Goal: Task Accomplishment & Management: Manage account settings

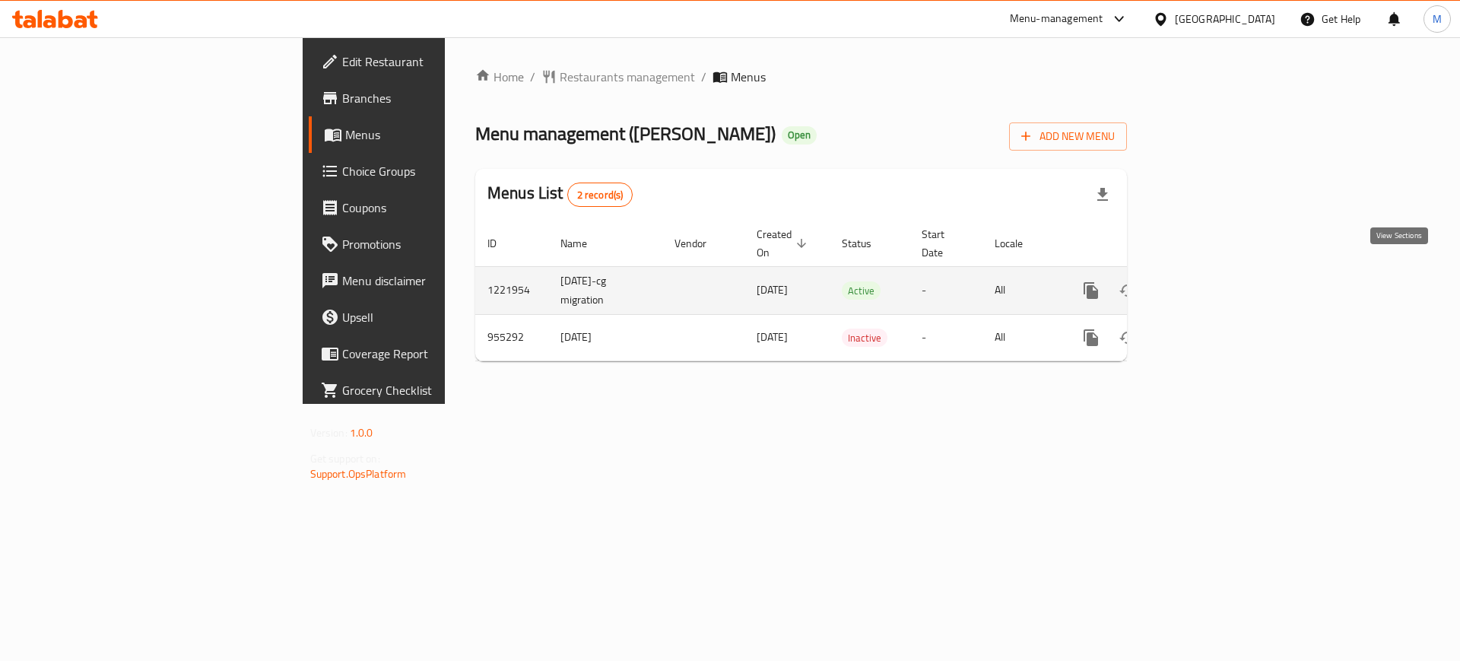
click at [1210, 281] on icon "enhanced table" at bounding box center [1201, 290] width 18 height 18
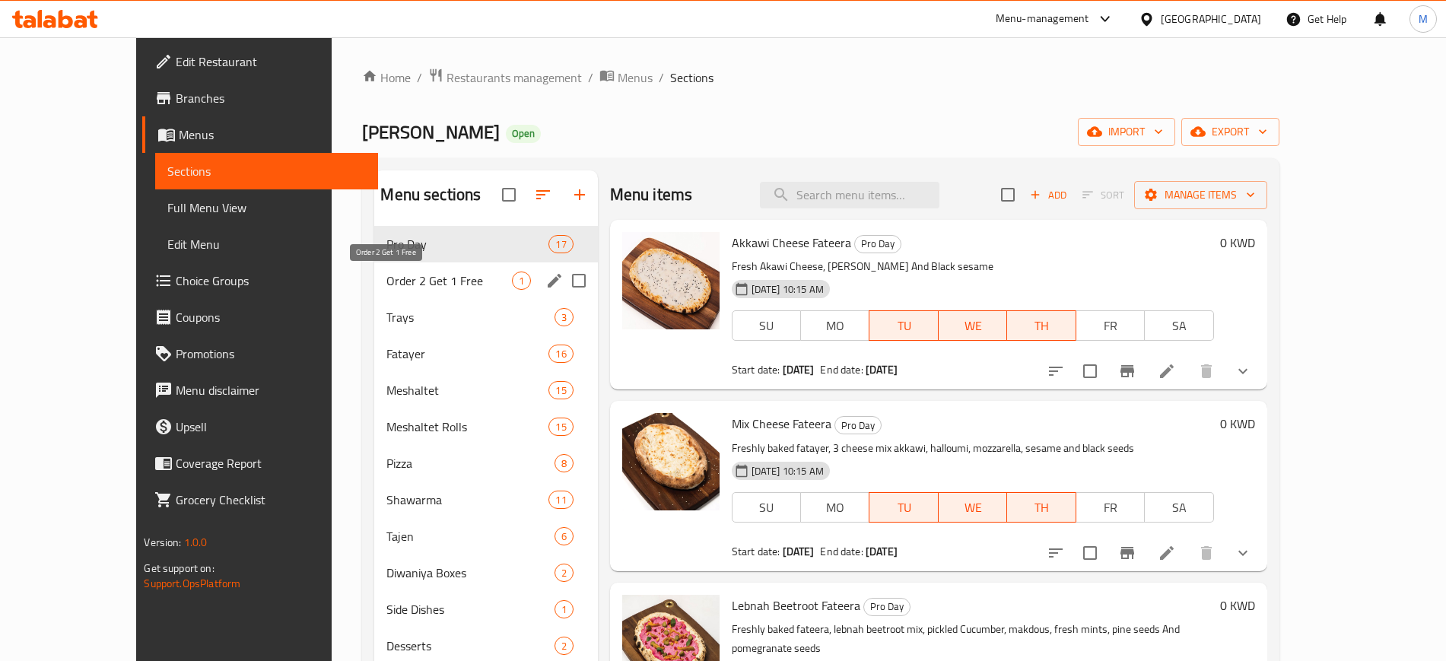
click at [447, 280] on span "Order 2 Get 1 Free" at bounding box center [448, 280] width 125 height 18
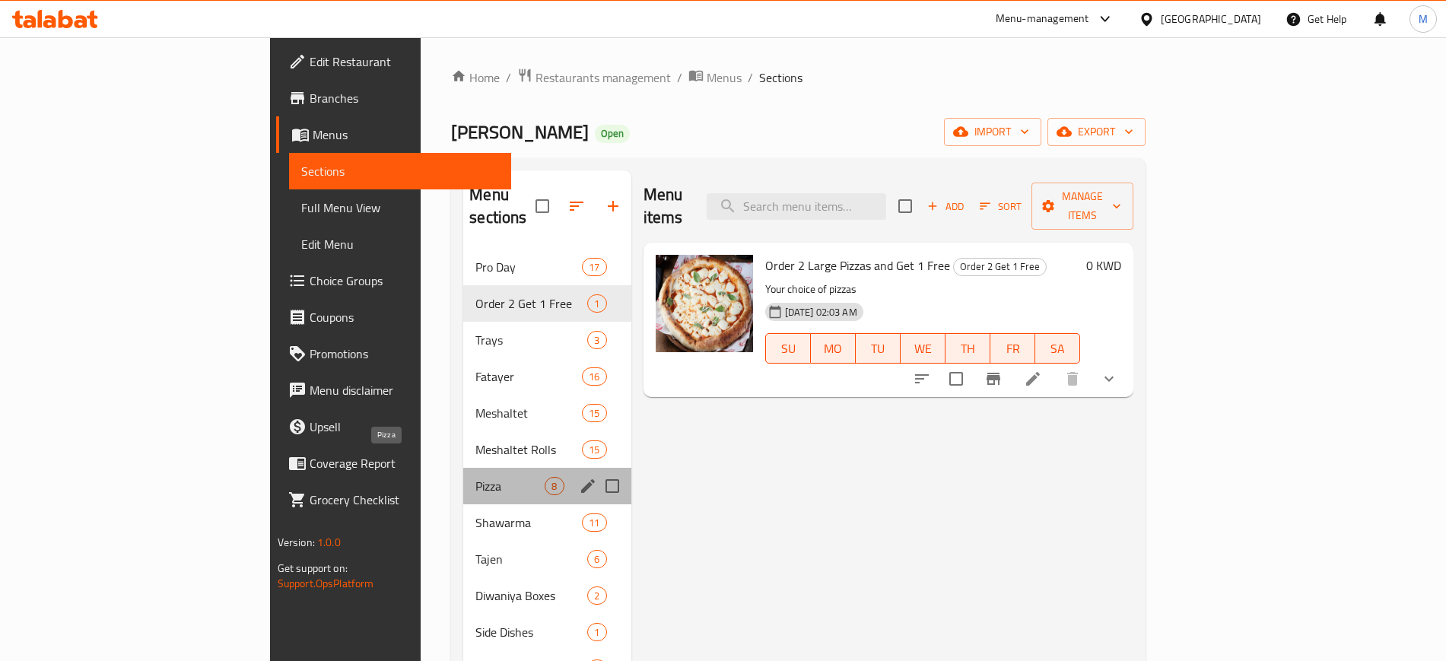
click at [475, 477] on span "Pizza" at bounding box center [509, 486] width 69 height 18
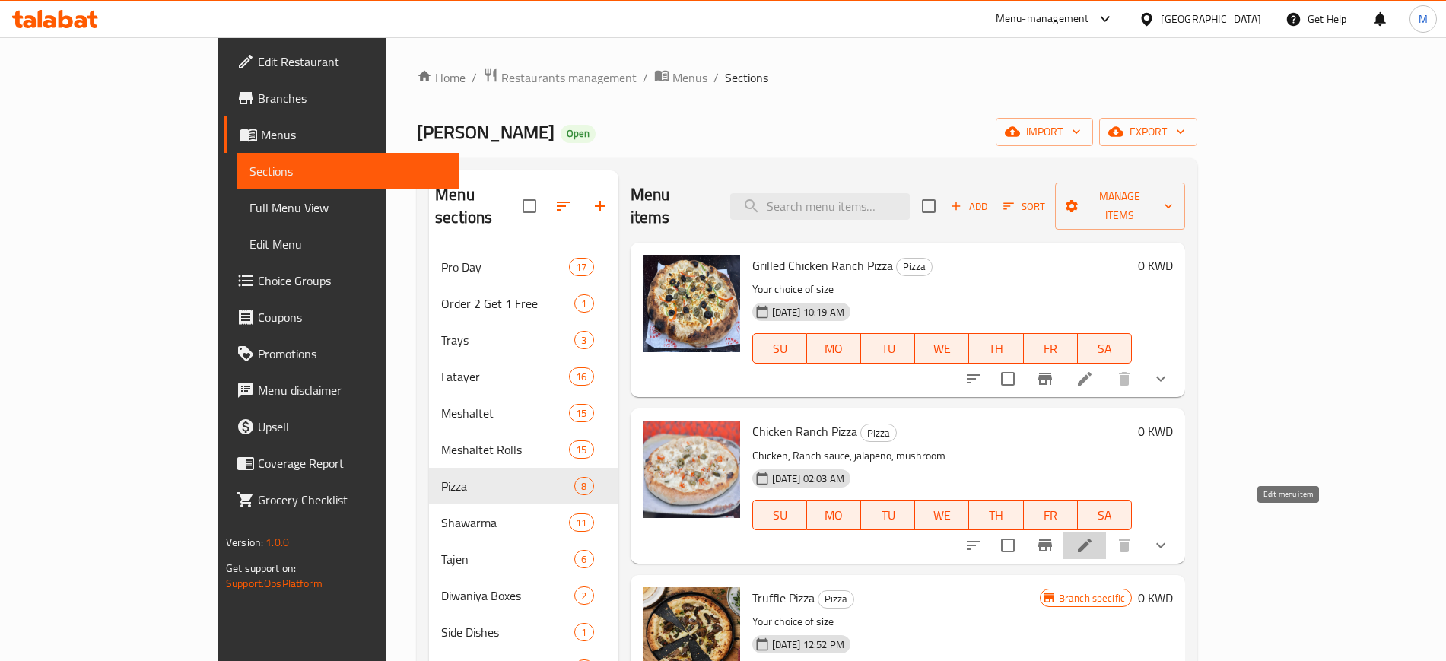
click at [1093, 536] on icon at bounding box center [1084, 545] width 18 height 18
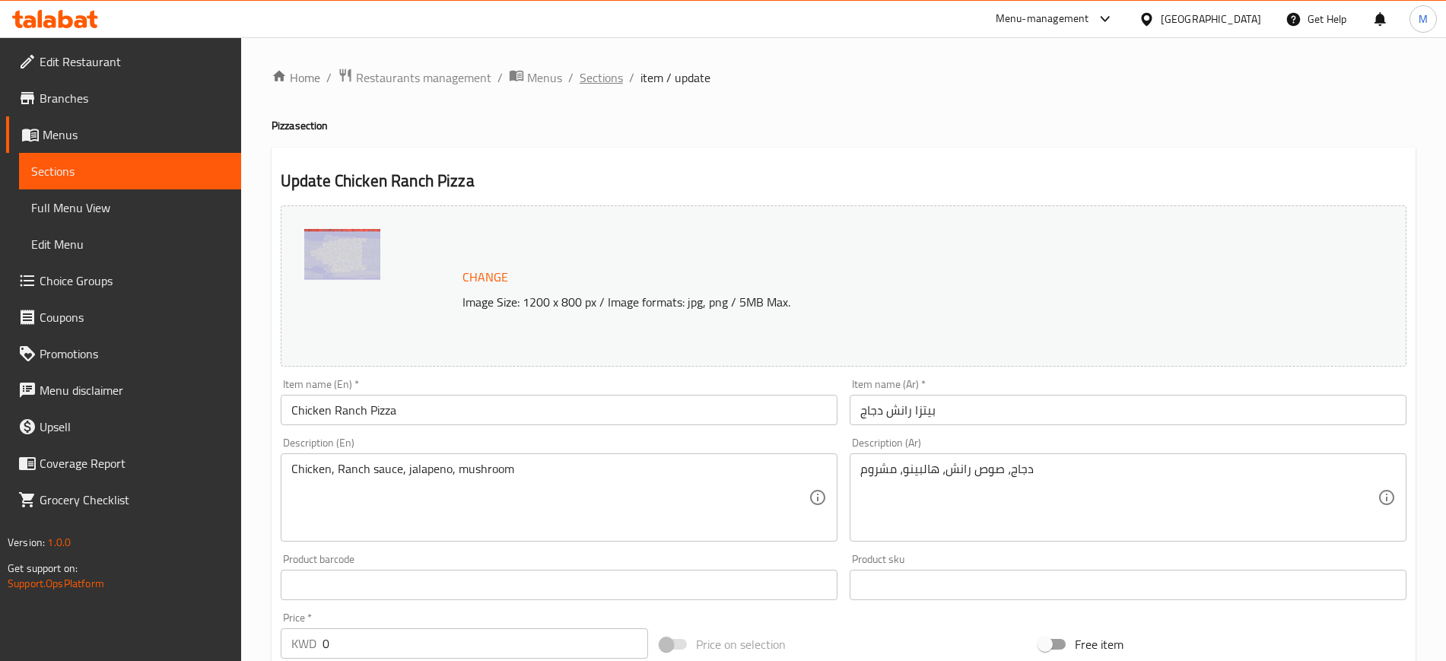
click at [604, 80] on span "Sections" at bounding box center [600, 77] width 43 height 18
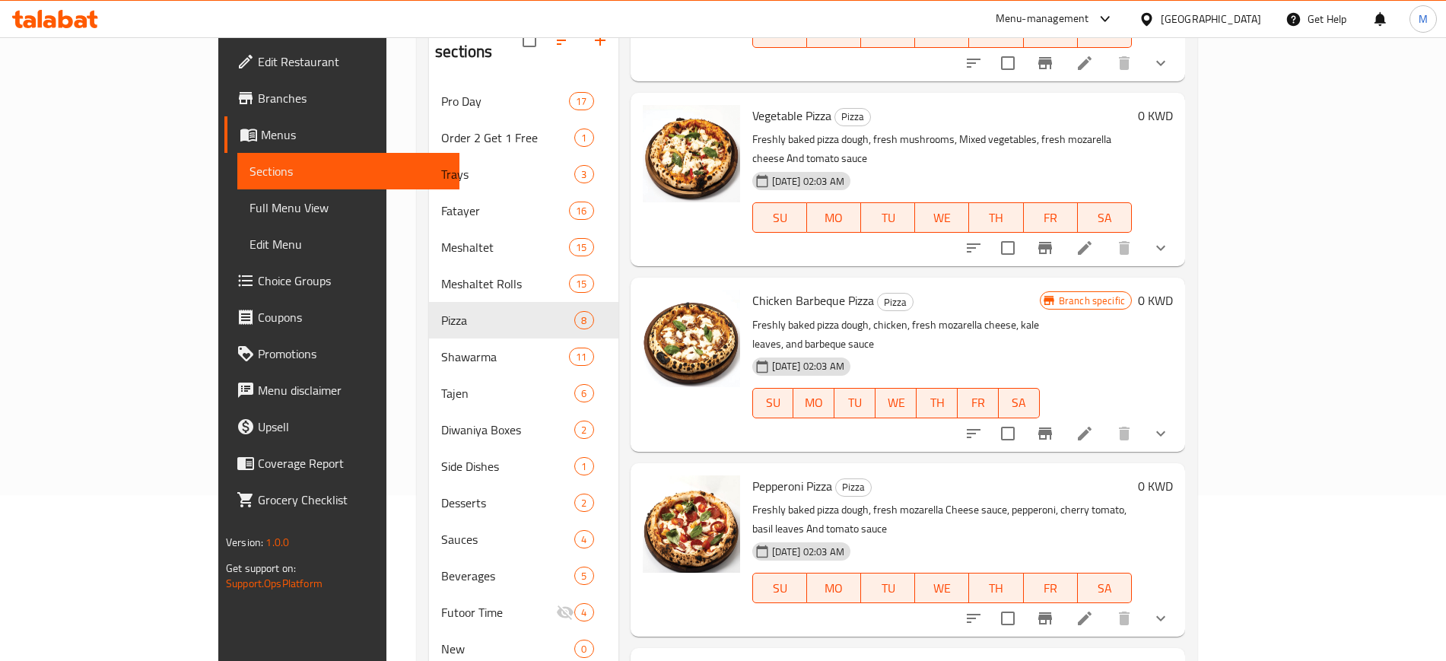
scroll to position [271, 0]
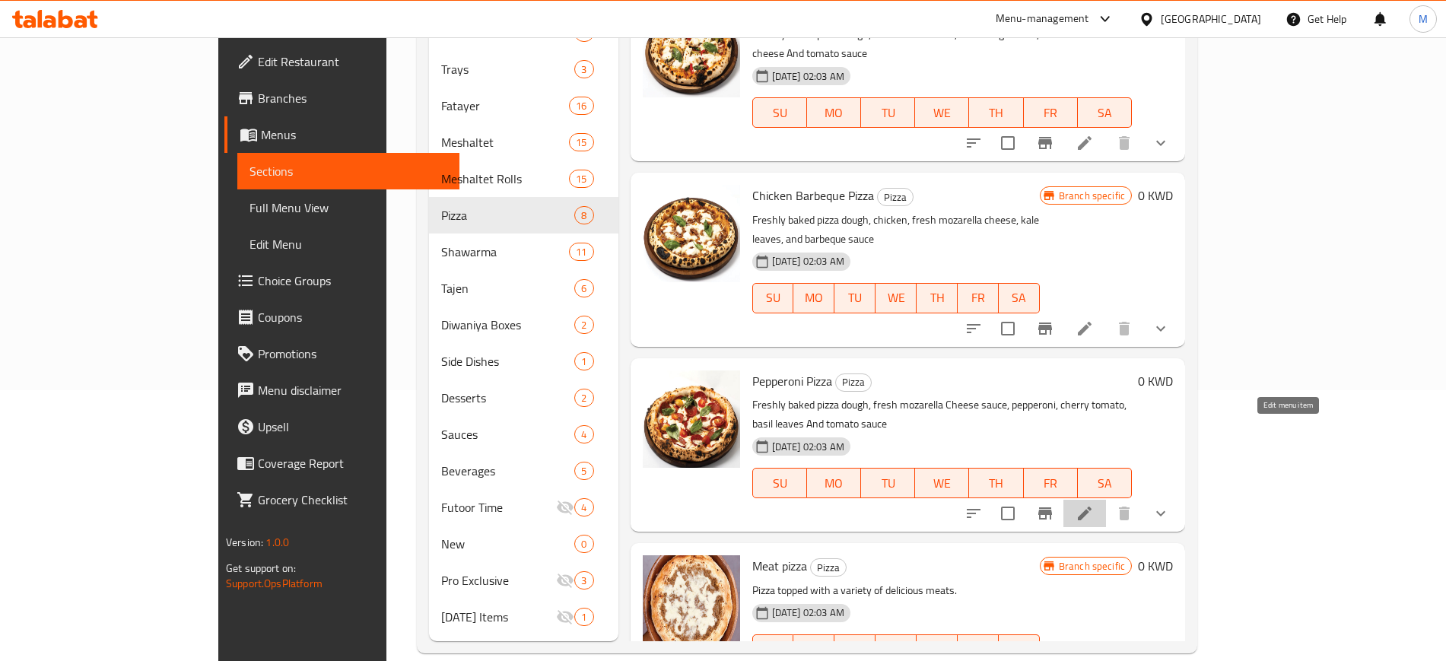
click at [1093, 504] on icon at bounding box center [1084, 513] width 18 height 18
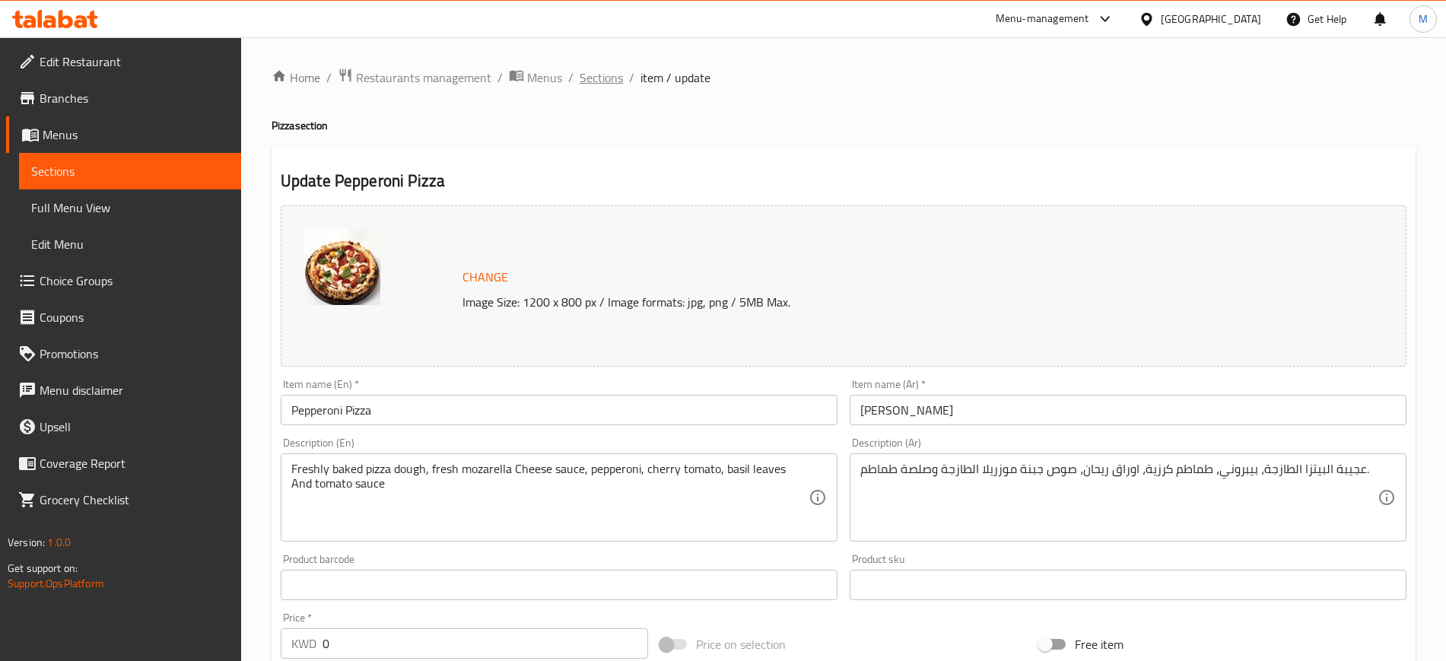
click at [612, 75] on span "Sections" at bounding box center [600, 77] width 43 height 18
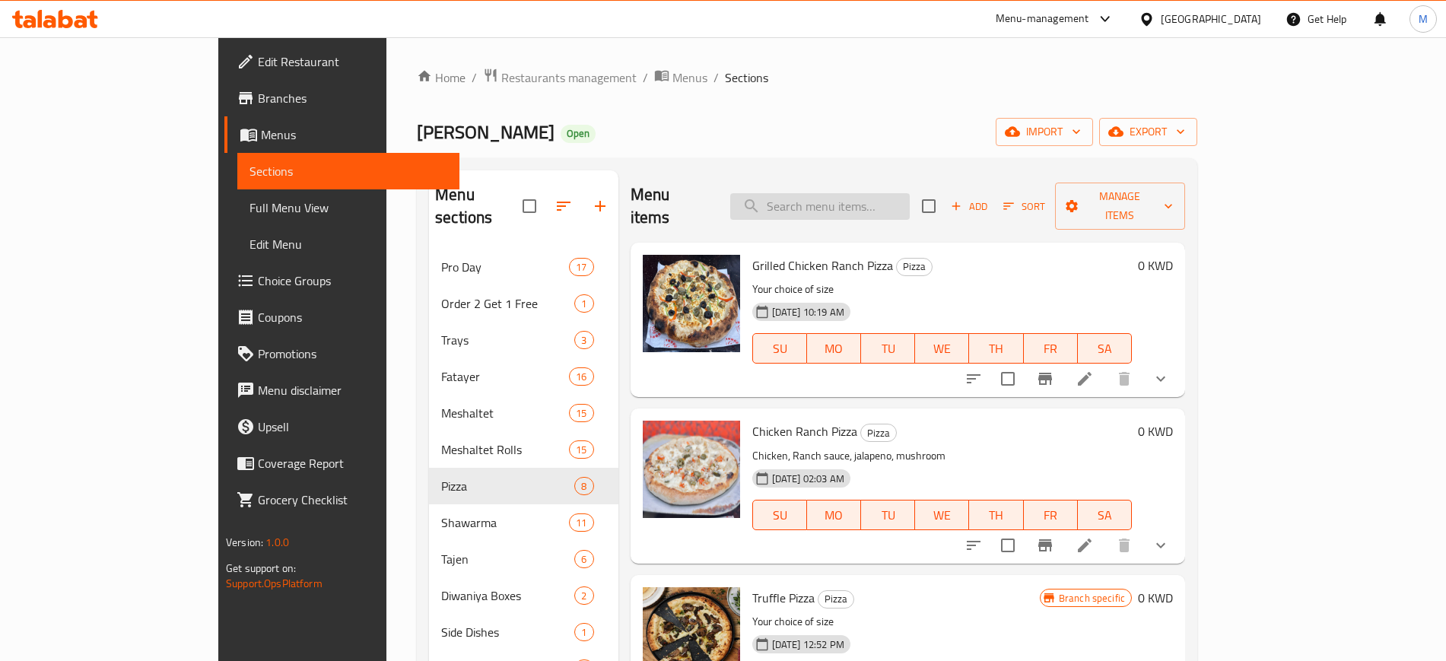
click at [897, 198] on input "search" at bounding box center [819, 206] width 179 height 27
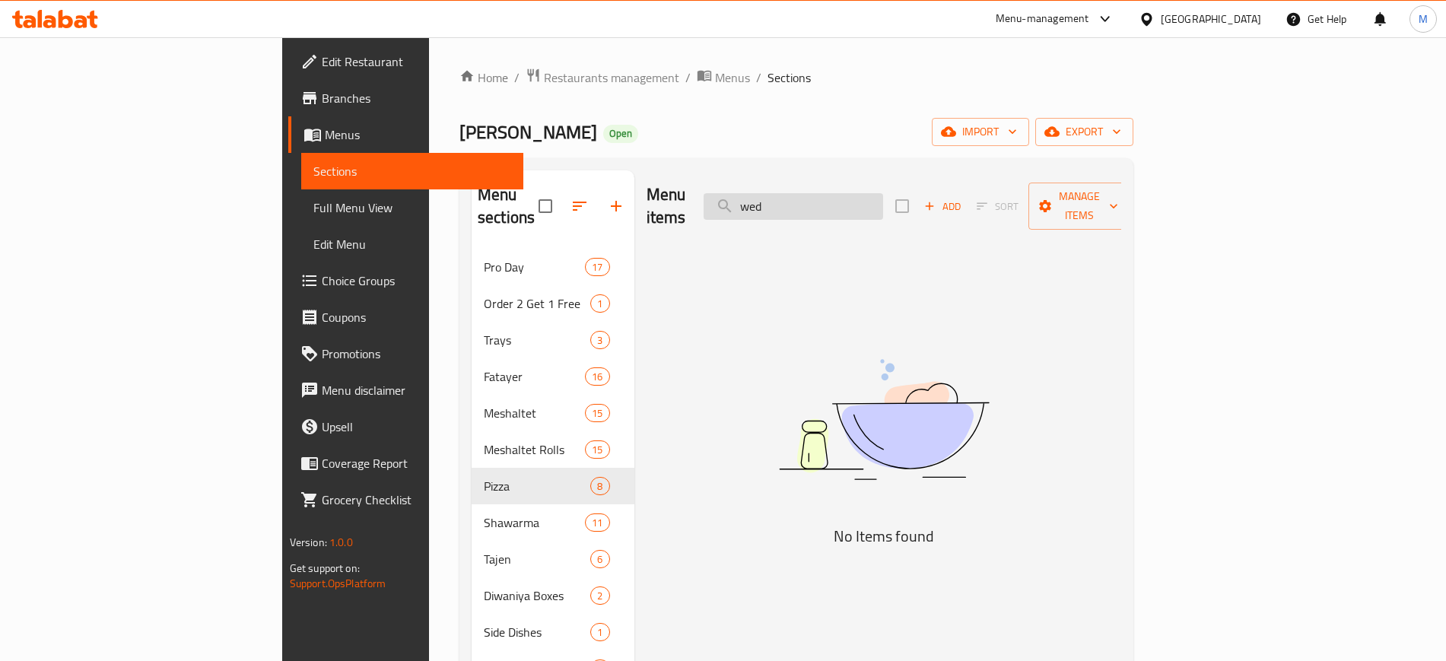
drag, startPoint x: 839, startPoint y: 190, endPoint x: 822, endPoint y: 189, distance: 16.8
click at [822, 193] on input "wed" at bounding box center [792, 206] width 179 height 27
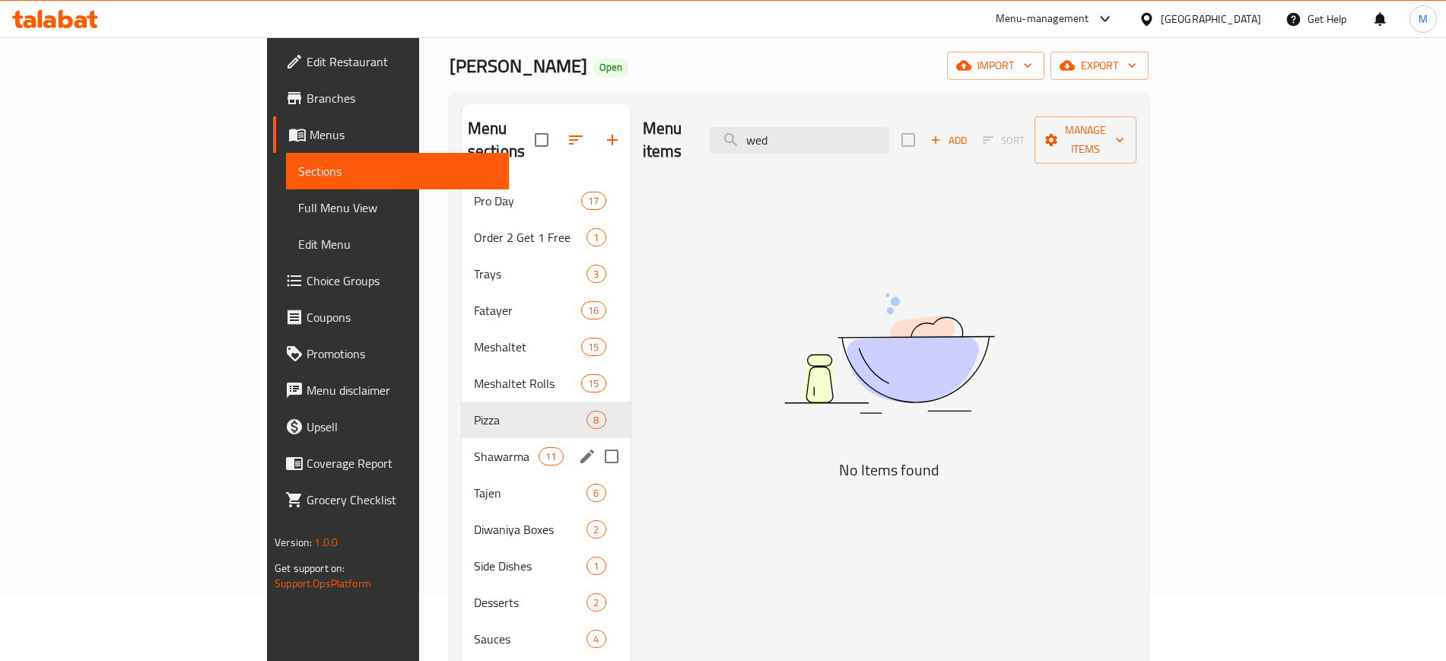
scroll to position [95, 0]
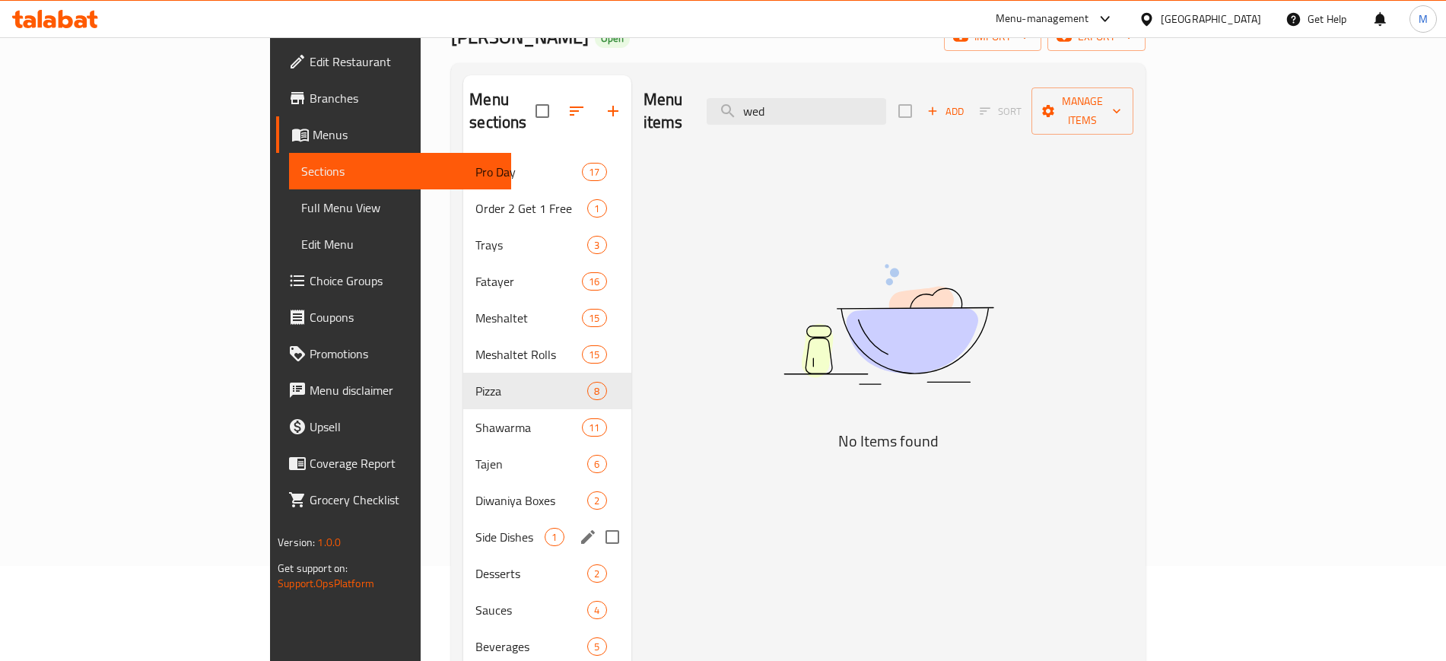
type input "wed"
click at [463, 519] on div "Side Dishes 1" at bounding box center [546, 537] width 167 height 36
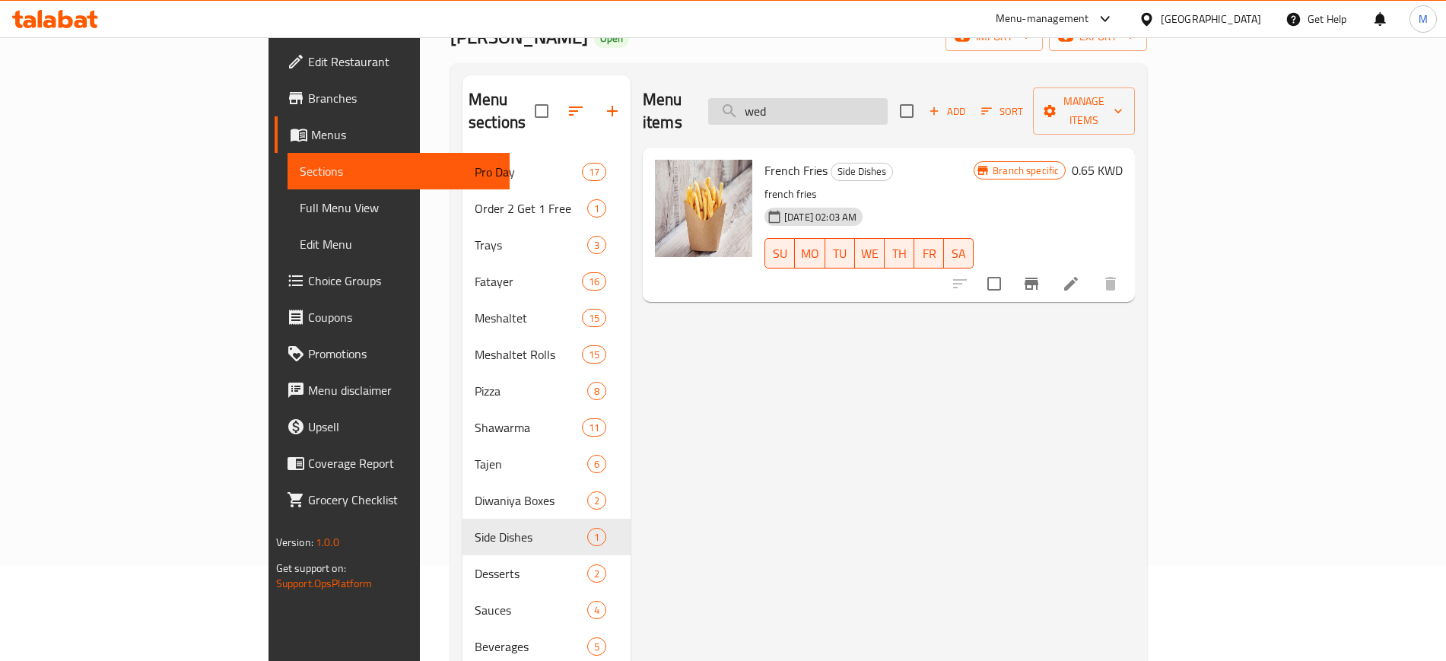
click at [887, 98] on input "wed" at bounding box center [797, 111] width 179 height 27
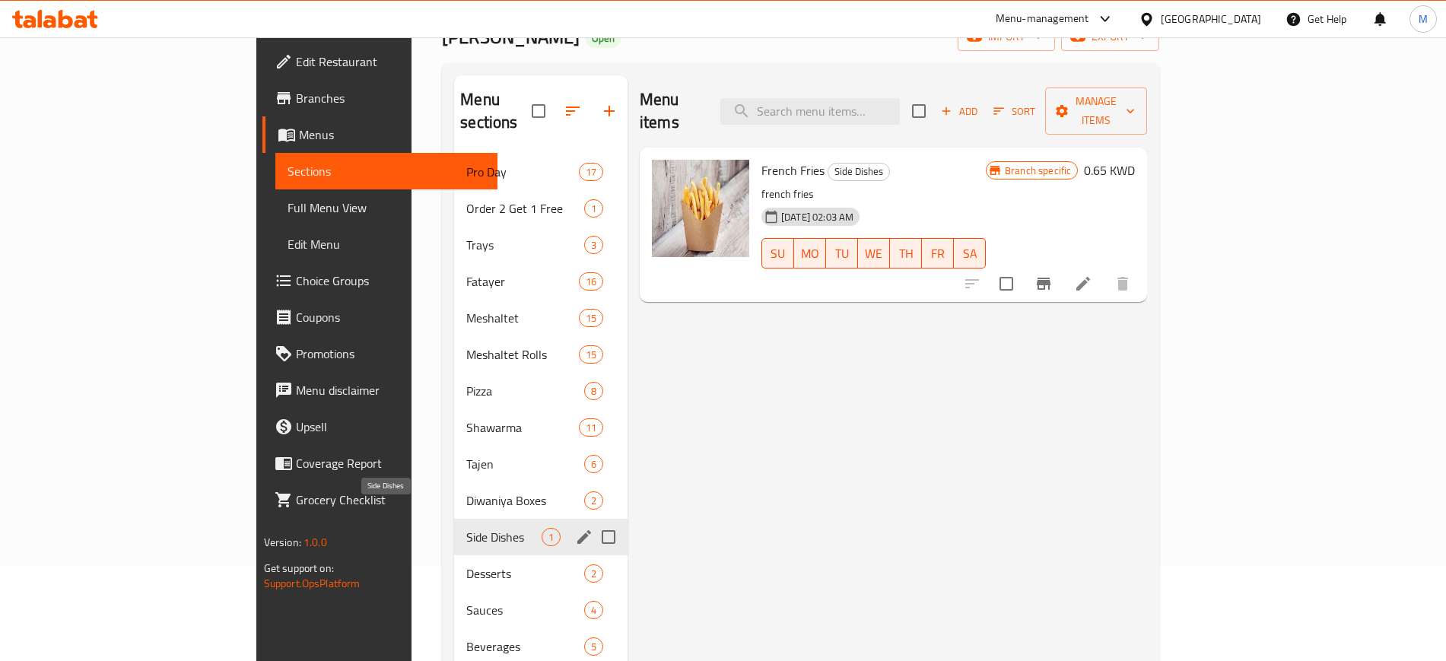
click at [466, 528] on span "Side Dishes" at bounding box center [503, 537] width 75 height 18
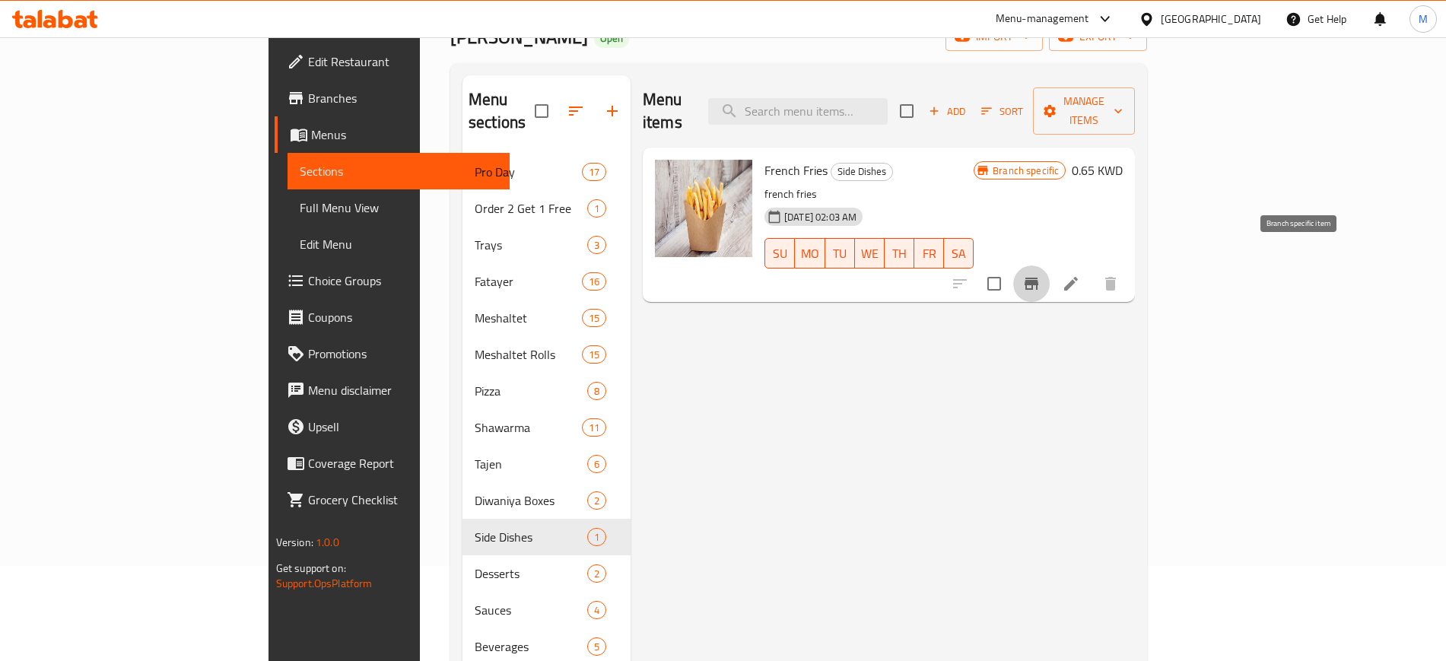
click at [1038, 278] on icon "Branch-specific-item" at bounding box center [1031, 284] width 14 height 12
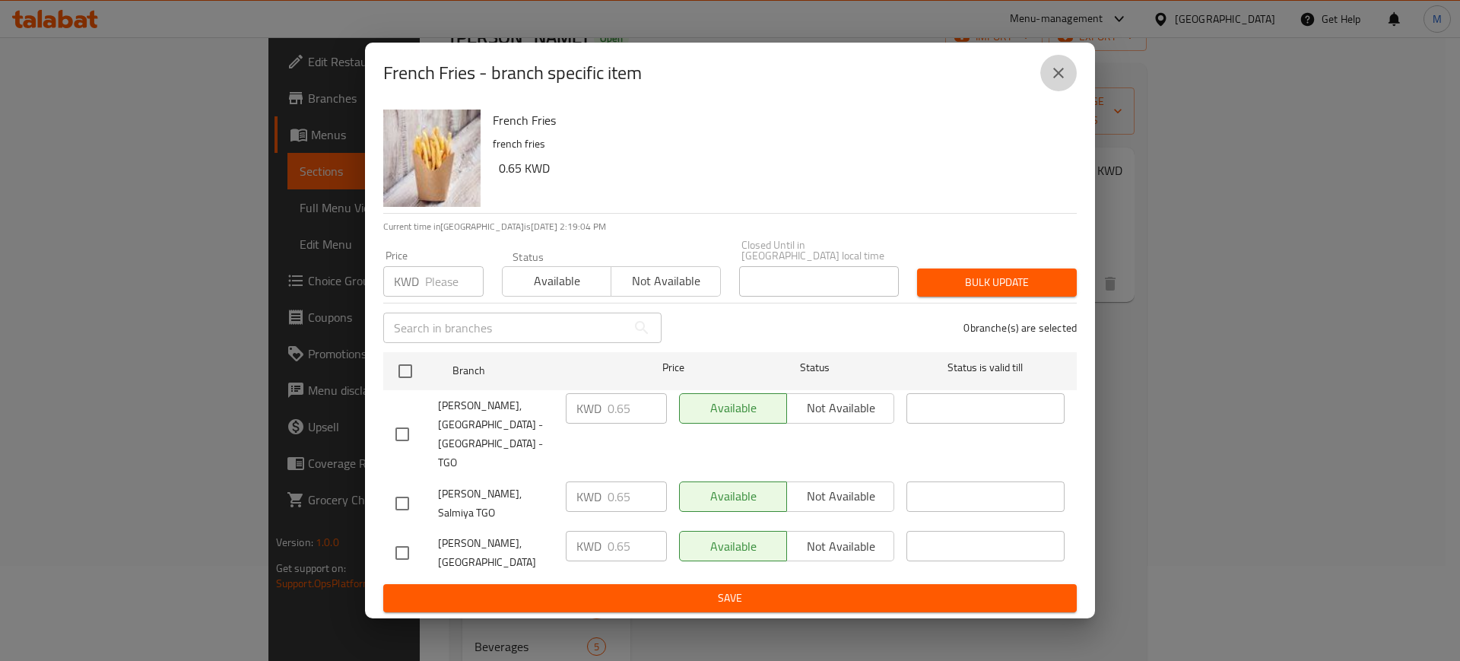
drag, startPoint x: 1066, startPoint y: 89, endPoint x: 1119, endPoint y: 191, distance: 115.0
click at [1065, 82] on icon "close" at bounding box center [1058, 73] width 18 height 18
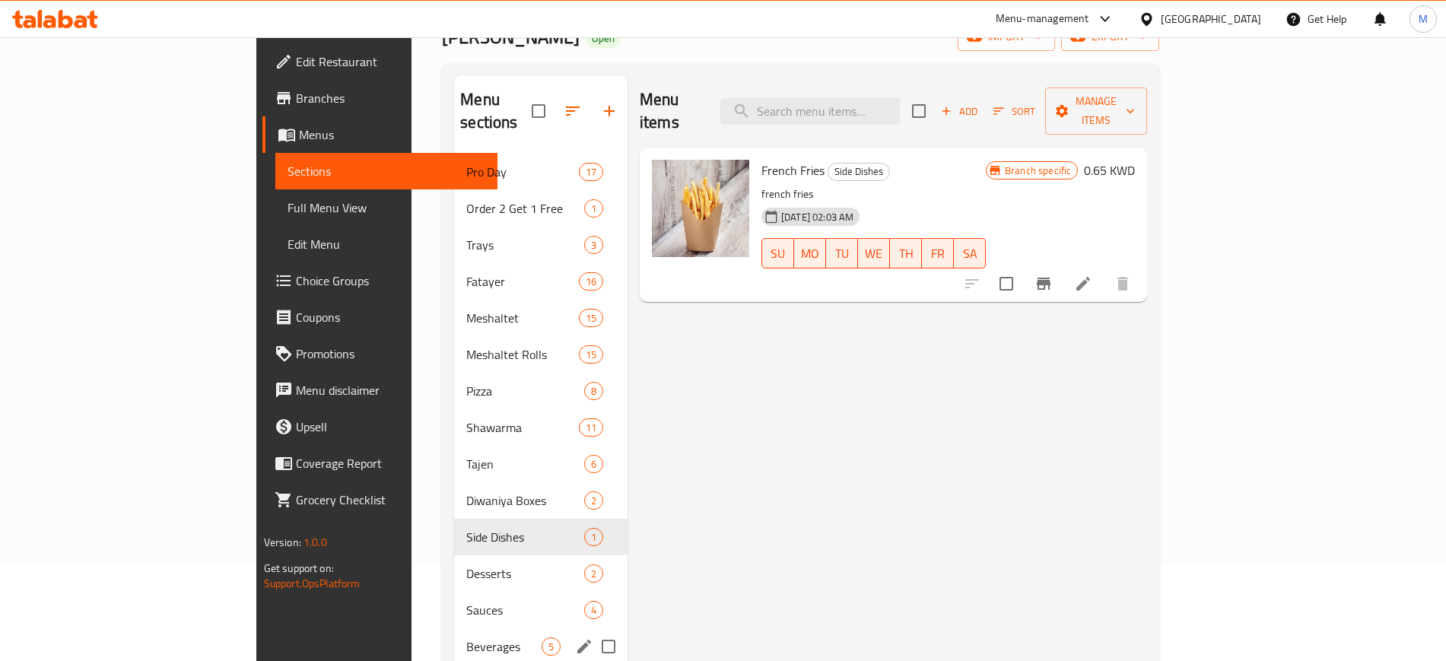
click at [454, 628] on div "Beverages 5" at bounding box center [540, 646] width 173 height 36
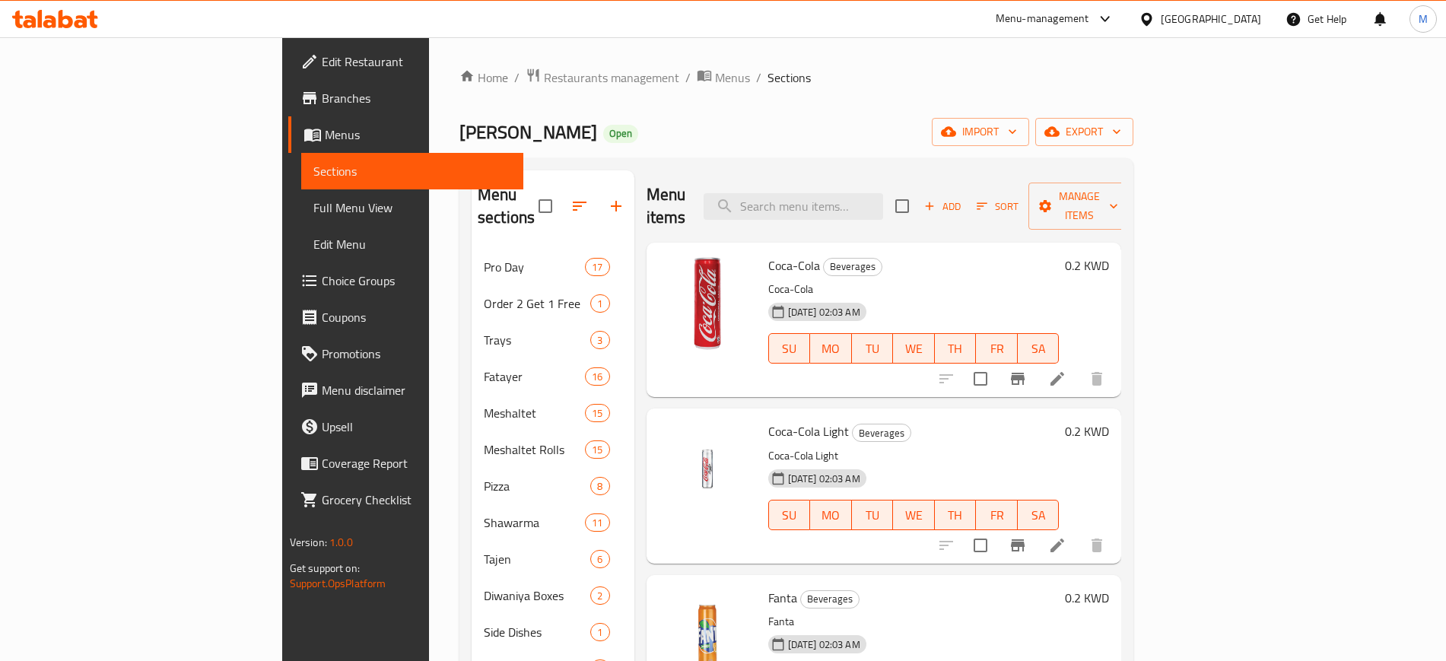
click at [1024, 280] on p "Coca-Cola" at bounding box center [913, 289] width 291 height 19
click at [722, 132] on div "Furn Al Salmiya Open import export" at bounding box center [796, 132] width 674 height 28
click at [865, 255] on h6 "Coca-Cola Beverages" at bounding box center [913, 265] width 291 height 21
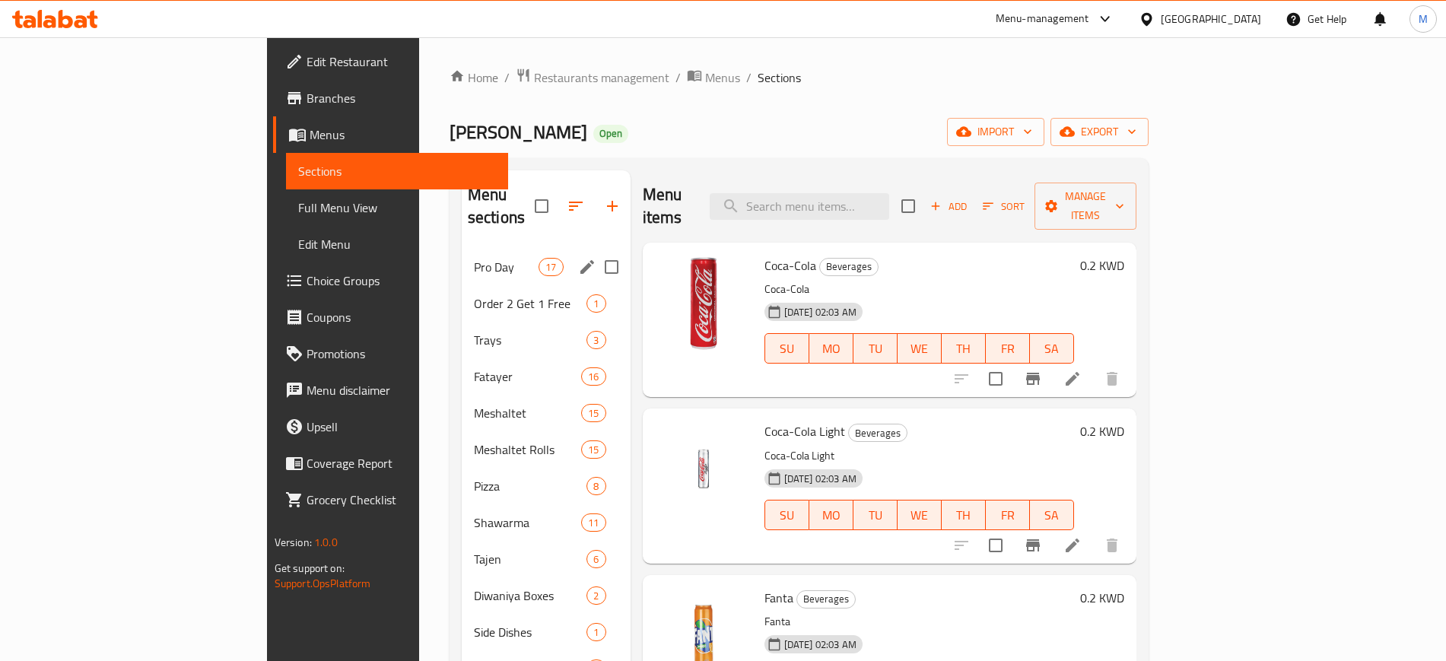
drag, startPoint x: 371, startPoint y: 236, endPoint x: 375, endPoint y: 270, distance: 34.4
click at [474, 258] on span "Pro Day" at bounding box center [506, 267] width 65 height 18
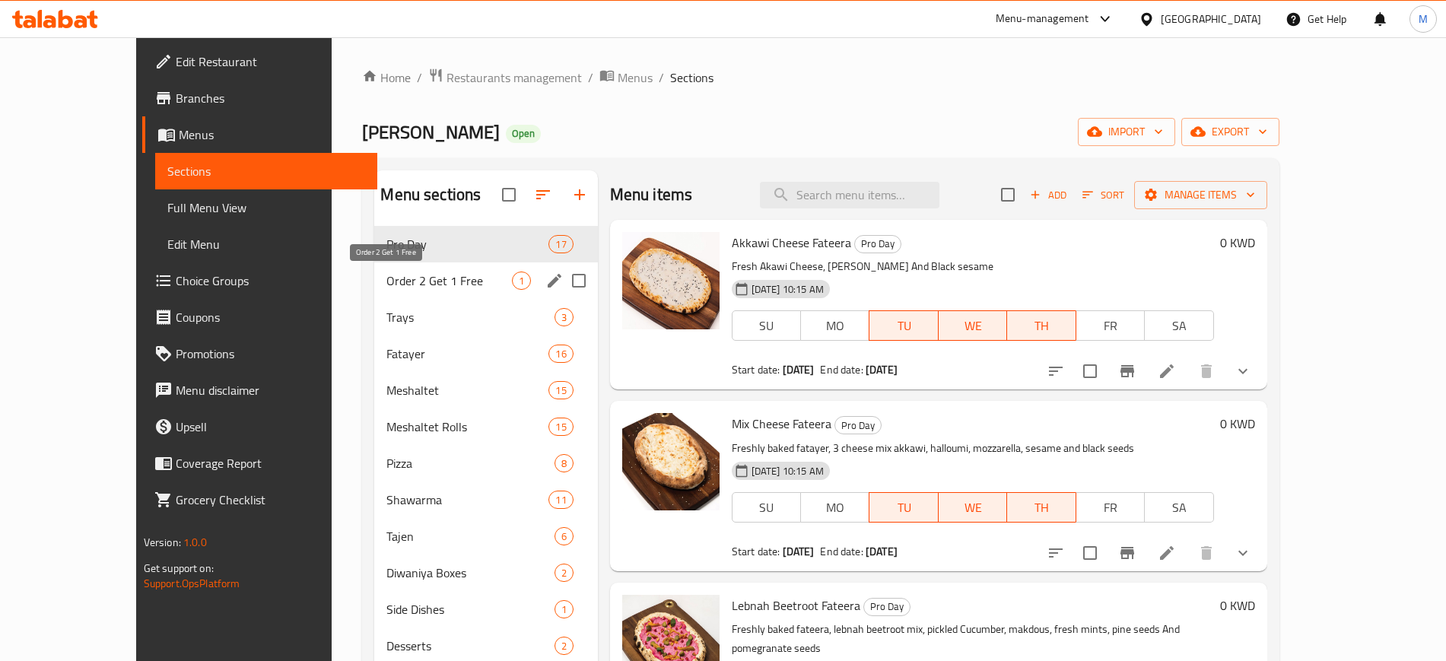
click at [386, 278] on span "Order 2 Get 1 Free" at bounding box center [448, 280] width 125 height 18
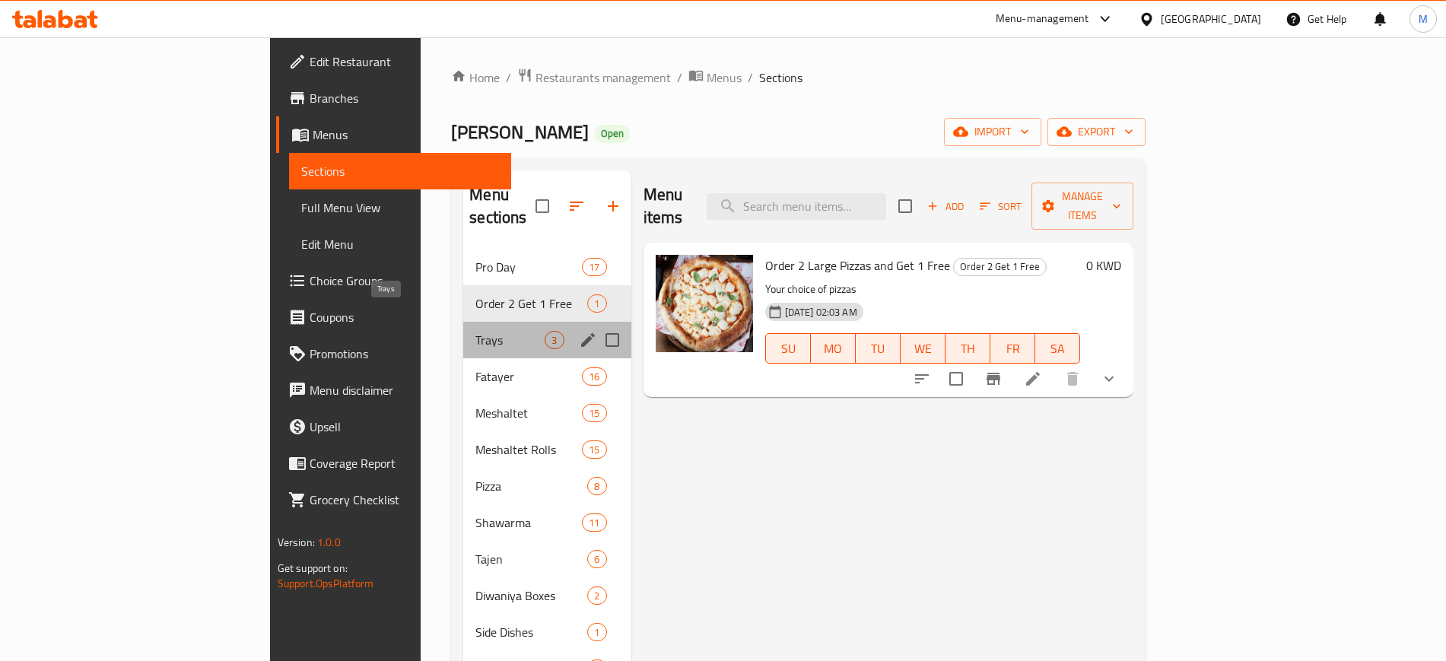
click at [475, 331] on span "Trays" at bounding box center [509, 340] width 69 height 18
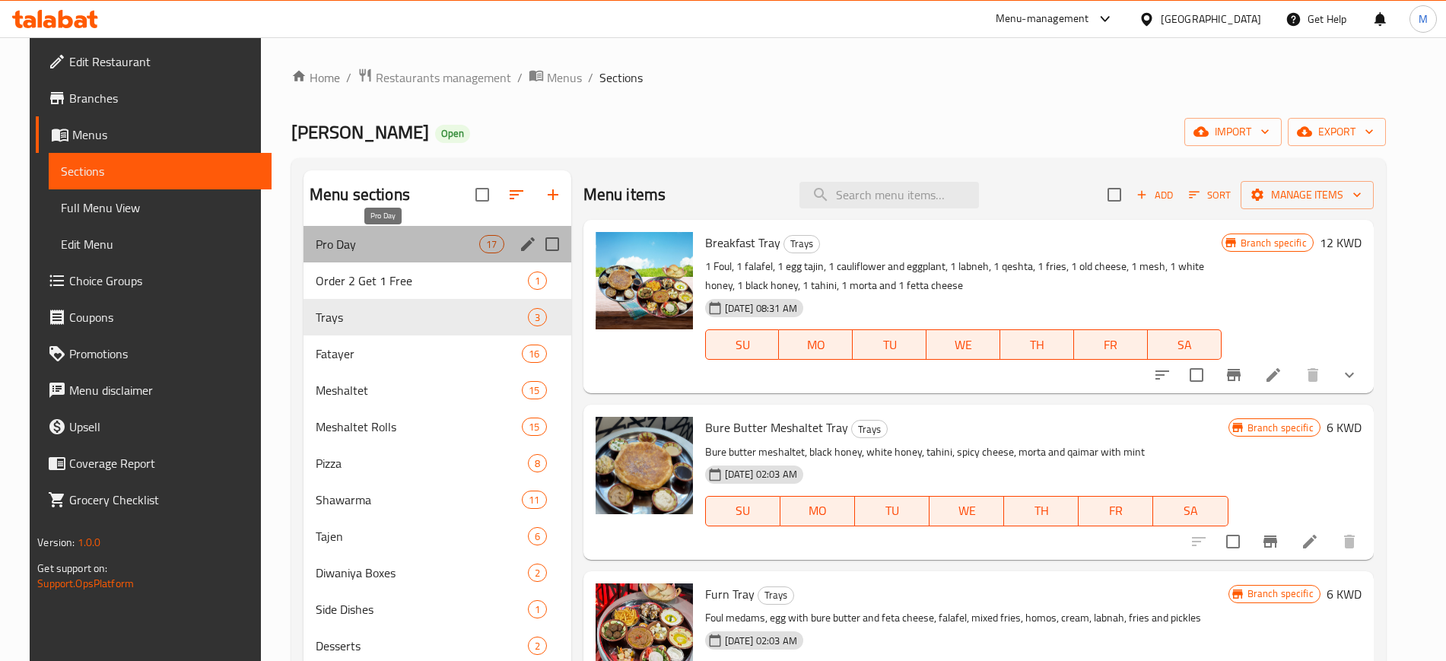
click at [386, 246] on span "Pro Day" at bounding box center [397, 244] width 163 height 18
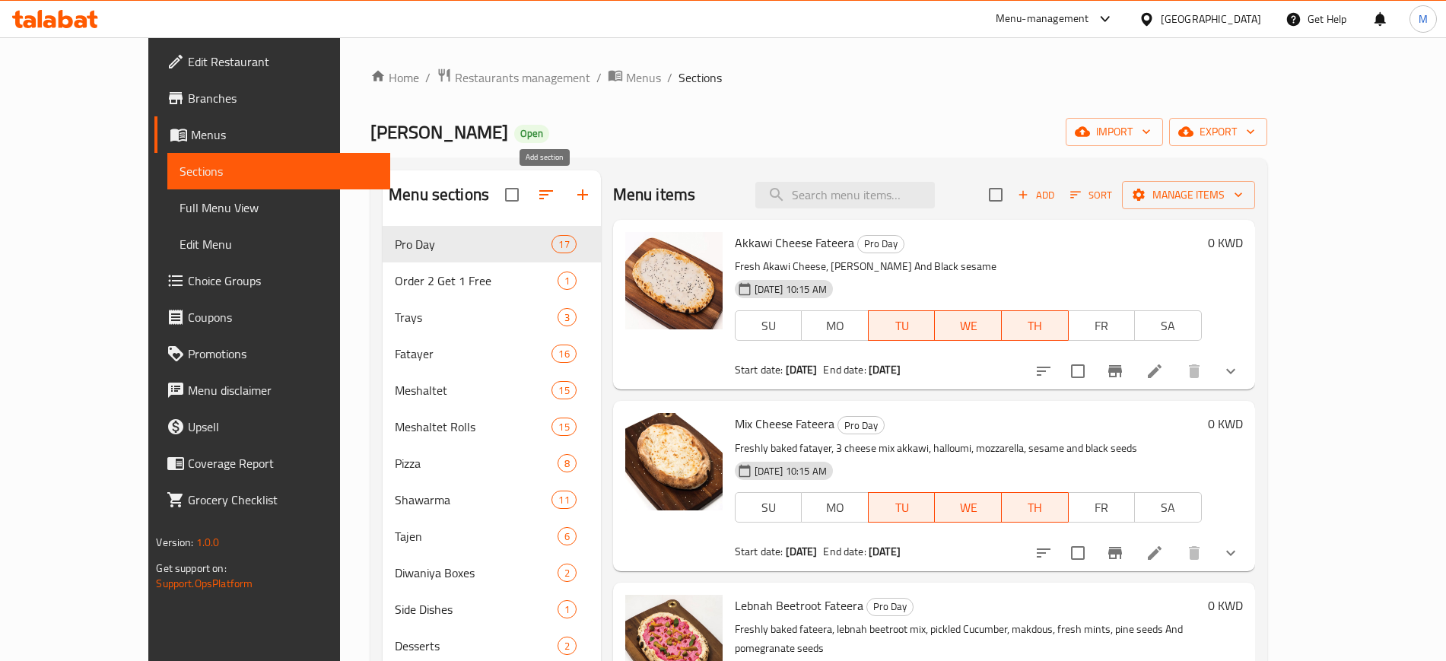
click at [573, 193] on icon "button" at bounding box center [582, 195] width 18 height 18
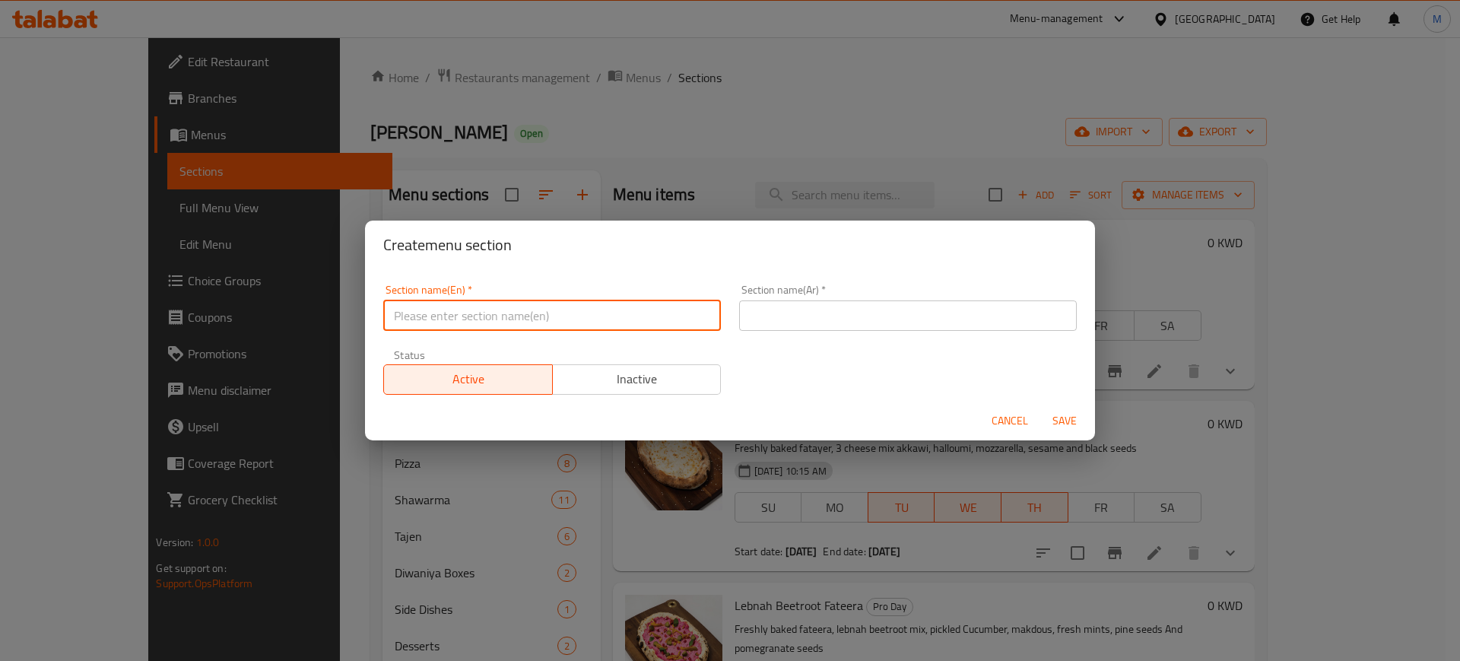
click at [582, 316] on input "text" at bounding box center [552, 315] width 338 height 30
type input "’"
type input "M4G"
click at [865, 320] on input "text" at bounding box center [908, 315] width 338 height 30
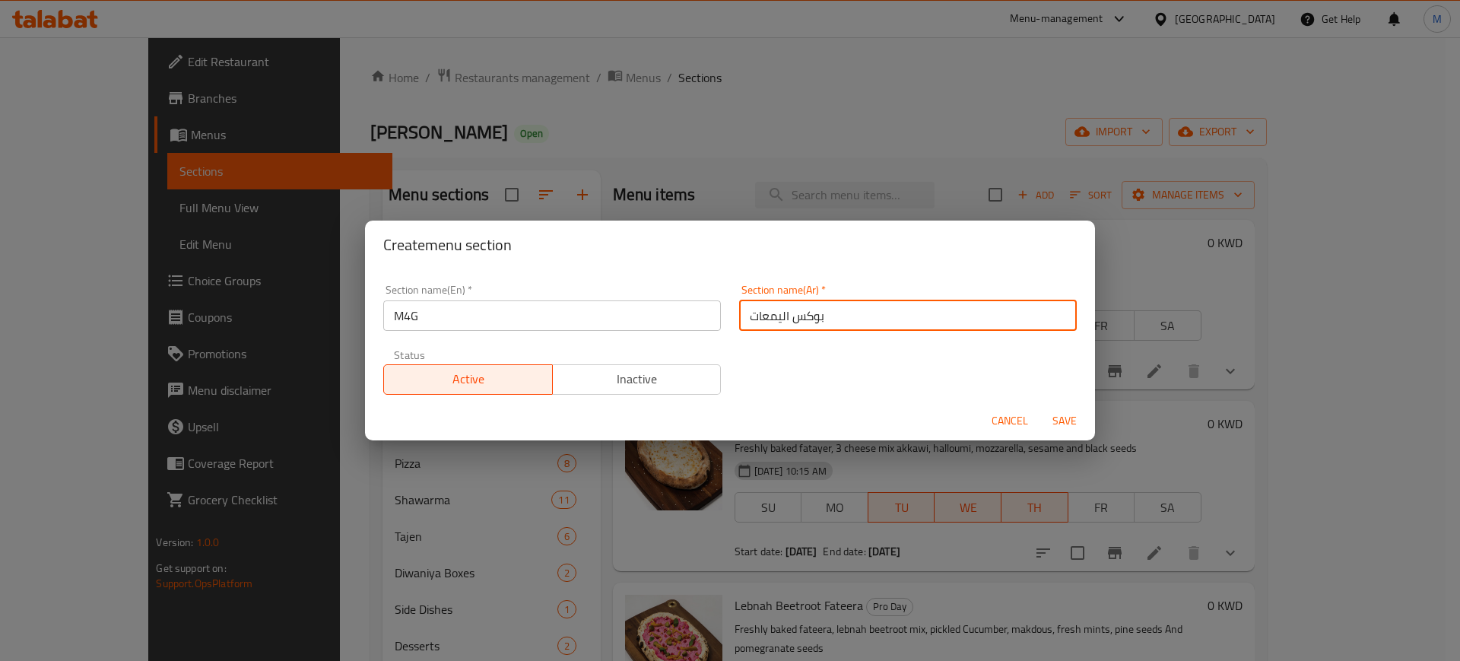
type input "بوكس اليمعات"
click at [1069, 419] on span "Save" at bounding box center [1064, 420] width 36 height 19
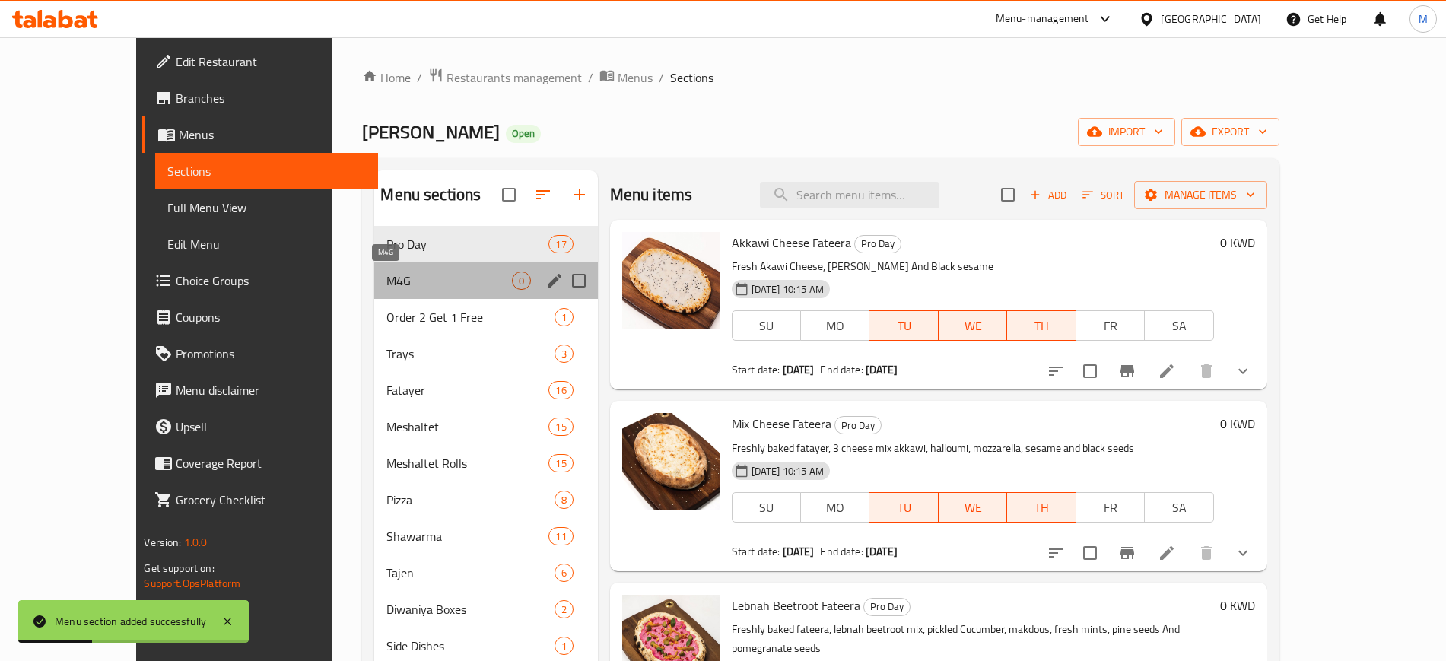
click at [444, 287] on span "M4G" at bounding box center [448, 280] width 125 height 18
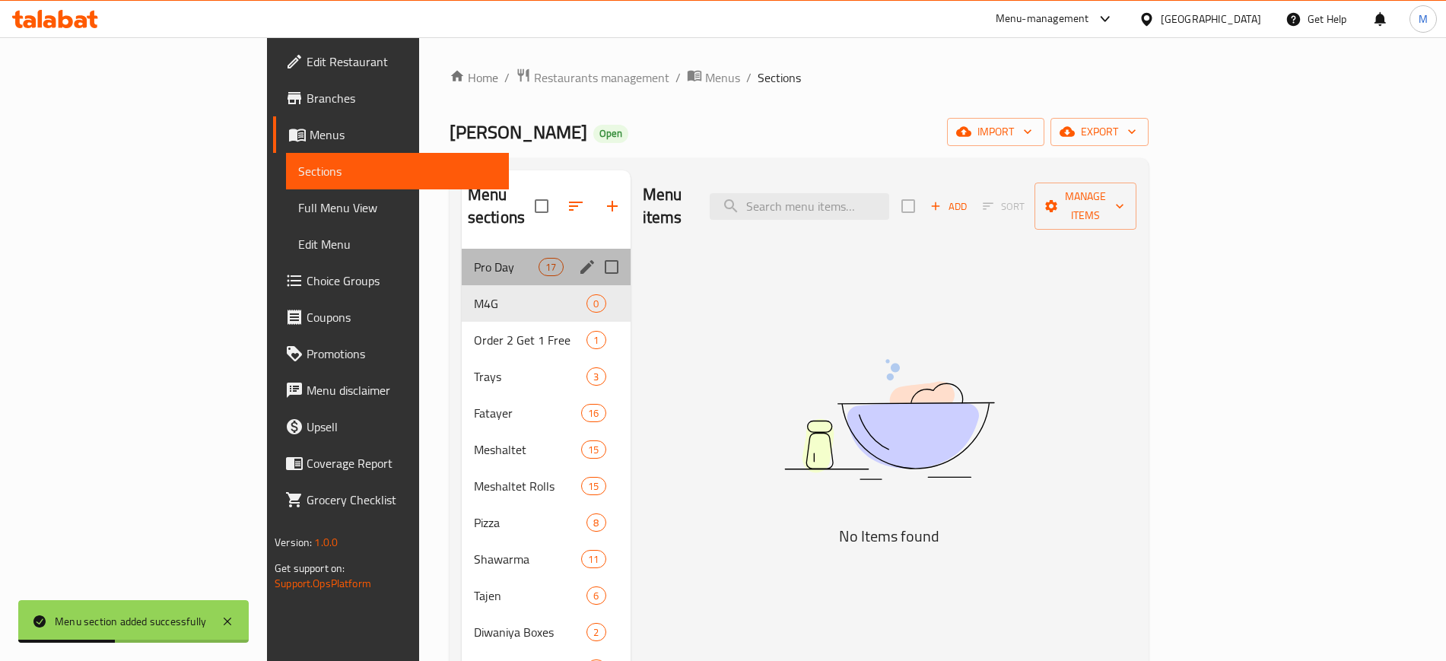
click at [462, 256] on div "Pro Day 17" at bounding box center [546, 267] width 169 height 36
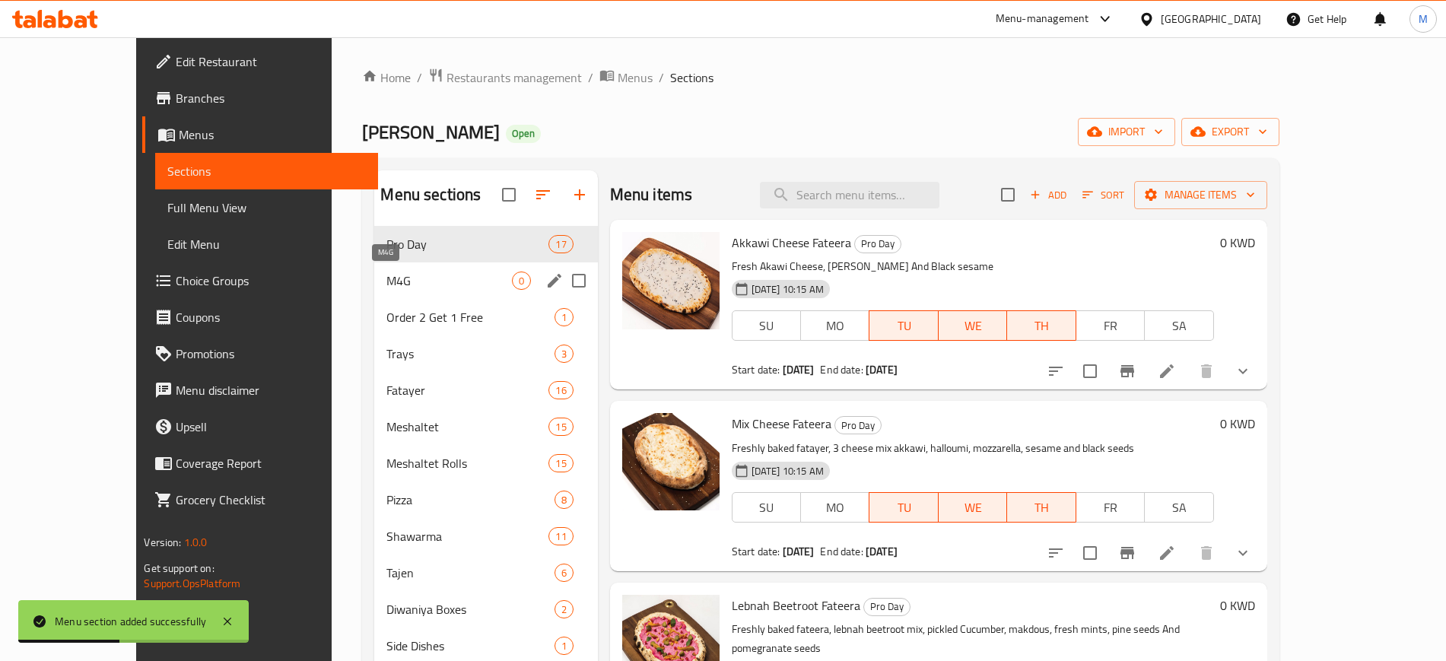
click at [449, 288] on span "M4G" at bounding box center [448, 280] width 125 height 18
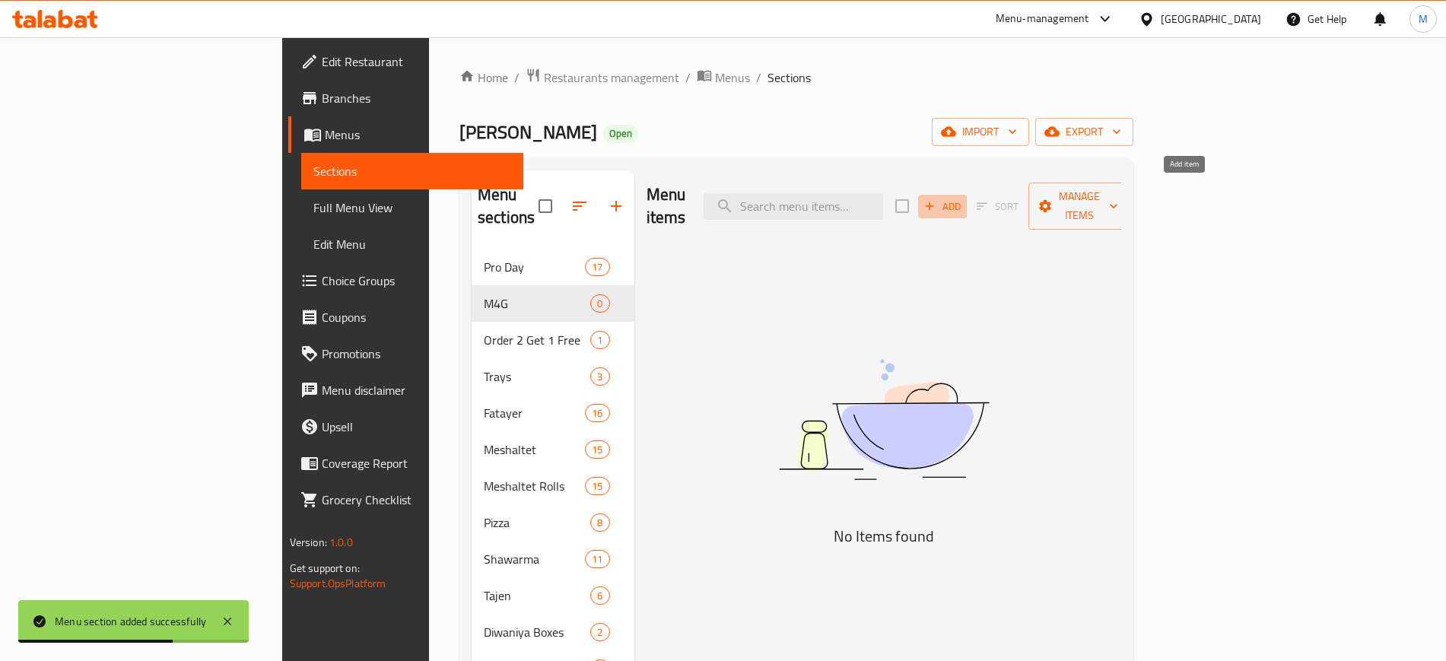
click at [963, 198] on span "Add" at bounding box center [942, 206] width 41 height 17
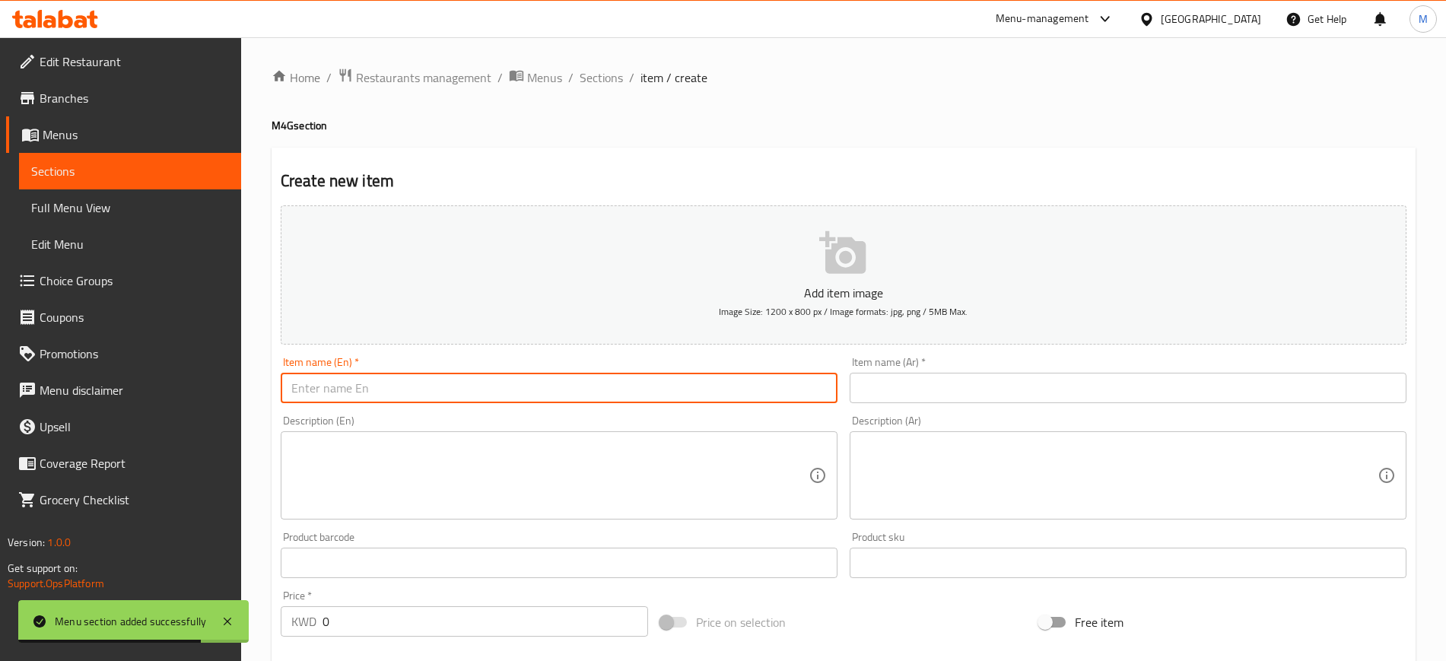
click at [627, 388] on input "text" at bounding box center [559, 388] width 557 height 30
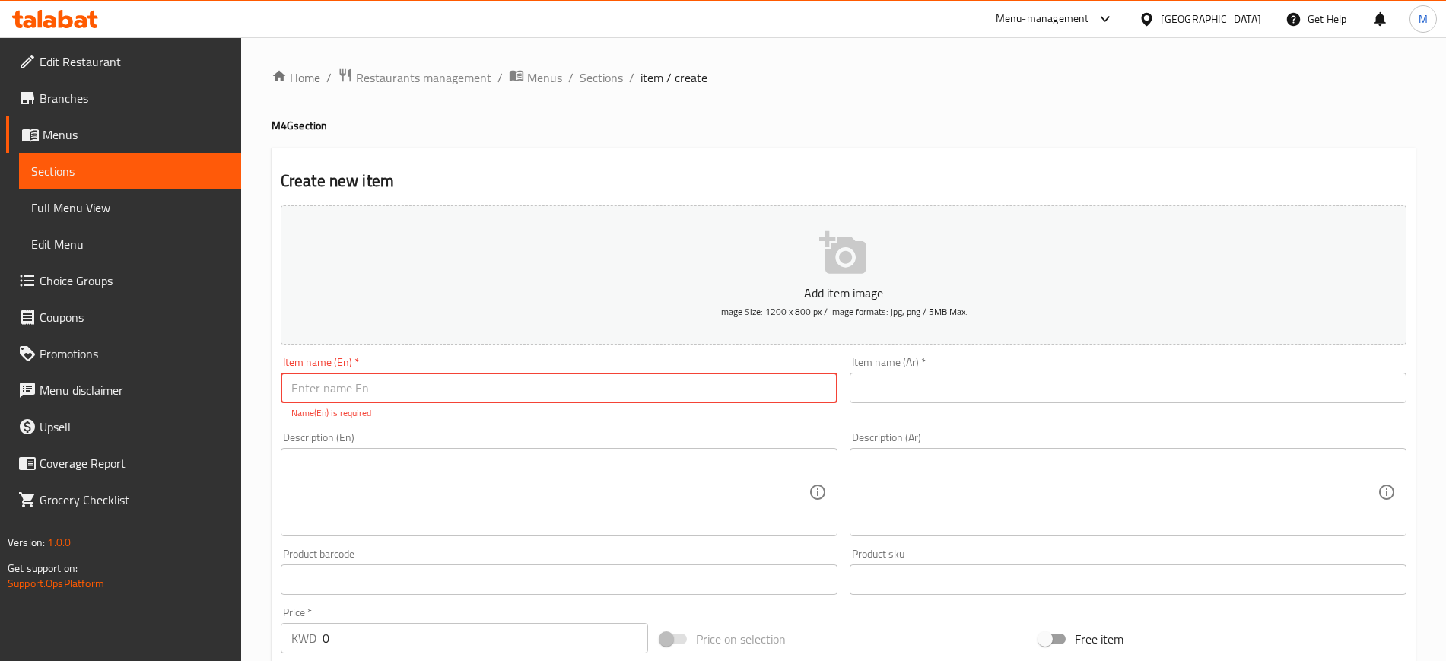
click at [359, 386] on input "text" at bounding box center [559, 388] width 557 height 30
type input "G"
type input "Gathering Deal 1"
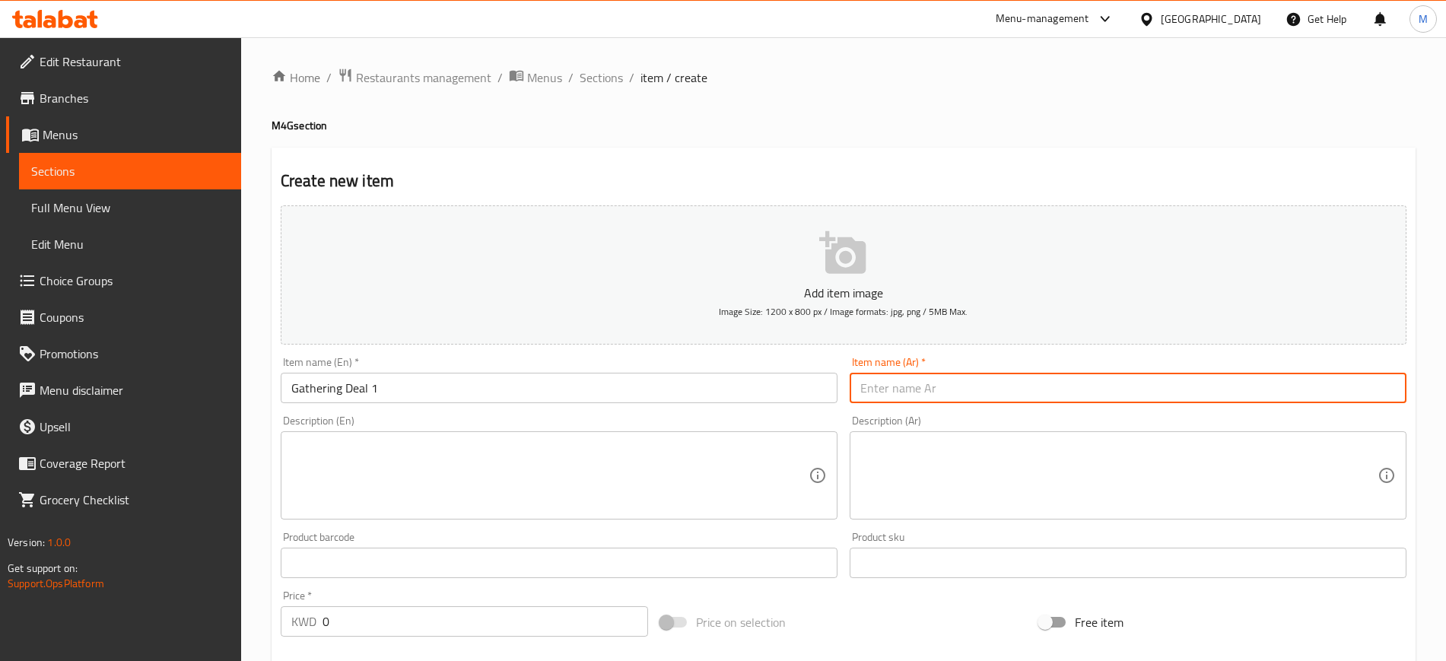
click at [900, 376] on input "text" at bounding box center [1127, 388] width 557 height 30
type input "عرض الجمعات 1"
click at [433, 470] on textarea at bounding box center [549, 476] width 517 height 72
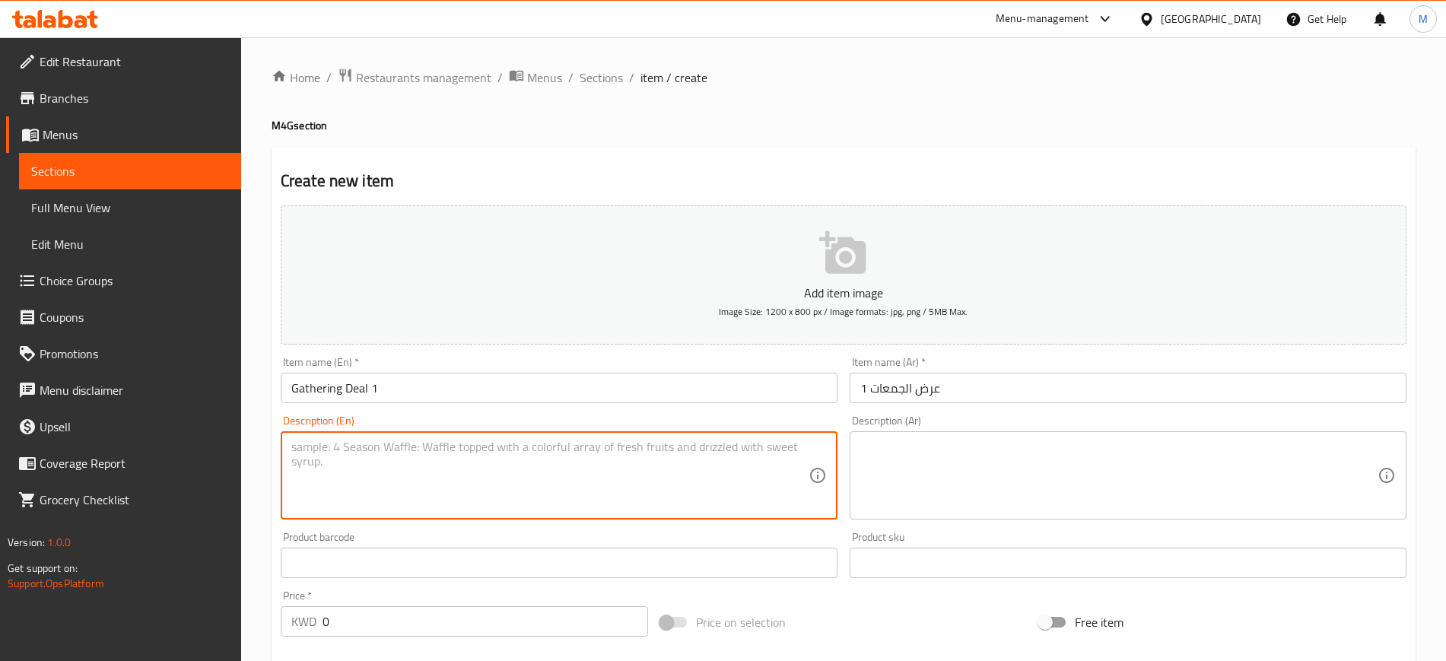
click at [481, 462] on textarea at bounding box center [549, 476] width 517 height 72
click at [440, 452] on textarea "Your choice of" at bounding box center [549, 476] width 517 height 72
type textarea "Your choice of 3 pizzas, fries and 2 soft drinks"
click at [1249, 467] on textarea at bounding box center [1118, 476] width 517 height 72
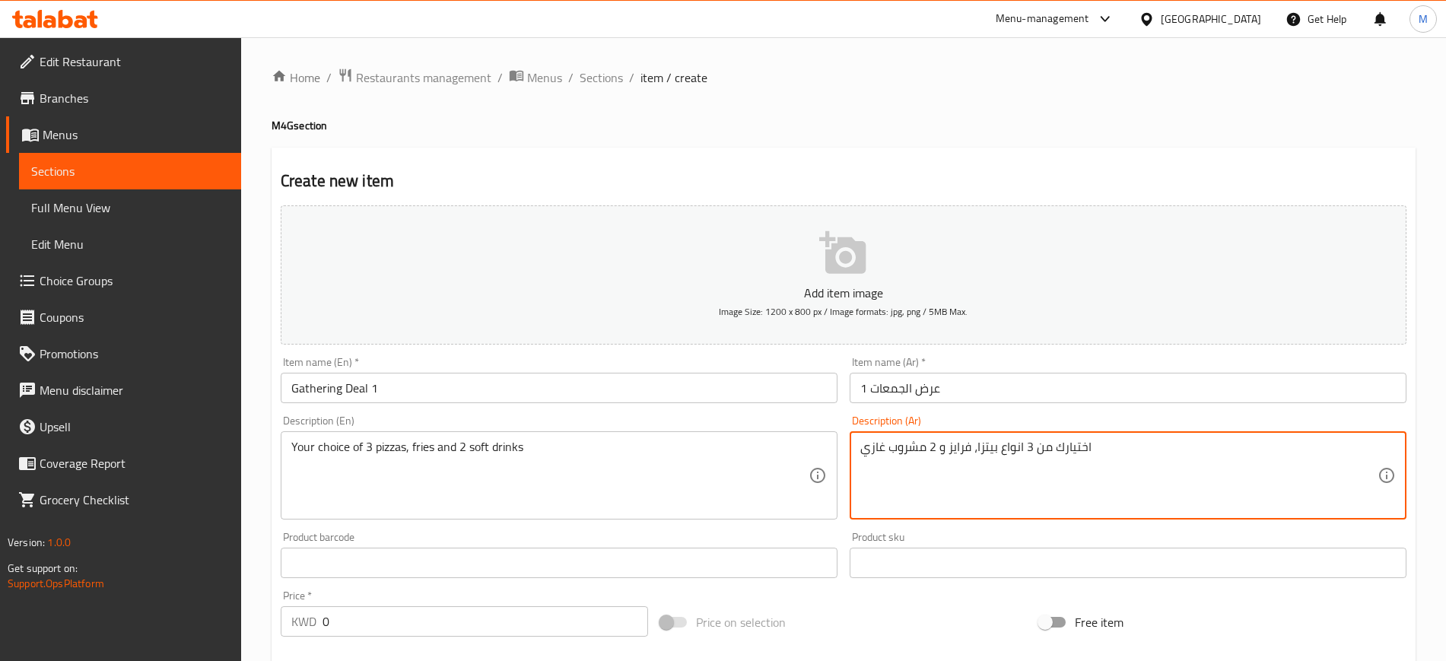
type textarea "اختيارك من 3 انواع بيتزا، فرايز و 2 مشروب غازي"
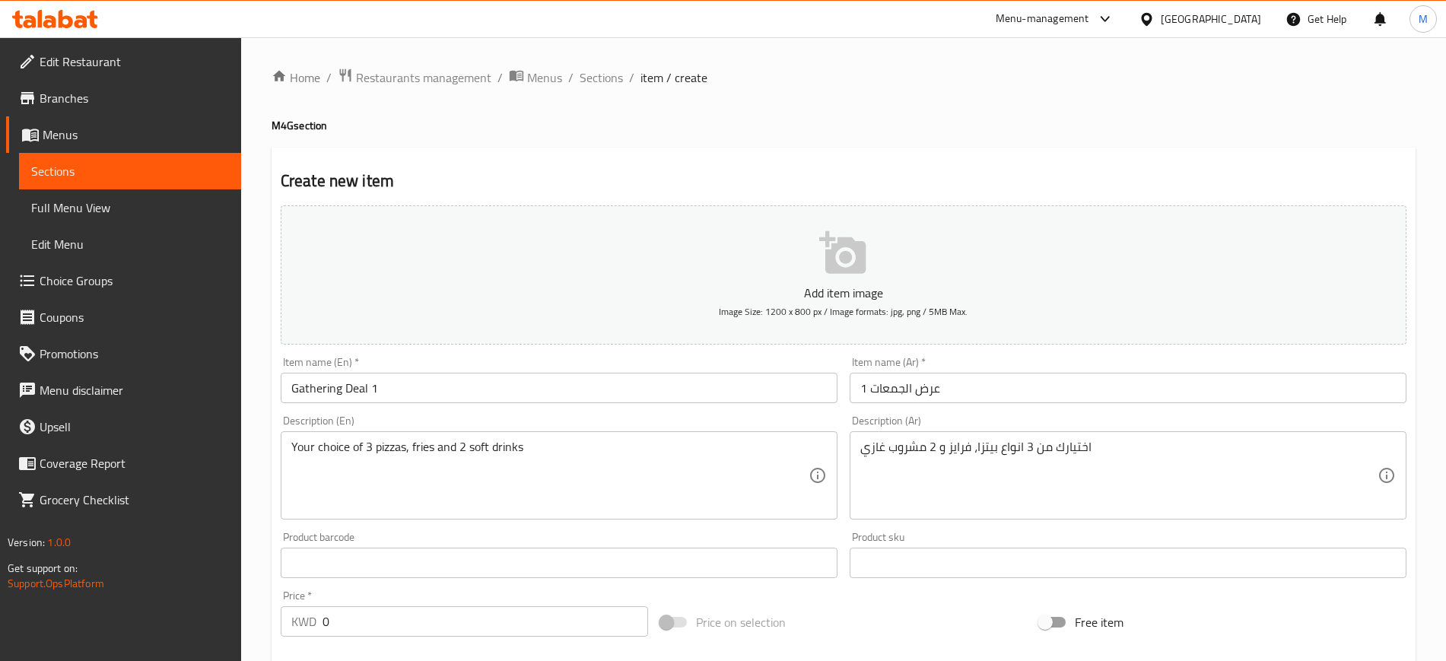
click at [633, 411] on div "Description (En) Your choice of 3 pizzas, fries and 2 soft drinks Description (…" at bounding box center [559, 467] width 569 height 116
click at [520, 423] on div "Description (En) Your choice of 3 pizzas, fries and 2 soft drinks Description (…" at bounding box center [559, 467] width 557 height 104
click at [516, 411] on div "Description (En) Your choice of 3 pizzas, fries and 2 soft drinks Description (…" at bounding box center [559, 467] width 569 height 116
drag, startPoint x: 367, startPoint y: 623, endPoint x: 208, endPoint y: 625, distance: 158.9
click at [210, 624] on div "Edit Restaurant Branches Menus Sections Full Menu View Edit Menu Choice Groups …" at bounding box center [723, 555] width 1446 height 1037
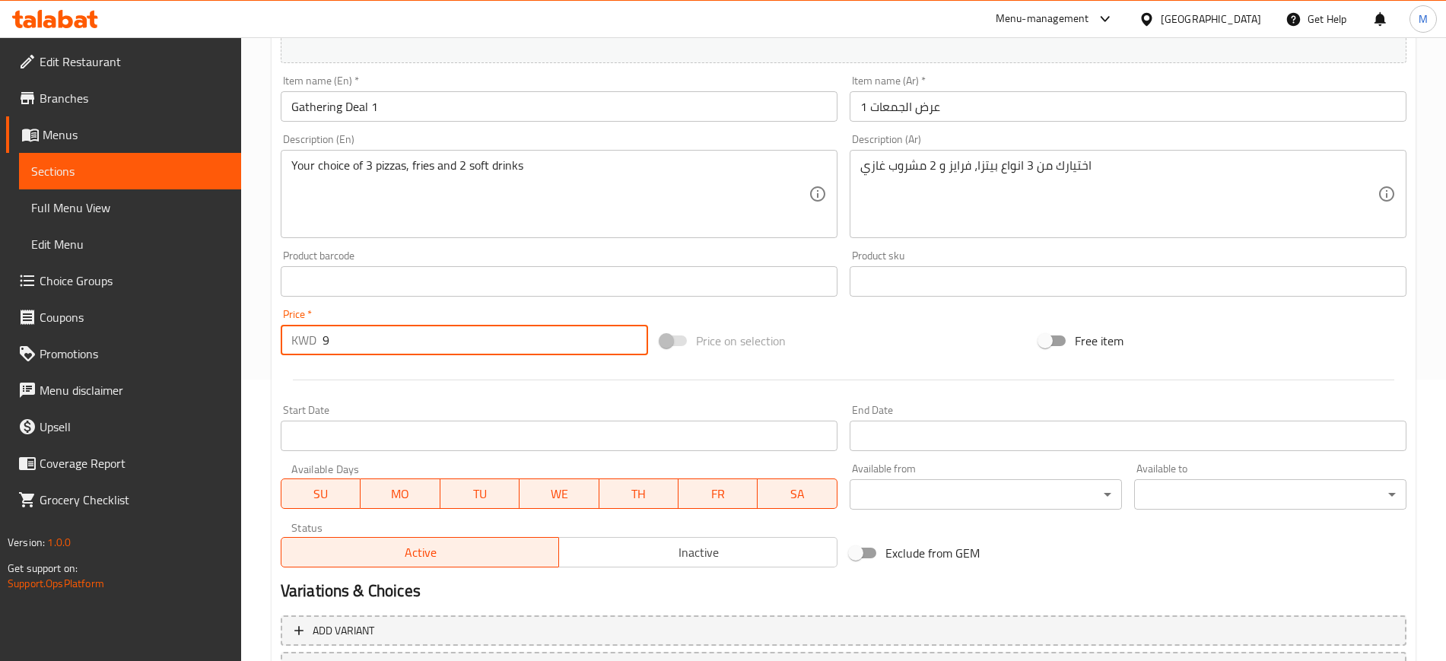
scroll to position [285, 0]
type input "9"
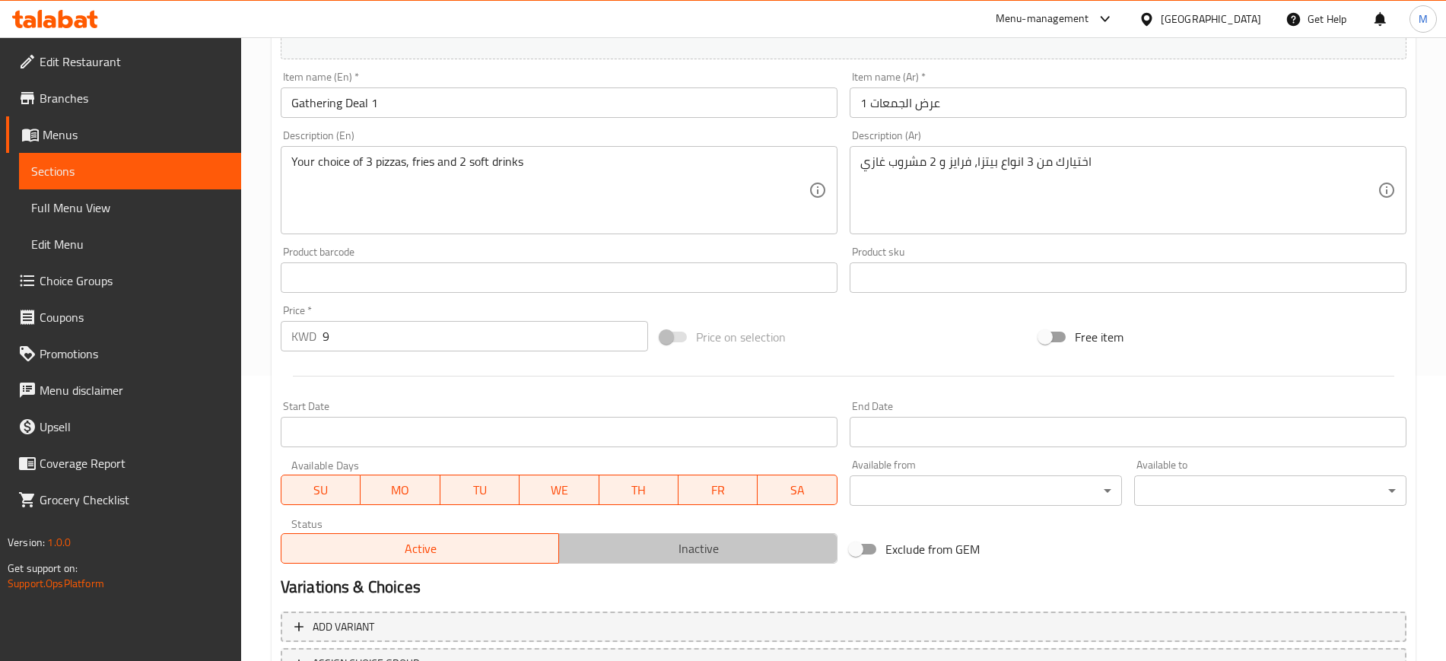
click at [717, 554] on span "Inactive" at bounding box center [698, 549] width 266 height 22
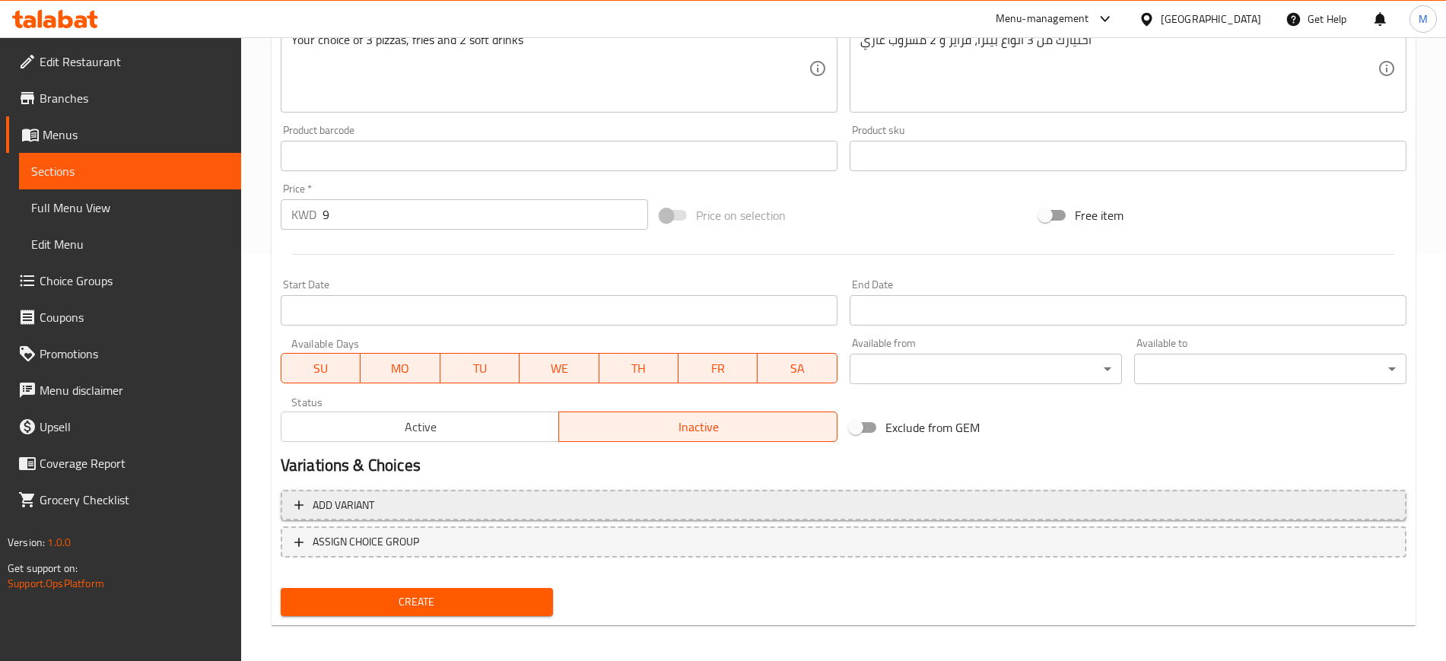
scroll to position [414, 0]
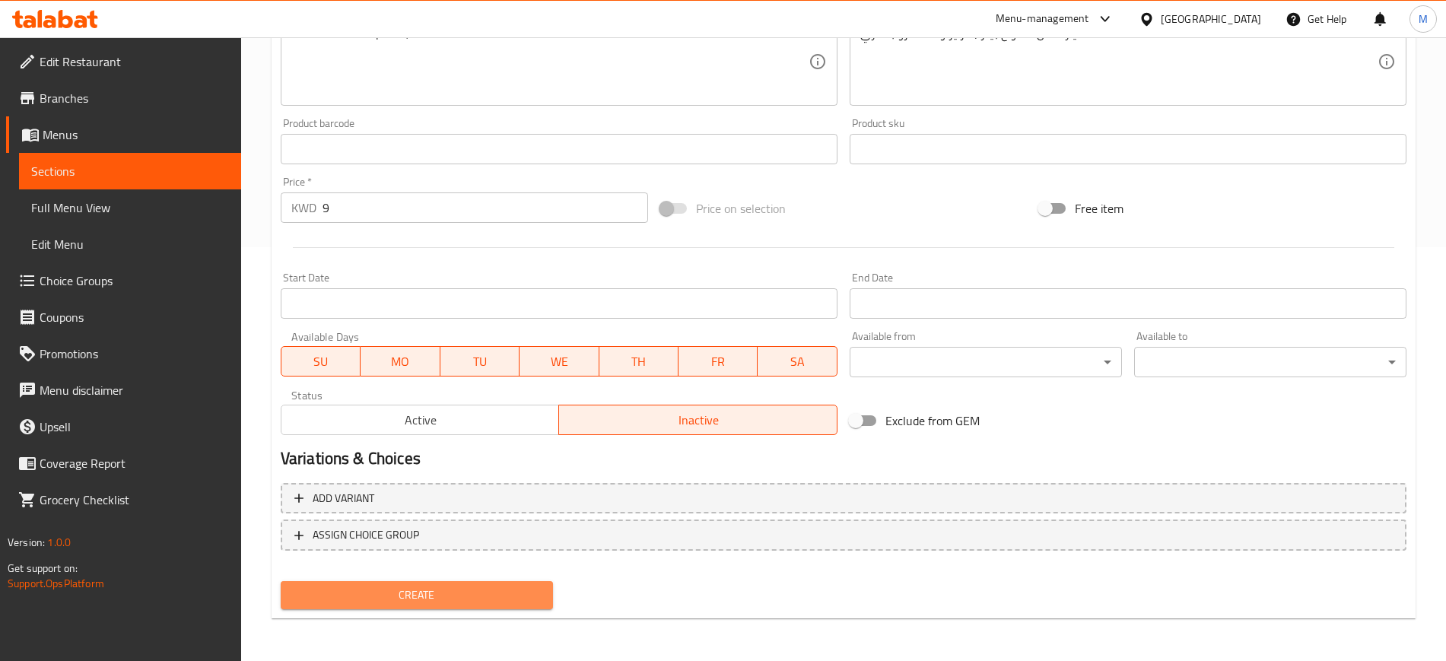
click at [510, 589] on span "Create" at bounding box center [417, 595] width 248 height 19
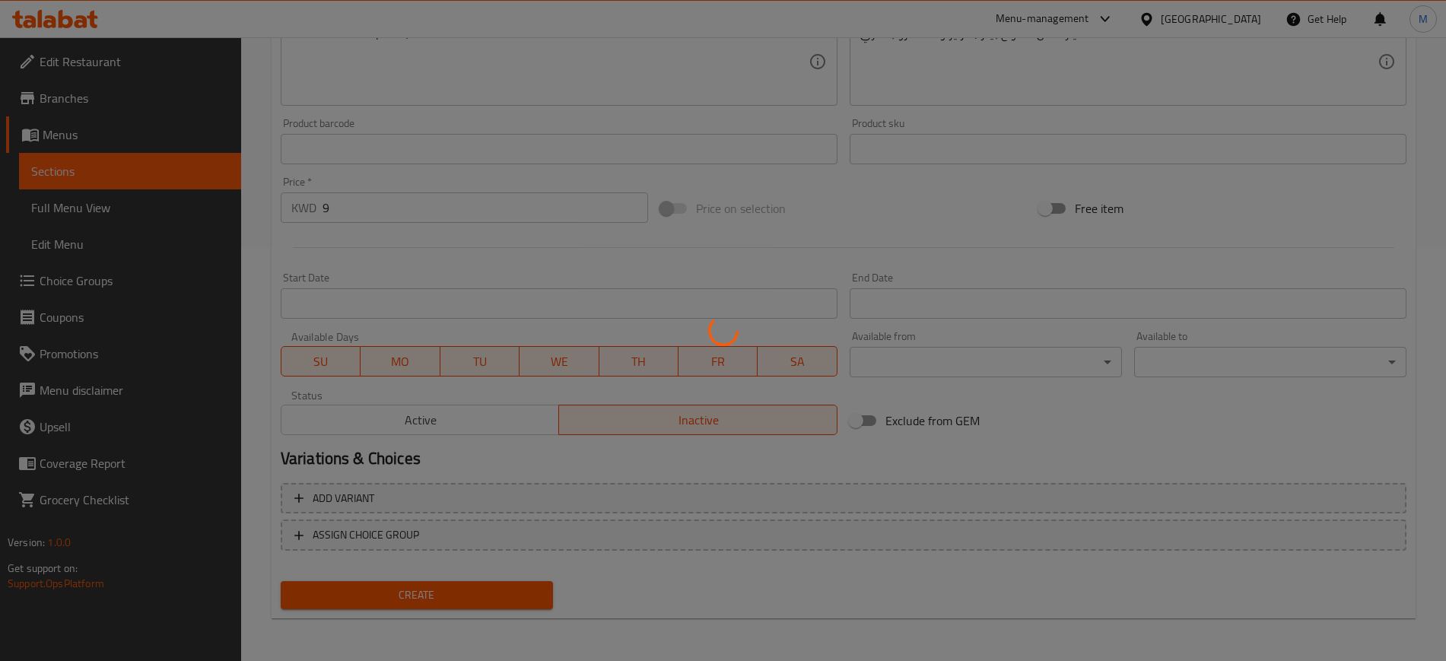
type input "0"
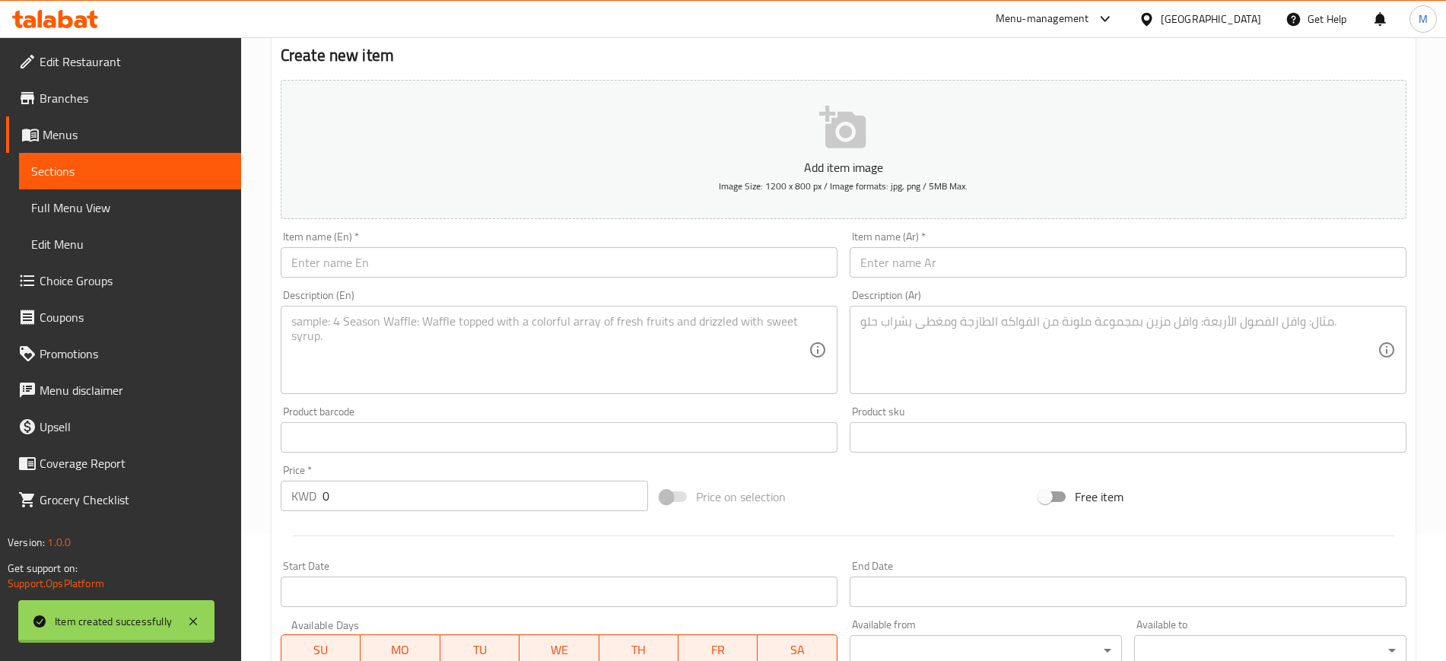
scroll to position [33, 0]
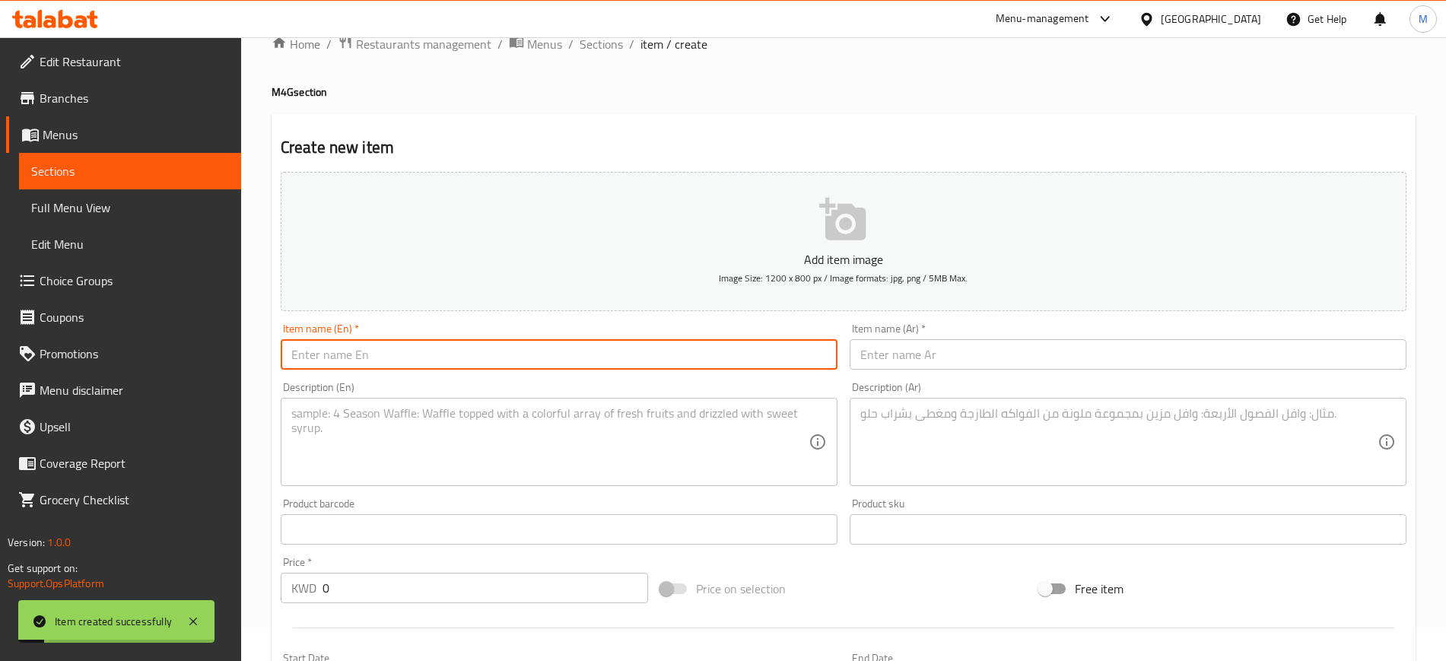
click at [484, 359] on input "text" at bounding box center [559, 354] width 557 height 30
type input "g"
type input "Gathering Deal 2"
click at [1040, 360] on input "text" at bounding box center [1127, 354] width 557 height 30
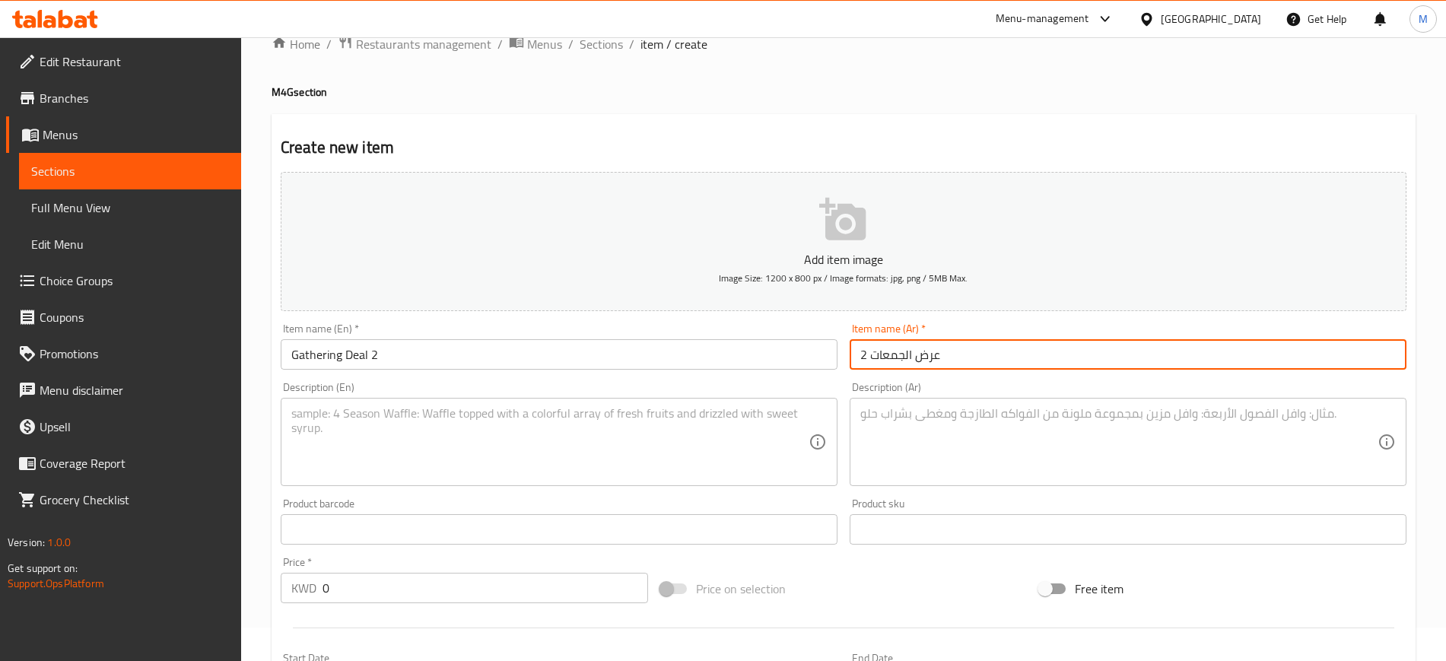
type input "عرض الجمعات 2"
click at [685, 449] on textarea at bounding box center [549, 442] width 517 height 72
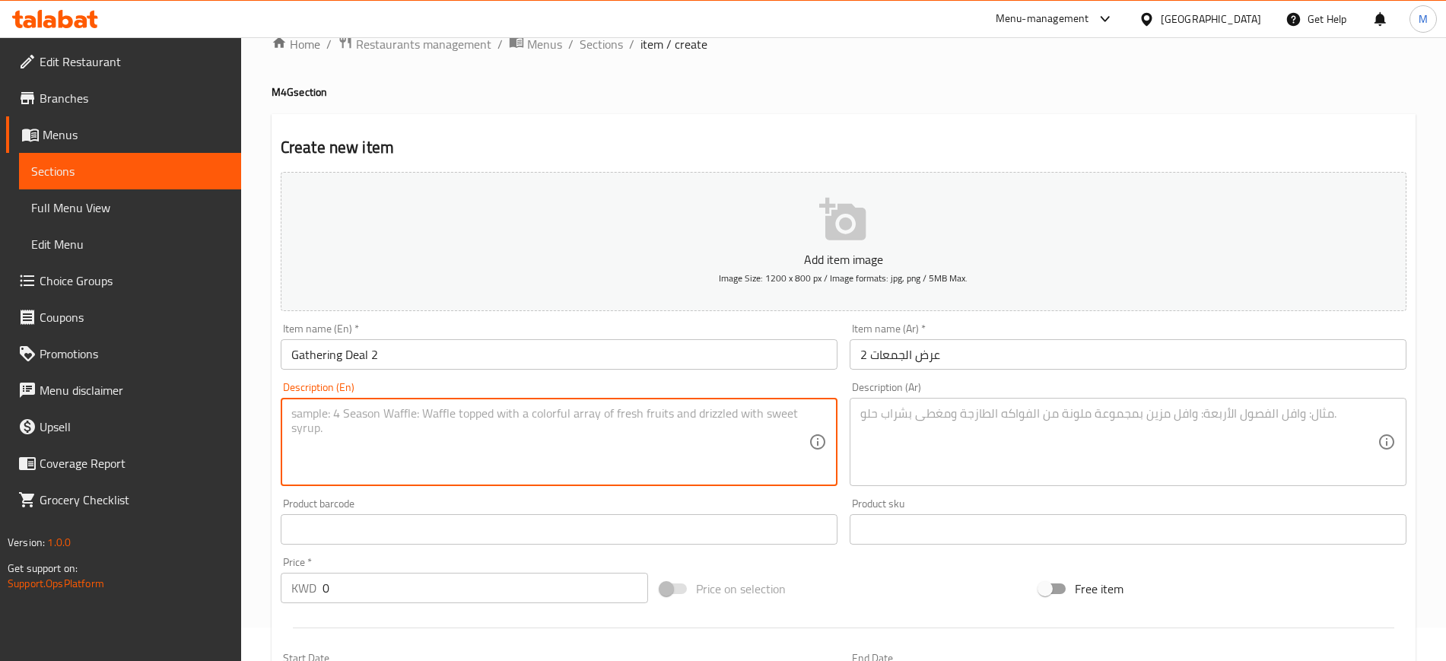
click at [456, 449] on textarea at bounding box center [549, 442] width 517 height 72
click at [426, 421] on textarea at bounding box center [549, 442] width 517 height 72
type textarea "Your choice of 3 pizzas, fries and 2 soft drinks"
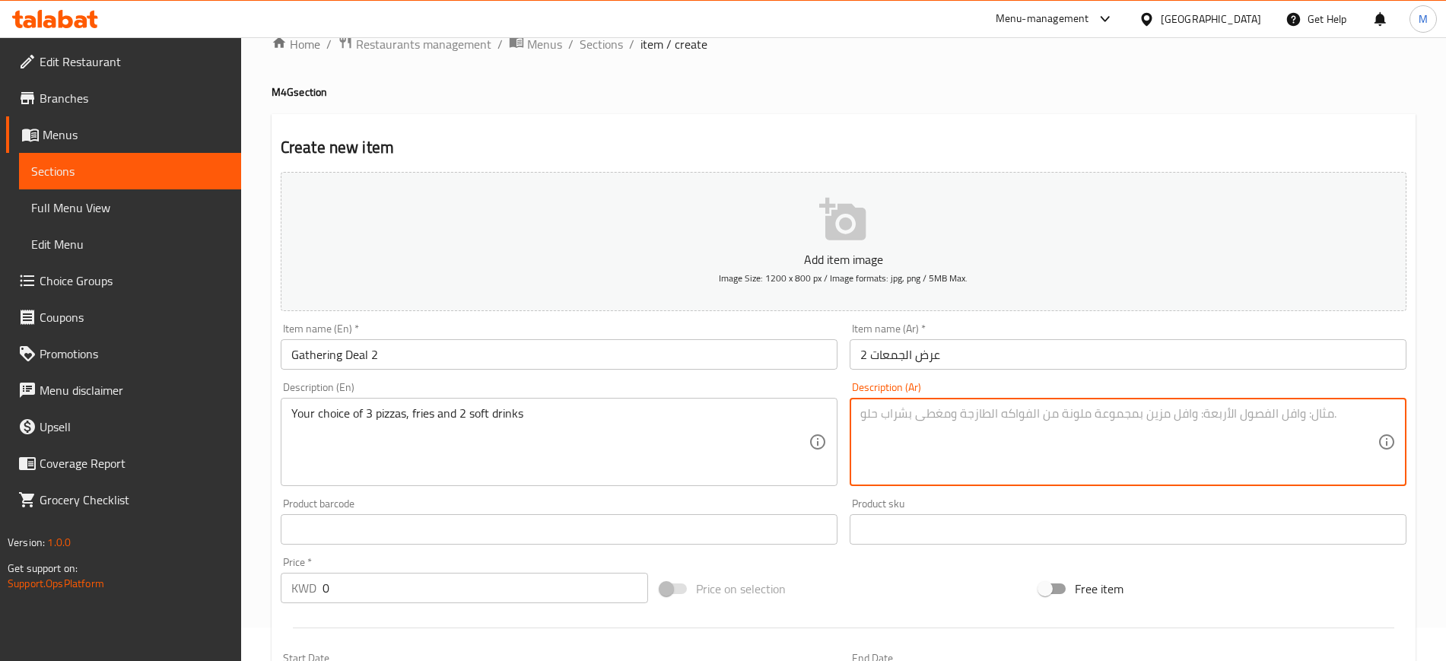
click at [956, 425] on textarea at bounding box center [1118, 442] width 517 height 72
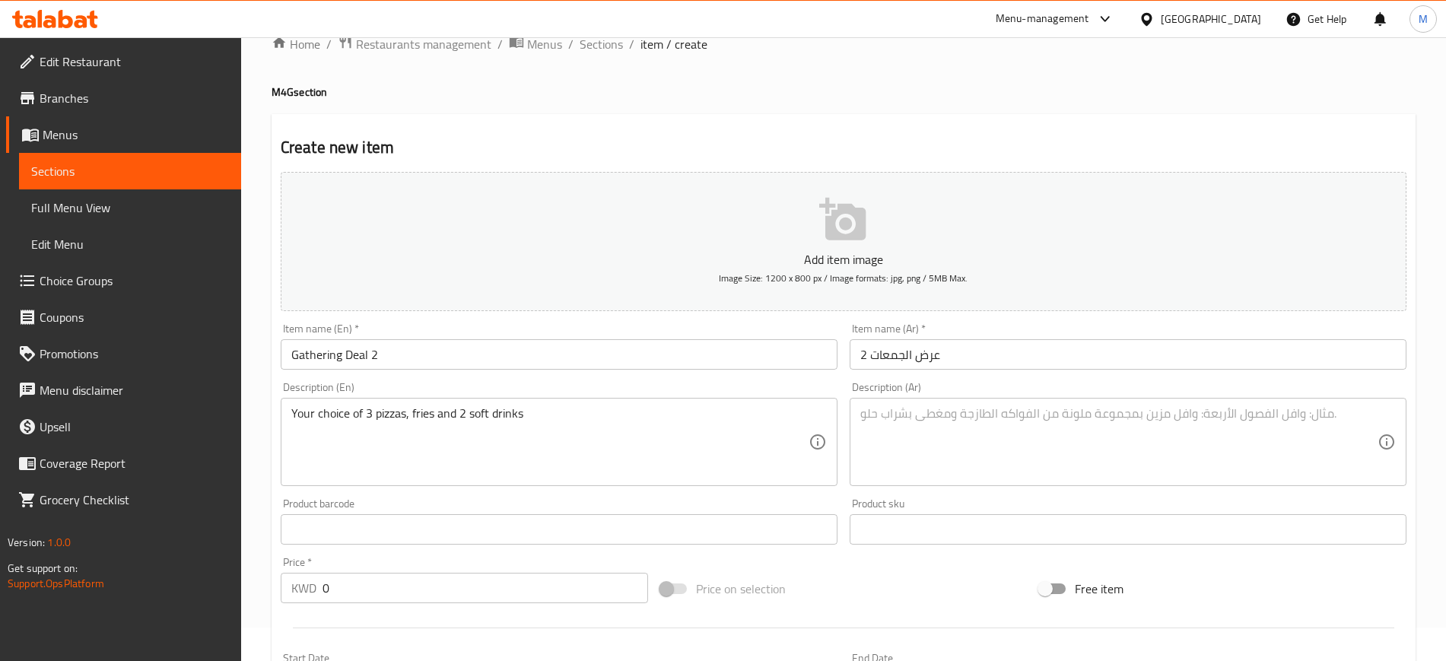
click at [785, 384] on div "Description (En) Your choice of 3 pizzas, fries and 2 soft drinks Description (…" at bounding box center [559, 434] width 557 height 104
click at [973, 429] on textarea at bounding box center [1118, 442] width 517 height 72
click at [998, 385] on div "Description (Ar) Description (Ar)" at bounding box center [1127, 434] width 557 height 104
click at [988, 416] on textarea at bounding box center [1118, 442] width 517 height 72
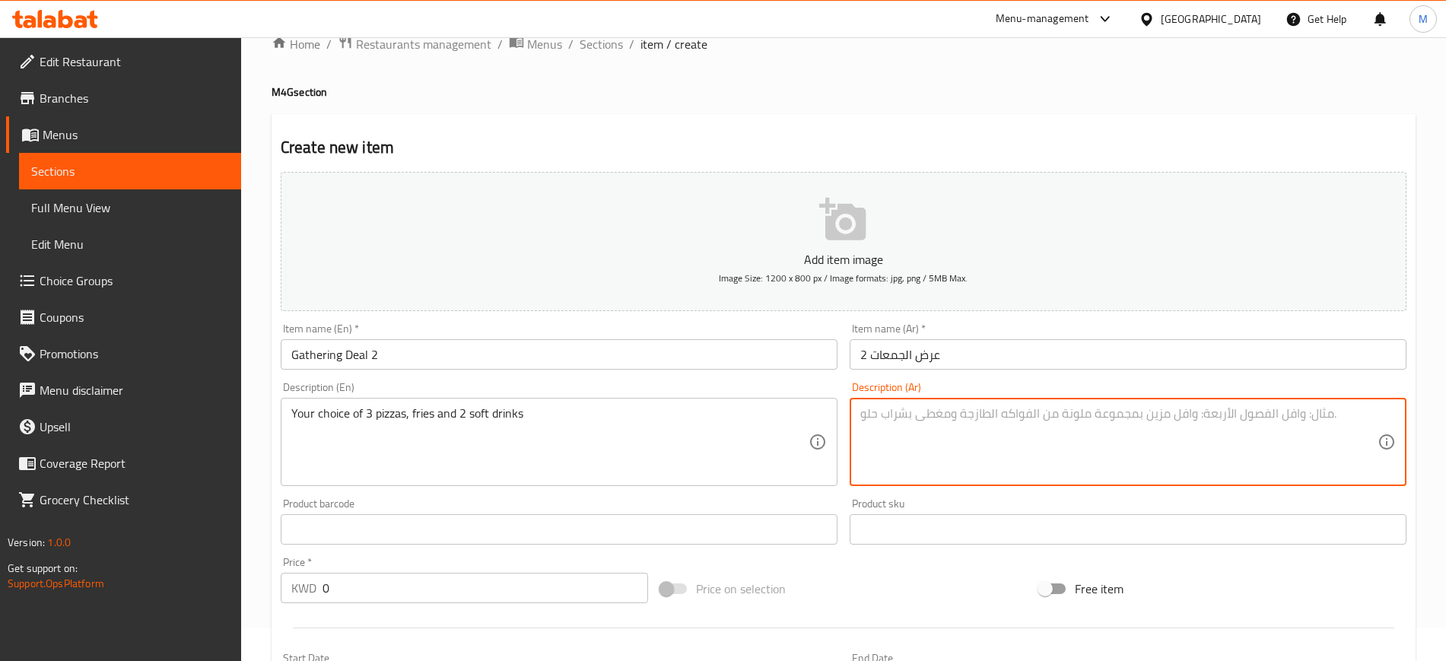
click at [988, 416] on textarea at bounding box center [1118, 442] width 517 height 72
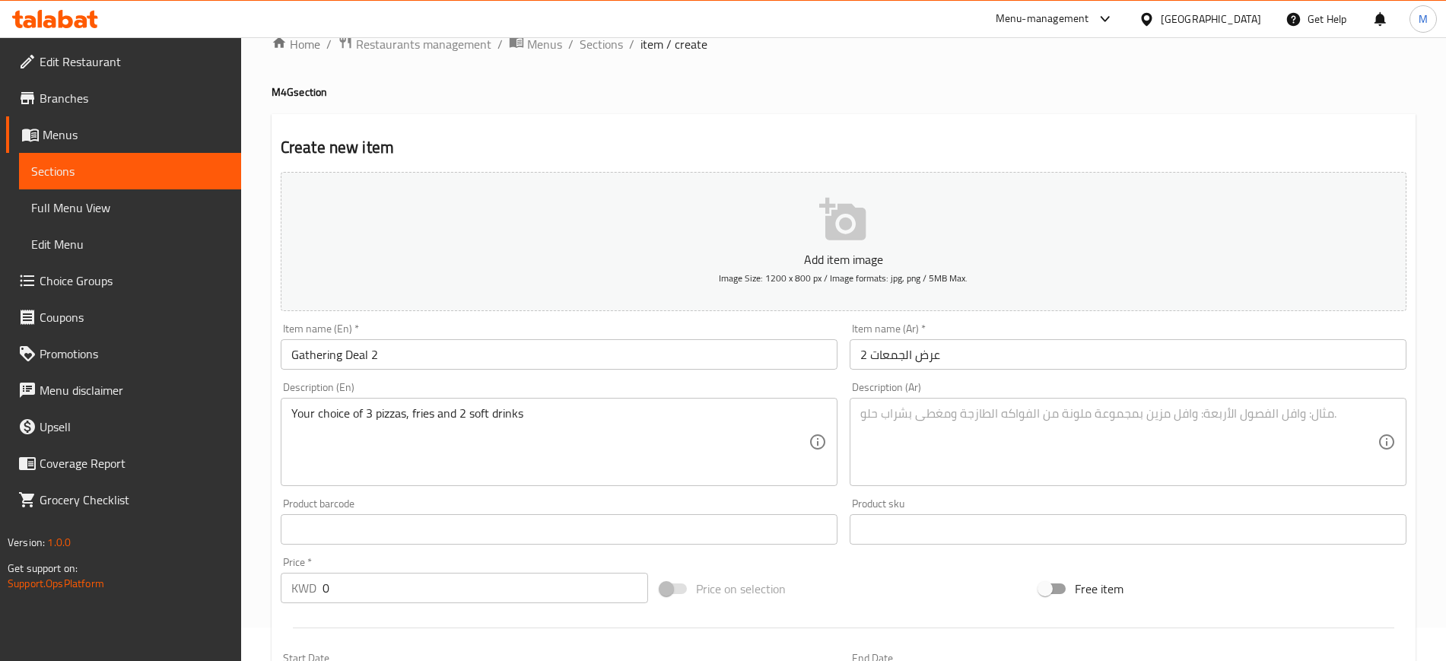
click at [991, 389] on div "Description (Ar) Description (Ar)" at bounding box center [1127, 434] width 557 height 104
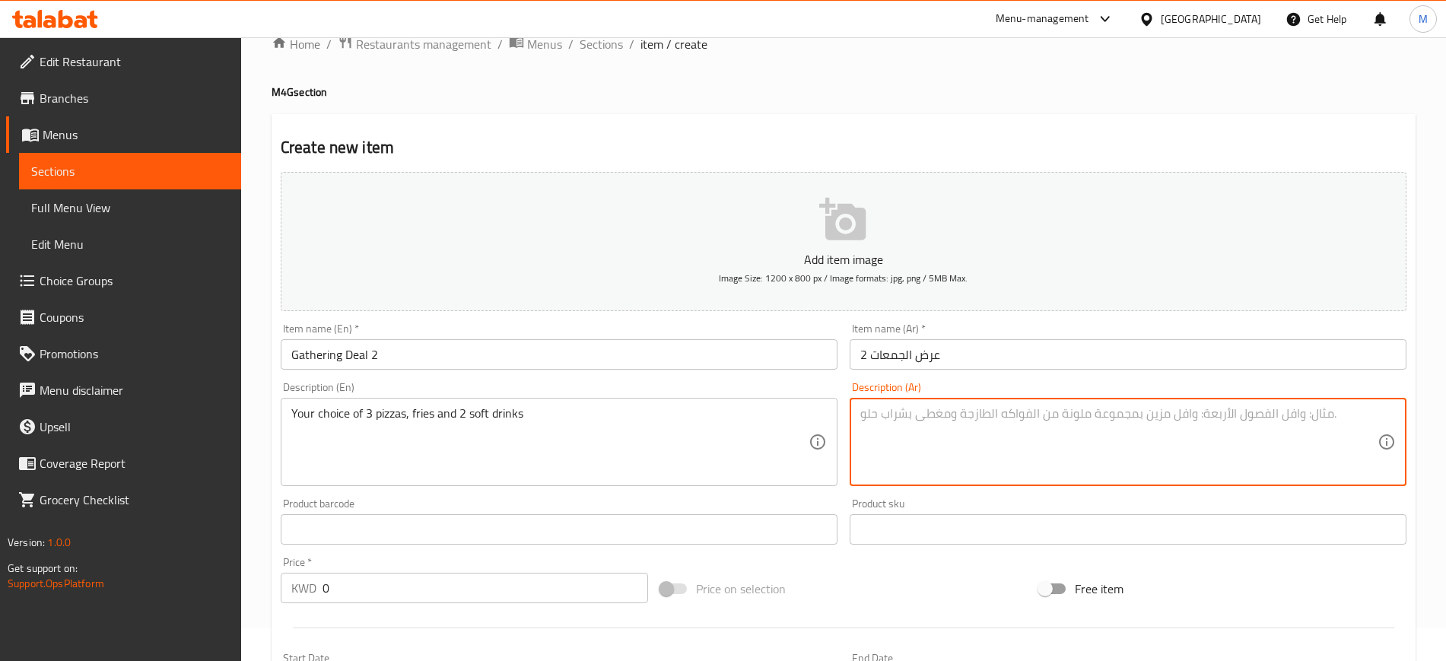
click at [982, 417] on textarea at bounding box center [1118, 442] width 517 height 72
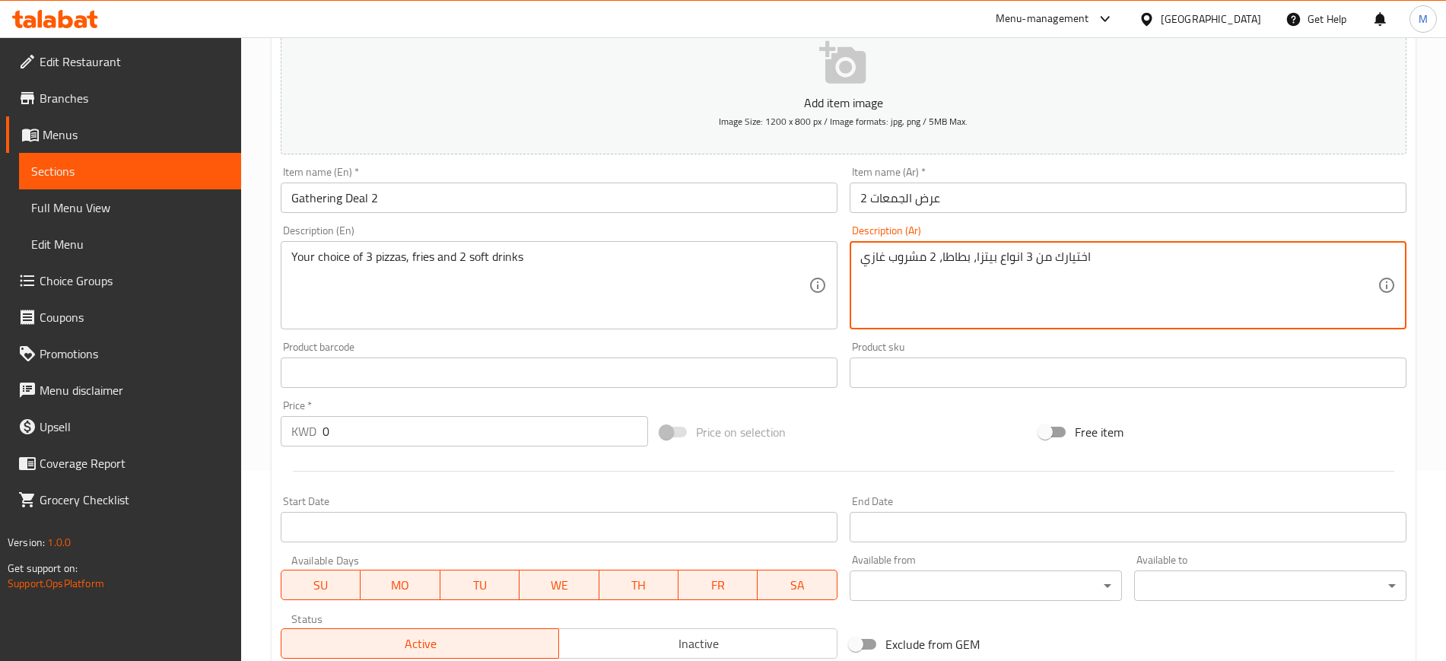
scroll to position [224, 0]
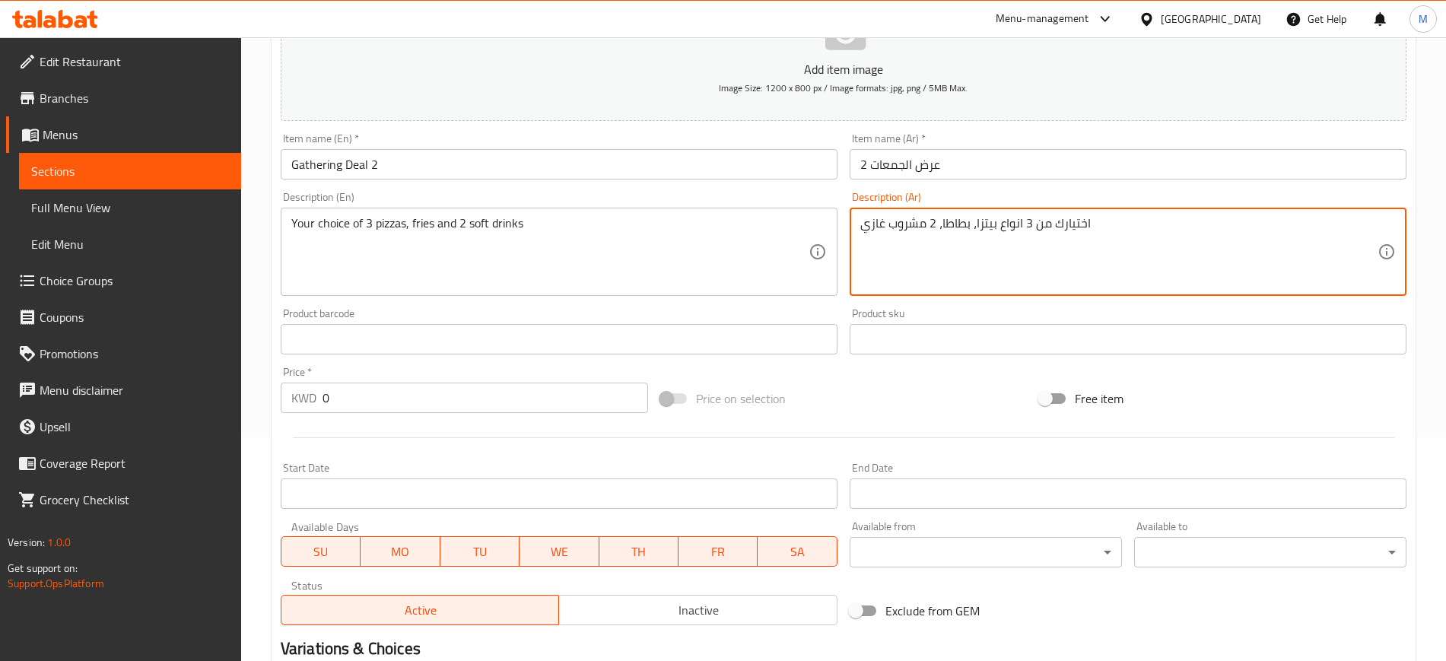
type textarea "اختيارك من 3 انواع بيتزا، بطاطا، 2 مشروب غازي"
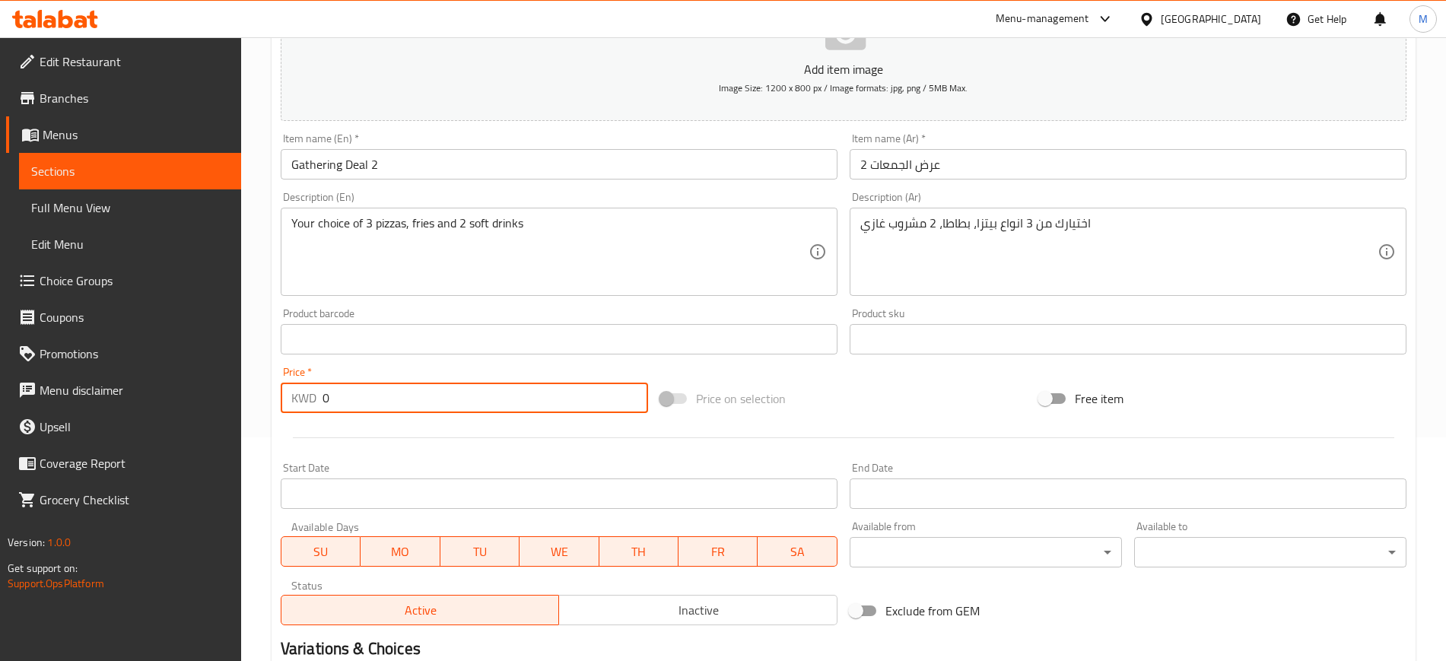
drag, startPoint x: 394, startPoint y: 389, endPoint x: 273, endPoint y: 405, distance: 121.9
click at [273, 405] on div "Create new item Add item image Image Size: 1200 x 800 px / Image formats: jpg, …" at bounding box center [843, 366] width 1144 height 885
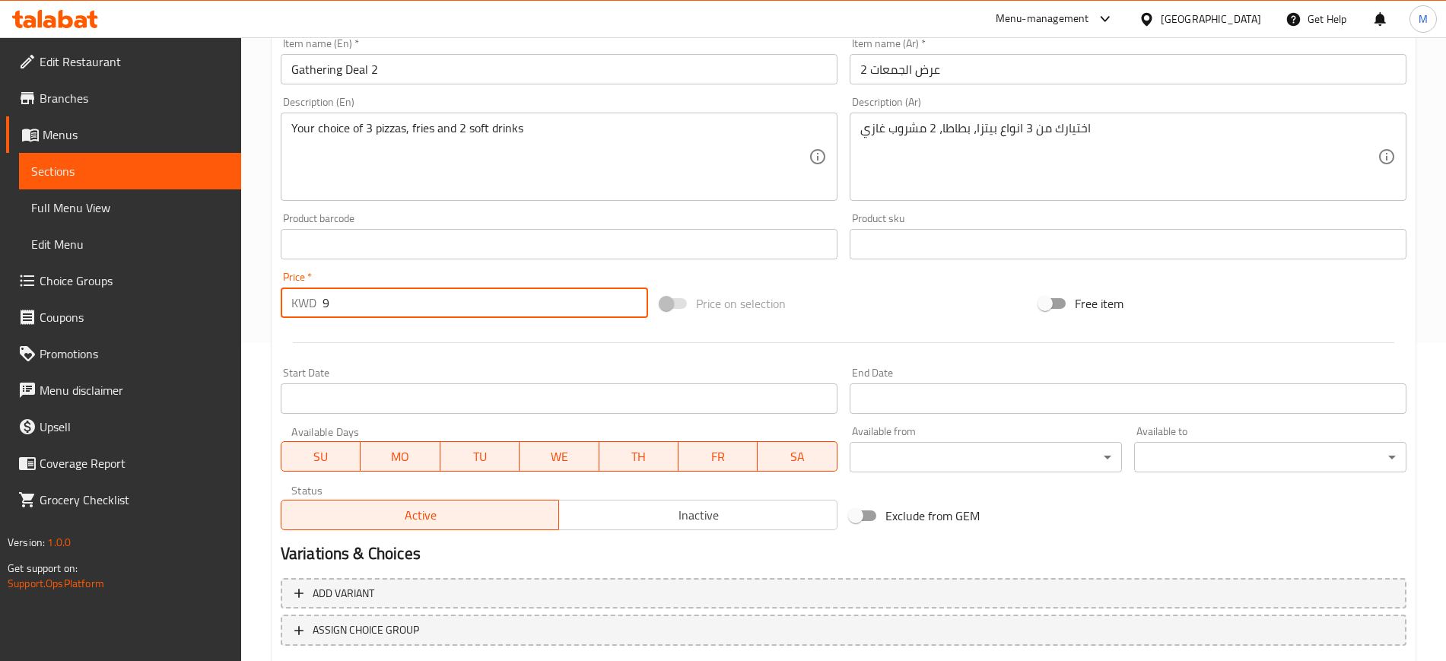
type input "9"
click at [690, 507] on span "Inactive" at bounding box center [698, 515] width 266 height 22
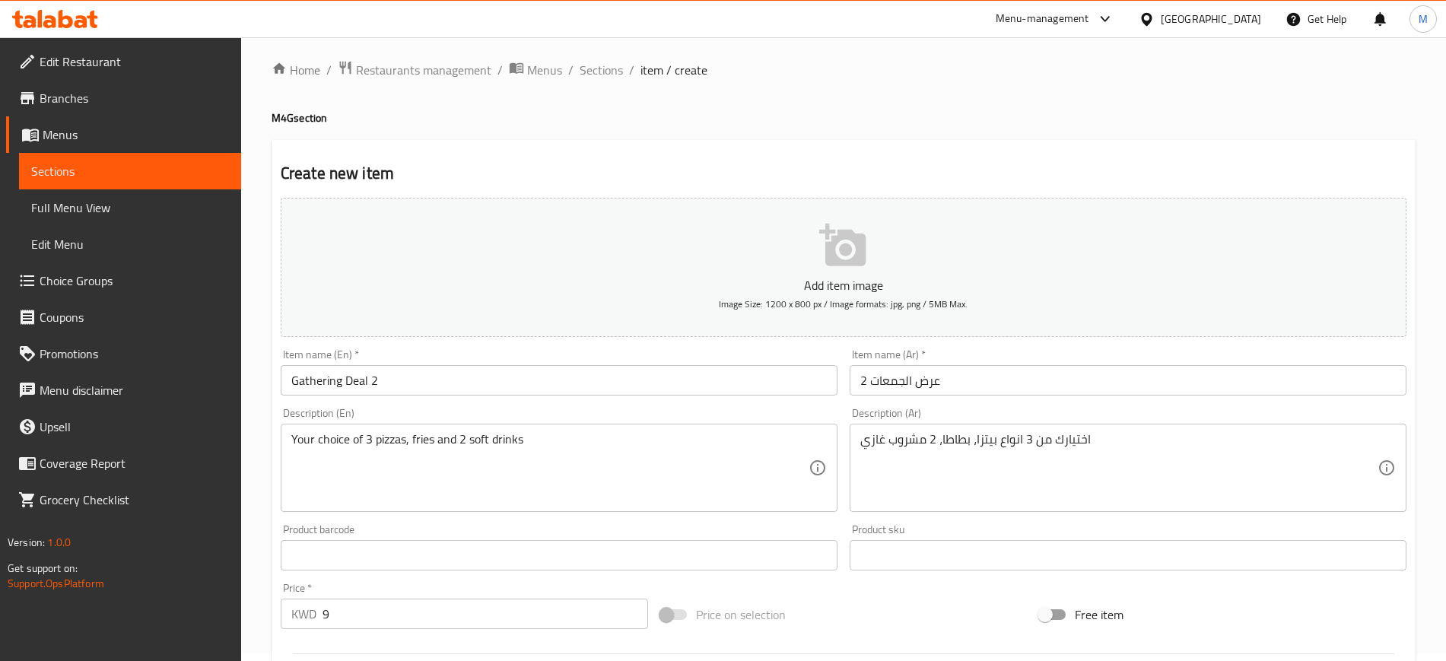
scroll to position [0, 0]
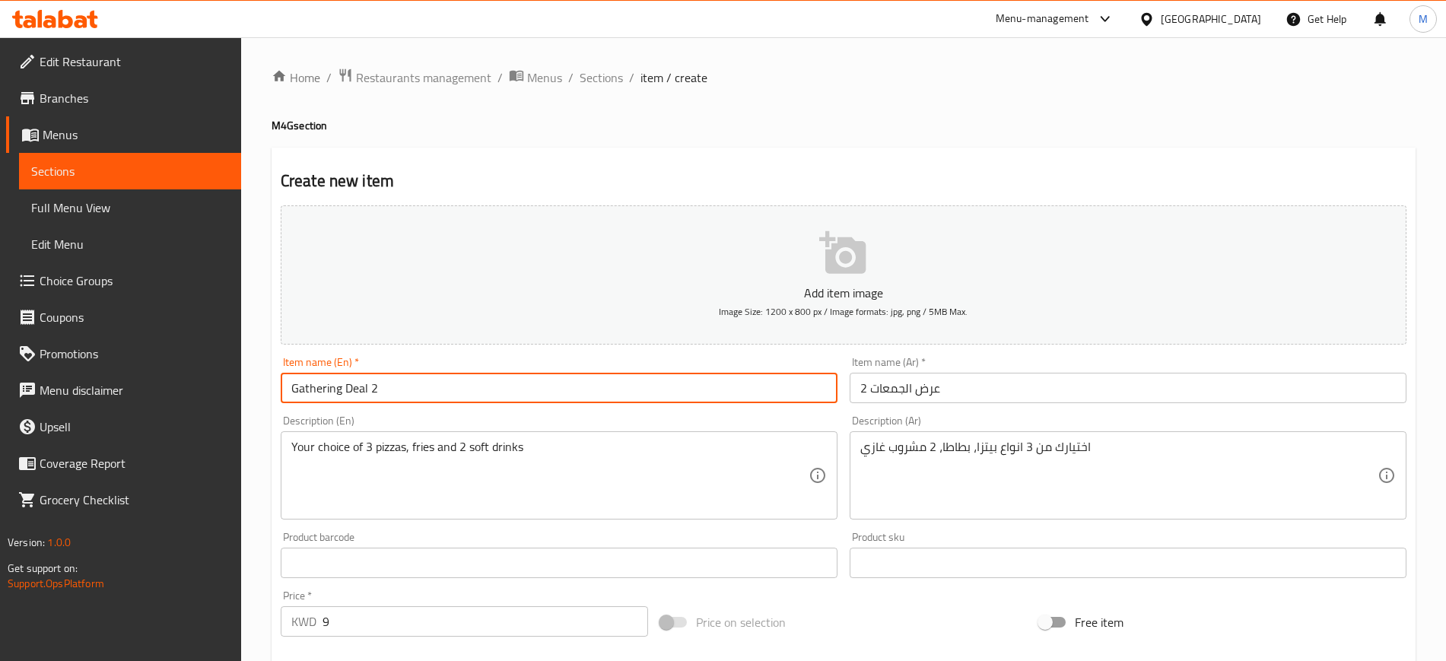
click at [530, 378] on input "Gathering Deal 2" at bounding box center [559, 388] width 557 height 30
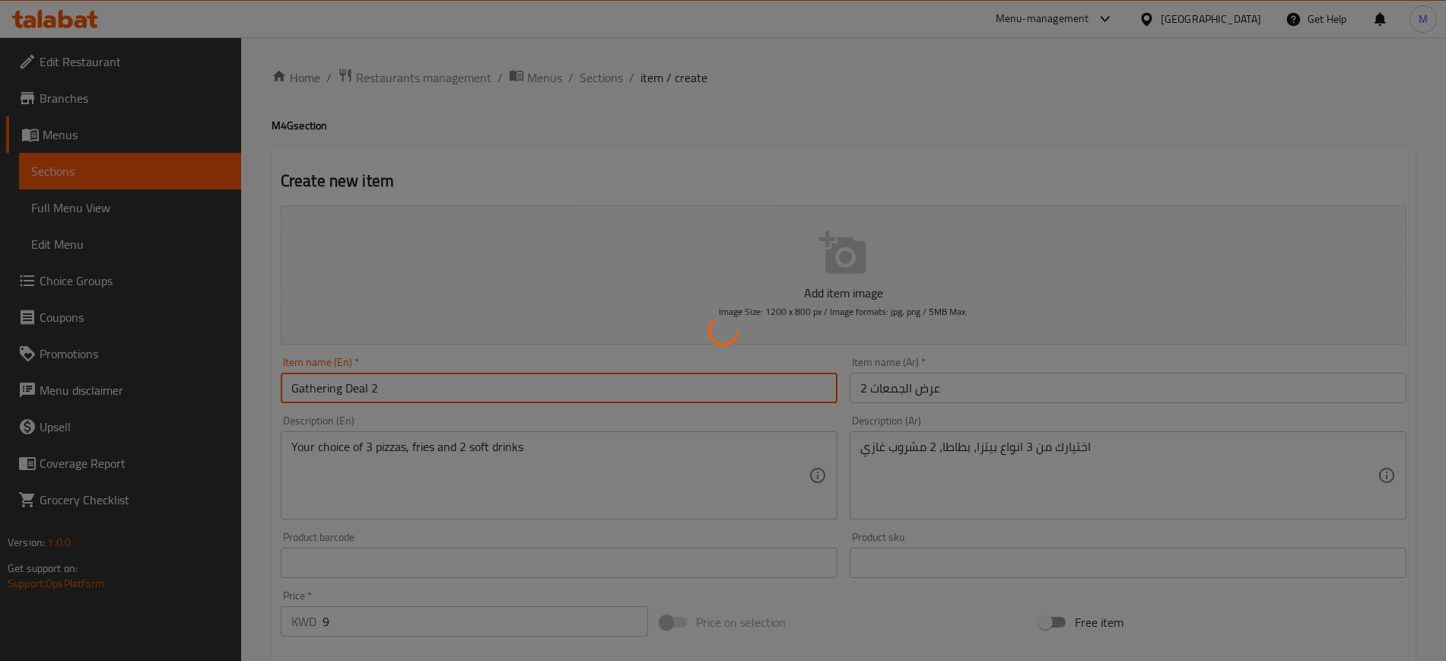
type input "0"
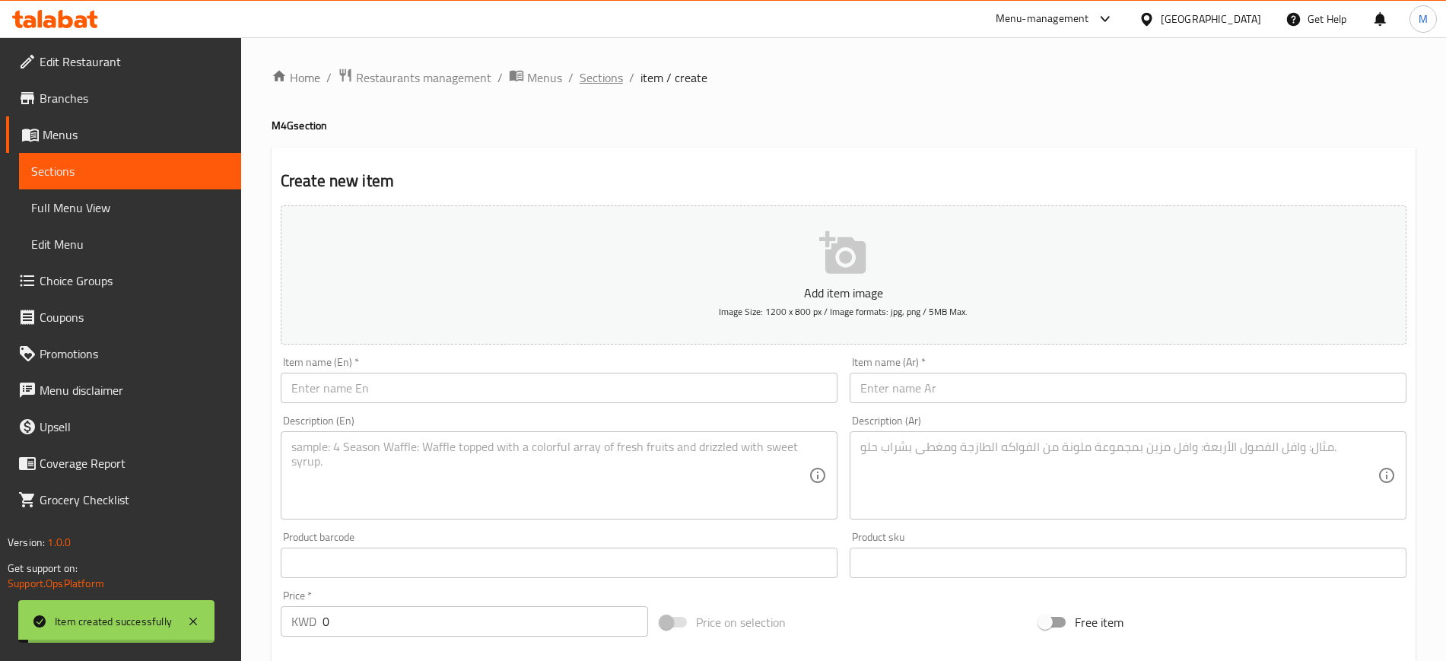
click at [609, 78] on span "Sections" at bounding box center [600, 77] width 43 height 18
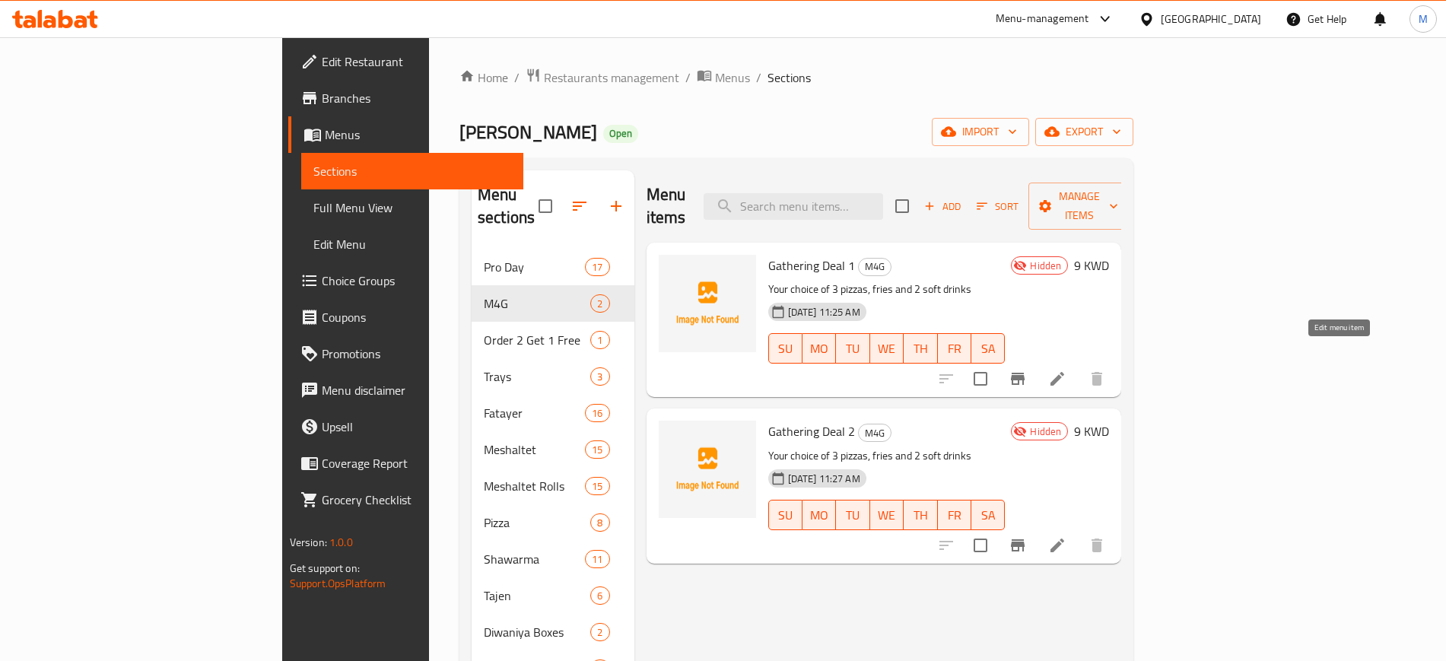
click at [1066, 370] on icon at bounding box center [1057, 379] width 18 height 18
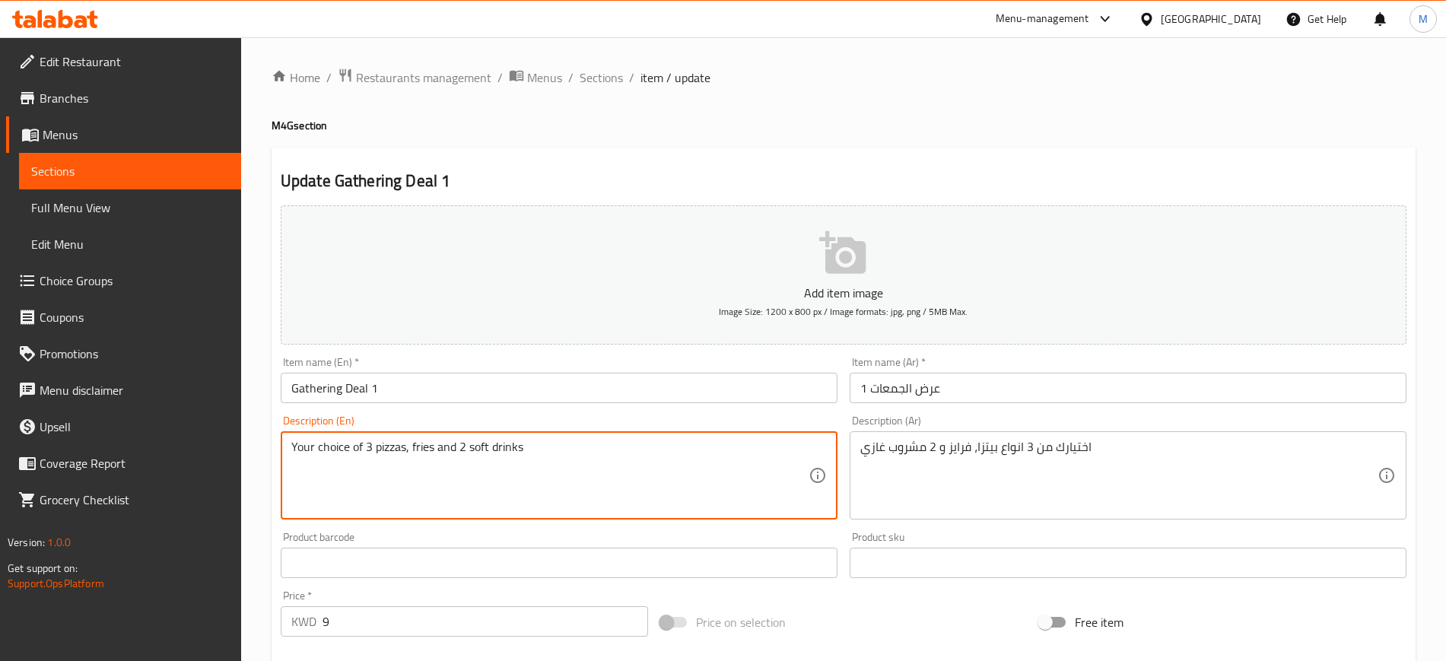
drag, startPoint x: 377, startPoint y: 443, endPoint x: 405, endPoint y: 441, distance: 27.5
type textarea "Your choice of 3 mshaltet, fries and 2 soft drinks"
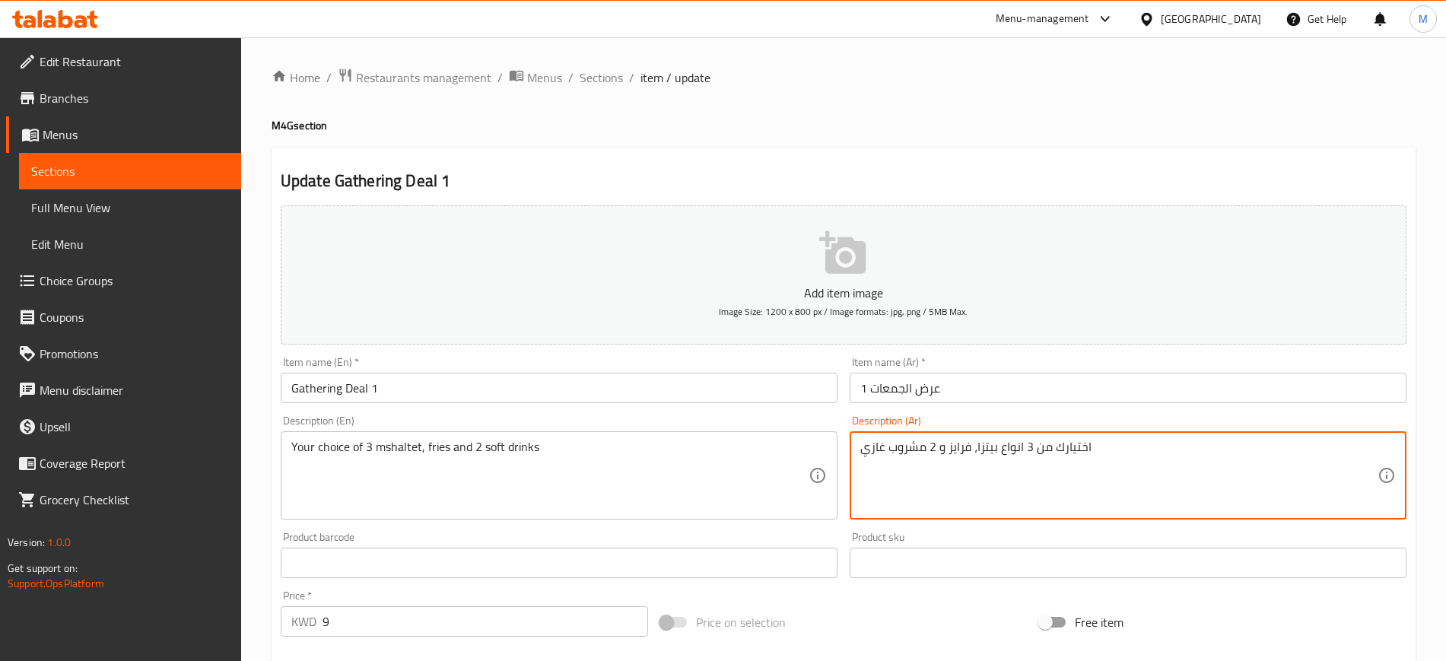
drag, startPoint x: 998, startPoint y: 447, endPoint x: 977, endPoint y: 449, distance: 20.6
drag, startPoint x: 947, startPoint y: 452, endPoint x: 970, endPoint y: 449, distance: 23.8
type textarea "اختيارك من 3 انواع مشلتت، بطاطا و 2 مشروب غازي"
click at [987, 402] on input "عرض الجمعات 1" at bounding box center [1127, 388] width 557 height 30
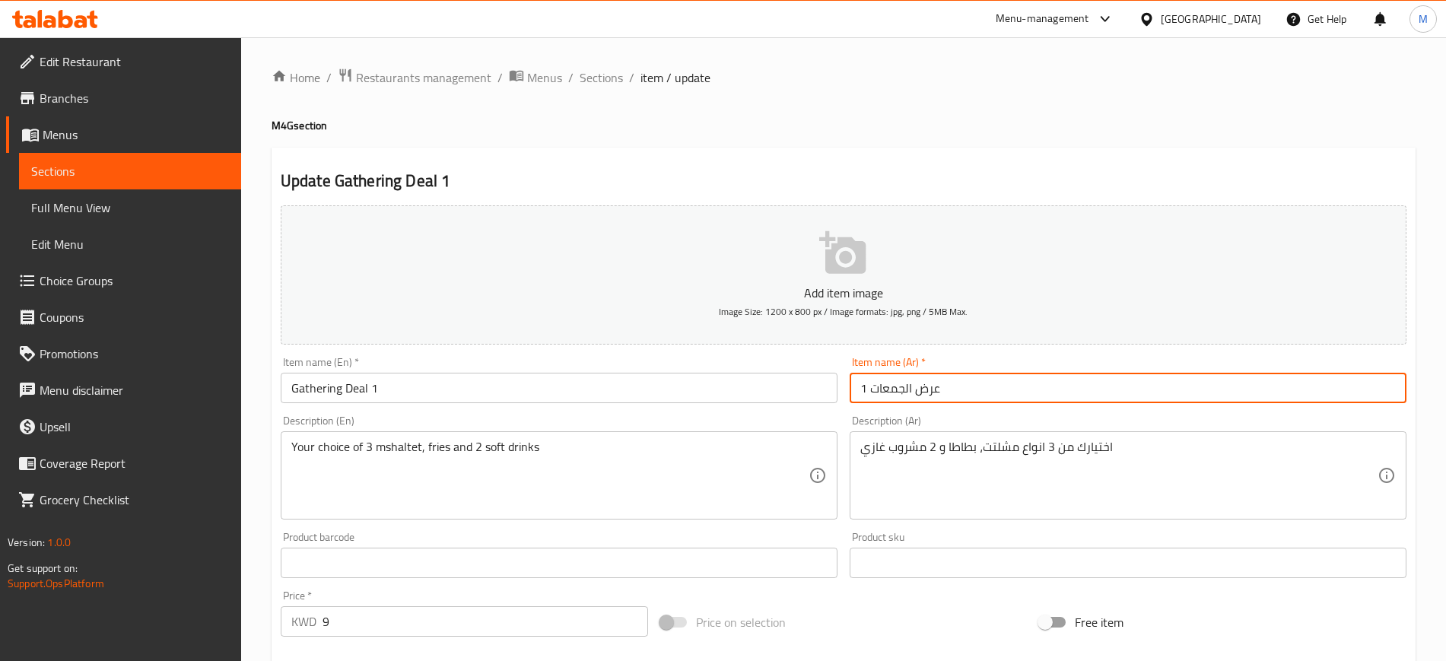
click at [636, 371] on div "Item name (En)   * Gathering Deal 1 Item name (En) *" at bounding box center [559, 380] width 557 height 46
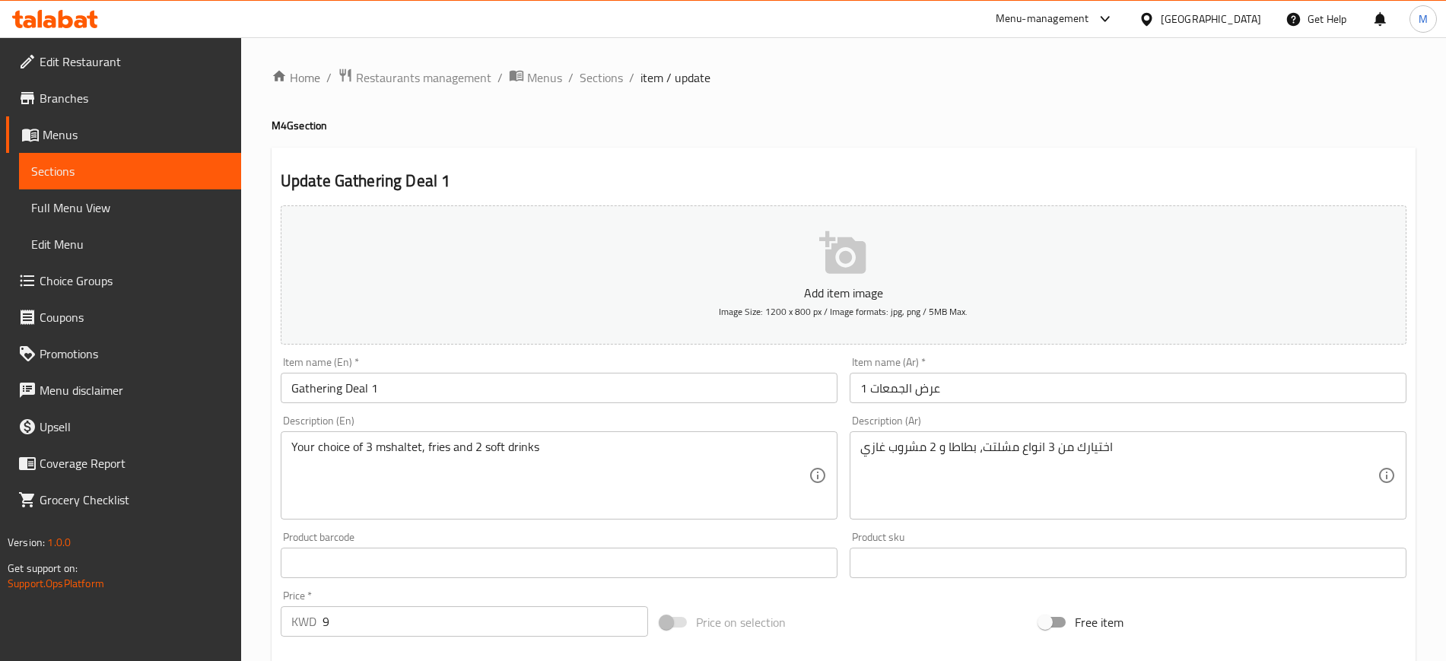
click at [641, 382] on input "Gathering Deal 1" at bounding box center [559, 388] width 557 height 30
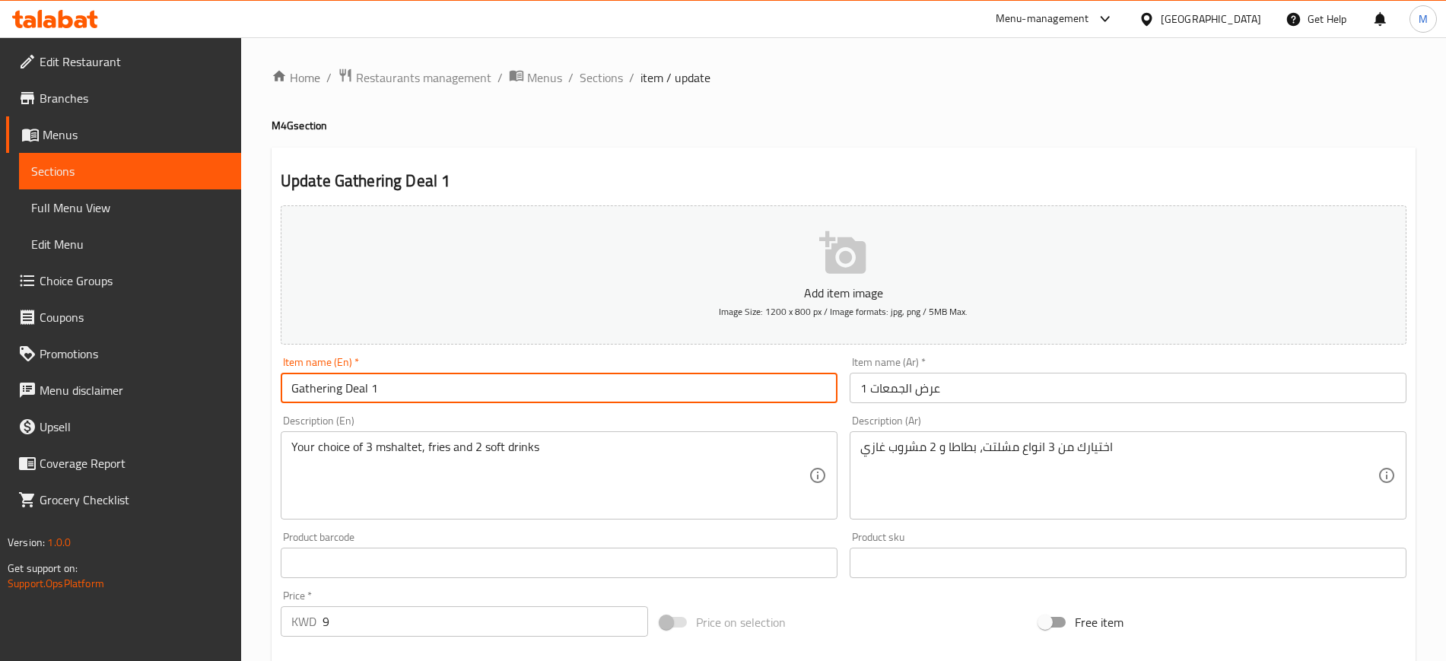
drag, startPoint x: 595, startPoint y: 83, endPoint x: 662, endPoint y: 110, distance: 73.0
click at [595, 83] on span "Sections" at bounding box center [600, 77] width 43 height 18
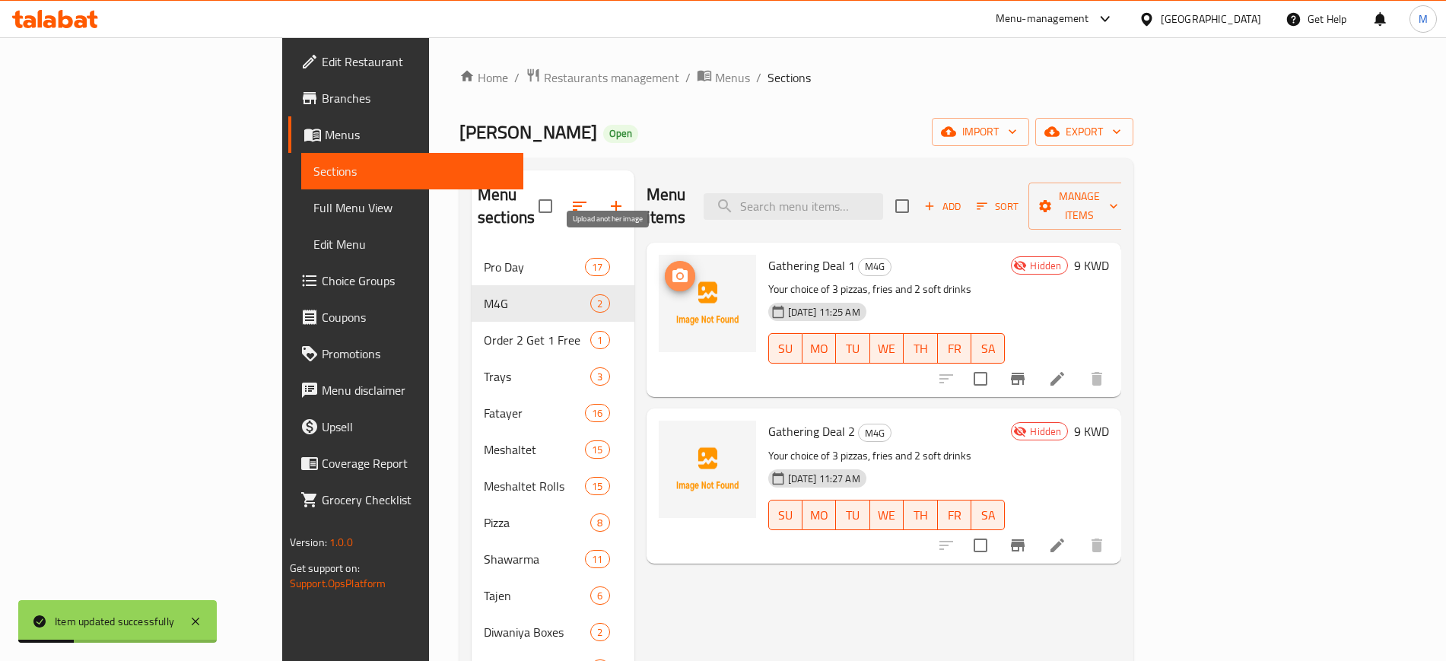
click at [677, 274] on circle "upload picture" at bounding box center [679, 276] width 5 height 5
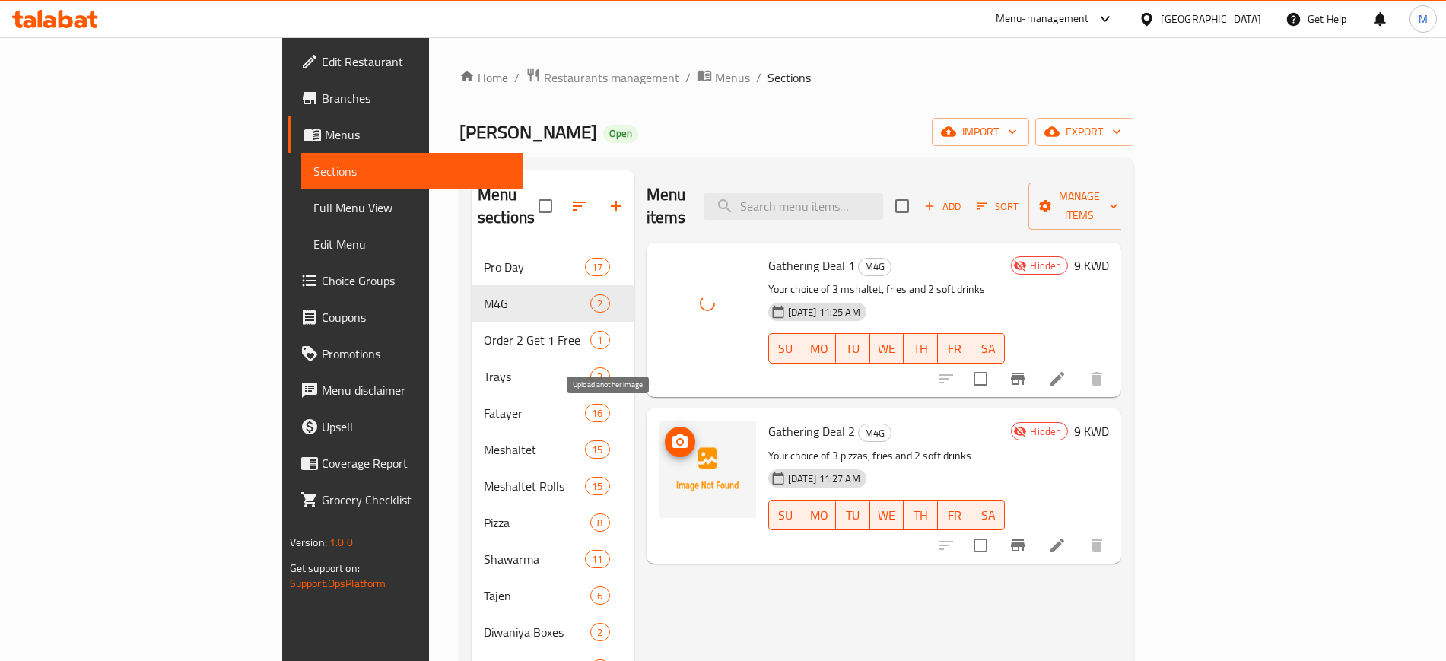
click at [672, 434] on icon "upload picture" at bounding box center [679, 441] width 15 height 14
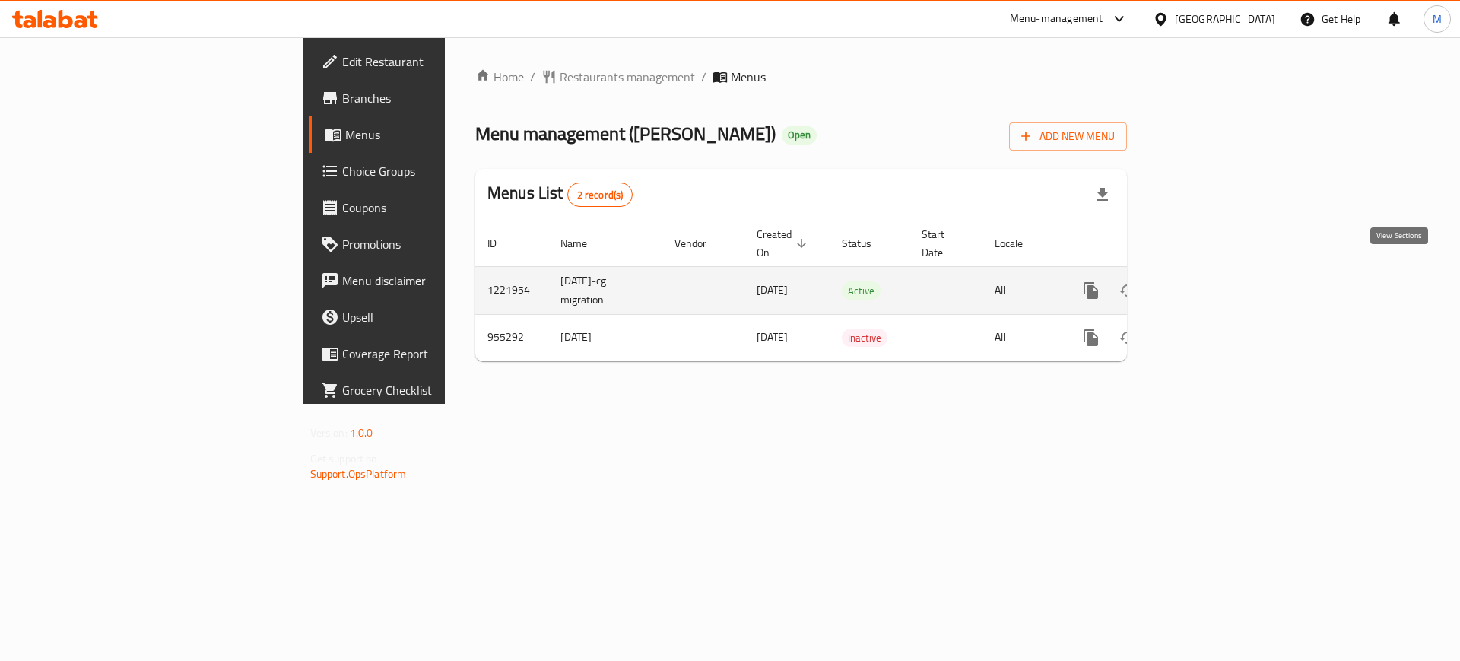
click at [1208, 284] on icon "enhanced table" at bounding box center [1201, 291] width 14 height 14
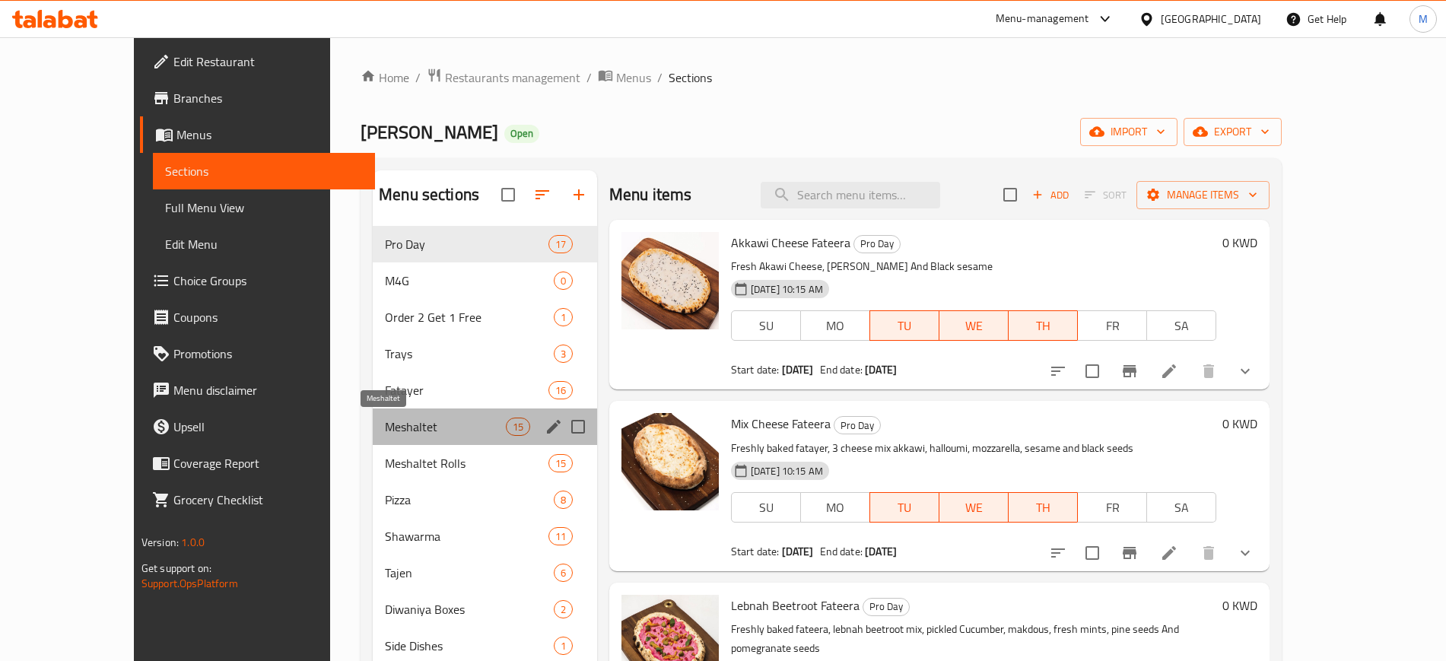
drag, startPoint x: 396, startPoint y: 418, endPoint x: 543, endPoint y: 398, distance: 148.2
click at [395, 420] on span "Meshaltet" at bounding box center [445, 426] width 120 height 18
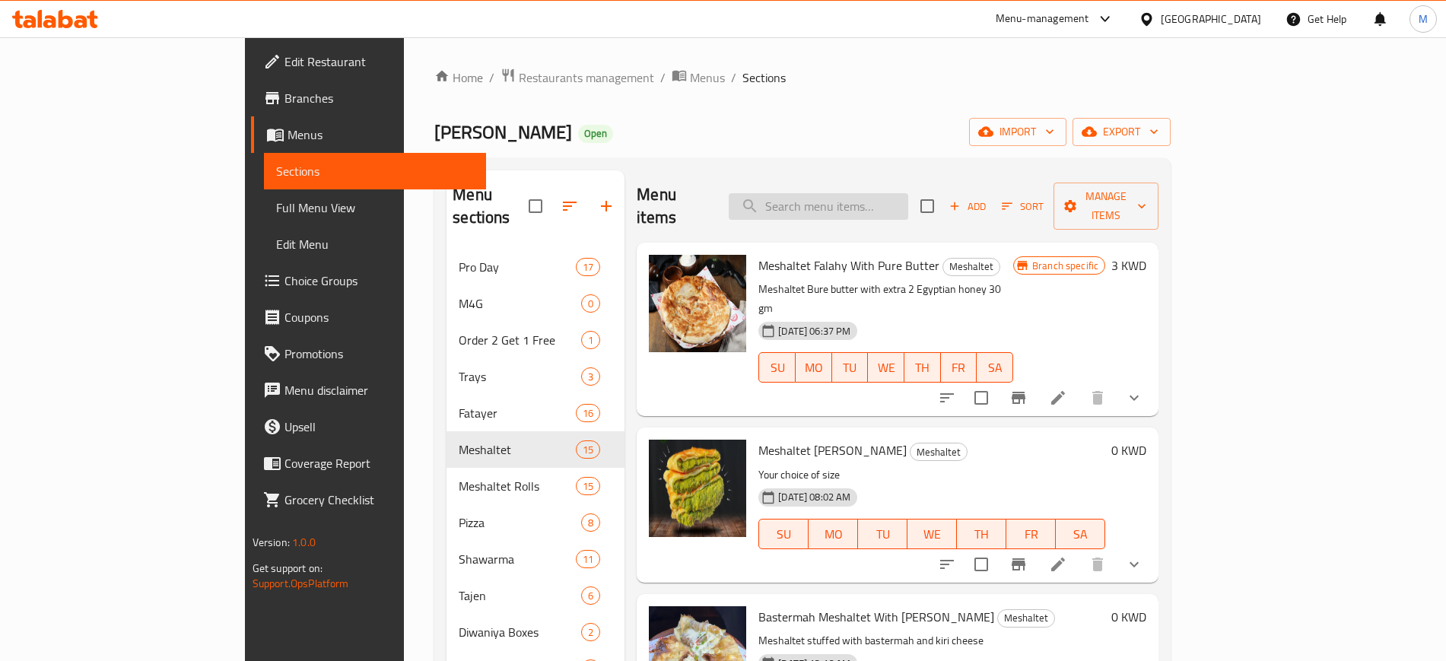
click at [906, 193] on input "search" at bounding box center [817, 206] width 179 height 27
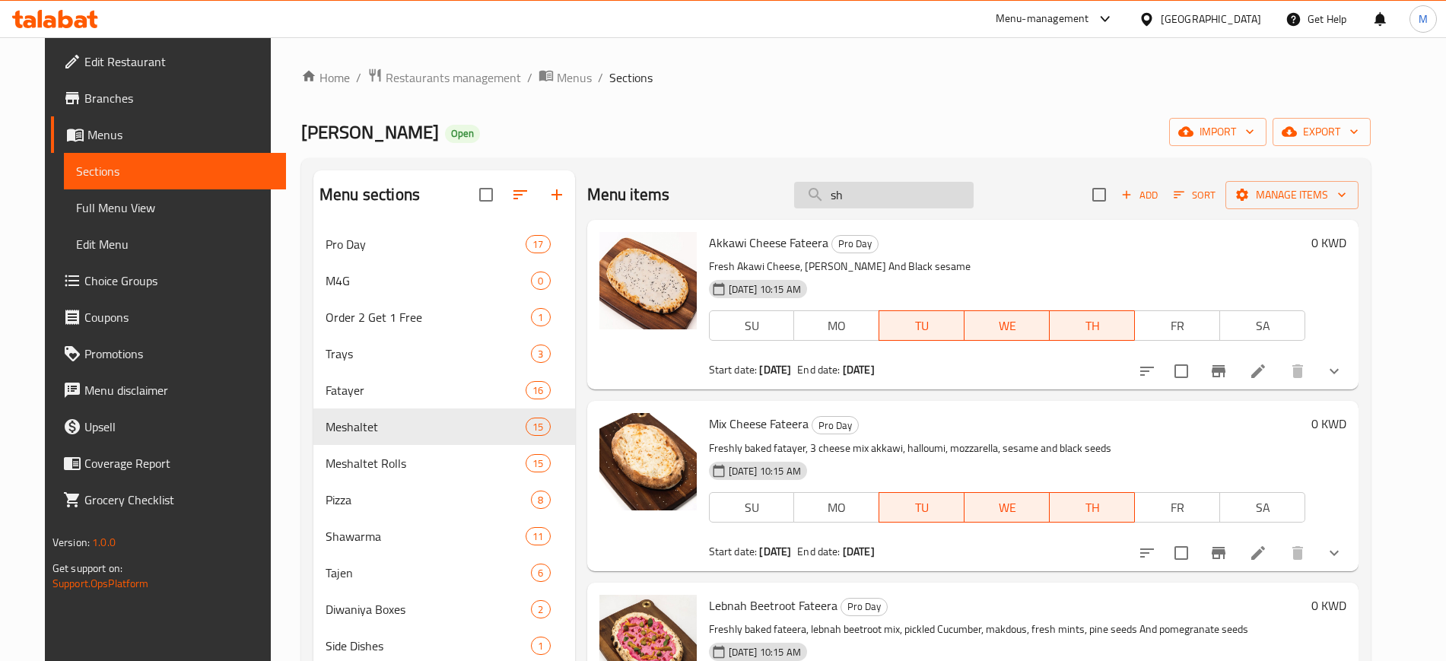
type input "s"
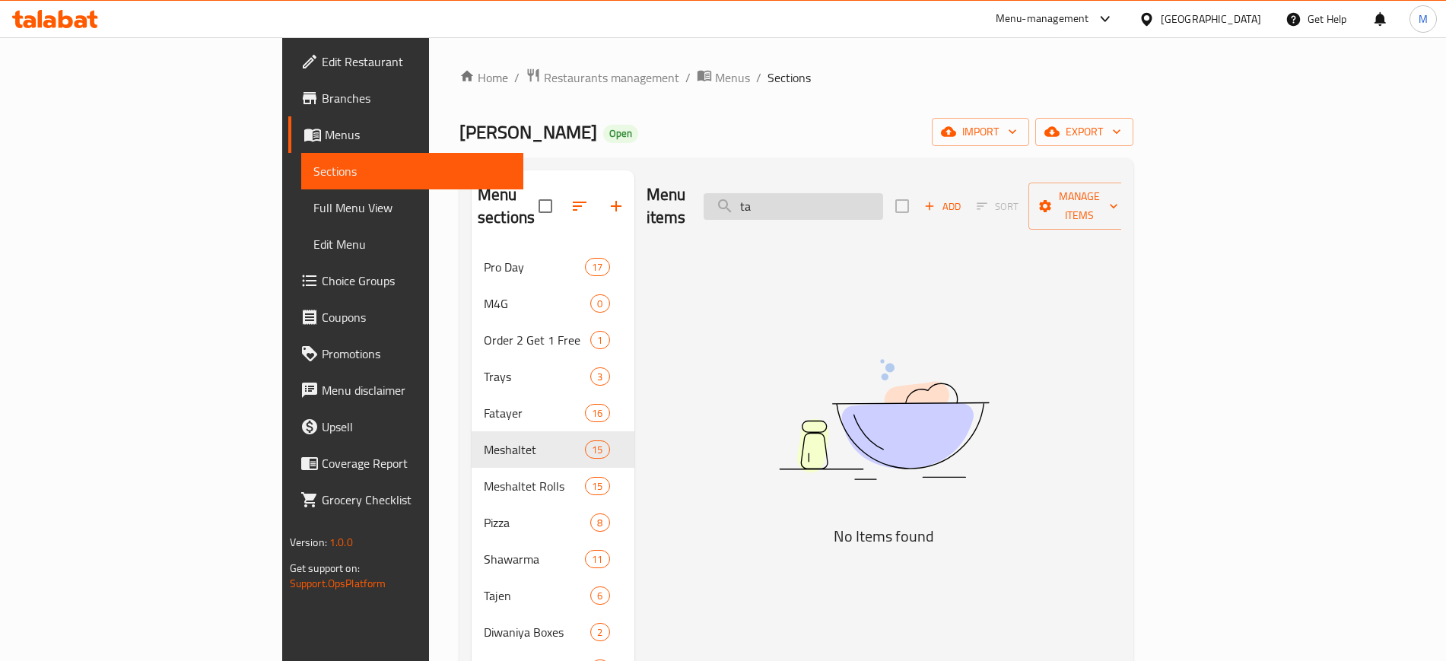
type input "t"
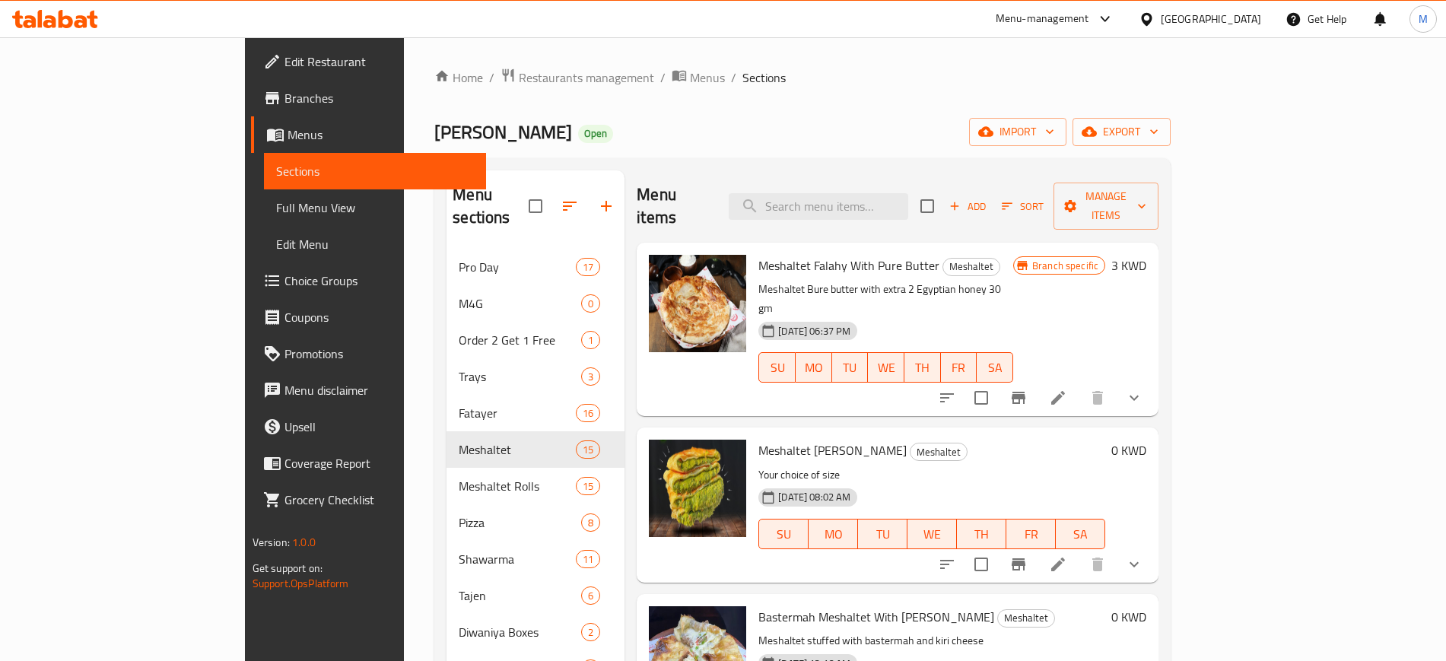
click at [876, 115] on div "Home / Restaurants management / Menus / Sections Furn Al Salmiya Open import ex…" at bounding box center [802, 514] width 736 height 893
click at [284, 283] on span "Choice Groups" at bounding box center [378, 280] width 189 height 18
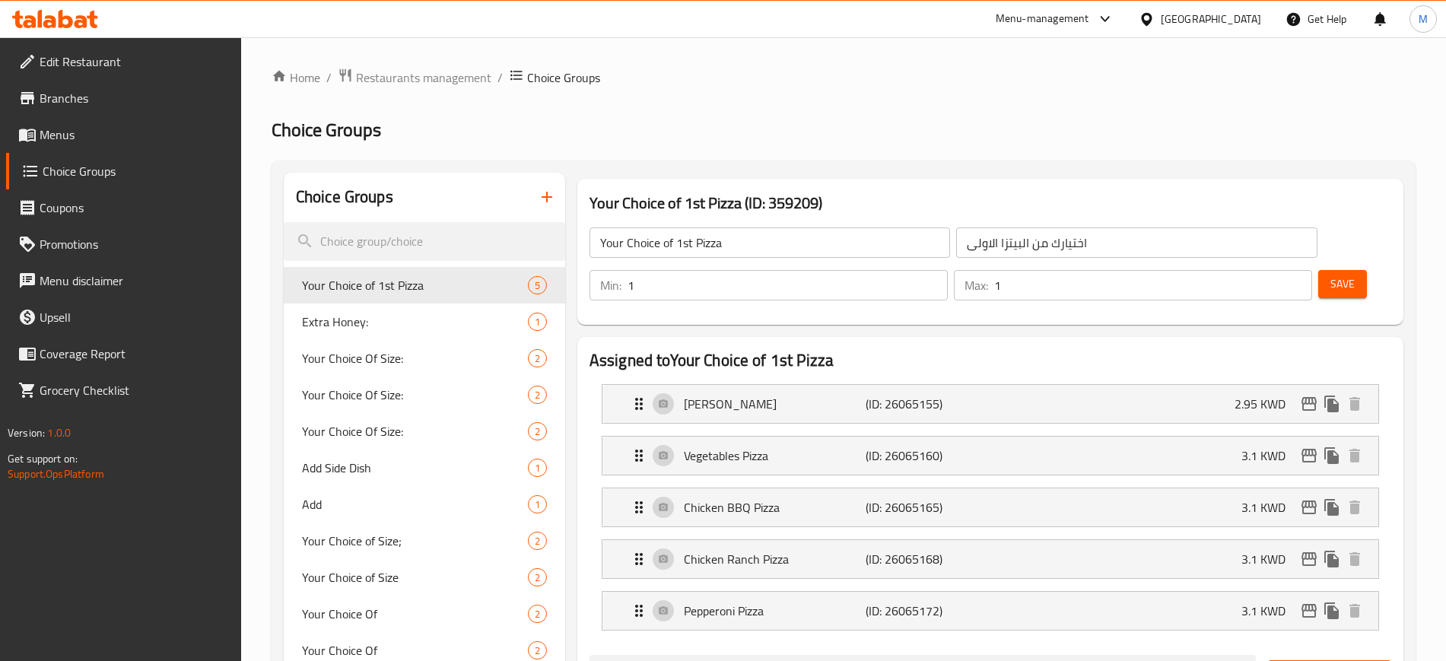
click at [67, 20] on icon at bounding box center [55, 19] width 86 height 18
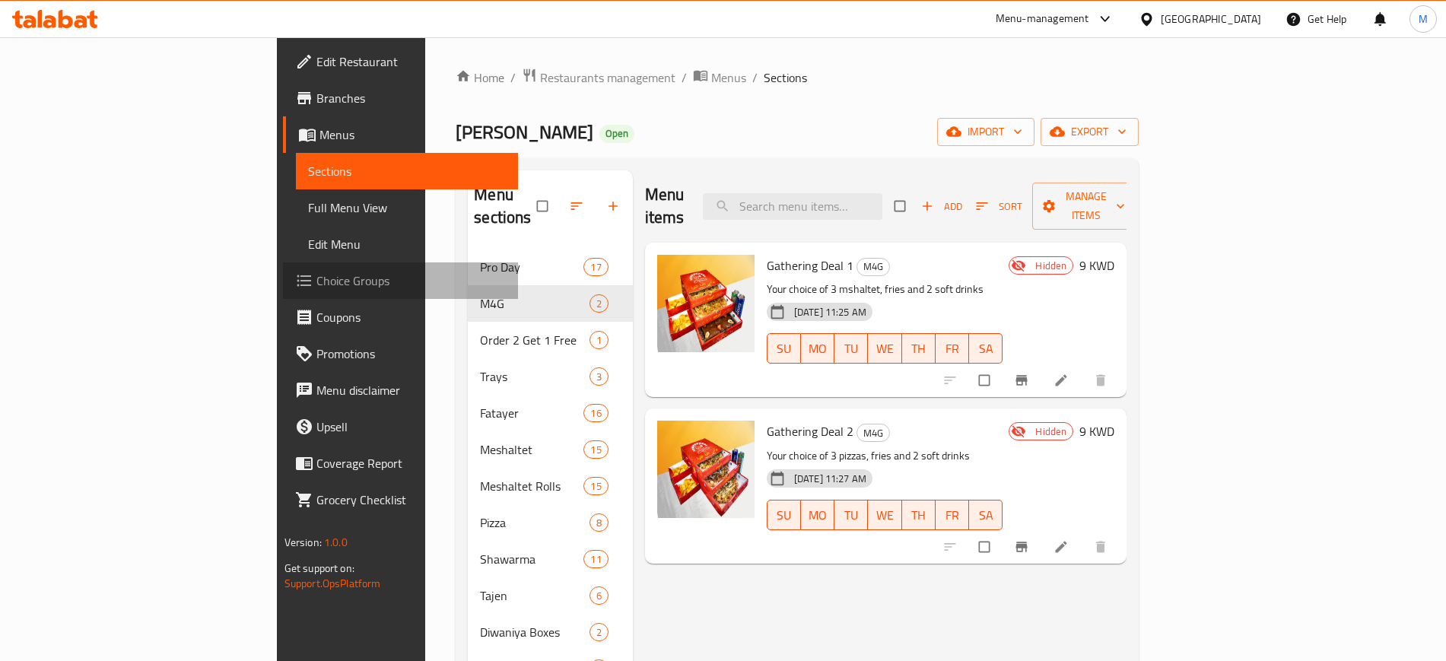
click at [316, 281] on span "Choice Groups" at bounding box center [410, 280] width 189 height 18
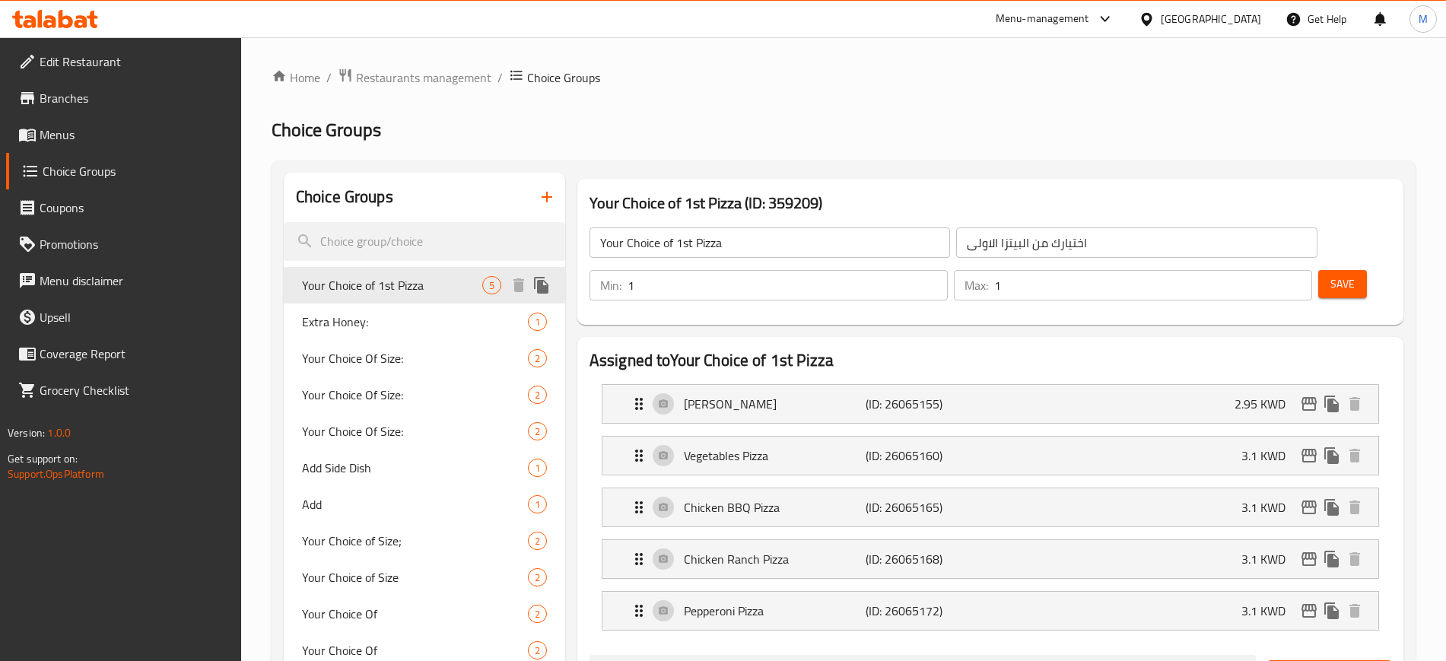
click at [453, 284] on span "Your Choice of 1st Pizza" at bounding box center [392, 285] width 180 height 18
click at [490, 195] on div "Choice Groups" at bounding box center [424, 197] width 281 height 49
click at [548, 199] on icon "button" at bounding box center [547, 197] width 18 height 18
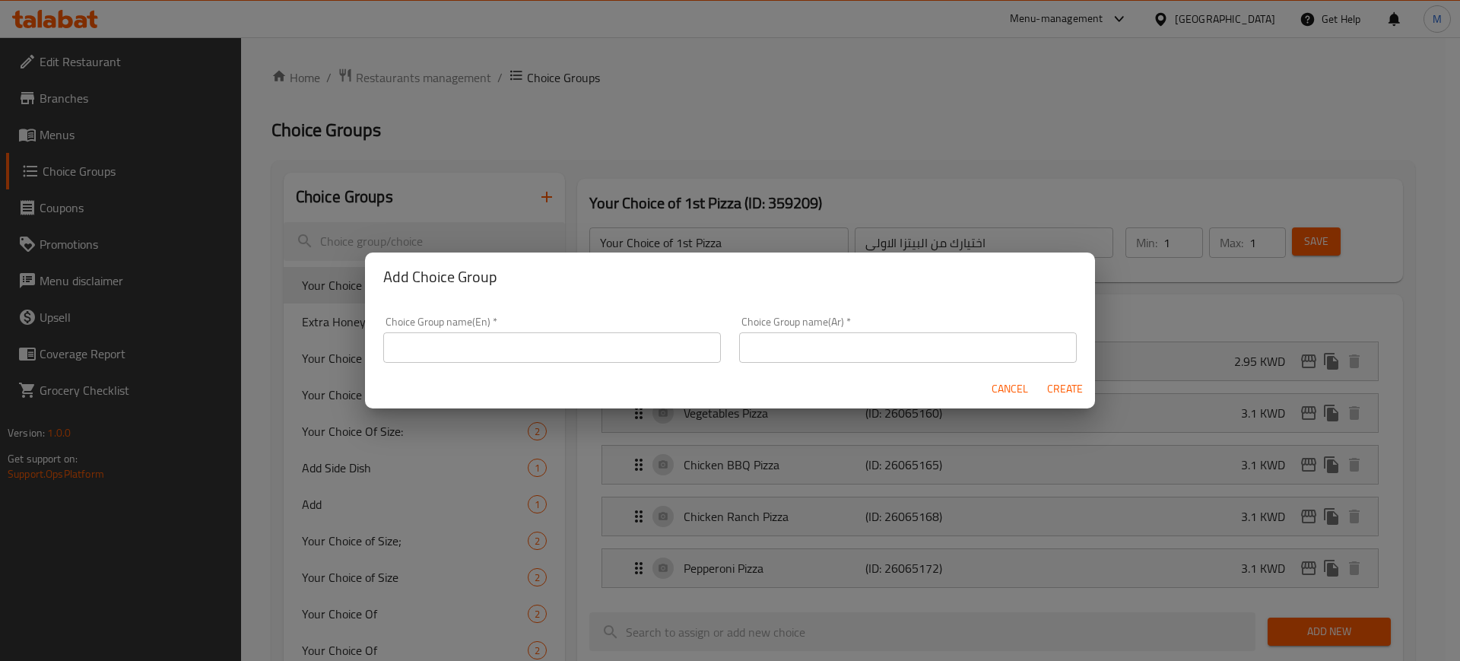
click at [603, 342] on input "text" at bounding box center [552, 347] width 338 height 30
type input "Your Choice of 1st Mshaltet"
click at [821, 361] on input "text" at bounding box center [908, 347] width 338 height 30
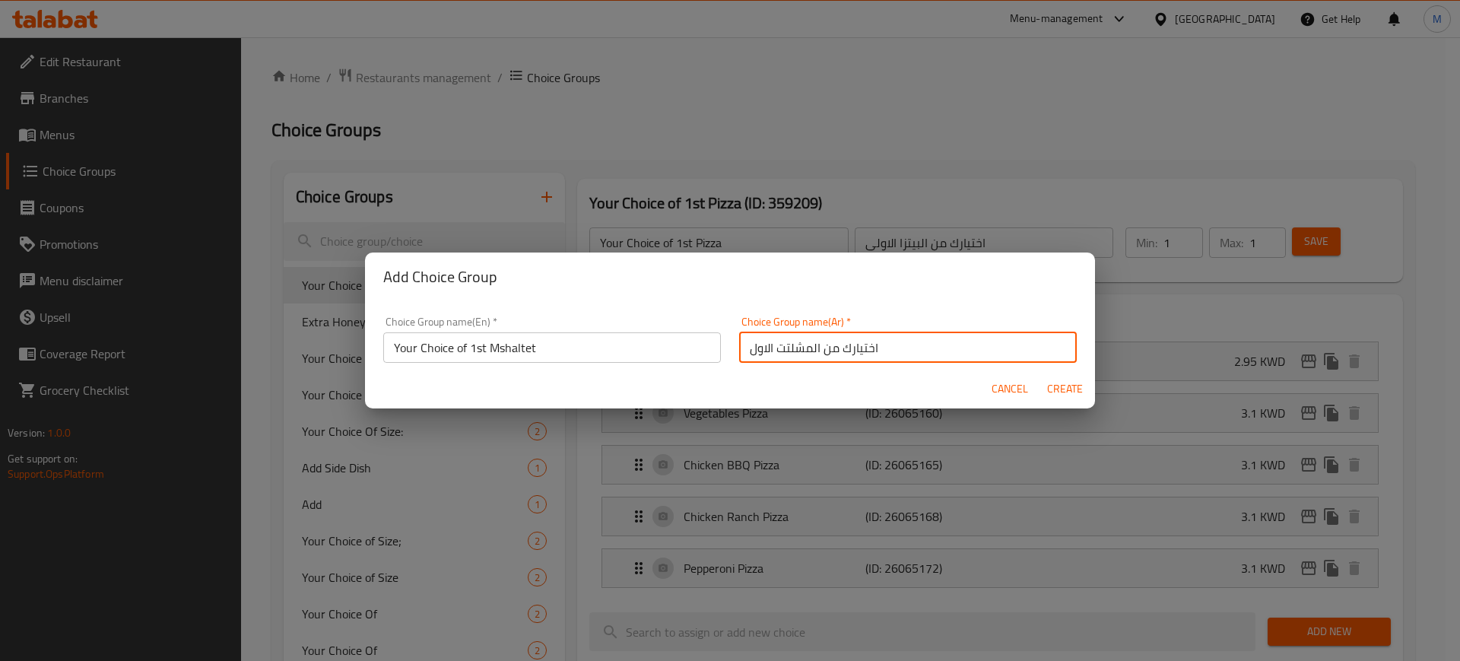
type input "اختيارك من المشلتت الاول"
click at [1067, 382] on span "Create" at bounding box center [1064, 388] width 36 height 19
type input "Your Choice of 1st Mshaltet"
type input "اختيارك من المشلتت الاول"
type input "0"
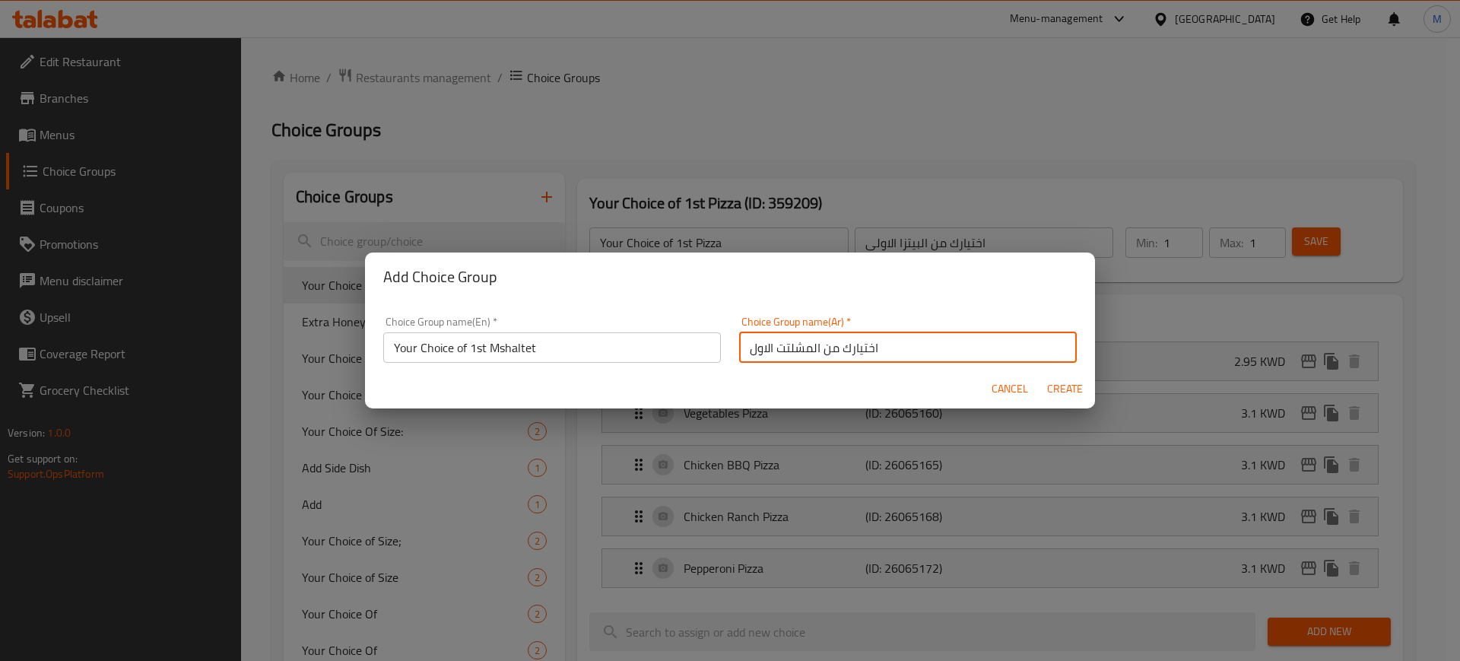
type input "0"
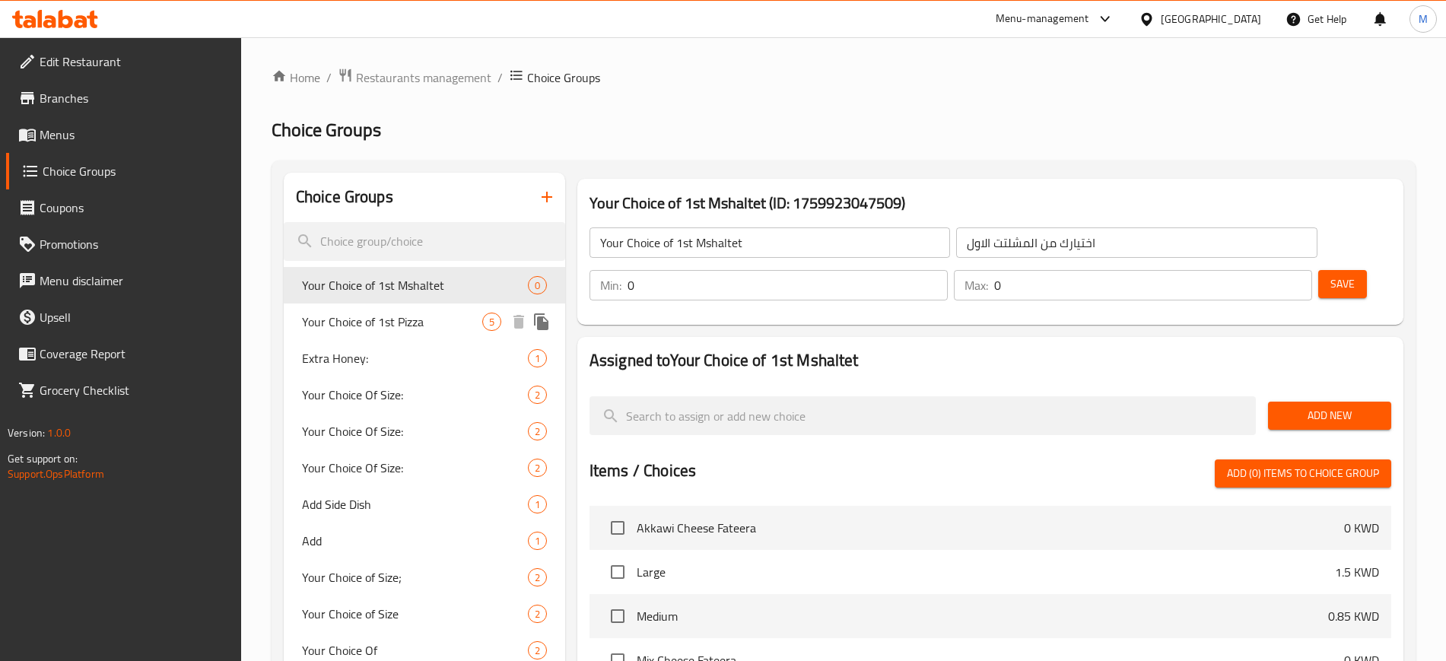
click at [465, 317] on span "Your Choice of 1st Pizza" at bounding box center [392, 322] width 180 height 18
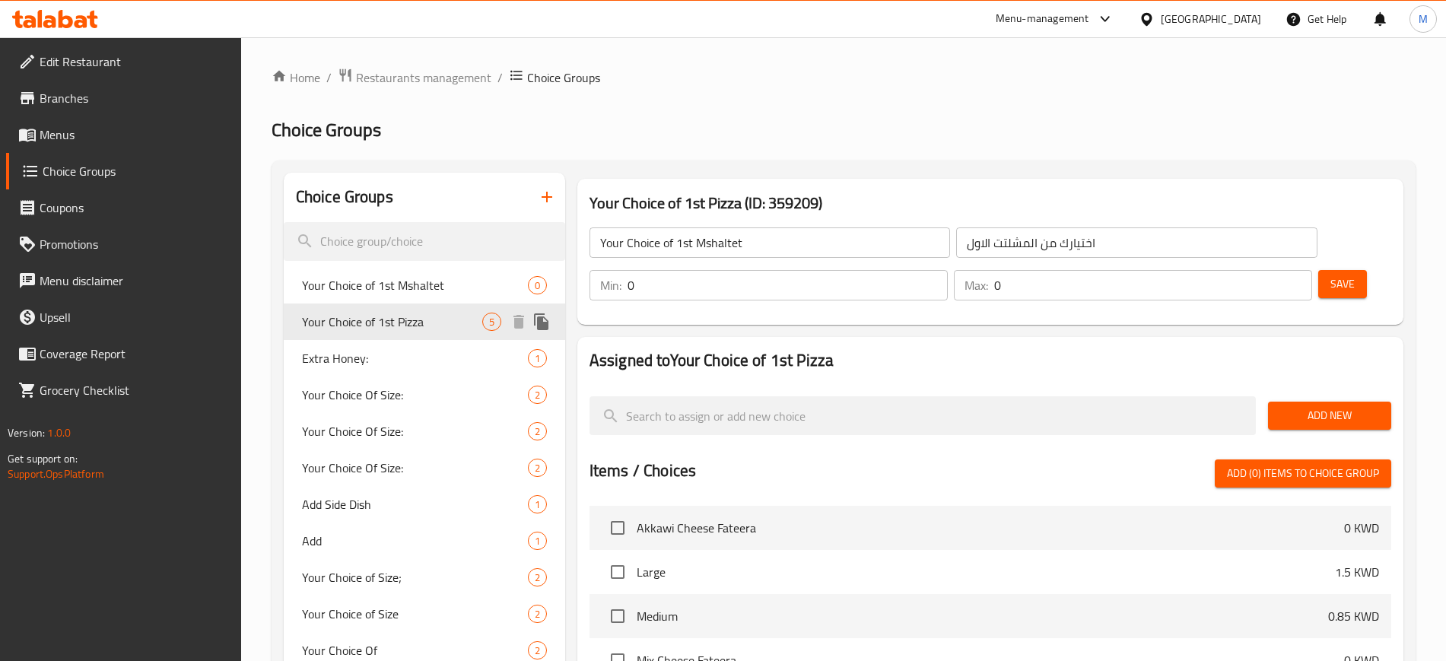
type input "Your Choice of 1st Pizza"
type input "اختيارك من البيتزا الاولى"
type input "1"
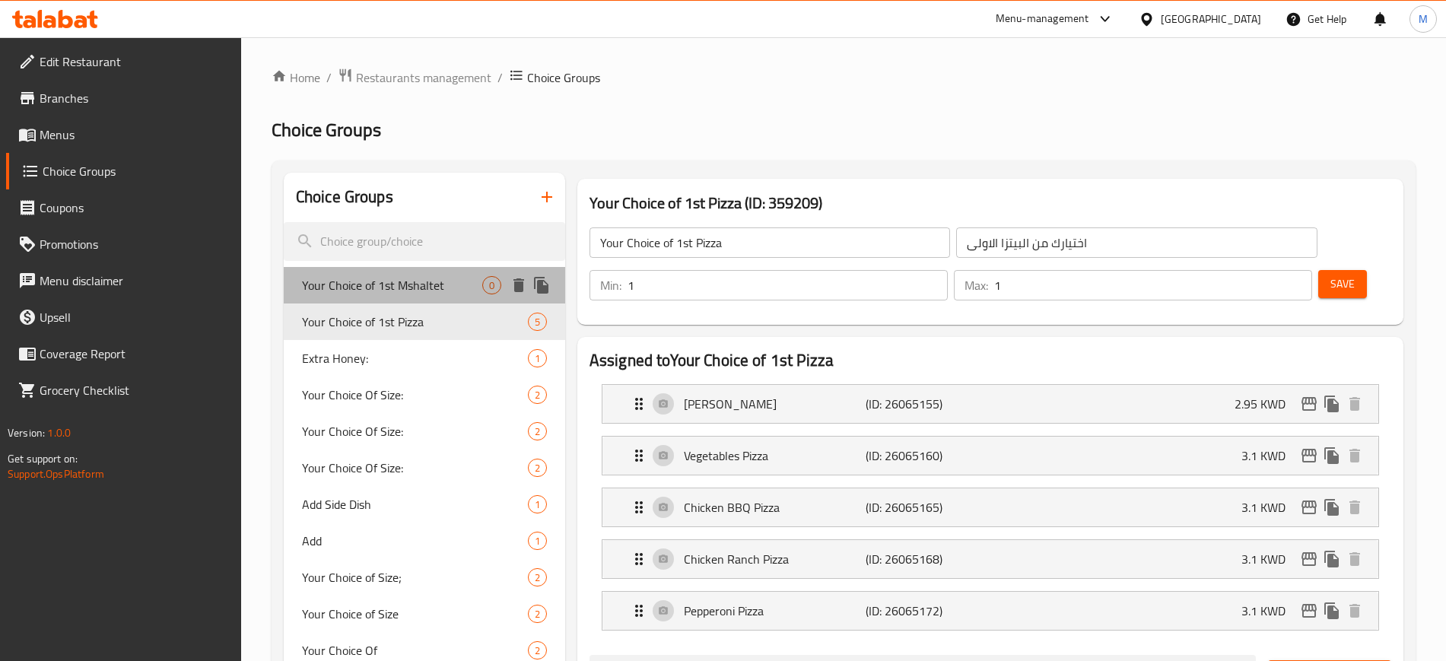
click at [465, 284] on span "Your Choice of 1st Mshaltet" at bounding box center [392, 285] width 180 height 18
type input "Your Choice of 1st Mshaltet"
type input "اختيارك من المشلتت الاول"
type input "0"
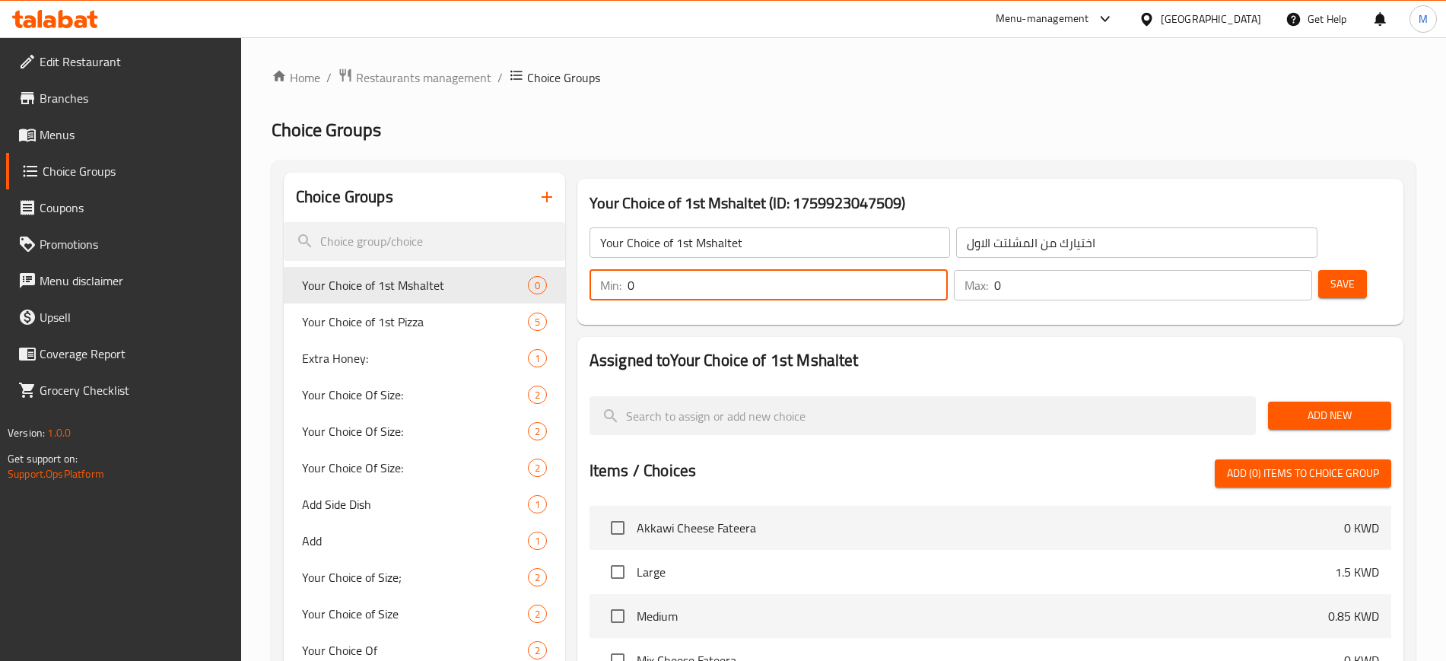
drag, startPoint x: 1173, startPoint y: 238, endPoint x: 1157, endPoint y: 242, distance: 17.2
click at [947, 270] on div "Min: 0 ​" at bounding box center [768, 285] width 358 height 30
type input "1"
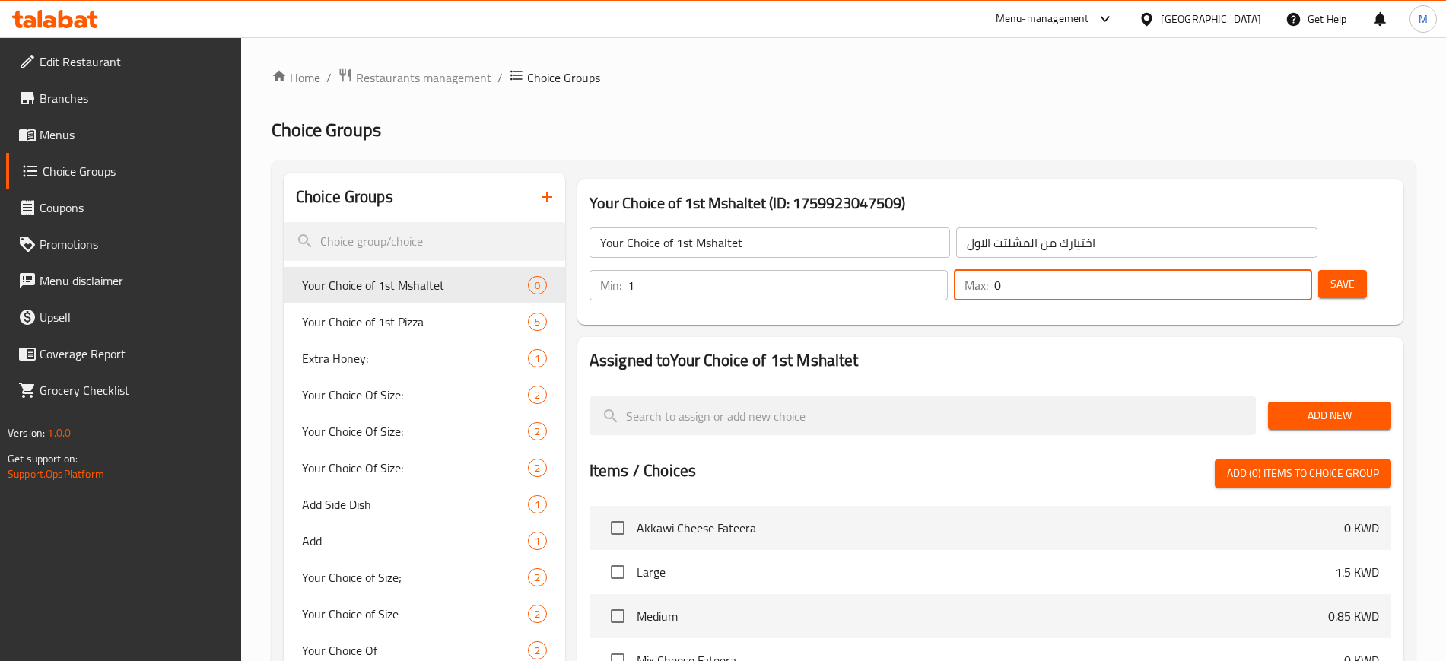
drag, startPoint x: 1255, startPoint y: 246, endPoint x: 1241, endPoint y: 247, distance: 13.7
click at [1241, 270] on div "Max: 0 ​" at bounding box center [1133, 285] width 358 height 30
type input "1"
click at [1218, 349] on h2 "Assigned to Your Choice of 1st Mshaltet" at bounding box center [989, 360] width 801 height 23
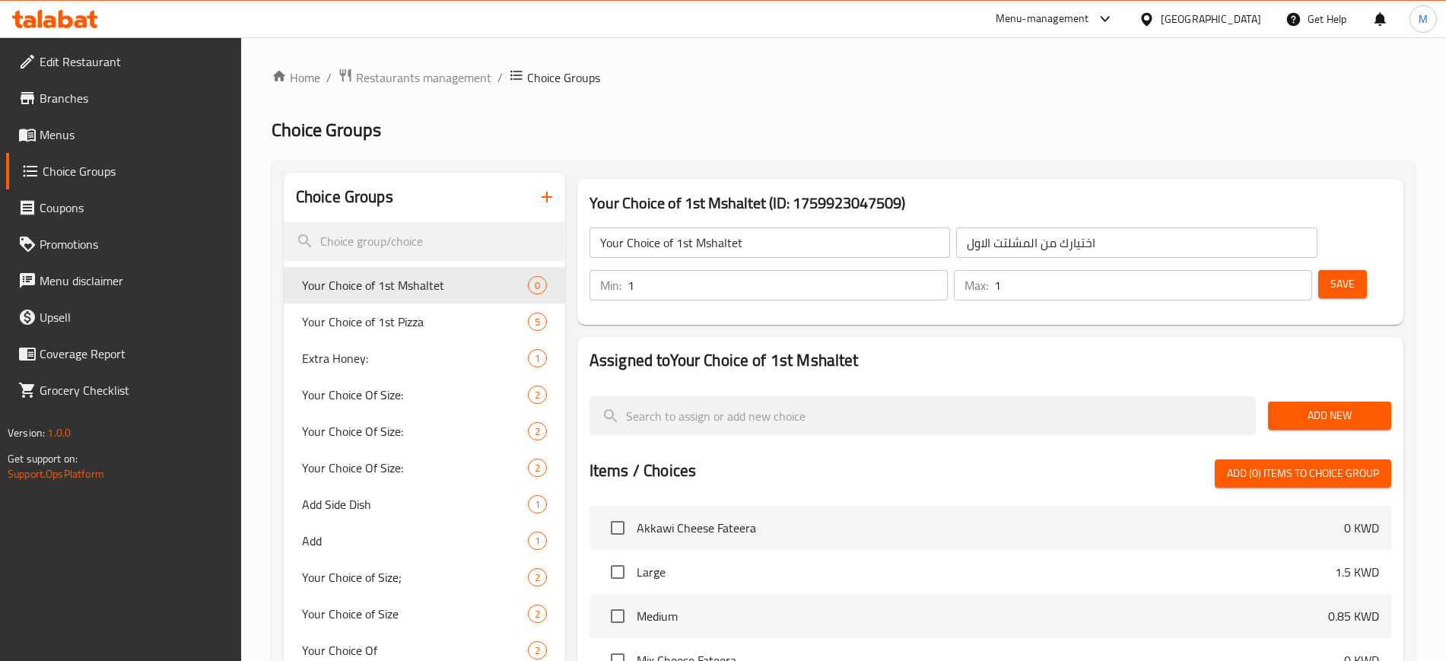
click at [1305, 406] on span "Add New" at bounding box center [1329, 415] width 99 height 19
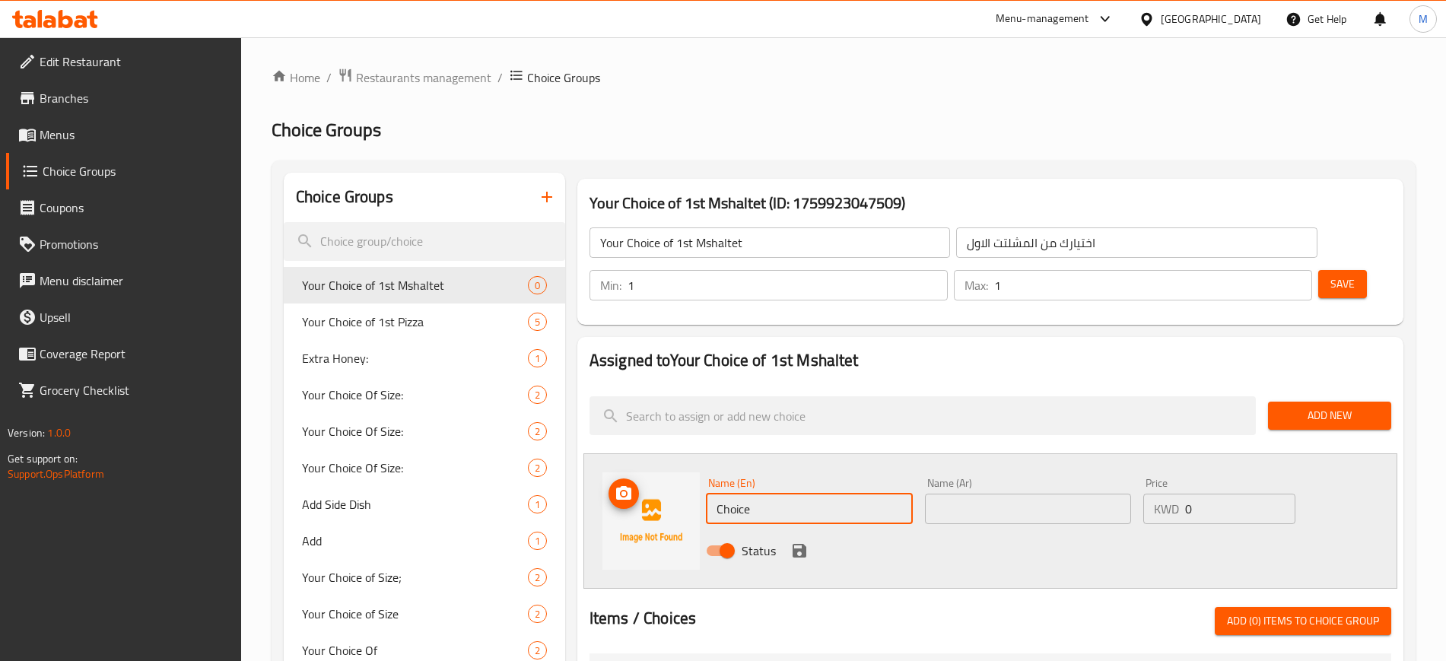
drag, startPoint x: 656, startPoint y: 465, endPoint x: 633, endPoint y: 466, distance: 23.6
click at [633, 466] on div "Name (En) Choice Name (En) Name (Ar) Name (Ar) Price KWD 0 Price Status" at bounding box center [990, 520] width 814 height 135
type input "Mix Cheese"
click at [992, 494] on input "text" at bounding box center [1028, 509] width 207 height 30
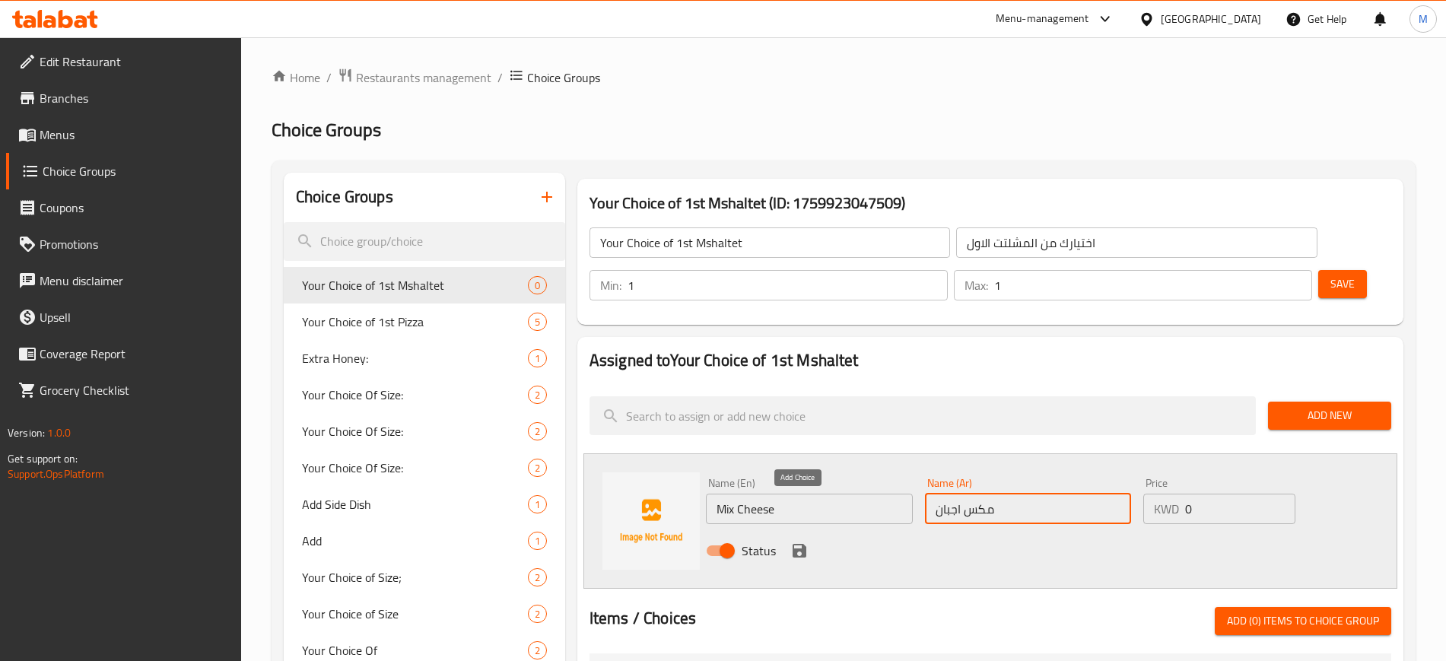
type input "مكس اجبان"
click at [804, 544] on icon "save" at bounding box center [799, 551] width 14 height 14
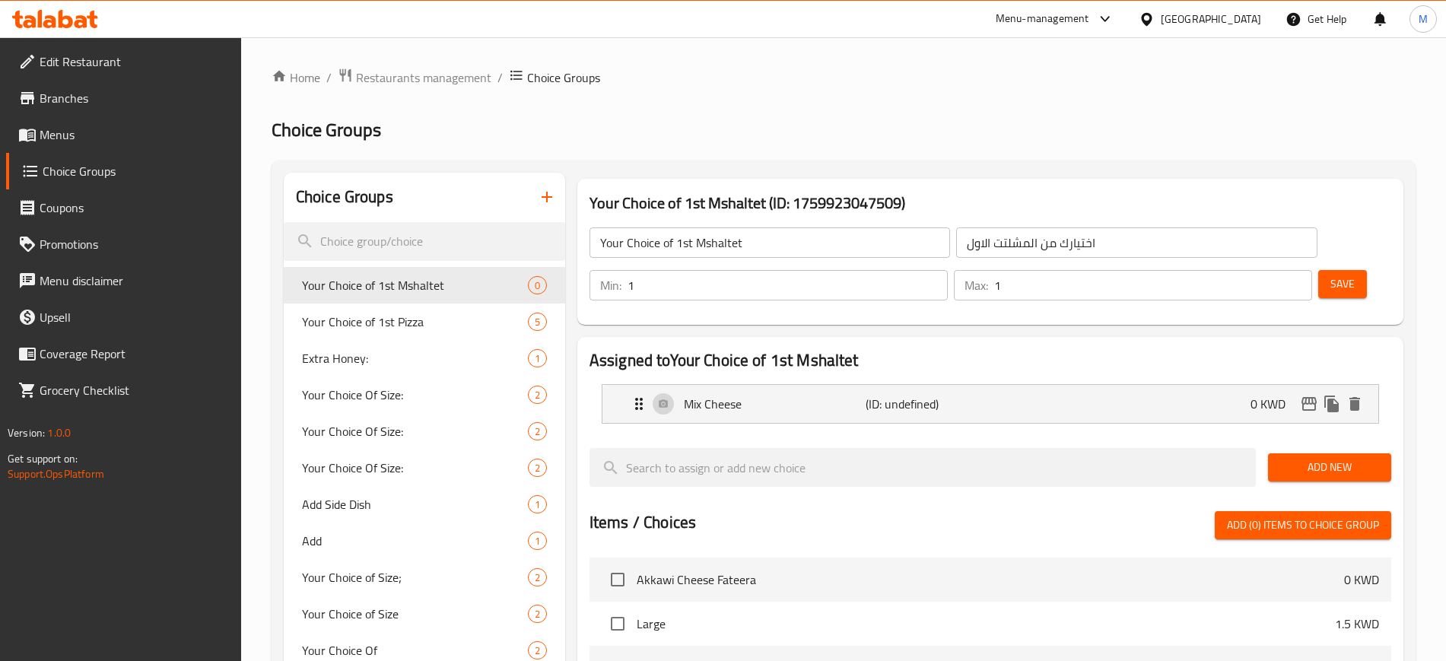
click at [1314, 458] on span "Add New" at bounding box center [1329, 467] width 99 height 19
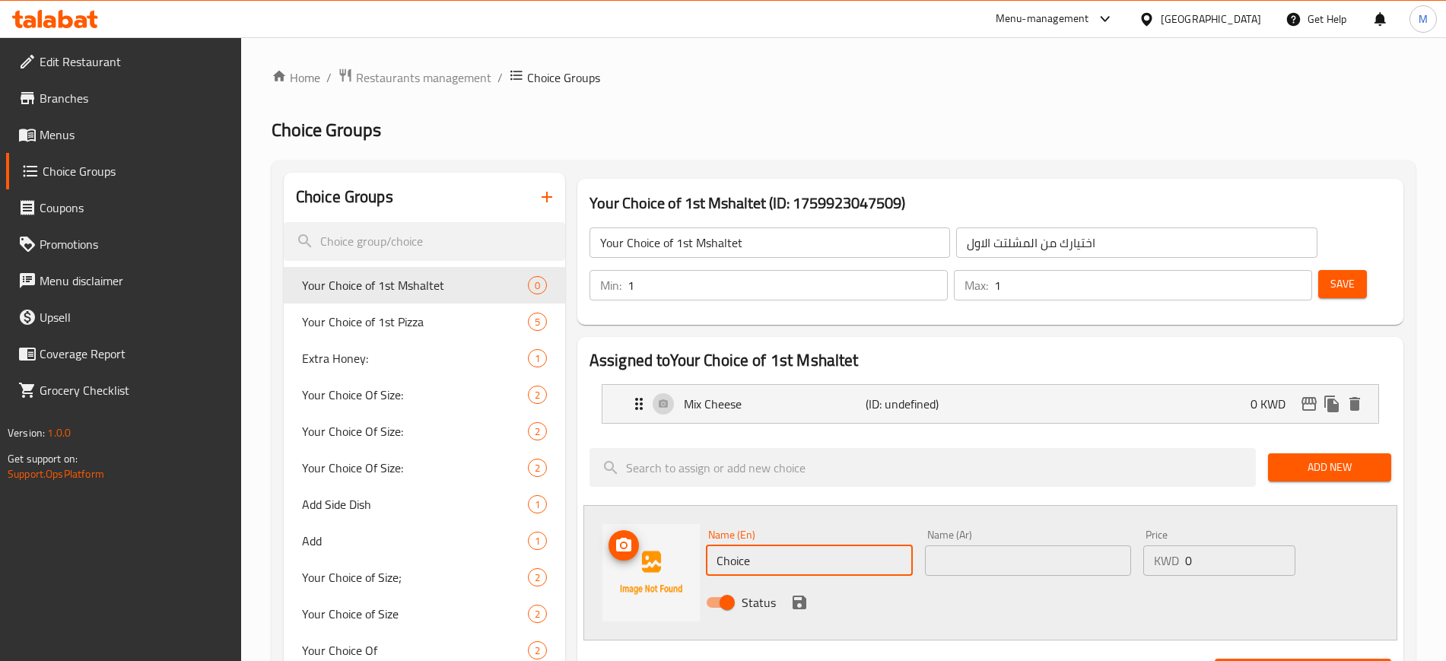
drag, startPoint x: 814, startPoint y: 516, endPoint x: 611, endPoint y: 520, distance: 203.1
click at [611, 520] on div "Name (En) Choice Name (En) Name (Ar) Name (Ar) Price KWD 0 Price Status" at bounding box center [990, 572] width 814 height 135
type input "Minced Meat"
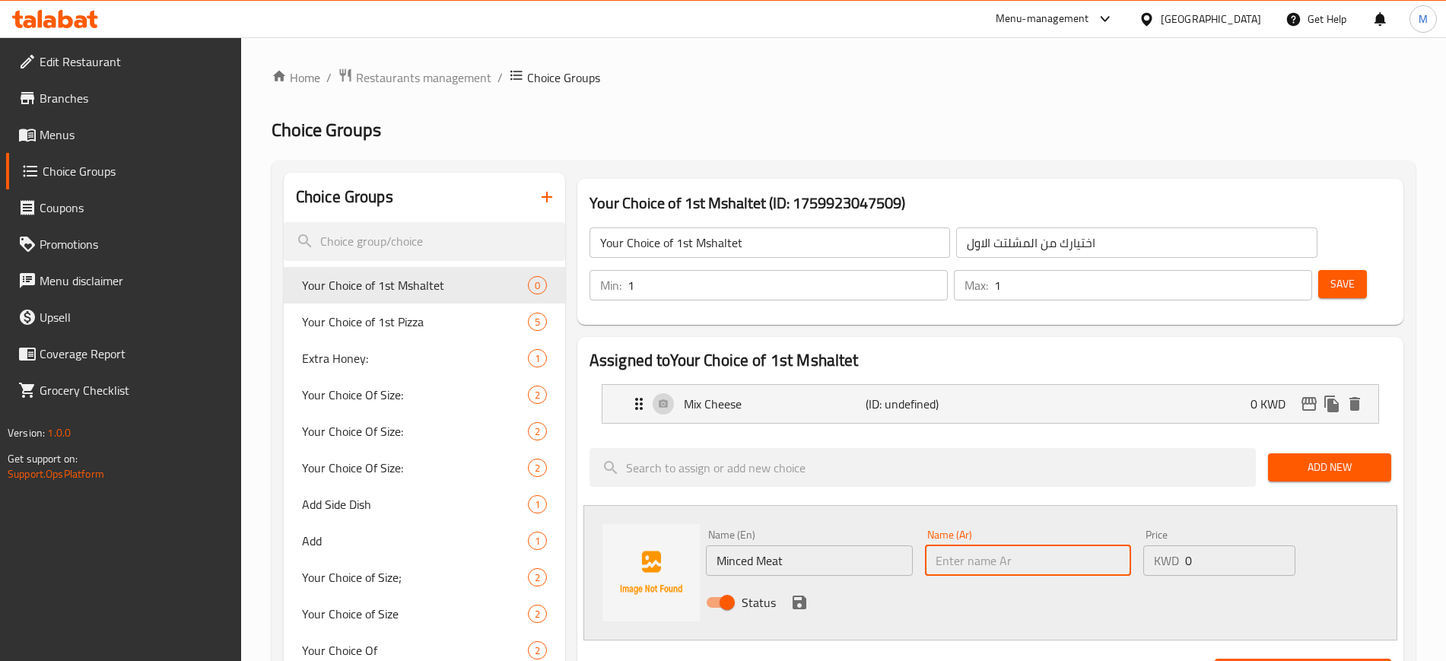
click at [1014, 545] on input "text" at bounding box center [1028, 560] width 207 height 30
type input "لحمه مفرومه"
click at [805, 593] on icon "save" at bounding box center [799, 602] width 18 height 18
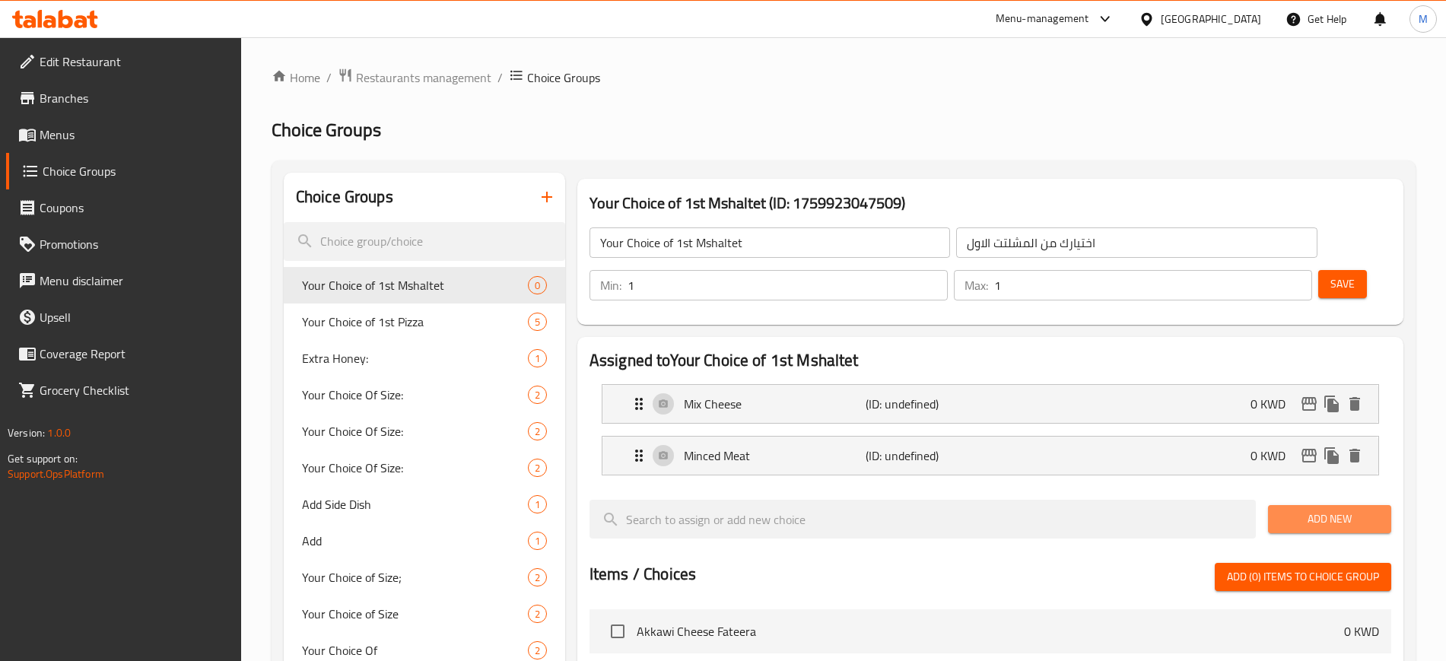
click at [1327, 509] on span "Add New" at bounding box center [1329, 518] width 99 height 19
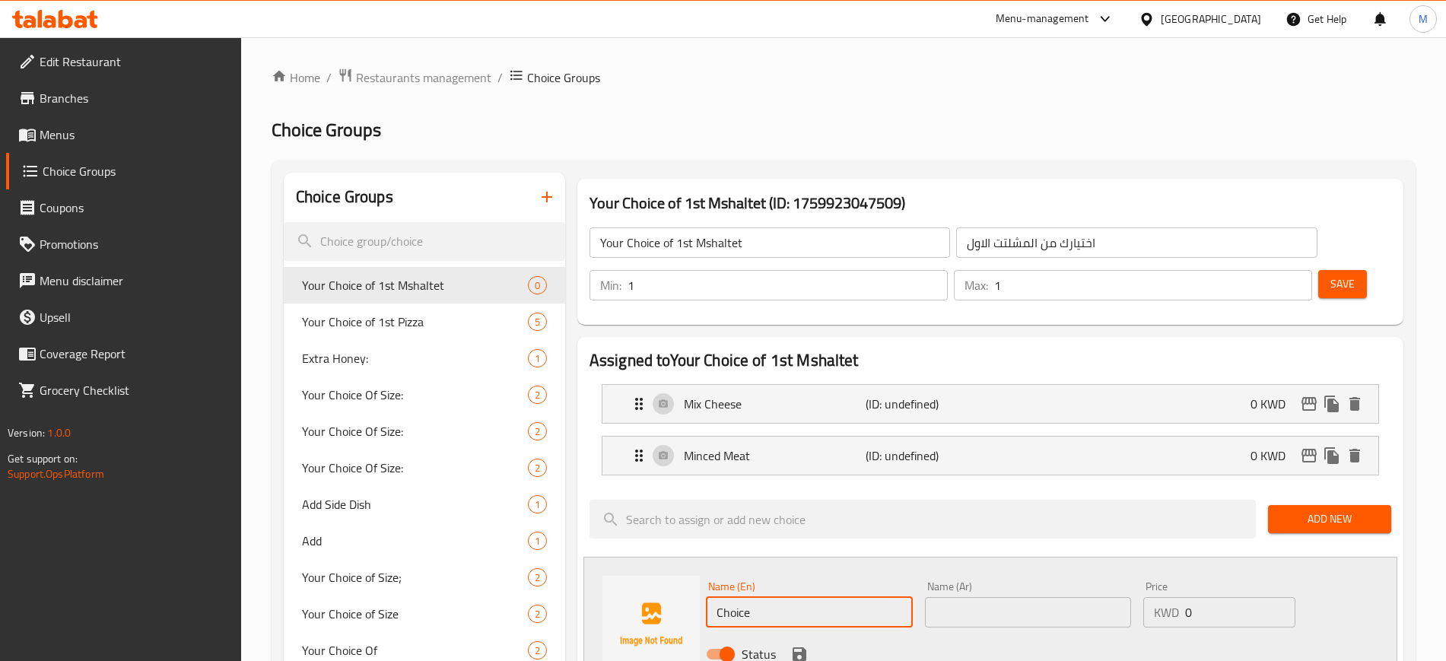
drag, startPoint x: 775, startPoint y: 570, endPoint x: 678, endPoint y: 581, distance: 97.9
click at [678, 581] on div "Name (En) Choice Name (En) Name (Ar) Name (Ar) Price KWD 0 Price Status" at bounding box center [990, 624] width 814 height 135
type input "[PERSON_NAME]"
click at [1113, 597] on input "text" at bounding box center [1028, 612] width 207 height 30
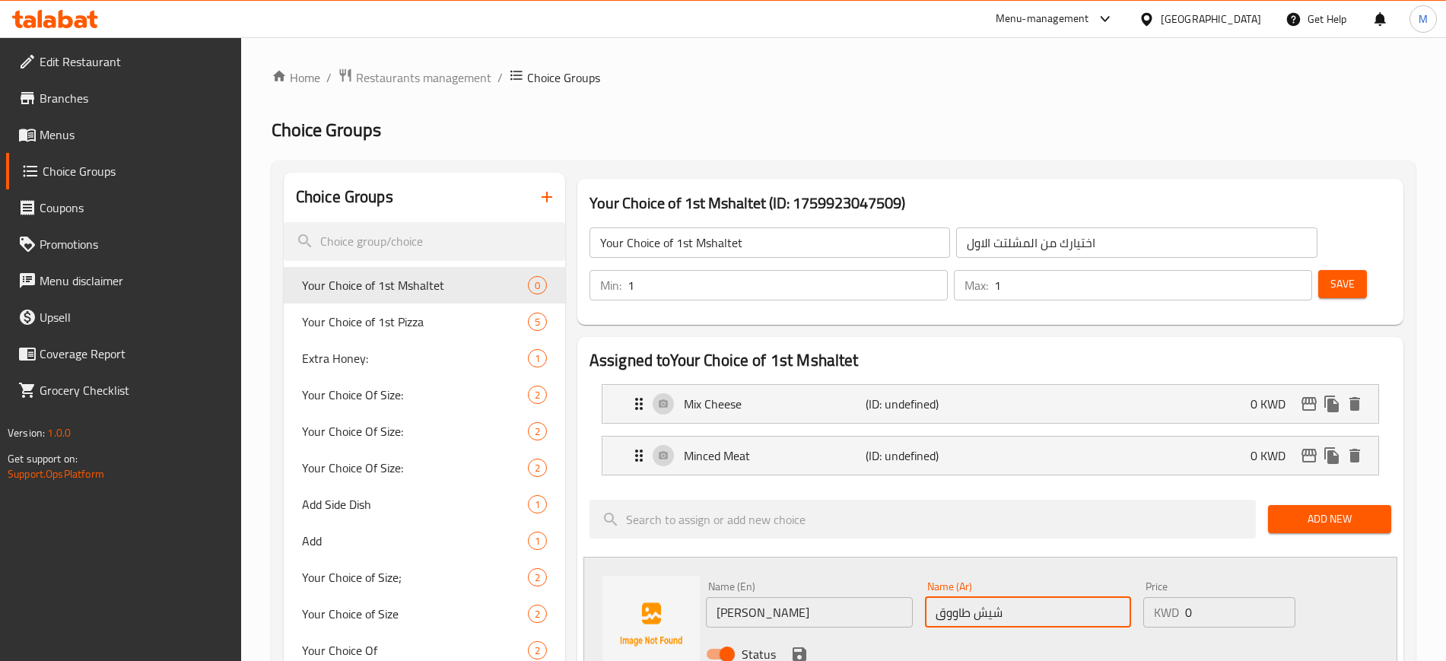
type input "شيش طاووق"
click at [803, 645] on icon "save" at bounding box center [799, 654] width 18 height 18
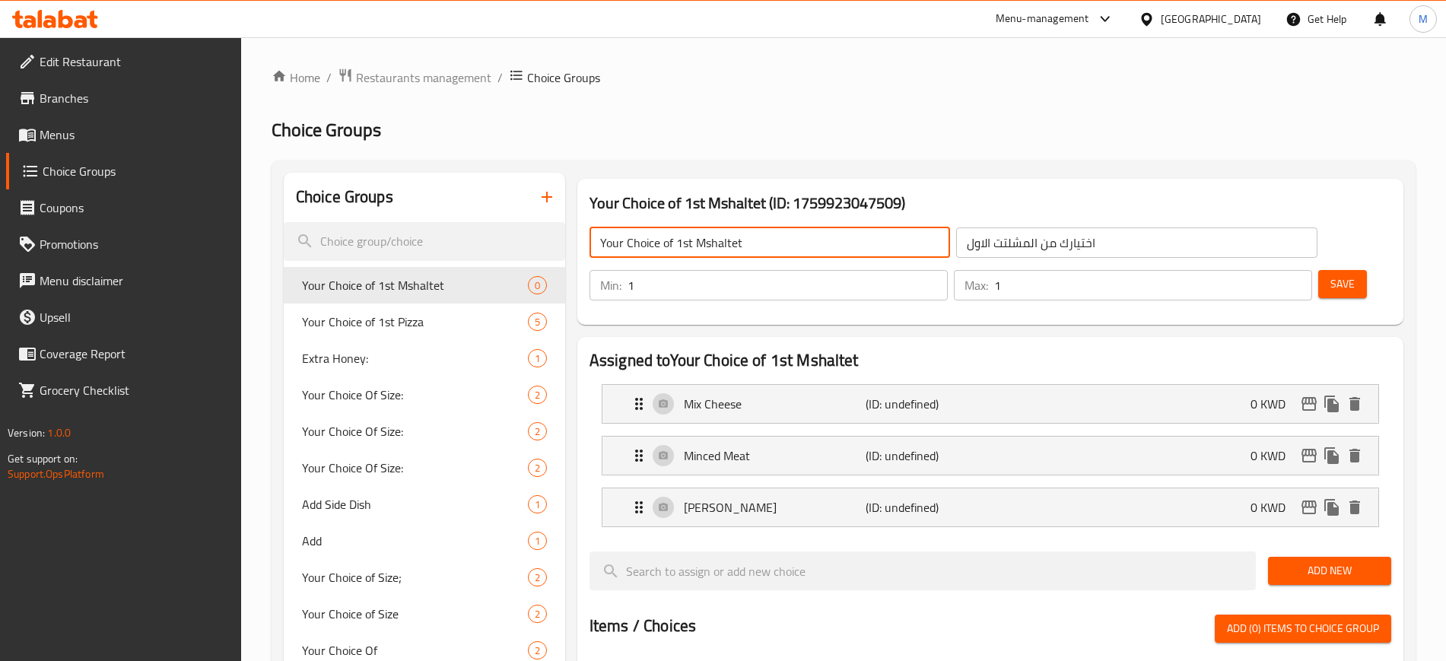
drag, startPoint x: 790, startPoint y: 240, endPoint x: 615, endPoint y: 245, distance: 175.0
click at [615, 245] on input "Your Choice of 1st Mshaltet" at bounding box center [769, 242] width 360 height 30
click at [606, 240] on input "Your Choice of 1st Mshaltet" at bounding box center [769, 242] width 360 height 30
drag, startPoint x: 789, startPoint y: 240, endPoint x: 568, endPoint y: 253, distance: 220.9
click at [568, 253] on div "Your Choice of 1st Mshaltet (ID: 1759923047509) Your Choice of 1st Mshaltet ​ ا…" at bounding box center [987, 674] width 844 height 1003
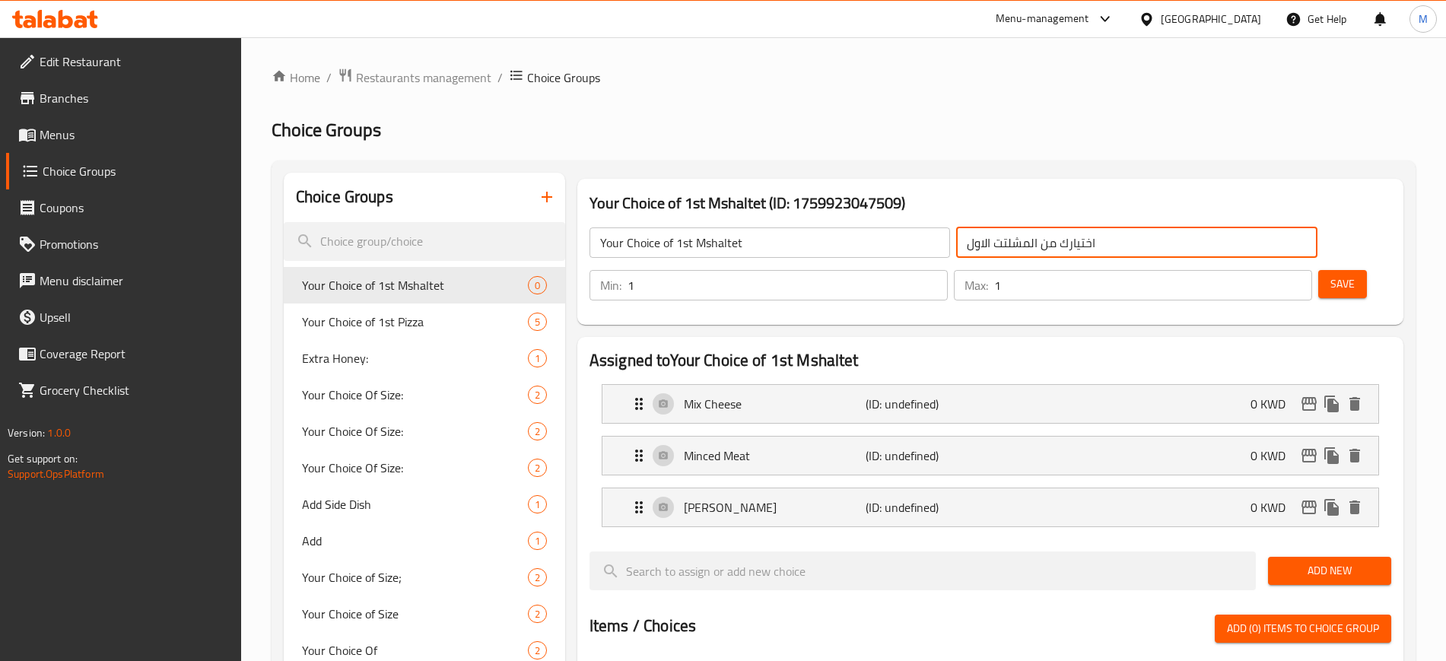
drag, startPoint x: 1030, startPoint y: 244, endPoint x: 858, endPoint y: 249, distance: 171.2
click at [956, 249] on input "اختيارك من المشلتت الاول" at bounding box center [1136, 242] width 360 height 30
click at [1318, 270] on button "Save" at bounding box center [1342, 284] width 49 height 28
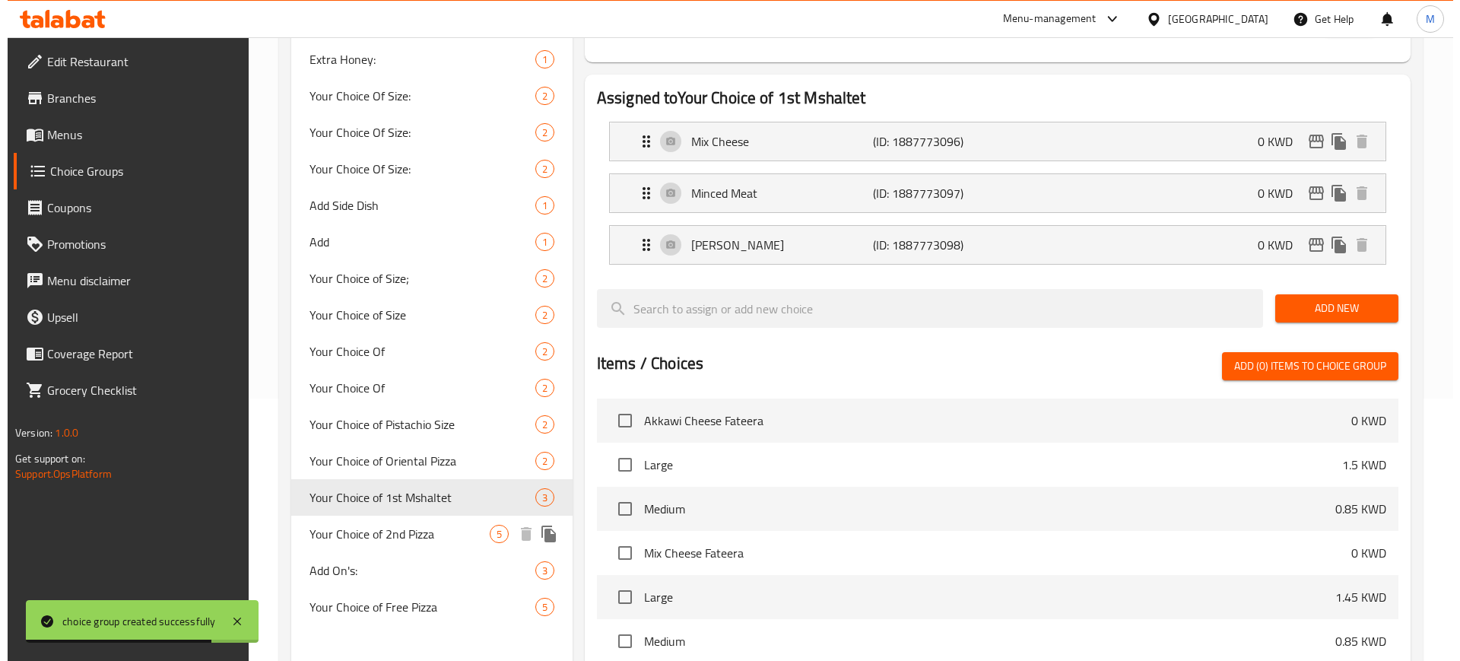
scroll to position [285, 0]
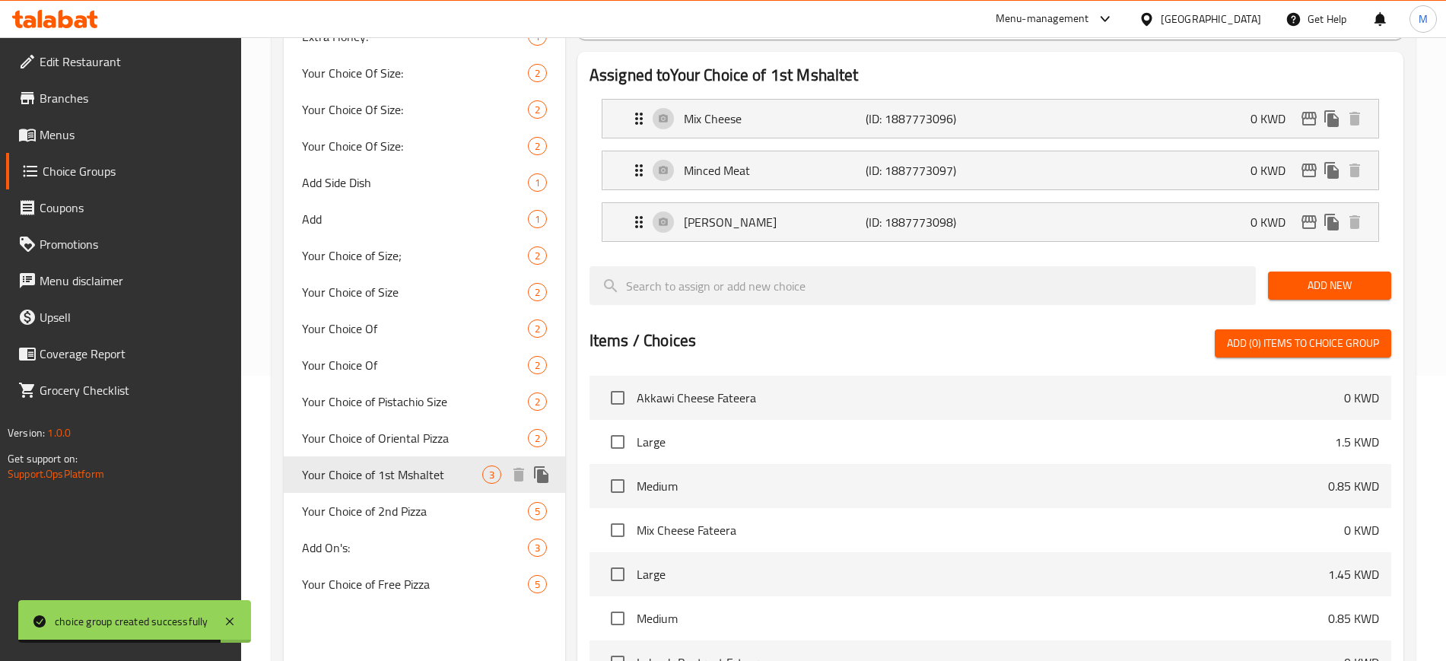
click at [439, 466] on span "Your Choice of 1st Mshaltet" at bounding box center [392, 474] width 180 height 18
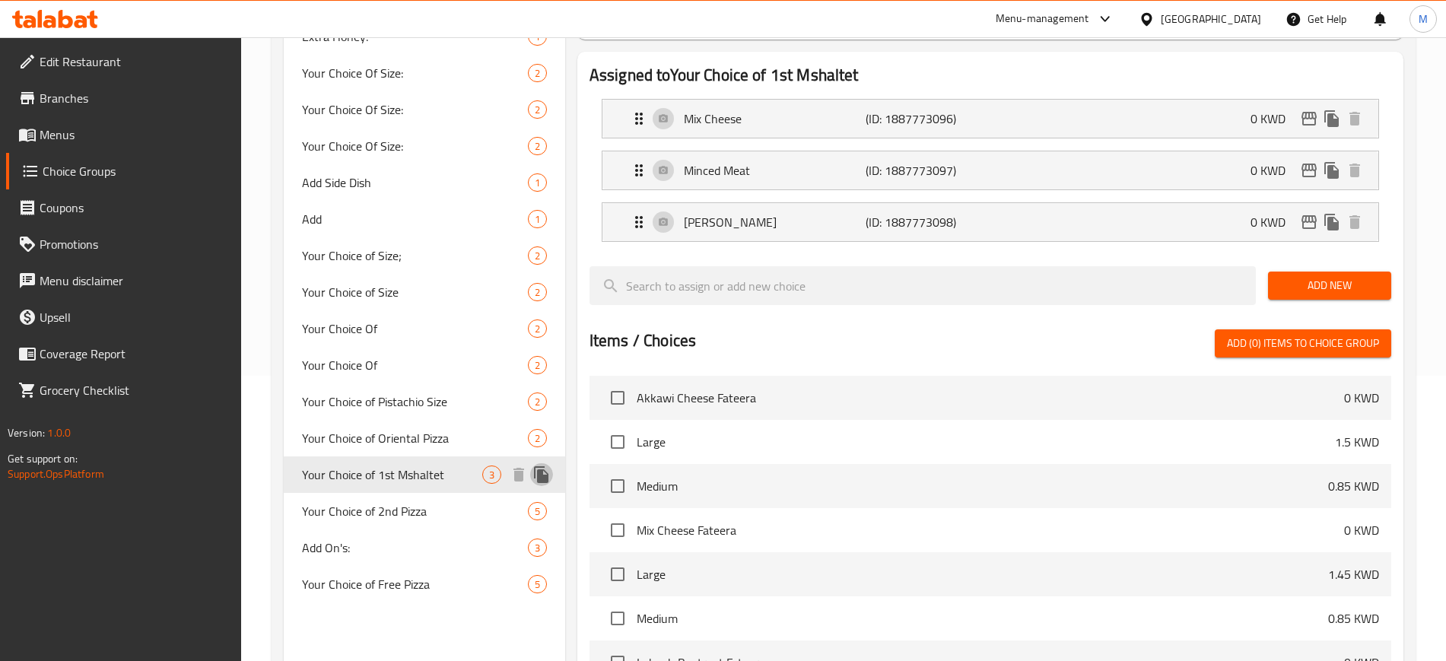
click at [544, 478] on icon "duplicate" at bounding box center [541, 474] width 14 height 17
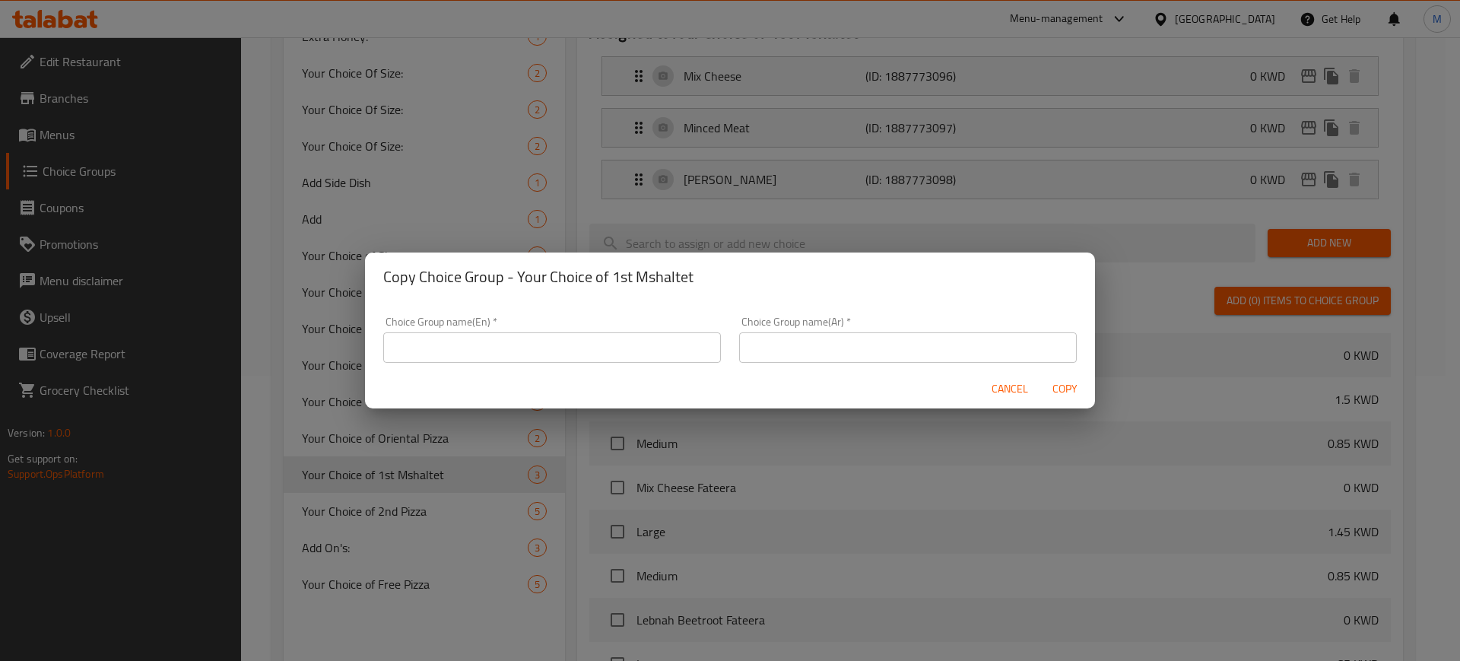
click at [998, 382] on span "Cancel" at bounding box center [1010, 388] width 36 height 19
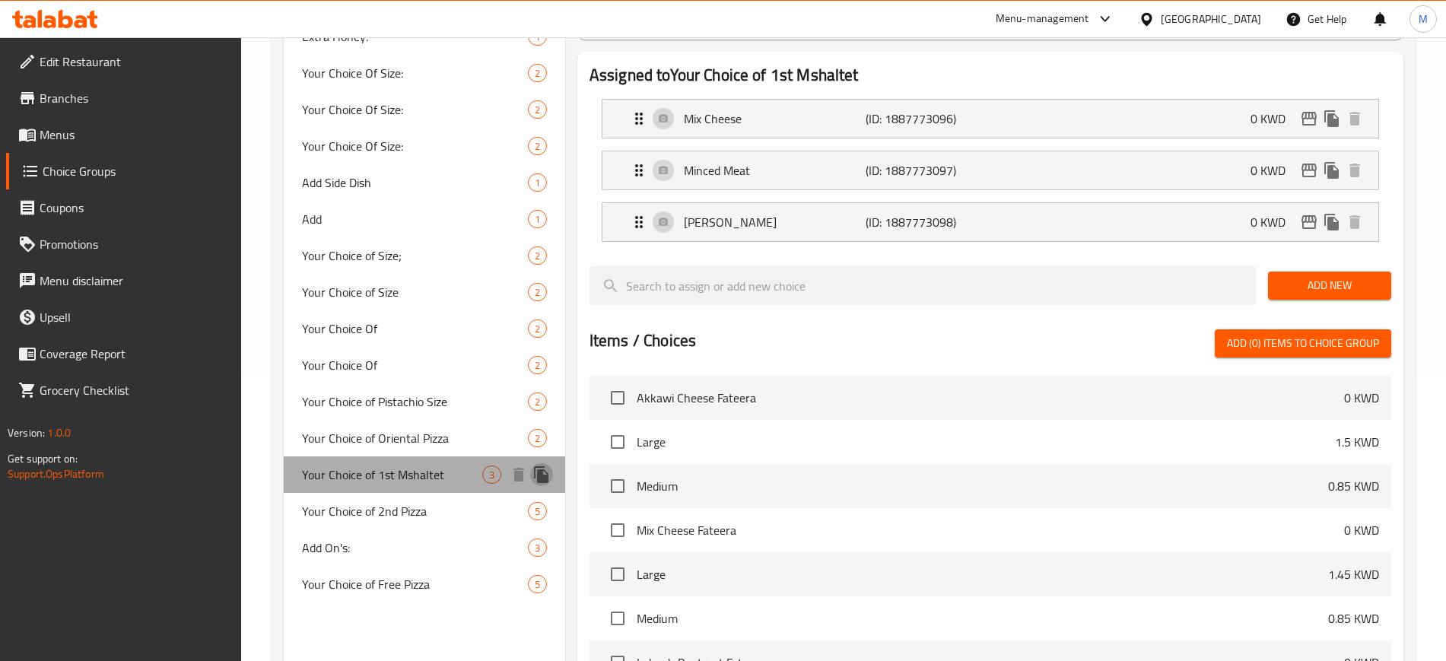
click at [544, 473] on icon "duplicate" at bounding box center [541, 474] width 18 height 18
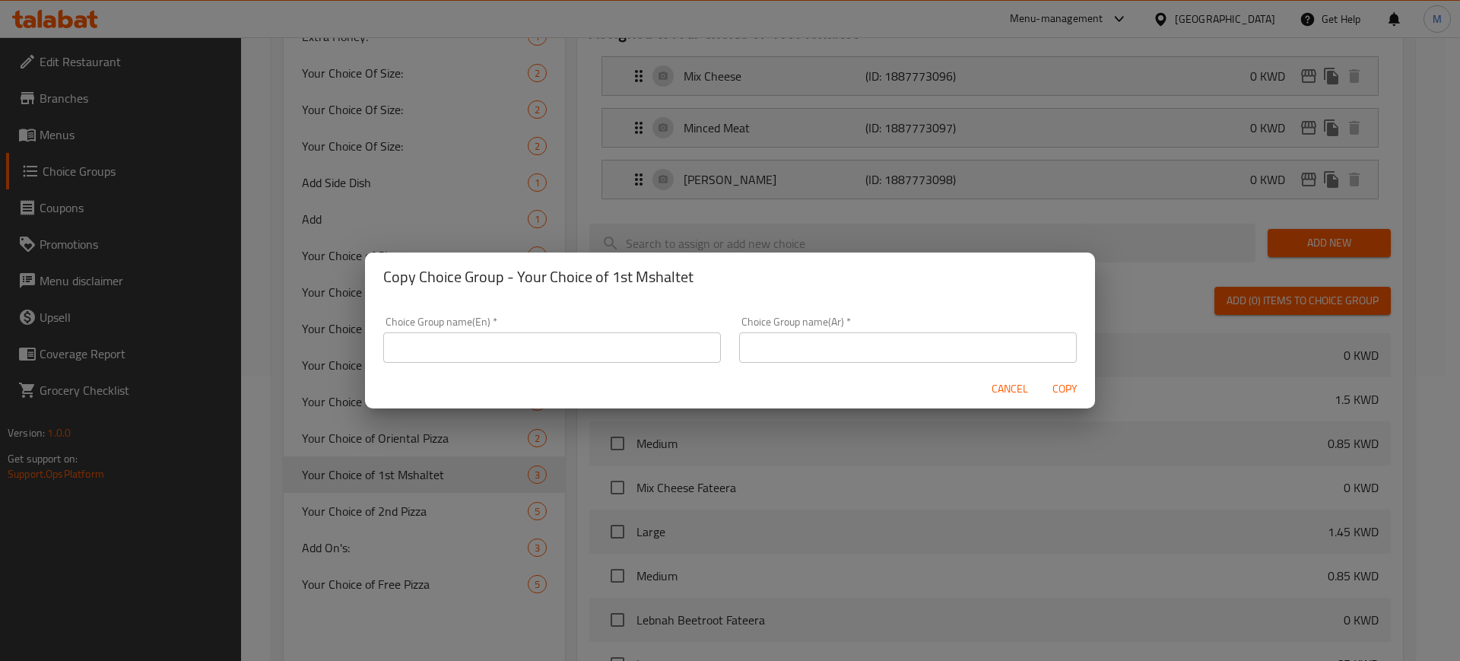
click at [595, 350] on input "text" at bounding box center [552, 347] width 338 height 30
paste input "اختيارك من المشلتت الاول"
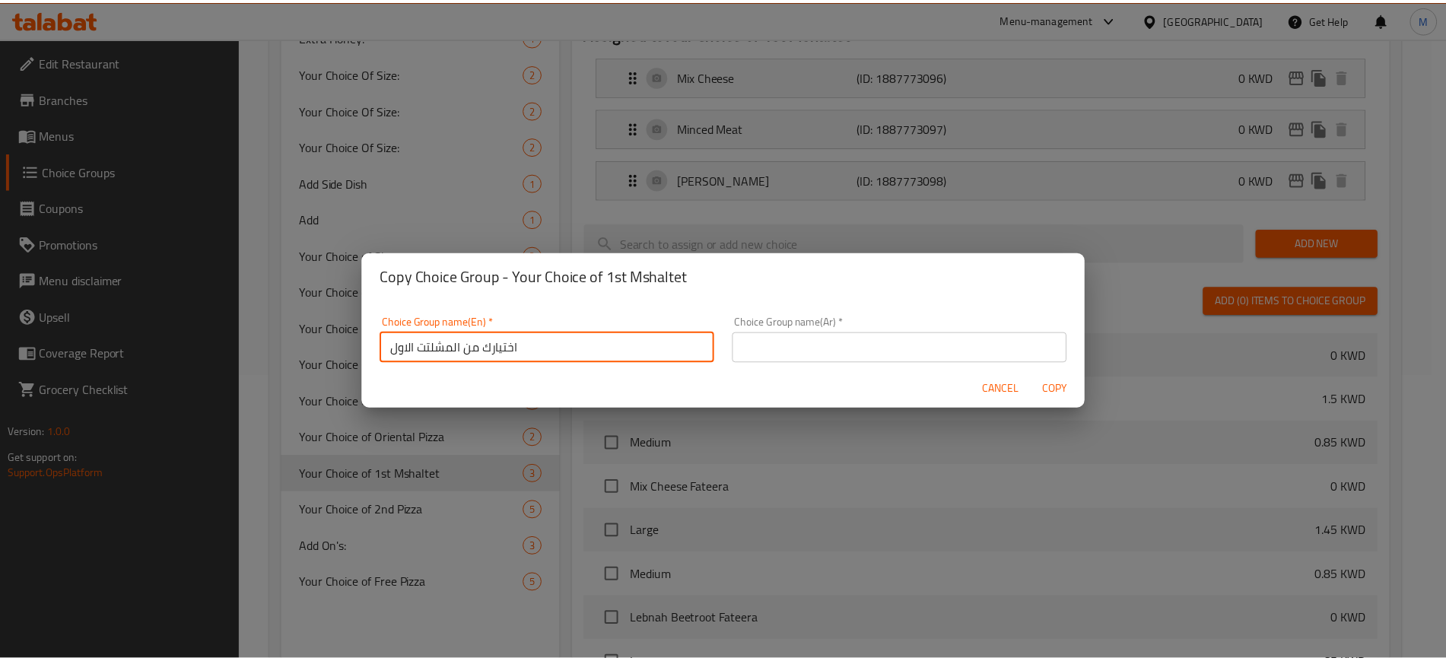
scroll to position [5, 0]
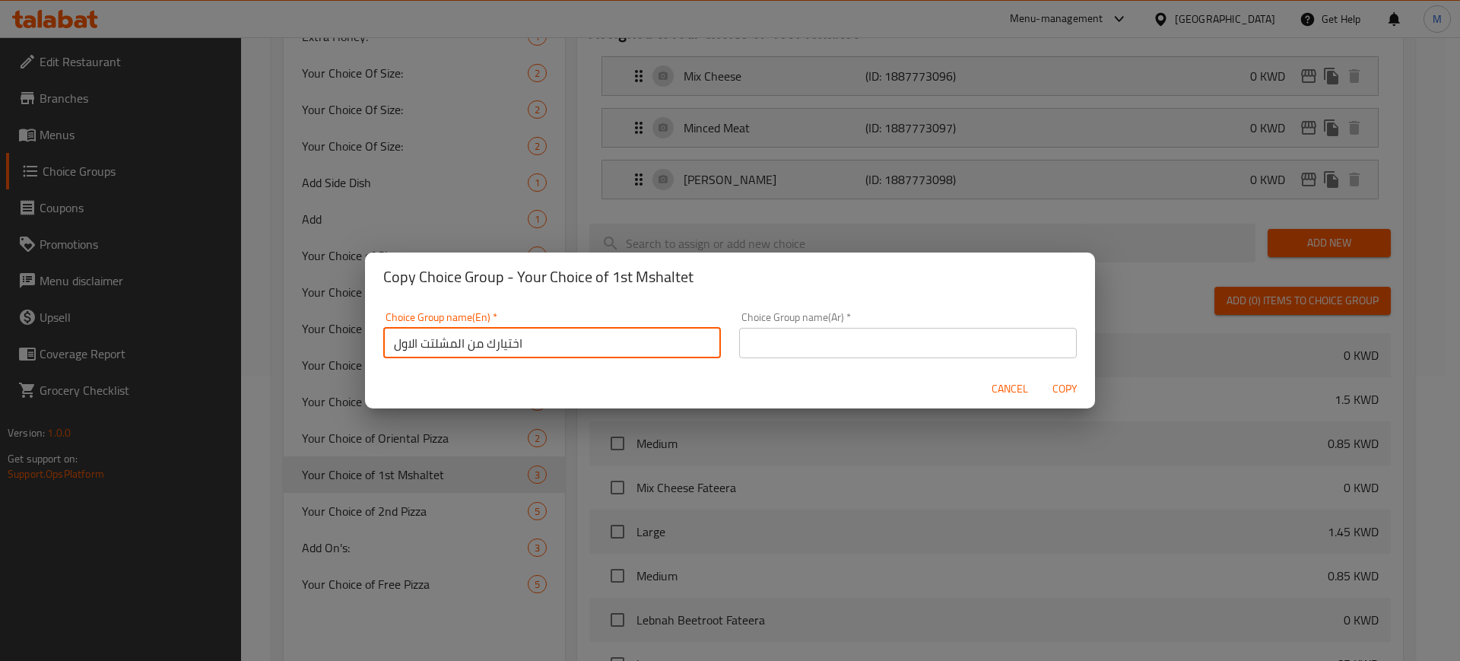
drag, startPoint x: 595, startPoint y: 351, endPoint x: 310, endPoint y: 371, distance: 285.9
click at [310, 370] on div "Copy Choice Group - Your Choice of 1st Mshaltet Choice Group name(En)   * اختيا…" at bounding box center [730, 330] width 1460 height 661
paste input "Your Choice of 1st Mshaltet"
click at [478, 341] on input "Your Choice of 1st Mshaltet" at bounding box center [552, 343] width 338 height 30
drag, startPoint x: 470, startPoint y: 341, endPoint x: 485, endPoint y: 338, distance: 15.4
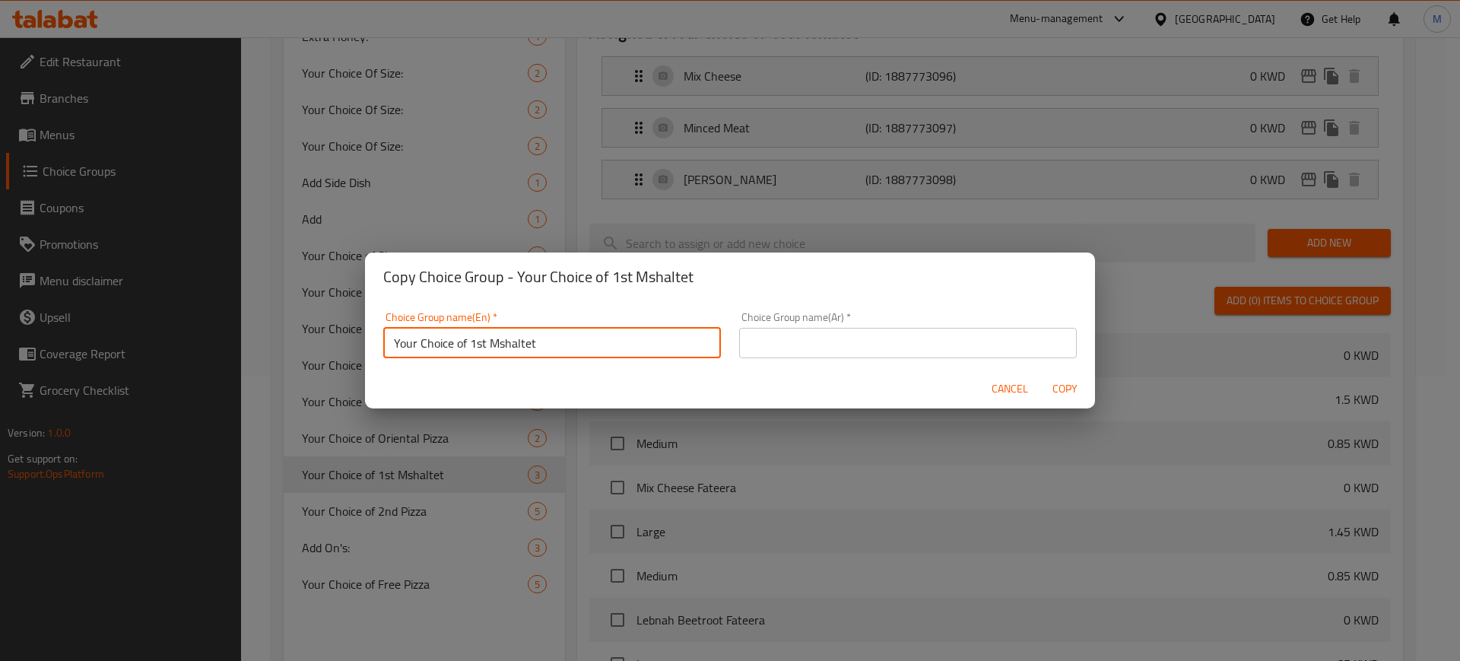
click at [485, 338] on input "Your Choice of 1st Mshaltet" at bounding box center [552, 343] width 338 height 30
type input "Your Choice of 2nd Mshaltet"
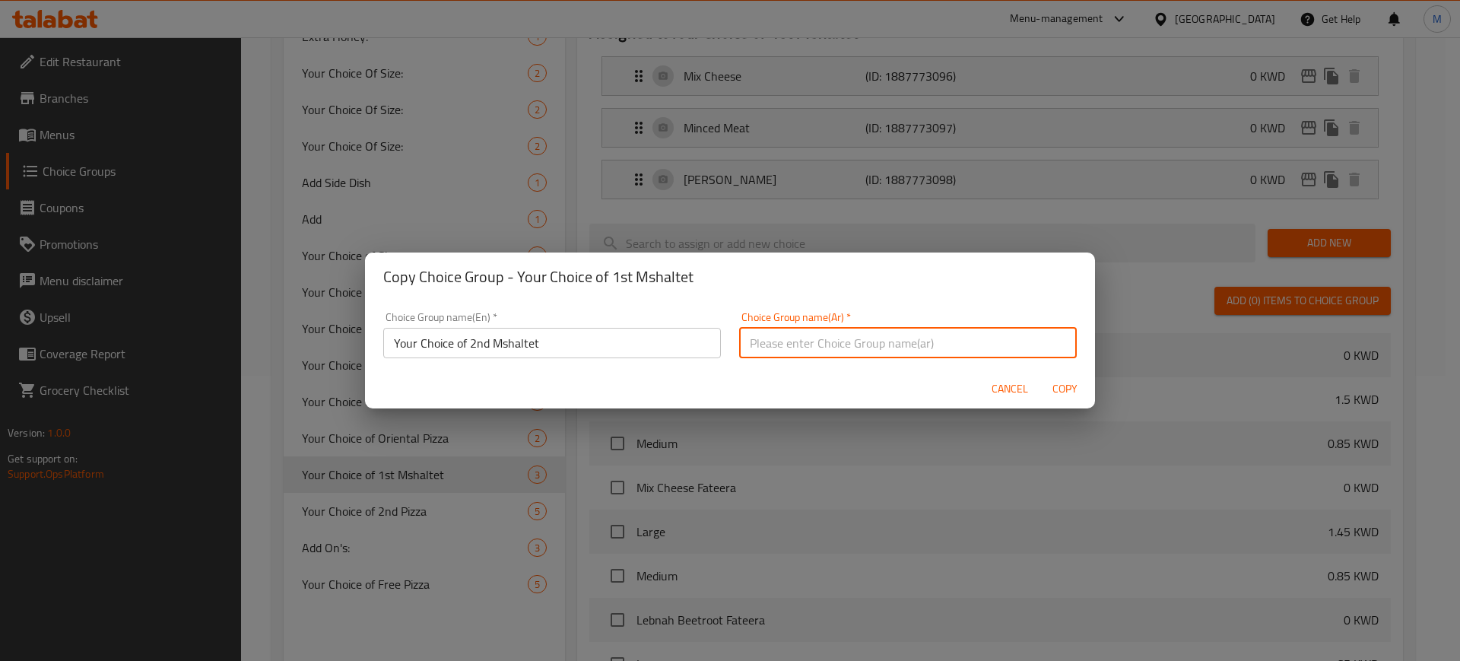
click at [839, 330] on input "text" at bounding box center [908, 343] width 338 height 30
paste input "اختيارك من المشلتت الاول"
drag, startPoint x: 766, startPoint y: 335, endPoint x: 735, endPoint y: 338, distance: 31.3
click at [739, 338] on input "اختيارك من المشلتت الاول" at bounding box center [908, 343] width 338 height 30
type input "اختيارك من المشلتت الثاني"
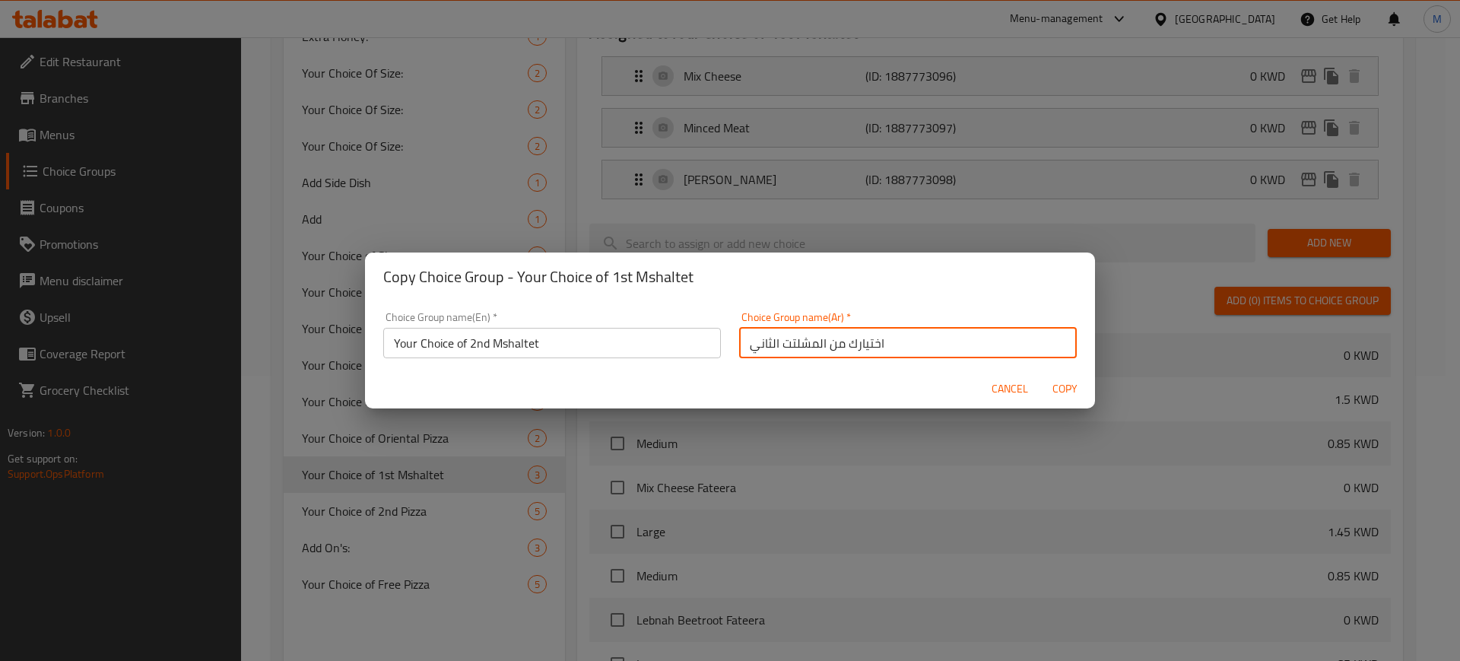
click at [1069, 389] on span "Copy" at bounding box center [1064, 388] width 36 height 19
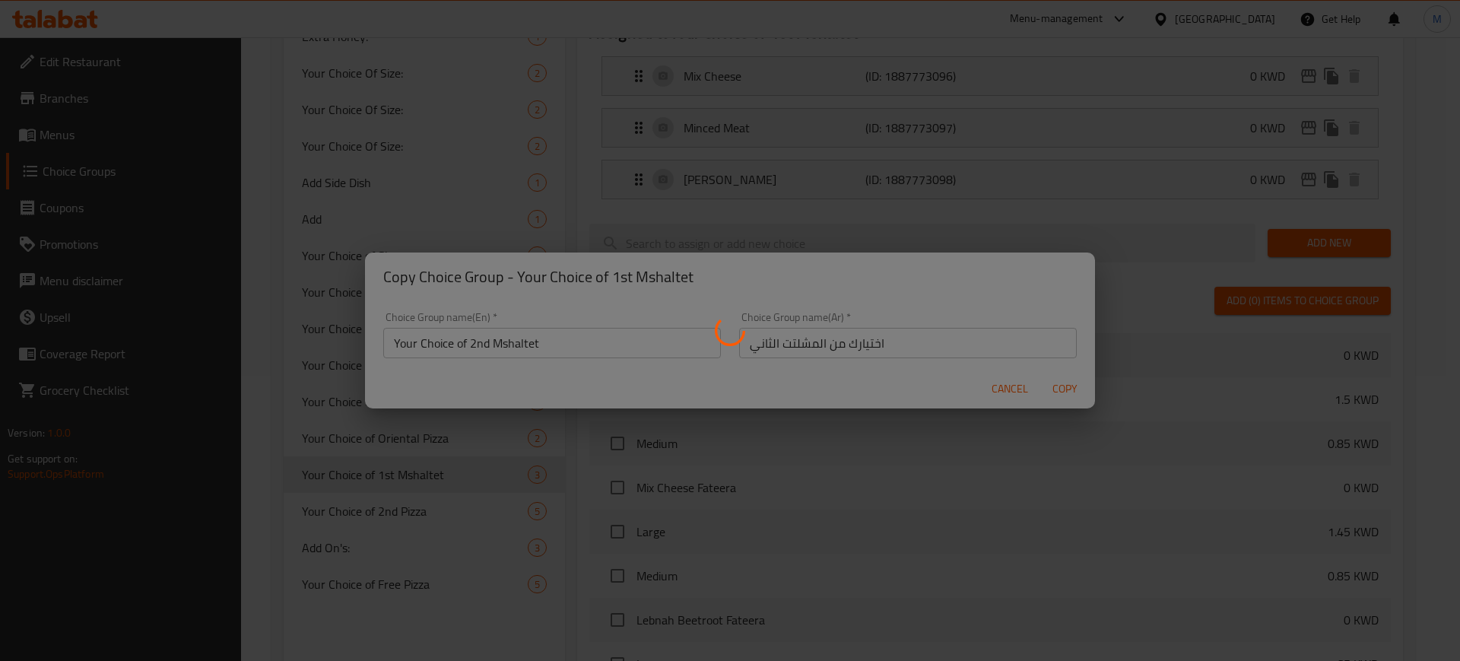
type input "Your Choice of 2nd Mshaltet"
type input "اختيارك من المشلتت الثاني"
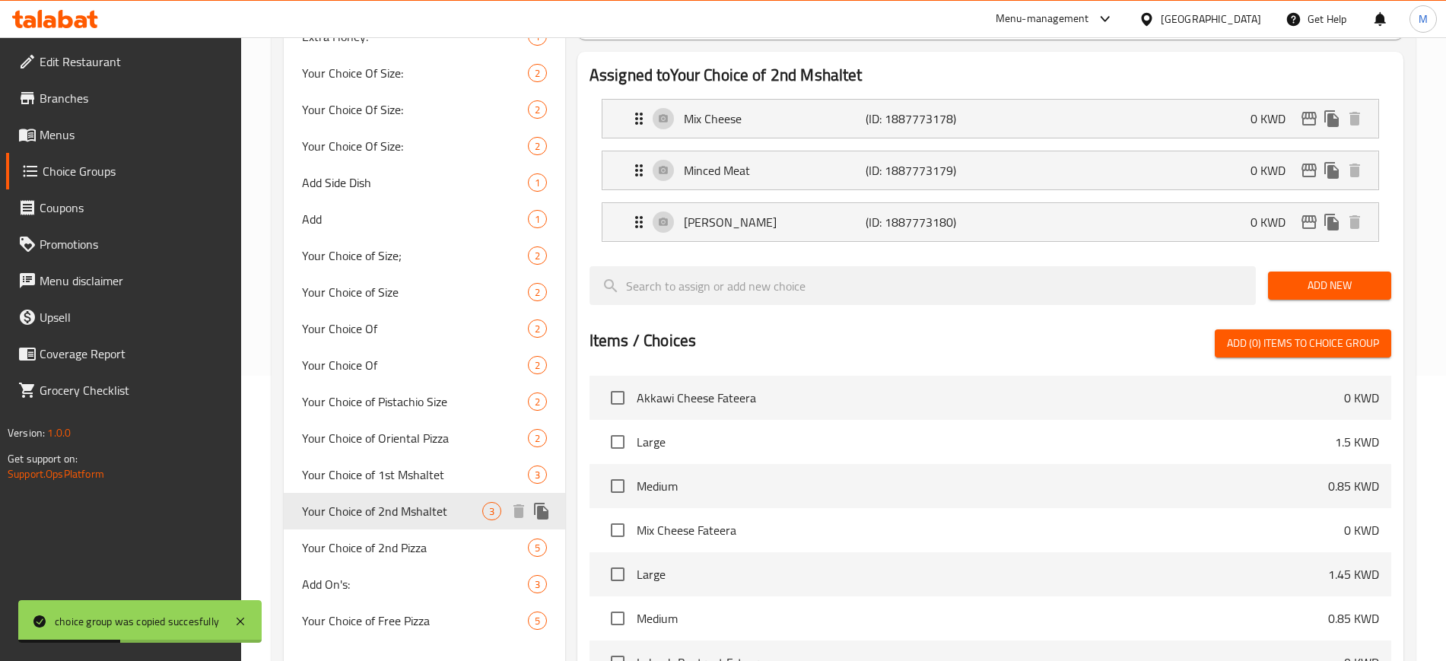
click at [543, 511] on icon "duplicate" at bounding box center [541, 511] width 14 height 17
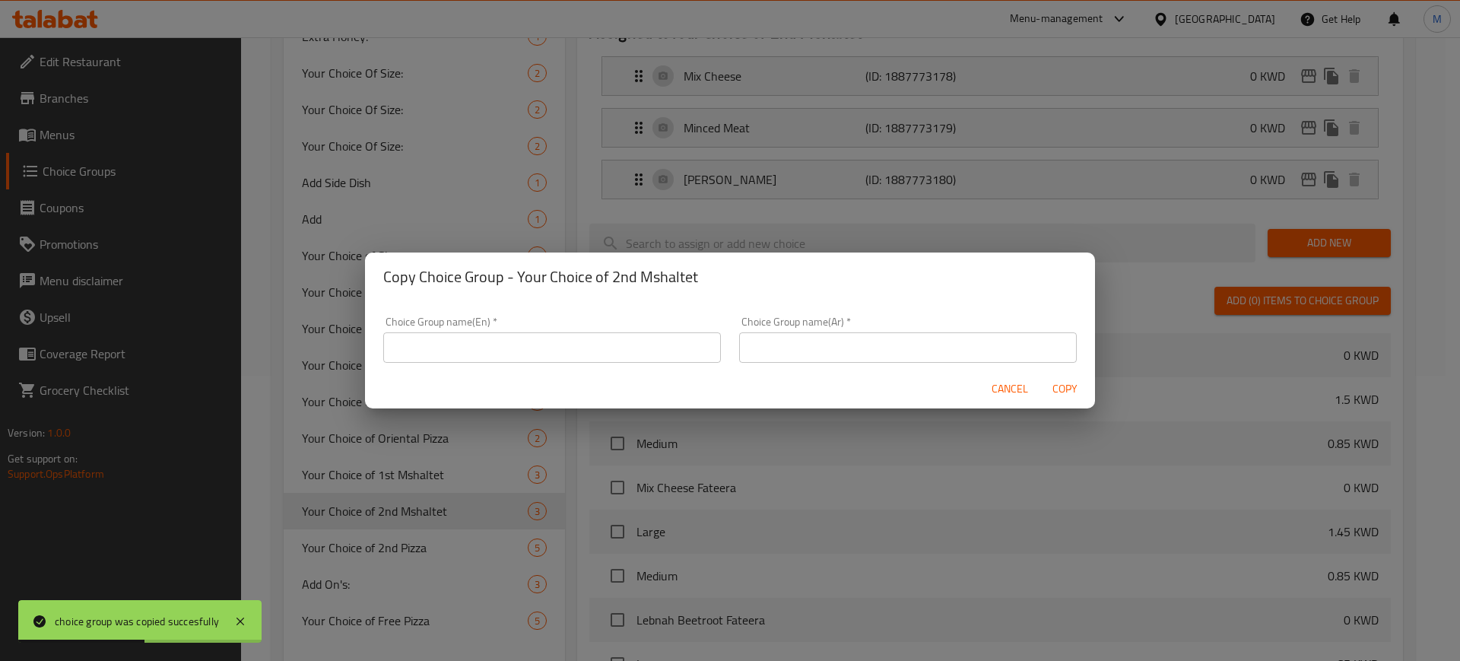
click at [560, 354] on input "text" at bounding box center [552, 347] width 338 height 30
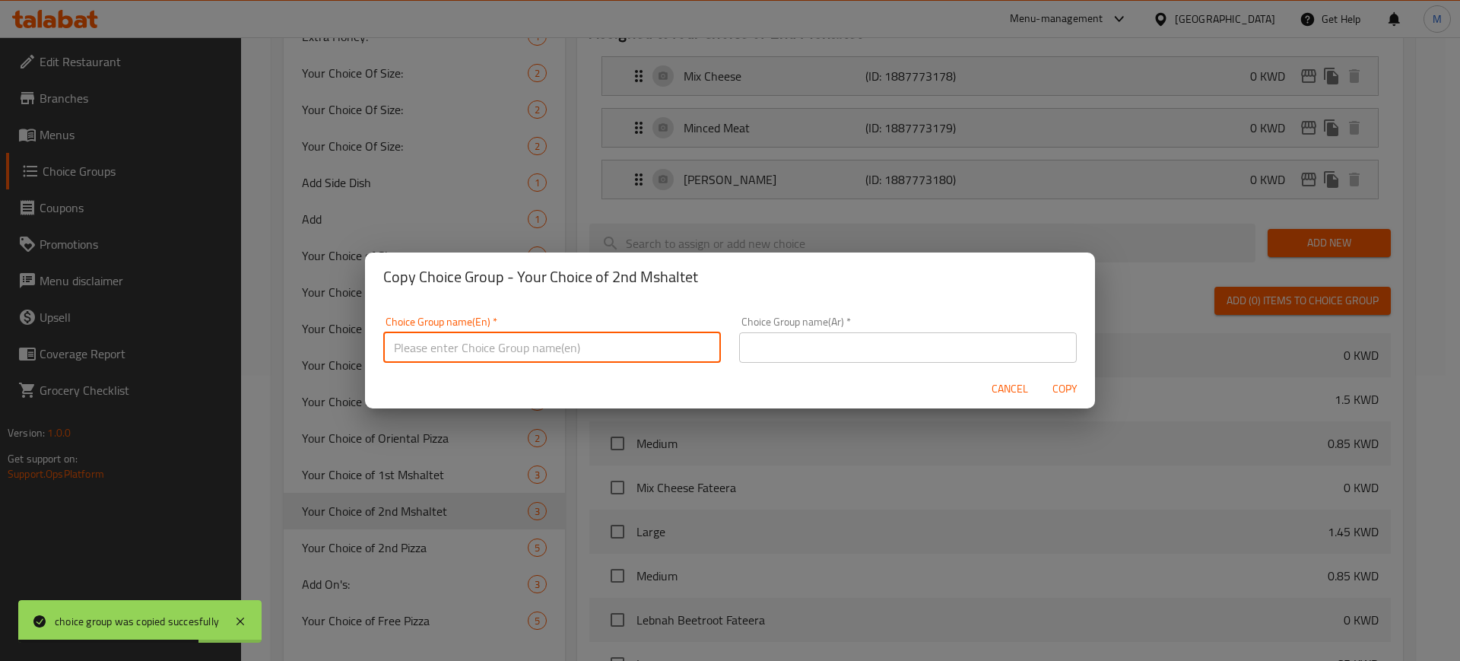
paste input "Your Choice of 1st Mshaltet"
drag, startPoint x: 470, startPoint y: 348, endPoint x: 486, endPoint y: 347, distance: 16.0
click at [486, 347] on input "Your Choice of 1st Mshaltet" at bounding box center [552, 347] width 338 height 30
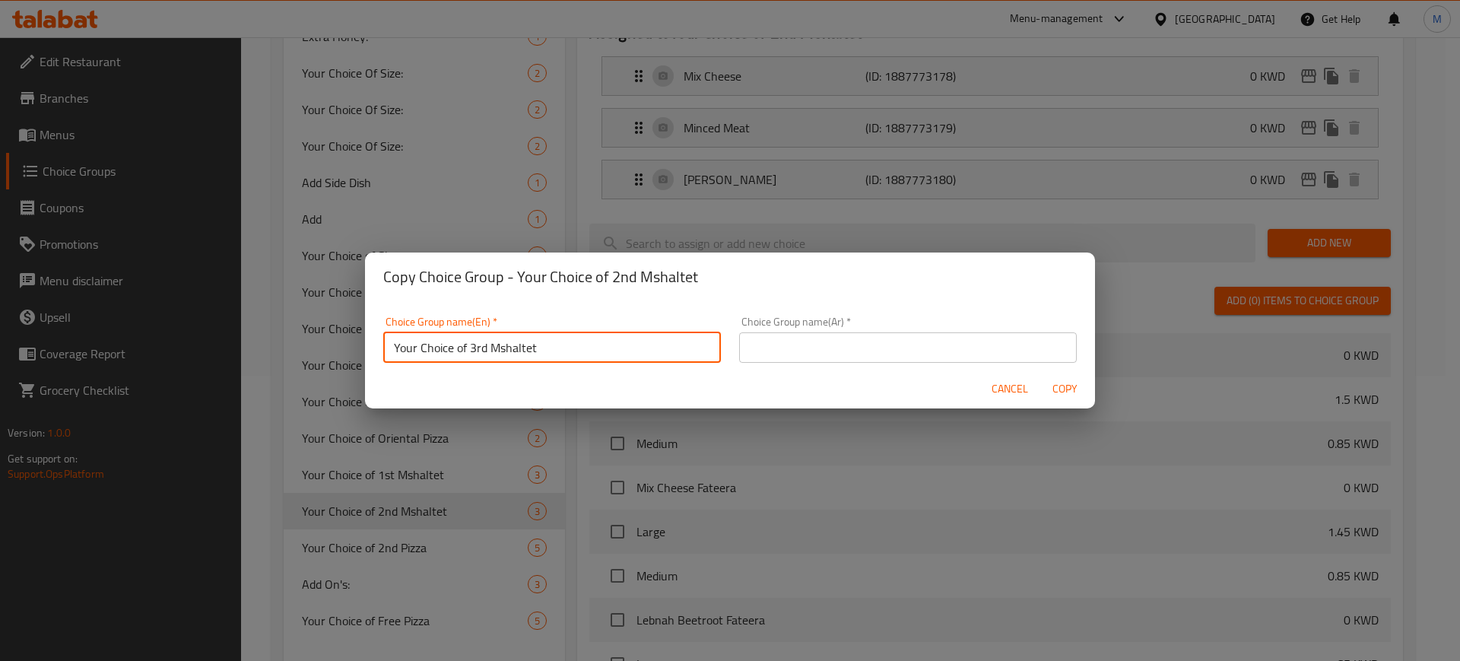
type input "Your Choice of 3rd Mshaltet"
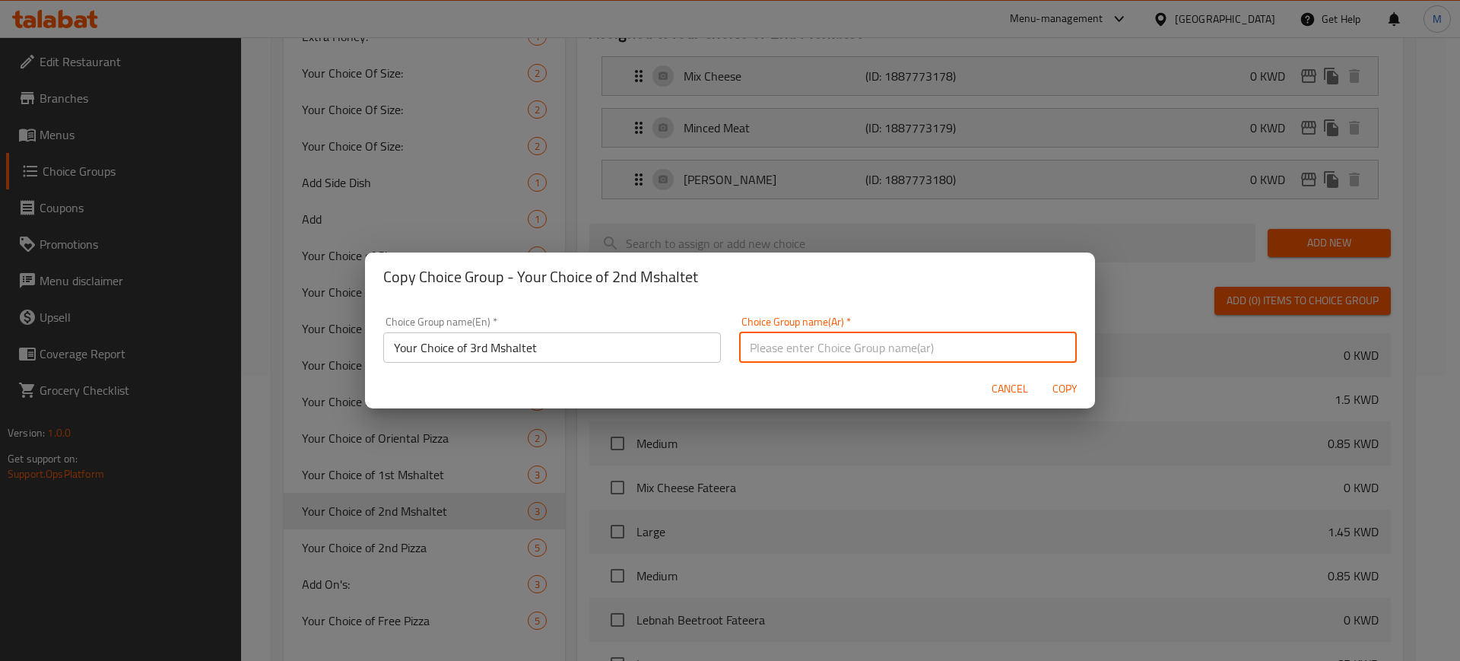
click at [868, 335] on input "text" at bounding box center [908, 347] width 338 height 30
paste input "اختيارك من المشلتت الاول"
drag, startPoint x: 767, startPoint y: 345, endPoint x: 745, endPoint y: 348, distance: 22.2
click at [745, 348] on input "اختيارك من المشلتت الاول" at bounding box center [908, 347] width 338 height 30
type input "اختيارك من المشلتت الثالث"
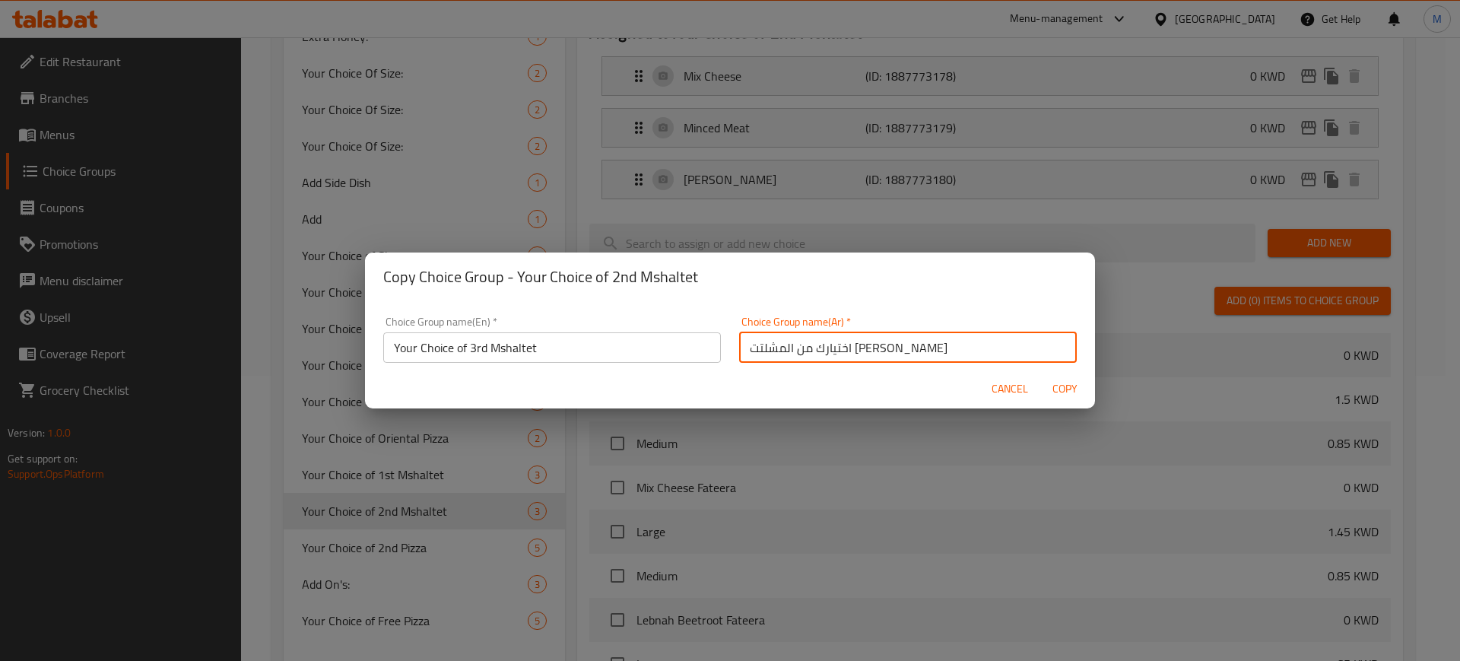
click at [1065, 382] on span "Copy" at bounding box center [1064, 388] width 36 height 19
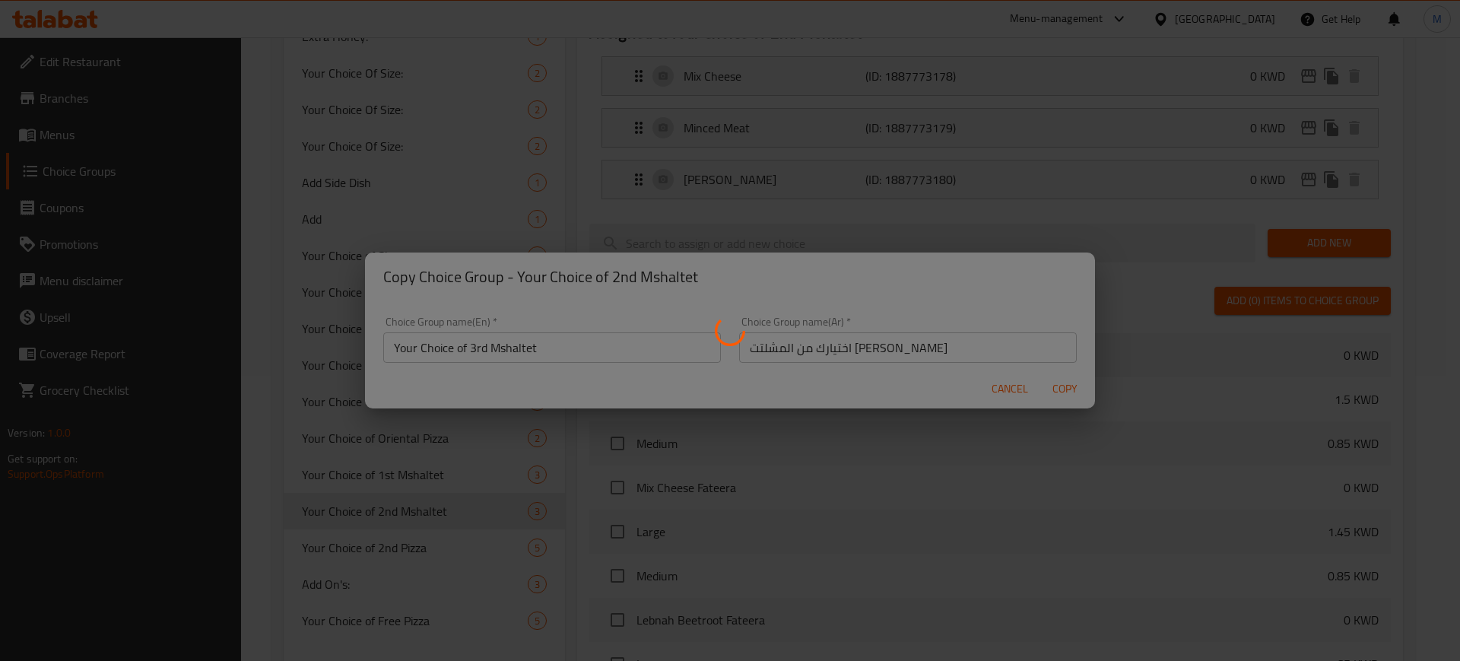
type input "Your Choice of 3rd Mshaltet"
type input "اختيارك من المشلتت الثالث"
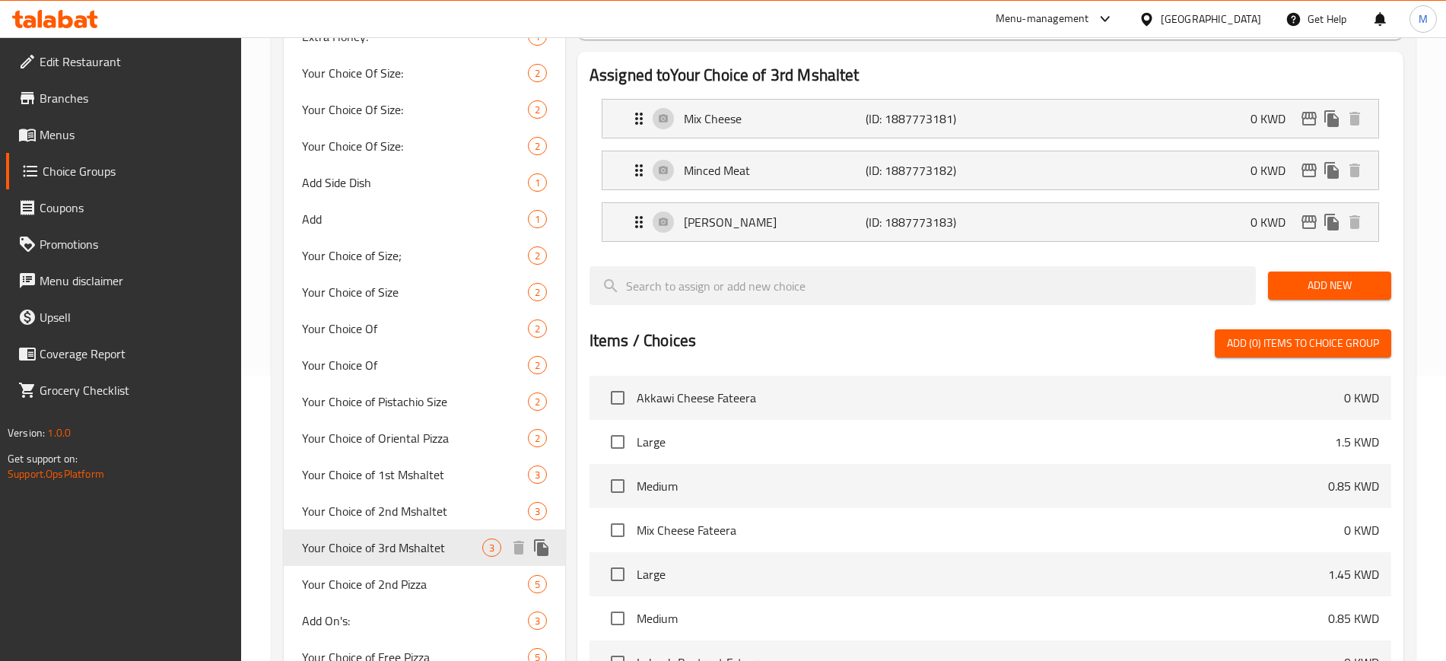
click at [424, 546] on span "Your Choice of 3rd Mshaltet" at bounding box center [392, 547] width 180 height 18
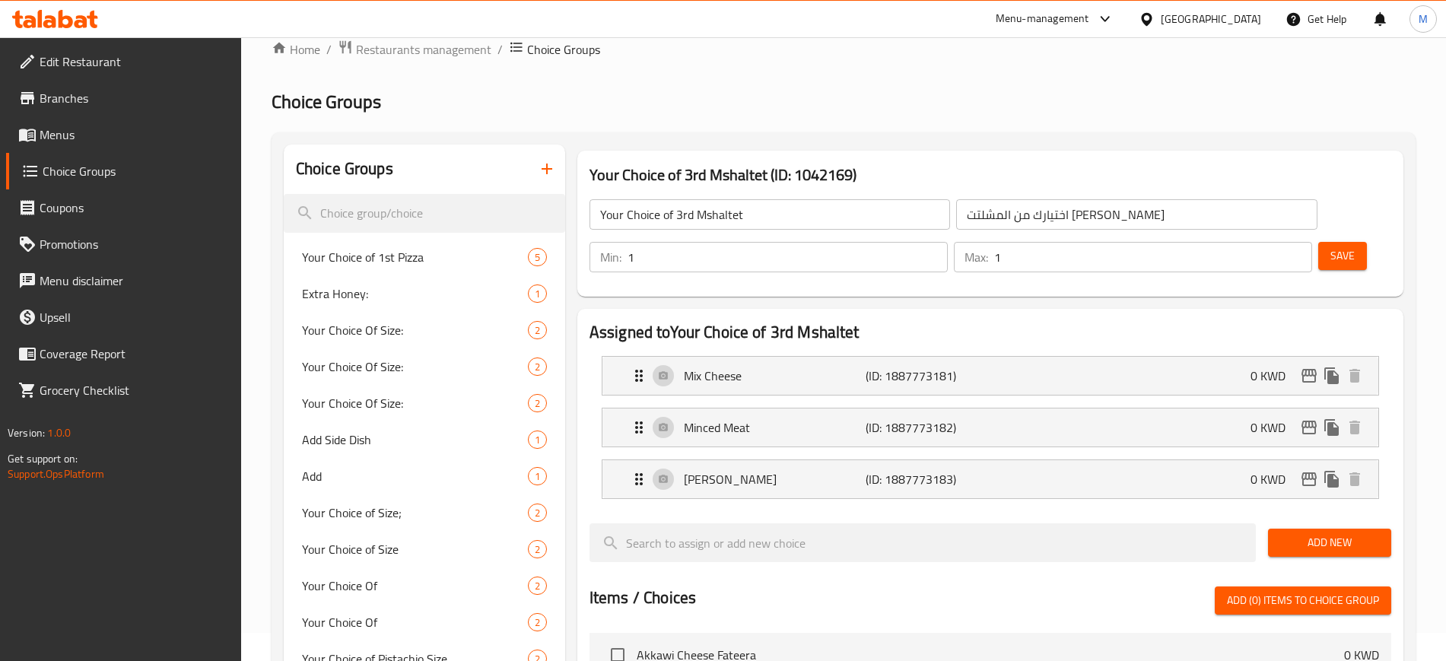
scroll to position [0, 0]
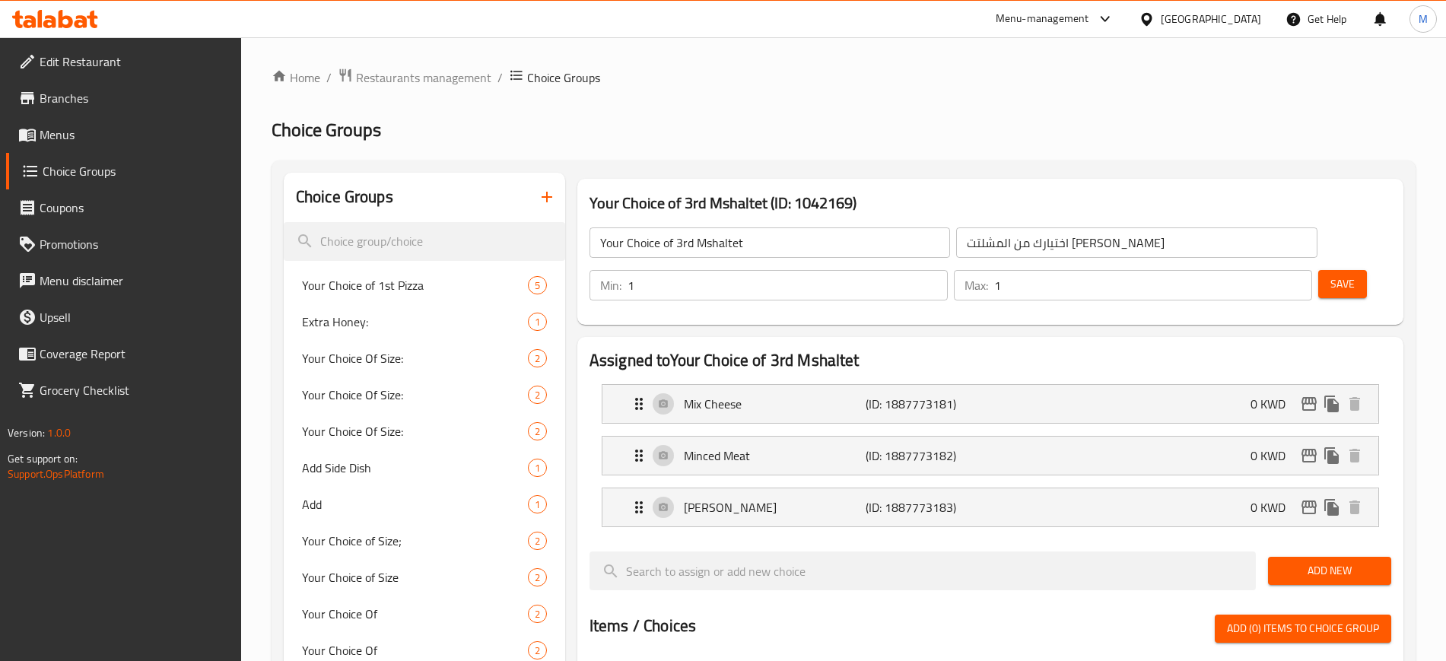
drag, startPoint x: 778, startPoint y: 125, endPoint x: 698, endPoint y: 133, distance: 80.2
click at [778, 125] on h2 "Choice Groups" at bounding box center [843, 130] width 1144 height 24
click at [71, 139] on span "Menus" at bounding box center [134, 134] width 189 height 18
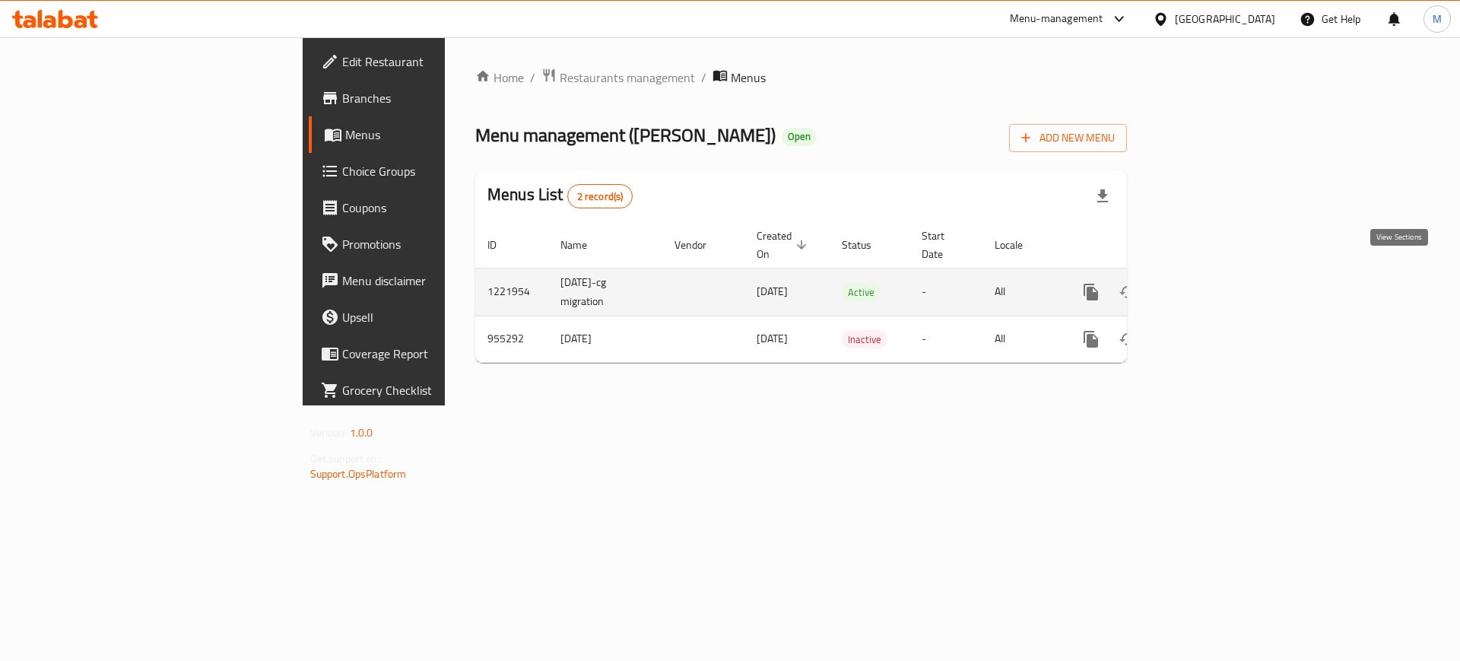
click at [1208, 285] on icon "enhanced table" at bounding box center [1201, 292] width 14 height 14
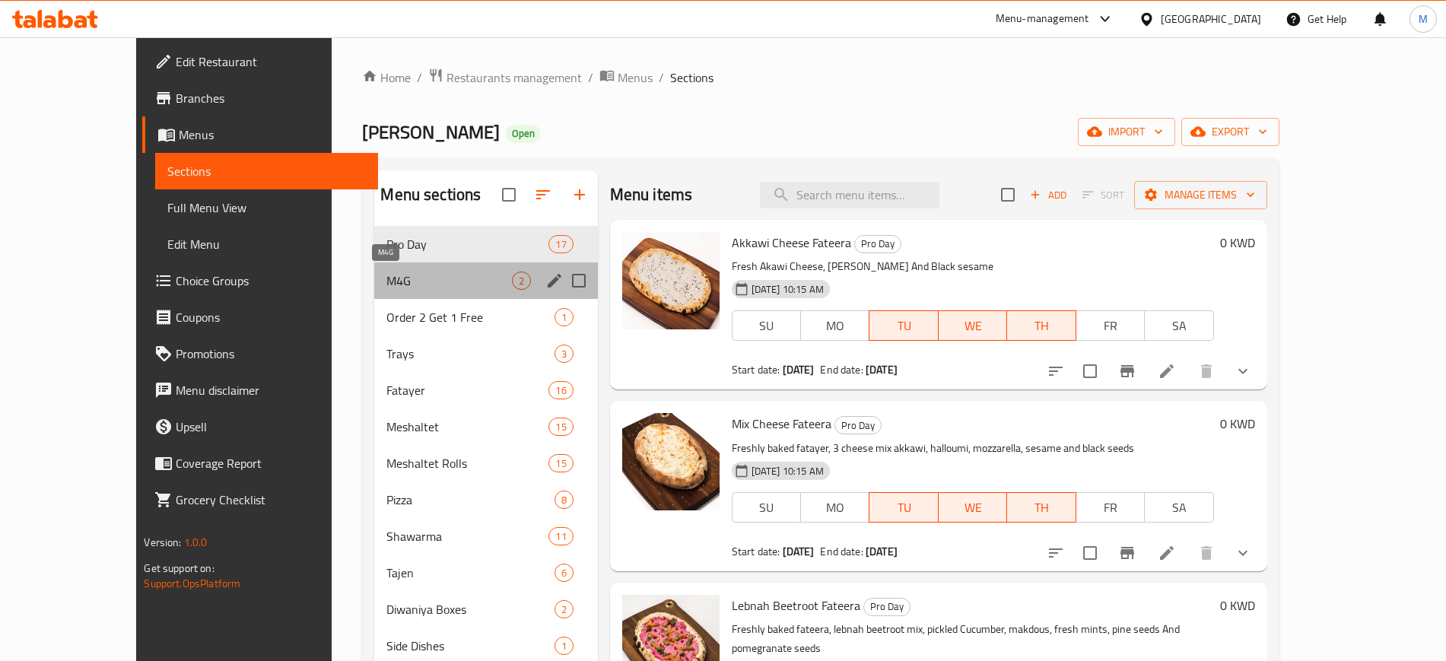
click at [411, 281] on span "M4G" at bounding box center [448, 280] width 125 height 18
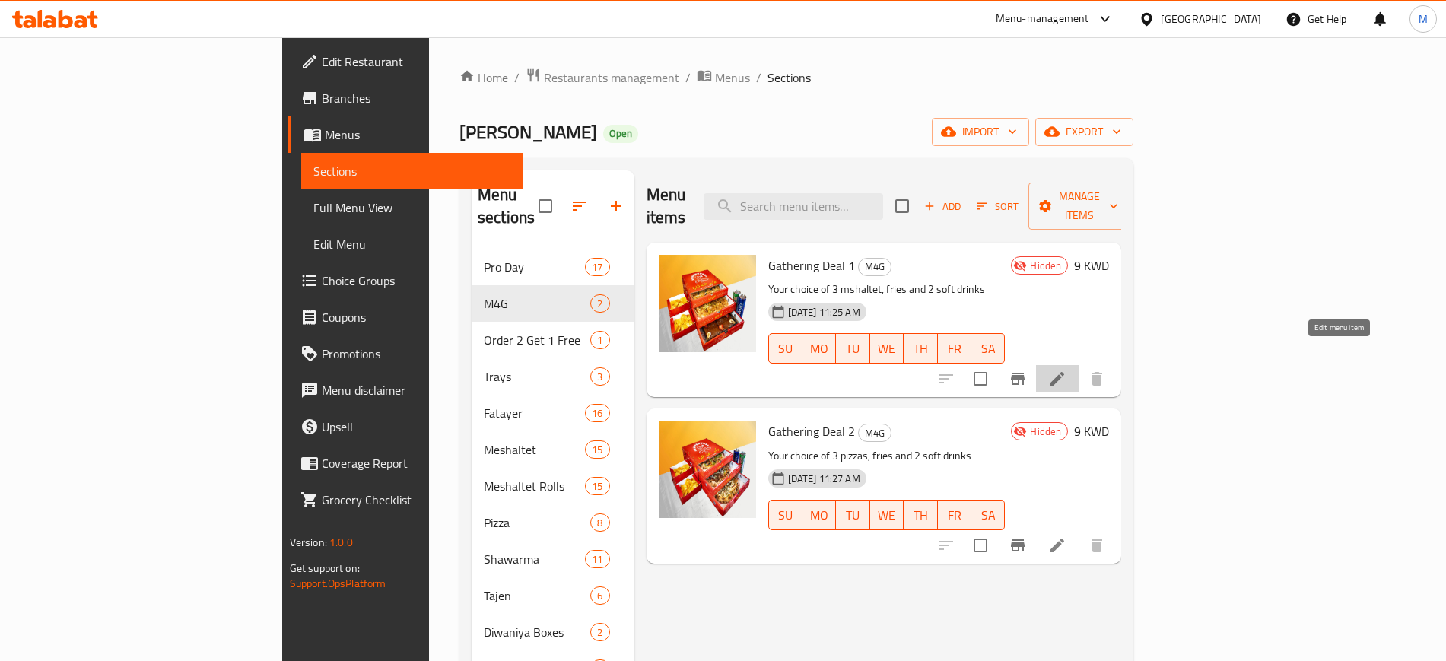
click at [1066, 370] on icon at bounding box center [1057, 379] width 18 height 18
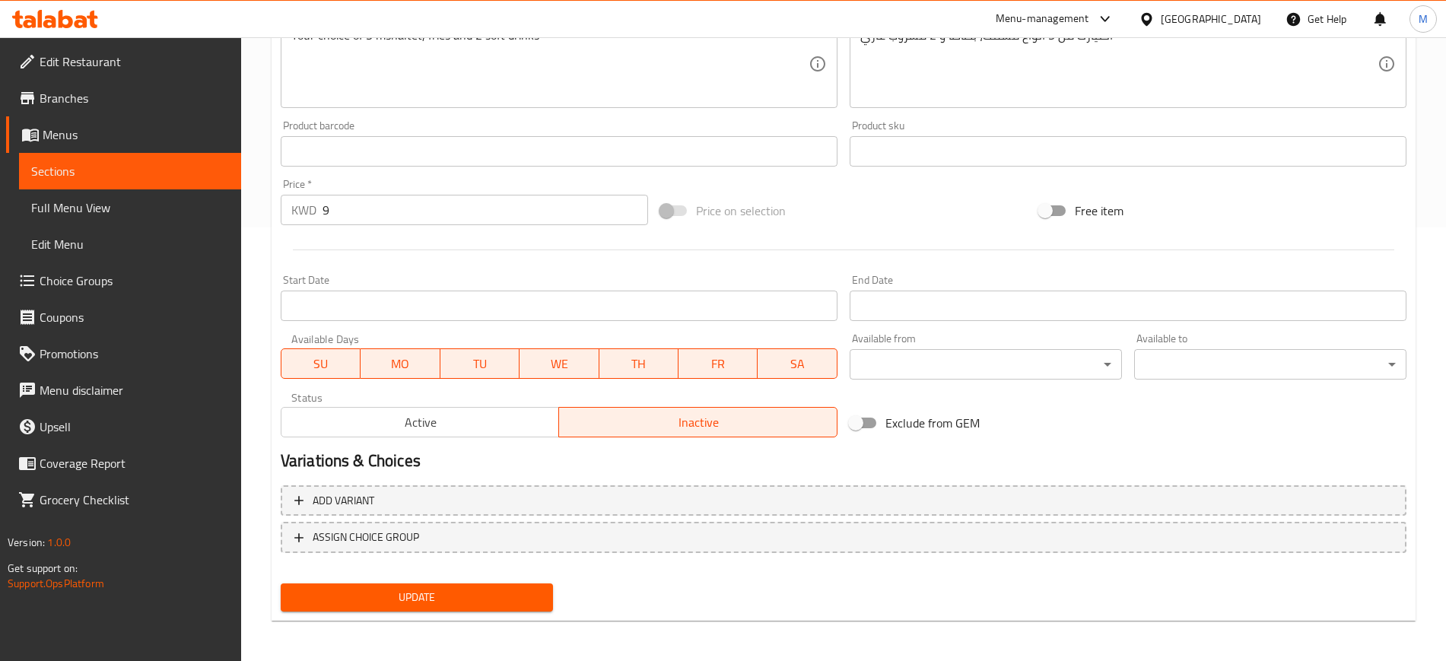
scroll to position [436, 0]
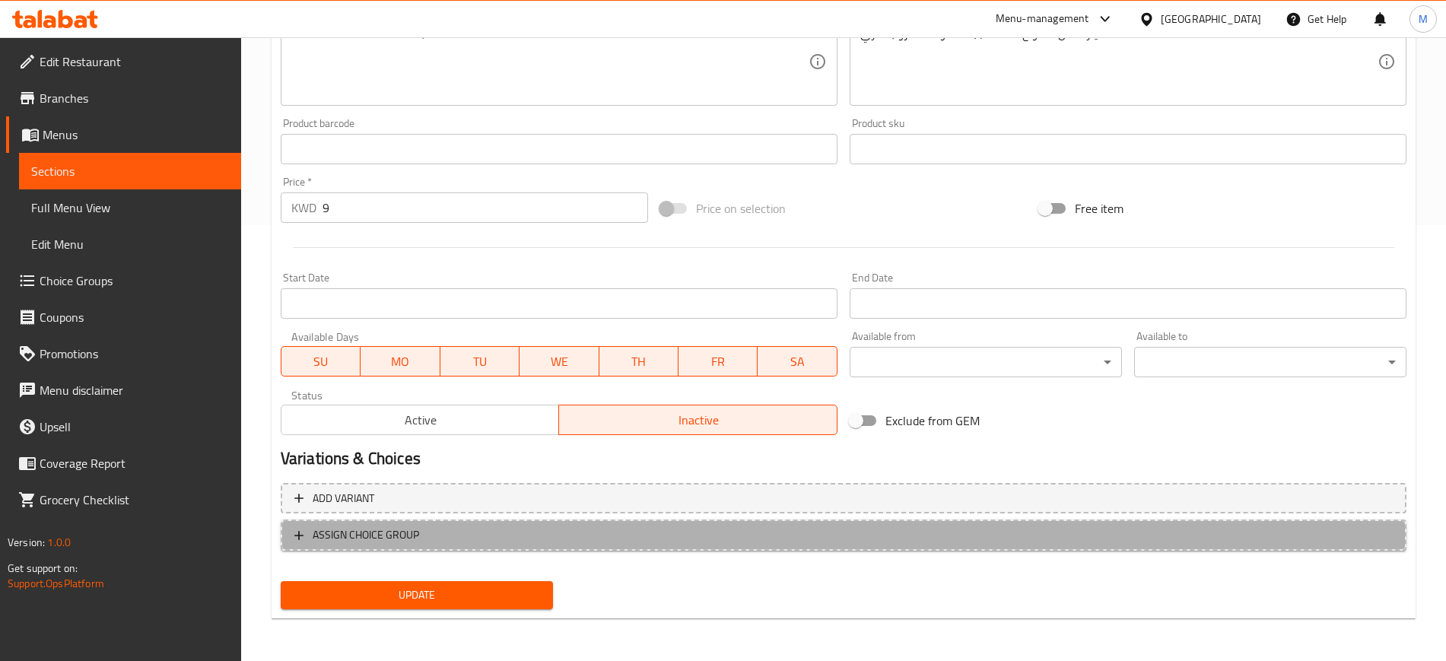
click at [378, 527] on span "ASSIGN CHOICE GROUP" at bounding box center [366, 534] width 106 height 19
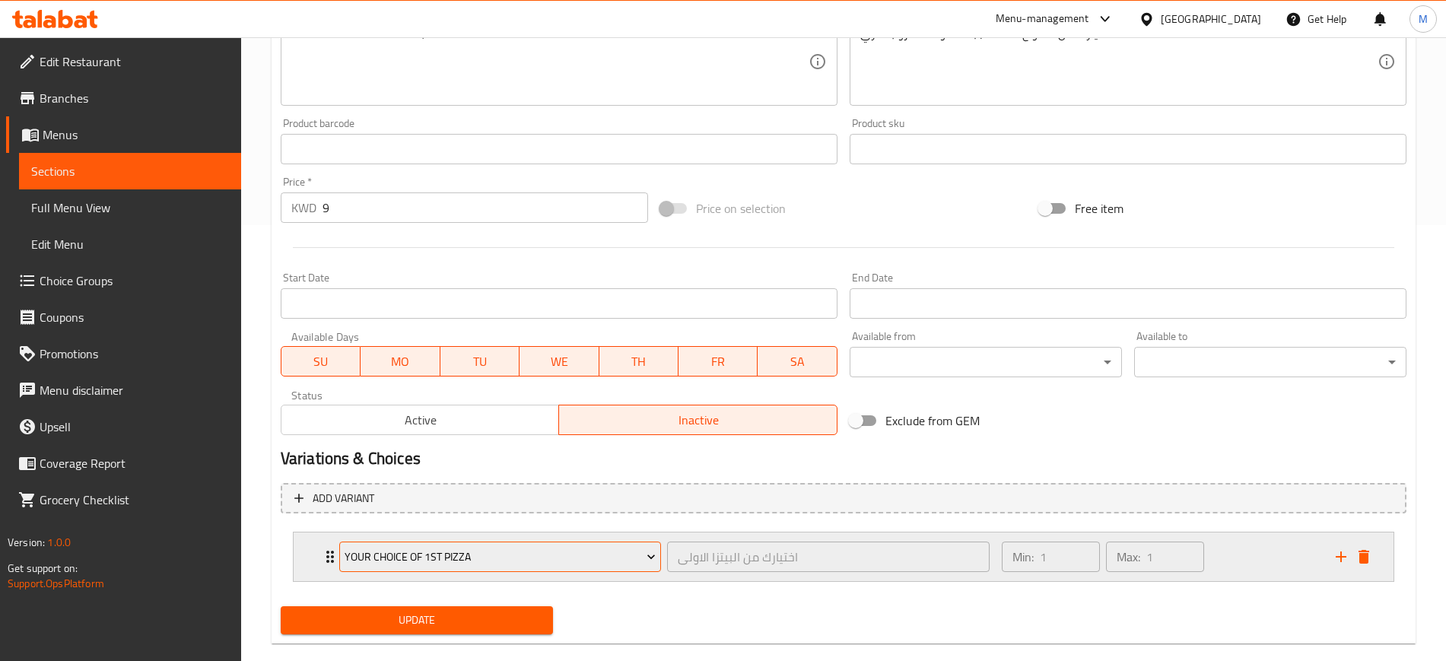
click at [434, 554] on span "Your Choice of 1st Pizza" at bounding box center [499, 556] width 311 height 19
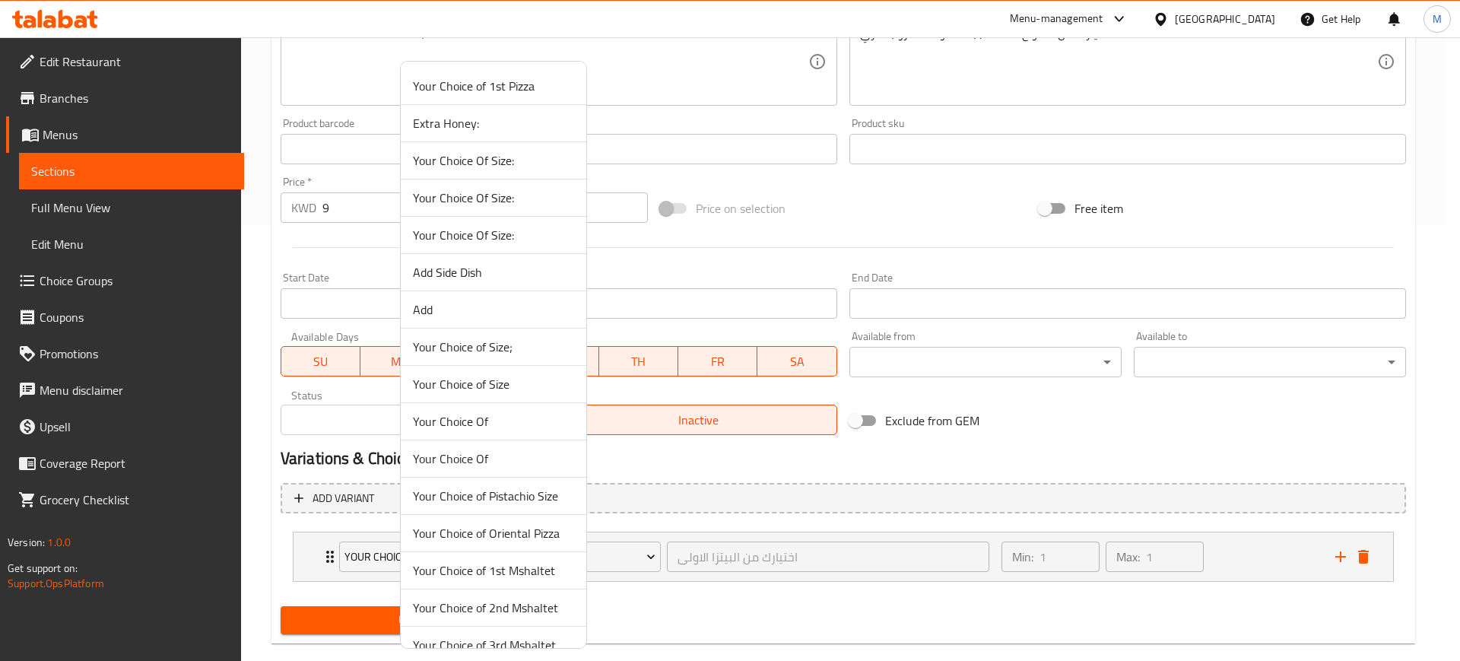
click at [528, 564] on span "Your Choice of 1st Mshaltet" at bounding box center [493, 570] width 161 height 18
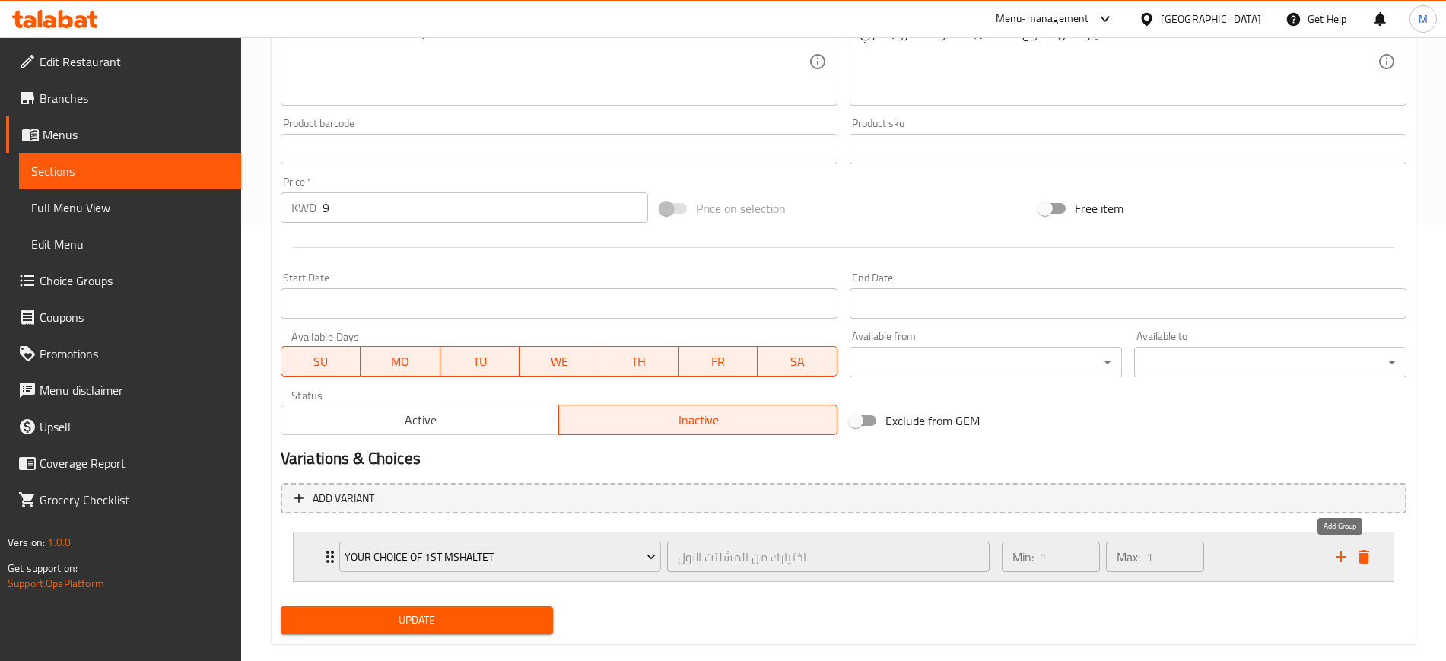
click at [1344, 554] on icon "add" at bounding box center [1340, 556] width 18 height 18
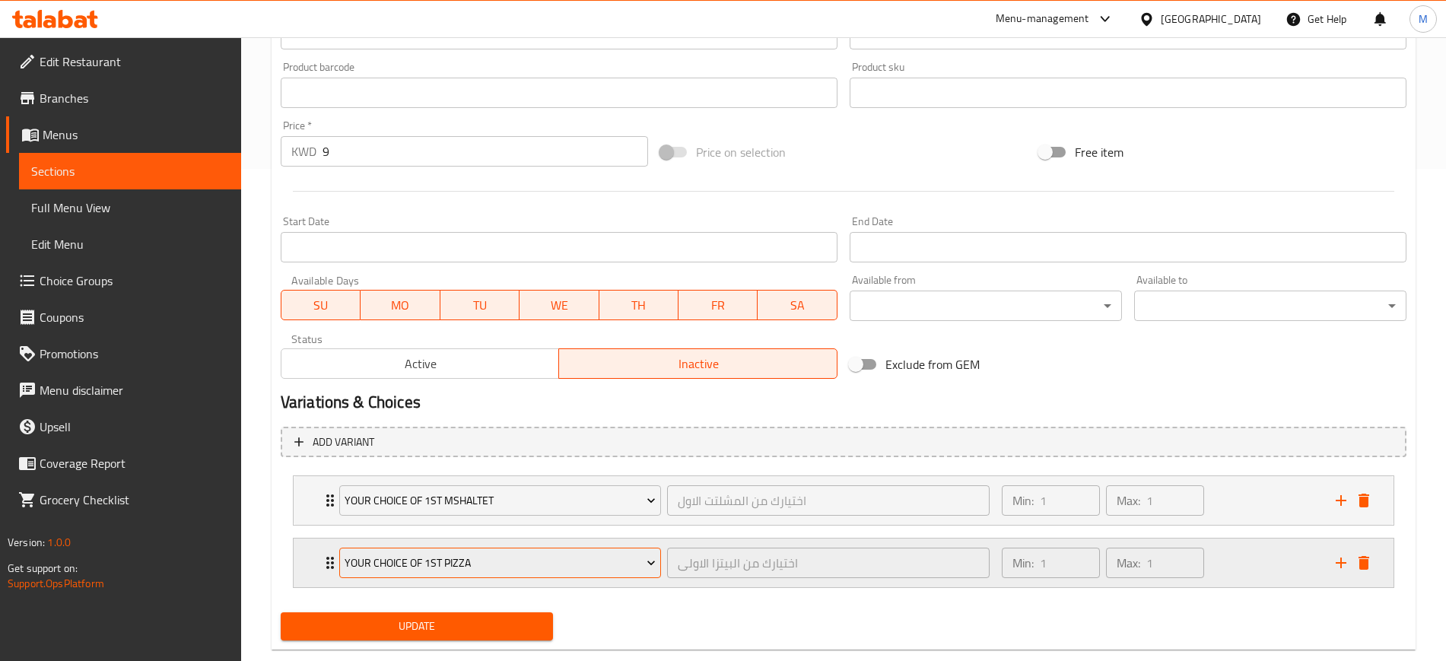
scroll to position [523, 0]
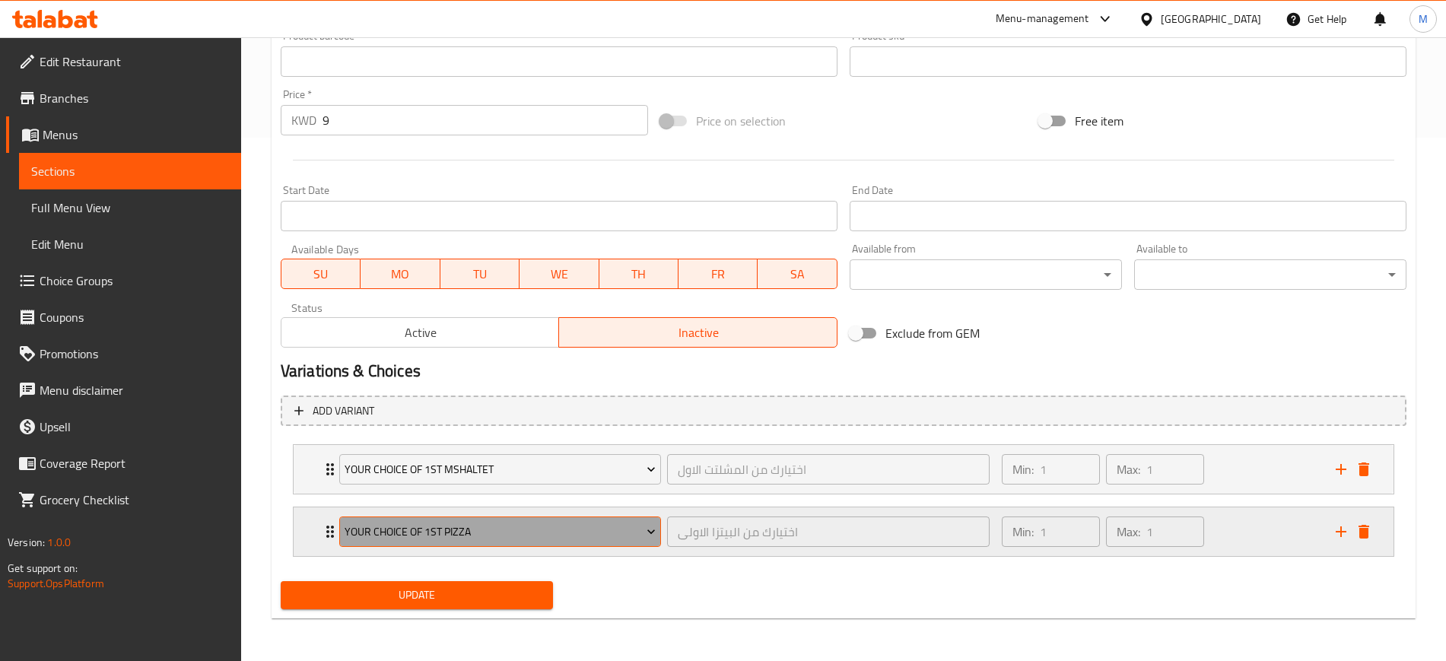
click at [399, 535] on span "Your Choice of 1st Pizza" at bounding box center [499, 531] width 311 height 19
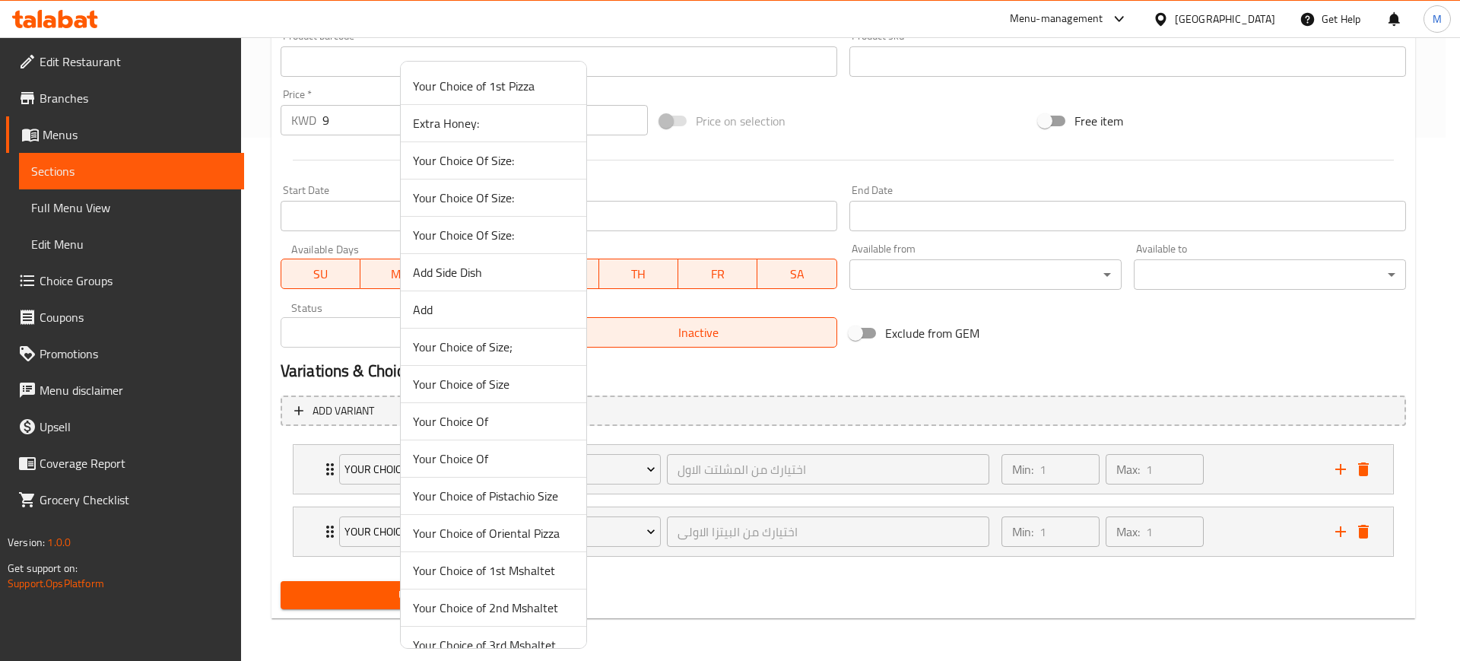
click at [491, 603] on span "Your Choice of 2nd Mshaltet" at bounding box center [493, 607] width 161 height 18
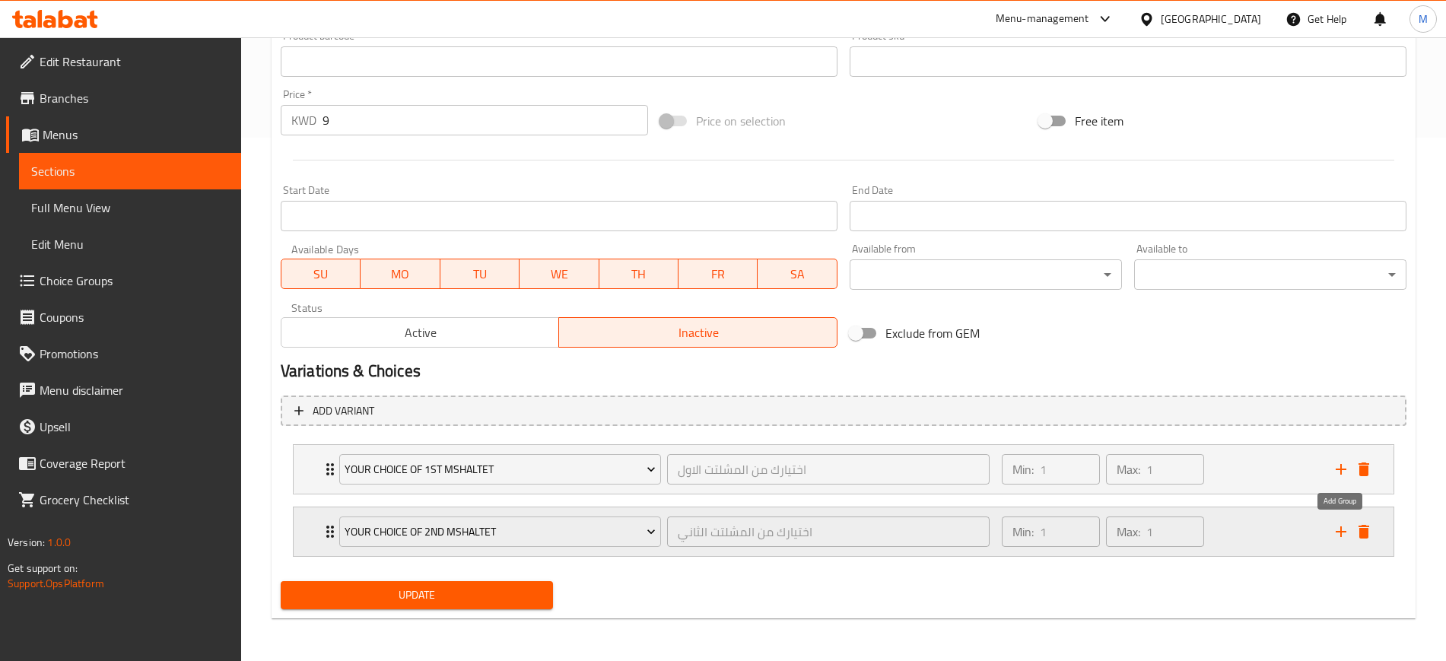
click at [1341, 526] on icon "add" at bounding box center [1340, 531] width 11 height 11
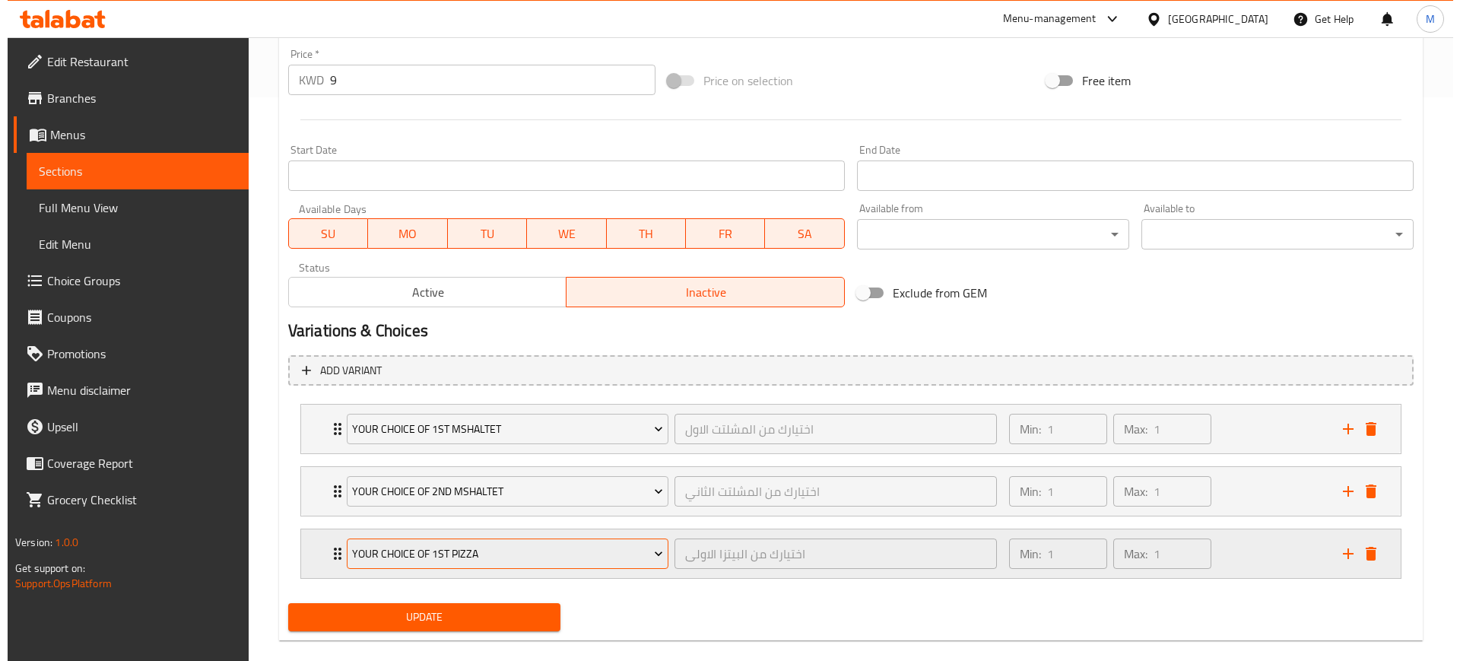
scroll to position [586, 0]
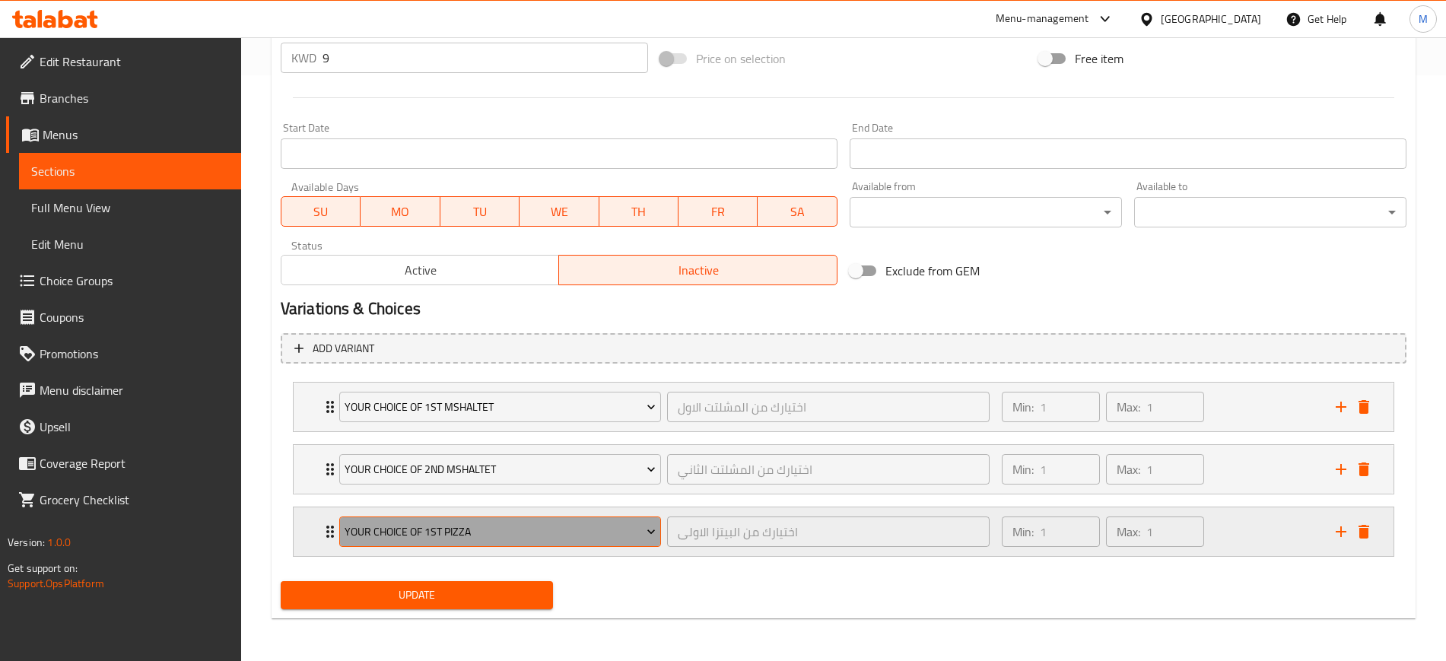
click at [452, 528] on span "Your Choice of 1st Pizza" at bounding box center [499, 531] width 311 height 19
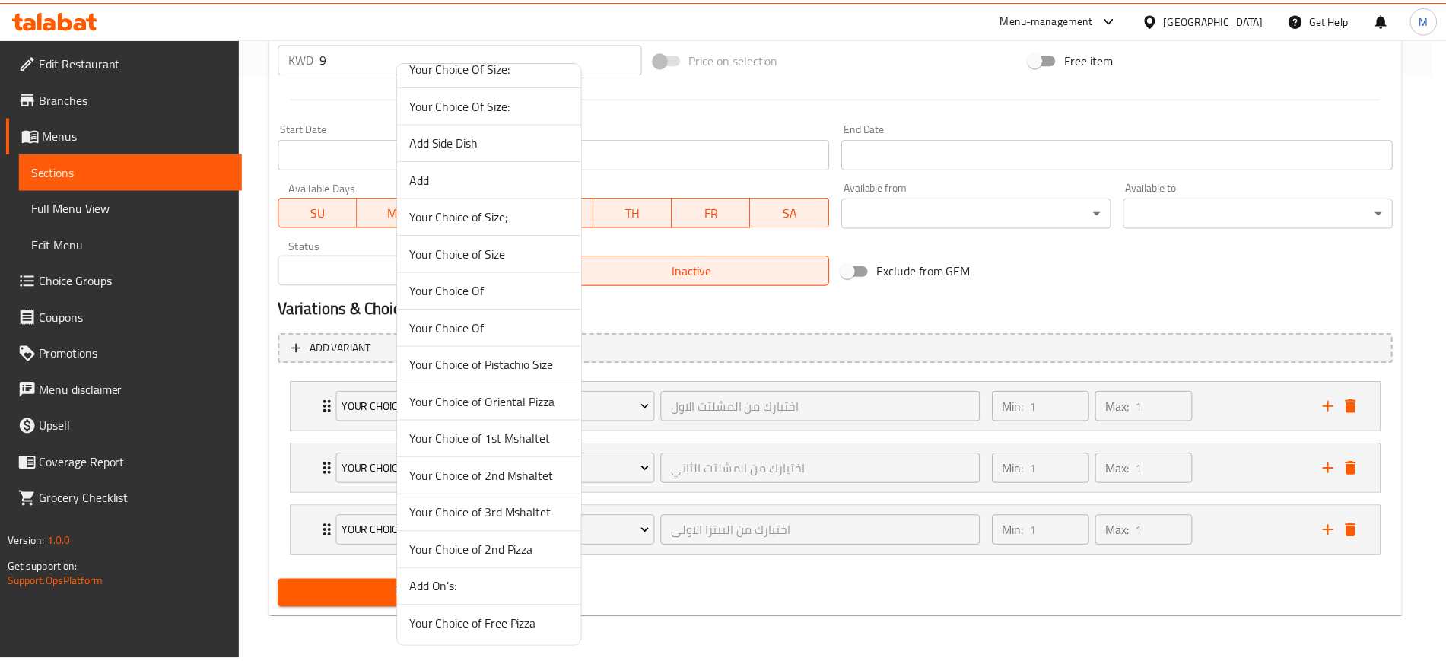
scroll to position [133, 0]
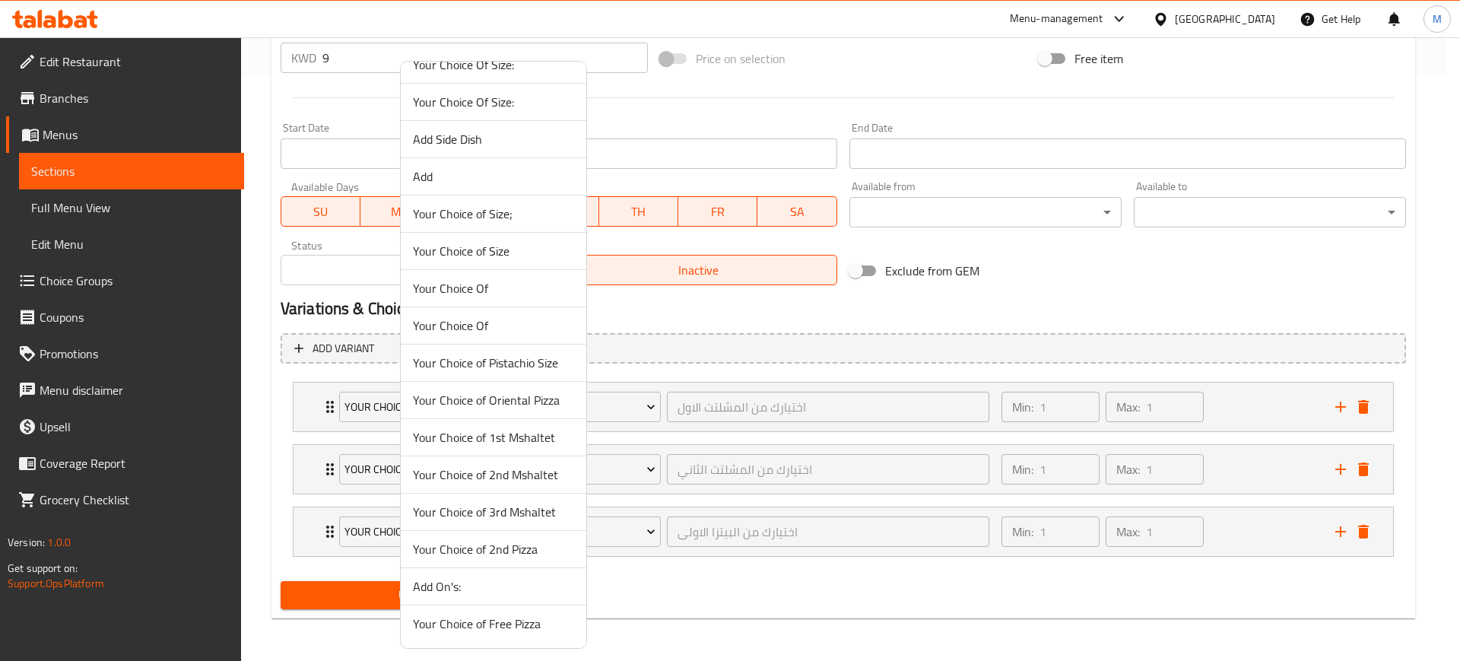
click at [494, 517] on span "Your Choice of 3rd Mshaltet" at bounding box center [493, 512] width 161 height 18
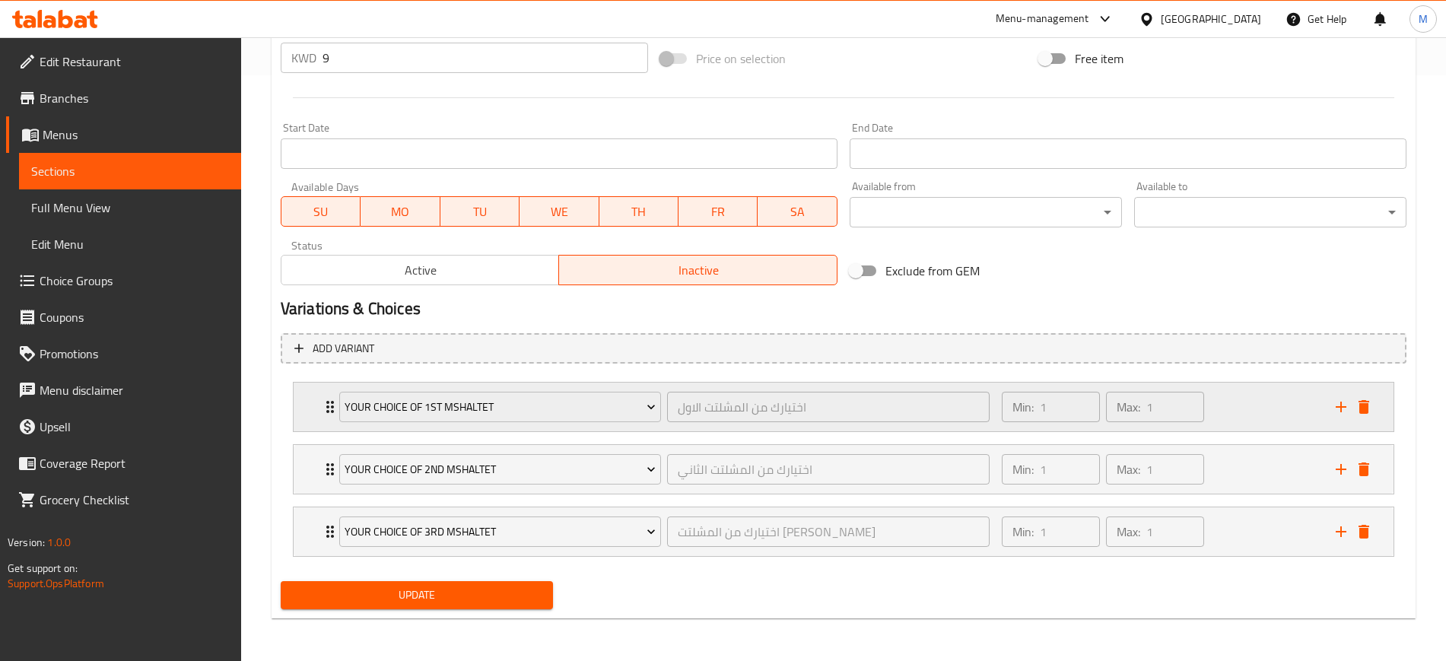
click at [1244, 425] on div "Min: 1 ​ Max: 1 ​" at bounding box center [1159, 406] width 334 height 49
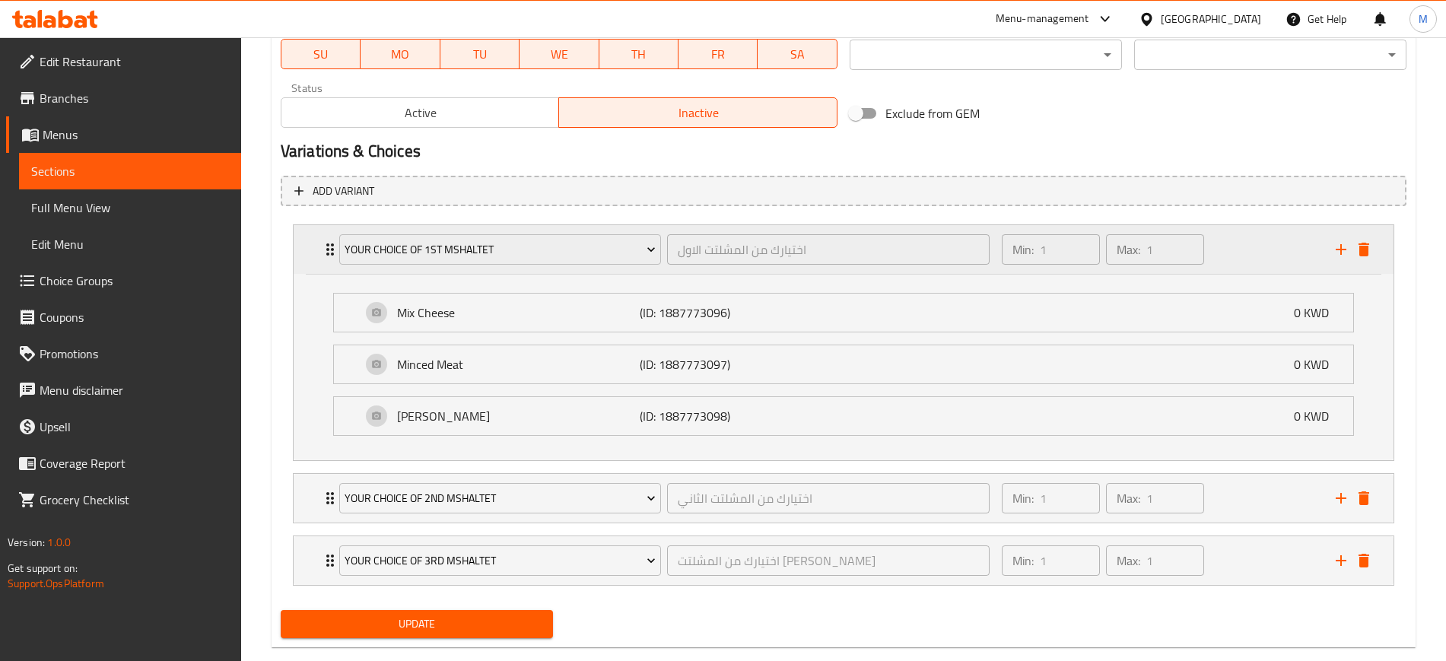
scroll to position [772, 0]
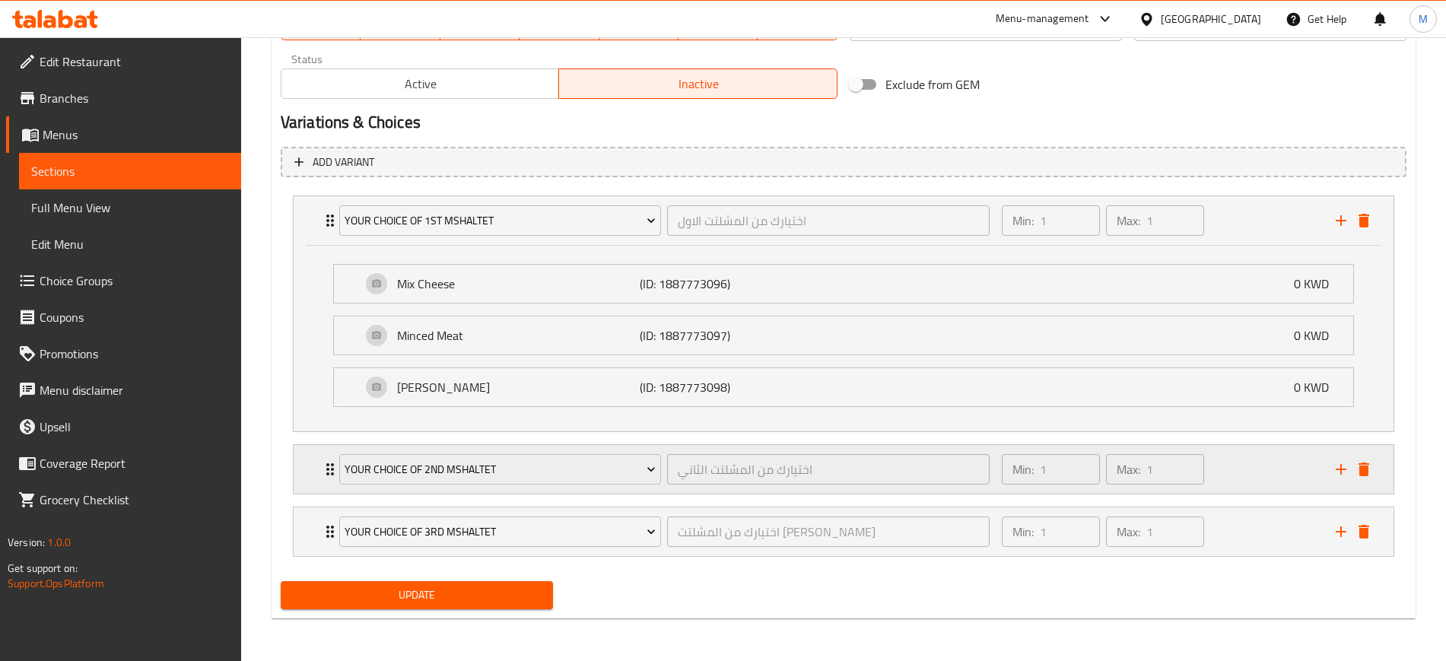
click at [1262, 473] on div "Min: 1 ​ Max: 1 ​" at bounding box center [1159, 469] width 334 height 49
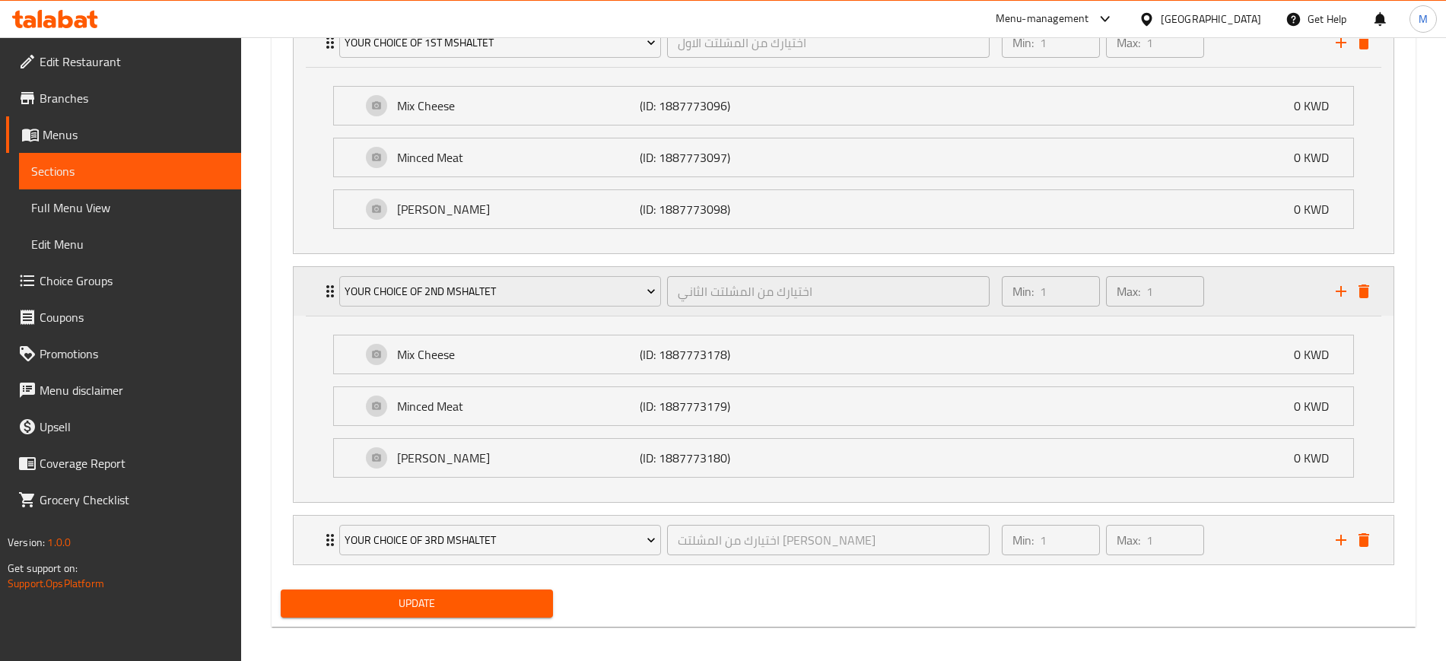
scroll to position [958, 0]
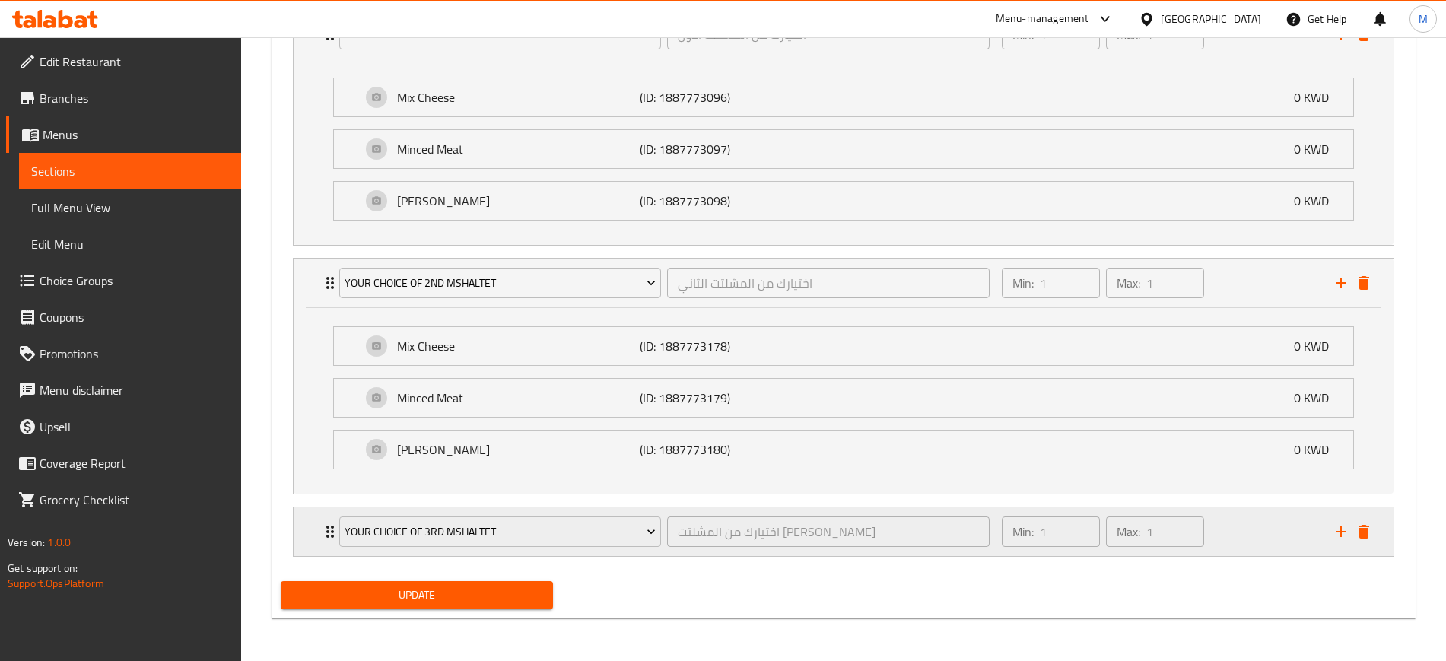
click at [1260, 521] on div "Min: 1 ​ Max: 1 ​" at bounding box center [1159, 531] width 334 height 49
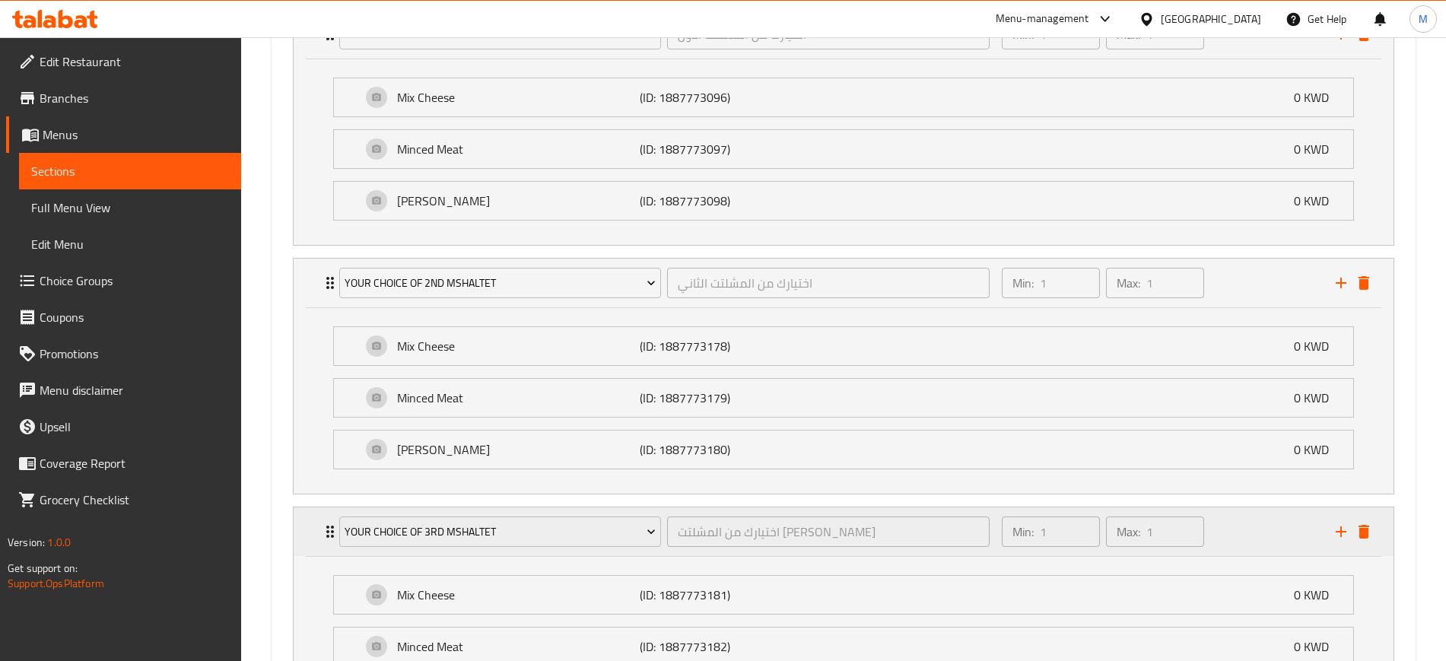
click at [1260, 521] on div "Min: 1 ​ Max: 1 ​" at bounding box center [1159, 531] width 334 height 49
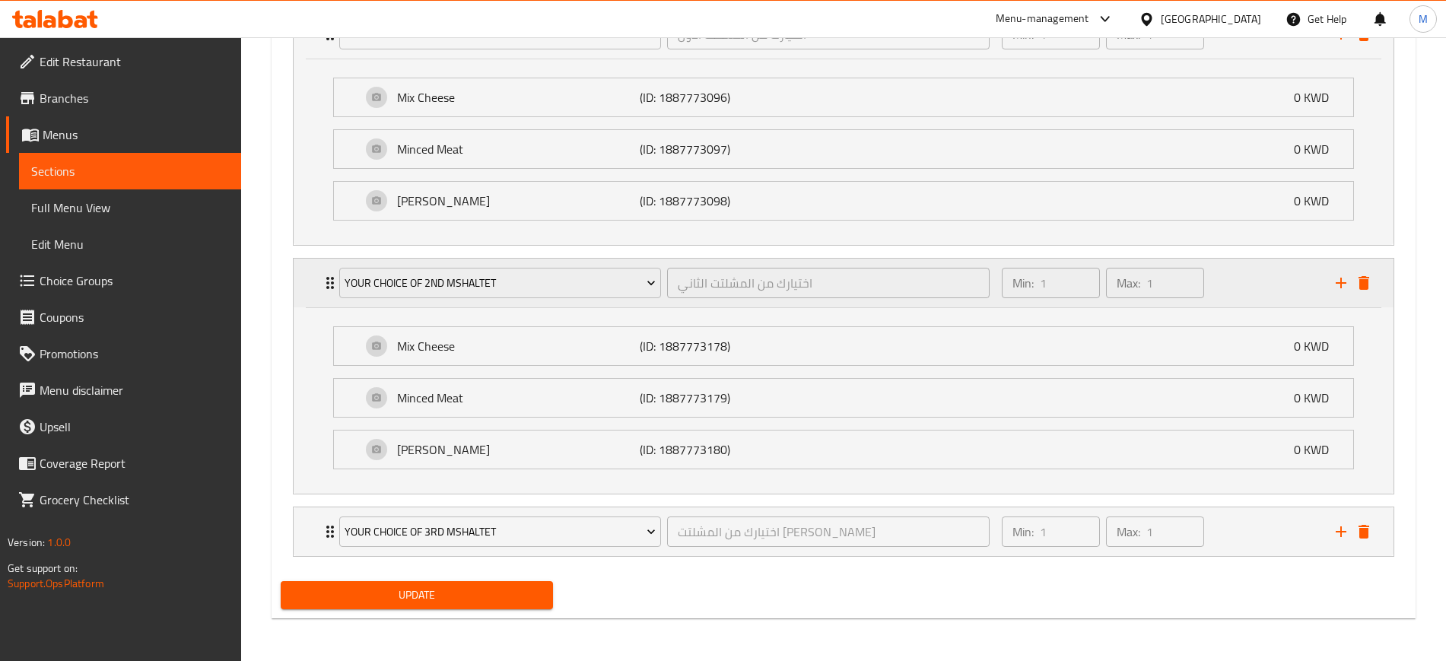
click at [1279, 275] on div "Min: 1 ​ Max: 1 ​" at bounding box center [1159, 283] width 334 height 49
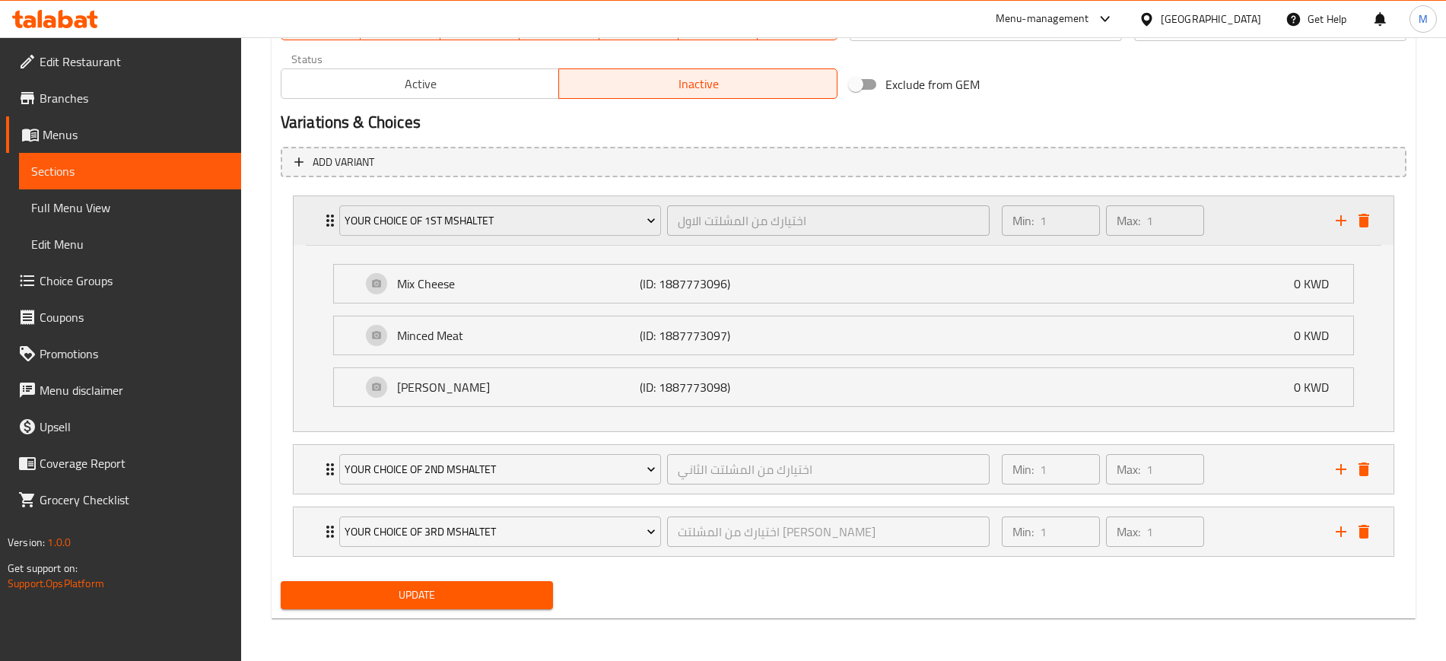
click at [1241, 224] on div "Min: 1 ​ Max: 1 ​" at bounding box center [1159, 220] width 334 height 49
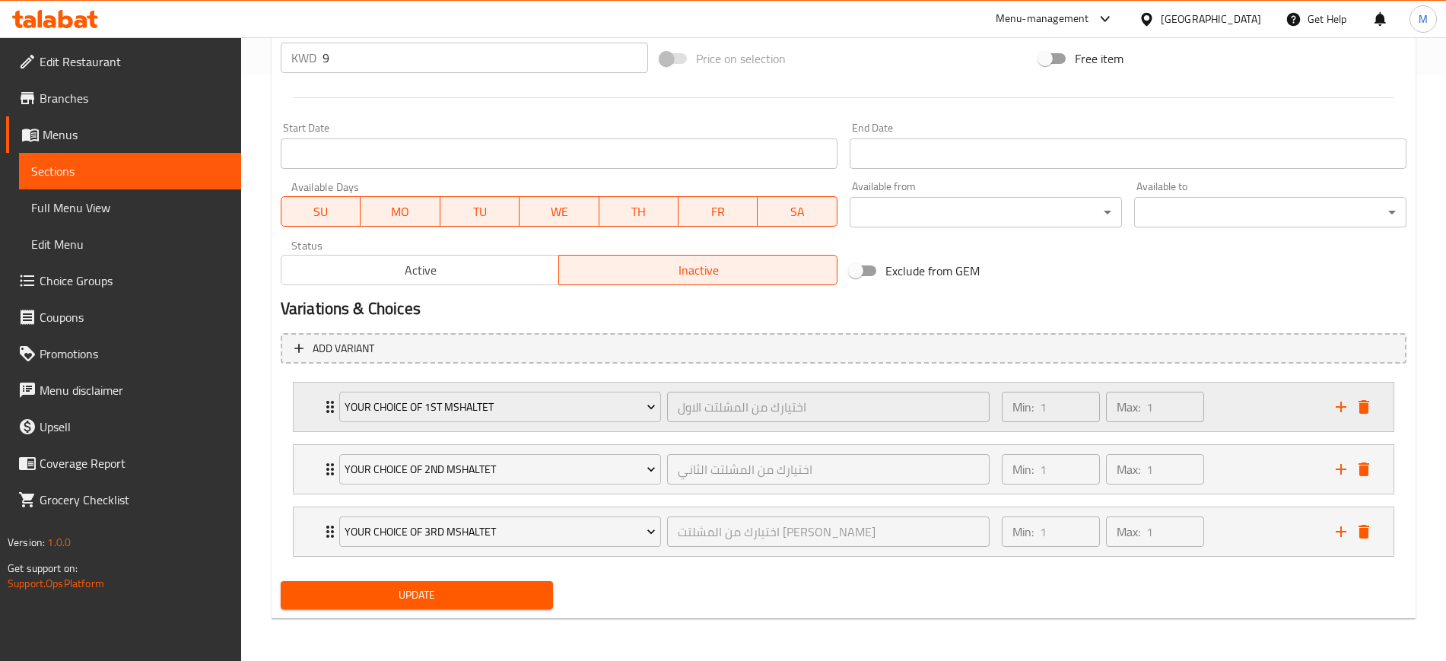
scroll to position [586, 0]
click at [1363, 533] on icon "delete" at bounding box center [1363, 532] width 11 height 14
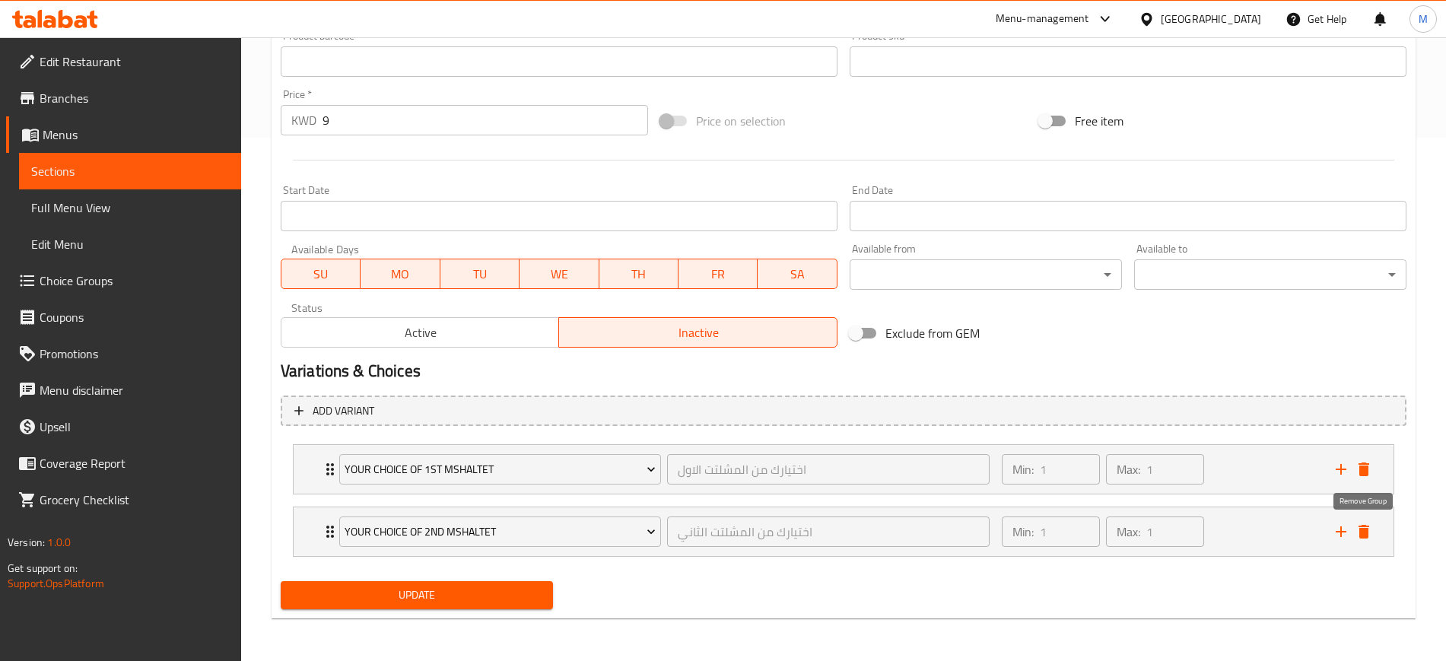
scroll to position [523, 0]
click at [445, 588] on span "Update" at bounding box center [417, 595] width 248 height 19
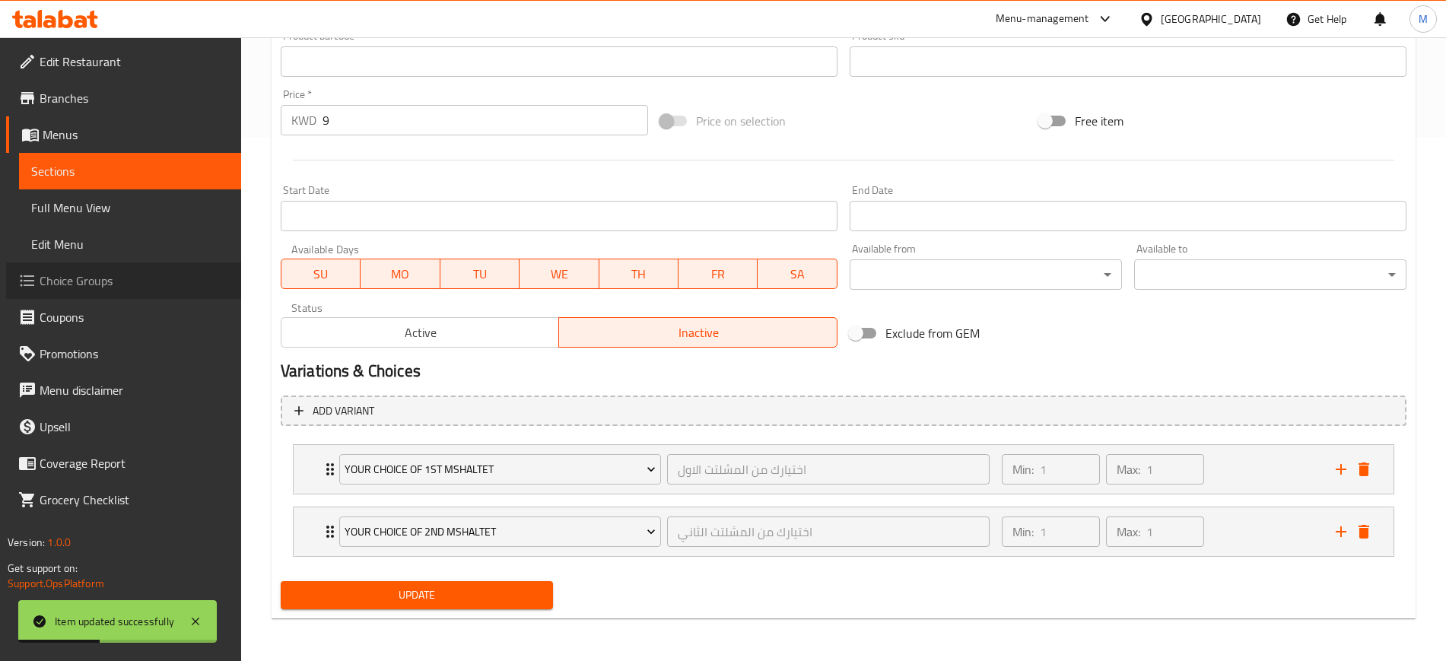
click at [120, 274] on span "Choice Groups" at bounding box center [134, 280] width 189 height 18
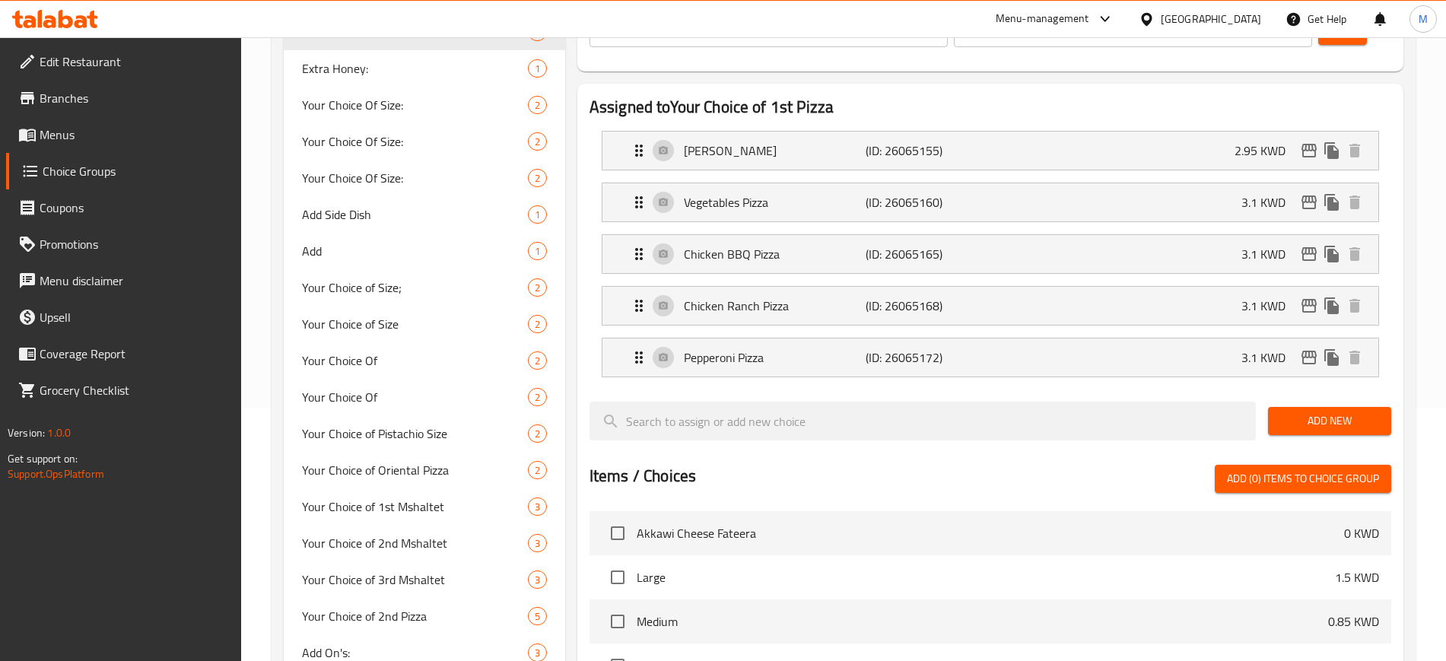
scroll to position [405, 0]
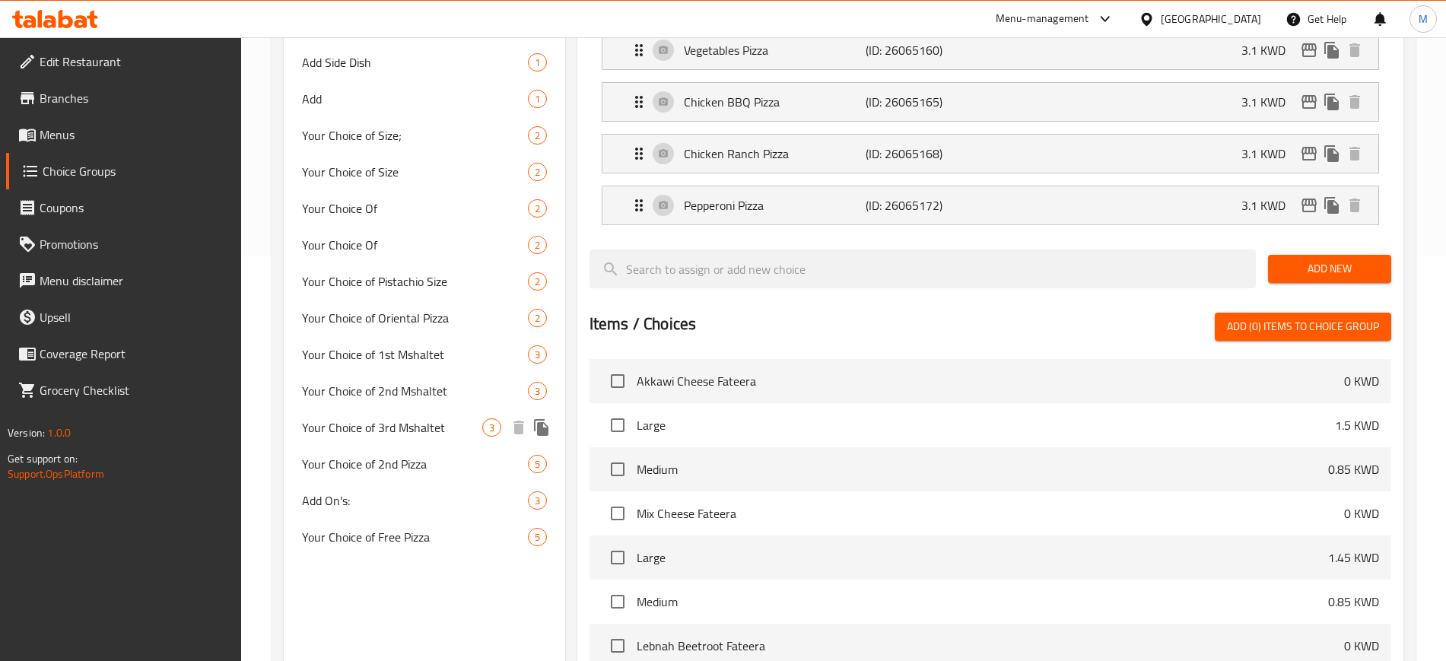
click at [454, 423] on span "Your Choice of 3rd Mshaltet" at bounding box center [392, 427] width 180 height 18
type input "Your Choice of 3rd Mshaltet"
type input "اختيارك من المشلتت الثالث"
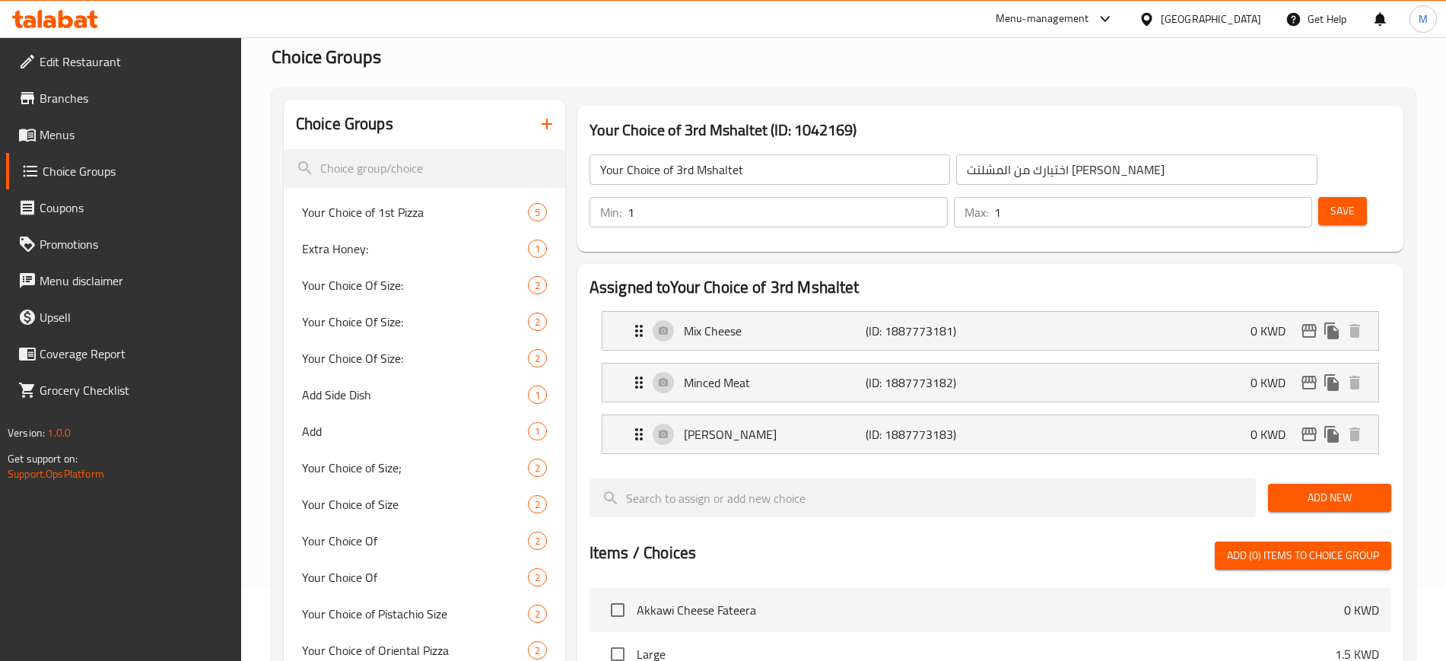
scroll to position [25, 0]
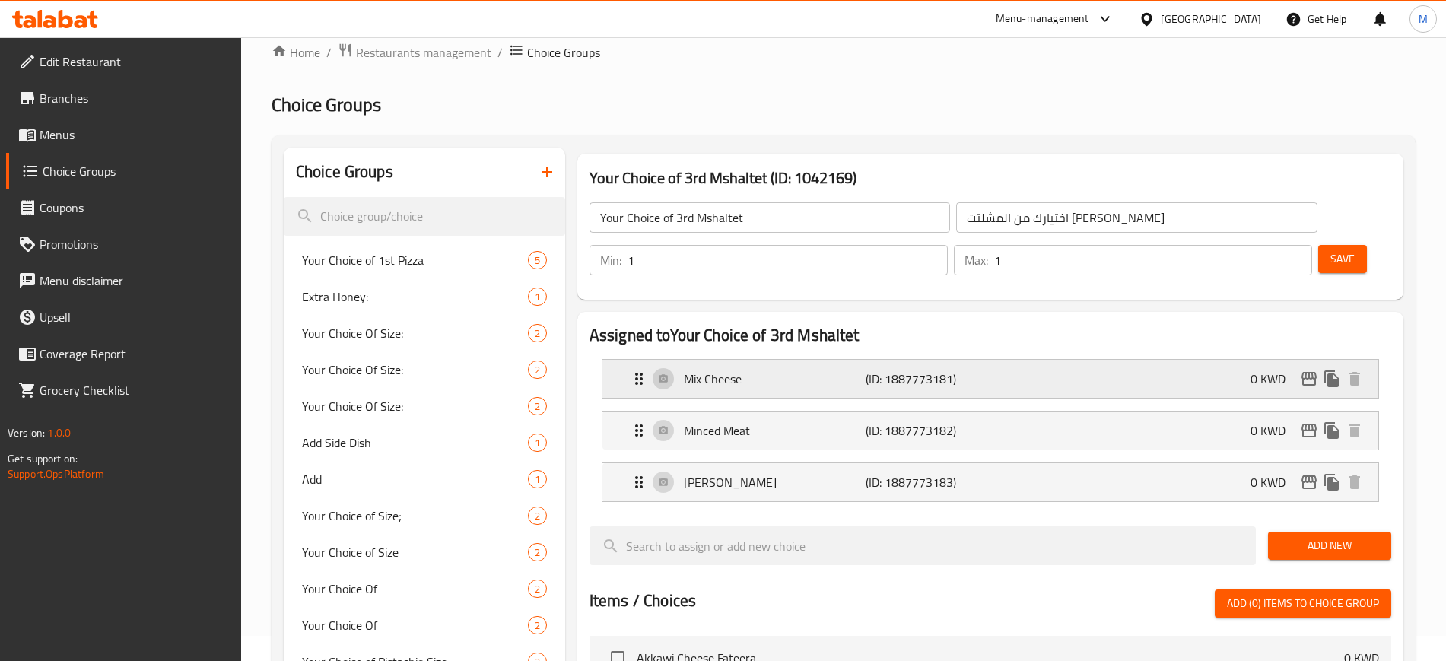
click at [1163, 360] on div "Mix Cheese (ID: 1887773181) 0 KWD" at bounding box center [995, 379] width 730 height 38
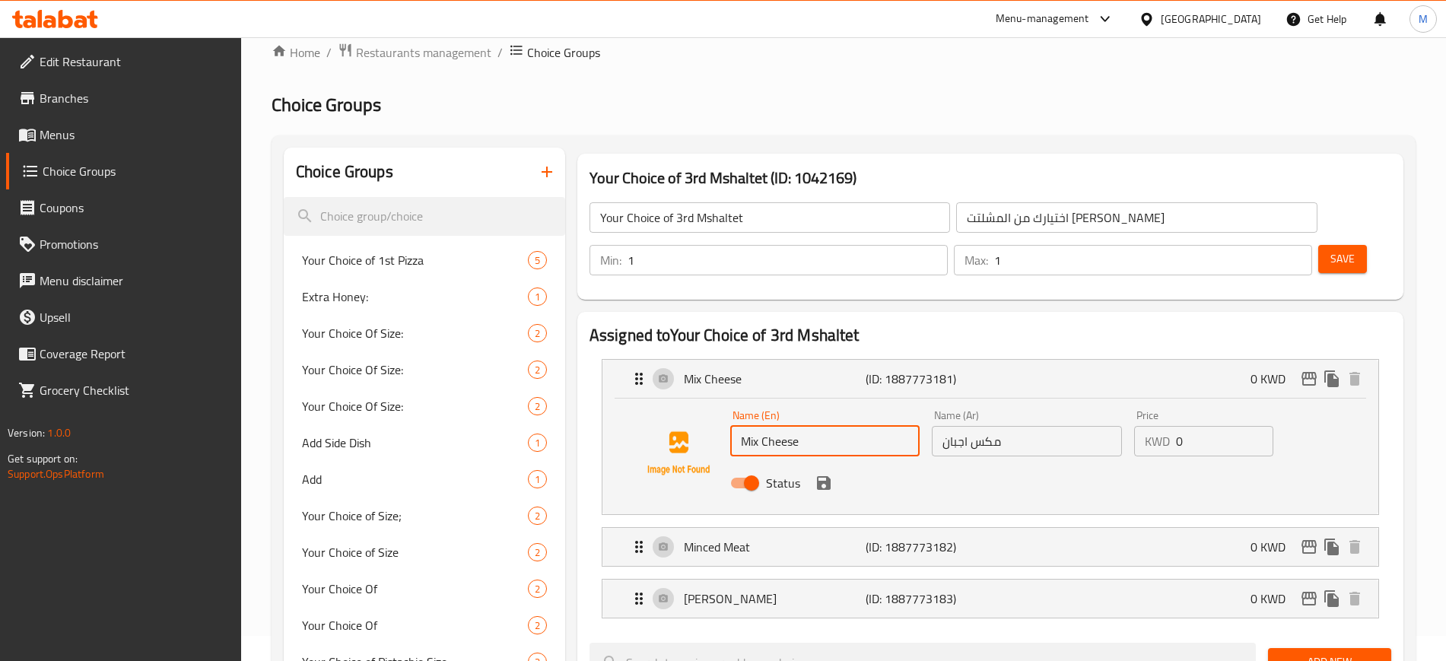
drag, startPoint x: 842, startPoint y: 395, endPoint x: 619, endPoint y: 416, distance: 223.7
click at [619, 416] on div "Name (En) Mix Cheese Name (En) Name (Ar) مكس اجبان Name (Ar) Price KWD 0 Price …" at bounding box center [990, 456] width 776 height 116
type input "Nutella"
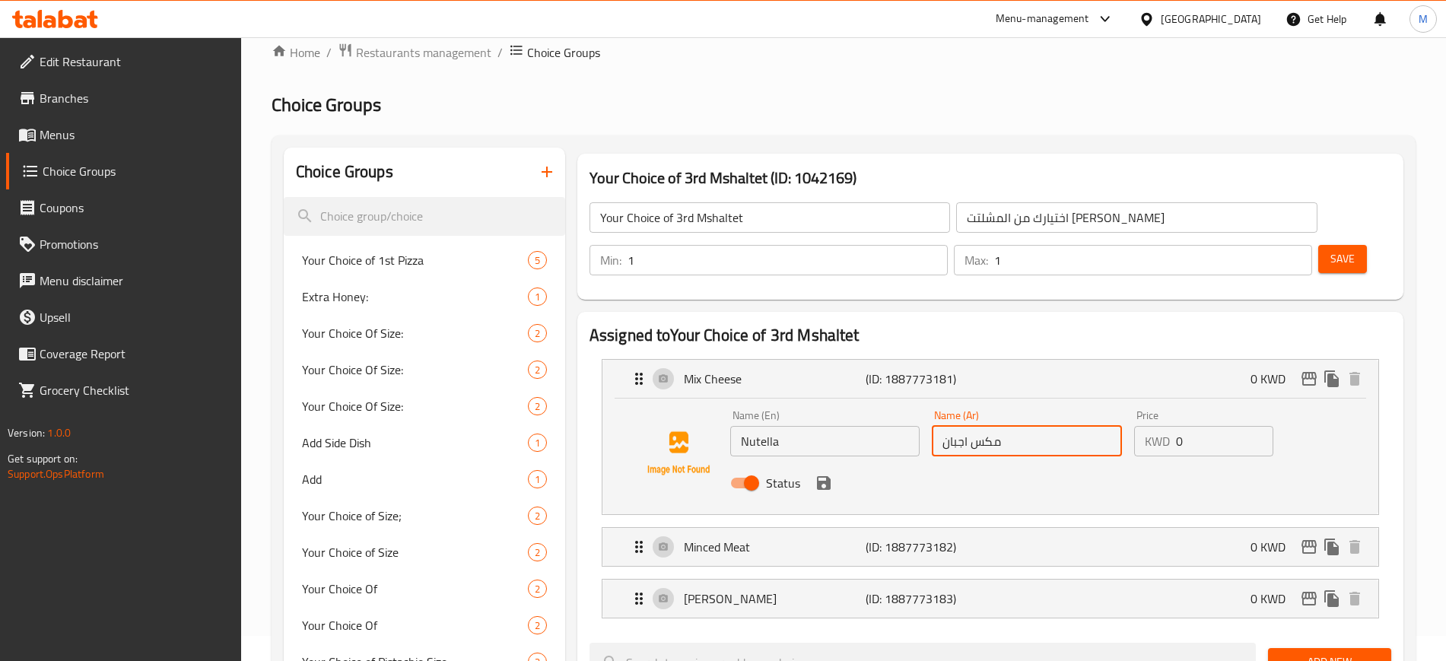
drag, startPoint x: 1038, startPoint y: 395, endPoint x: 854, endPoint y: 394, distance: 184.0
click at [854, 404] on div "Name (En) Nutella Name (En) Name (Ar) مكس اجبان Name (Ar) Price KWD 0 Price Sta…" at bounding box center [1027, 454] width 606 height 100
click at [823, 474] on icon "save" at bounding box center [823, 483] width 18 height 18
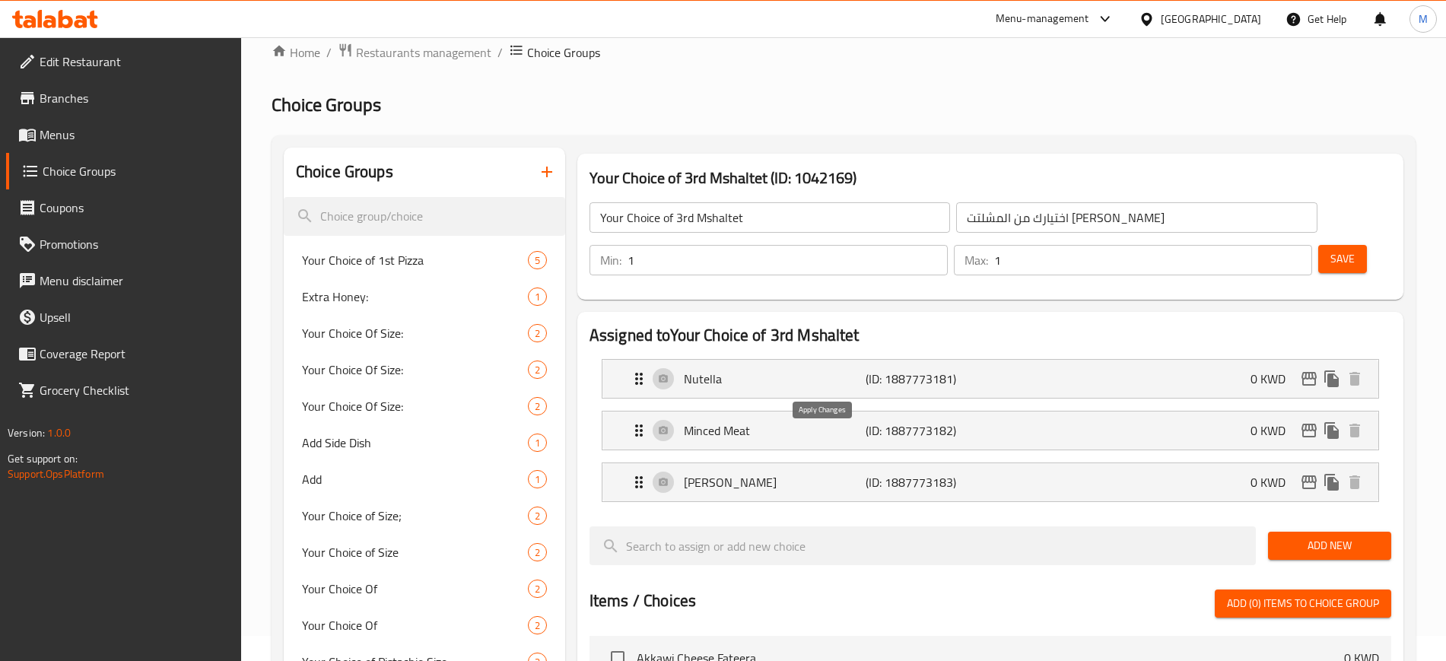
type input "نوتيلا"
click at [800, 421] on p "Minced Meat" at bounding box center [775, 430] width 182 height 18
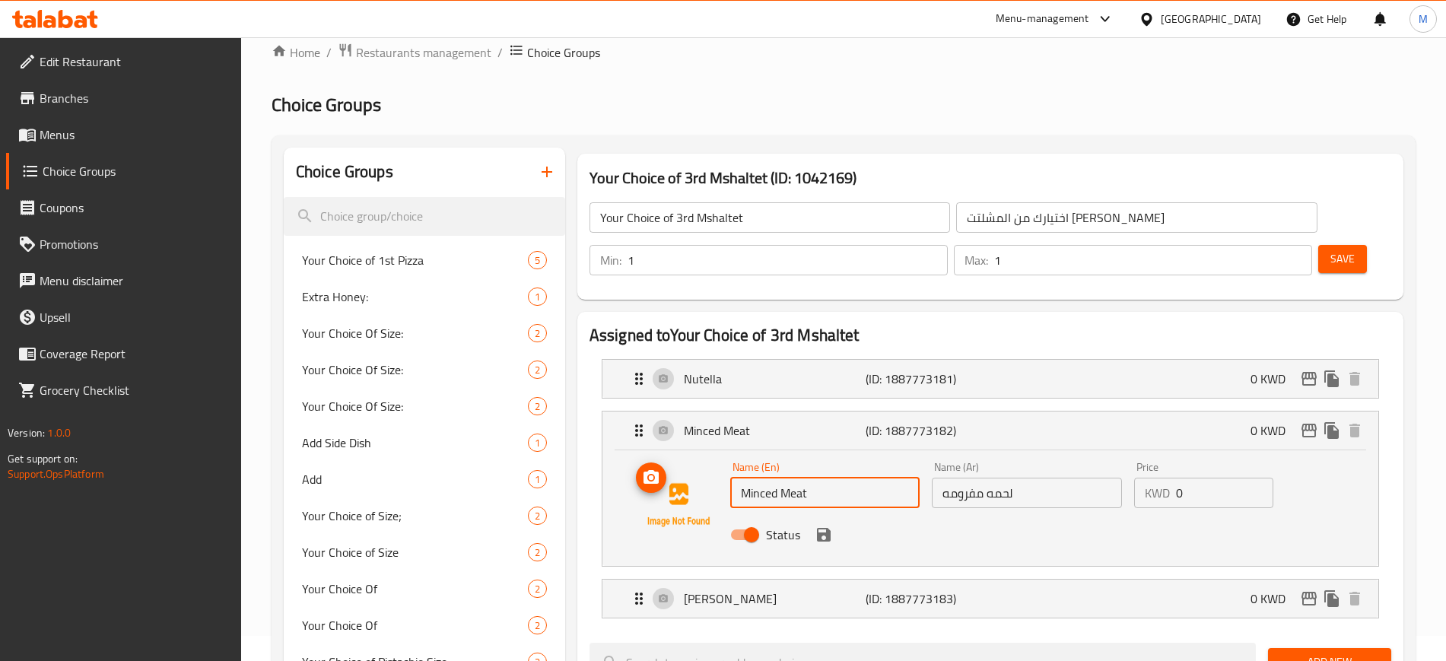
drag, startPoint x: 867, startPoint y: 446, endPoint x: 652, endPoint y: 455, distance: 214.6
click at [652, 455] on div "Name (En) Minced Meat Name (En) Name (Ar) لحمه مفرومه Name (Ar) Price KWD 0 Pri…" at bounding box center [990, 504] width 727 height 103
type input "Honey with Cream Cheese"
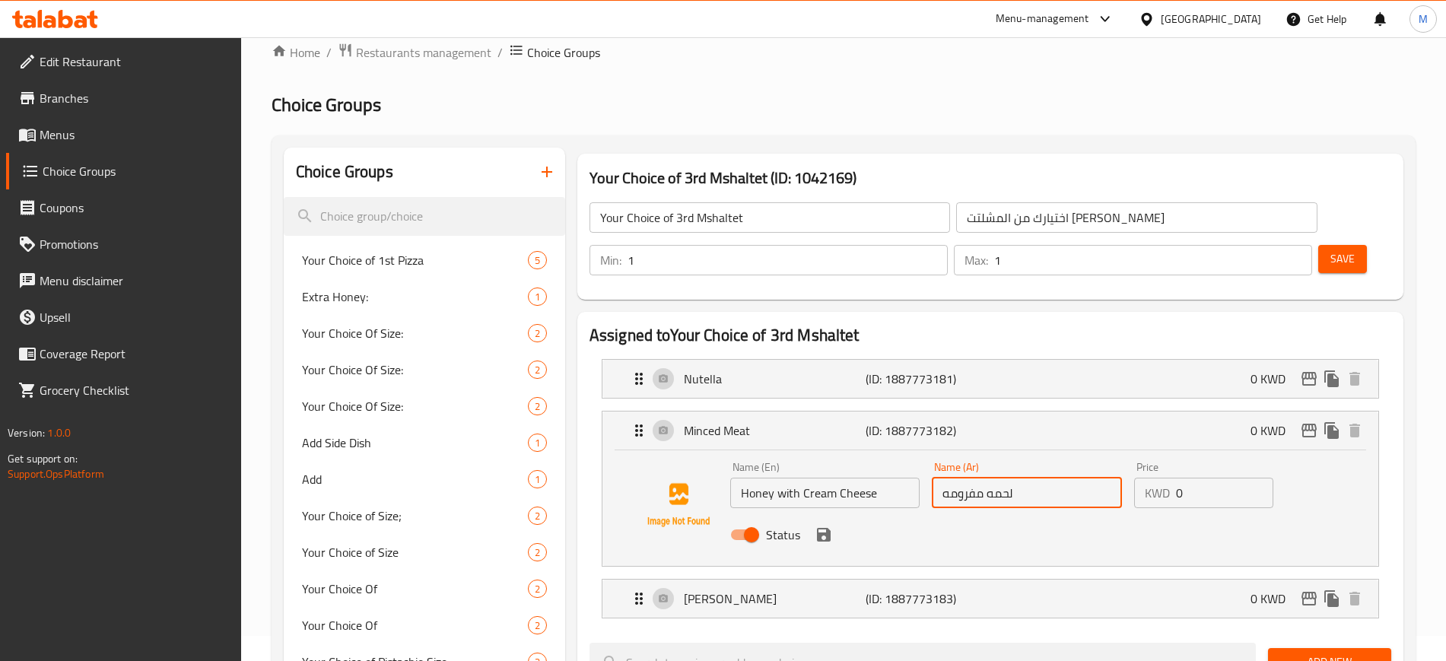
drag, startPoint x: 1049, startPoint y: 458, endPoint x: 919, endPoint y: 453, distance: 130.1
click at [919, 455] on div "Name (En) Honey with Cream Cheese Name (En) Name (Ar) لحمه مفرومه Name (Ar) Pri…" at bounding box center [1027, 505] width 606 height 100
type input "قشطه بالعسل"
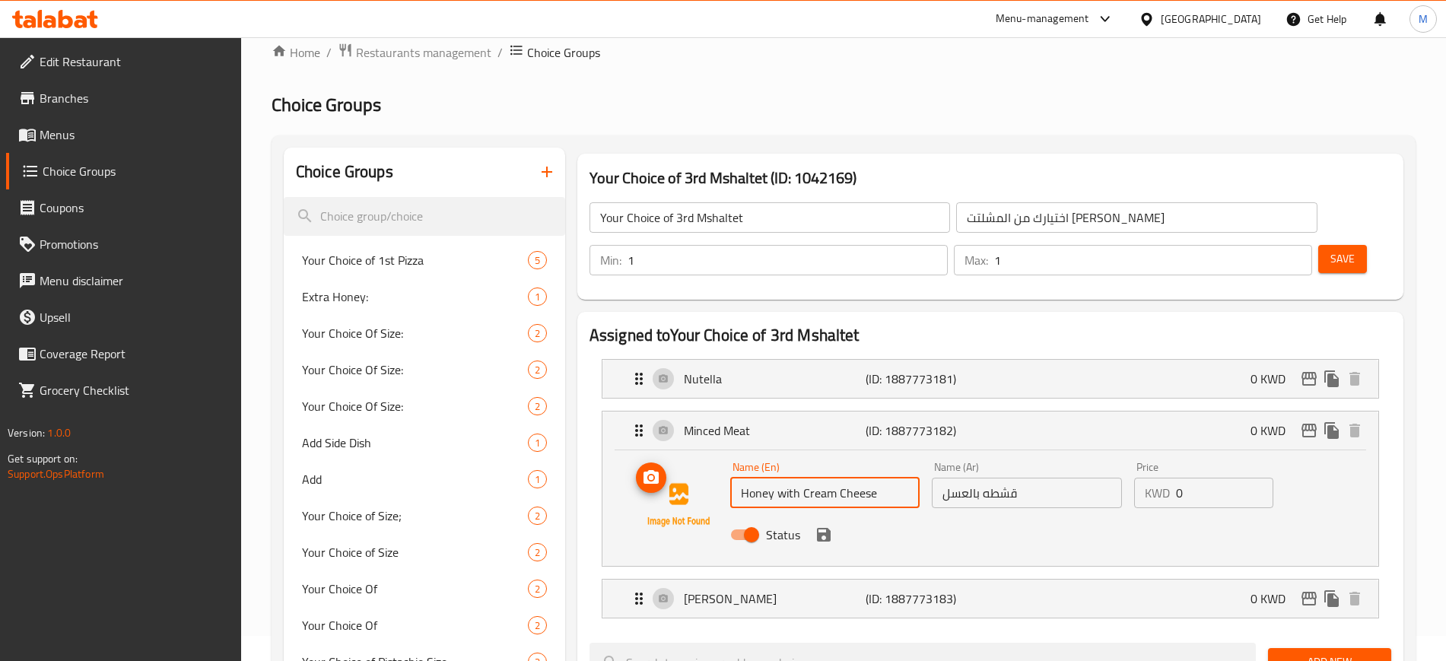
drag, startPoint x: 898, startPoint y: 454, endPoint x: 712, endPoint y: 468, distance: 186.9
click at [712, 468] on div "Name (En) Honey with Cream Cheese Name (En) Name (Ar) قشطه بالعسل Name (Ar) Pri…" at bounding box center [990, 504] width 727 height 103
click at [826, 528] on icon "save" at bounding box center [824, 535] width 14 height 14
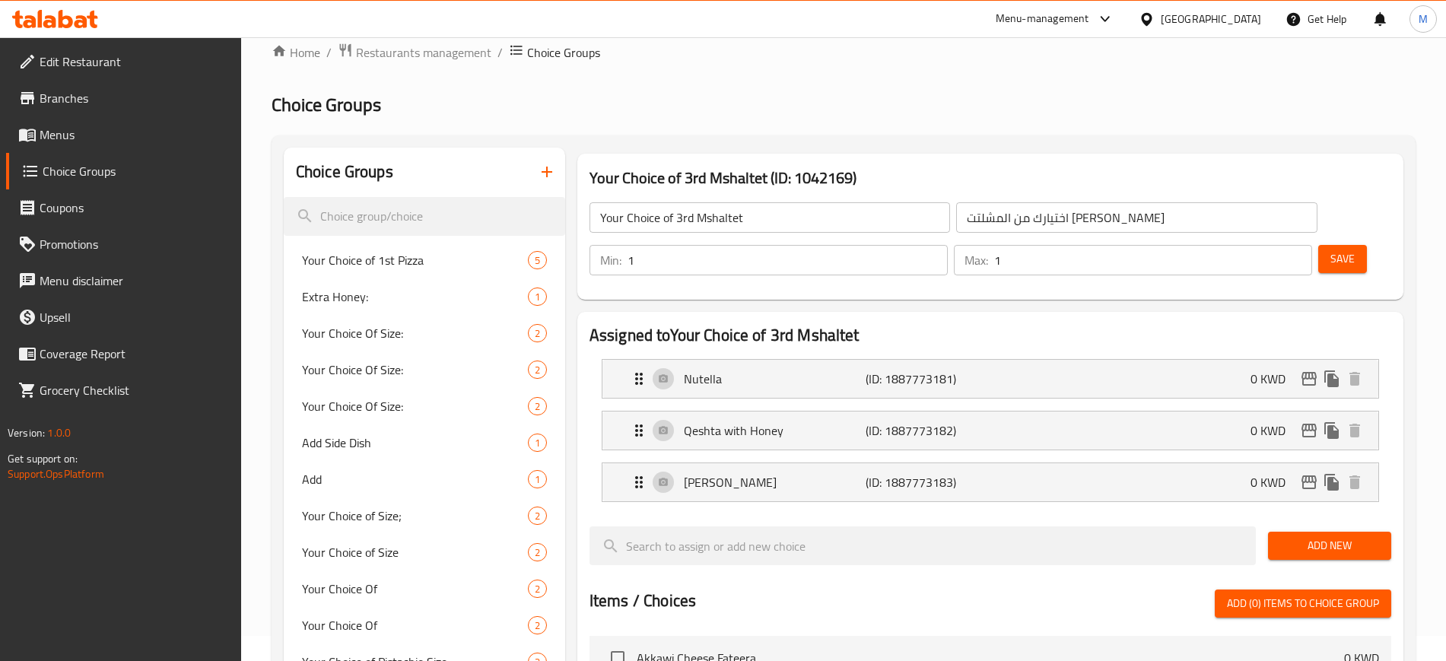
type input "Qeshta with Honey"
click at [809, 473] on p "[PERSON_NAME]" at bounding box center [775, 482] width 182 height 18
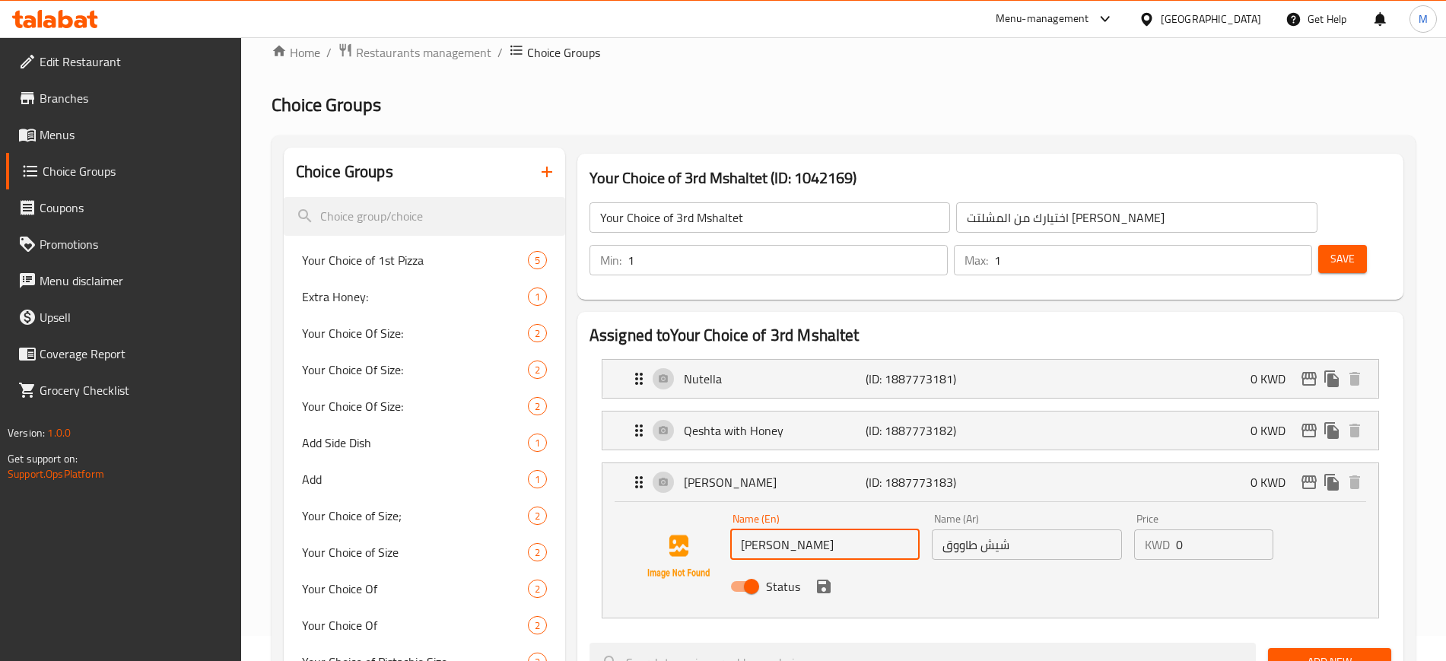
drag, startPoint x: 852, startPoint y: 510, endPoint x: 744, endPoint y: 526, distance: 109.9
click at [744, 526] on div "Name (En) Shish Tawook Name (En) Name (Ar) شيش طاووق Name (Ar) Price KWD 0 Pric…" at bounding box center [1027, 557] width 606 height 100
type input "Pistachio"
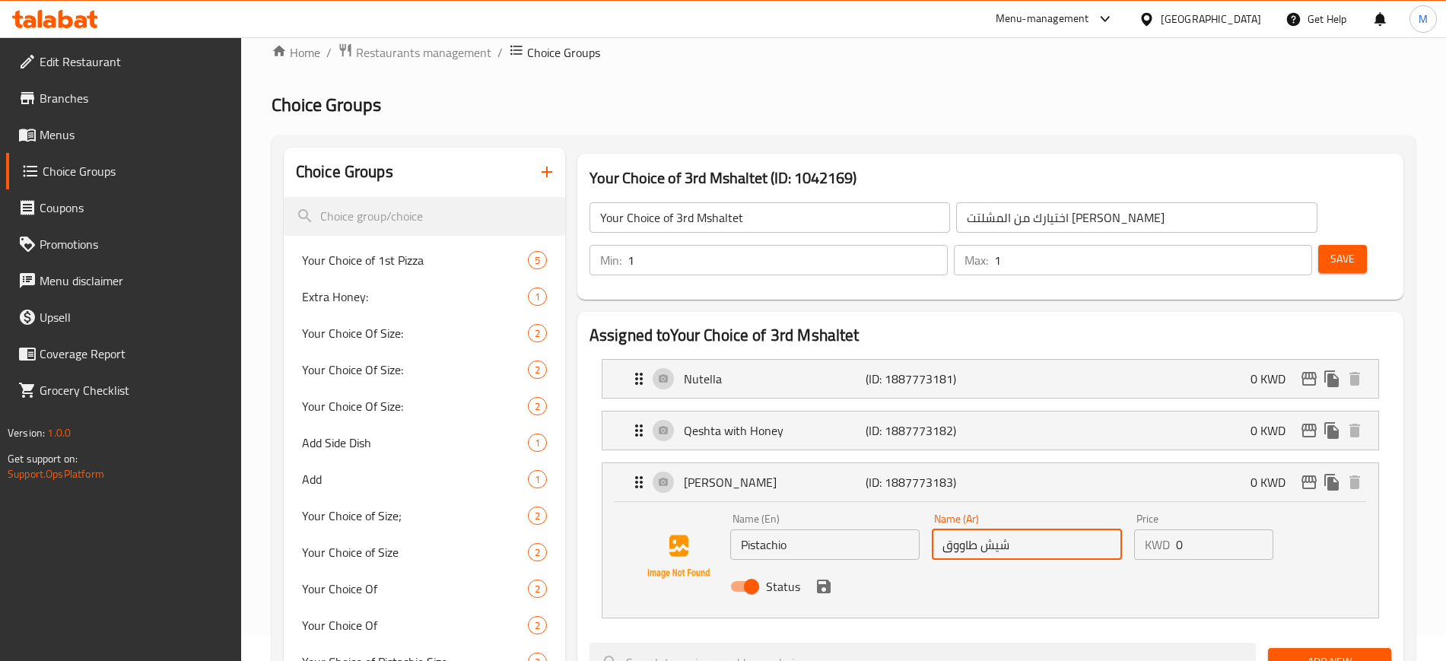
drag, startPoint x: 1068, startPoint y: 502, endPoint x: 916, endPoint y: 496, distance: 153.0
click at [916, 507] on div "Name (En) Pistachio Name (En) Name (Ar) شيش طاووق Name (Ar) Price KWD 0 Price S…" at bounding box center [1027, 557] width 606 height 100
type input "بستاشيو"
click at [1235, 529] on input "0" at bounding box center [1224, 544] width 97 height 30
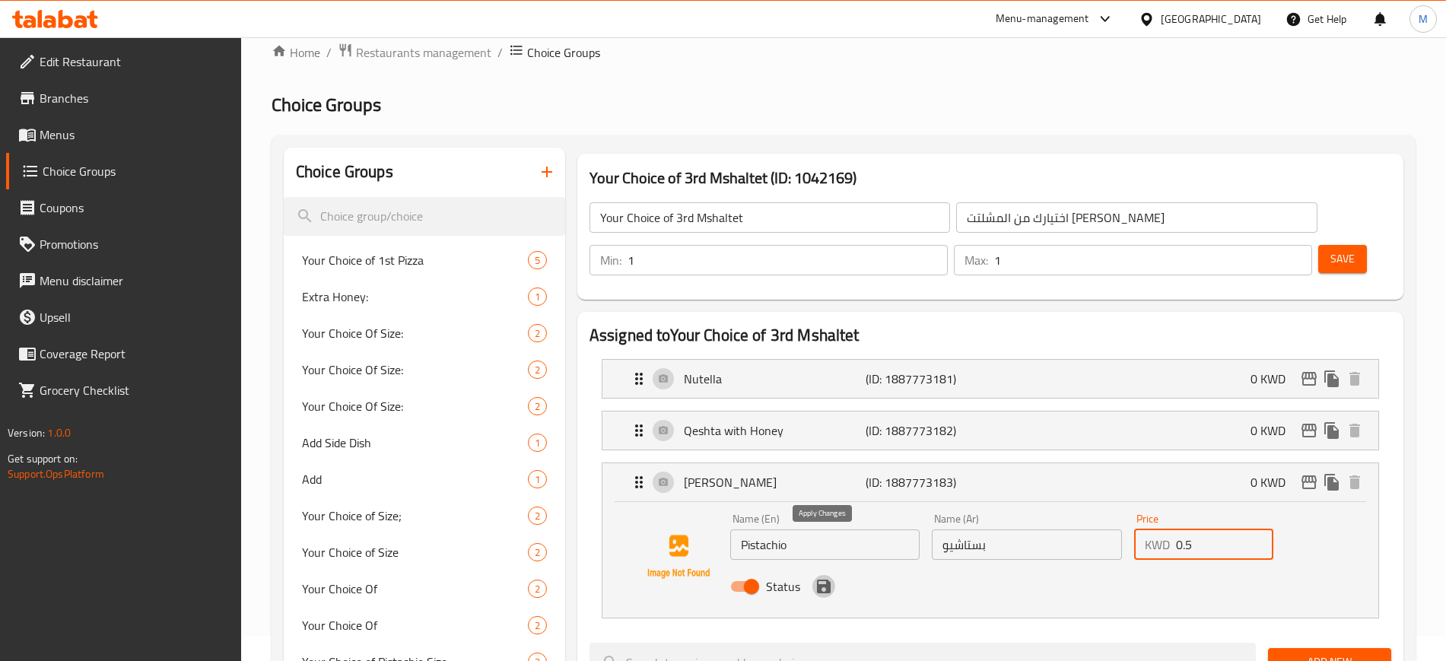
click at [822, 577] on icon "save" at bounding box center [823, 586] width 18 height 18
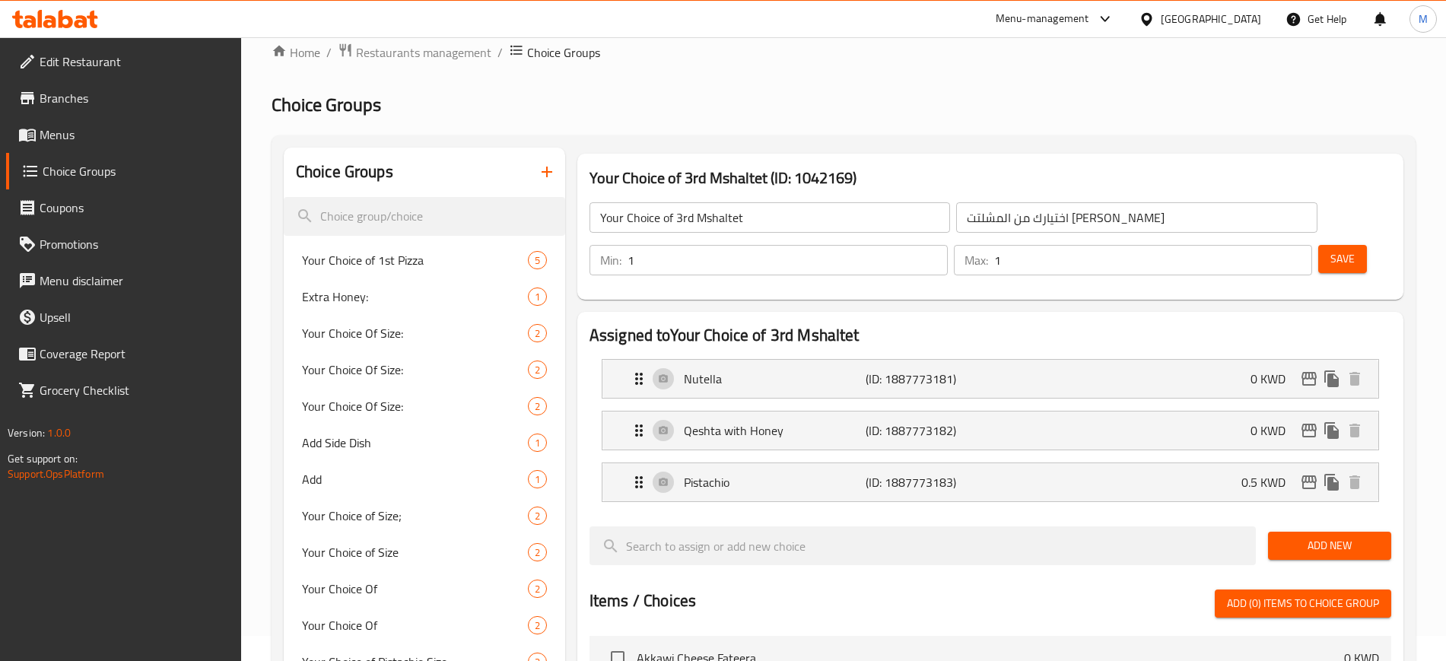
type input "0.5"
click at [1330, 249] on span "Save" at bounding box center [1342, 258] width 24 height 19
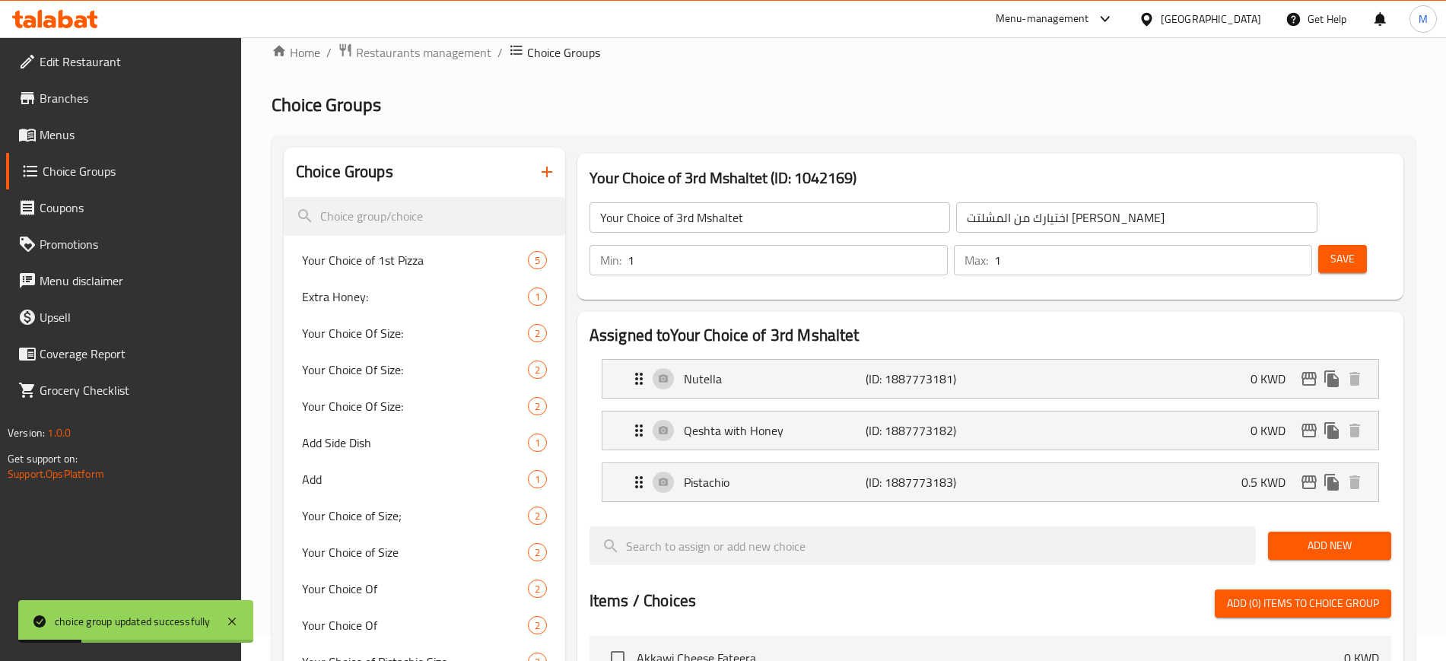
click at [573, 260] on div "Your Choice of 3rd Mshaltet (ID: 1042169) Your Choice of 3rd Mshaltet ​ اختيارك…" at bounding box center [990, 227] width 838 height 158
click at [909, 468] on nav "Nutella (ID: 1887773181) 0 KWD Name (En) Nutella Name (En) Name (Ar) نوتيلا Nam…" at bounding box center [989, 430] width 801 height 167
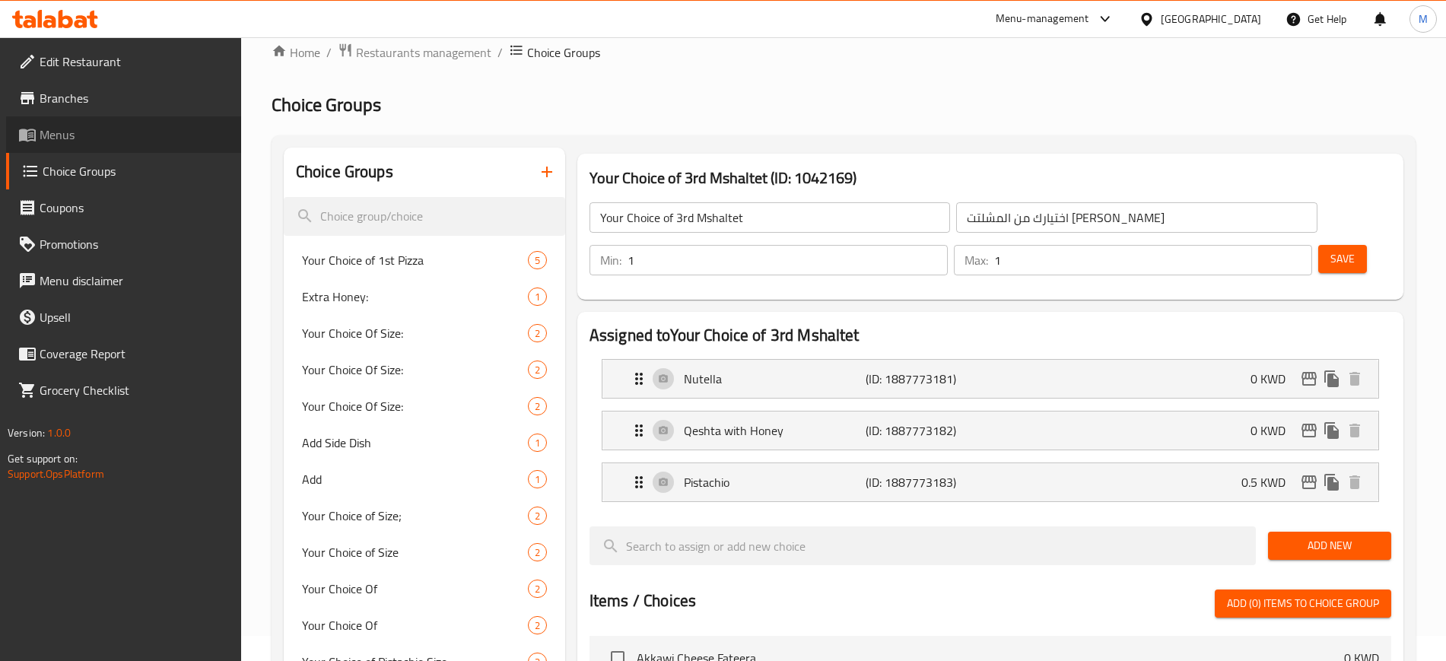
click at [91, 137] on span "Menus" at bounding box center [134, 134] width 189 height 18
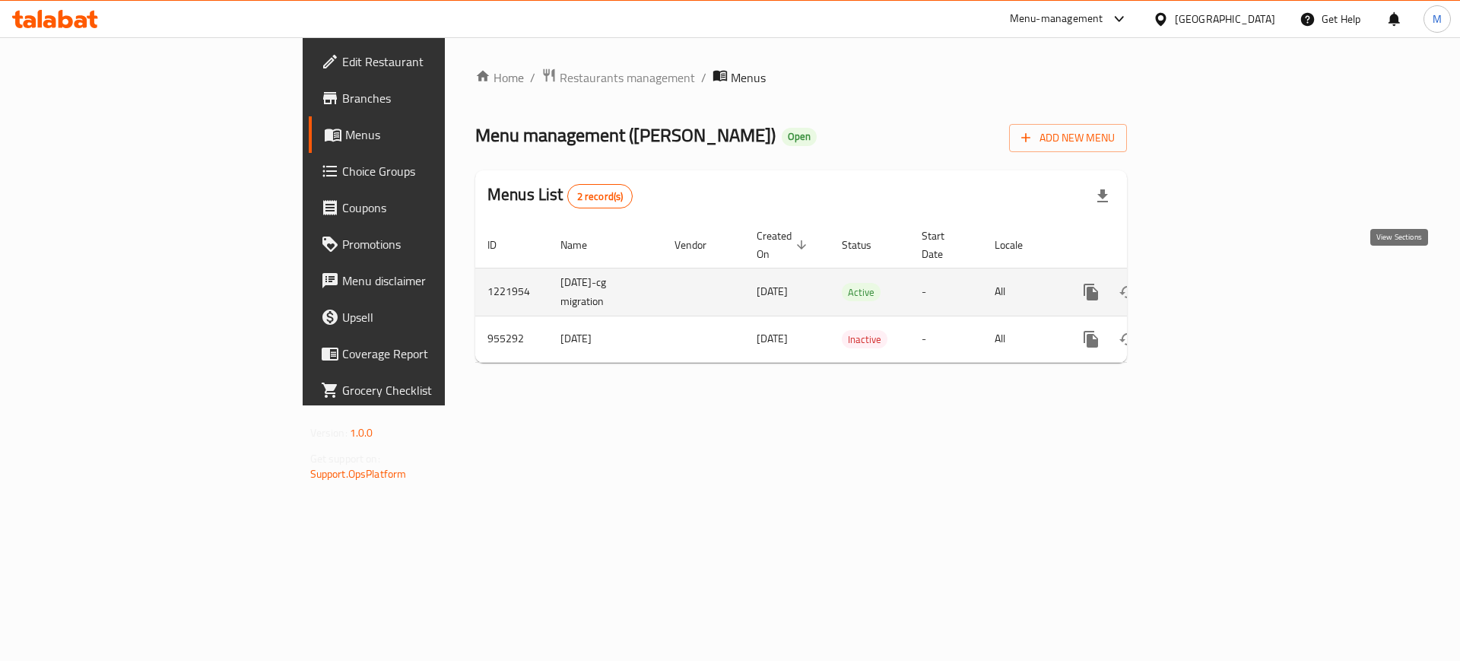
click at [1219, 277] on link "enhanced table" at bounding box center [1200, 292] width 36 height 36
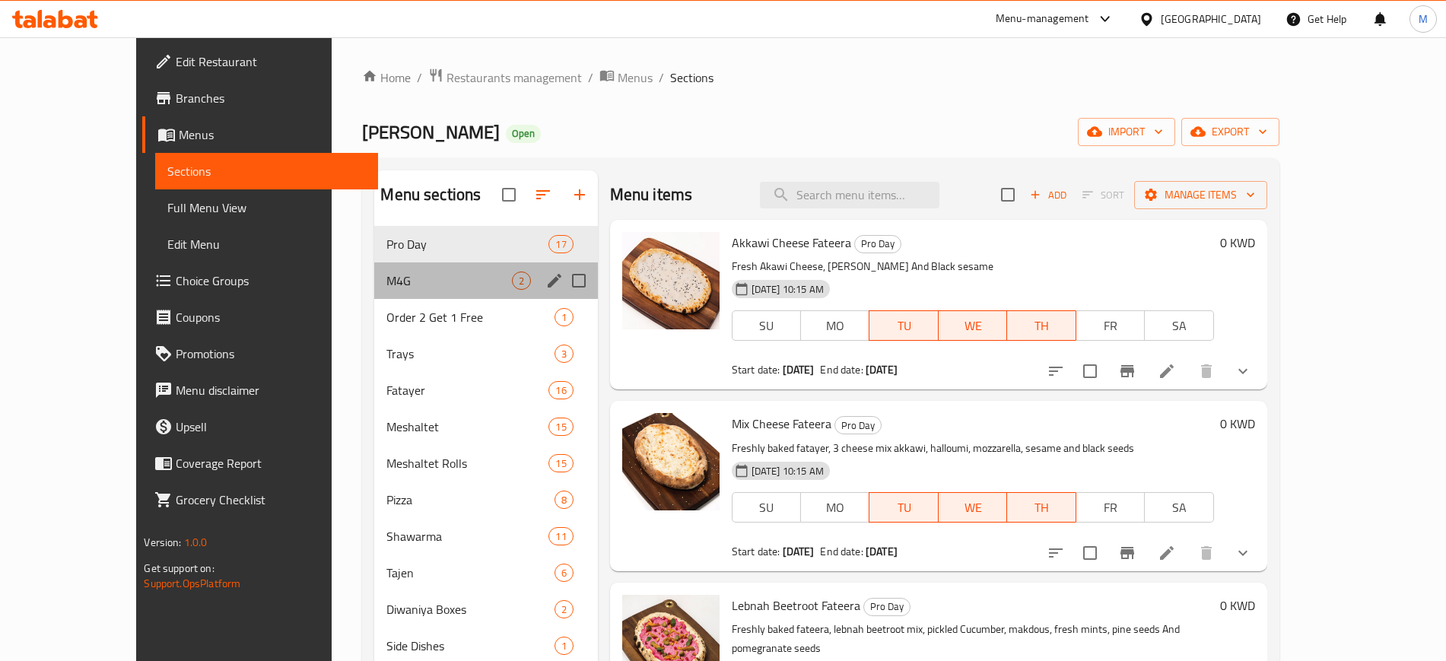
click at [403, 269] on div "M4G 2" at bounding box center [485, 280] width 223 height 36
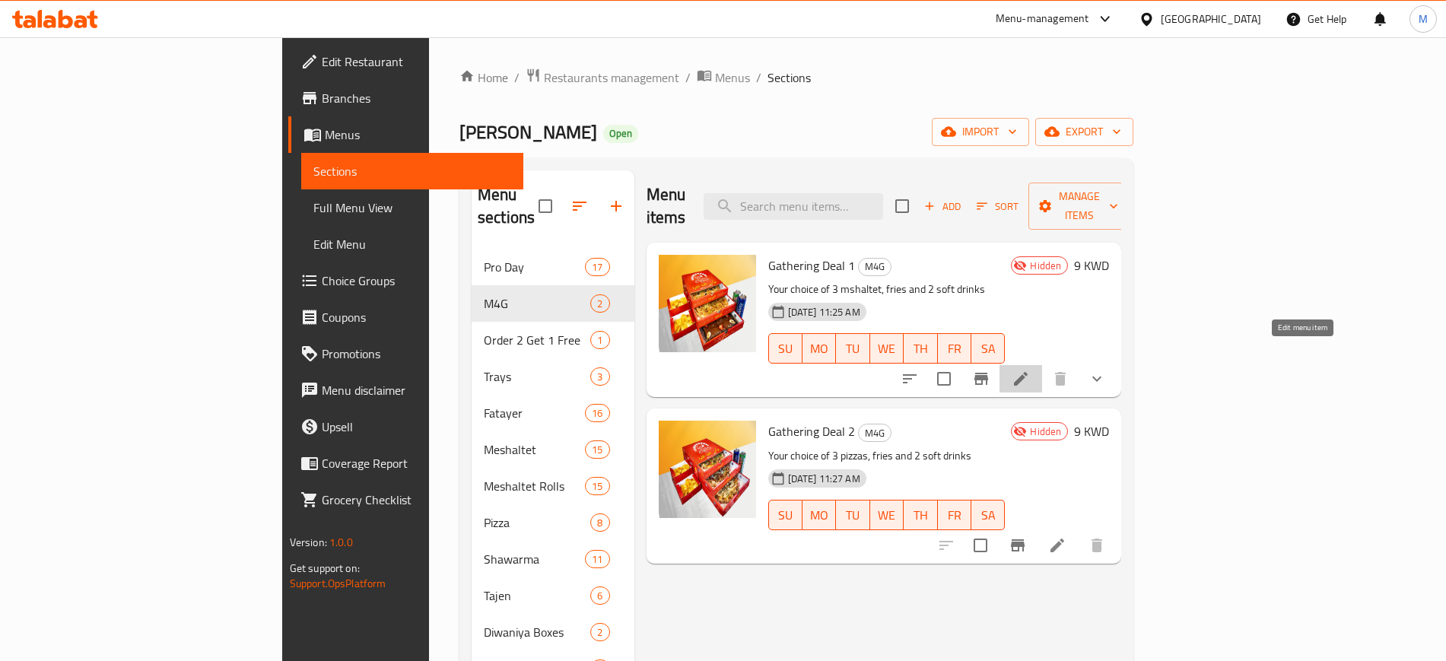
click at [1030, 370] on icon at bounding box center [1020, 379] width 18 height 18
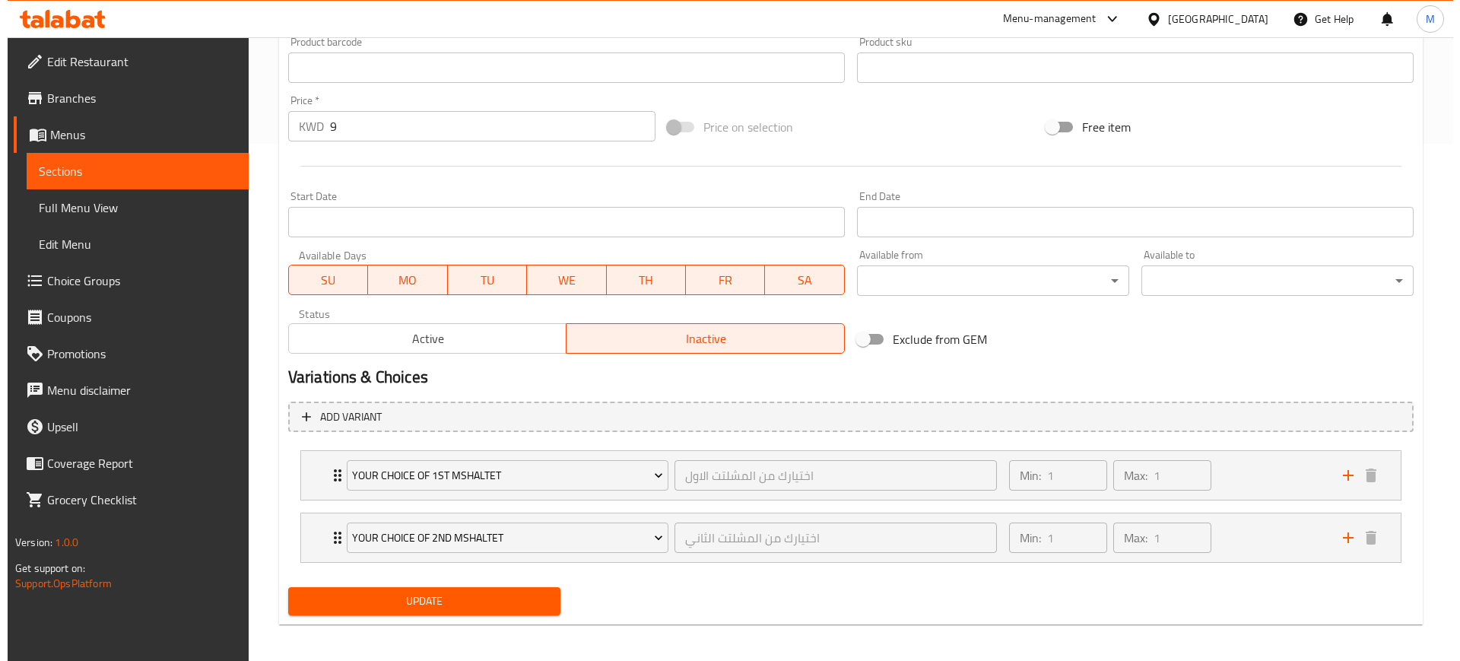
scroll to position [523, 0]
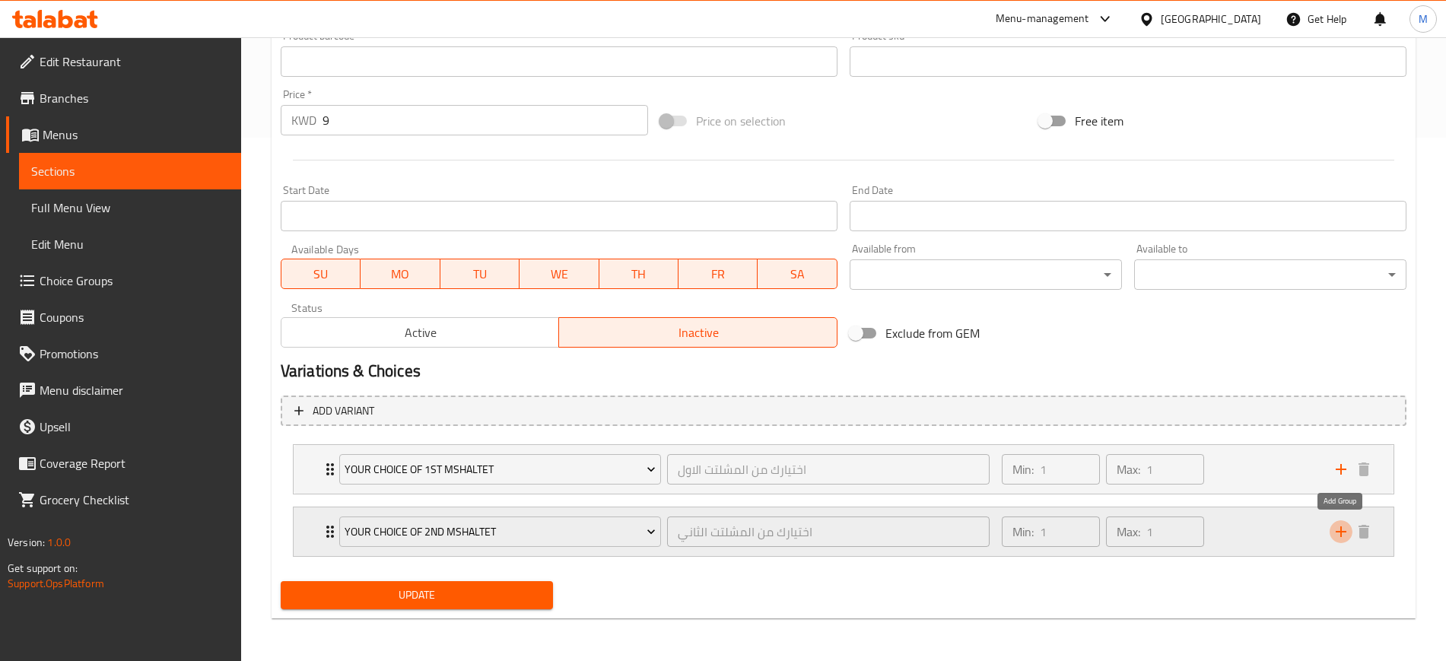
click at [1342, 528] on icon "add" at bounding box center [1340, 531] width 18 height 18
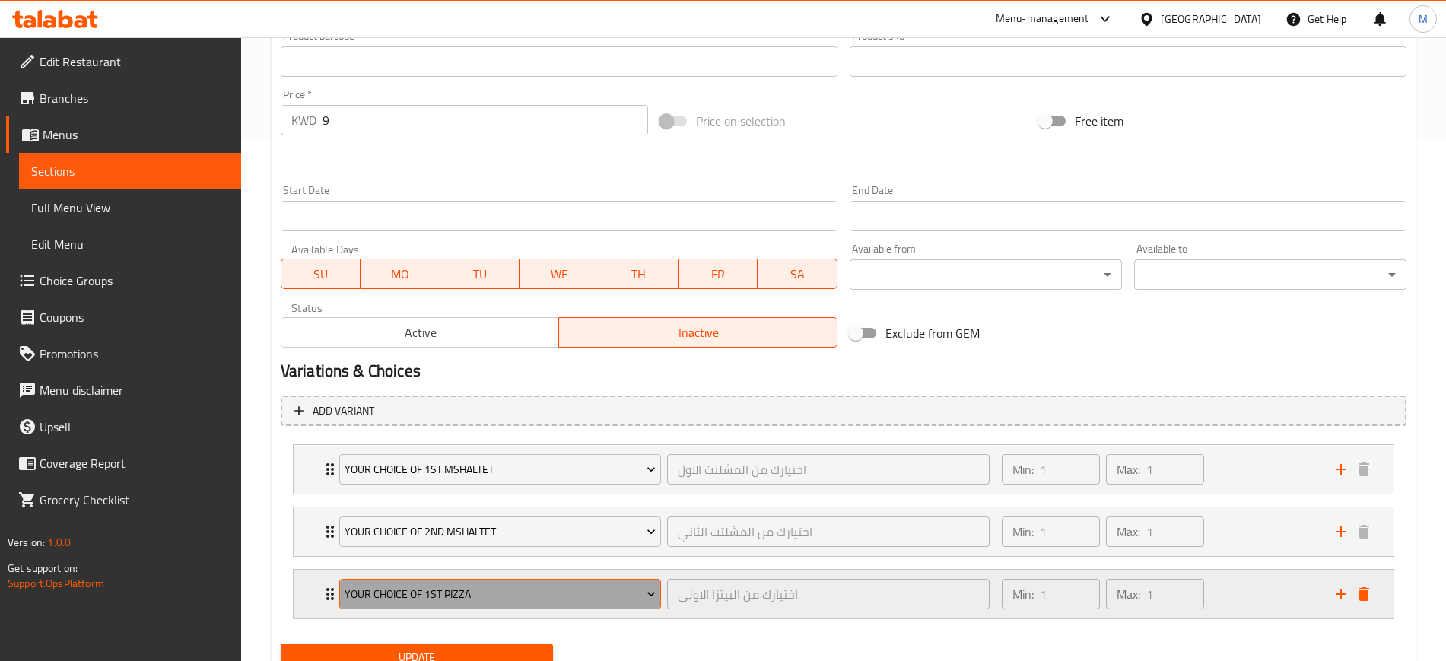
click at [439, 595] on span "Your Choice of 1st Pizza" at bounding box center [499, 594] width 311 height 19
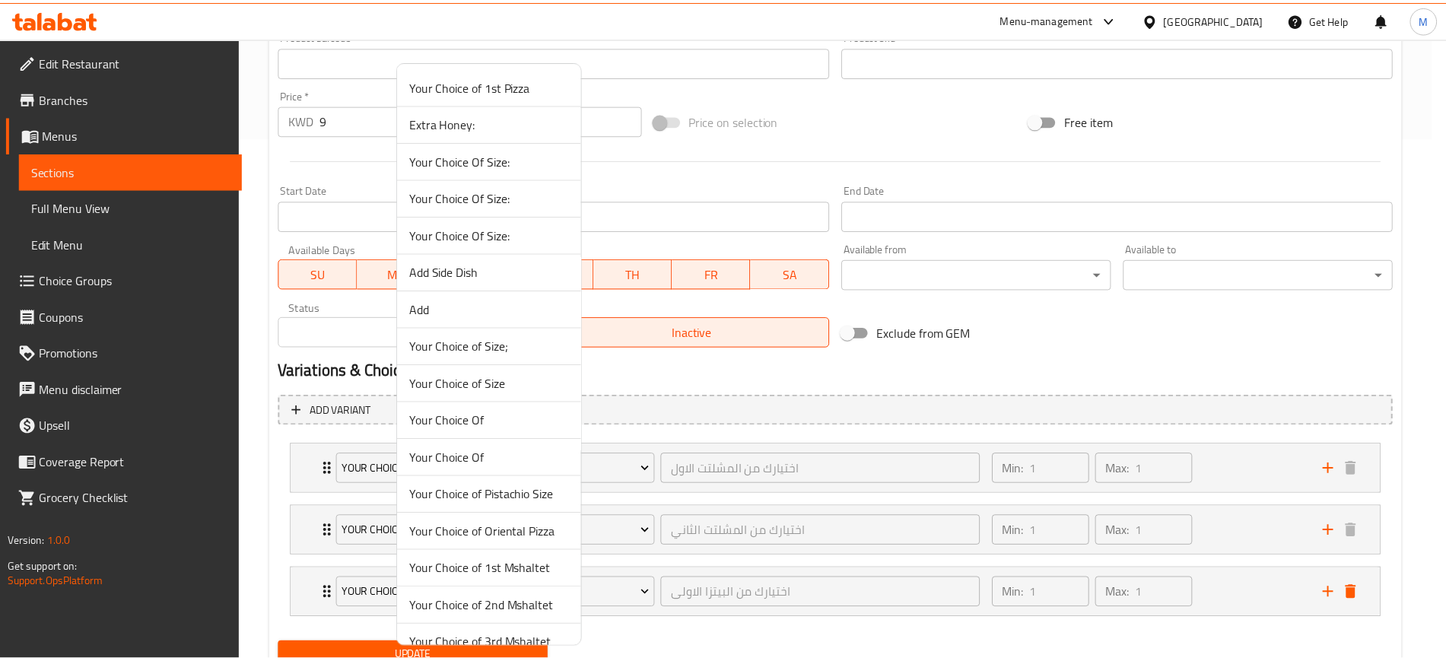
scroll to position [95, 0]
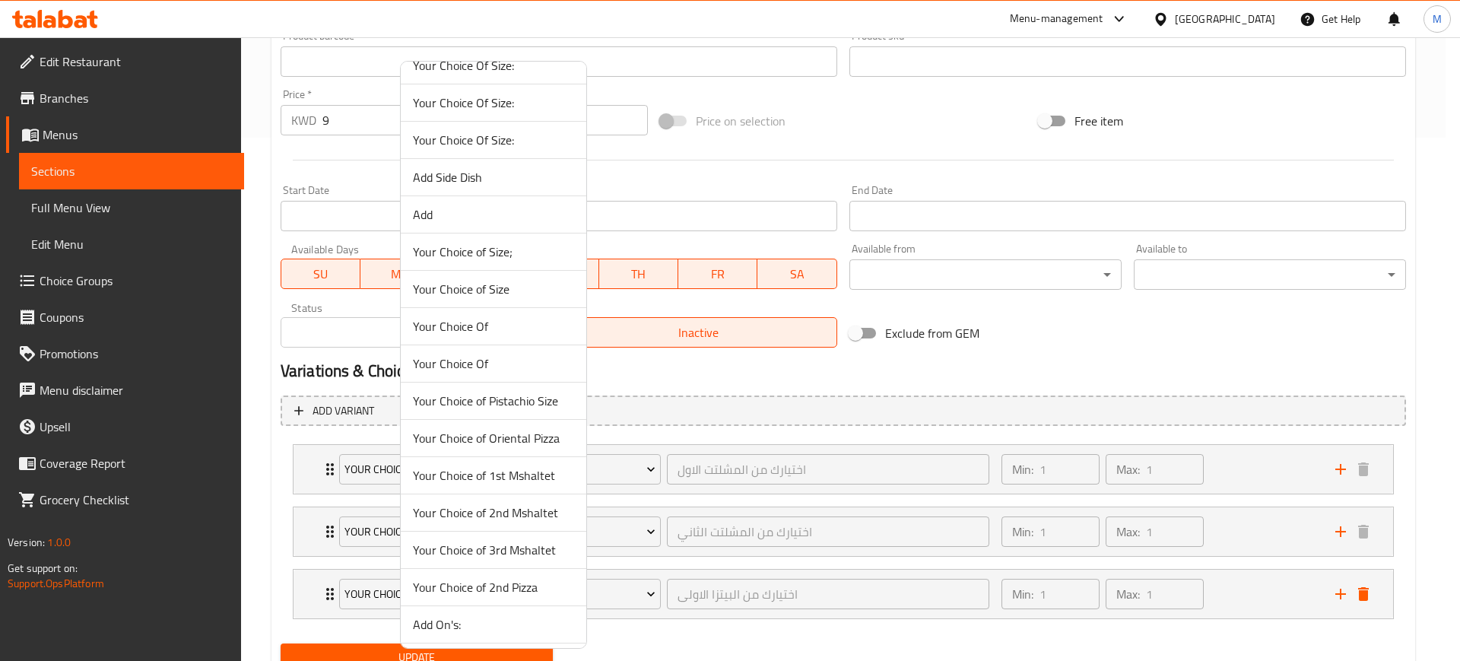
click at [500, 544] on span "Your Choice of 3rd Mshaltet" at bounding box center [493, 550] width 161 height 18
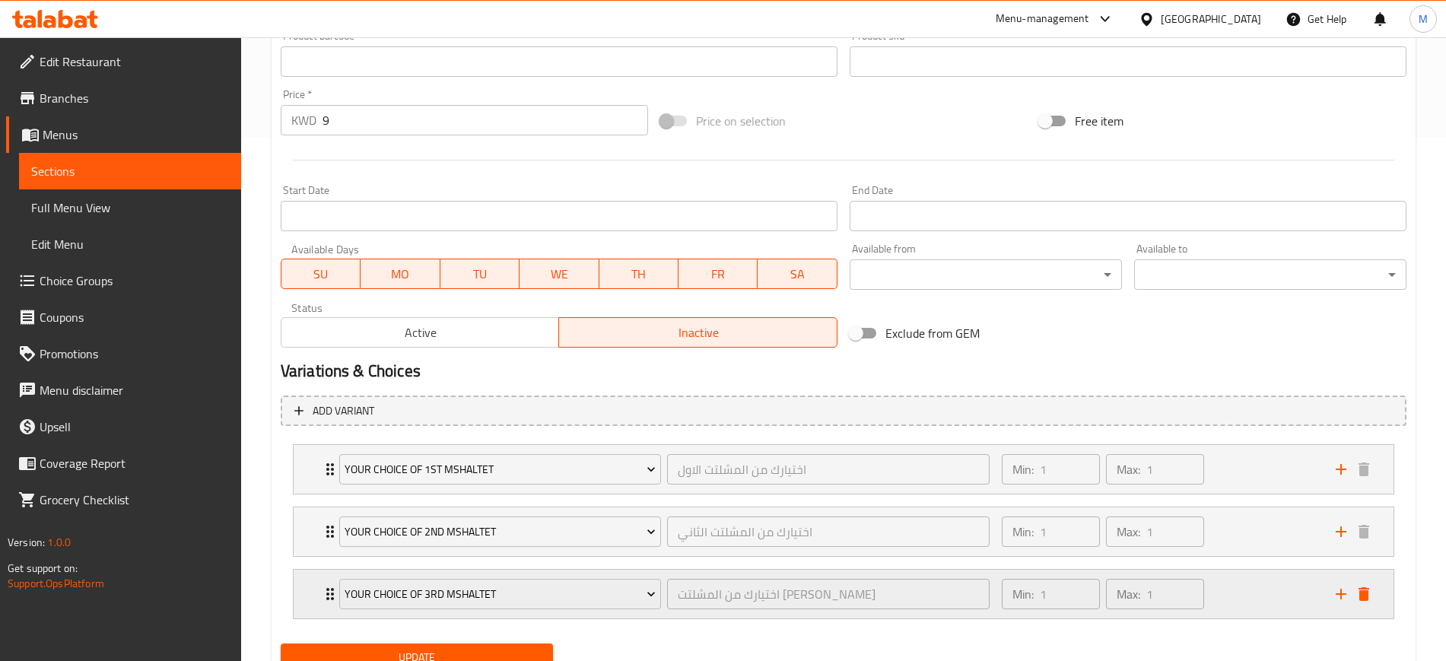
click at [1248, 595] on div "Min: 1 ​ Max: 1 ​" at bounding box center [1159, 594] width 334 height 49
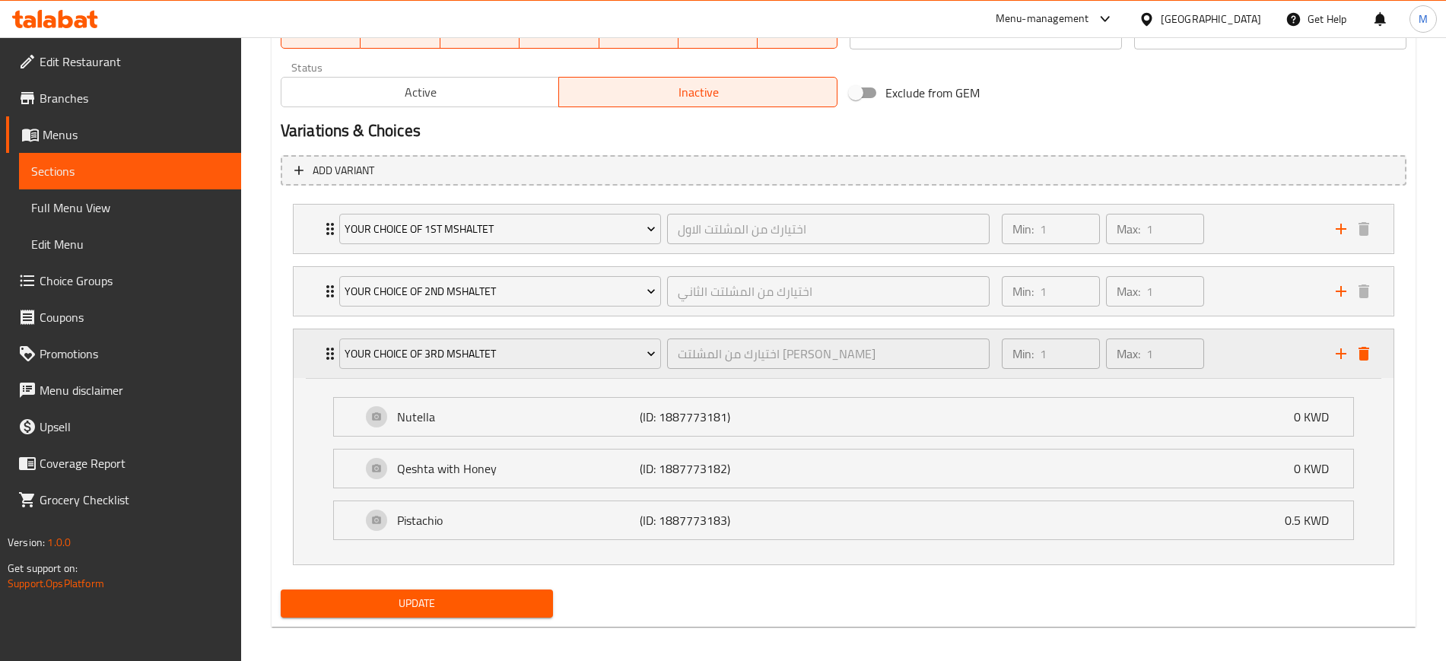
scroll to position [772, 0]
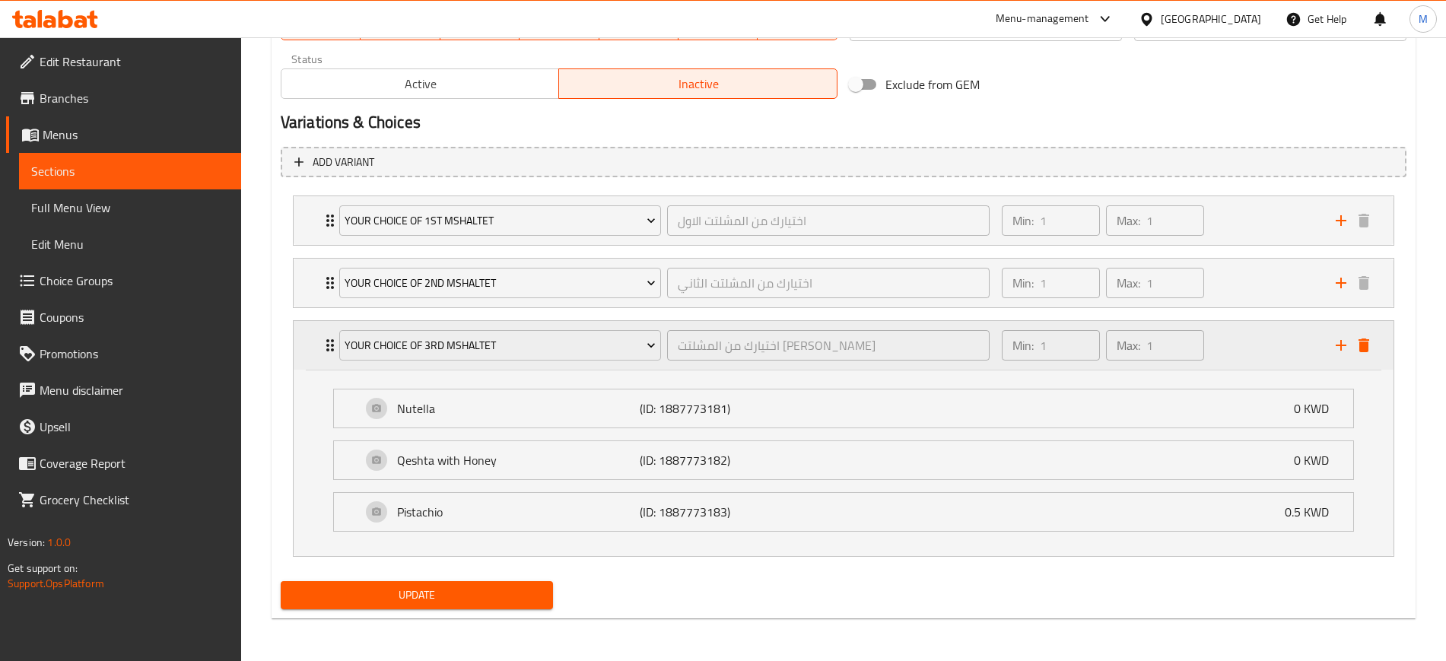
click at [1253, 351] on div "Min: 1 ​ Max: 1 ​" at bounding box center [1159, 345] width 334 height 49
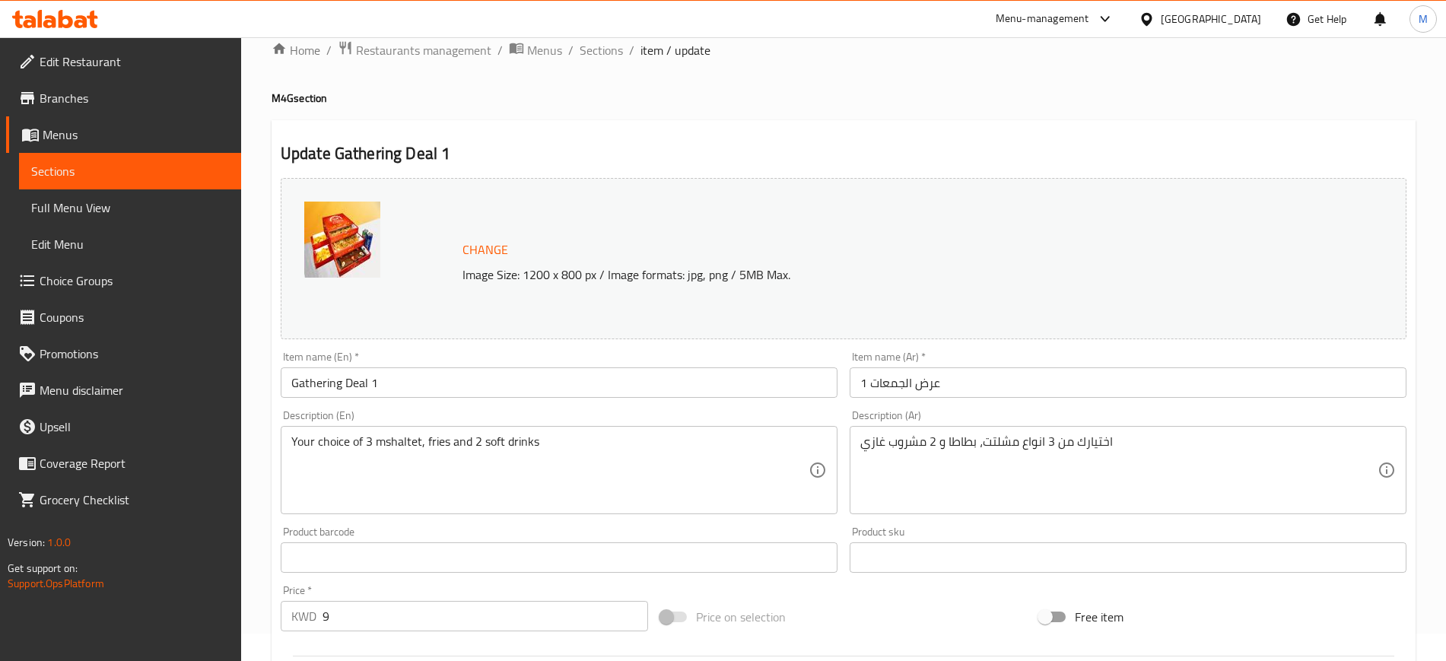
scroll to position [15, 0]
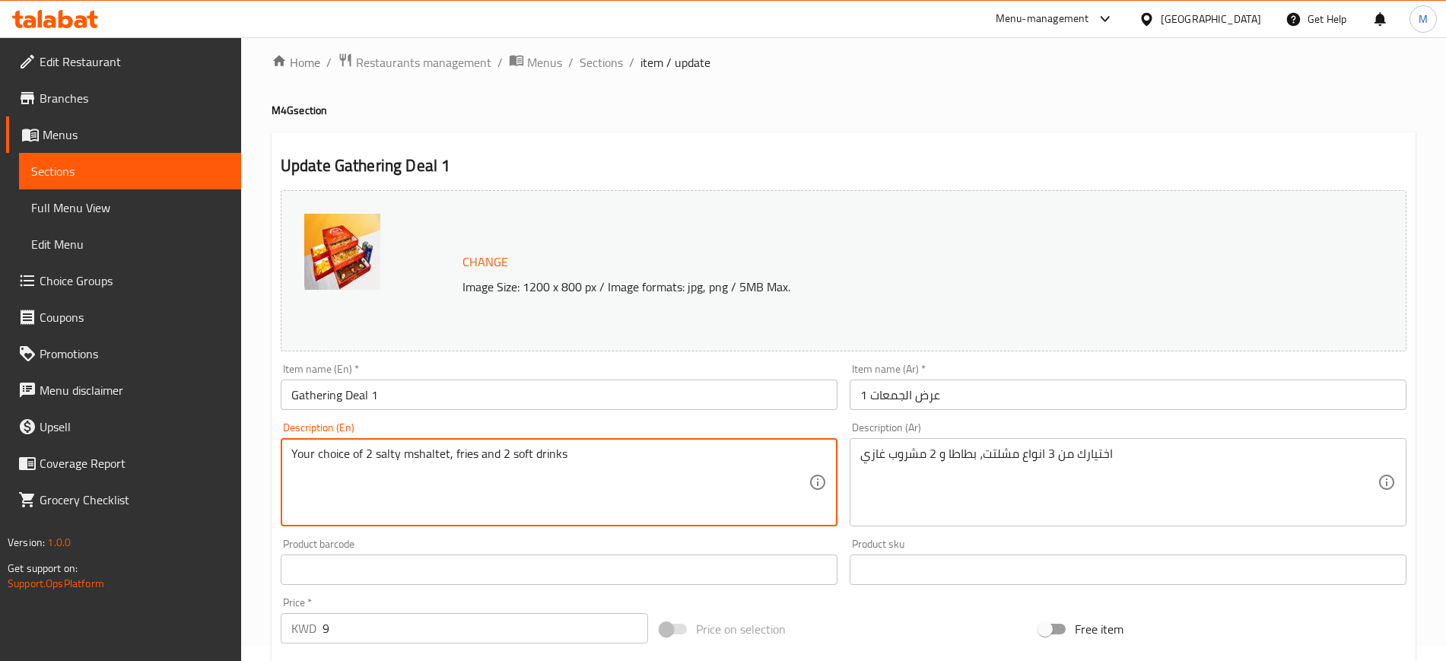
click at [445, 457] on textarea "Your choice of 2 salty mshaltet, fries and 2 soft drinks" at bounding box center [549, 482] width 517 height 72
drag, startPoint x: 367, startPoint y: 450, endPoint x: 398, endPoint y: 454, distance: 30.7
click at [398, 454] on textarea "Your choice of 2 salty mshaltet, fries and 2 soft drinks" at bounding box center [549, 482] width 517 height 72
click at [421, 458] on textarea "Your choice of 3 mshaltet, fries and 2 soft drinks" at bounding box center [549, 482] width 517 height 72
click at [711, 473] on textarea "Your choice of 3 mshaltet (2 salty and 1 sweet), fries and 2 soft drinks" at bounding box center [549, 482] width 517 height 72
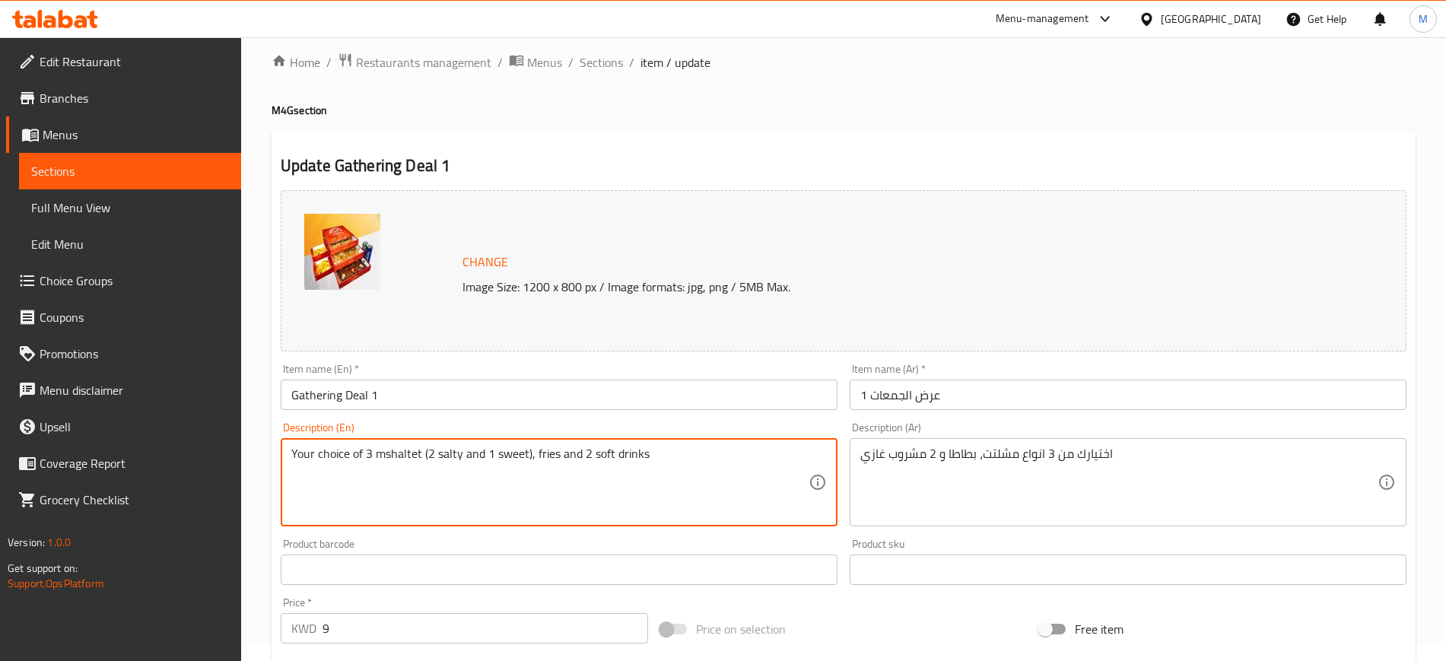
type textarea "Your choice of 3 mshaltet (2 salty and 1 sweet), fries and 2 soft drinks"
click at [617, 411] on div "Item name (En)   * Gathering Deal 1 Item name (En) *" at bounding box center [559, 386] width 569 height 59
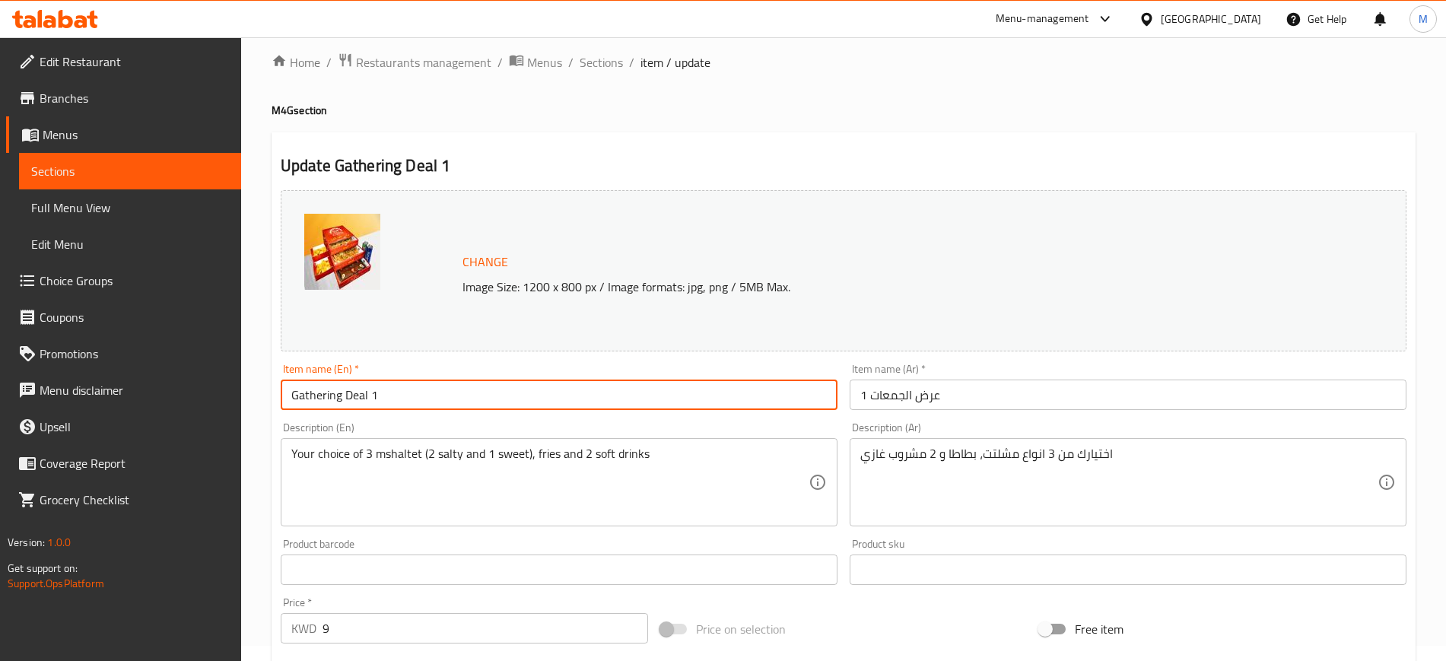
click at [604, 392] on input "Gathering Deal 1" at bounding box center [559, 394] width 557 height 30
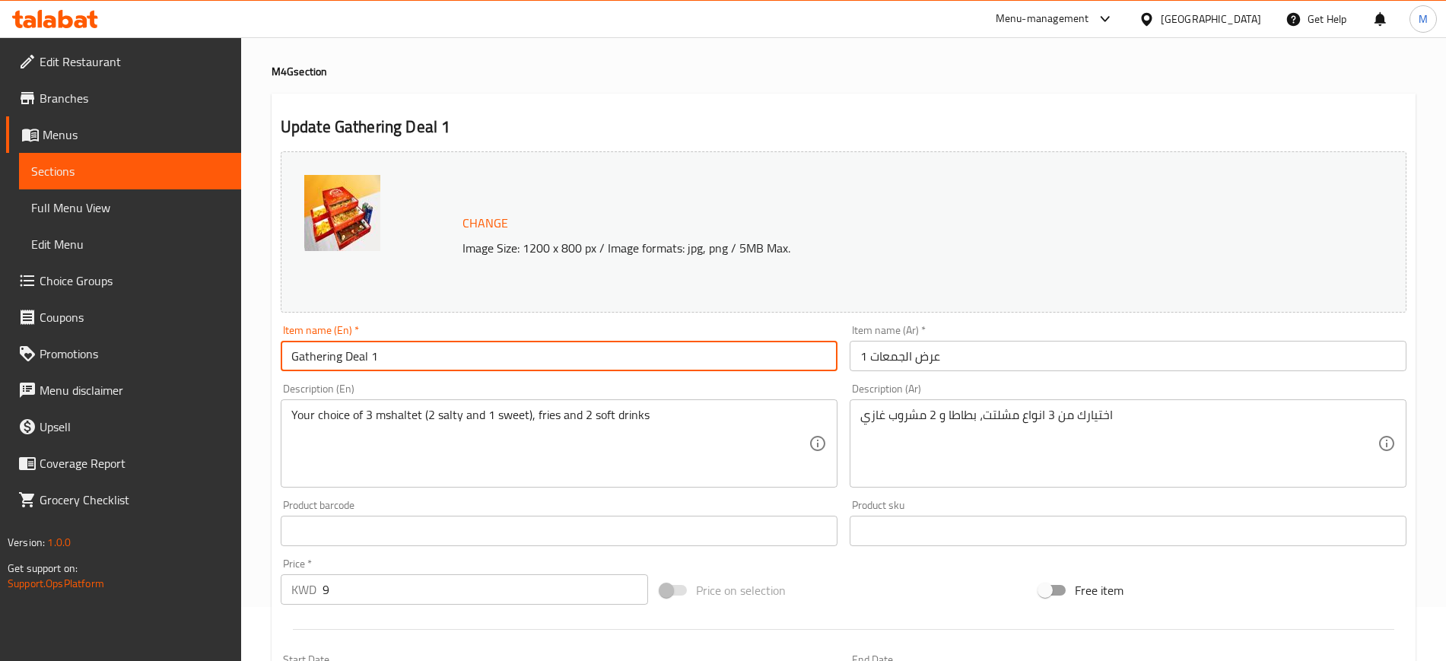
scroll to position [0, 0]
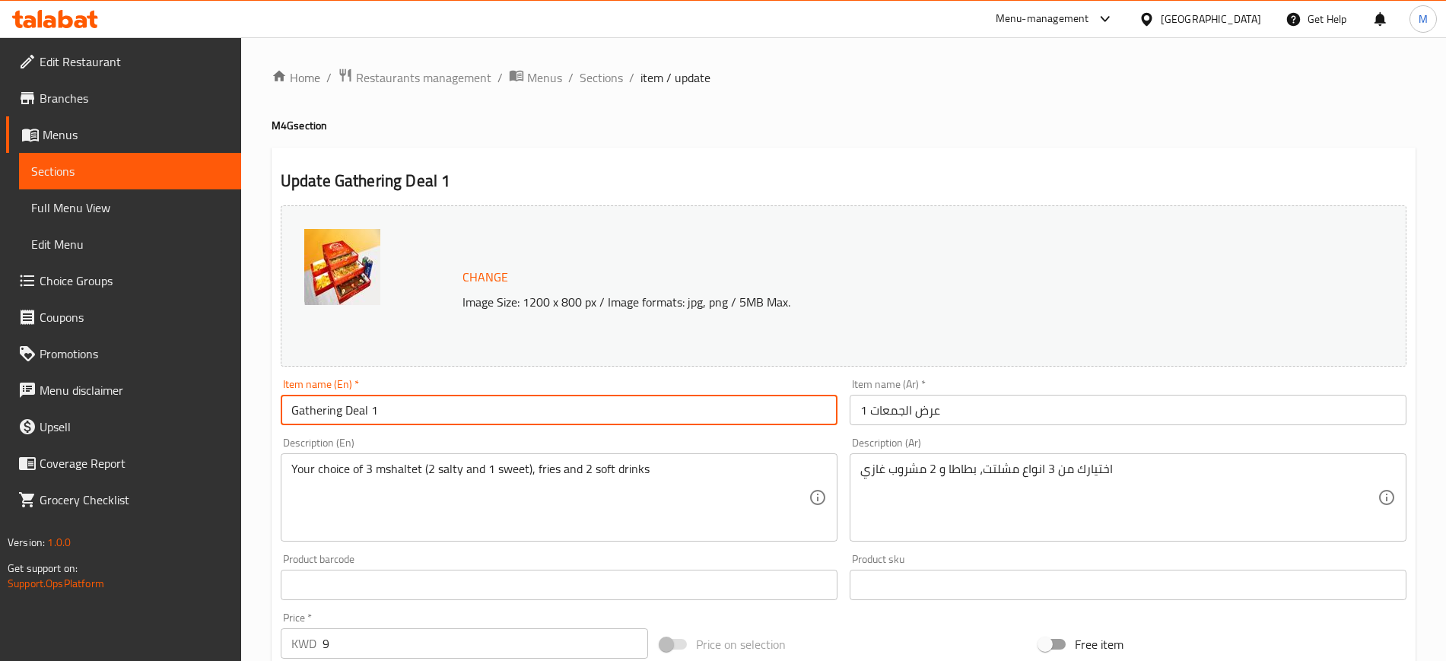
click at [465, 412] on input "Gathering Deal 1" at bounding box center [559, 410] width 557 height 30
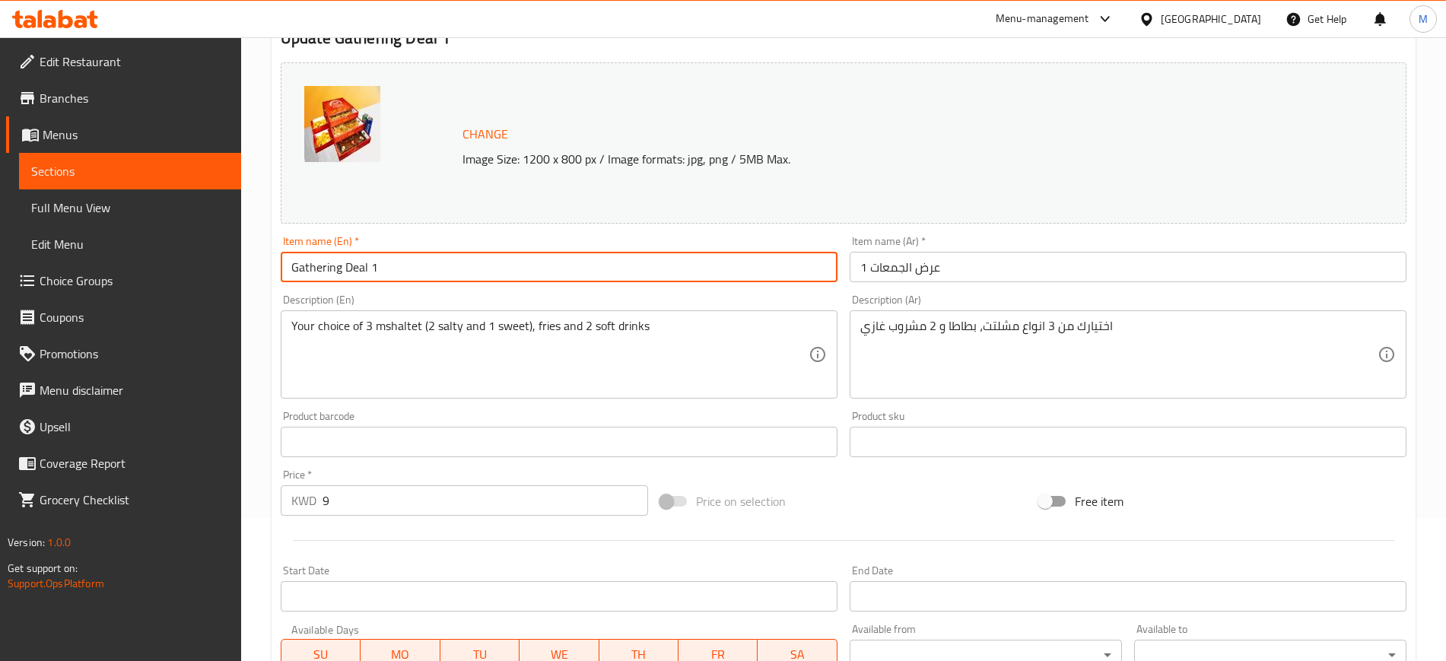
scroll to position [190, 0]
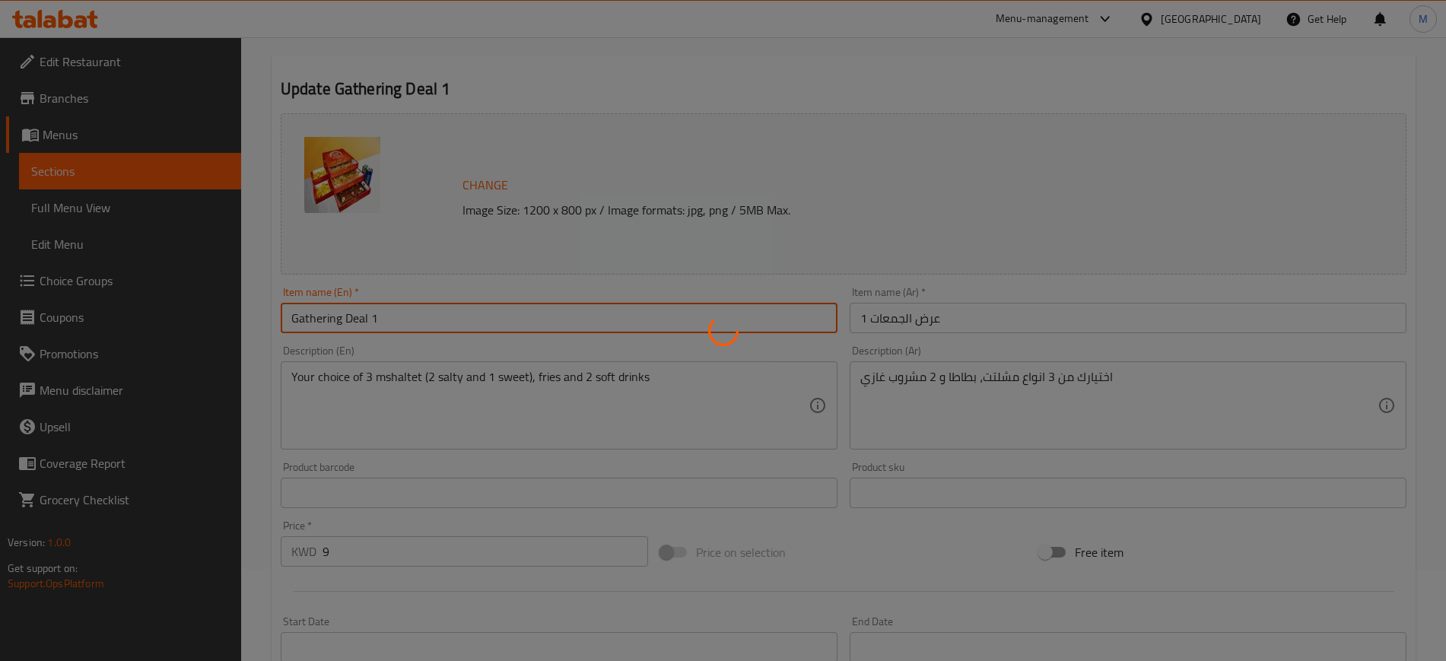
scroll to position [0, 0]
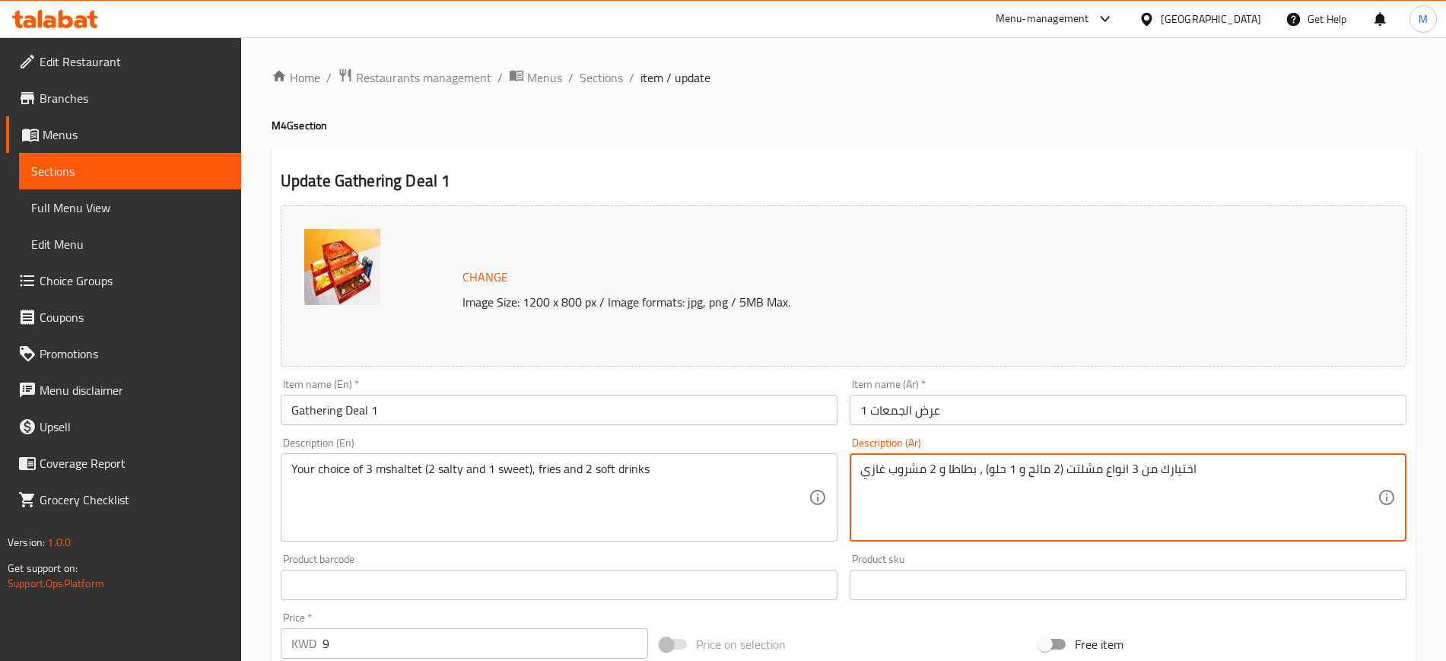
type textarea "اختيارك من 3 انواع مشلتت (2 مالح و 1 حلو) ، بطاطا و 2 مشروب غازي"
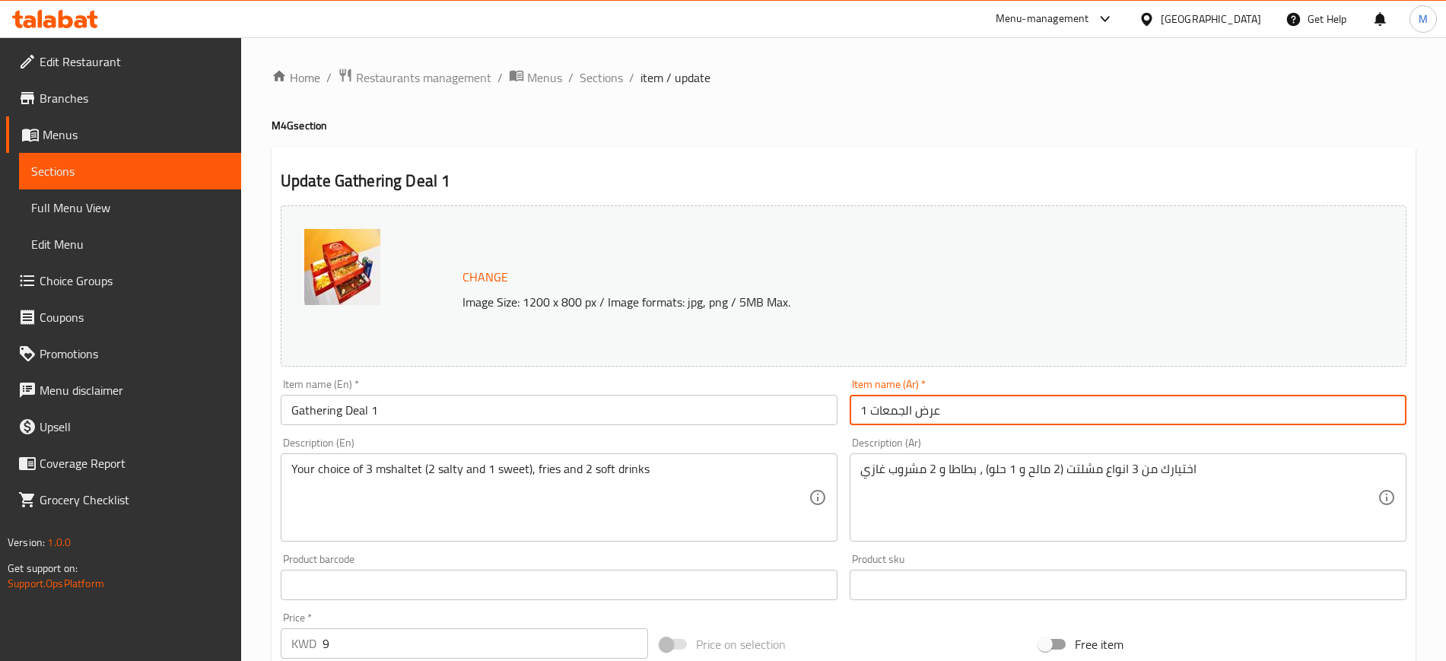
click at [987, 412] on input "عرض الجمعات 1" at bounding box center [1127, 410] width 557 height 30
click at [586, 75] on span "Sections" at bounding box center [600, 77] width 43 height 18
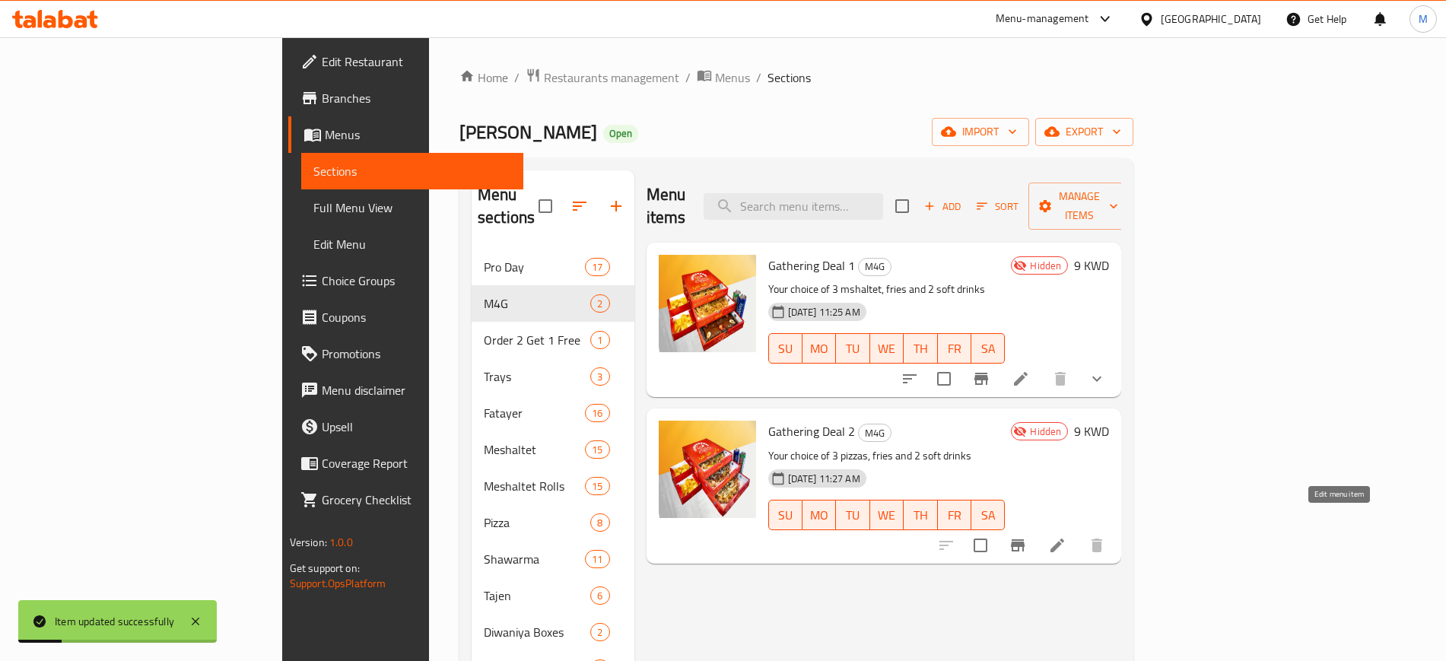
click at [1066, 536] on icon at bounding box center [1057, 545] width 18 height 18
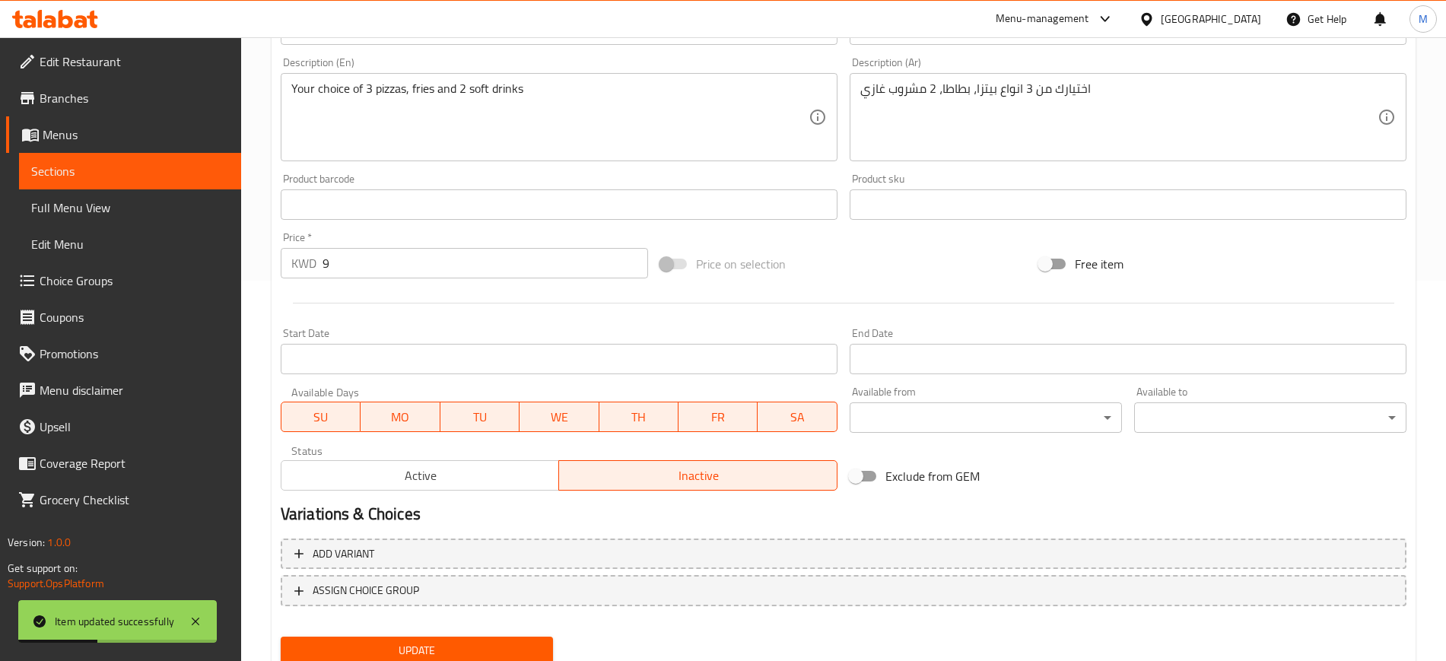
scroll to position [436, 0]
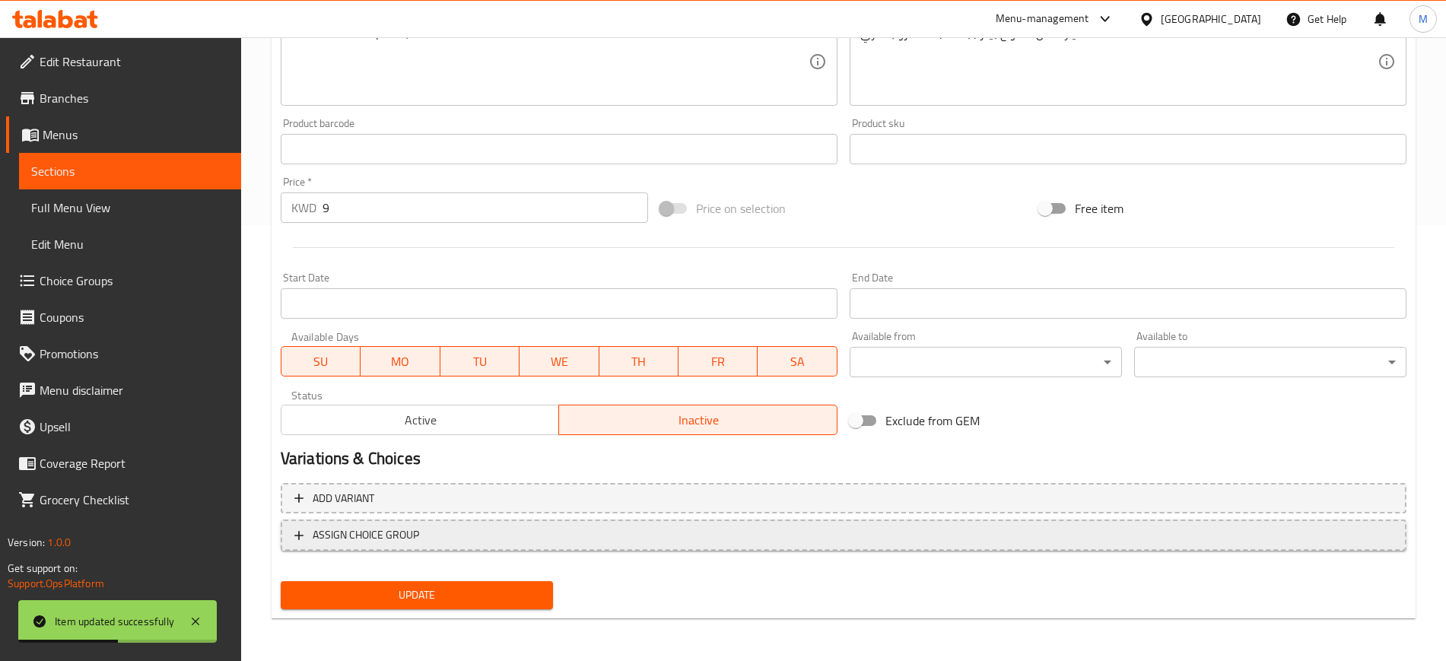
click at [418, 545] on button "ASSIGN CHOICE GROUP" at bounding box center [843, 534] width 1125 height 31
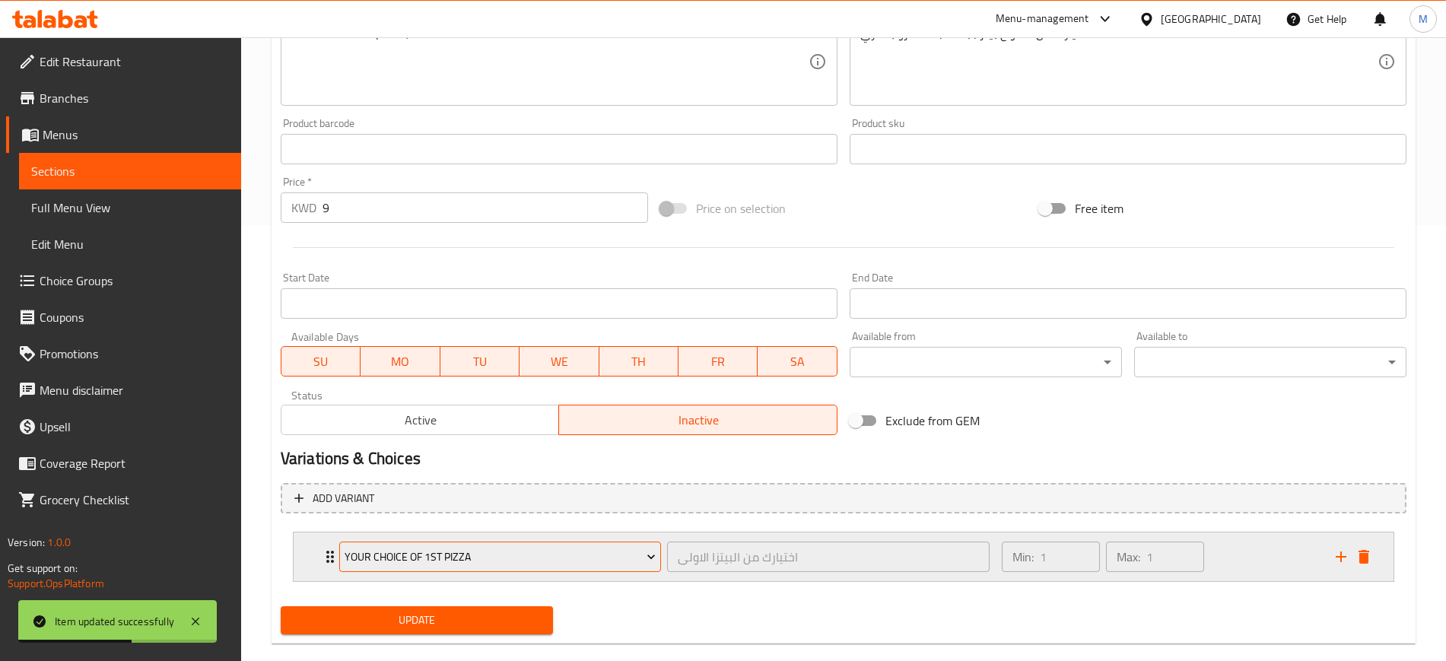
click at [423, 562] on span "Your Choice of 1st Pizza" at bounding box center [499, 556] width 311 height 19
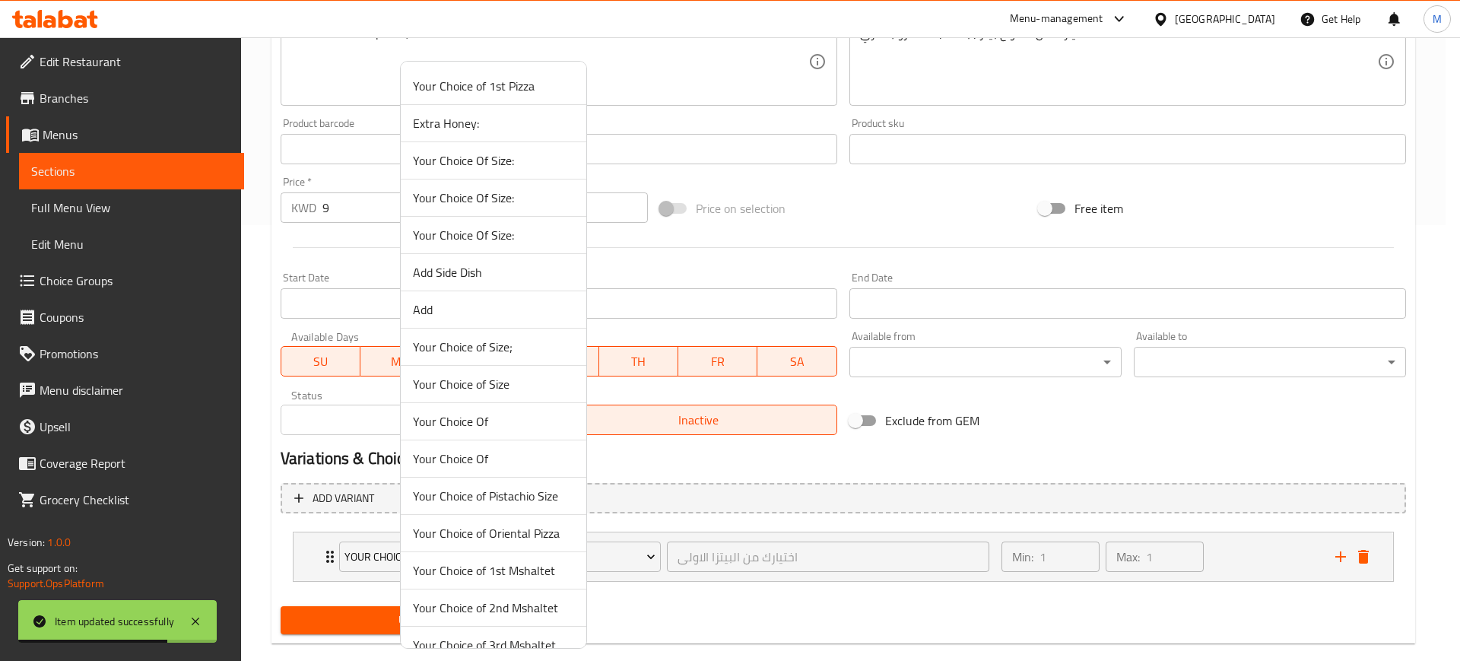
click at [828, 608] on div at bounding box center [730, 330] width 1460 height 661
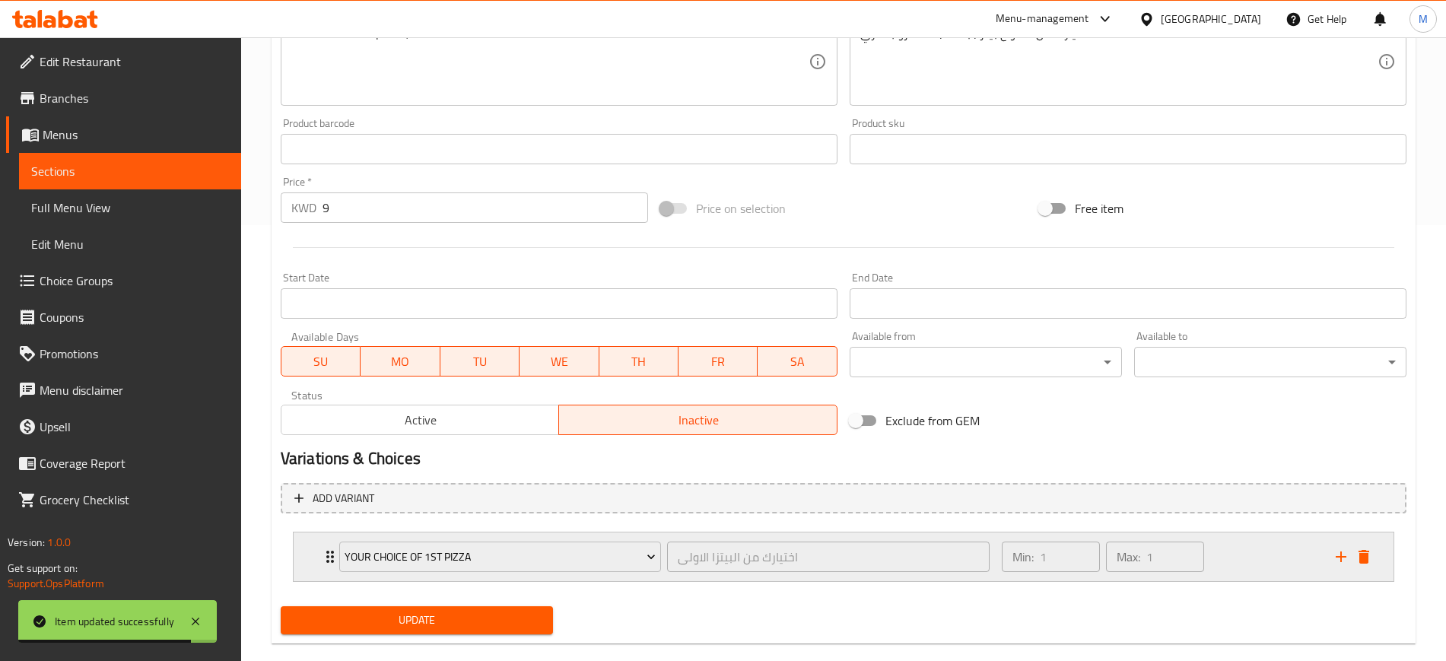
click at [1248, 555] on div "Min: 1 ​ Max: 1 ​" at bounding box center [1159, 556] width 334 height 49
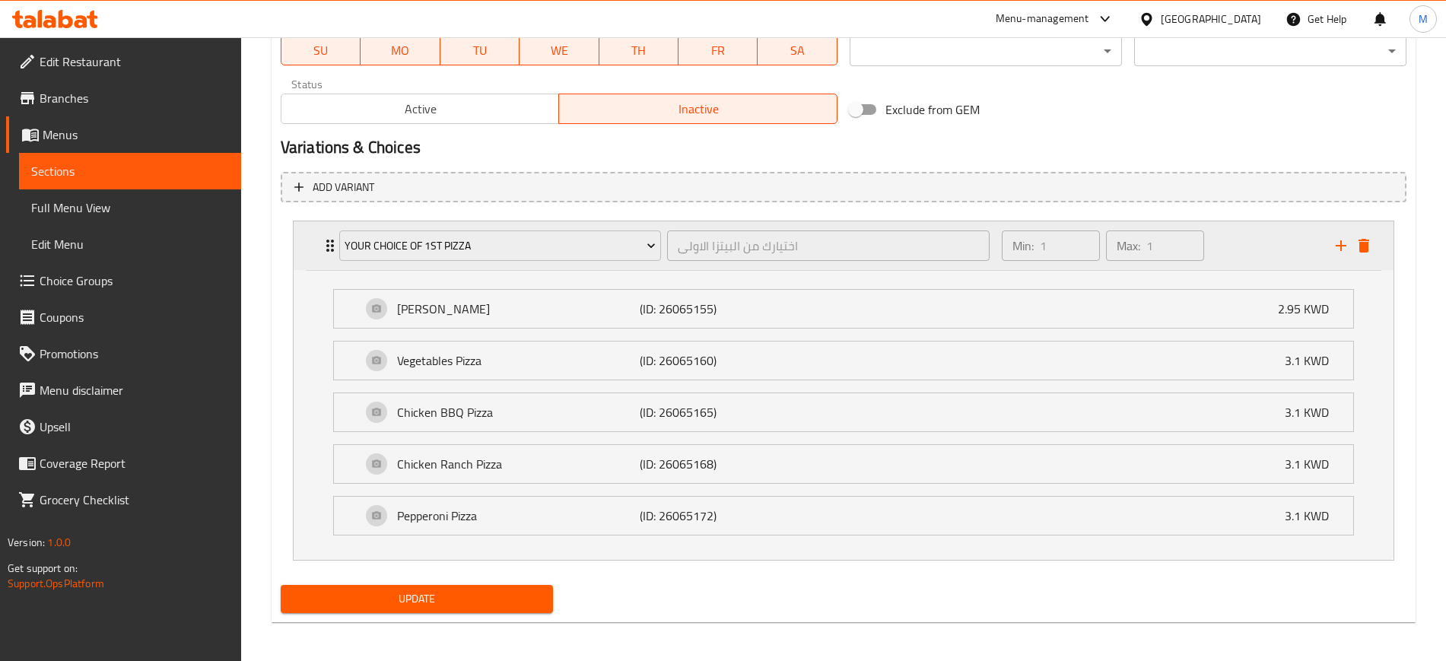
scroll to position [751, 0]
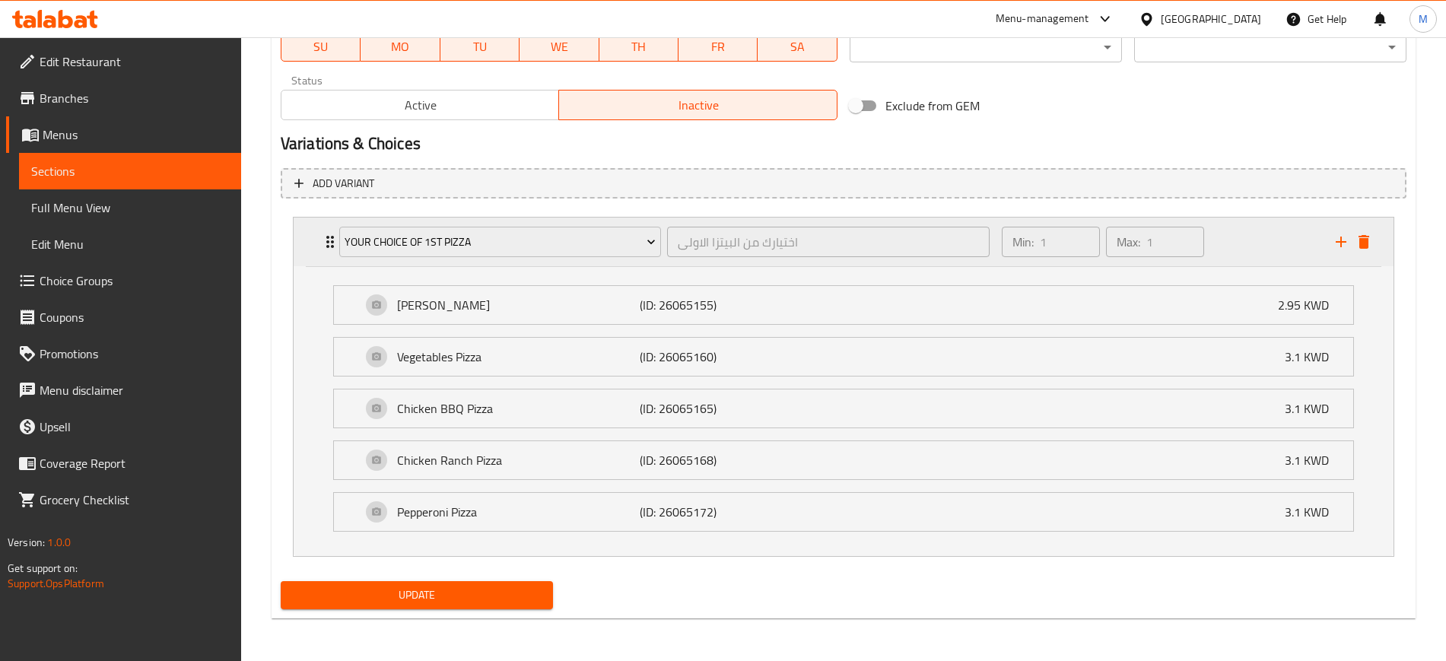
click at [1209, 239] on div "Min: 1 ​ Max: 1 ​" at bounding box center [1102, 242] width 214 height 43
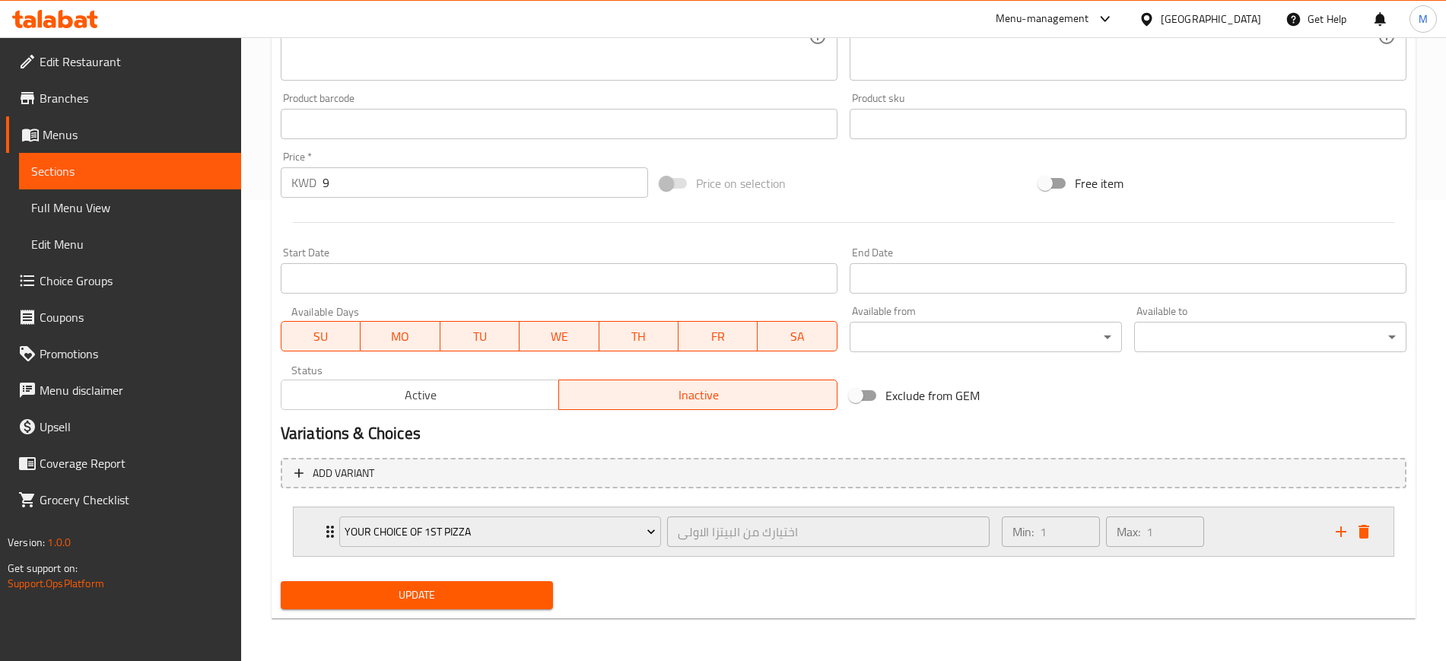
scroll to position [461, 0]
click at [1371, 530] on icon "delete" at bounding box center [1363, 531] width 18 height 18
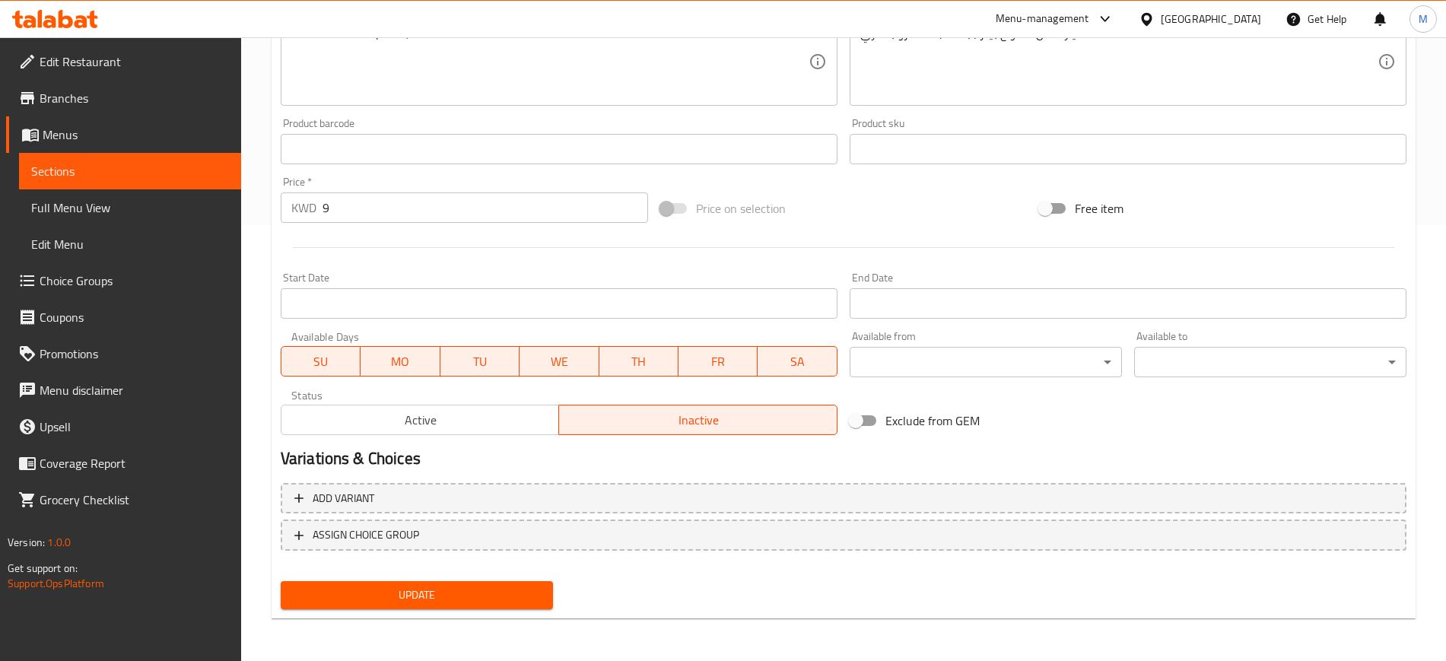
scroll to position [436, 0]
click at [386, 602] on span "Update" at bounding box center [417, 595] width 248 height 19
click at [100, 275] on span "Choice Groups" at bounding box center [134, 280] width 189 height 18
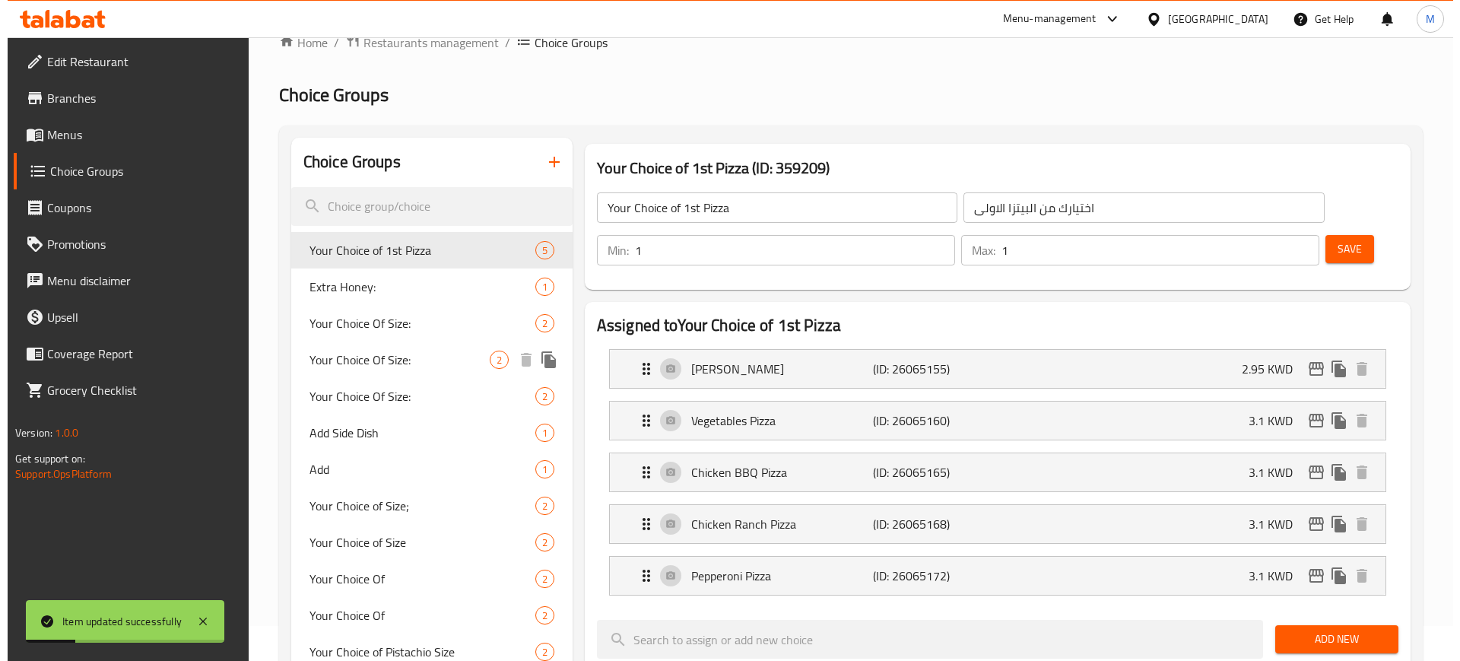
scroll to position [25, 0]
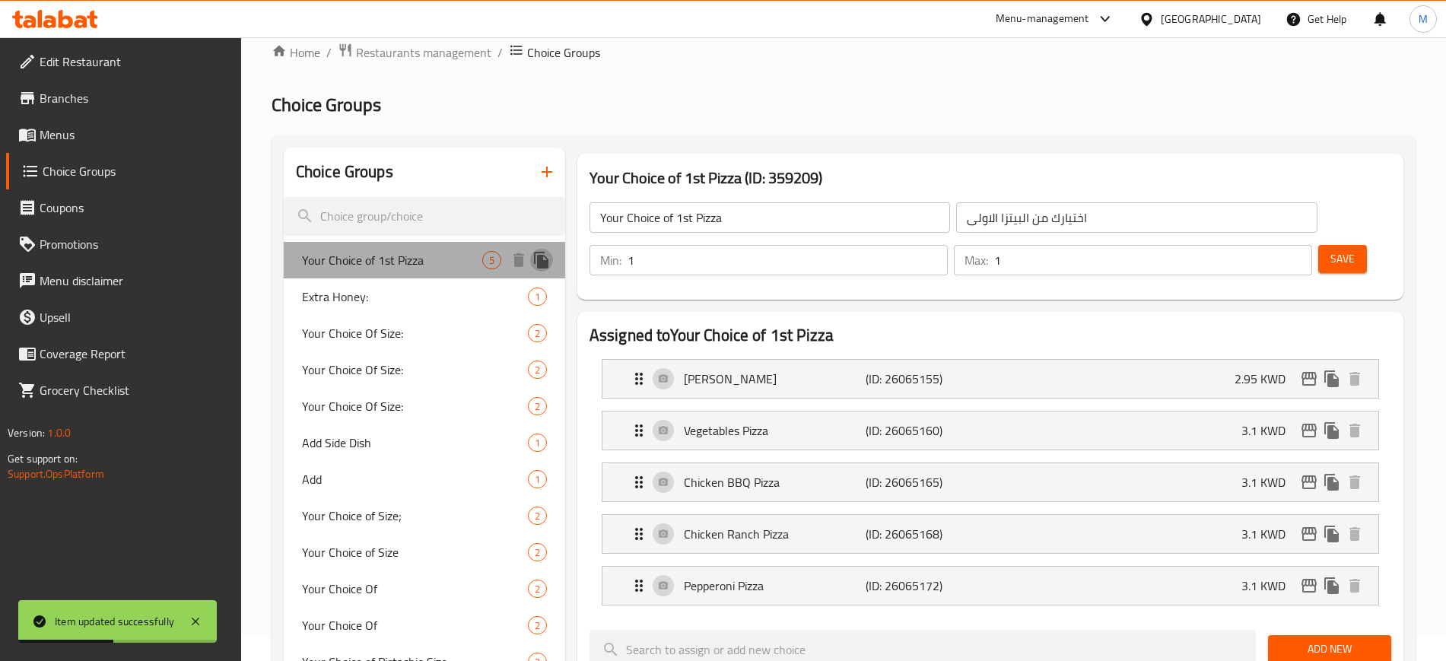
click at [544, 258] on icon "duplicate" at bounding box center [541, 260] width 18 height 18
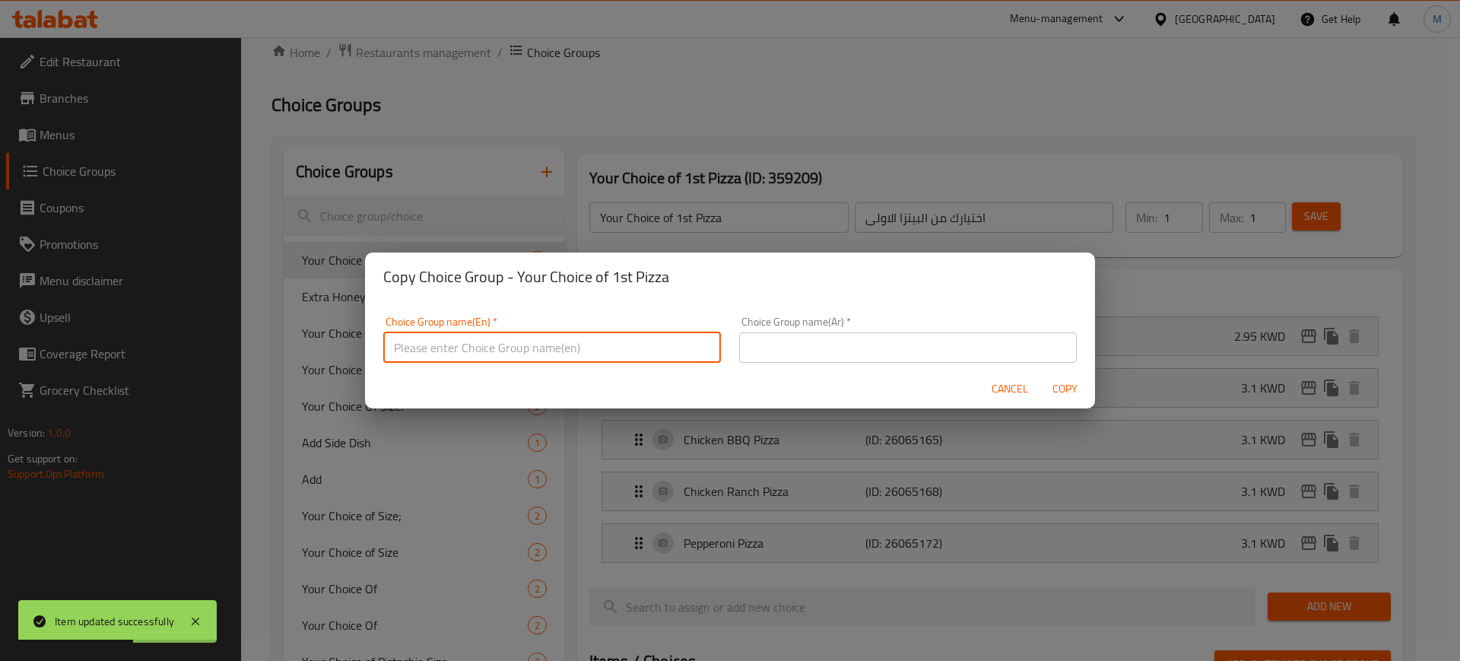
click at [516, 345] on input "text" at bounding box center [552, 347] width 338 height 30
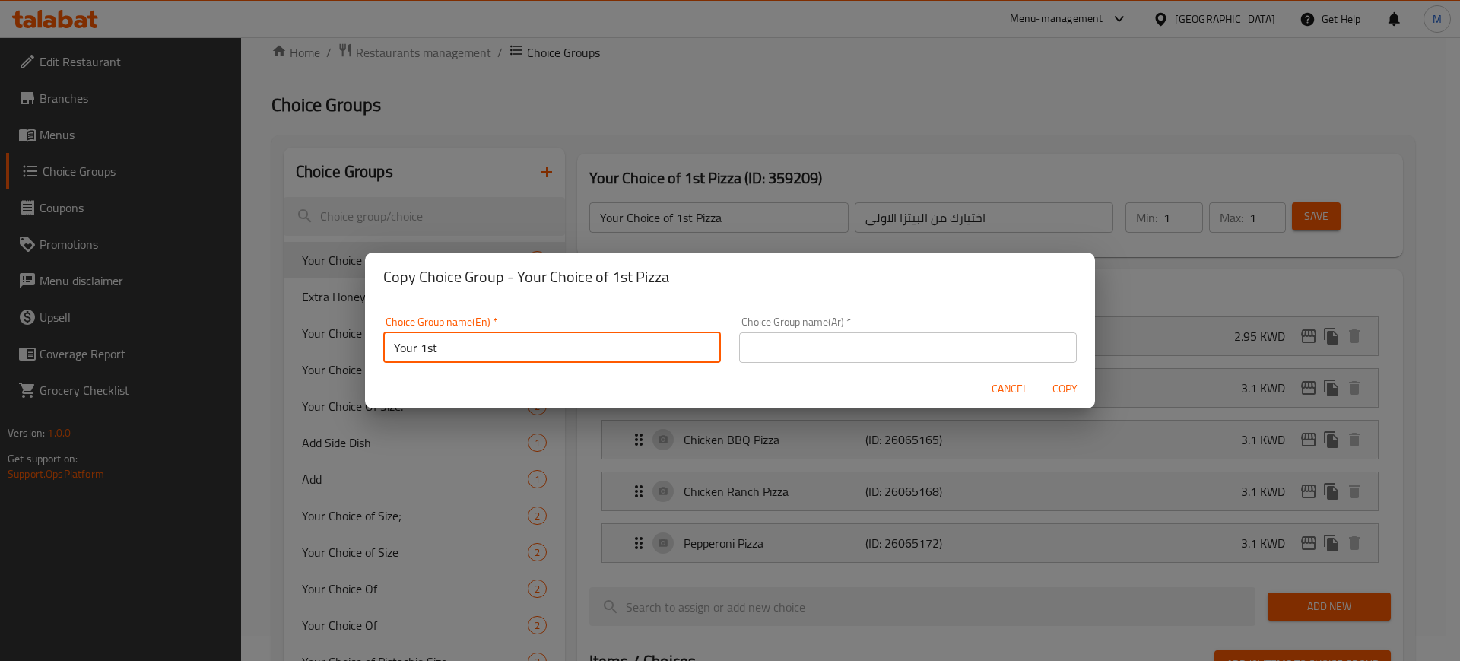
click at [516, 345] on input "Your 1st" at bounding box center [552, 347] width 338 height 30
type input "Your 1st Choice of Pizza"
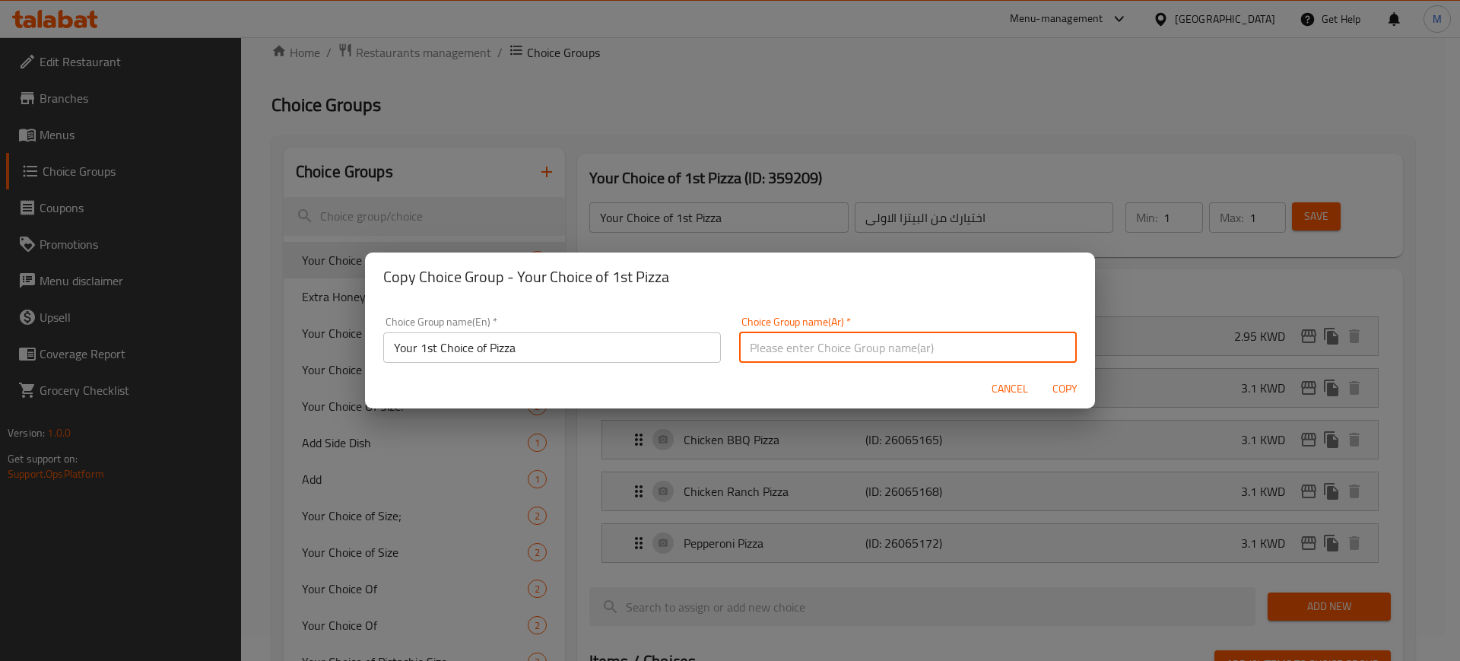
click at [868, 345] on input "text" at bounding box center [908, 347] width 338 height 30
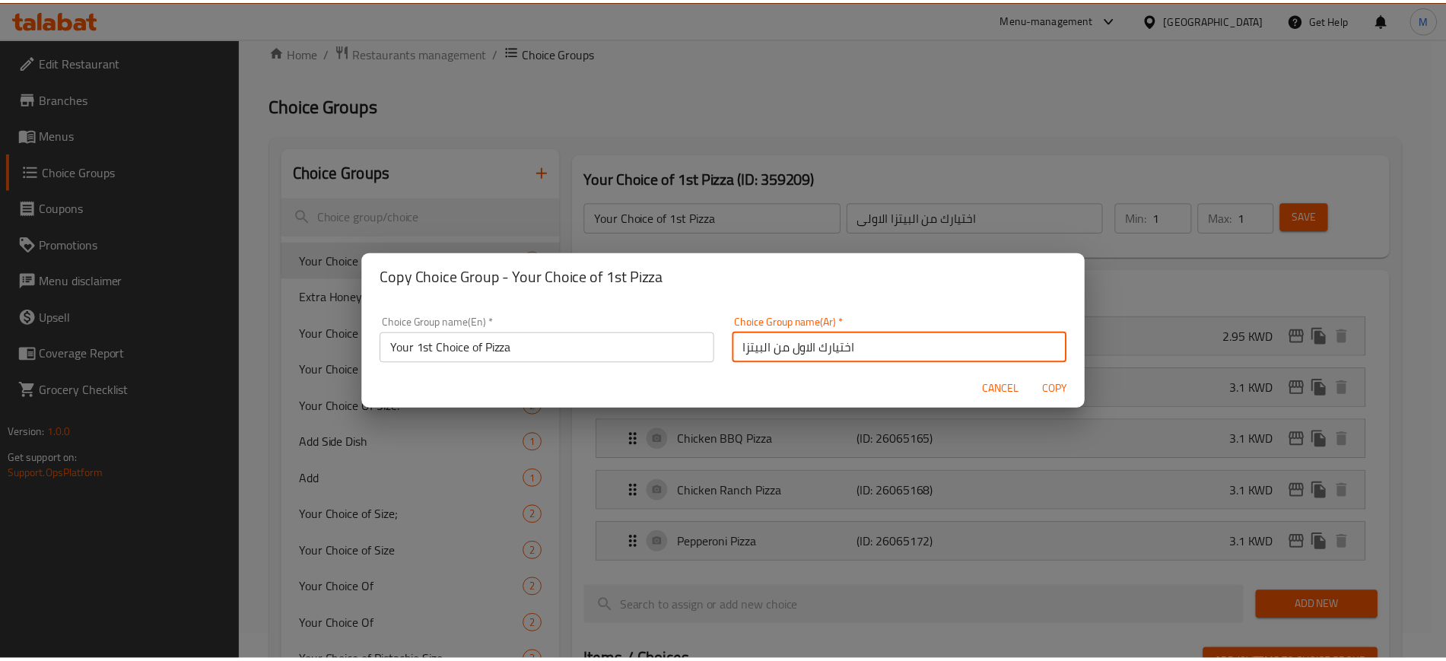
scroll to position [5, 0]
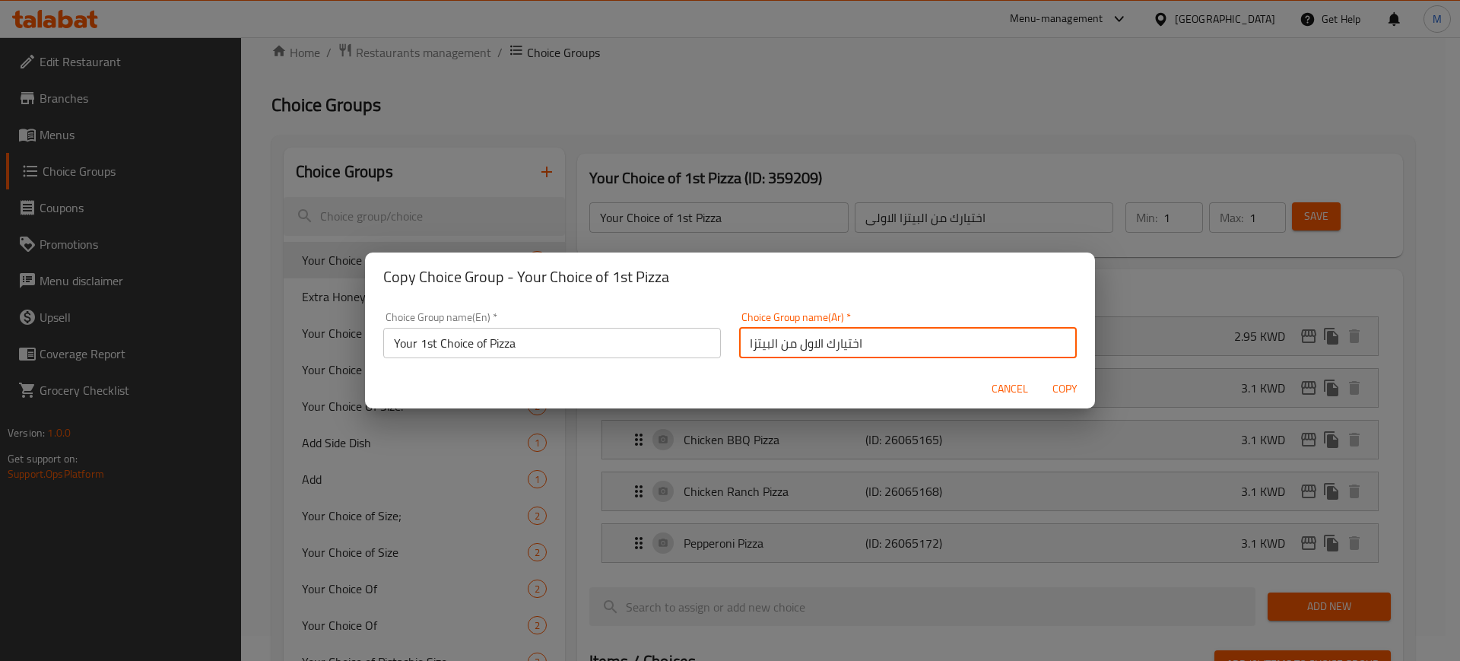
drag, startPoint x: 868, startPoint y: 345, endPoint x: 712, endPoint y: 354, distance: 156.1
click at [712, 354] on div "Choice Group name(En)   * Your 1st Choice of Pizza Choice Group name(En) * Choi…" at bounding box center [730, 335] width 712 height 65
type input "اختيارك الاول من البيتزا"
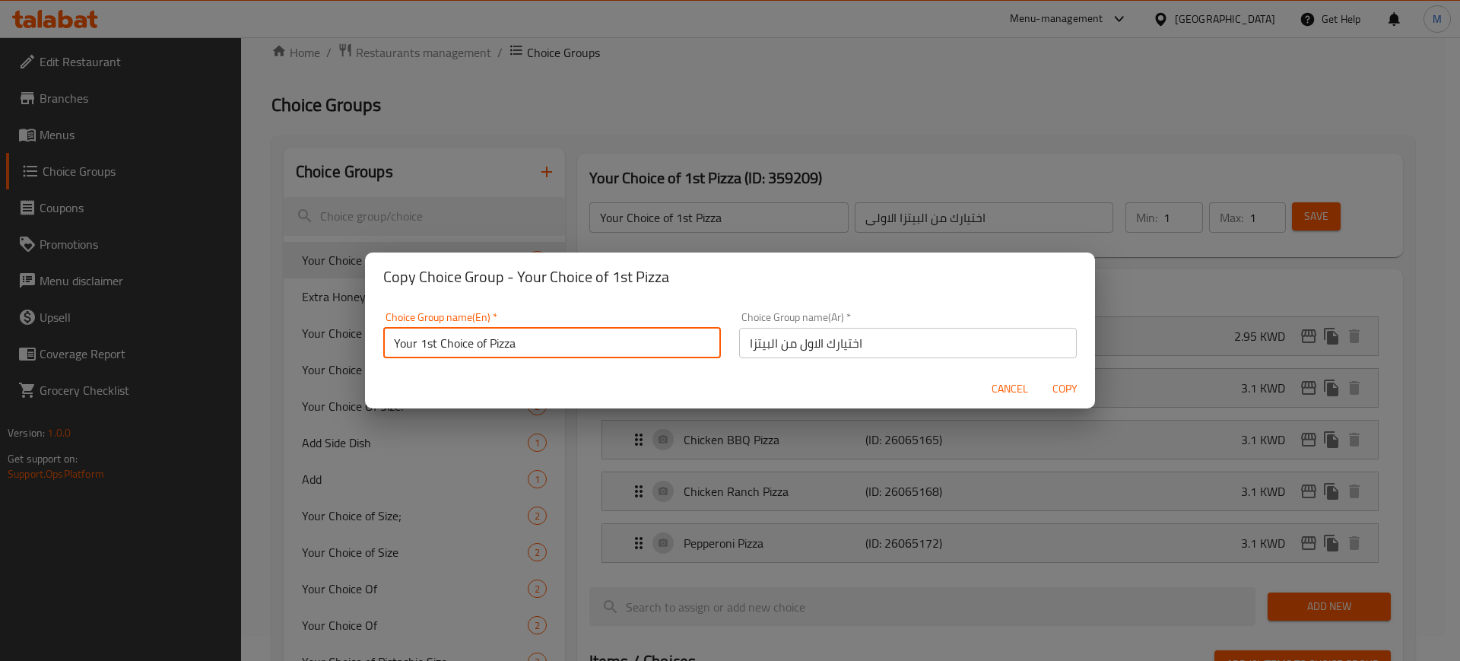
drag, startPoint x: 563, startPoint y: 341, endPoint x: 347, endPoint y: 341, distance: 216.0
click at [347, 341] on div "Copy Choice Group - Your Choice of 1st Pizza Choice Group name(En)   * Your 1st…" at bounding box center [730, 330] width 1460 height 661
click at [1070, 392] on span "Copy" at bounding box center [1064, 388] width 36 height 19
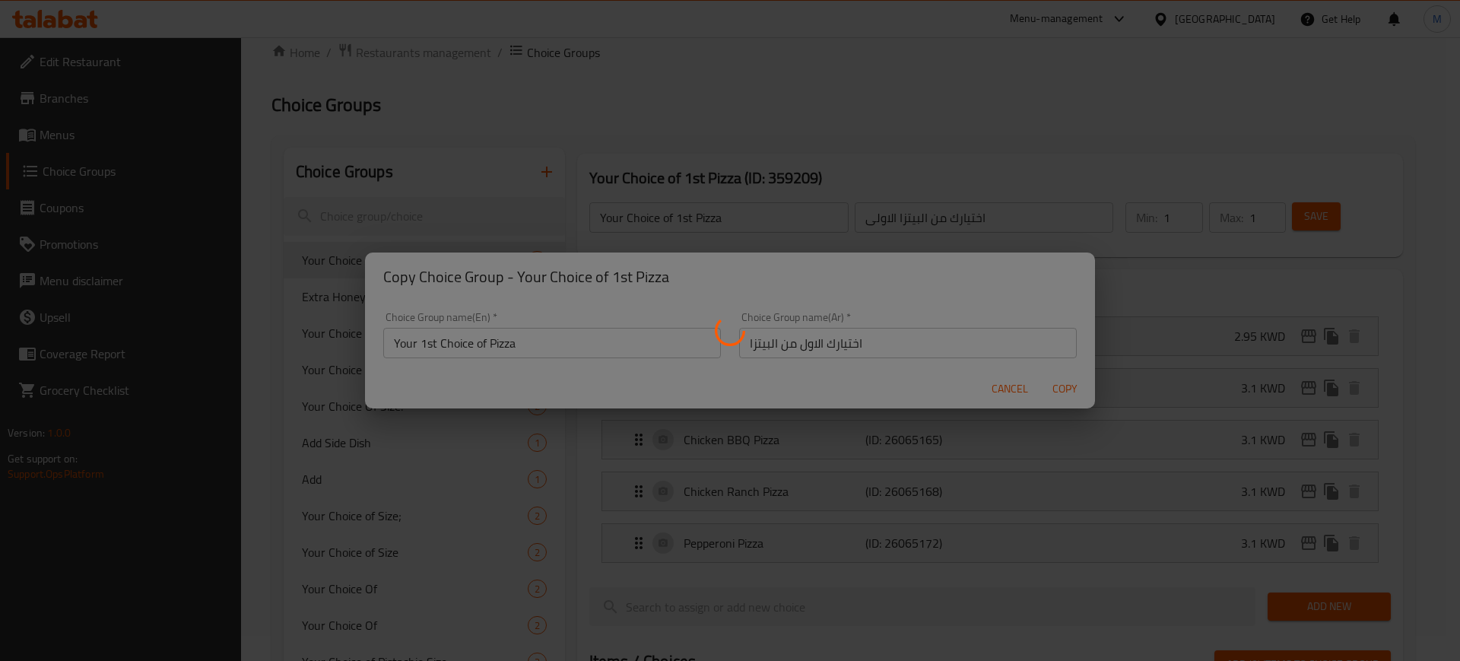
type input "Your 1st Choice of Pizza"
type input "اختيارك الاول من البيتزا"
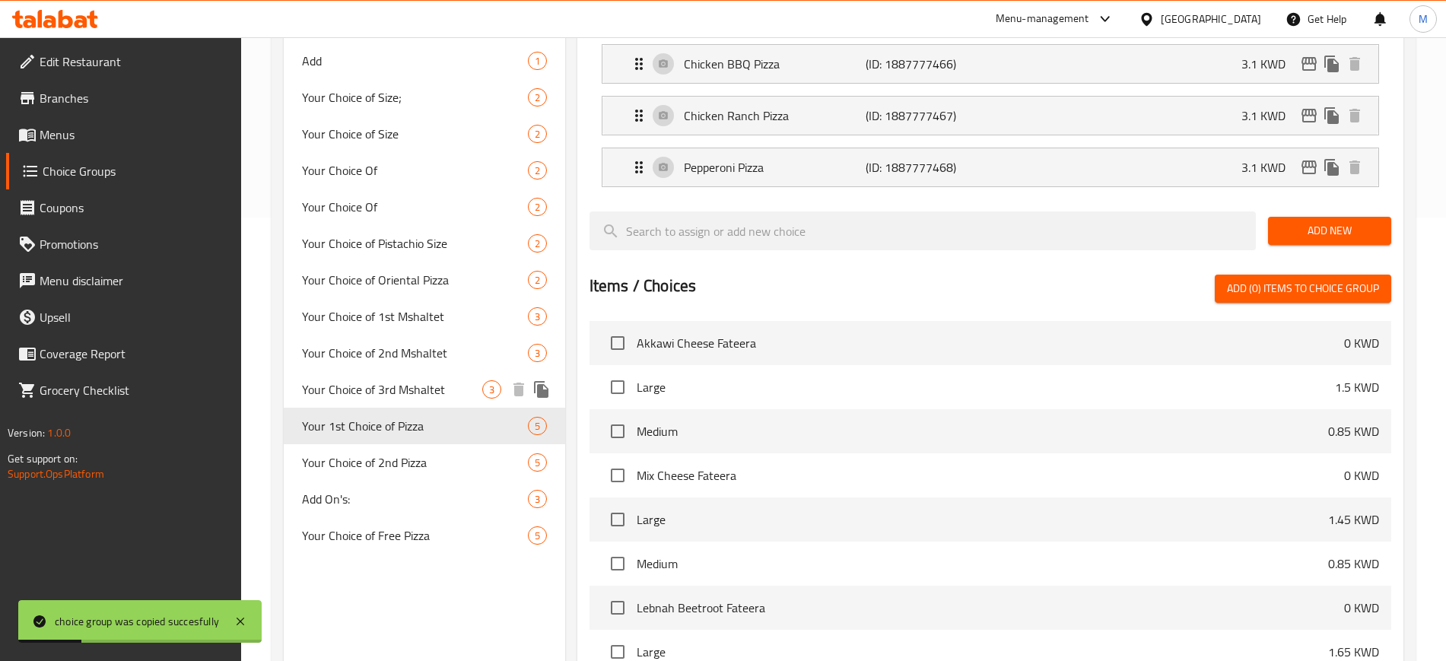
scroll to position [500, 0]
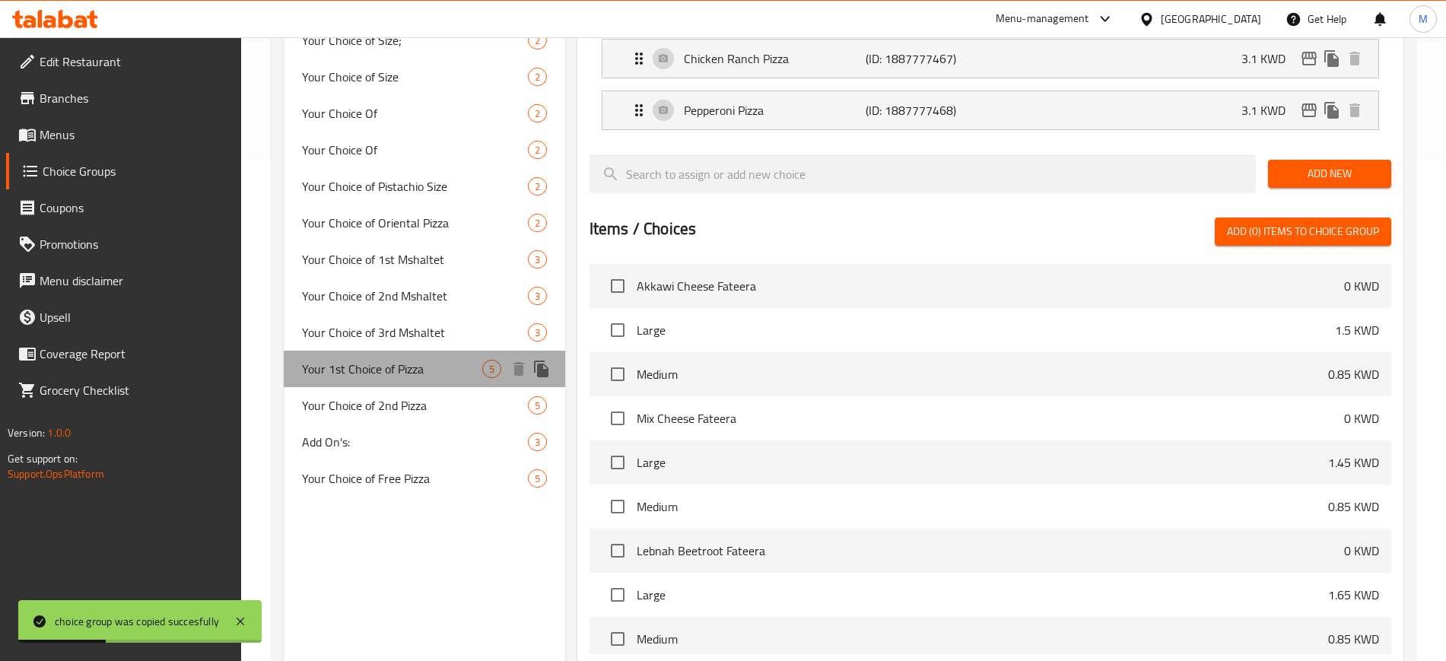
click at [420, 369] on span "Your 1st Choice of Pizza" at bounding box center [392, 369] width 180 height 18
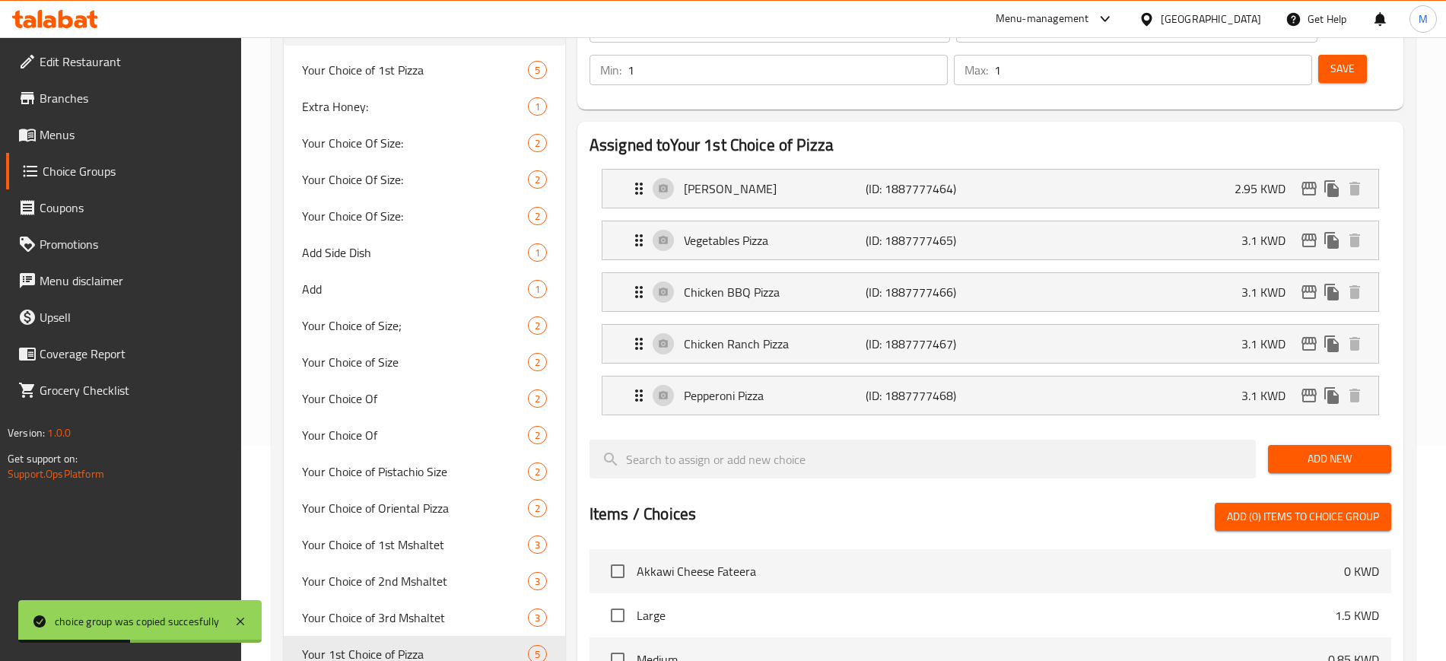
scroll to position [120, 0]
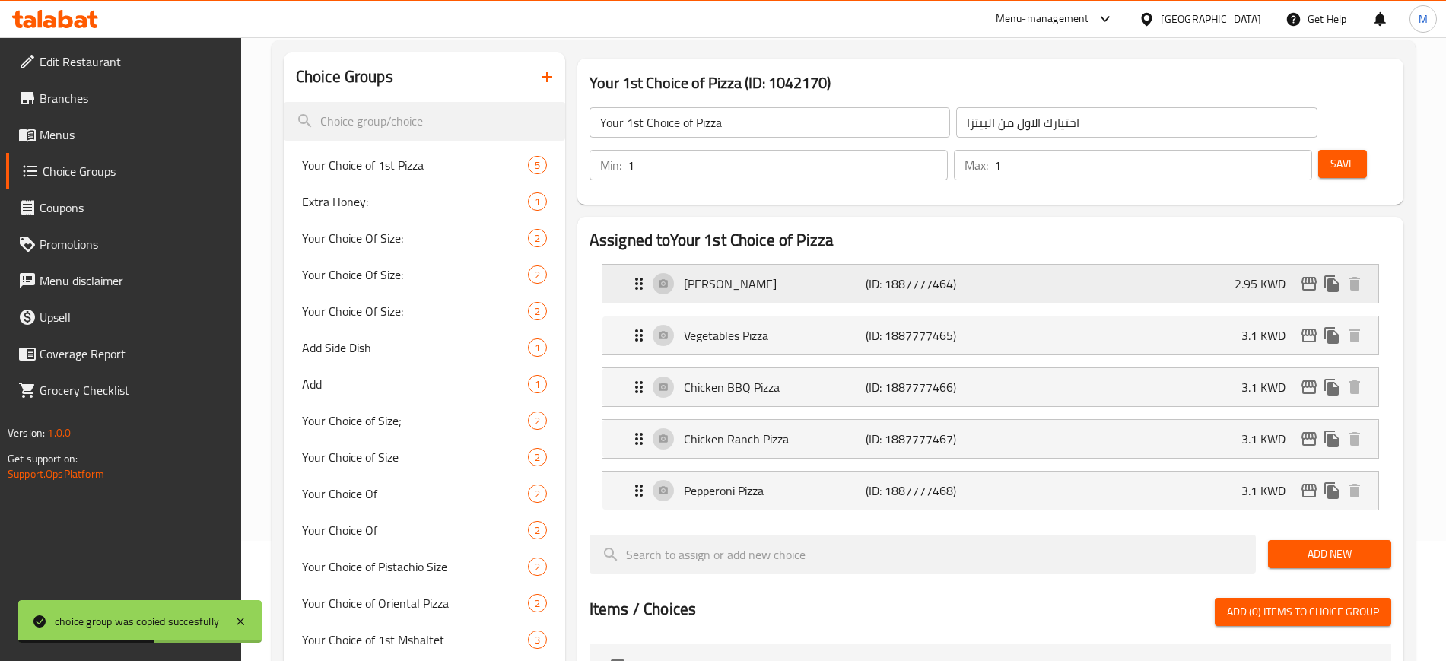
click at [1214, 265] on div "Margarita Pizza (ID: 1887777464) 2.95 KWD" at bounding box center [995, 284] width 730 height 38
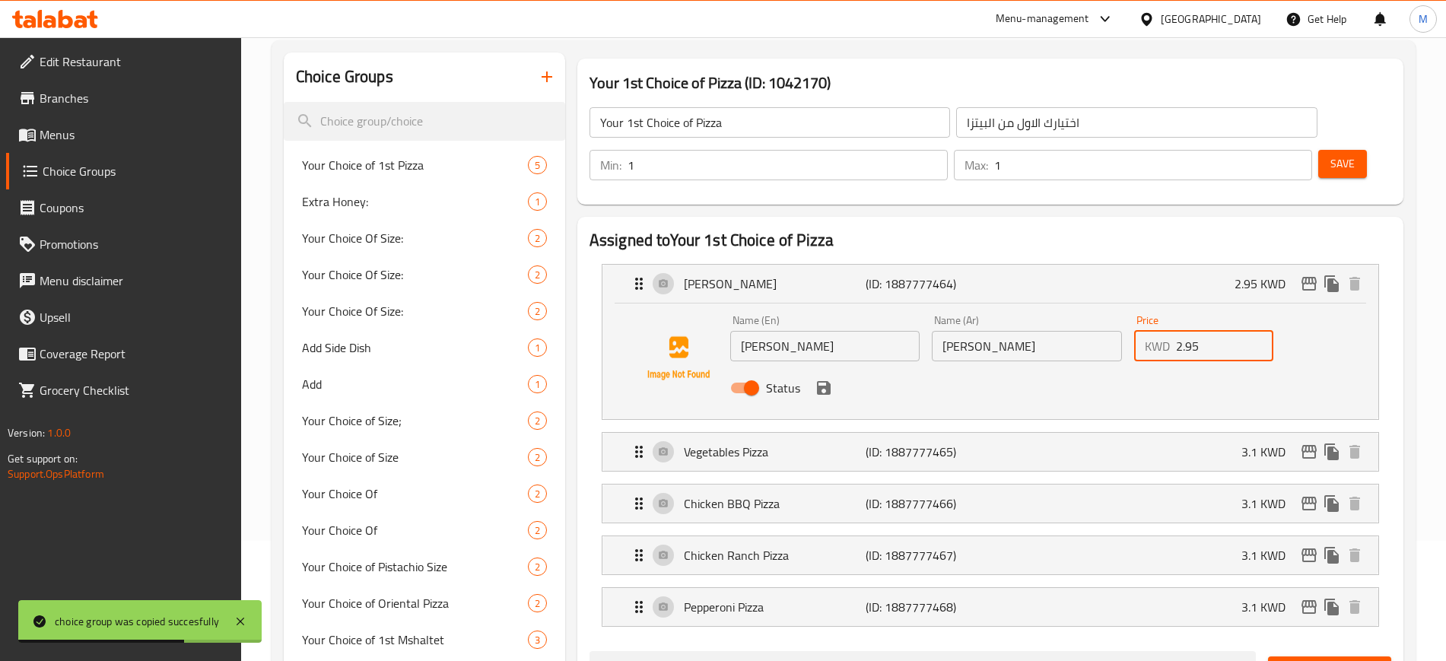
drag, startPoint x: 1232, startPoint y: 301, endPoint x: 1125, endPoint y: 306, distance: 106.6
click at [1125, 309] on div "Name (En) Margarita Pizza Name (En) Name (Ar) بيتزا مارغريتا Name (Ar) Price KW…" at bounding box center [1027, 359] width 606 height 100
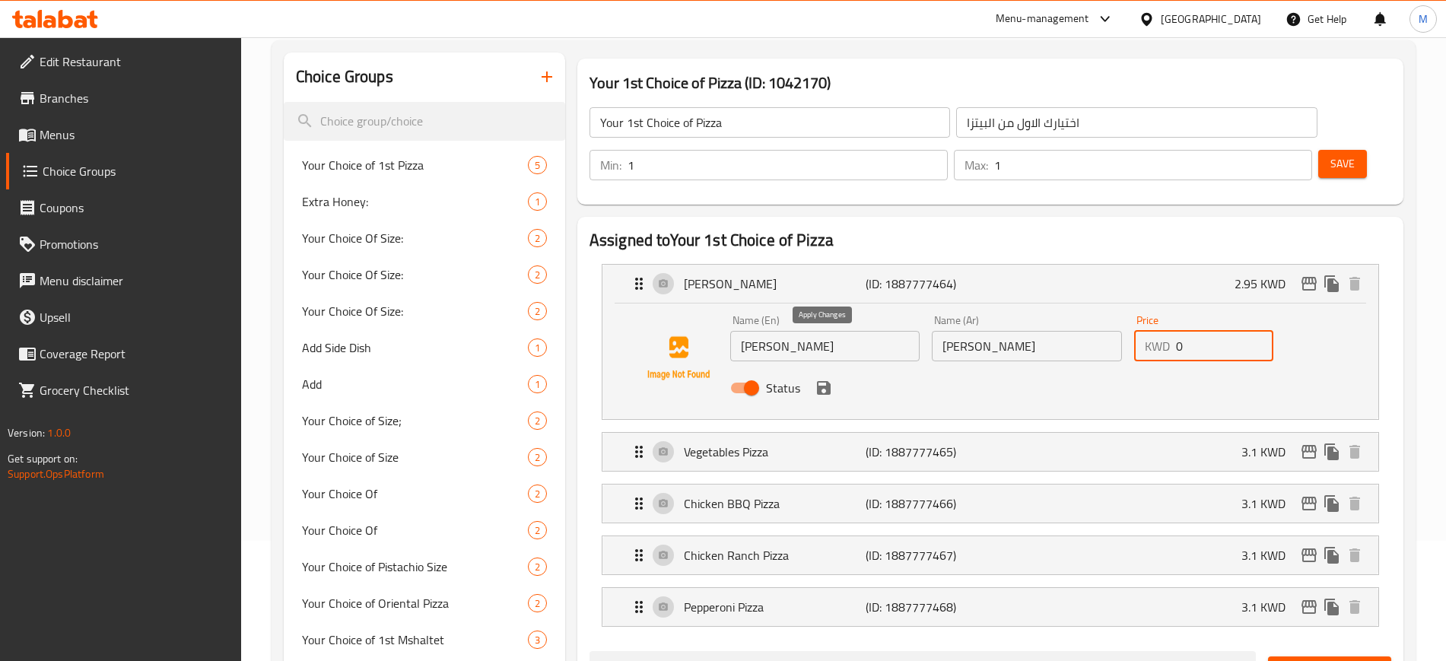
click at [820, 381] on icon "save" at bounding box center [824, 388] width 14 height 14
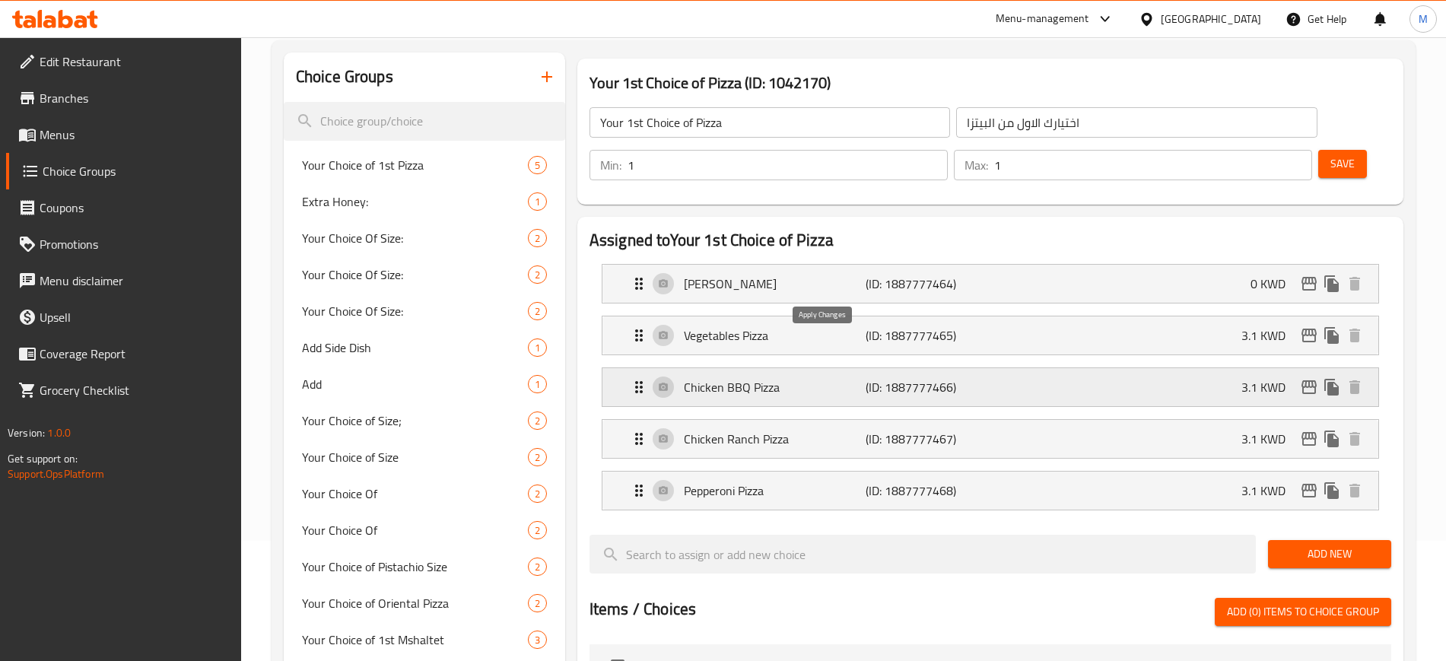
type input "0"
click at [1081, 316] on div "Vegetables Pizza (ID: 1887777465) 3.1 KWD" at bounding box center [995, 335] width 730 height 38
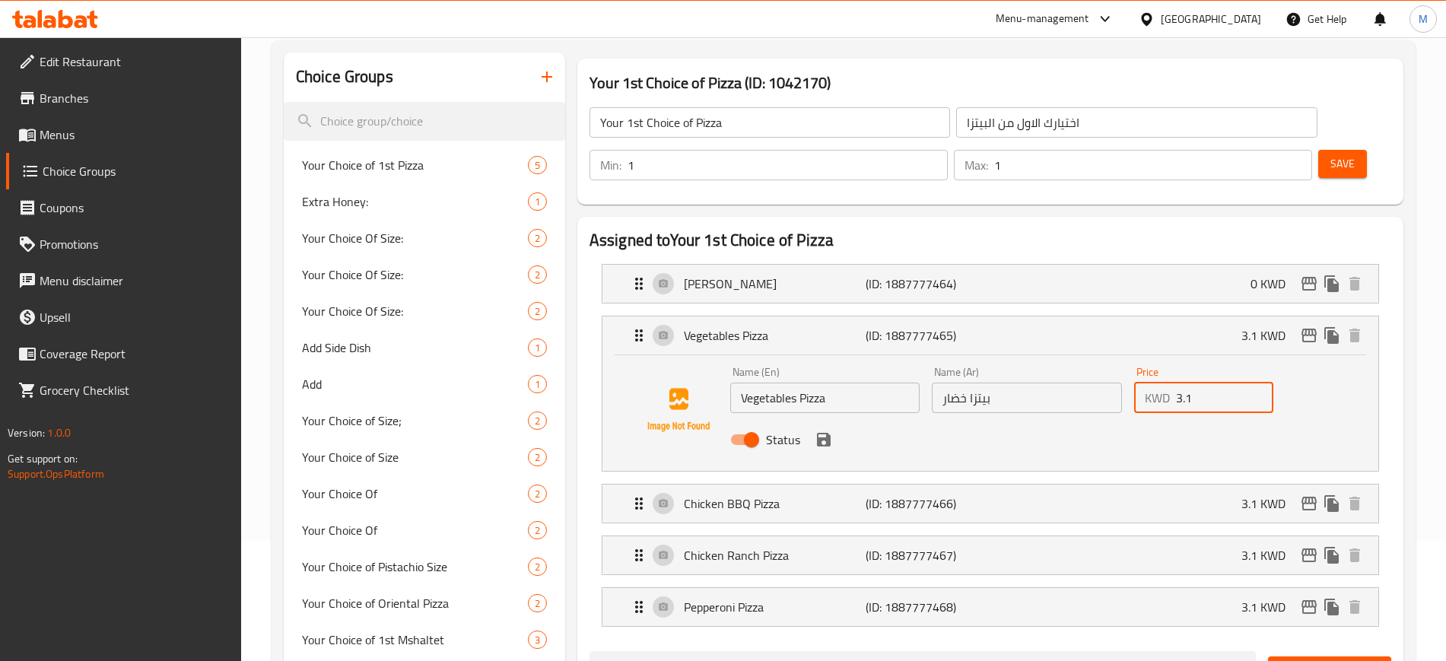
drag, startPoint x: 1210, startPoint y: 360, endPoint x: 1128, endPoint y: 360, distance: 82.1
click at [1128, 360] on div "Price KWD 3.1 Price" at bounding box center [1203, 389] width 151 height 59
click at [825, 433] on icon "save" at bounding box center [824, 440] width 14 height 14
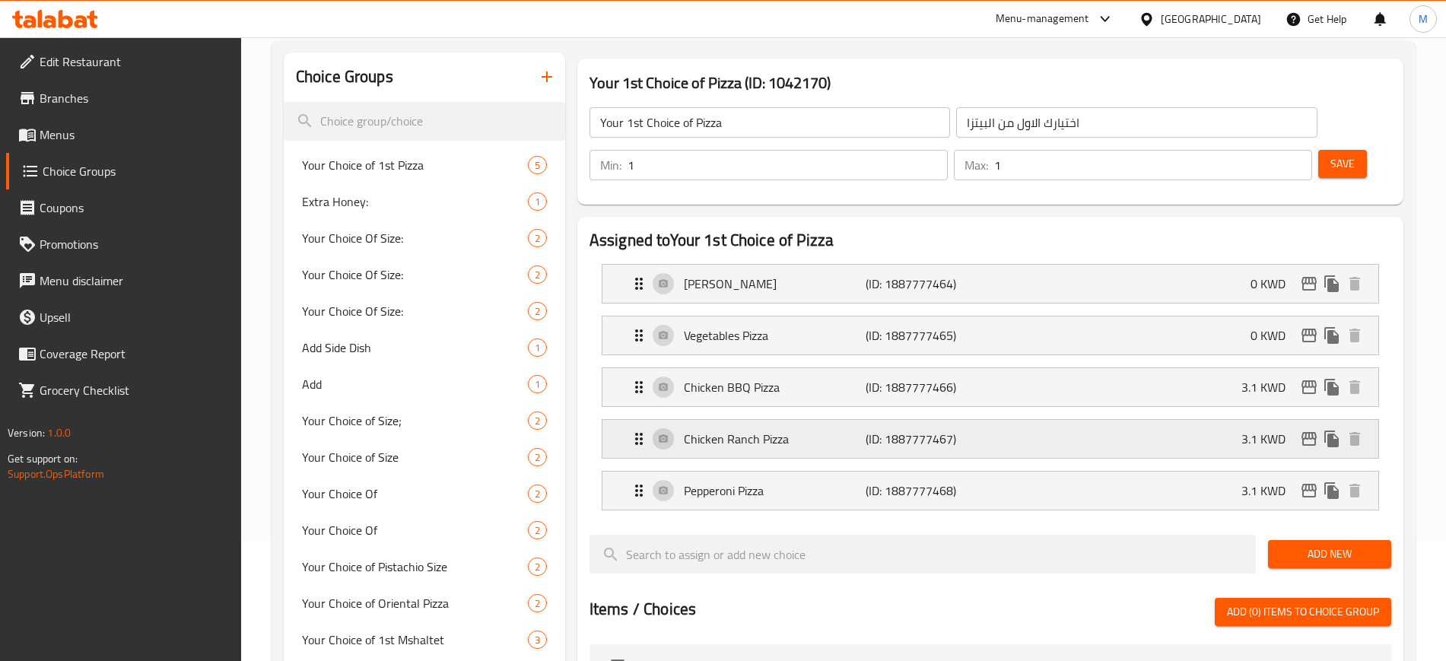
type input "0"
click at [1160, 368] on div "Chicken BBQ Pizza (ID: 1887777466) 3.1 KWD" at bounding box center [995, 387] width 730 height 38
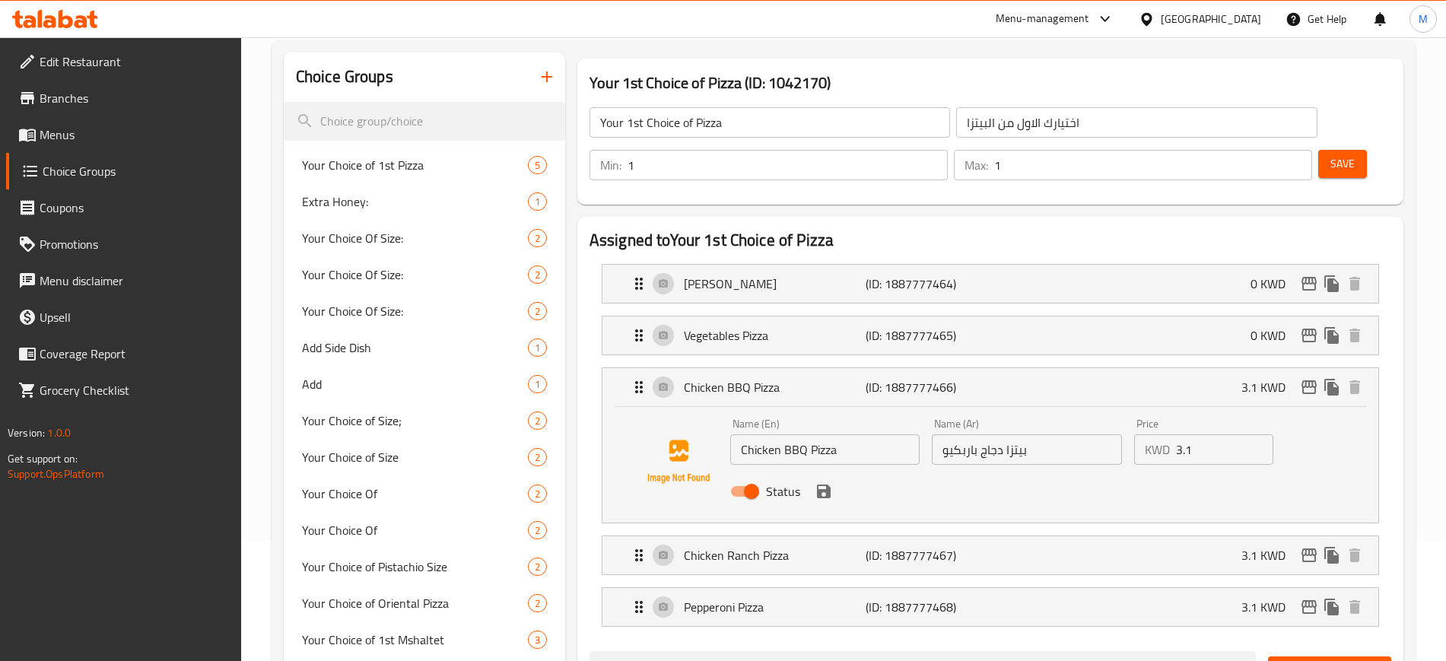
drag, startPoint x: 1193, startPoint y: 408, endPoint x: 1135, endPoint y: 414, distance: 58.9
click at [1135, 434] on div "KWD 3.1 Price" at bounding box center [1203, 449] width 139 height 30
click at [827, 484] on icon "save" at bounding box center [824, 491] width 14 height 14
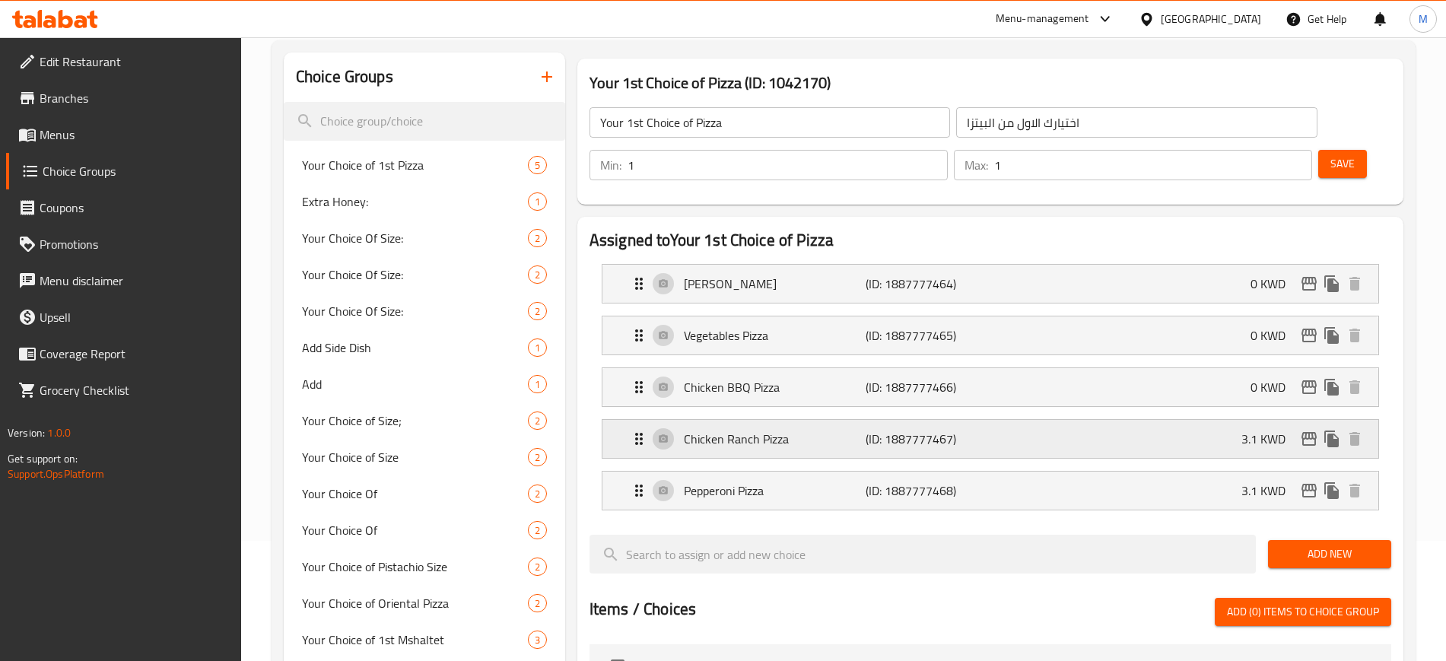
type input "0"
click at [1223, 420] on div "Chicken Ranch Pizza (ID: 1887777467) 3.1 KWD" at bounding box center [995, 439] width 730 height 38
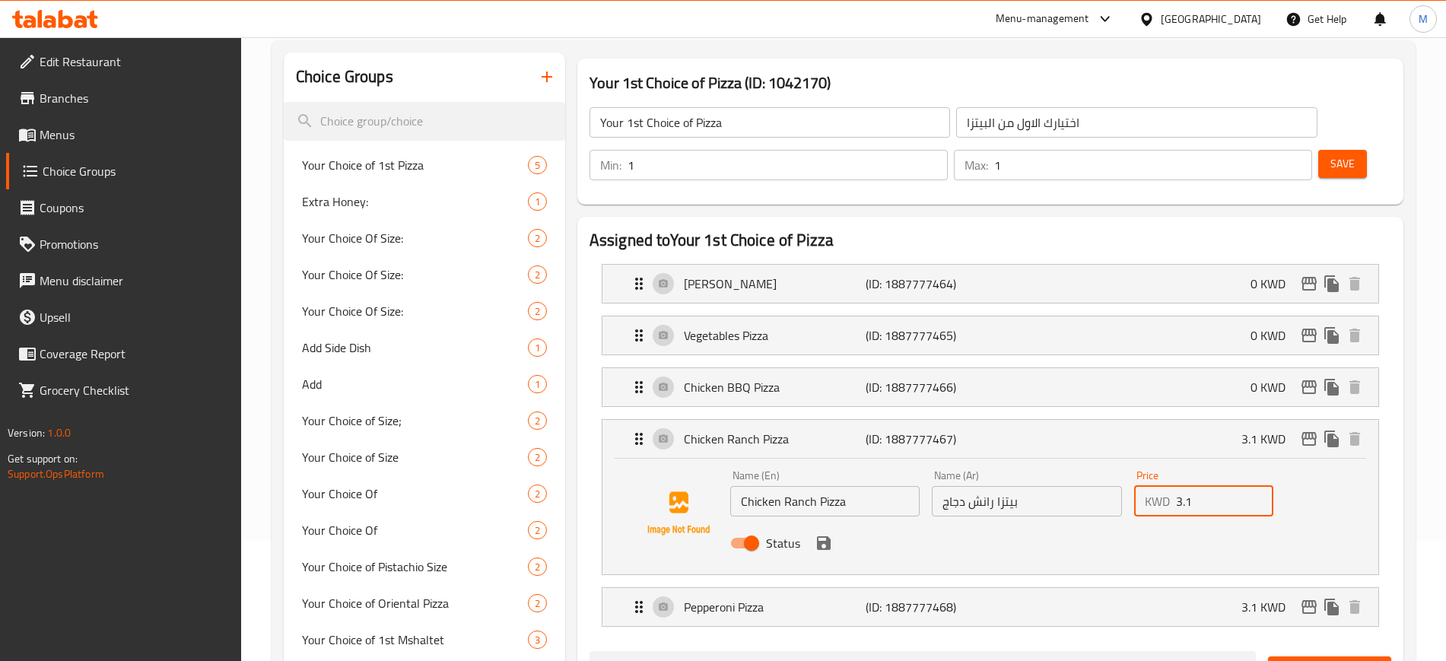
drag, startPoint x: 1221, startPoint y: 453, endPoint x: 1108, endPoint y: 462, distance: 113.7
click at [1108, 464] on div "Name (En) Chicken Ranch Pizza Name (En) Name (Ar) بيتزا رانش دجاج Name (Ar) Pri…" at bounding box center [1027, 514] width 606 height 100
click at [827, 536] on icon "save" at bounding box center [824, 543] width 14 height 14
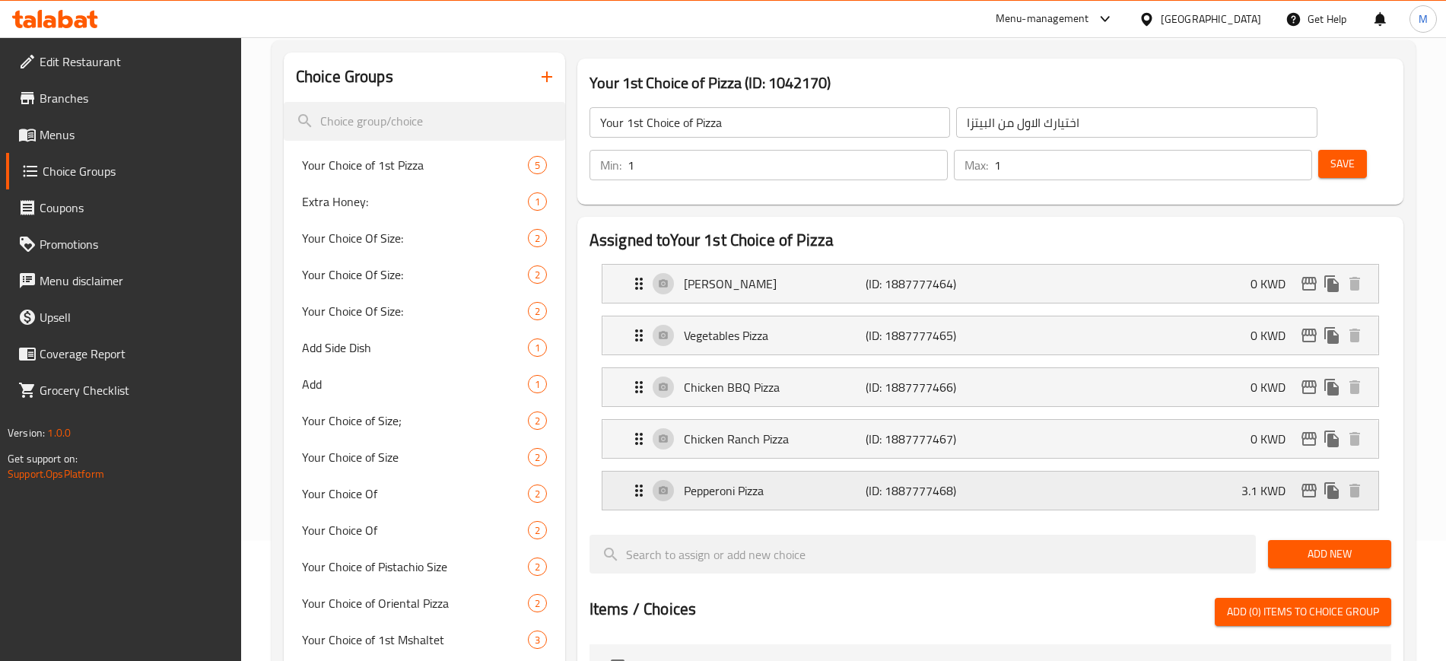
type input "0"
click at [1154, 471] on div "Pepperoni Pizza (ID: 1887777468) 3.1 KWD" at bounding box center [995, 490] width 730 height 38
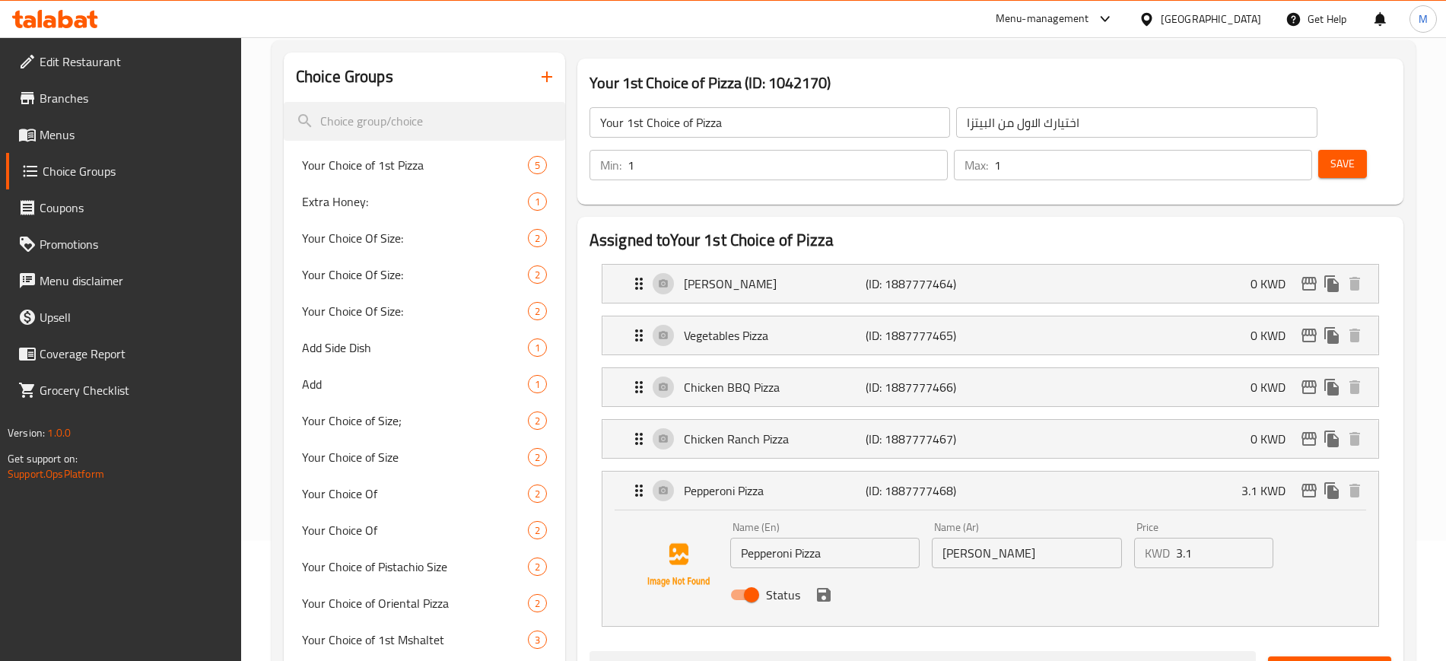
drag, startPoint x: 1223, startPoint y: 500, endPoint x: 1095, endPoint y: 520, distance: 129.3
click at [1095, 520] on div "Name (En) Pepperoni Pizza Name (En) Name (Ar) بيتزا بيبروني Name (Ar) Price KWD…" at bounding box center [1027, 566] width 606 height 100
click at [821, 588] on icon "save" at bounding box center [824, 595] width 14 height 14
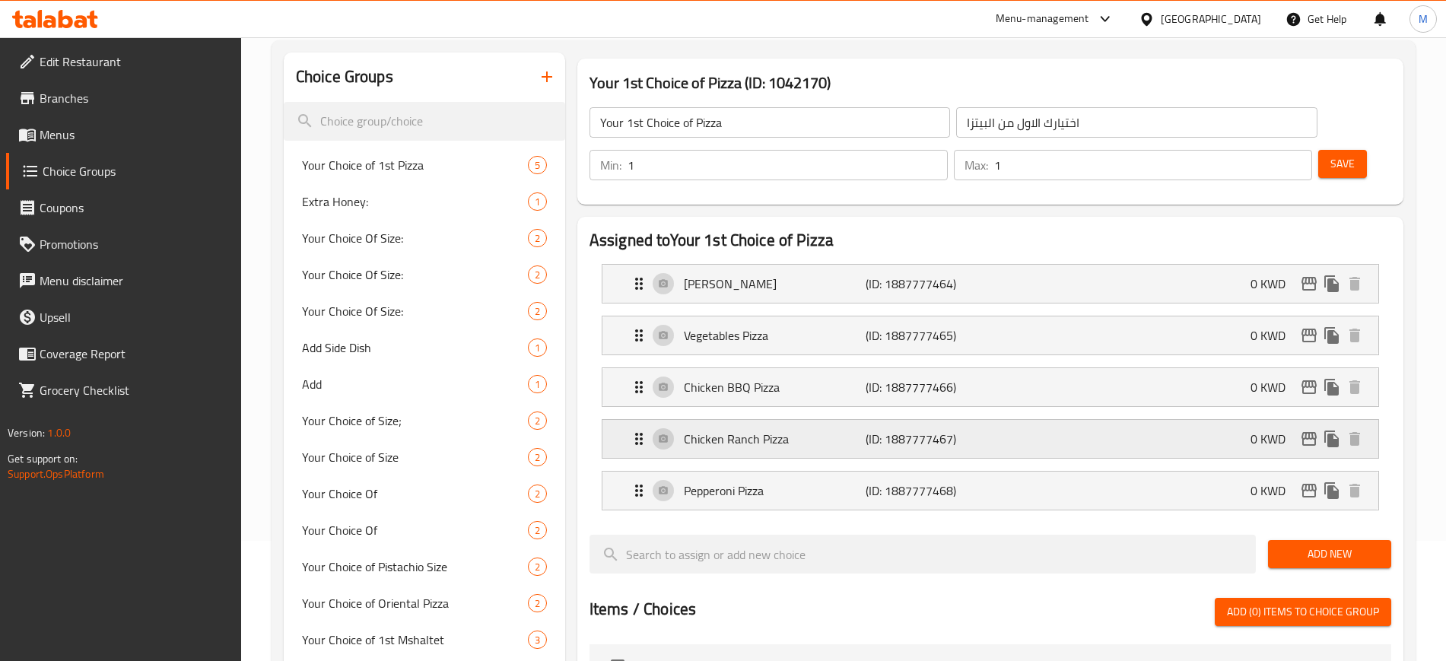
type input "0"
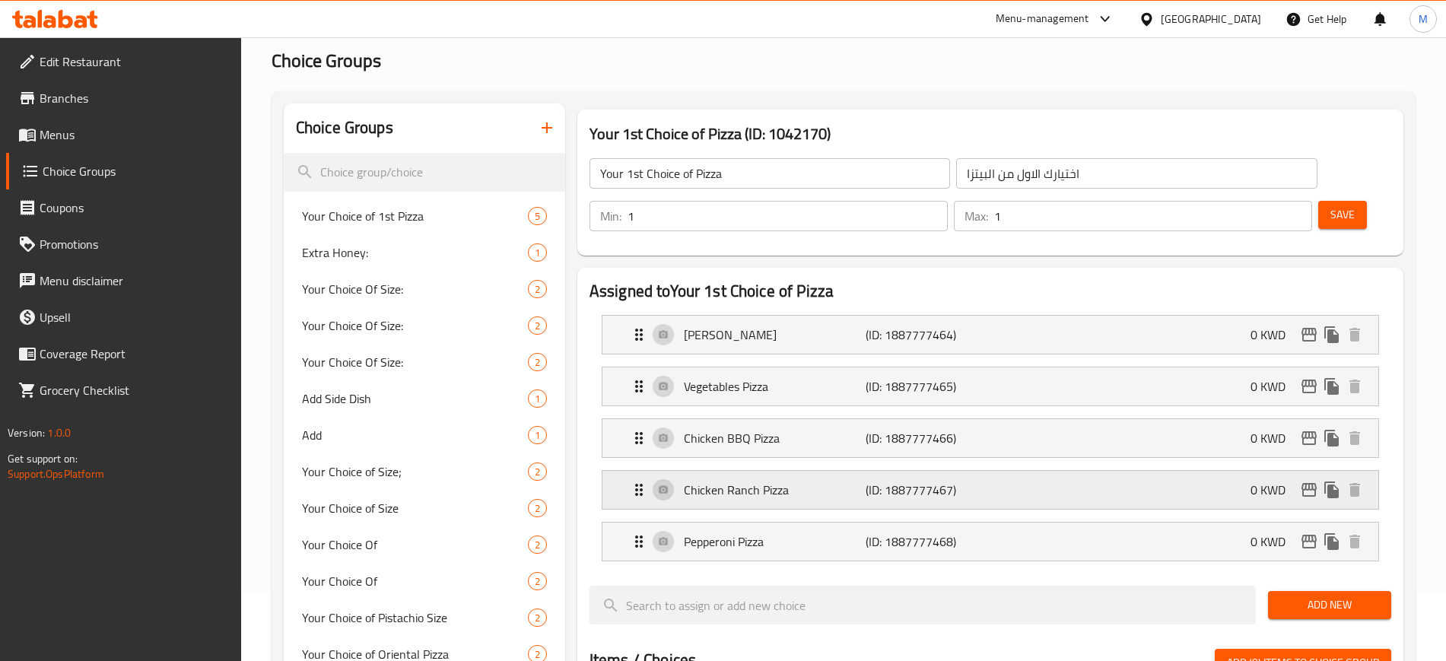
scroll to position [25, 0]
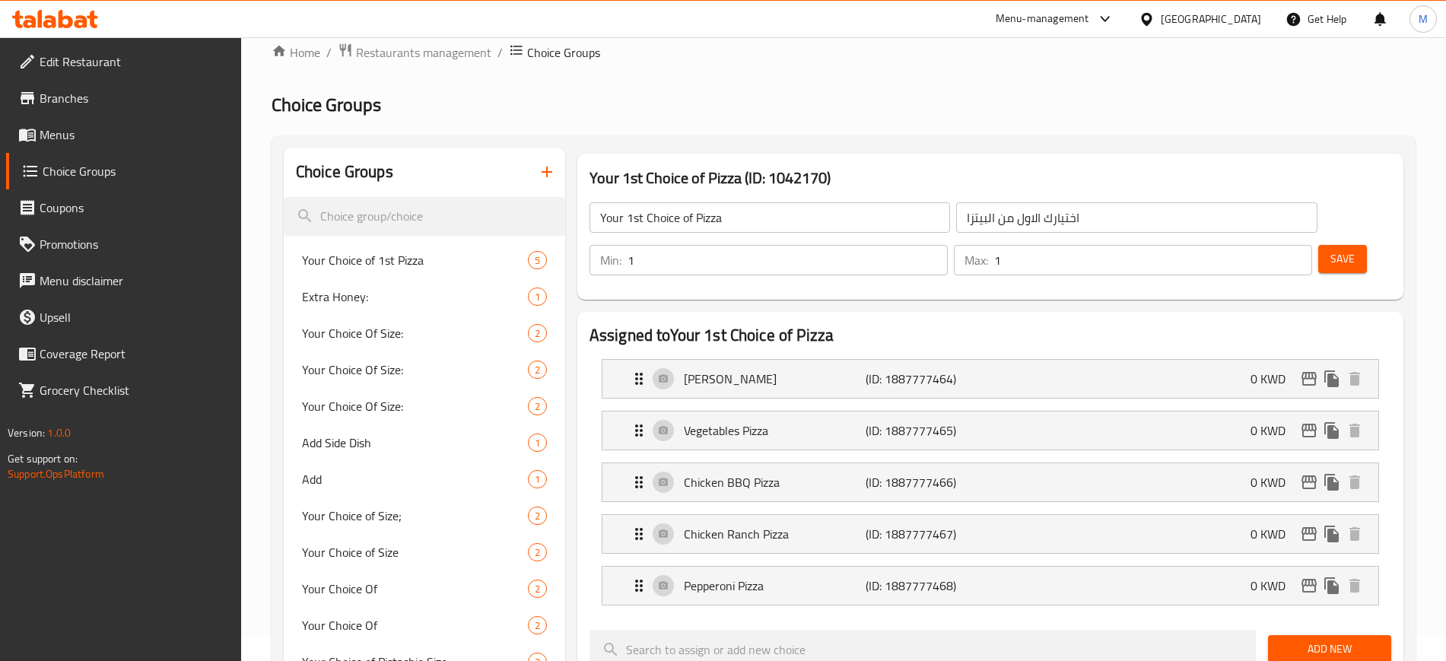
click at [1330, 249] on span "Save" at bounding box center [1342, 258] width 24 height 19
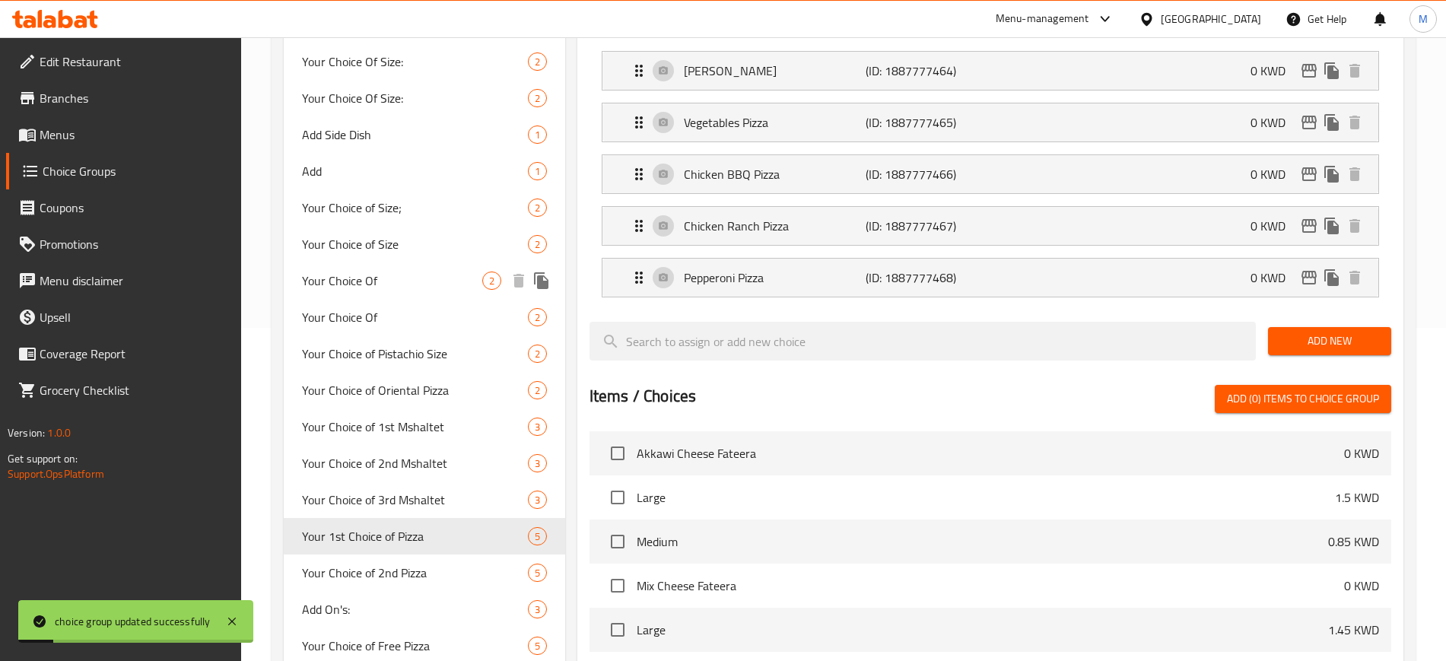
scroll to position [405, 0]
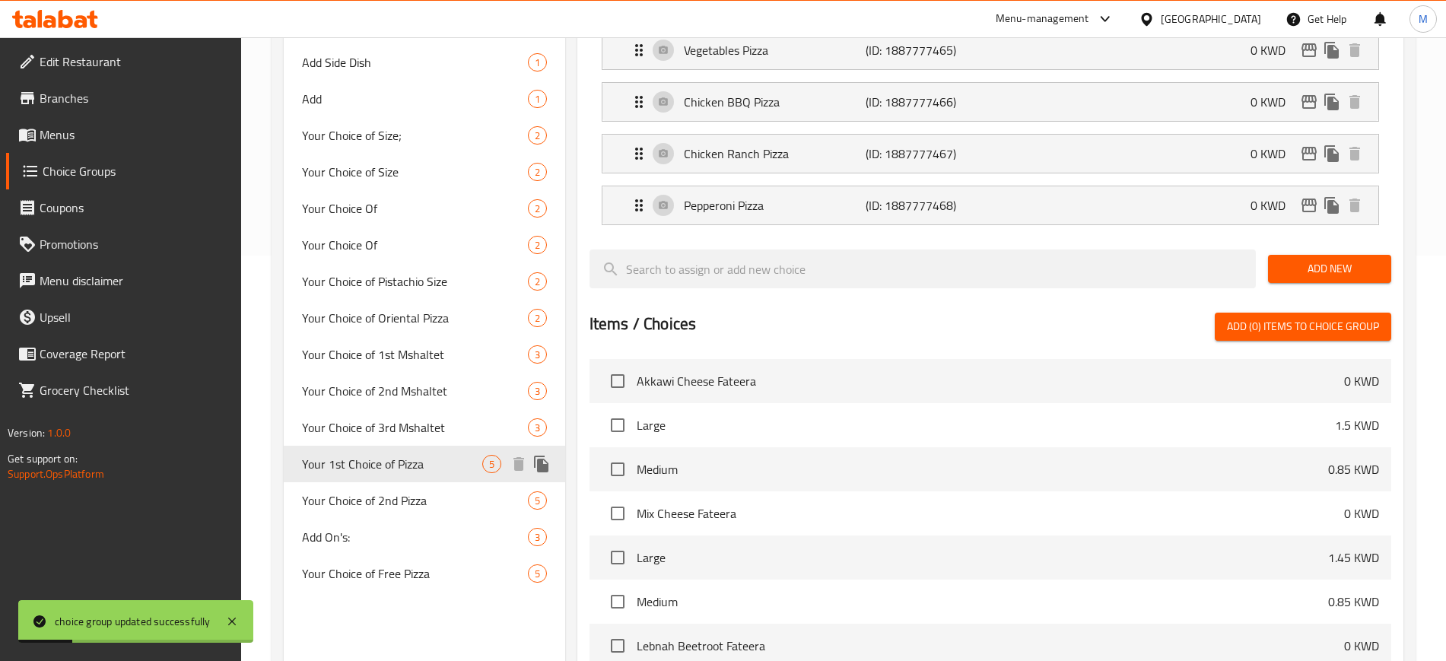
click at [433, 462] on span "Your 1st Choice of Pizza" at bounding box center [392, 464] width 180 height 18
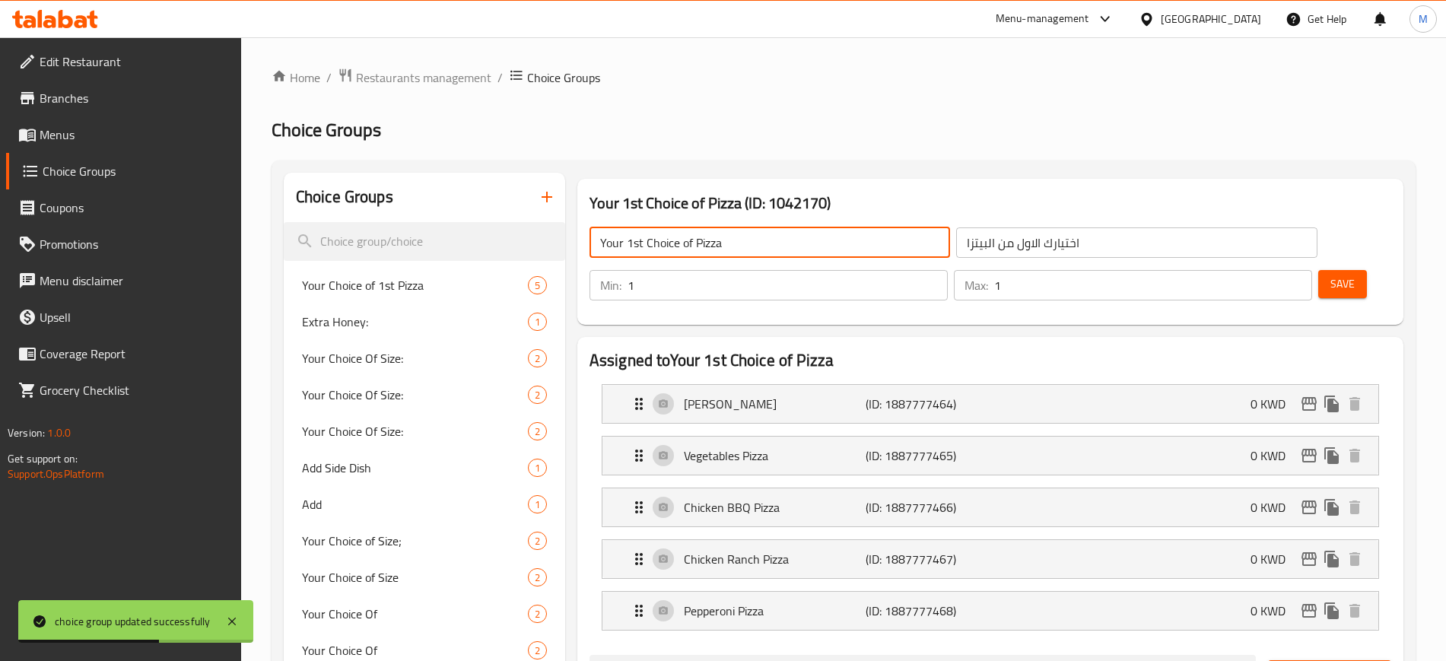
drag, startPoint x: 760, startPoint y: 243, endPoint x: 531, endPoint y: 265, distance: 230.7
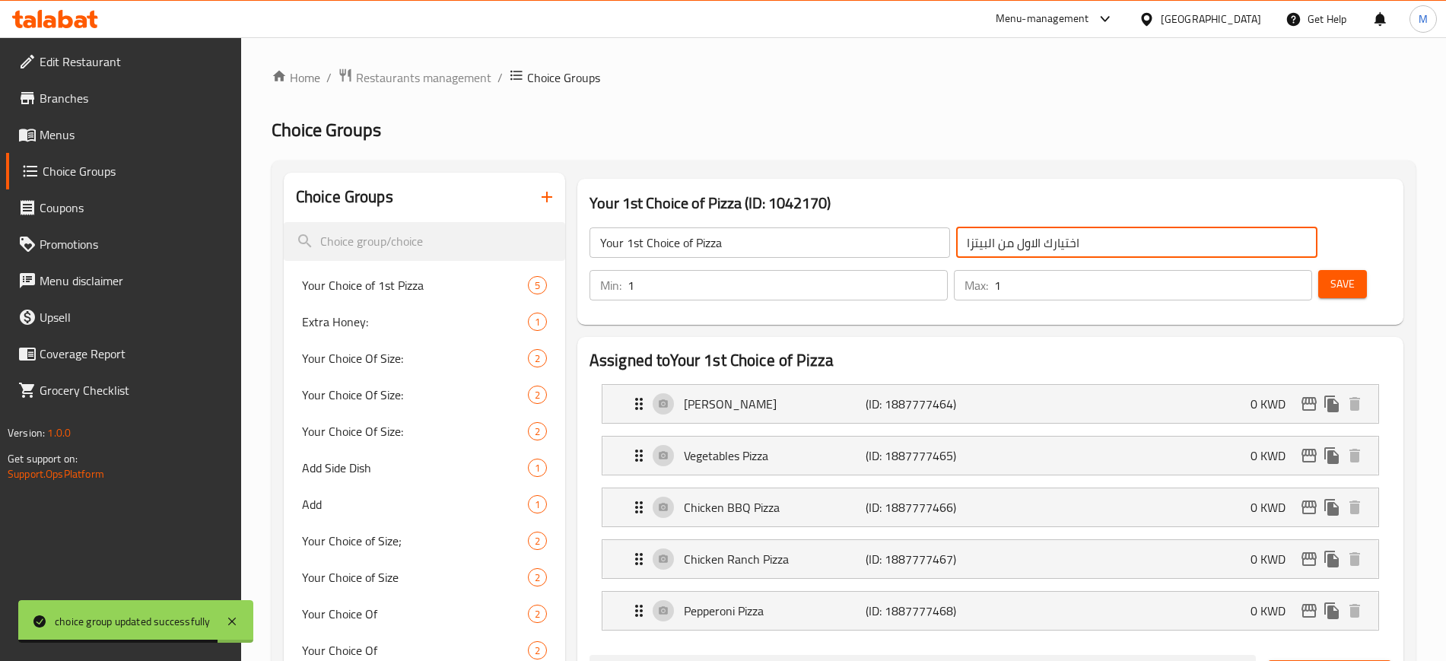
drag, startPoint x: 1050, startPoint y: 249, endPoint x: 806, endPoint y: 255, distance: 244.2
click at [806, 255] on div "Your 1st Choice of Pizza ​ اختيارك الاول من البيتزا ​" at bounding box center [953, 242] width 746 height 49
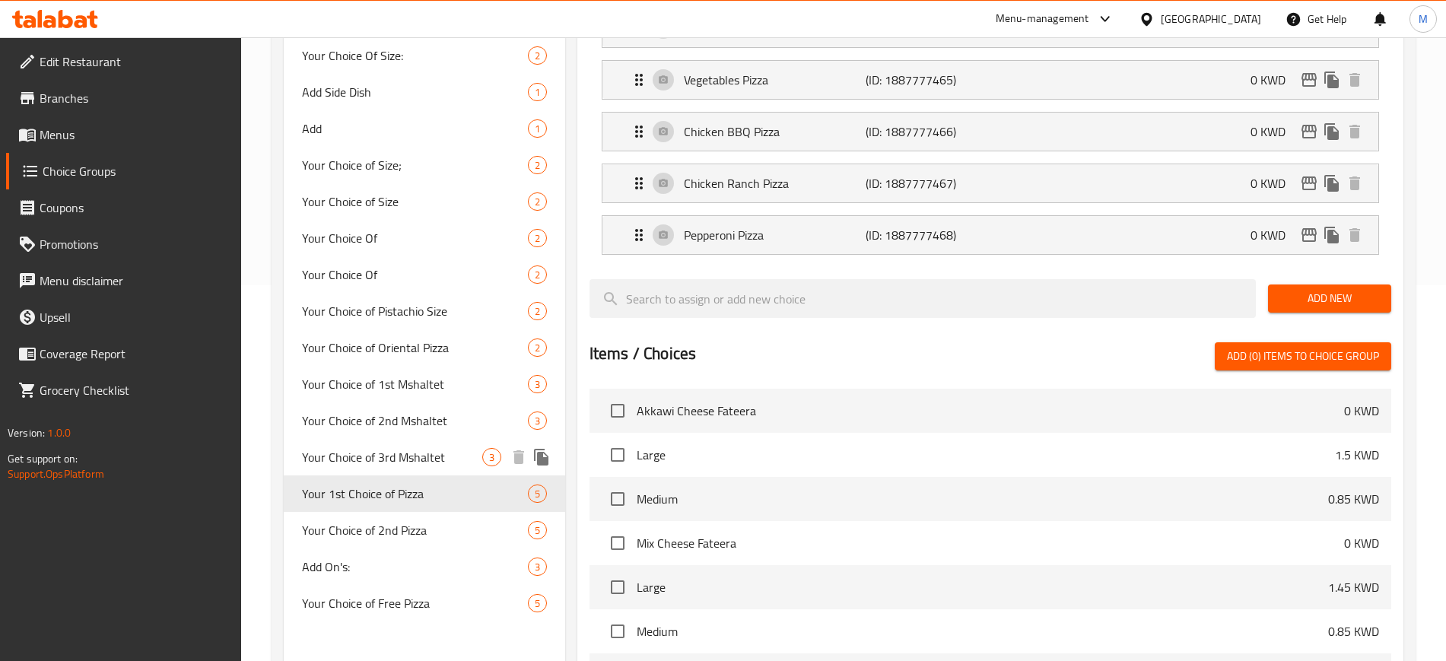
scroll to position [380, 0]
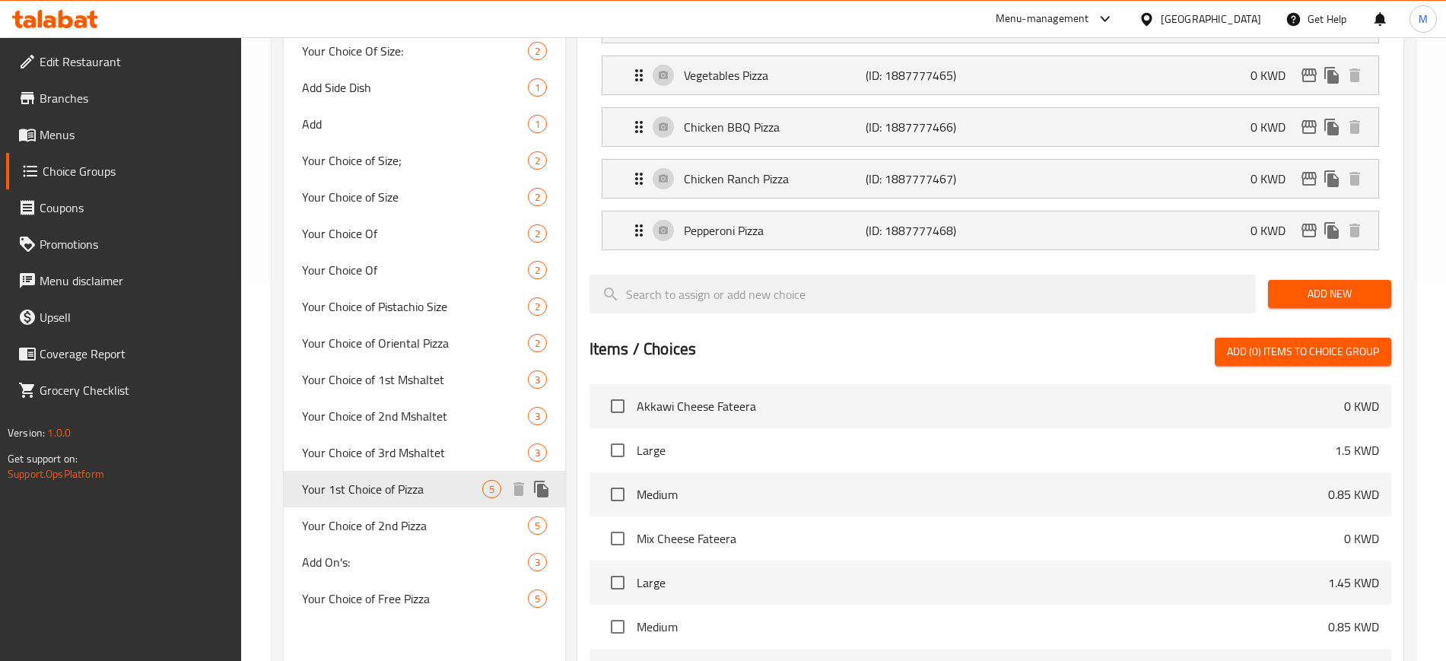
click at [538, 491] on icon "duplicate" at bounding box center [541, 489] width 14 height 17
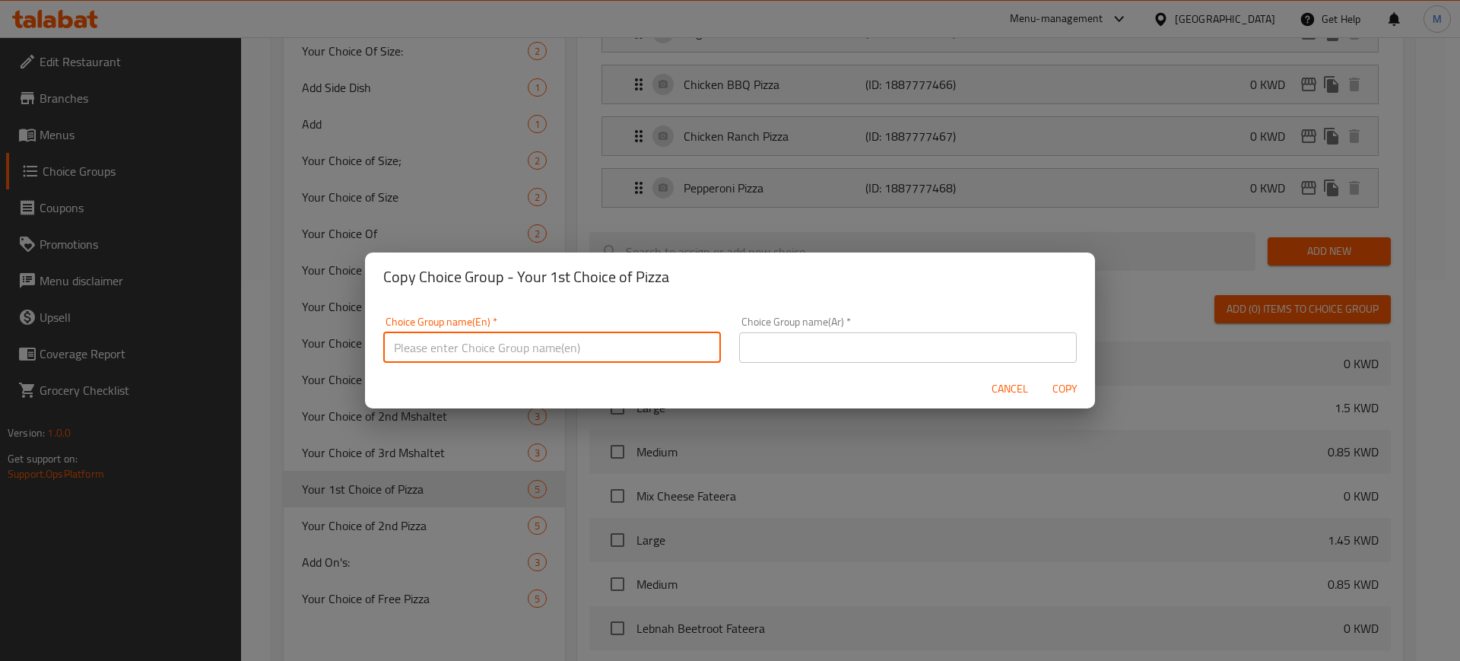
click at [612, 351] on input "text" at bounding box center [552, 347] width 338 height 30
paste input "Your 1st Choice of Pizza"
type input "Your 1st Choice of Pizza"
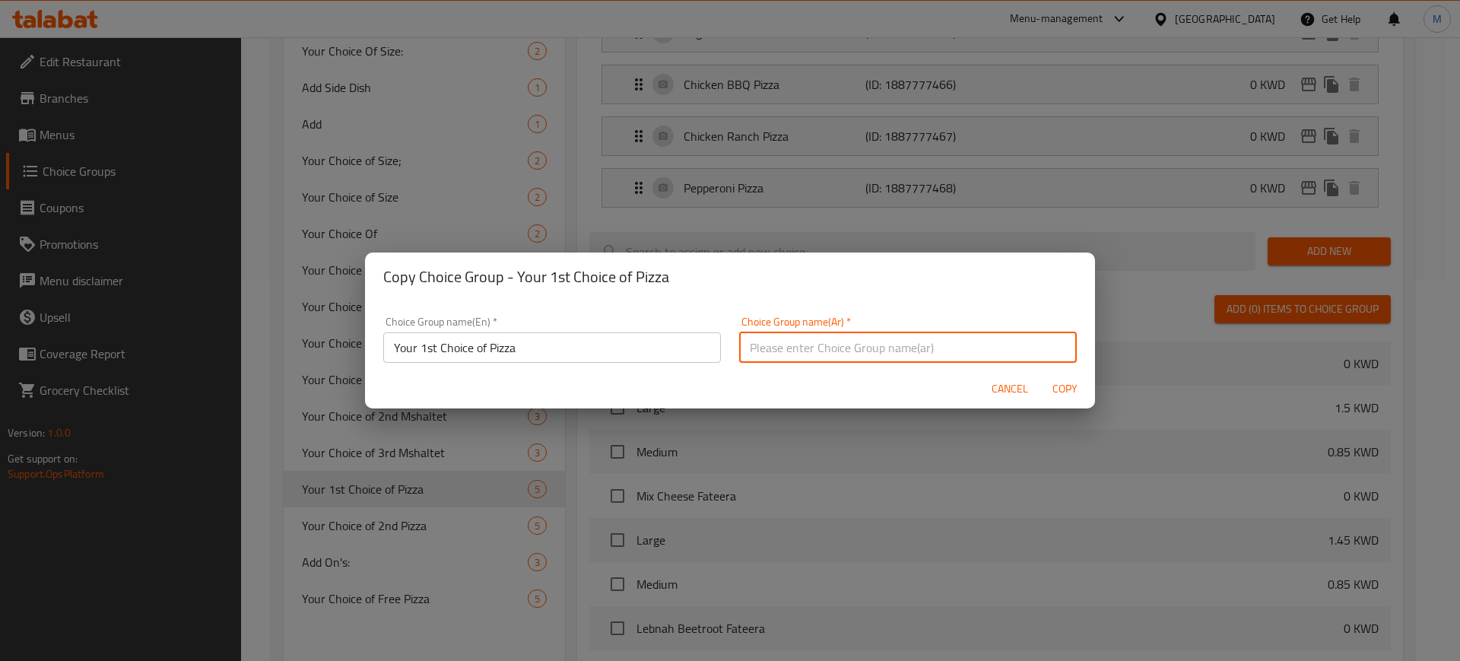
click at [830, 336] on input "text" at bounding box center [908, 347] width 338 height 30
paste input "اختيارك الاول من البيتزا"
drag, startPoint x: 815, startPoint y: 345, endPoint x: 795, endPoint y: 344, distance: 20.5
click at [795, 344] on input "اختيارك الاول من البيتزا" at bounding box center [908, 347] width 338 height 30
type input "اختيارك الثاني من البيتزا"
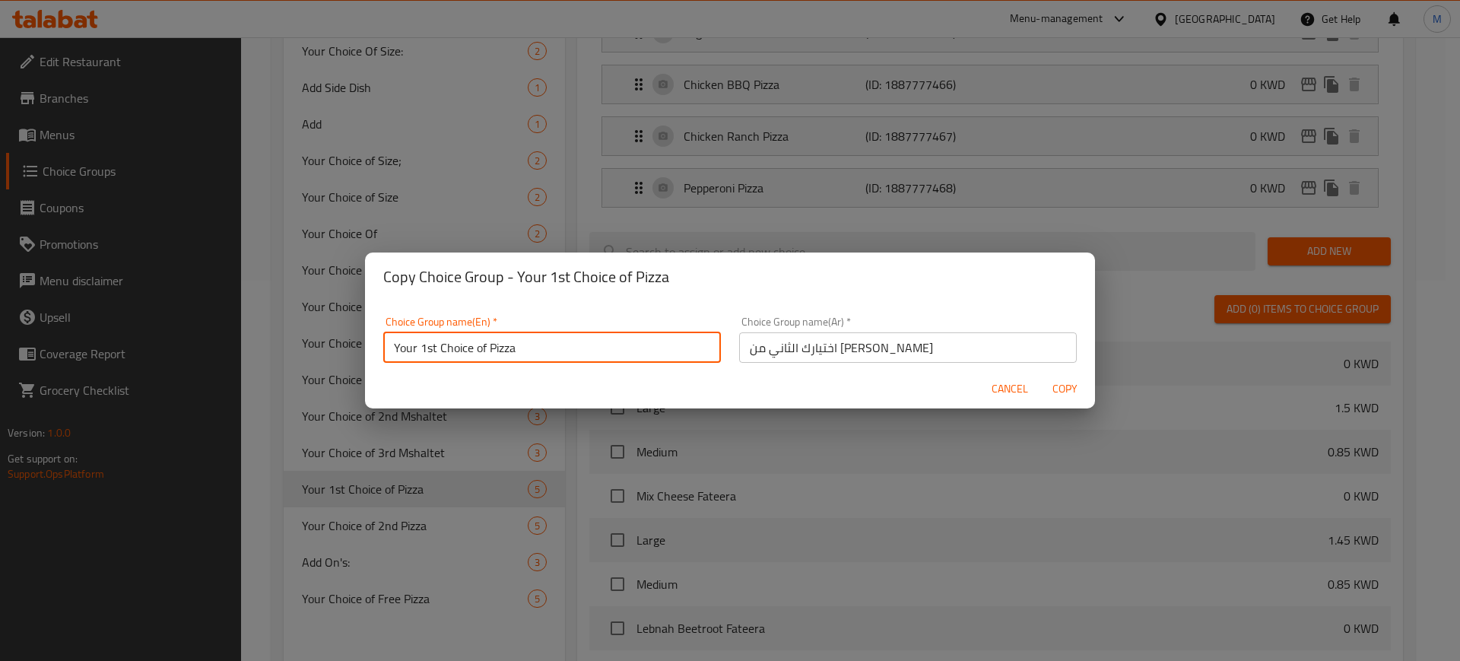
drag, startPoint x: 422, startPoint y: 346, endPoint x: 435, endPoint y: 345, distance: 12.9
click at [435, 345] on input "Your 1st Choice of Pizza" at bounding box center [552, 347] width 338 height 30
click at [608, 342] on input "Your 2nd Choice of Pizza" at bounding box center [552, 347] width 338 height 30
type input "Your 2nd Choice of Pizza"
click at [1072, 386] on span "Copy" at bounding box center [1064, 388] width 36 height 19
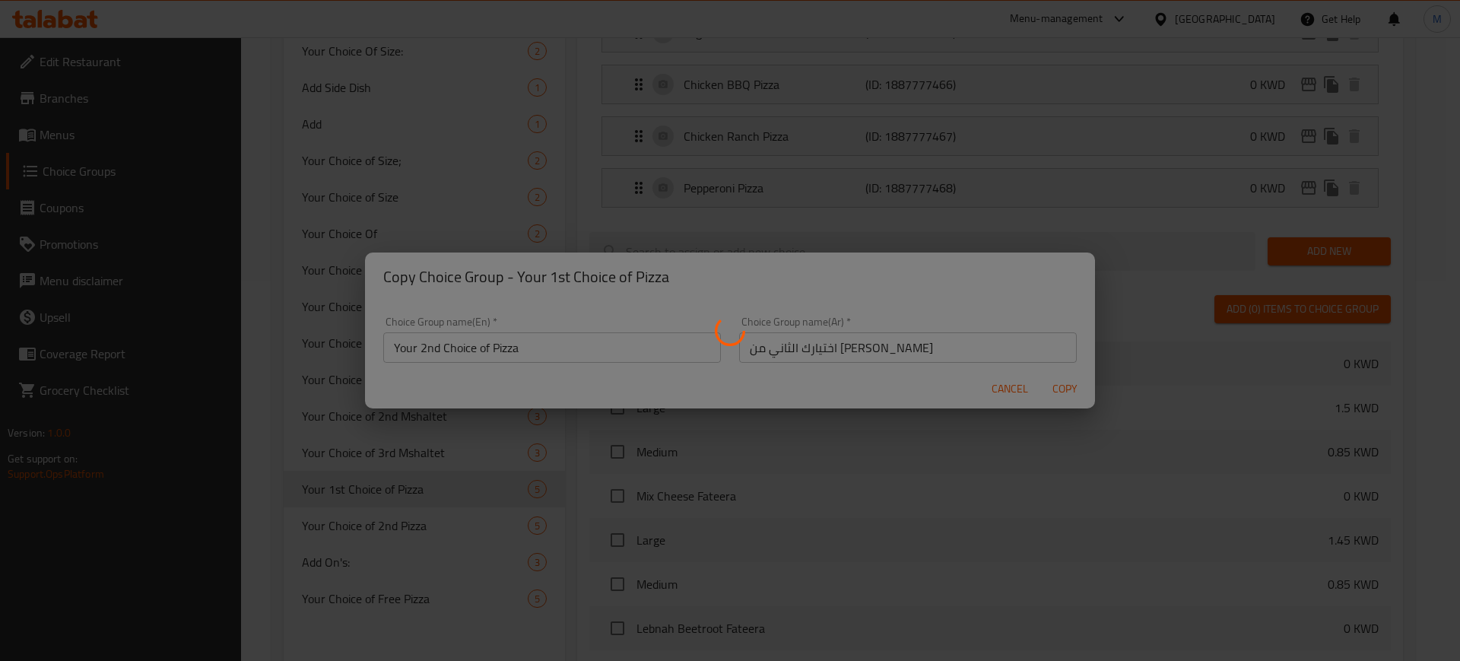
type input "Your 2nd Choice of Pizza"
type input "اختيارك الثاني من البيتزا"
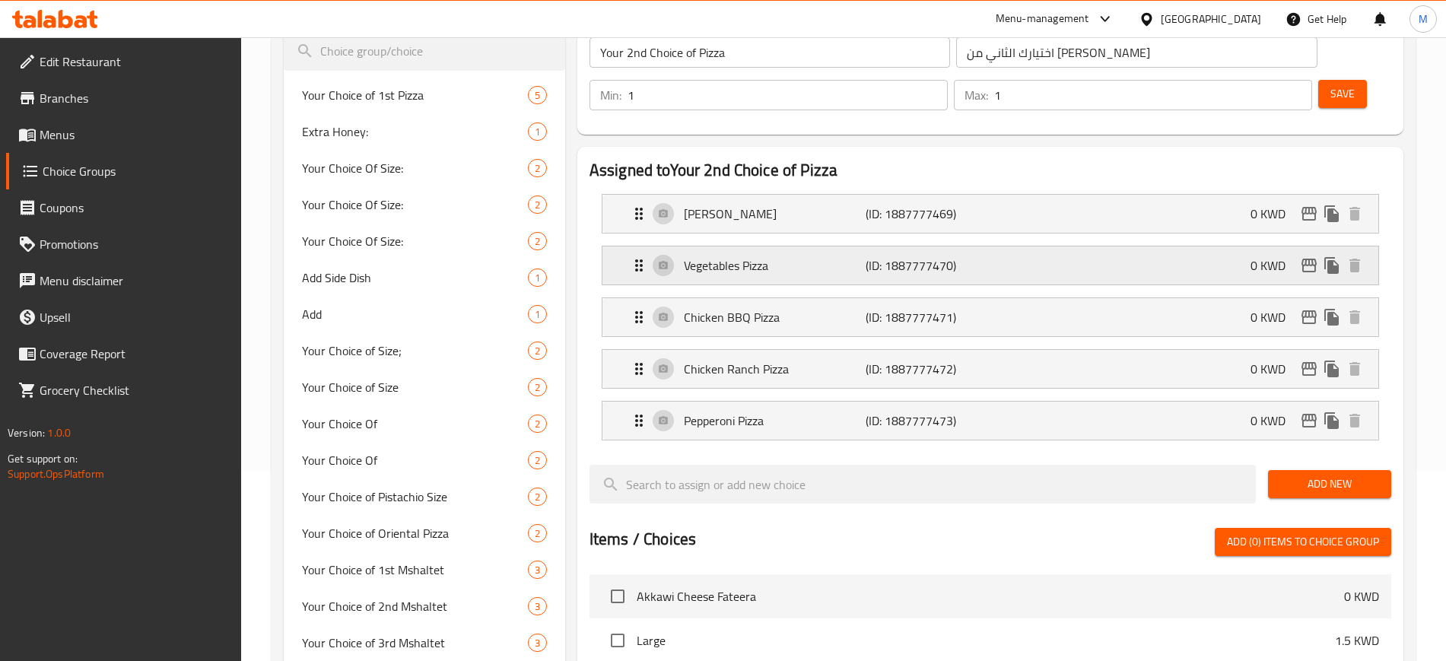
scroll to position [95, 0]
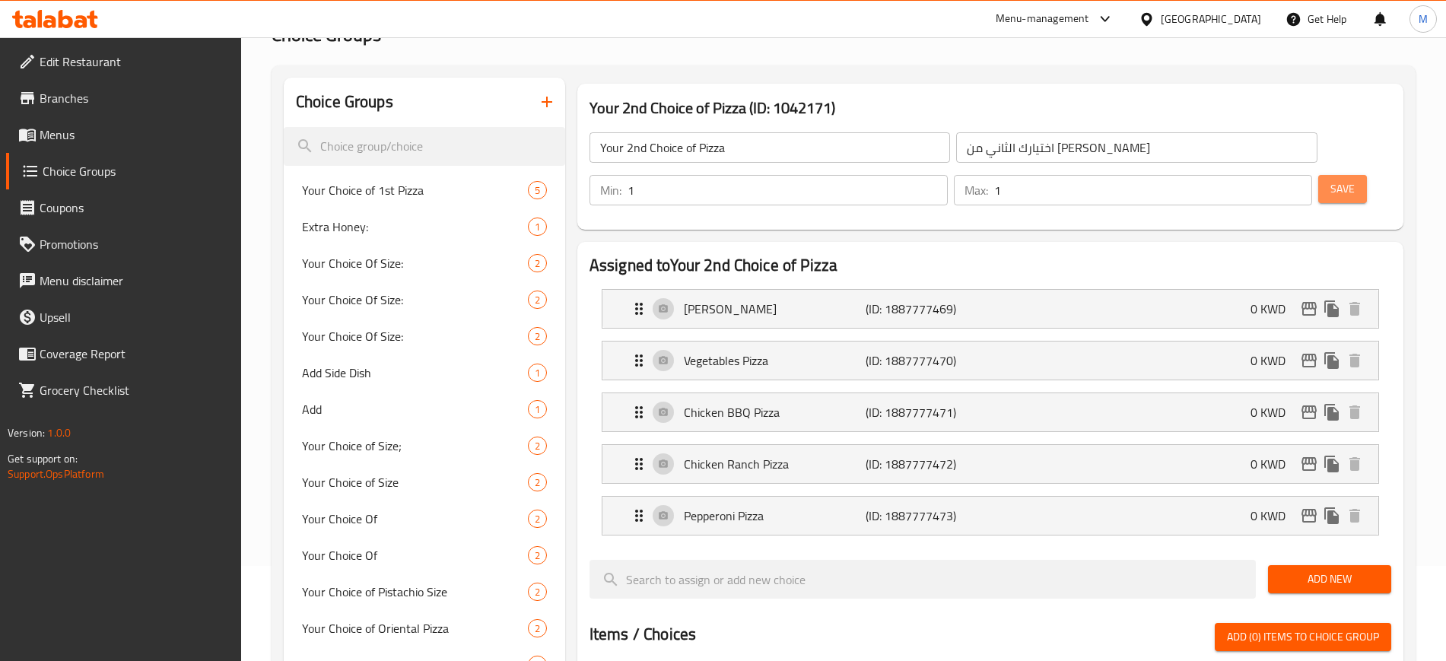
click at [1330, 179] on span "Save" at bounding box center [1342, 188] width 24 height 19
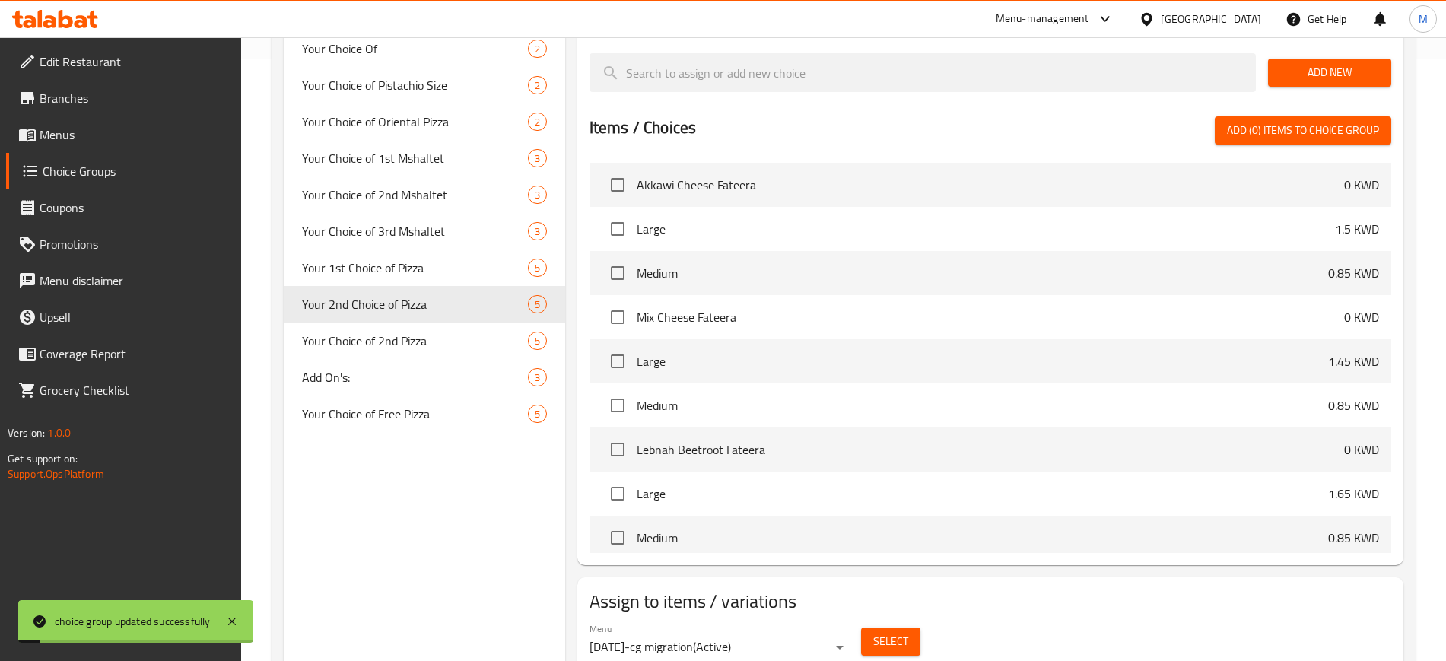
scroll to position [618, 0]
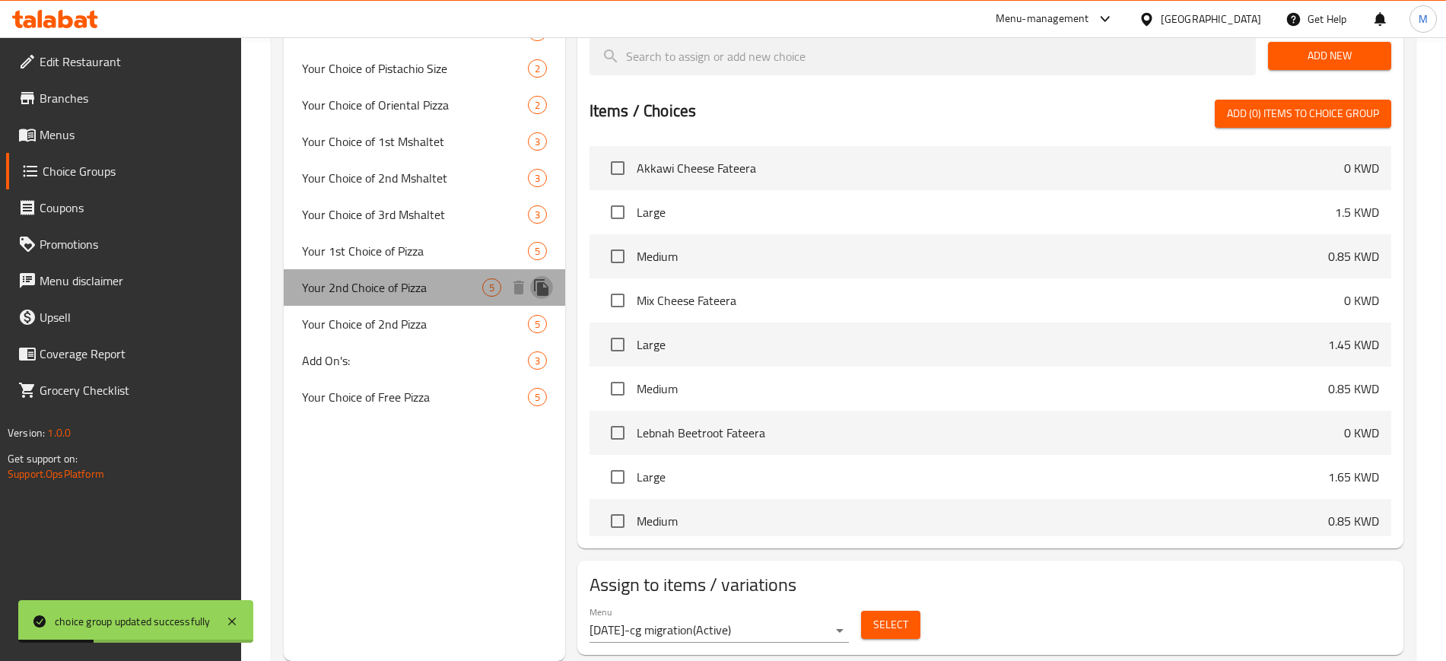
click at [545, 281] on icon "duplicate" at bounding box center [541, 287] width 18 height 18
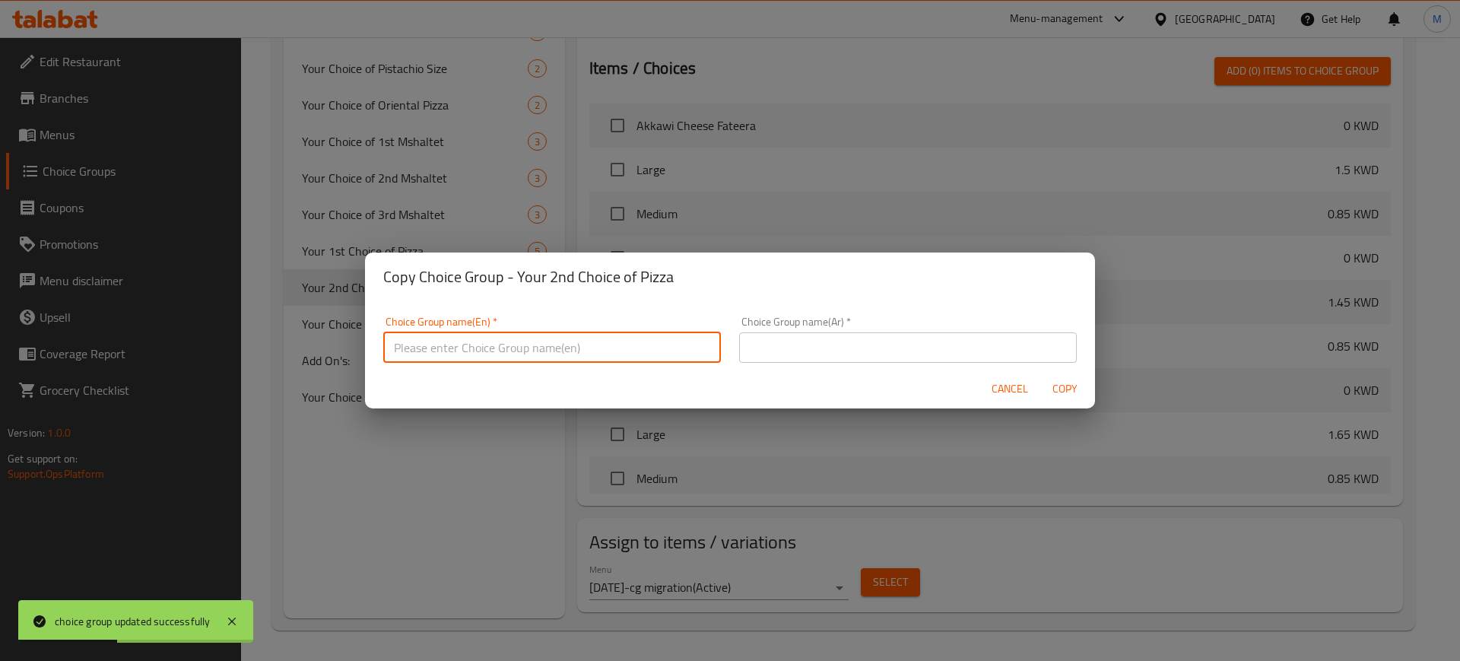
click at [582, 348] on input "text" at bounding box center [552, 347] width 338 height 30
paste input "Your 1st Choice of Pizza"
type input "Your 1st Choice of Pizza"
click at [823, 341] on input "text" at bounding box center [908, 347] width 338 height 30
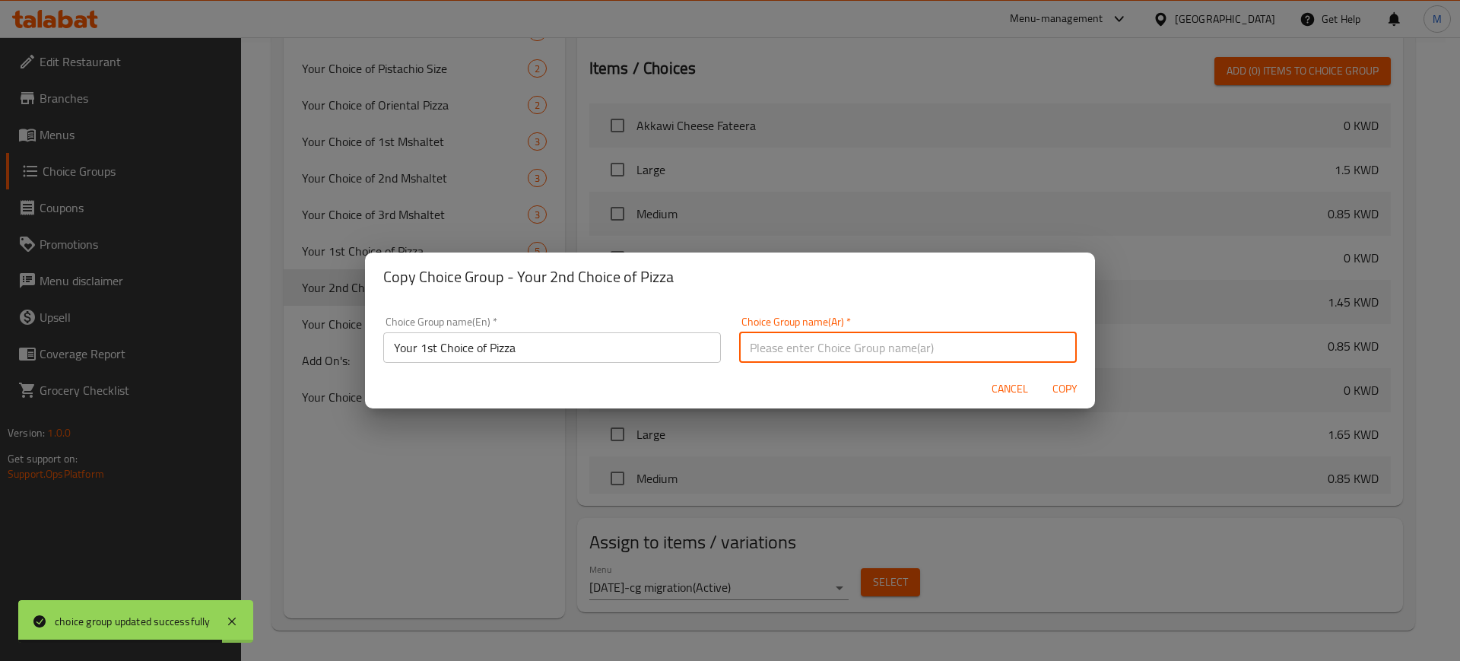
paste input "اختيارك الاول من البيتزا"
type input "اختيارك الاول من البيتزا"
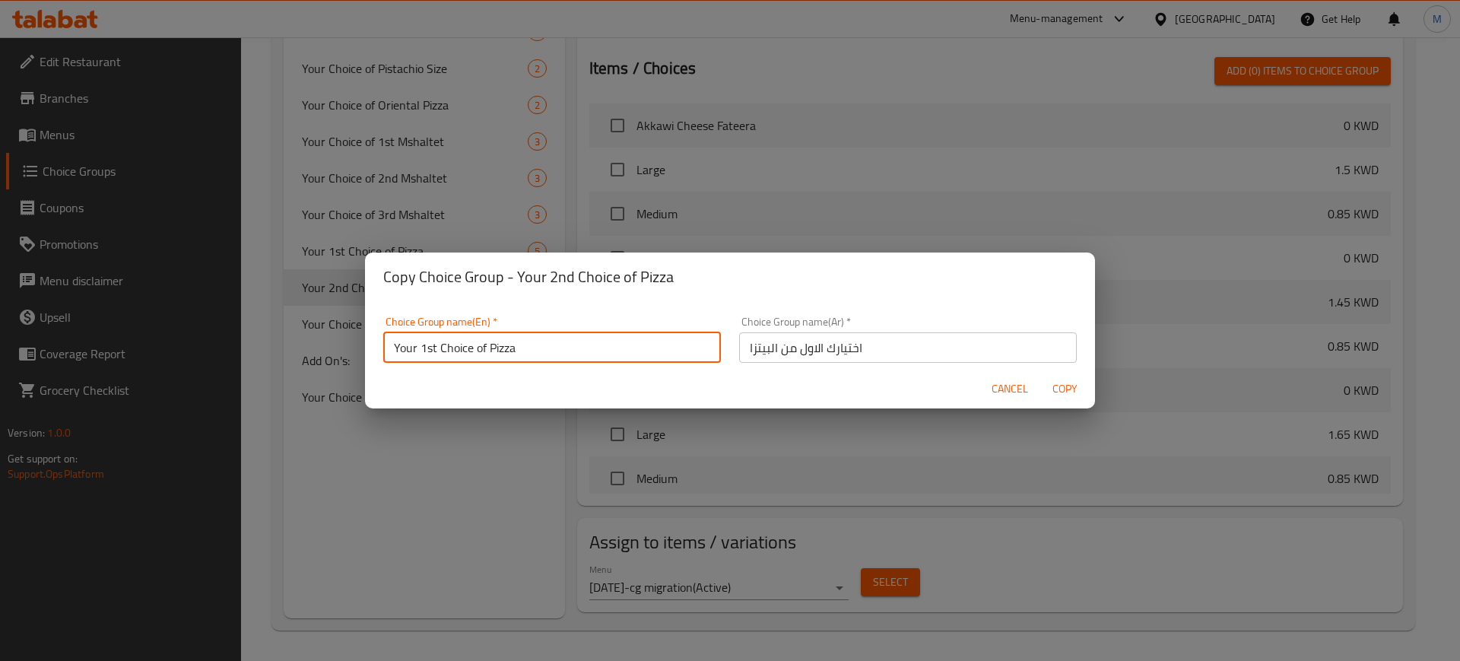
click at [431, 344] on input "Your 1st Choice of Pizza" at bounding box center [552, 347] width 338 height 30
drag, startPoint x: 422, startPoint y: 343, endPoint x: 435, endPoint y: 342, distance: 12.9
click at [435, 342] on input "Your 1st Choice of Pizza" at bounding box center [552, 347] width 338 height 30
click at [567, 336] on input "Your 3rd Choice of Pizza" at bounding box center [552, 347] width 338 height 30
type input "Your 3rd Choice of Pizza"
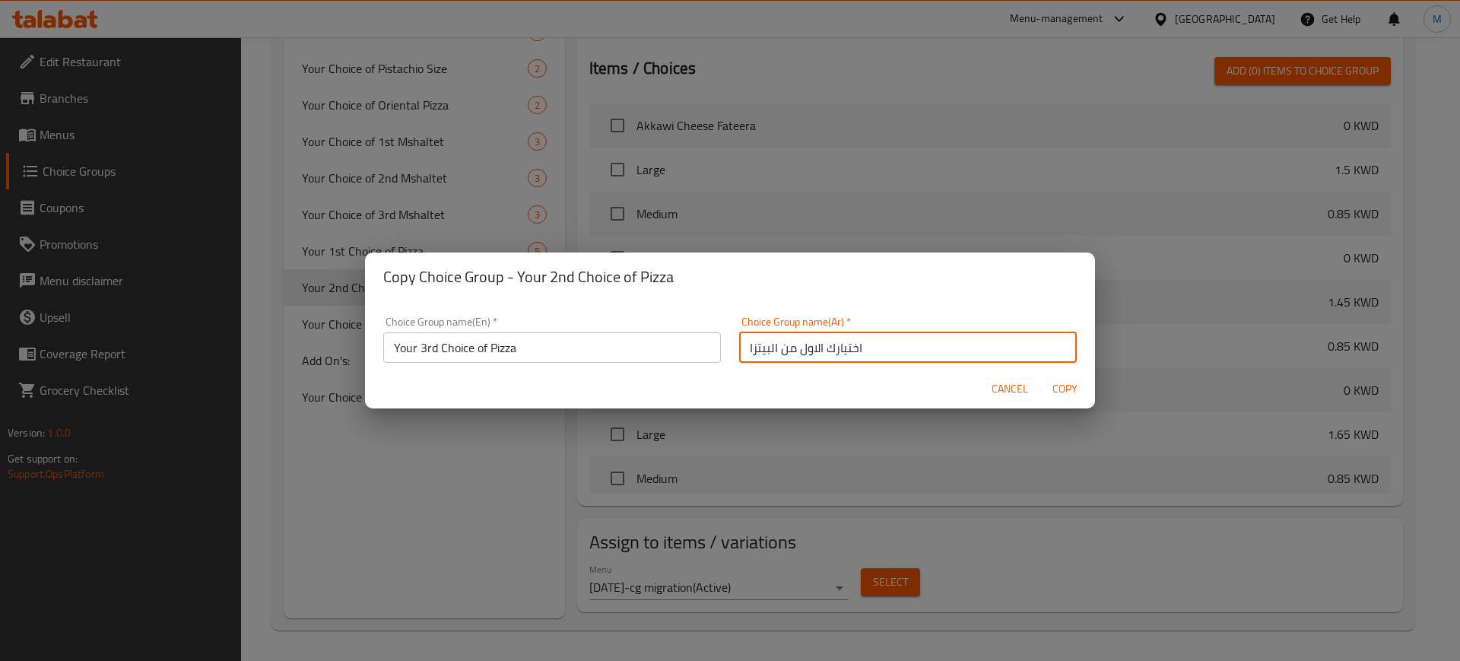
drag, startPoint x: 816, startPoint y: 348, endPoint x: 795, endPoint y: 350, distance: 21.3
click at [795, 350] on input "اختيارك الاول من البيتزا" at bounding box center [908, 347] width 338 height 30
click at [920, 344] on input "اختيارك الثالث من البيتزا" at bounding box center [908, 347] width 338 height 30
type input "اختيارك الثالث من البيتزا"
click at [1060, 396] on span "Copy" at bounding box center [1064, 388] width 36 height 19
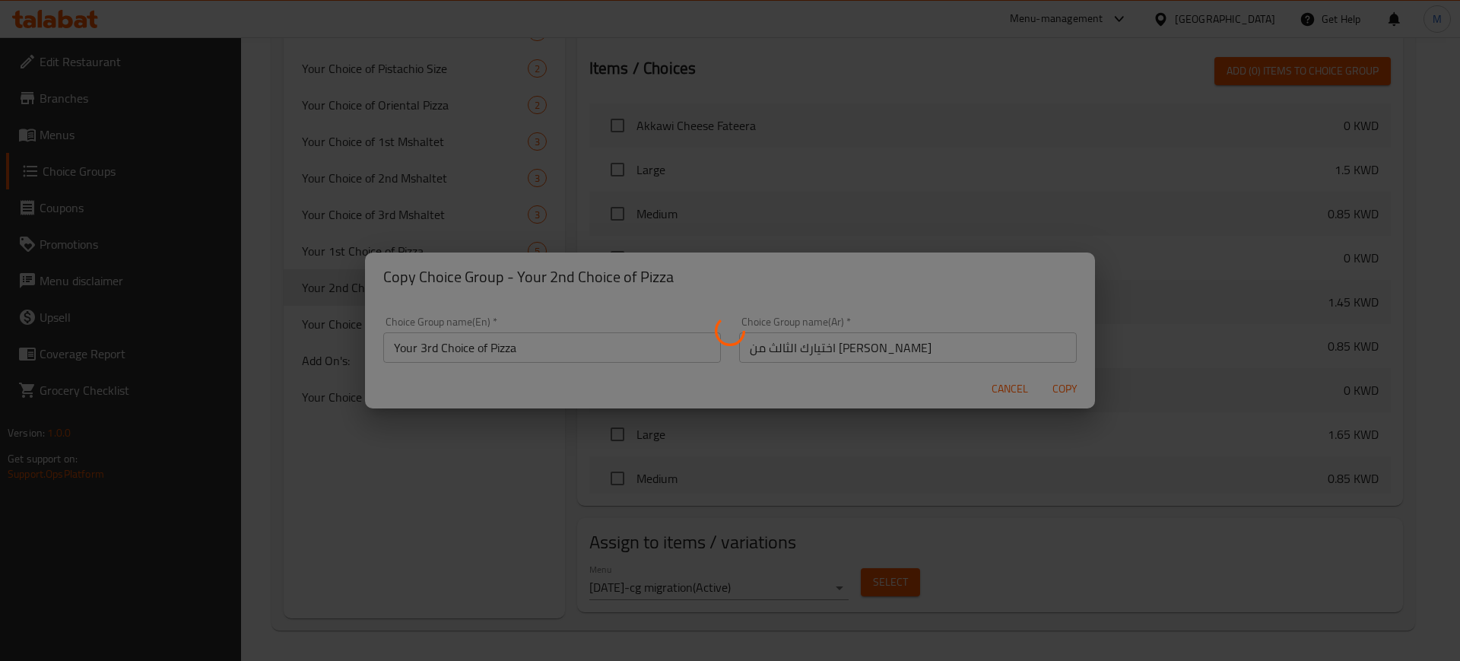
type input "Your 3rd Choice of Pizza"
type input "اختيارك الثالث من البيتزا"
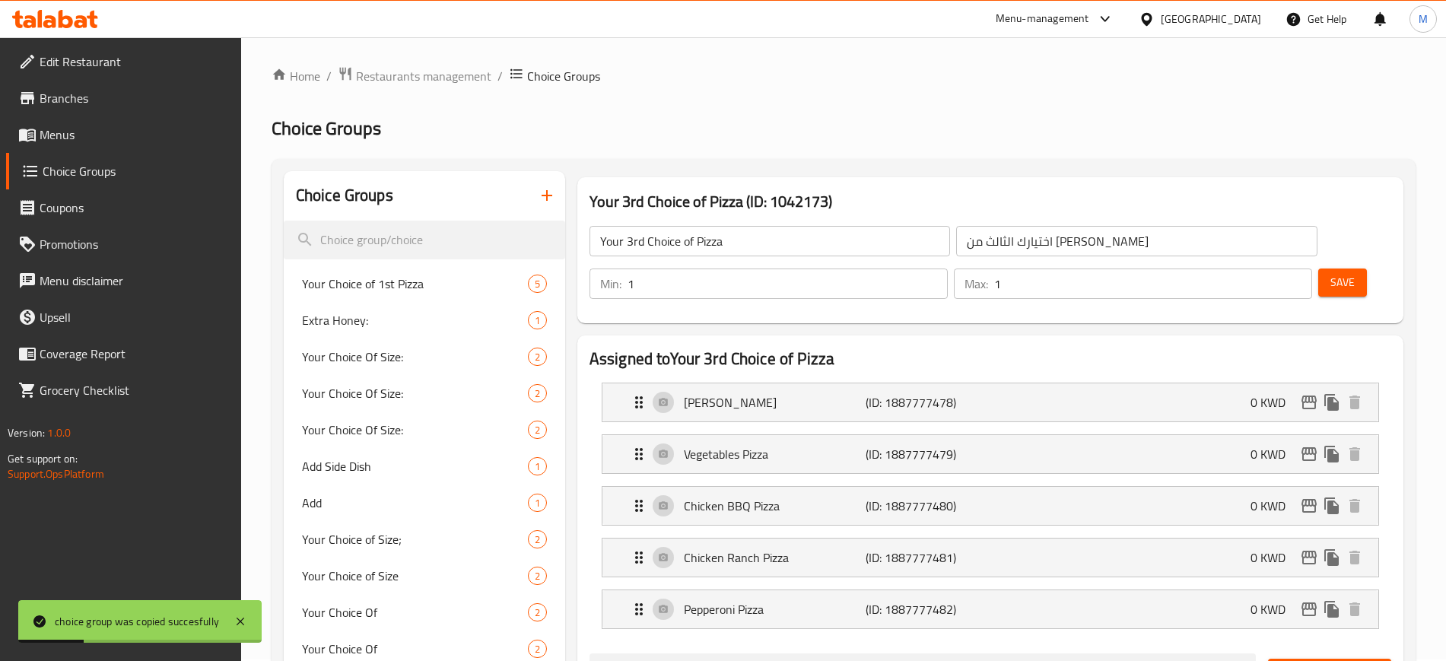
scroll to position [0, 0]
click at [1318, 270] on button "Save" at bounding box center [1342, 284] width 49 height 28
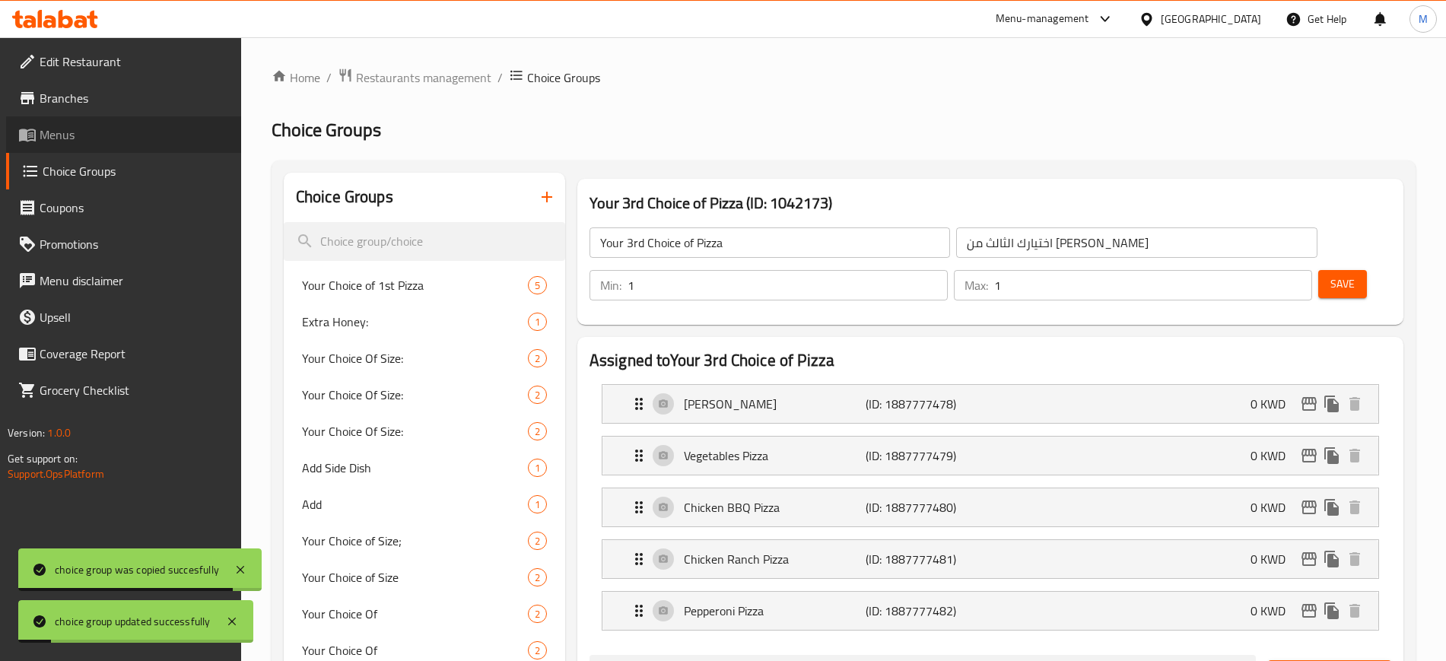
click at [84, 132] on span "Menus" at bounding box center [134, 134] width 189 height 18
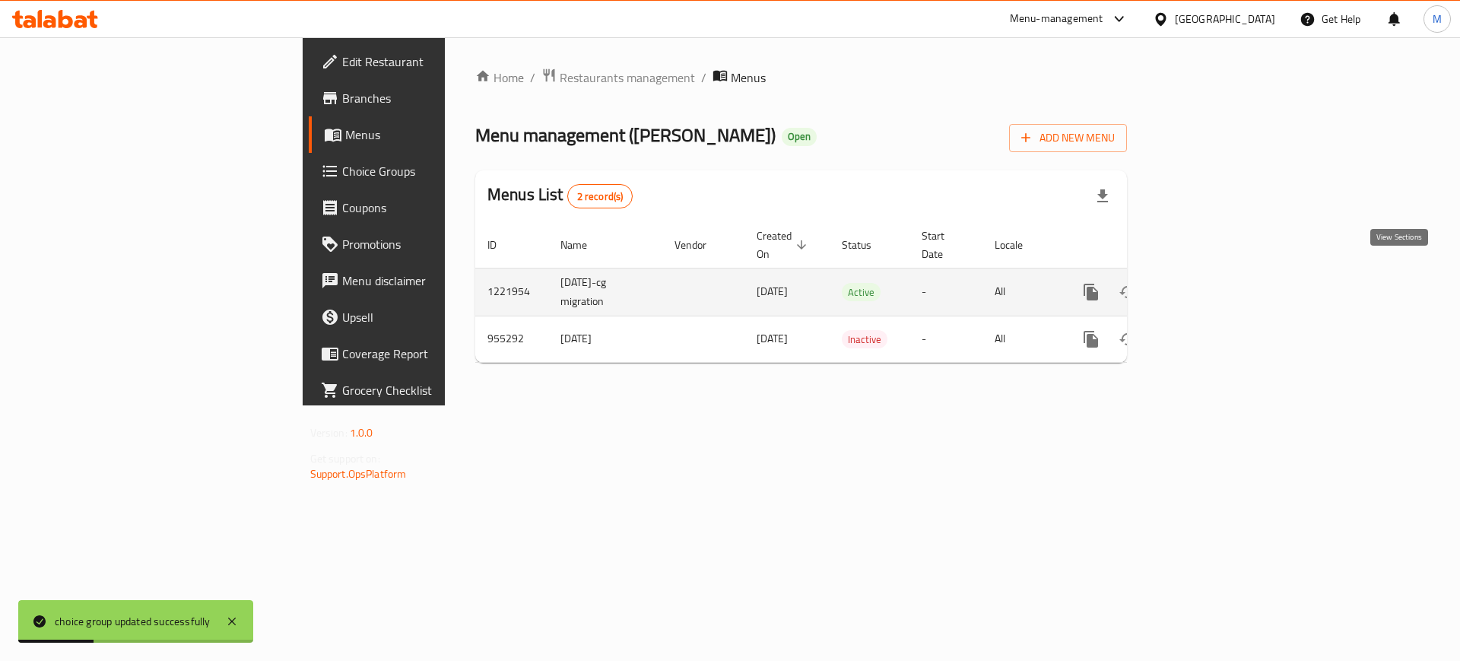
click at [1208, 285] on icon "enhanced table" at bounding box center [1201, 292] width 14 height 14
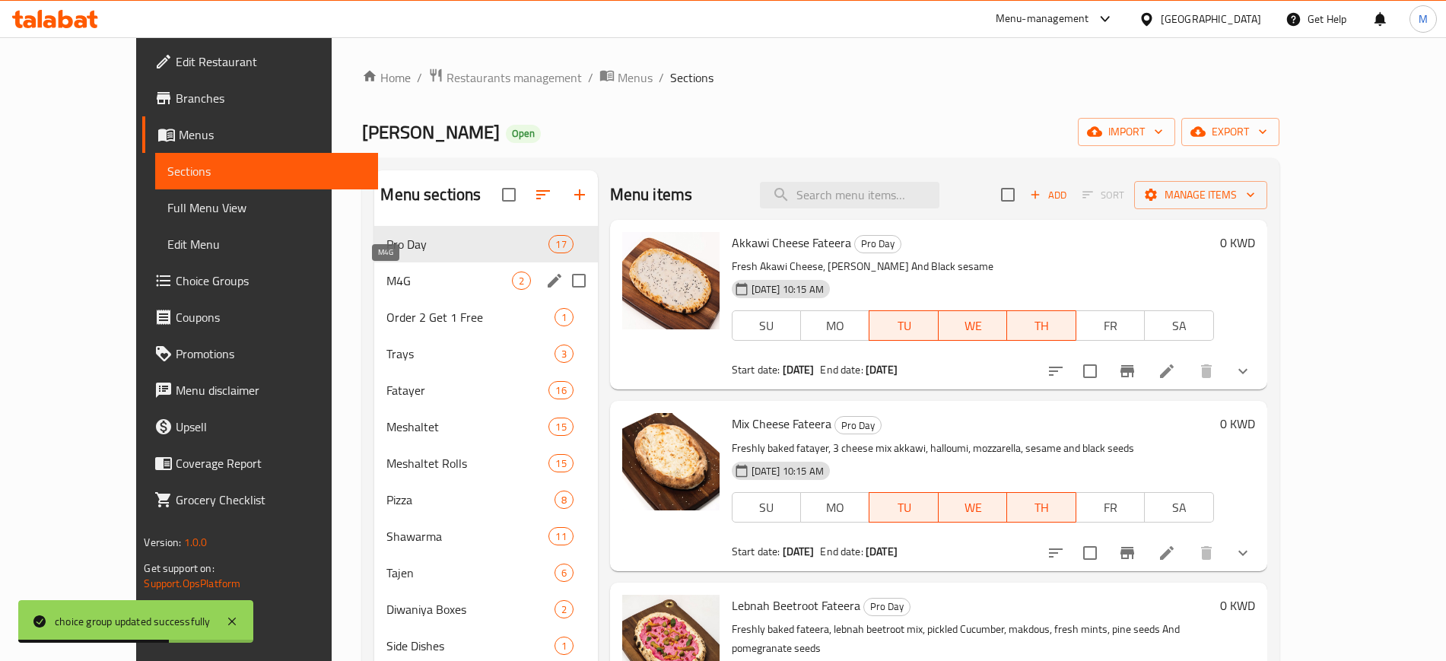
click at [414, 279] on span "M4G" at bounding box center [448, 280] width 125 height 18
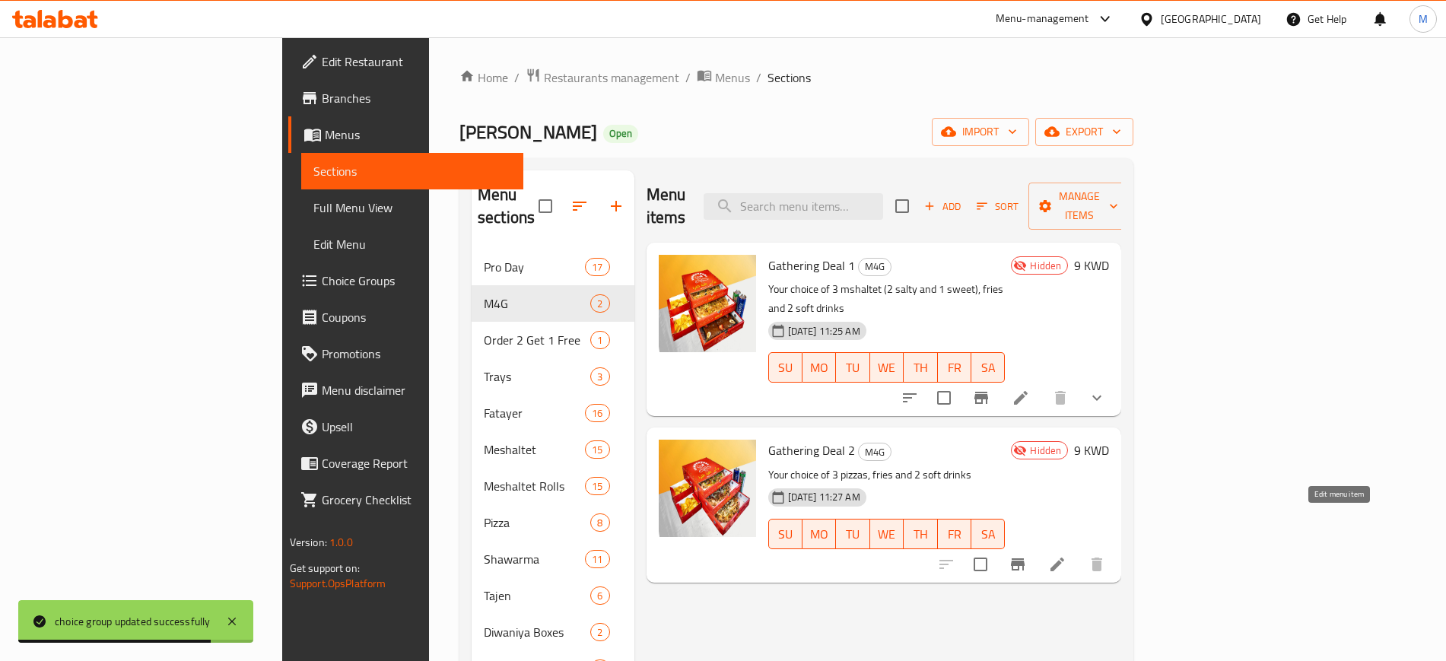
click at [1064, 557] on icon at bounding box center [1057, 564] width 14 height 14
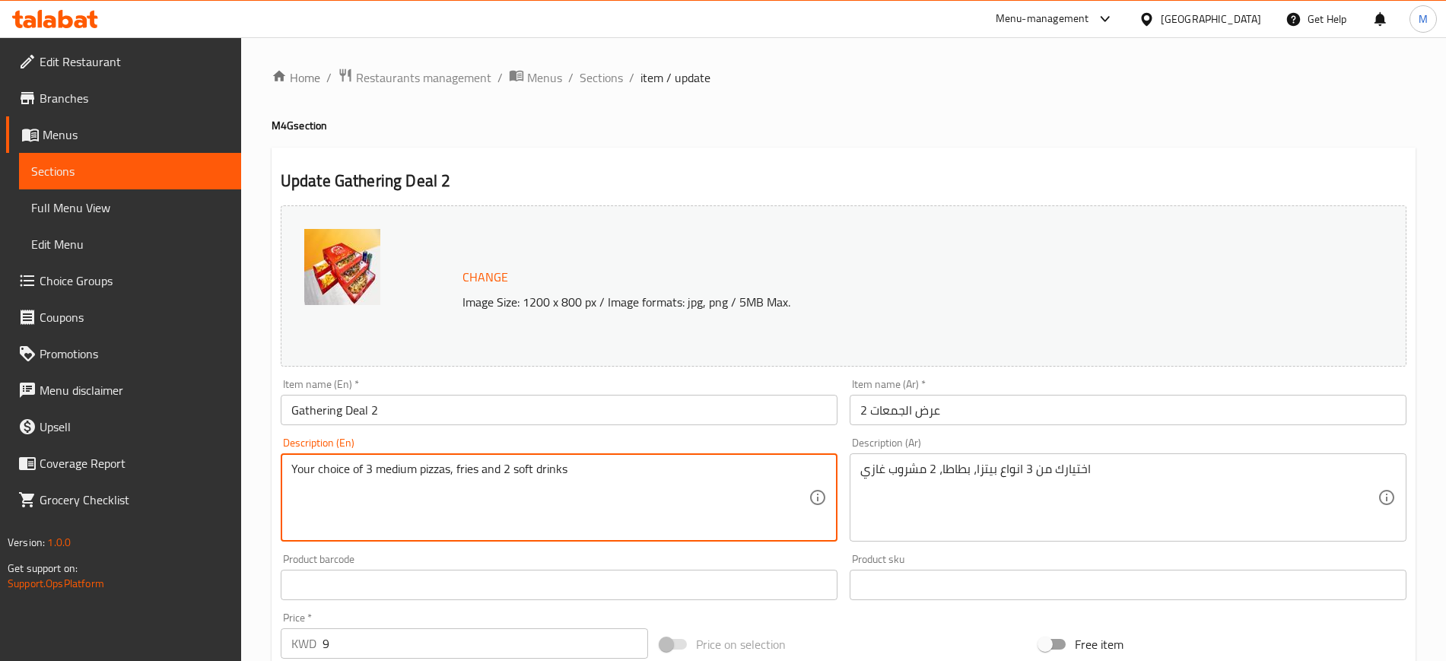
type textarea "Your choice of 3 medium pizzas, fries and 2 soft drinks"
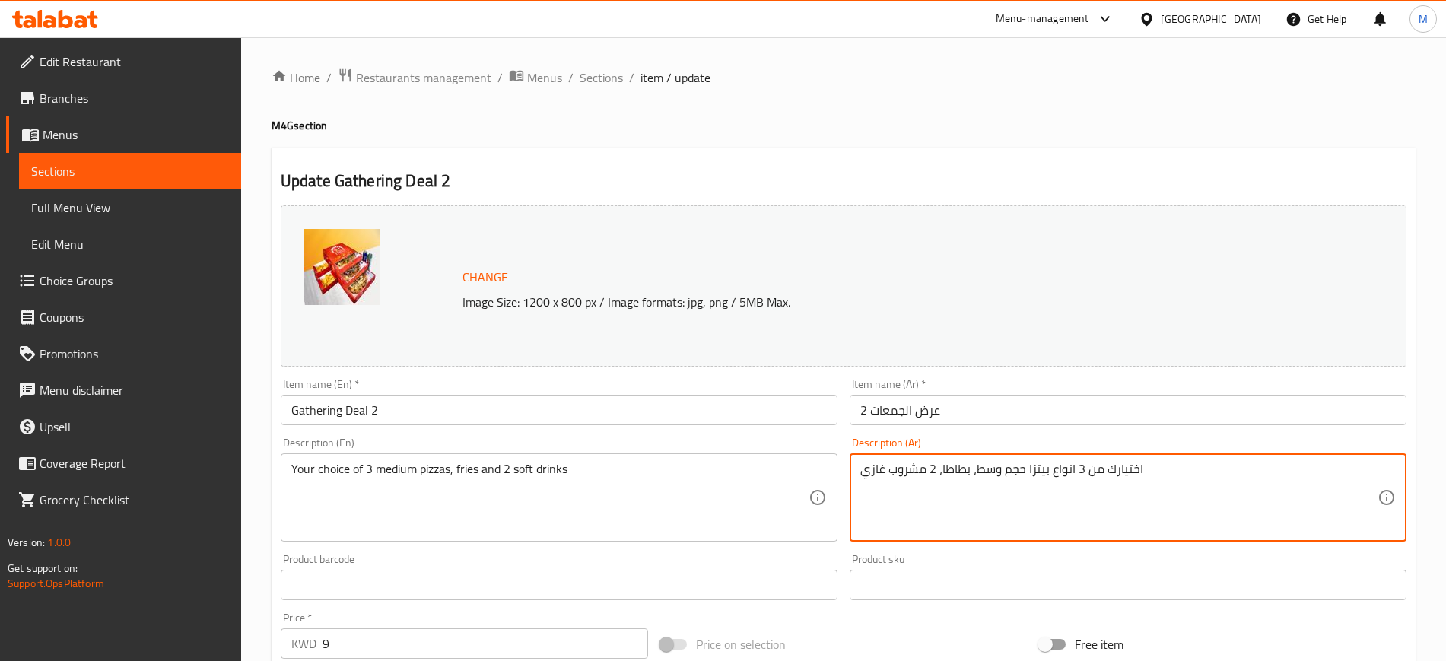
type textarea "اختيارك من 3 انواع بيتزا حجم وسط، بطاطا، 2 مشروب غازي"
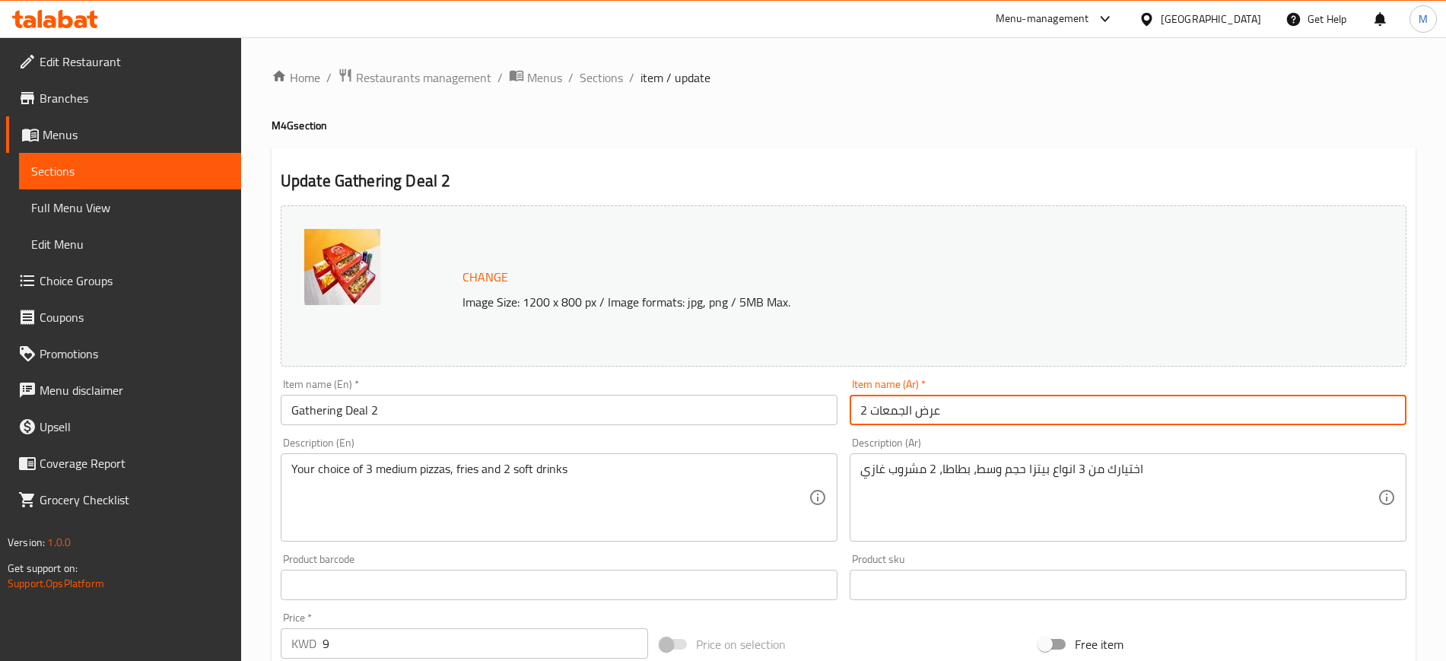
click at [998, 407] on input "عرض الجمعات 2" at bounding box center [1127, 410] width 557 height 30
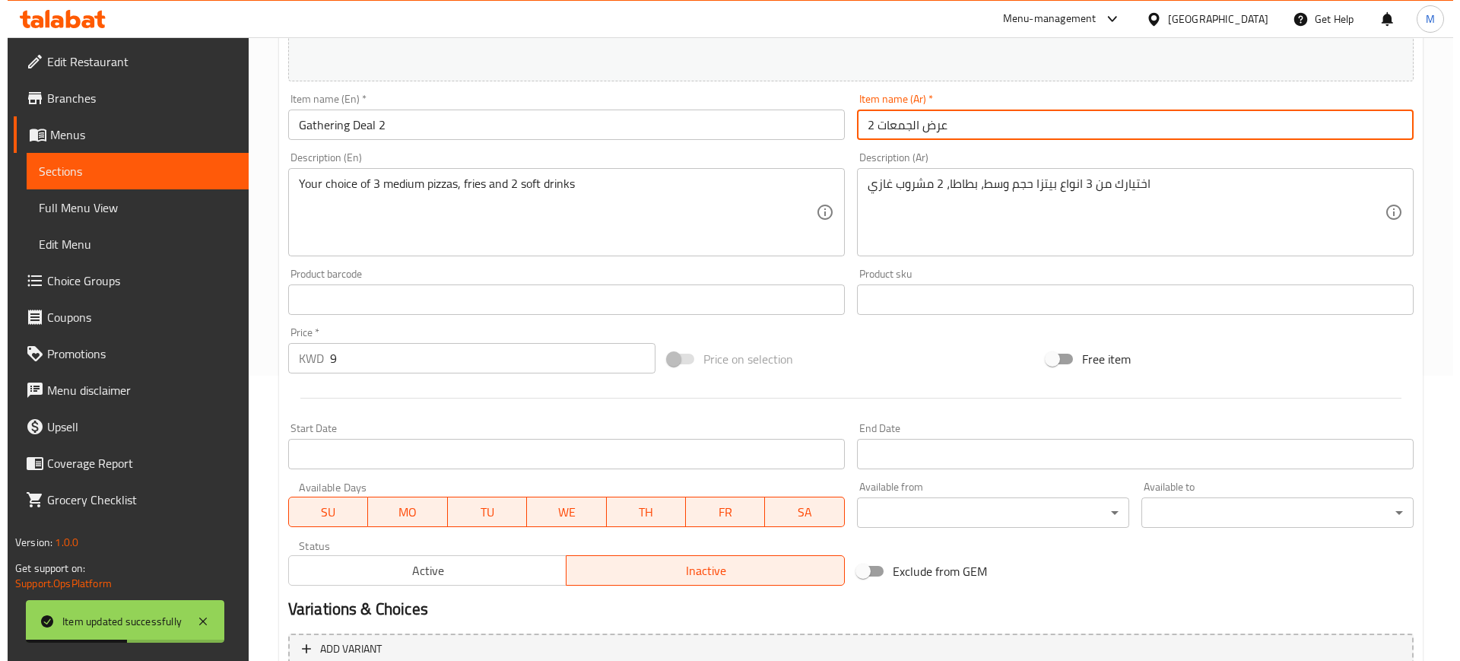
scroll to position [436, 0]
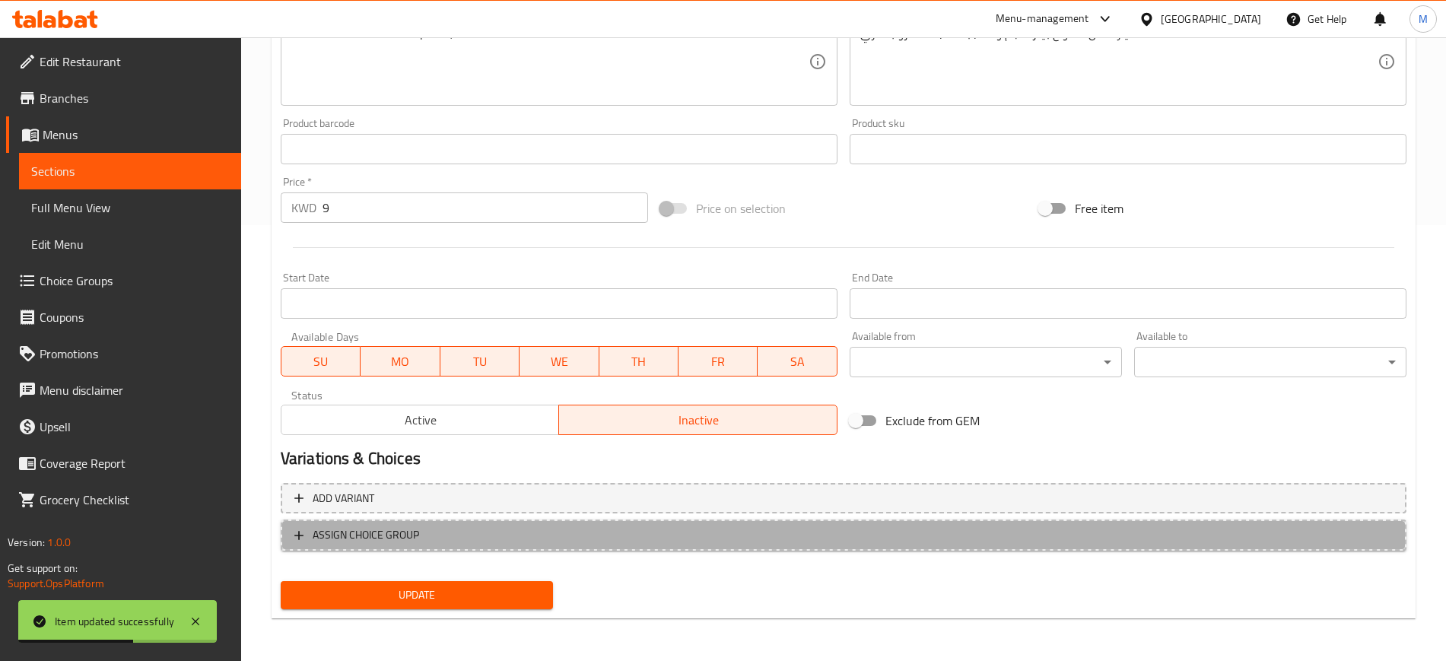
click at [429, 529] on span "ASSIGN CHOICE GROUP" at bounding box center [843, 534] width 1098 height 19
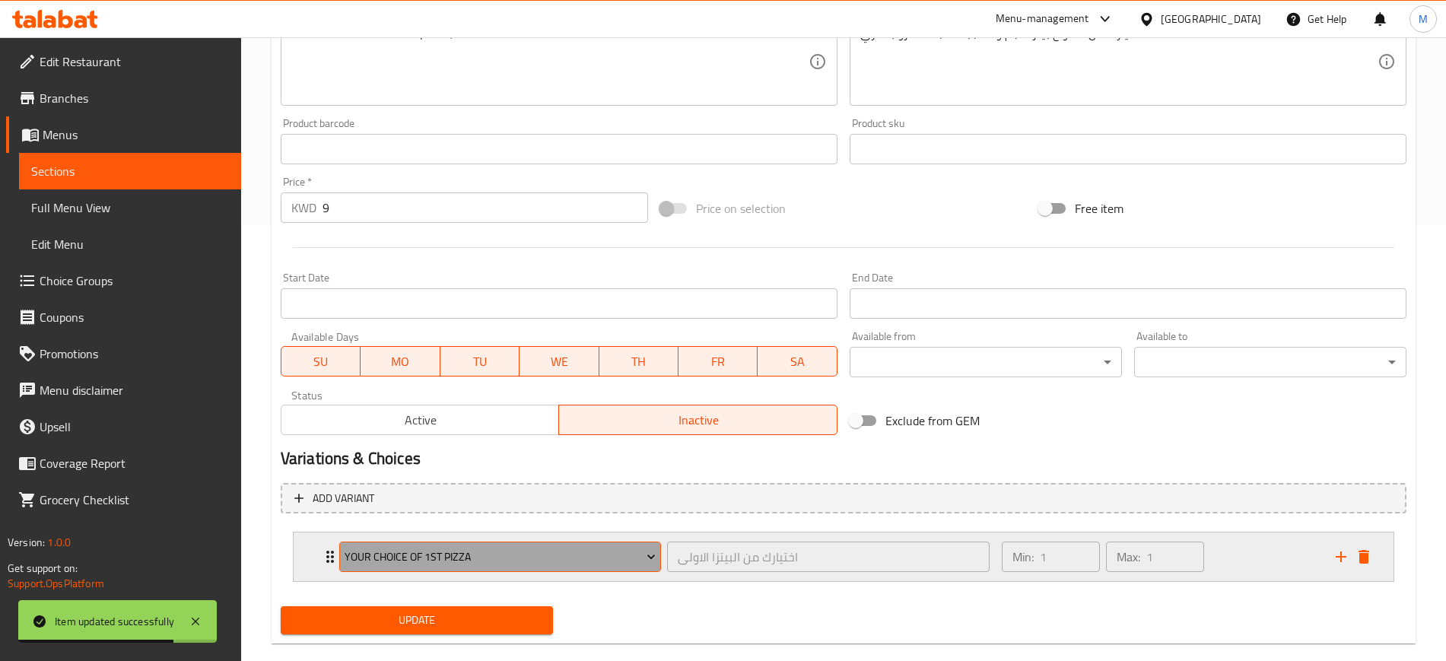
click at [422, 554] on span "Your Choice of 1st Pizza" at bounding box center [499, 556] width 311 height 19
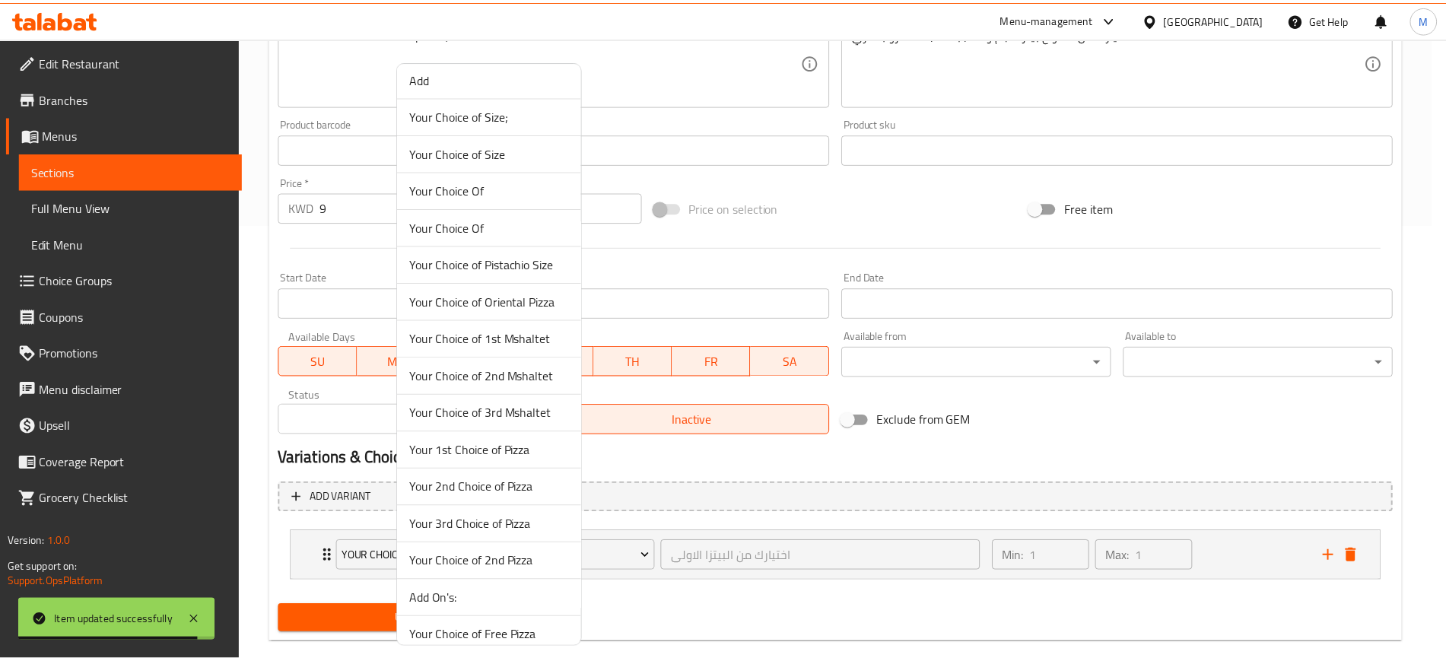
scroll to position [245, 0]
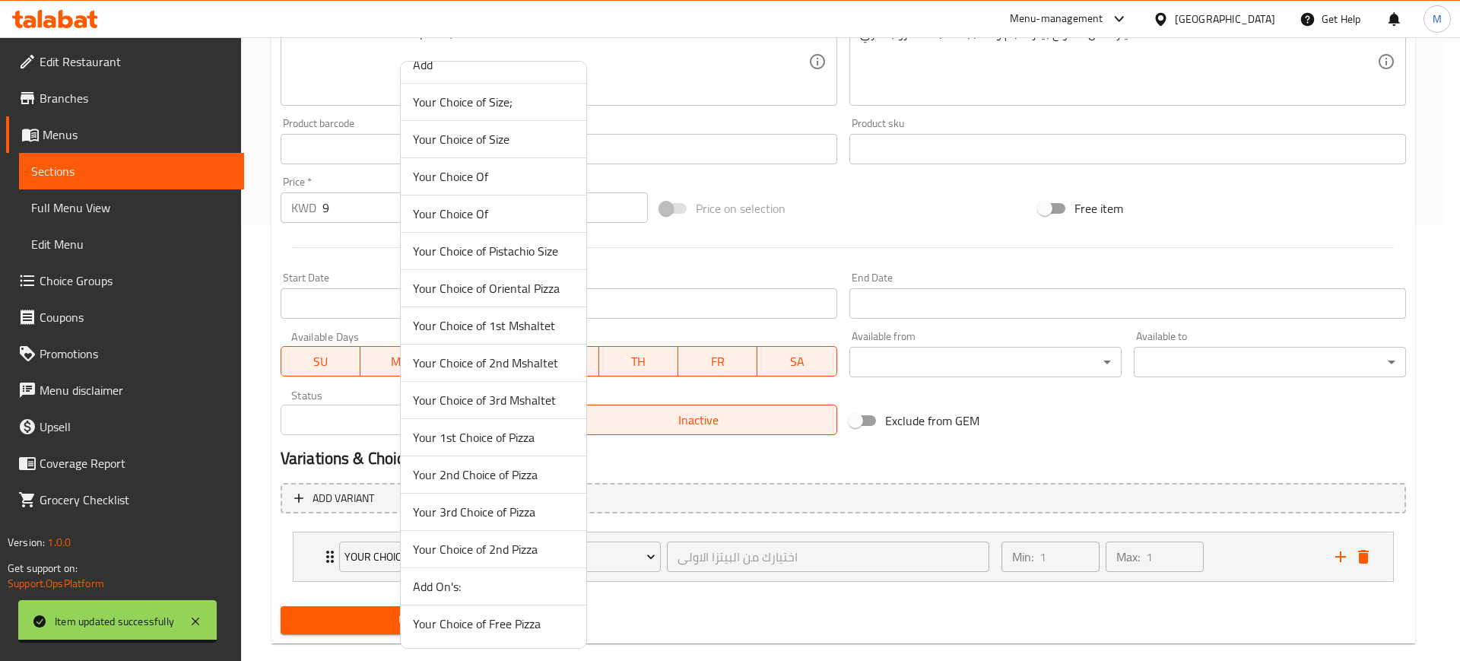
click at [482, 440] on span "Your 1st Choice of Pizza" at bounding box center [493, 437] width 161 height 18
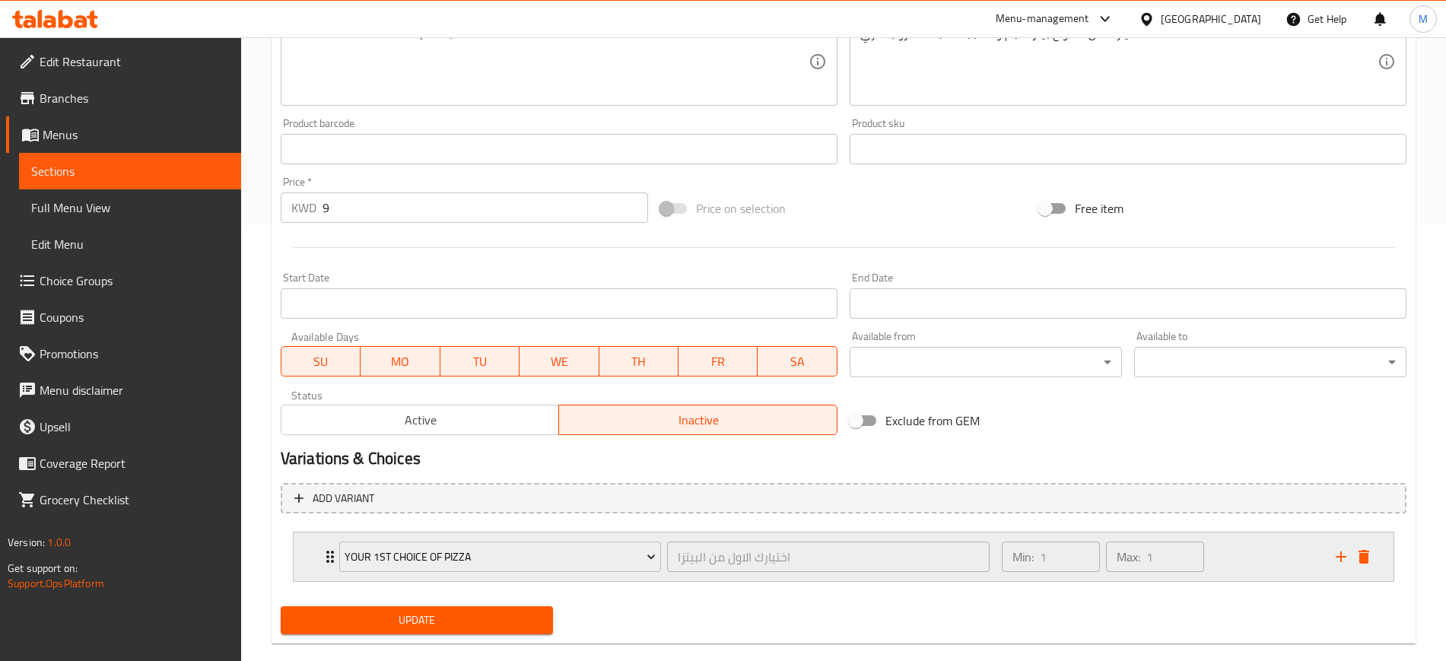
click at [1251, 553] on div "Min: 1 ​ Max: 1 ​" at bounding box center [1159, 556] width 334 height 49
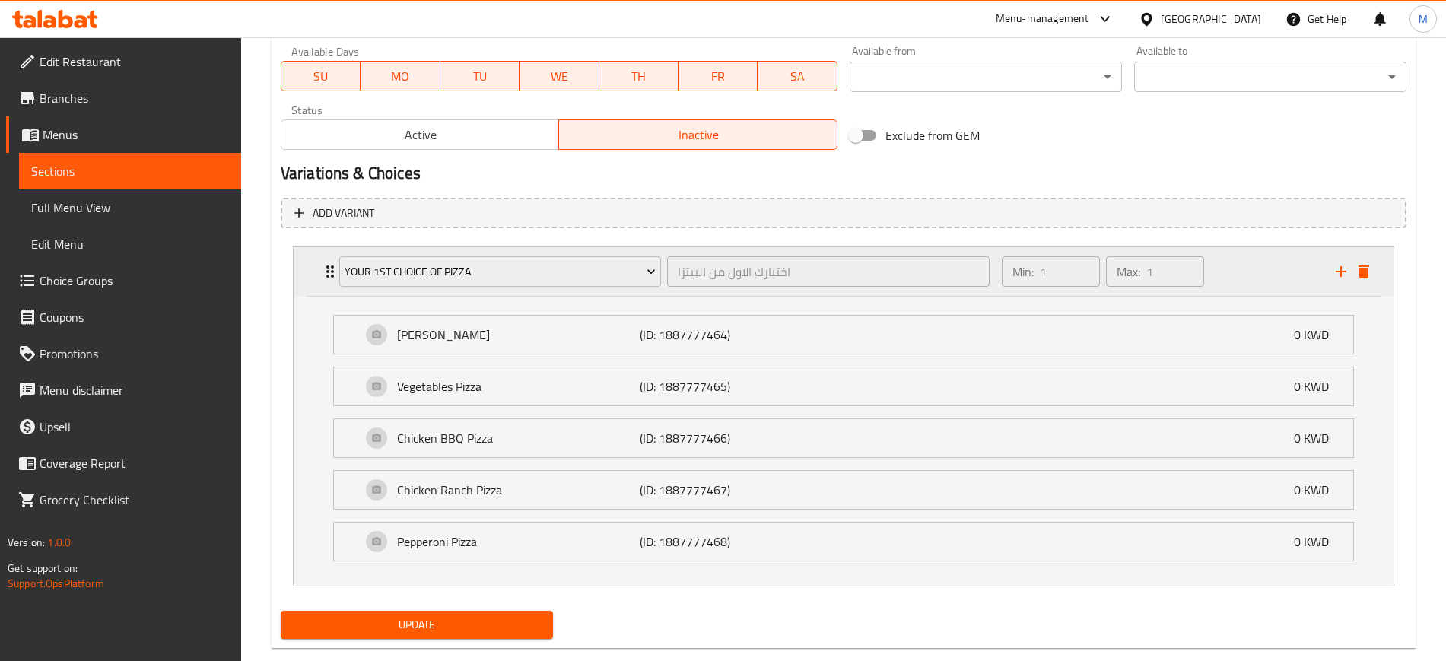
click at [1254, 266] on div "Min: 1 ​ Max: 1 ​" at bounding box center [1159, 271] width 334 height 49
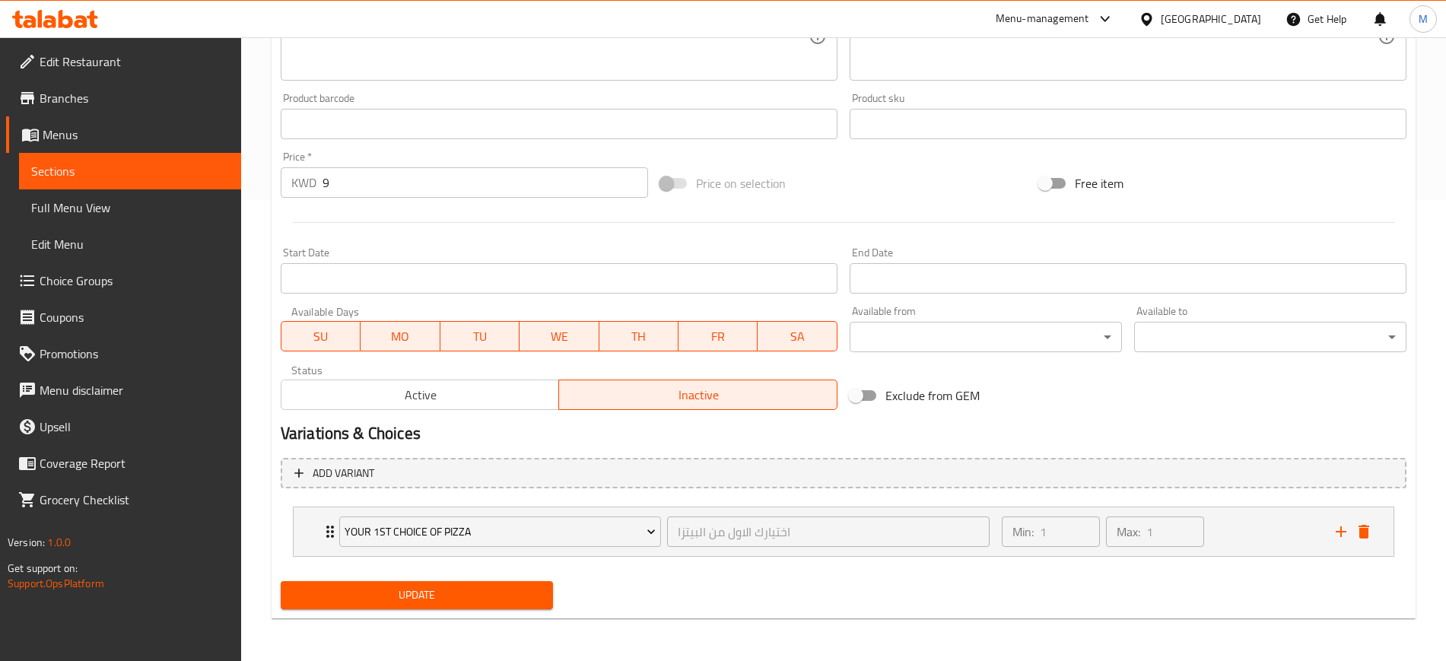
scroll to position [461, 0]
click at [1340, 532] on icon "add" at bounding box center [1340, 531] width 11 height 11
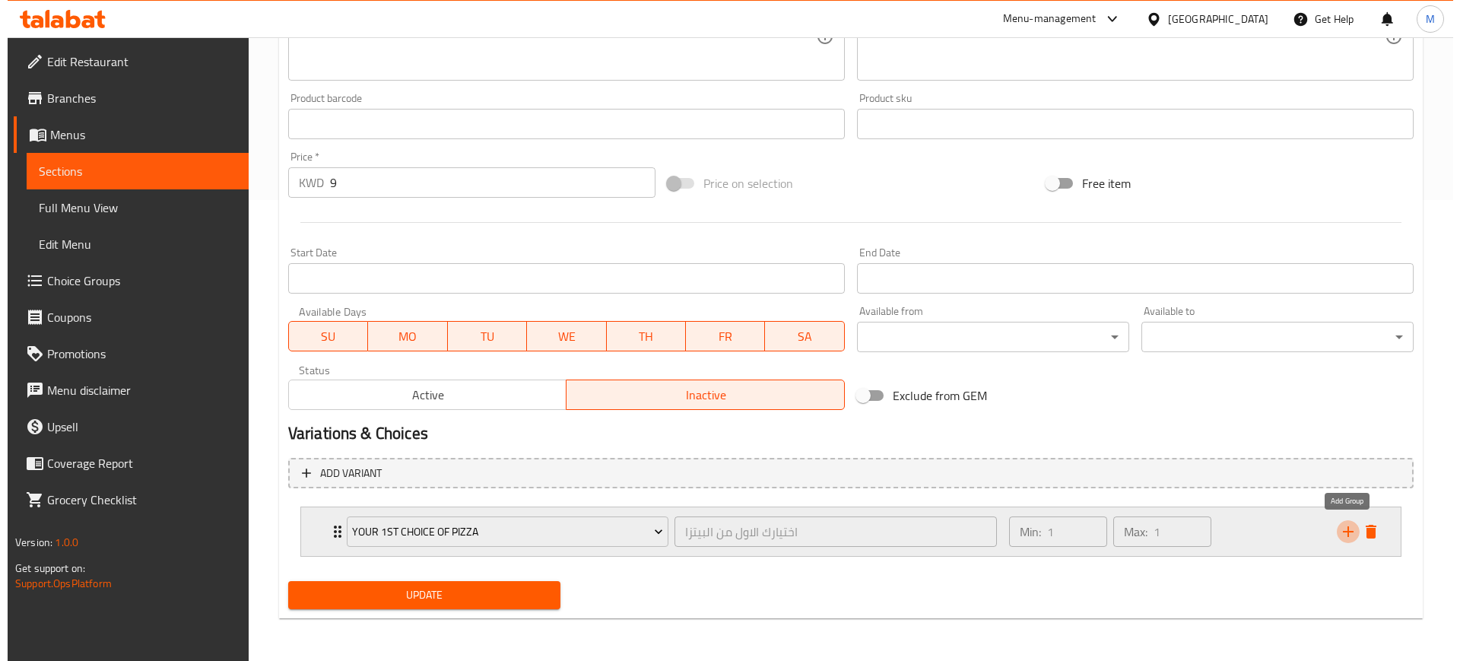
scroll to position [523, 0]
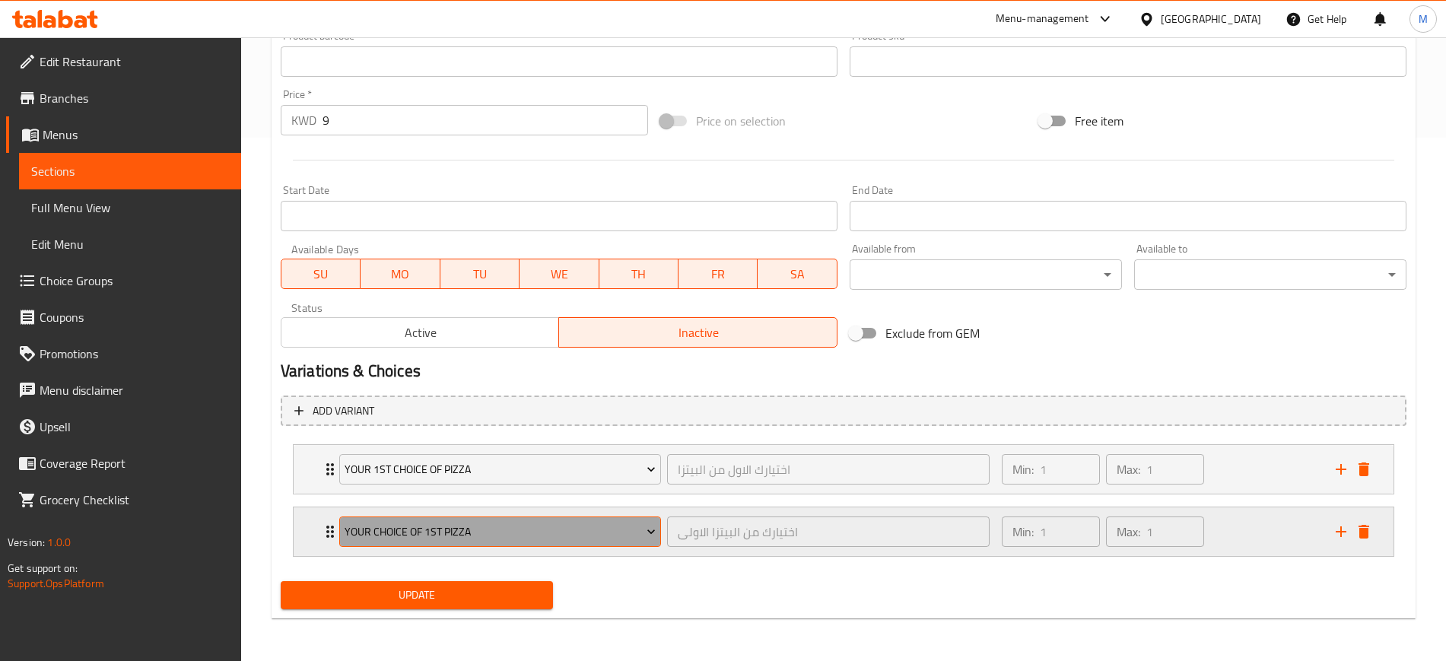
click at [496, 528] on span "Your Choice of 1st Pizza" at bounding box center [499, 531] width 311 height 19
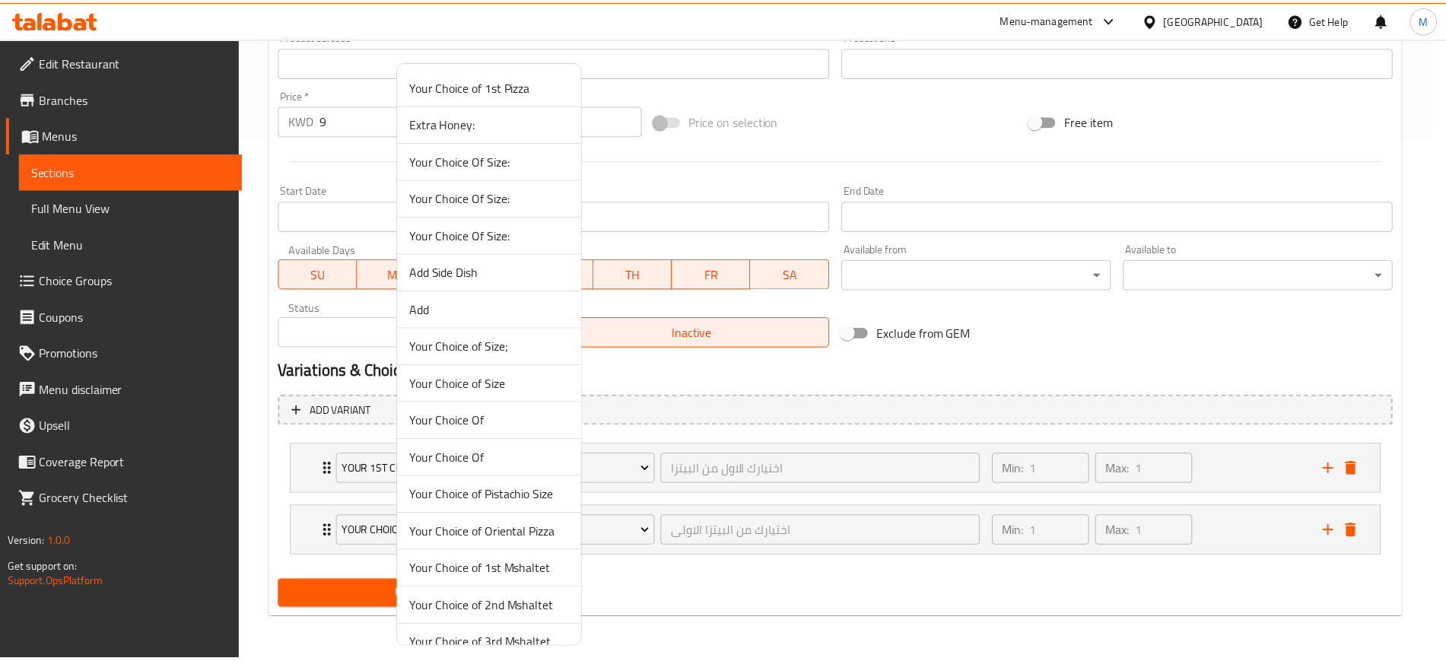
scroll to position [245, 0]
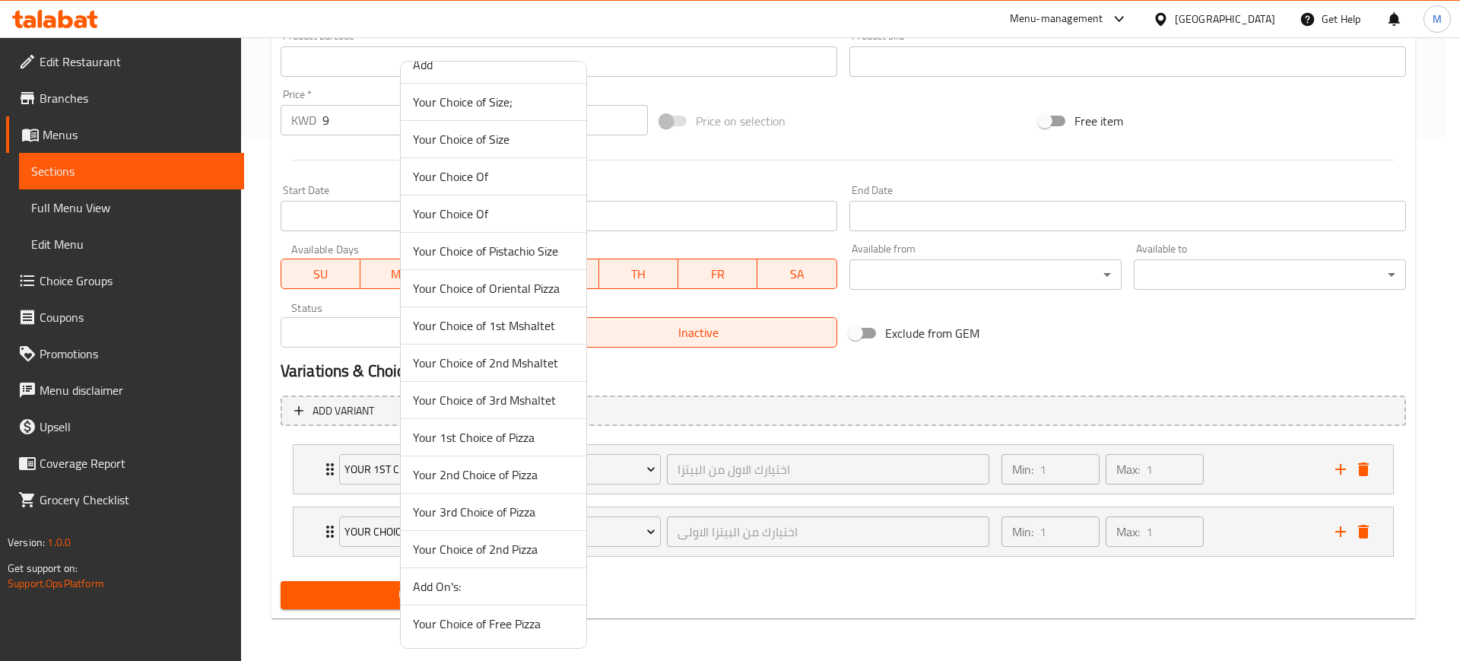
click at [478, 478] on span "Your 2nd Choice of Pizza" at bounding box center [493, 474] width 161 height 18
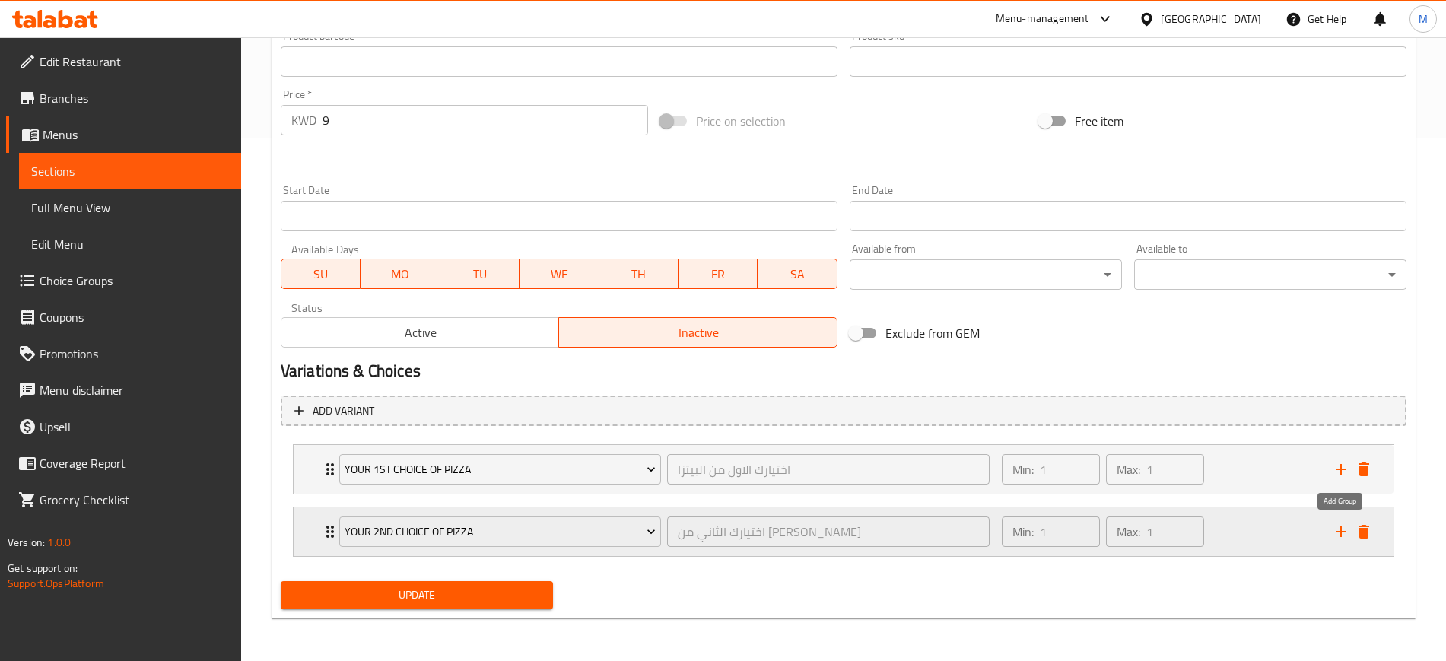
click at [1333, 528] on icon "add" at bounding box center [1340, 531] width 18 height 18
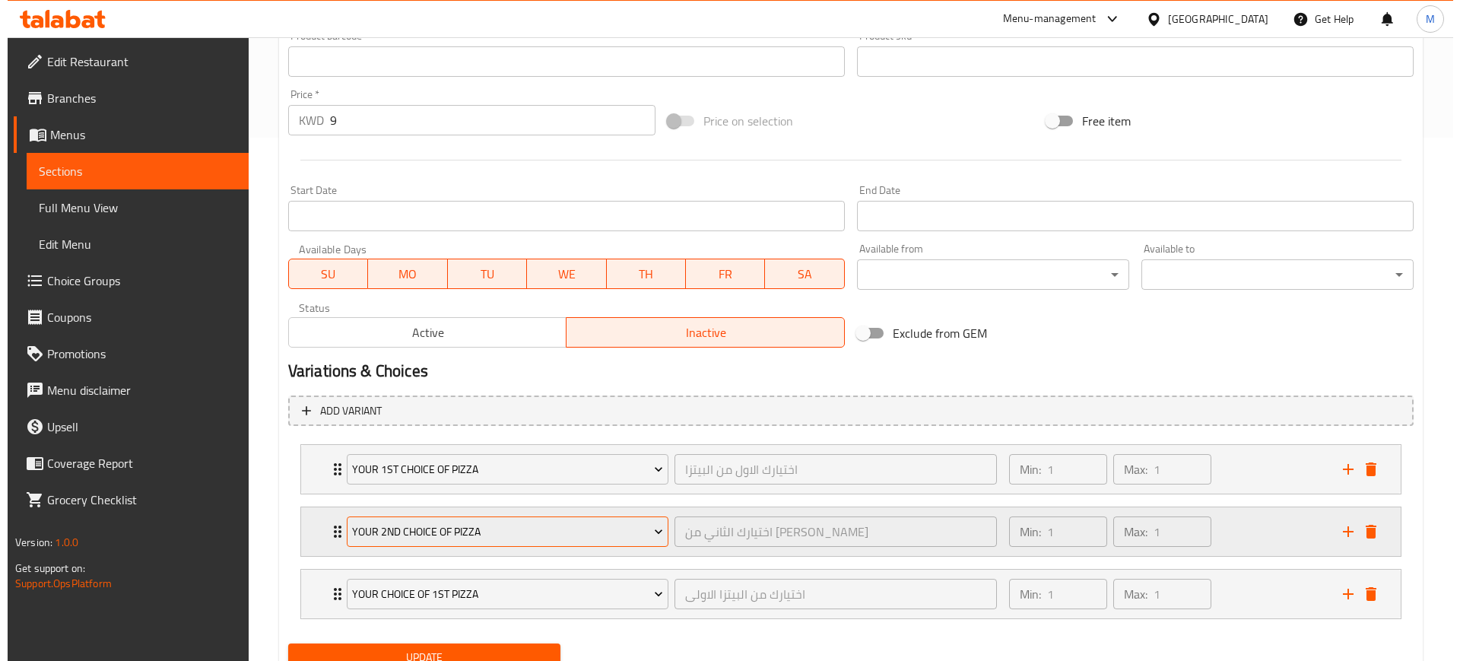
scroll to position [586, 0]
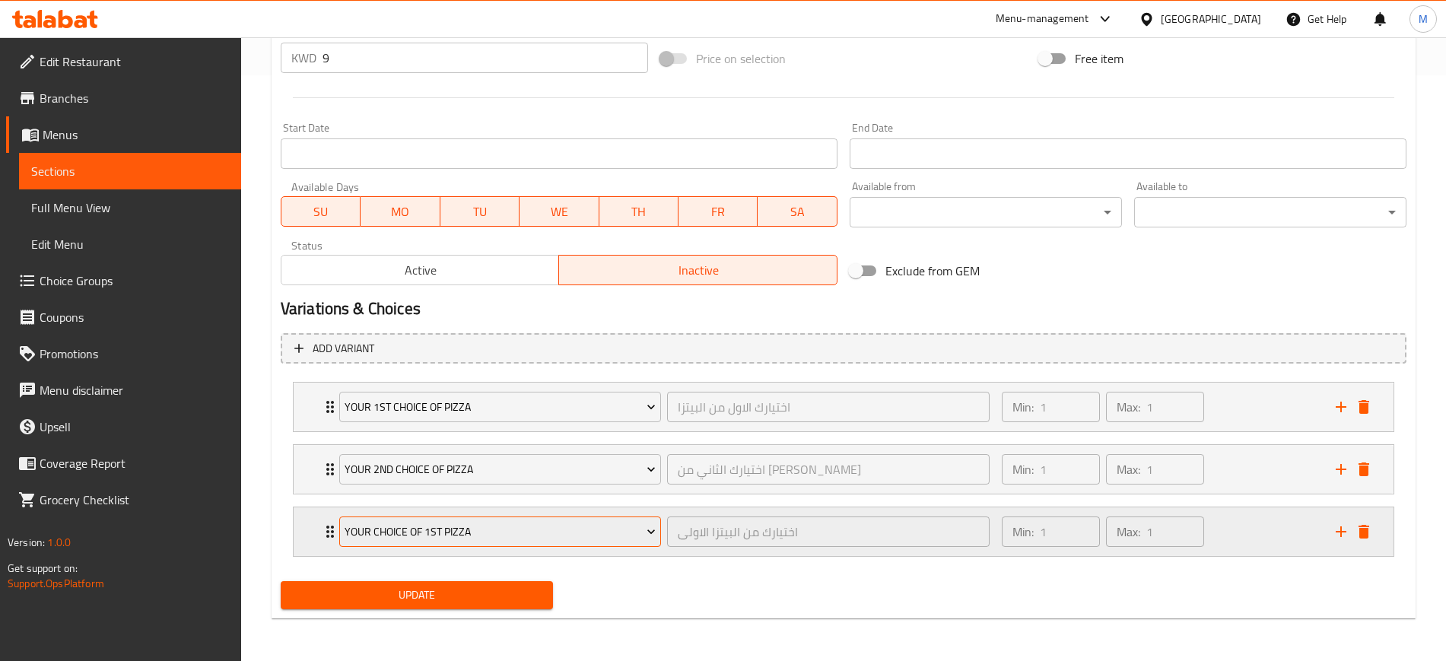
click at [436, 528] on span "Your Choice of 1st Pizza" at bounding box center [499, 531] width 311 height 19
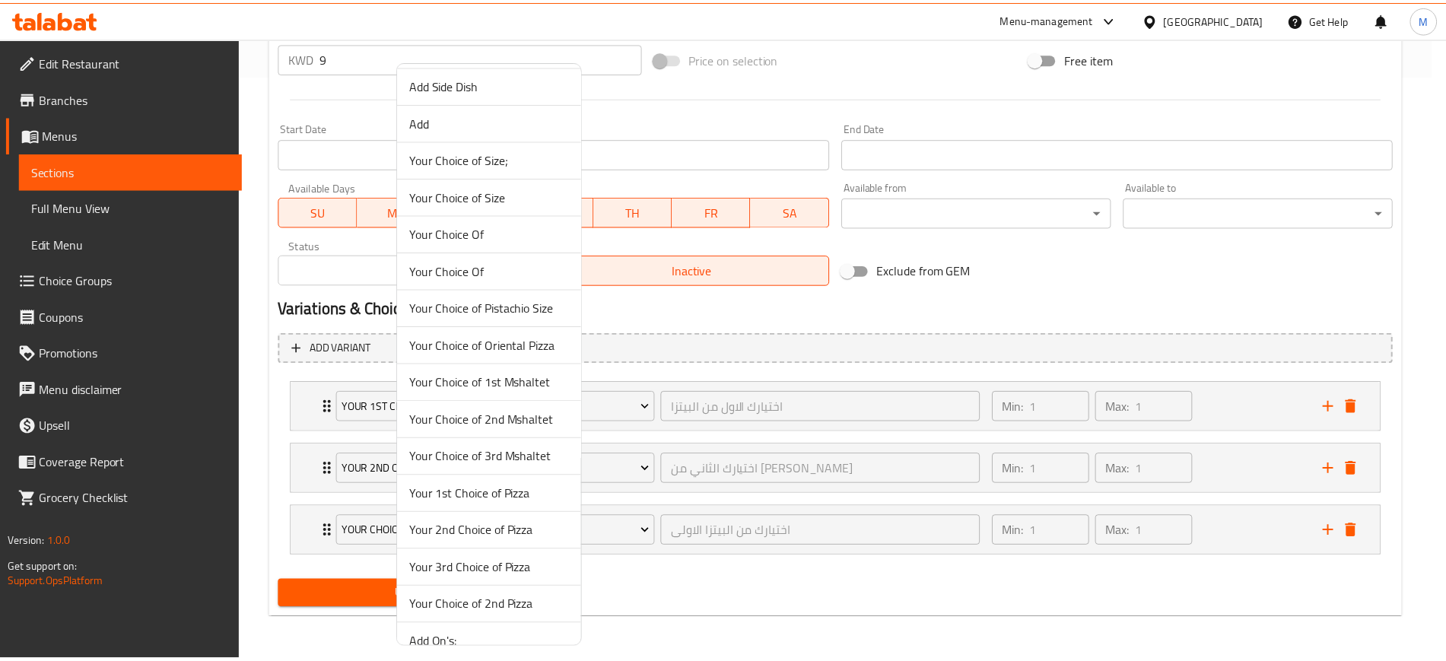
scroll to position [190, 0]
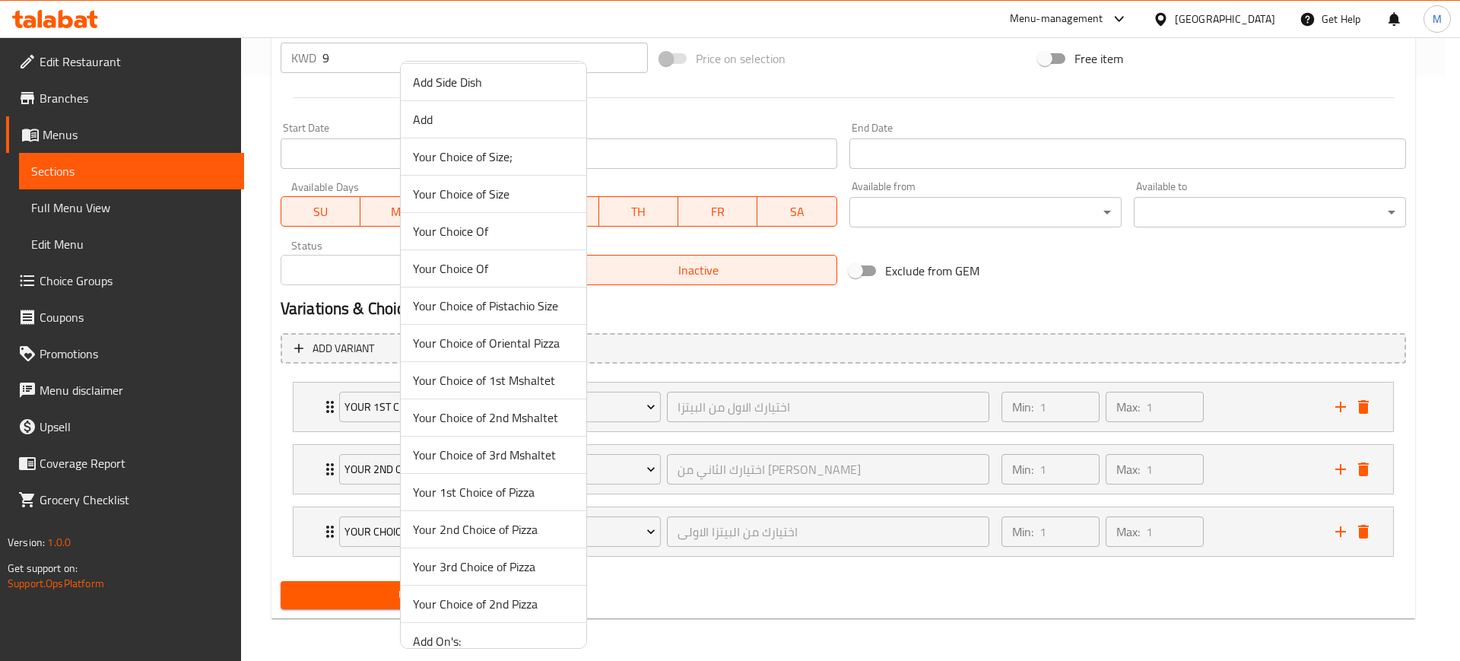
click at [482, 565] on span "Your 3rd Choice of Pizza" at bounding box center [493, 566] width 161 height 18
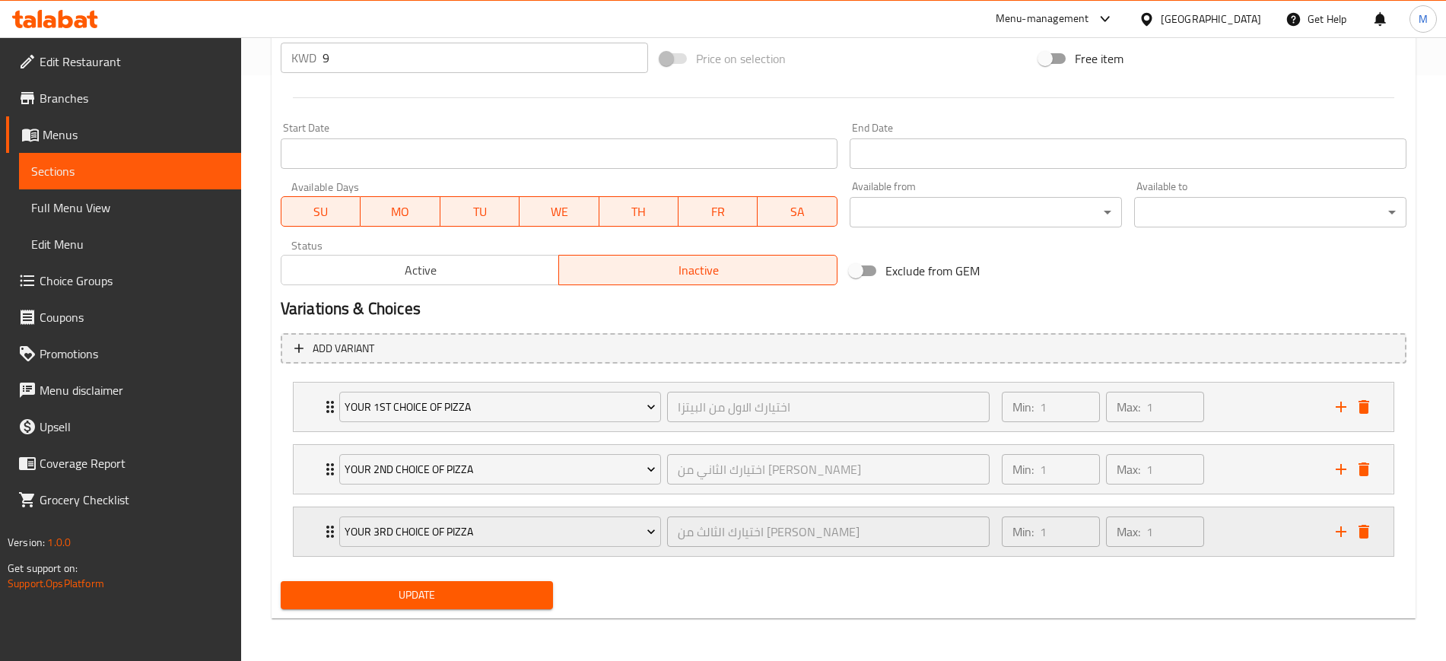
click at [1249, 525] on div "Min: 1 ​ Max: 1 ​" at bounding box center [1159, 531] width 334 height 49
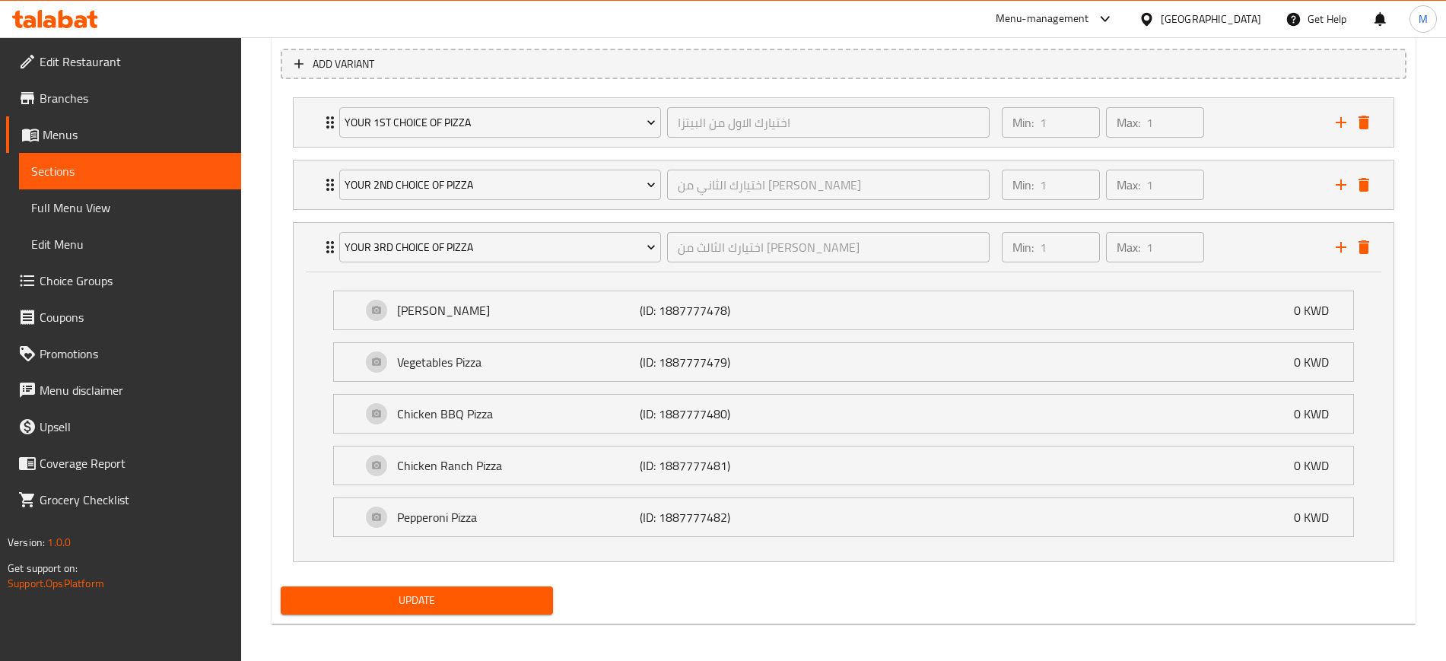
scroll to position [871, 0]
click at [1261, 235] on div "Min: 1 ​ Max: 1 ​" at bounding box center [1159, 246] width 334 height 49
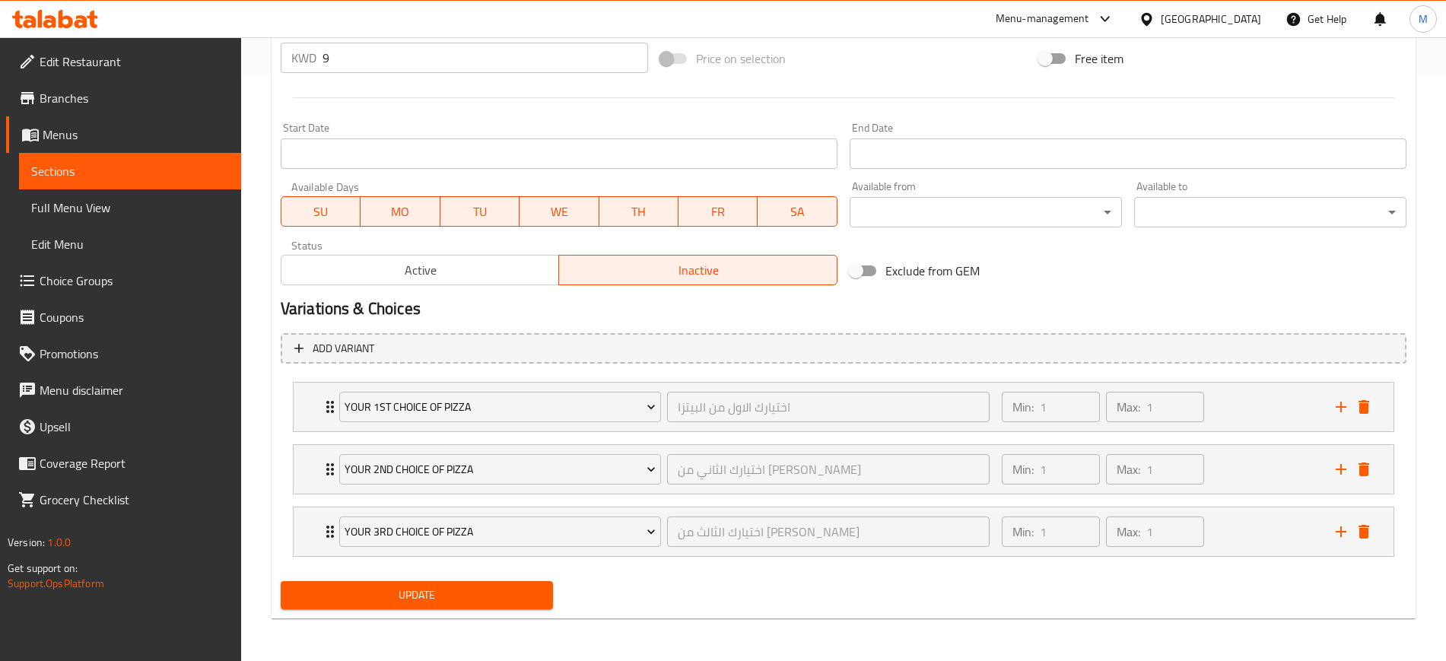
scroll to position [586, 0]
click at [431, 587] on span "Update" at bounding box center [417, 595] width 248 height 19
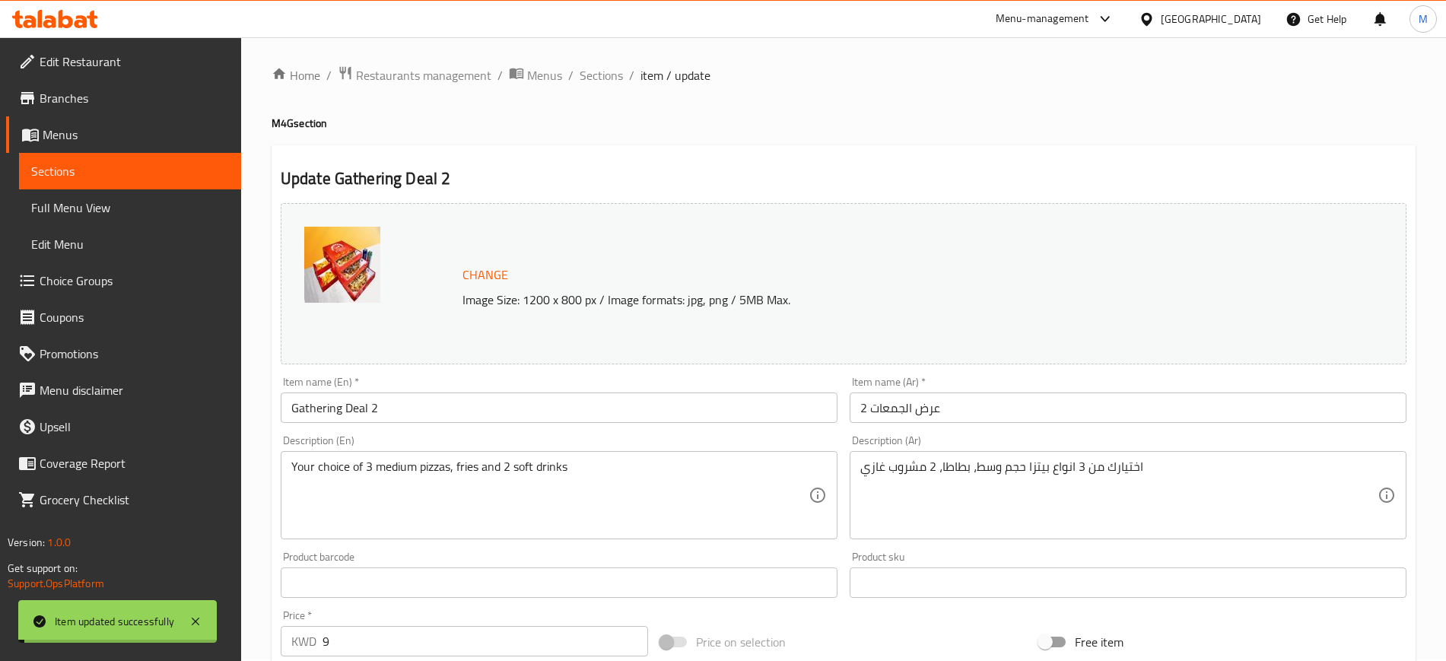
scroll to position [0, 0]
click at [595, 75] on span "Sections" at bounding box center [600, 77] width 43 height 18
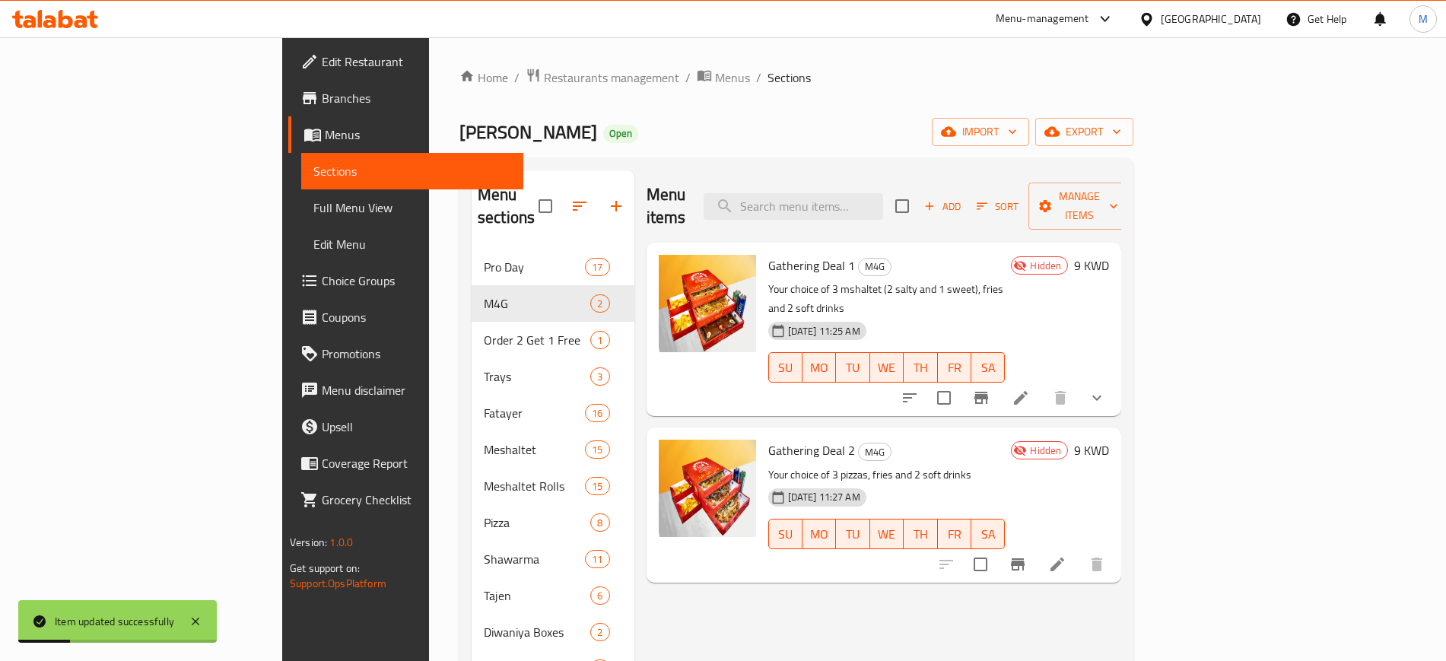
click at [72, 21] on icon at bounding box center [66, 19] width 14 height 18
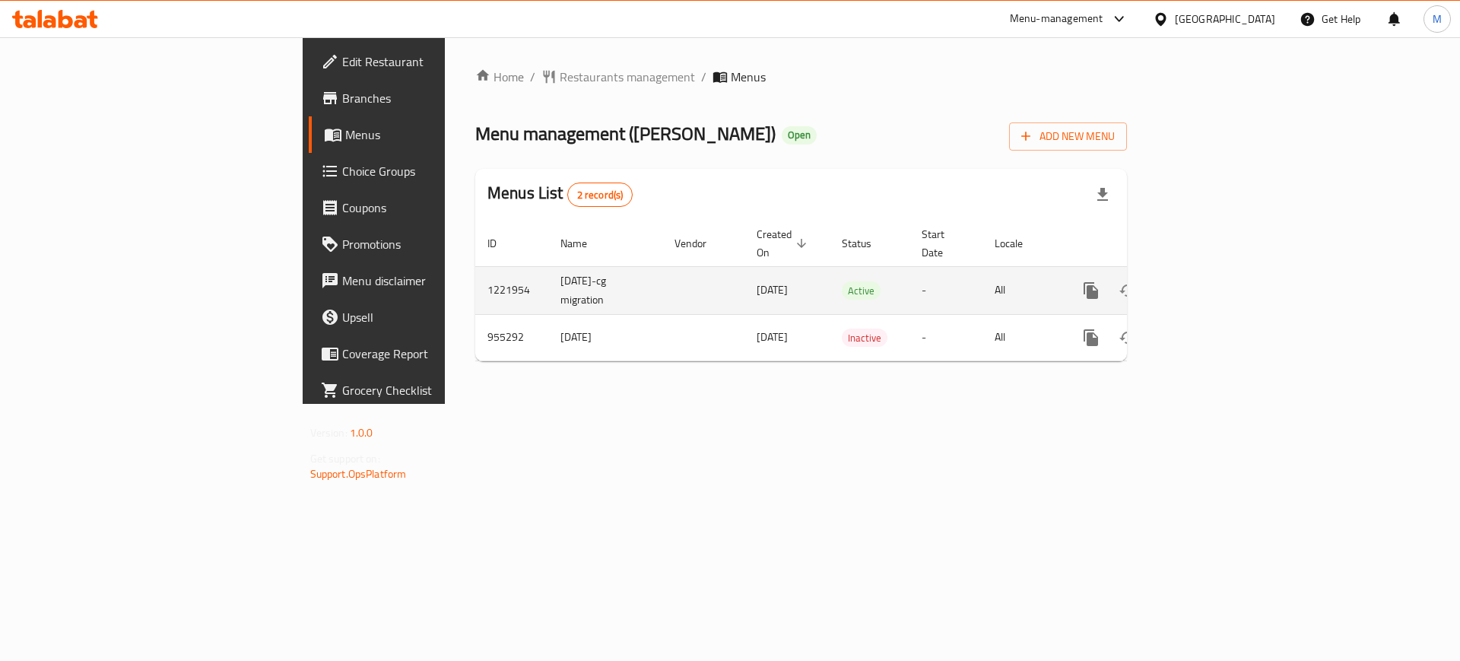
click at [1219, 272] on link "enhanced table" at bounding box center [1200, 290] width 36 height 36
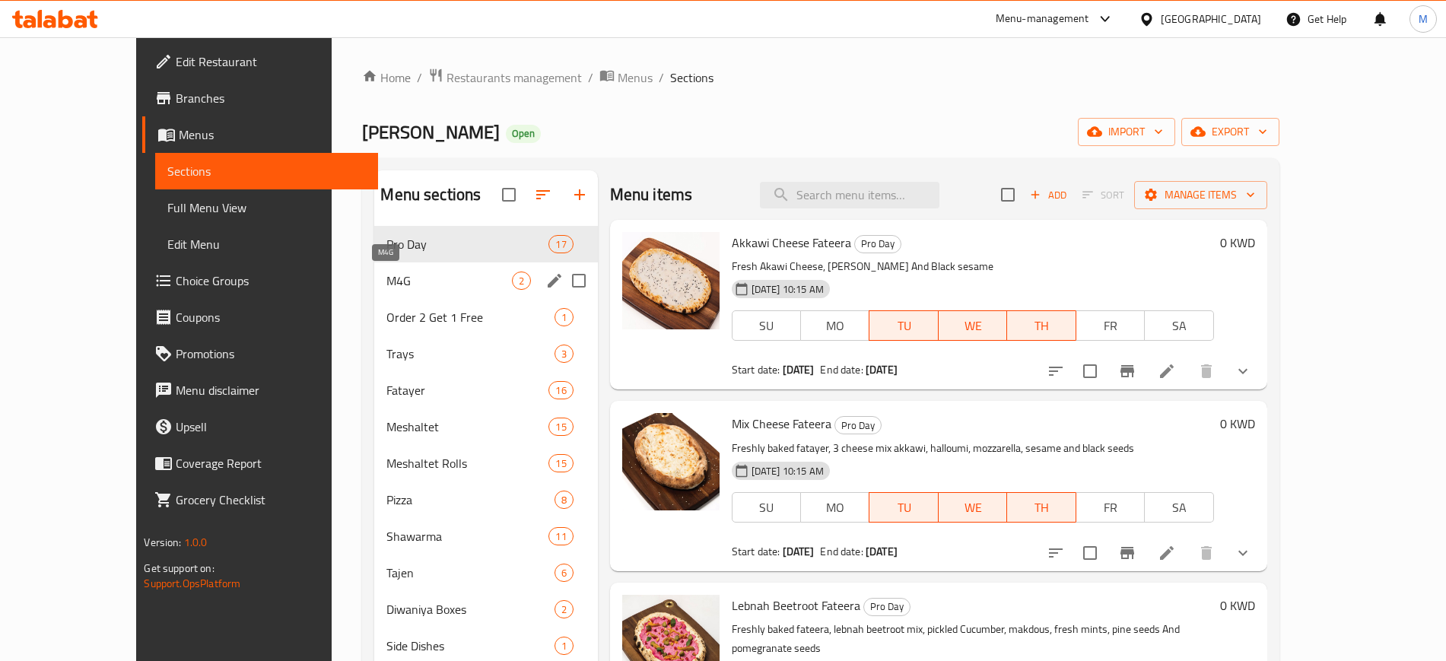
click at [386, 281] on span "M4G" at bounding box center [448, 280] width 125 height 18
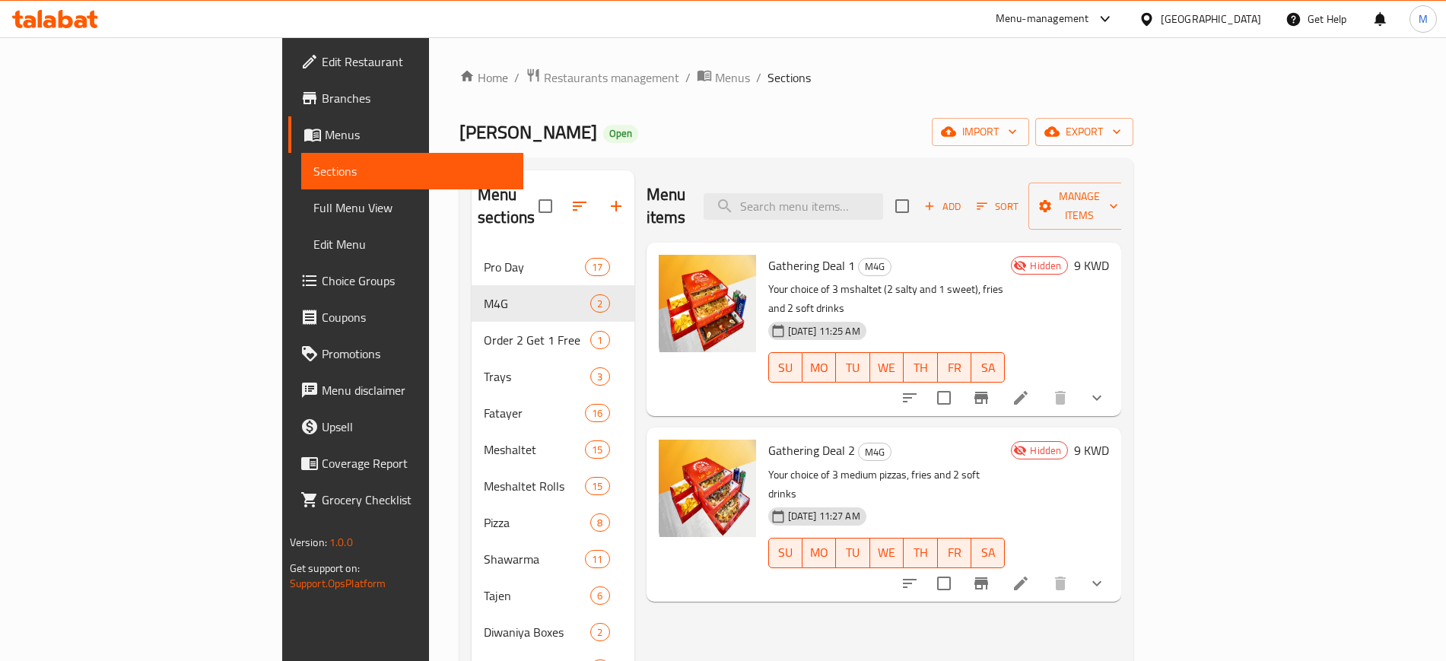
click at [935, 280] on p "Your choice of 3 mshaltet (2 salty and 1 sweet), fries and 2 soft drinks" at bounding box center [886, 299] width 237 height 38
click at [1030, 389] on icon at bounding box center [1020, 398] width 18 height 18
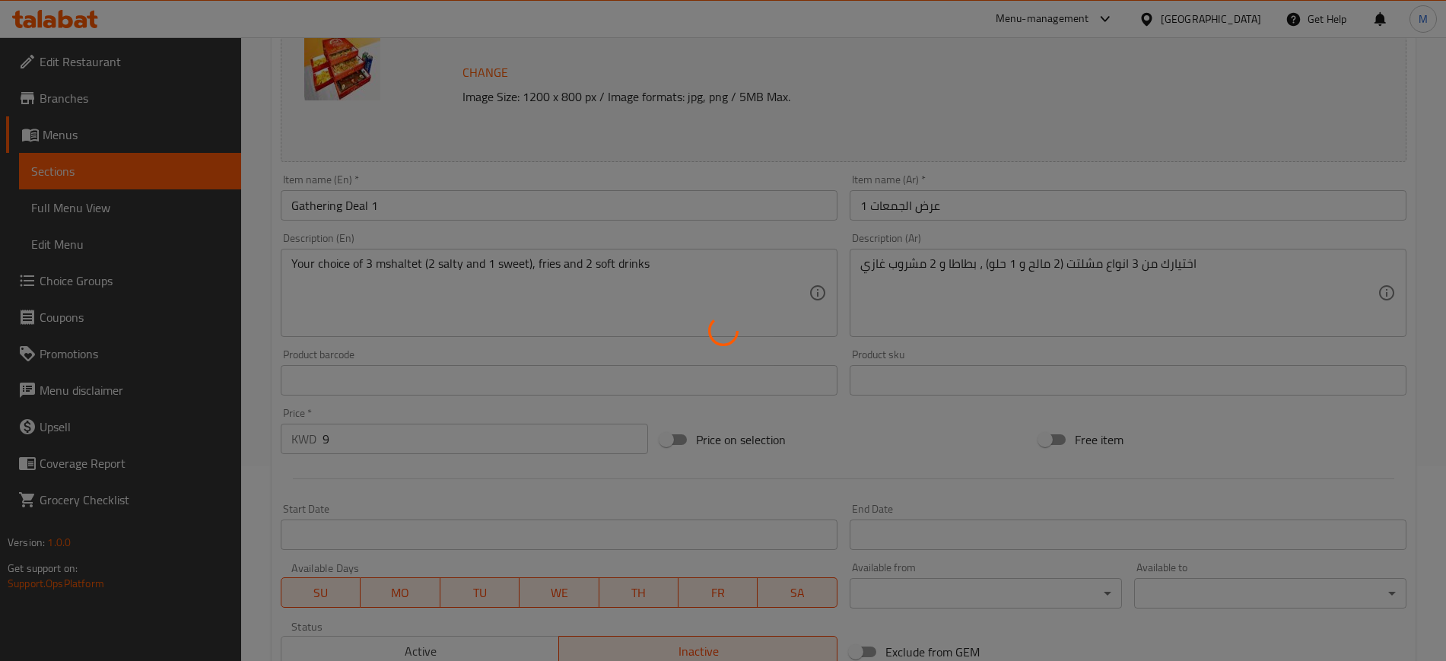
type input "اختيارك من المشلتت الاول"
type input "1"
type input "اختيارك من المشلتت الثاني"
type input "1"
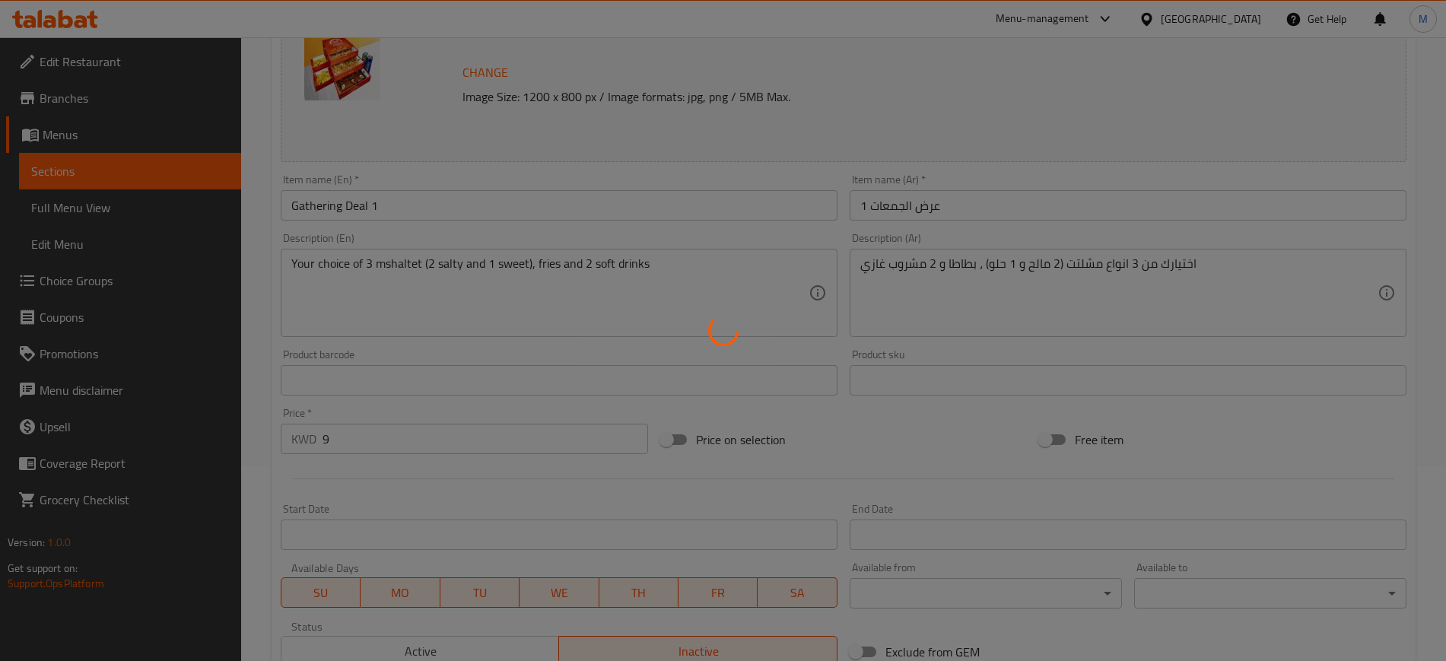
type input "1"
type input "اختيارك من المشلتت الثالث"
type input "1"
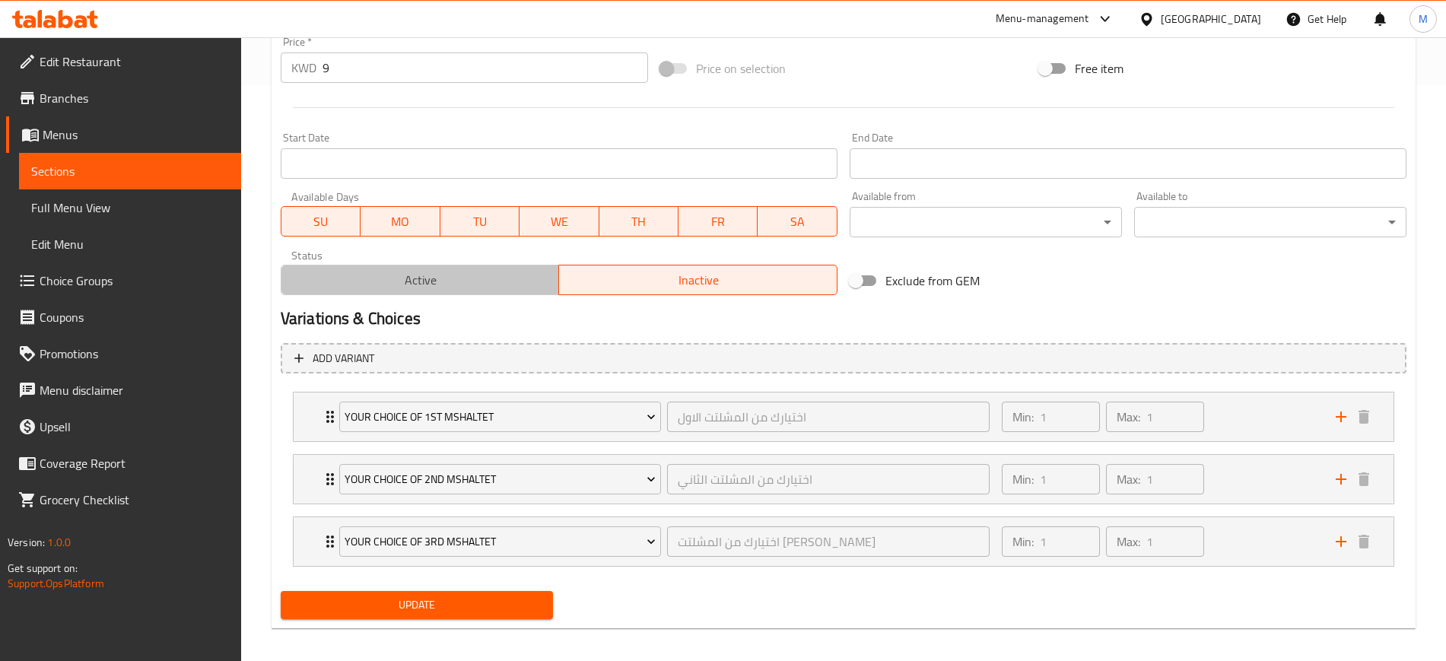
click at [414, 269] on span "Active" at bounding box center [420, 280] width 266 height 22
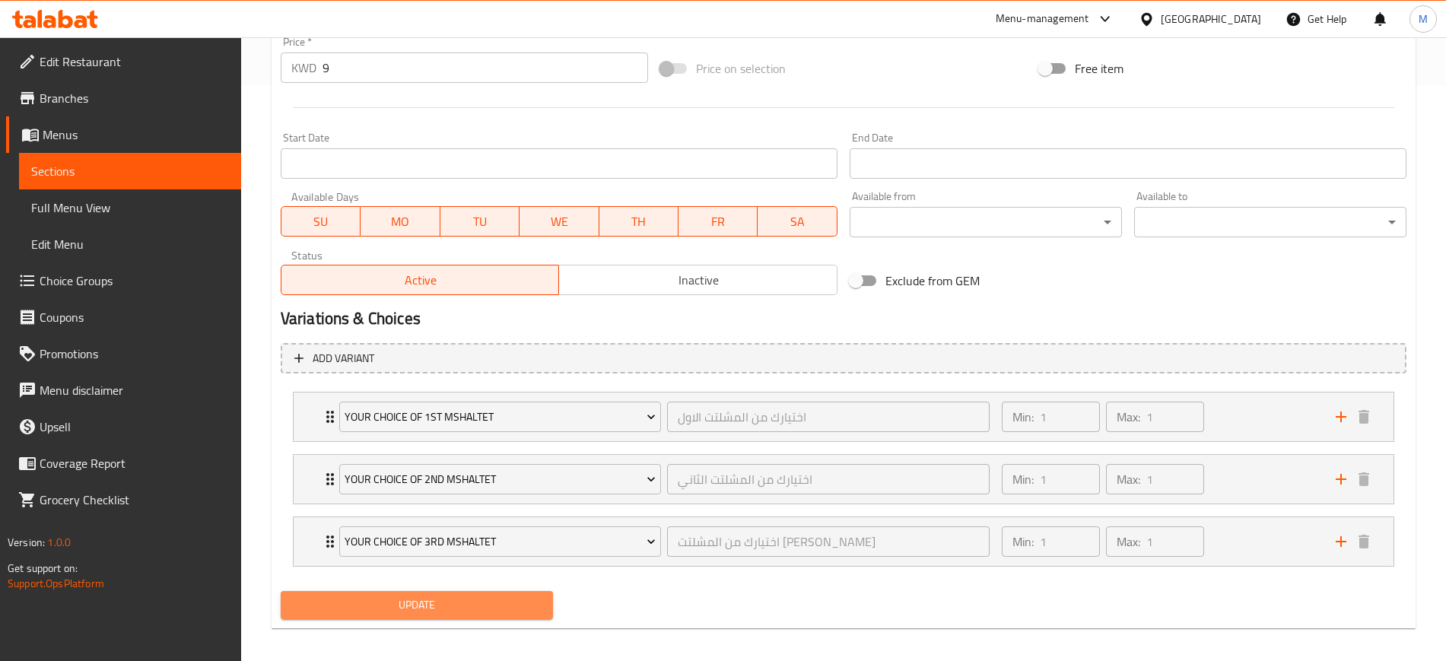
click at [461, 594] on button "Update" at bounding box center [417, 605] width 272 height 28
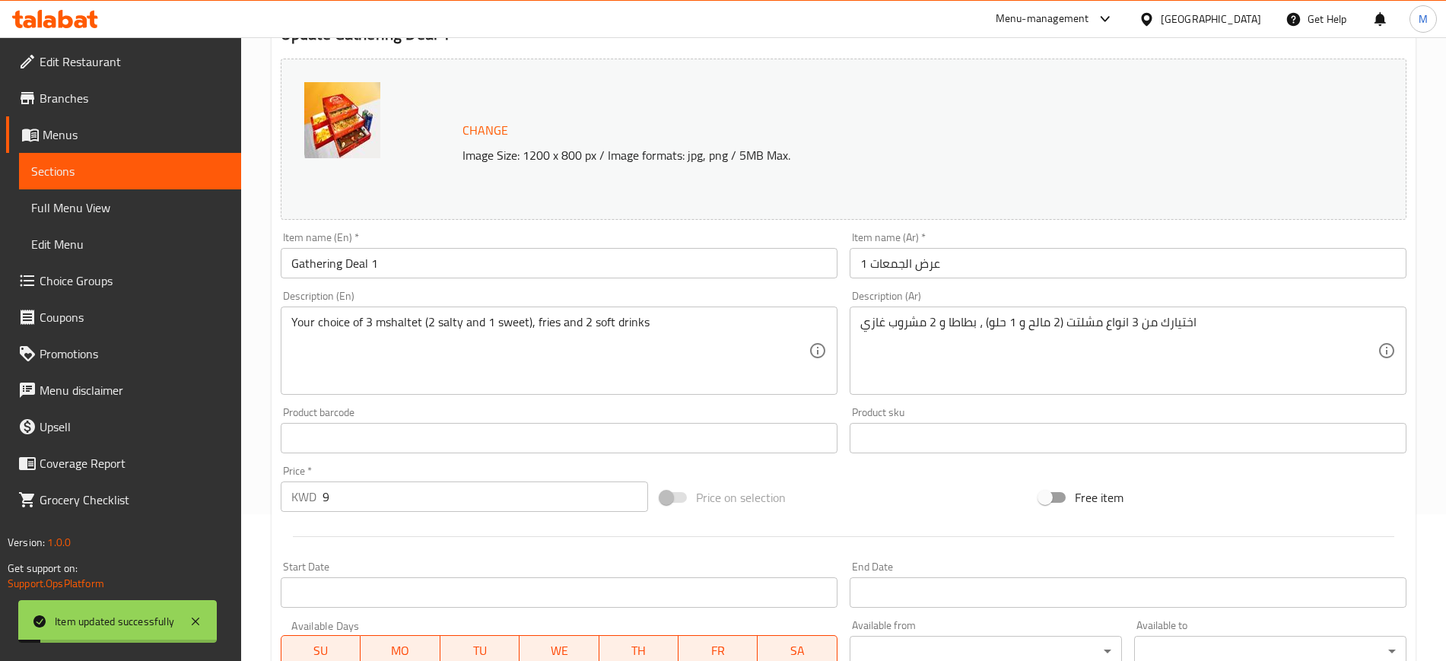
scroll to position [586, 0]
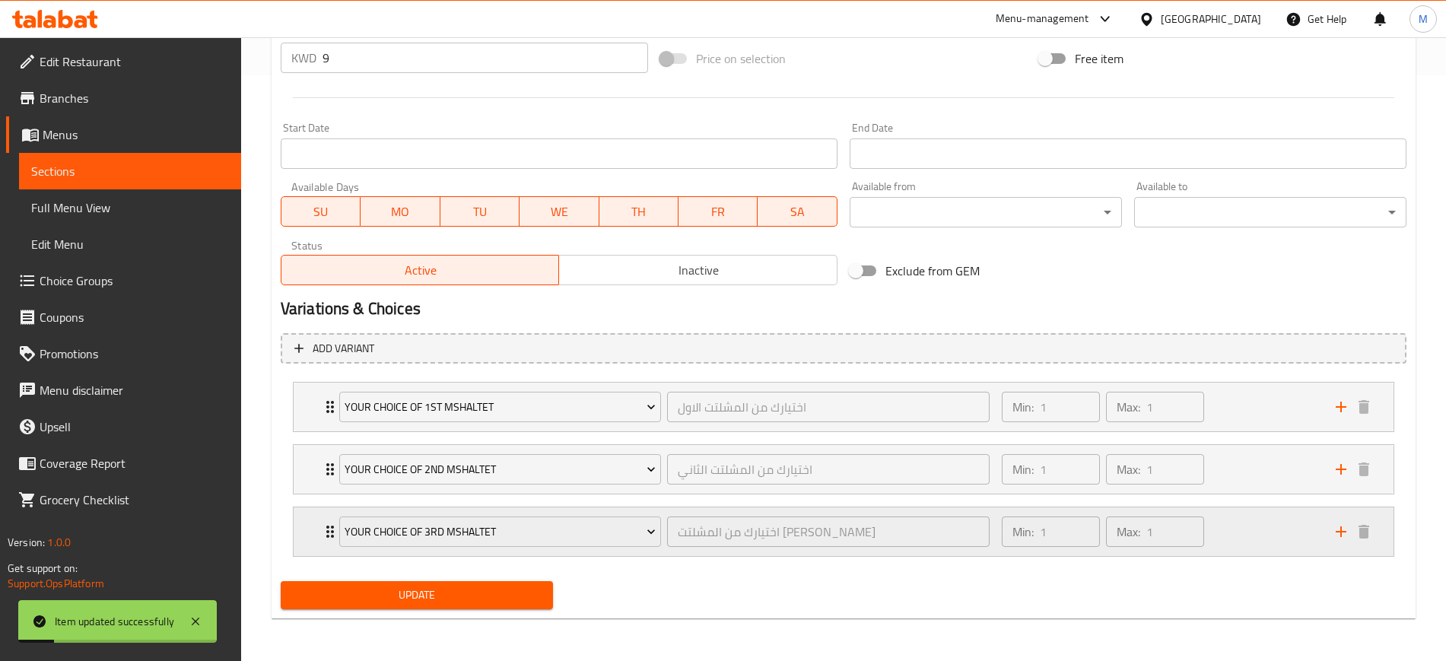
click at [1251, 532] on div "Min: 1 ​ Max: 1 ​" at bounding box center [1159, 531] width 334 height 49
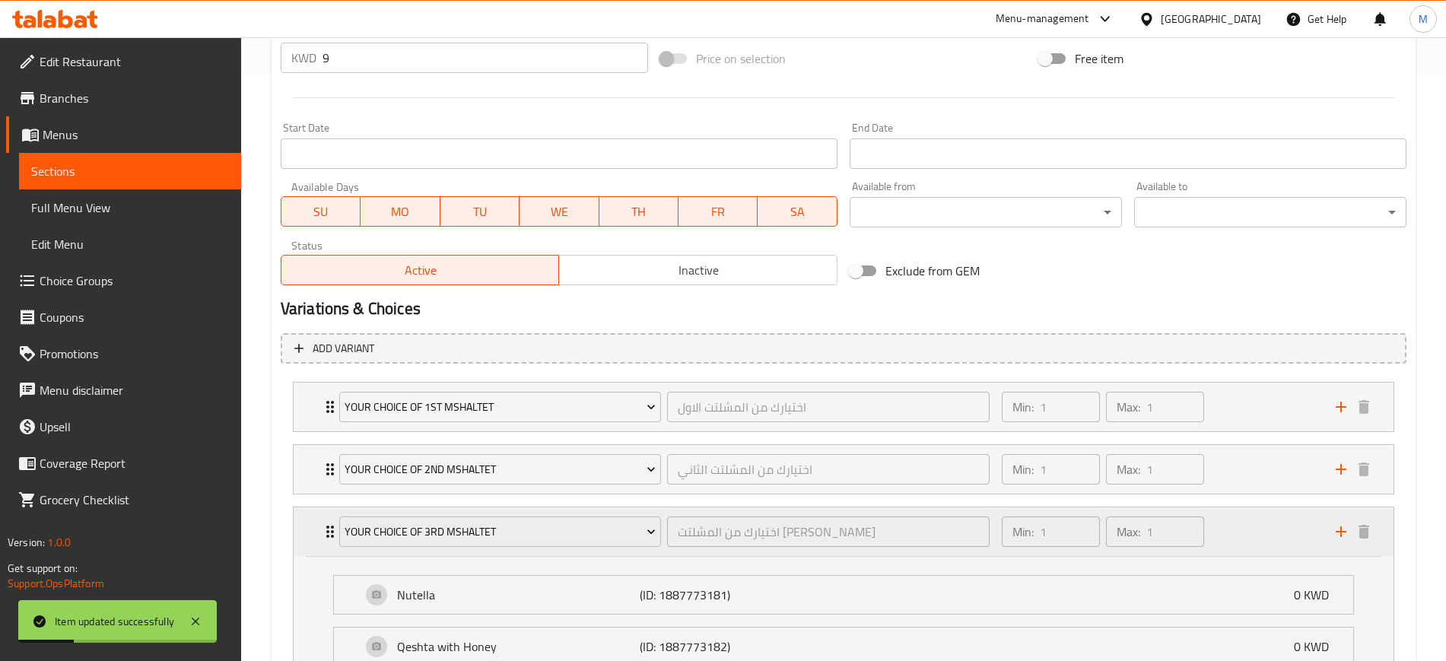
click at [1251, 532] on div "Min: 1 ​ Max: 1 ​" at bounding box center [1159, 531] width 334 height 49
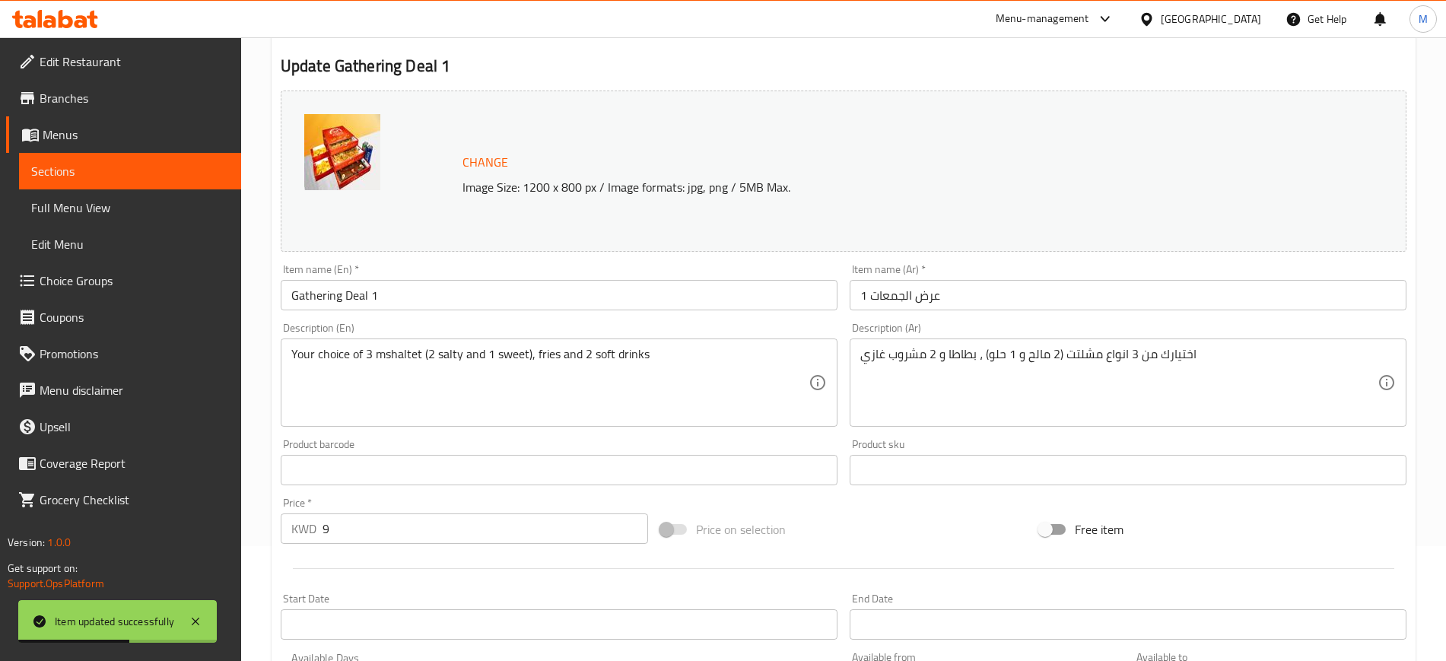
scroll to position [0, 0]
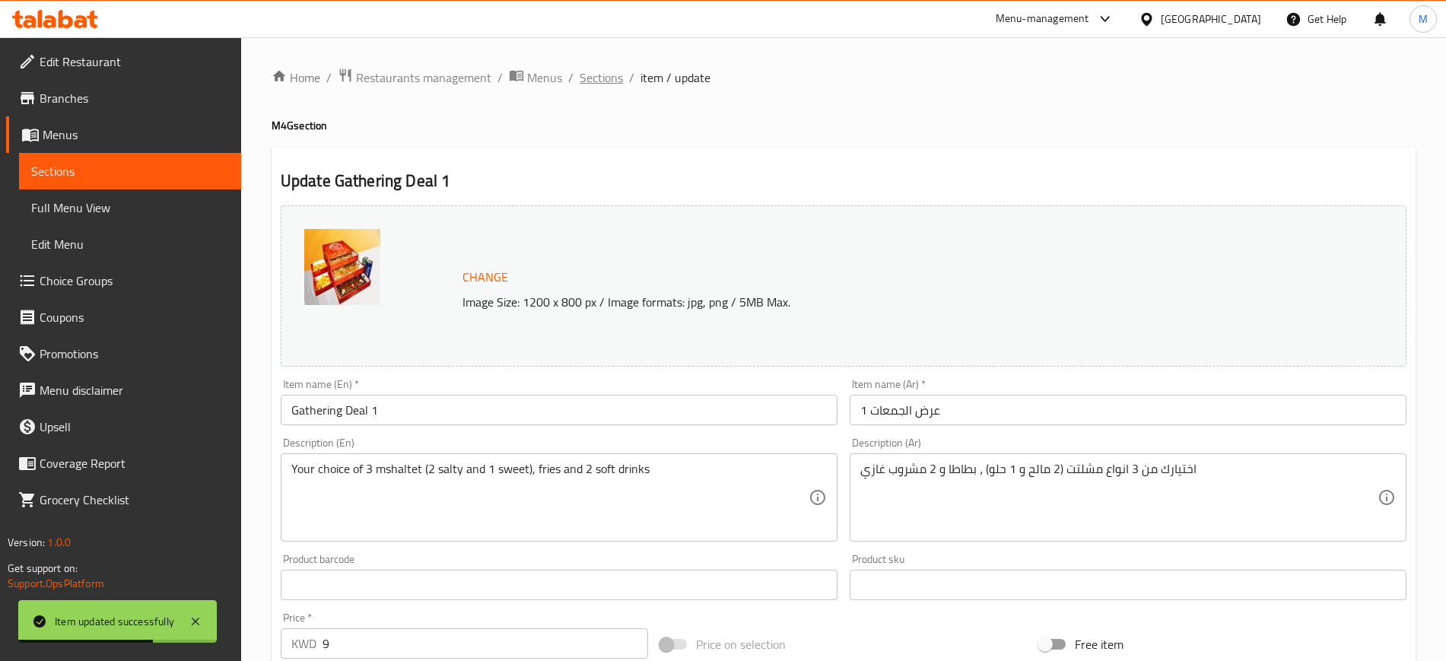
click at [609, 75] on span "Sections" at bounding box center [600, 77] width 43 height 18
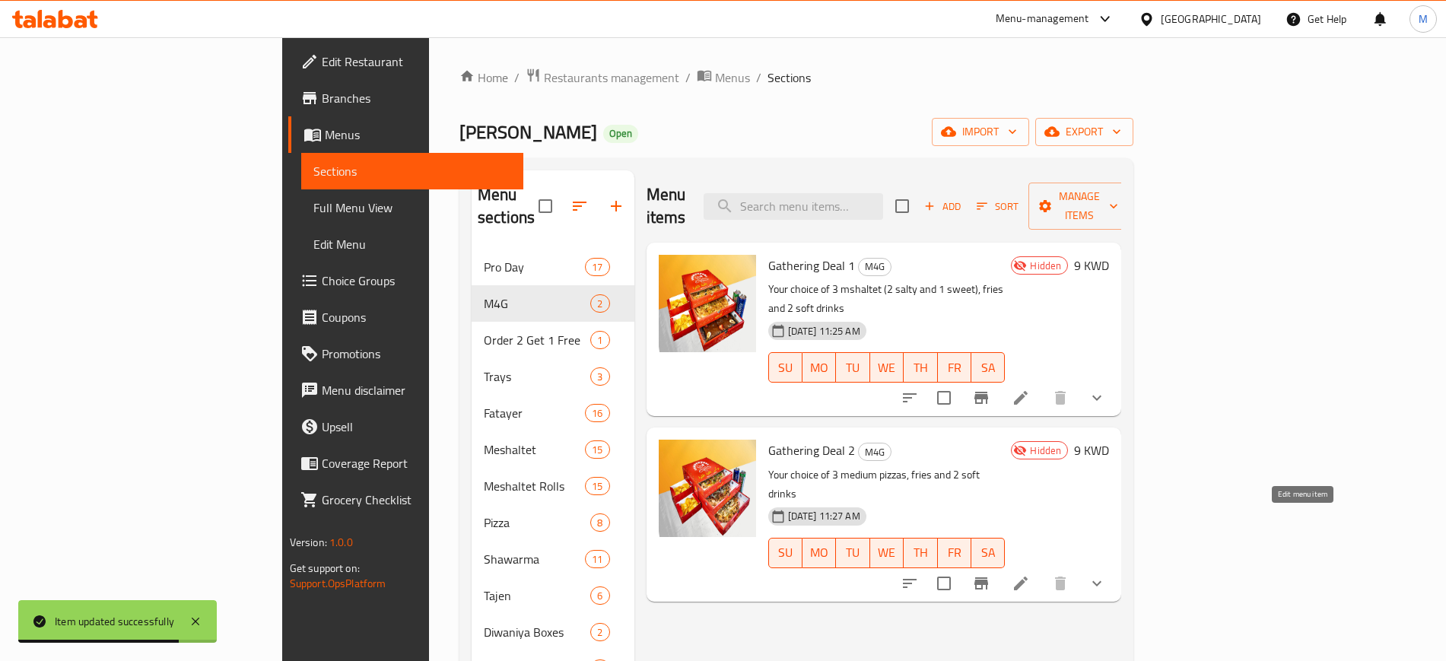
click at [1027, 576] on icon at bounding box center [1021, 583] width 14 height 14
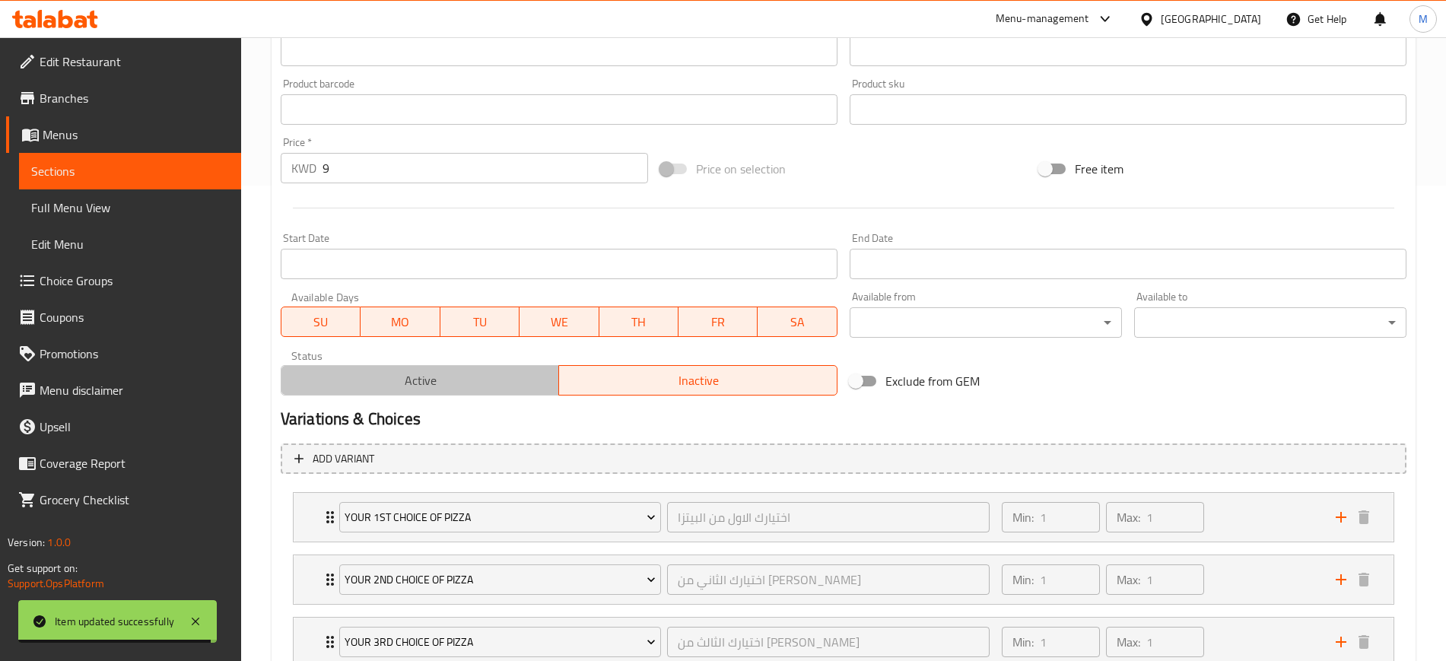
click at [432, 378] on span "Active" at bounding box center [420, 381] width 266 height 22
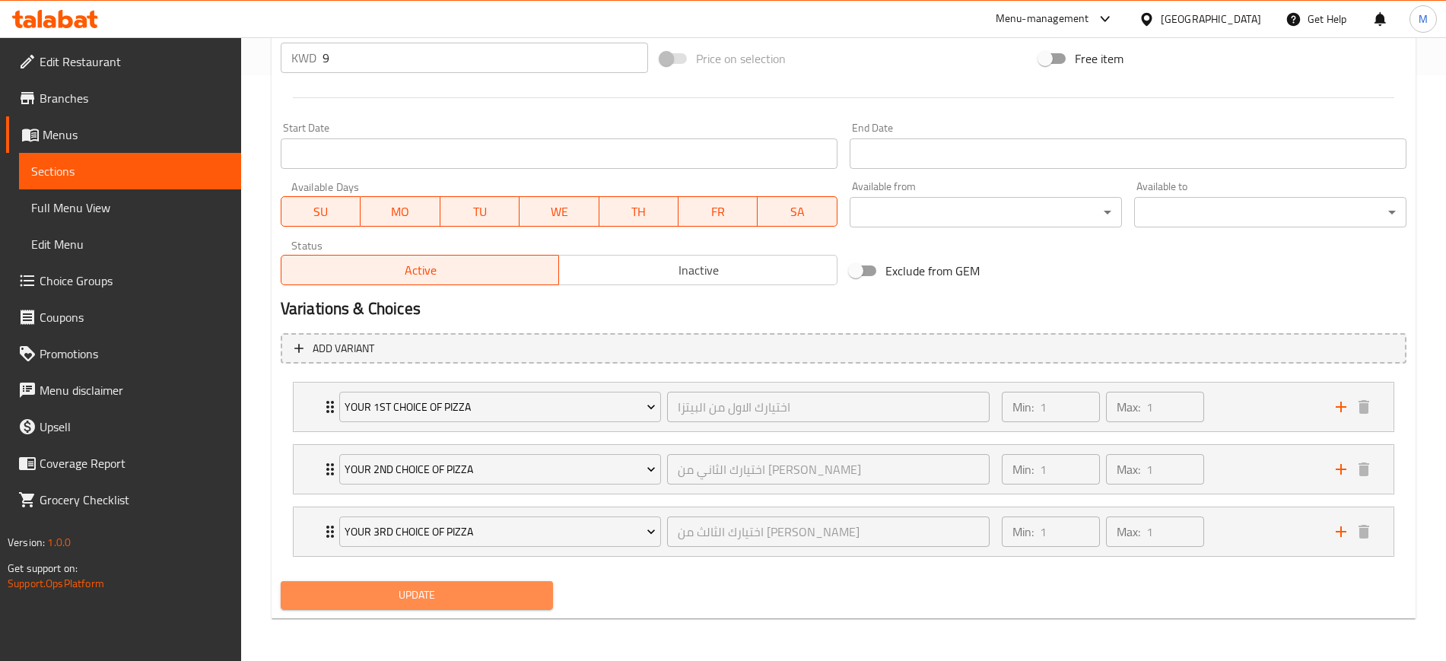
click at [485, 595] on span "Update" at bounding box center [417, 595] width 248 height 19
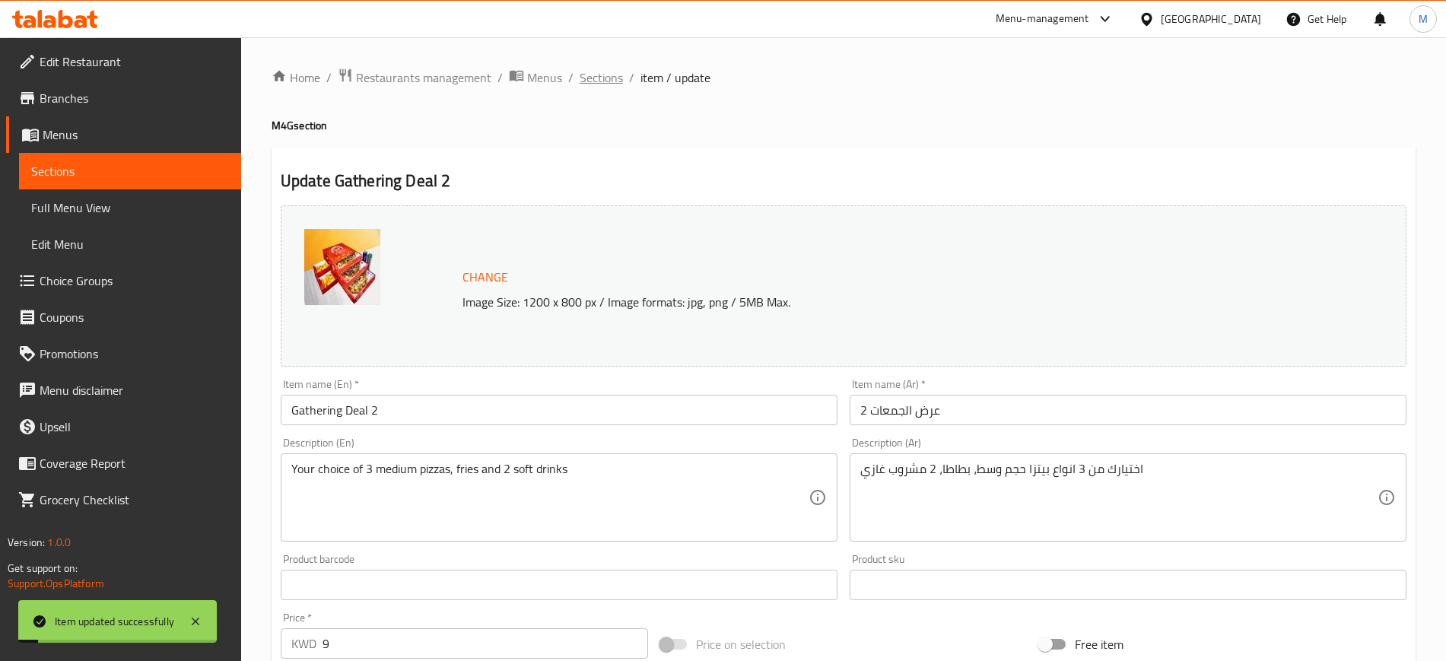
click at [586, 75] on span "Sections" at bounding box center [600, 77] width 43 height 18
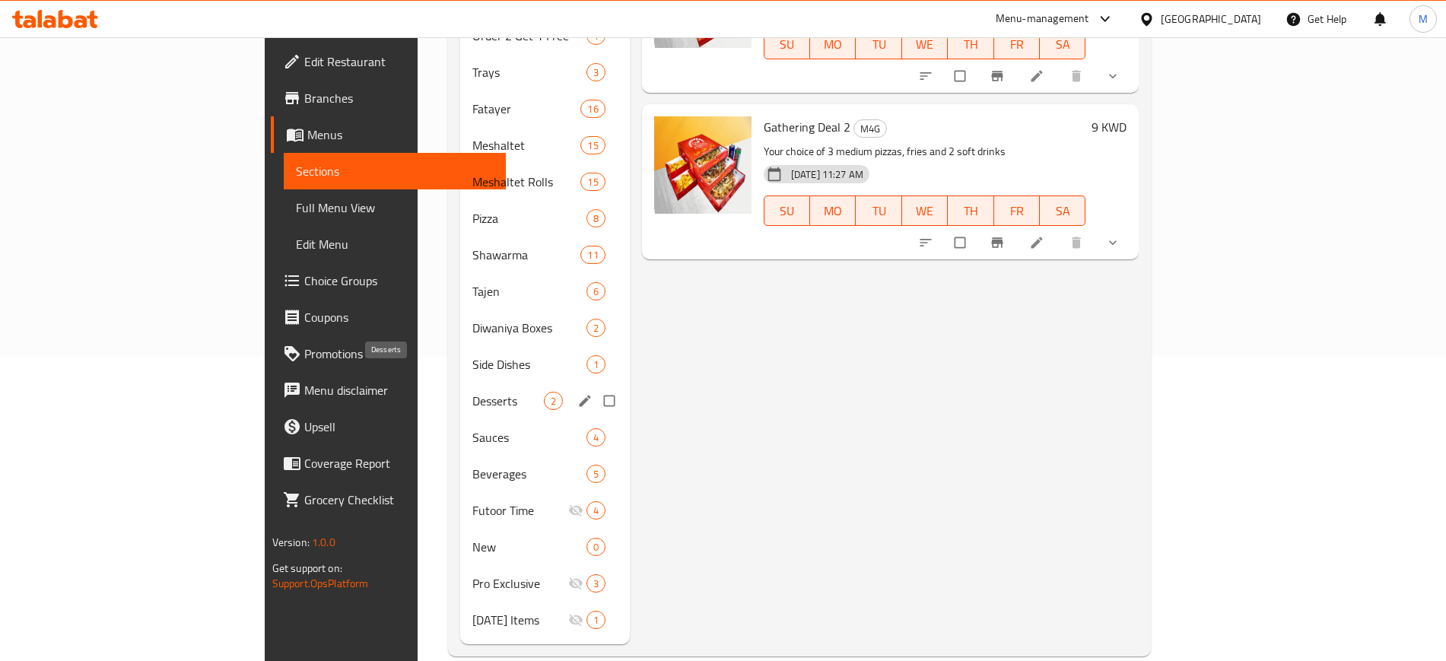
scroll to position [307, 0]
click at [460, 428] on div "Sauces 4" at bounding box center [545, 434] width 170 height 36
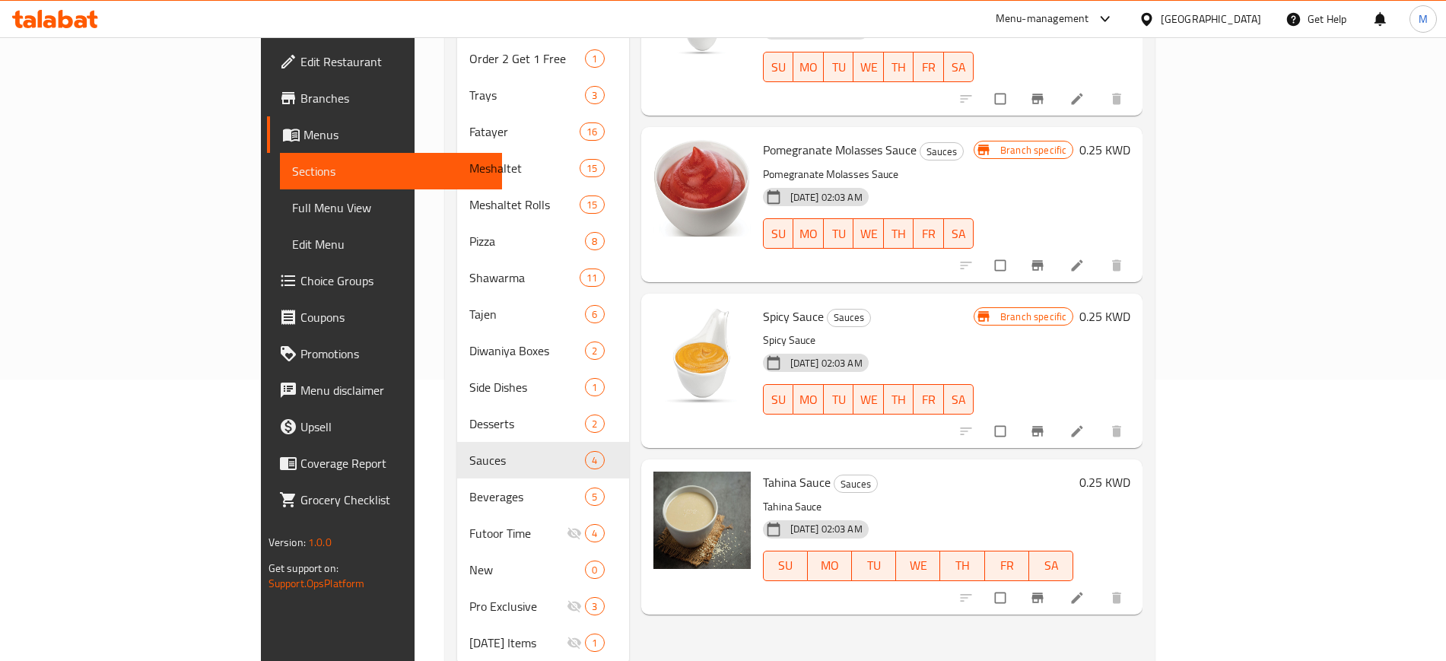
scroll to position [285, 0]
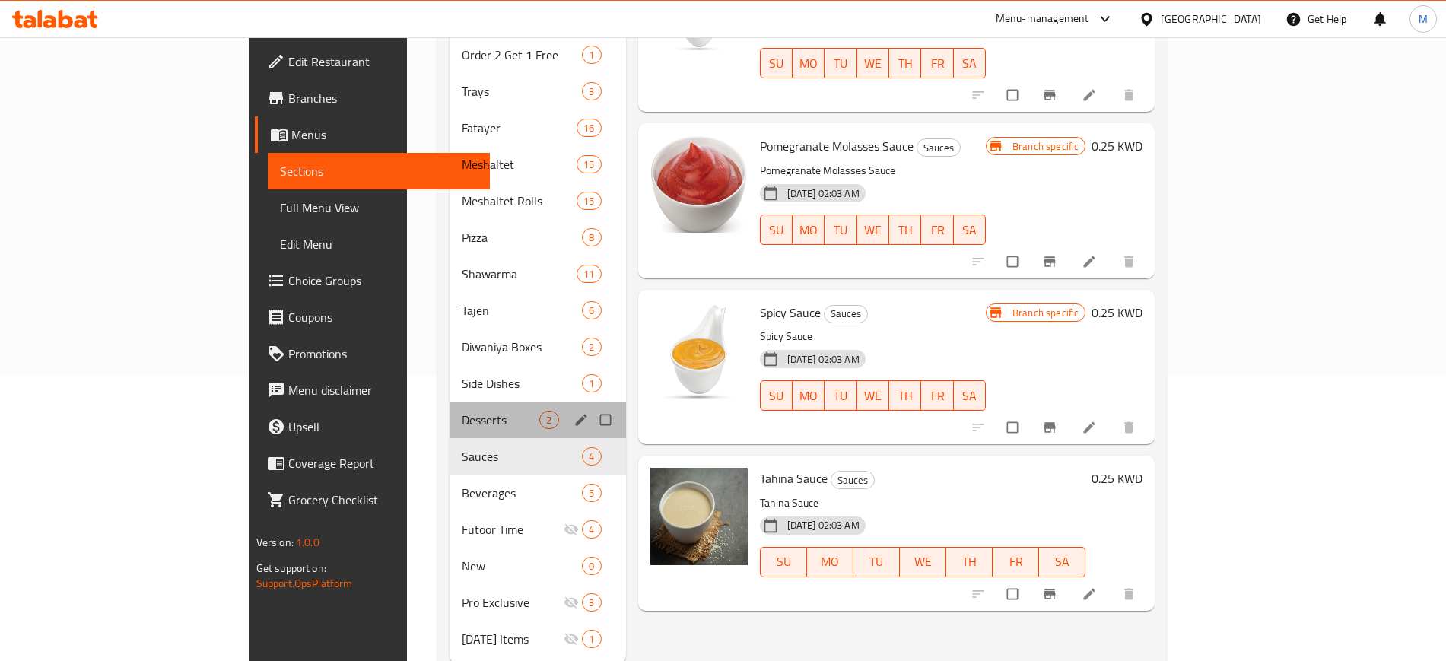
click at [449, 401] on div "Desserts 2" at bounding box center [537, 419] width 176 height 36
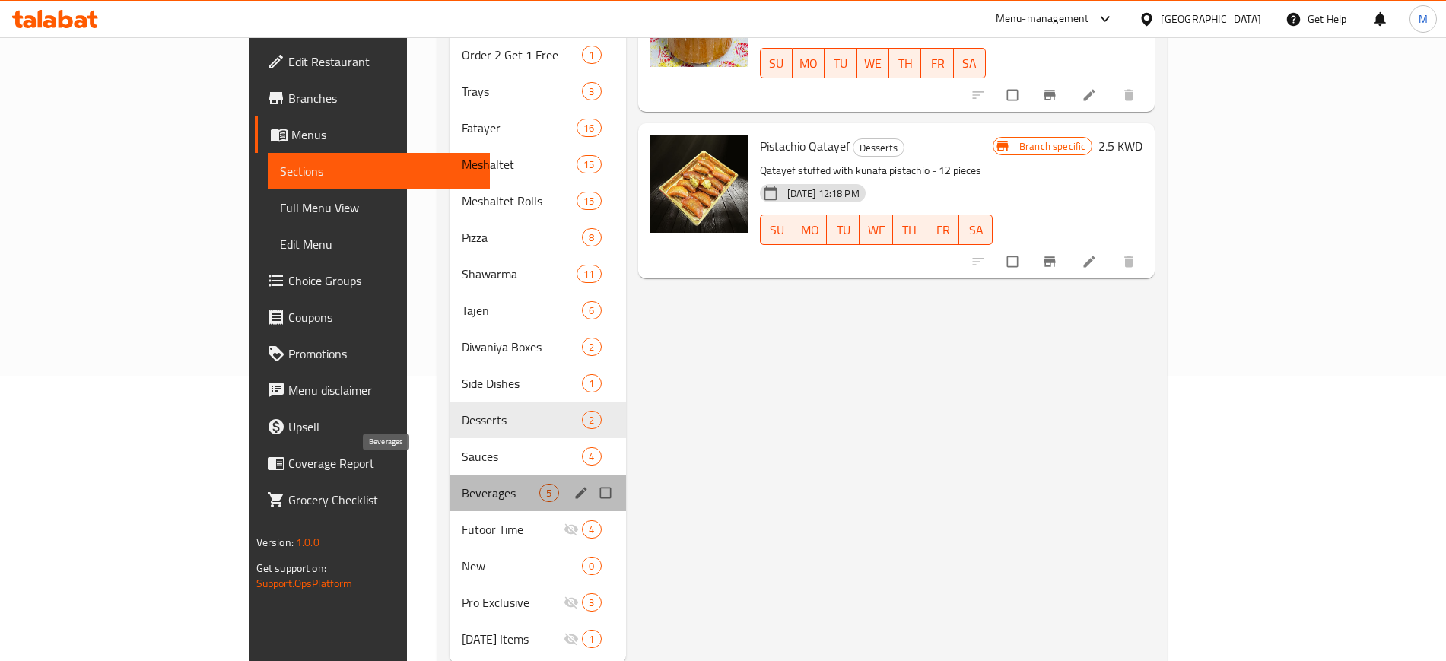
click at [462, 484] on span "Beverages" at bounding box center [501, 493] width 78 height 18
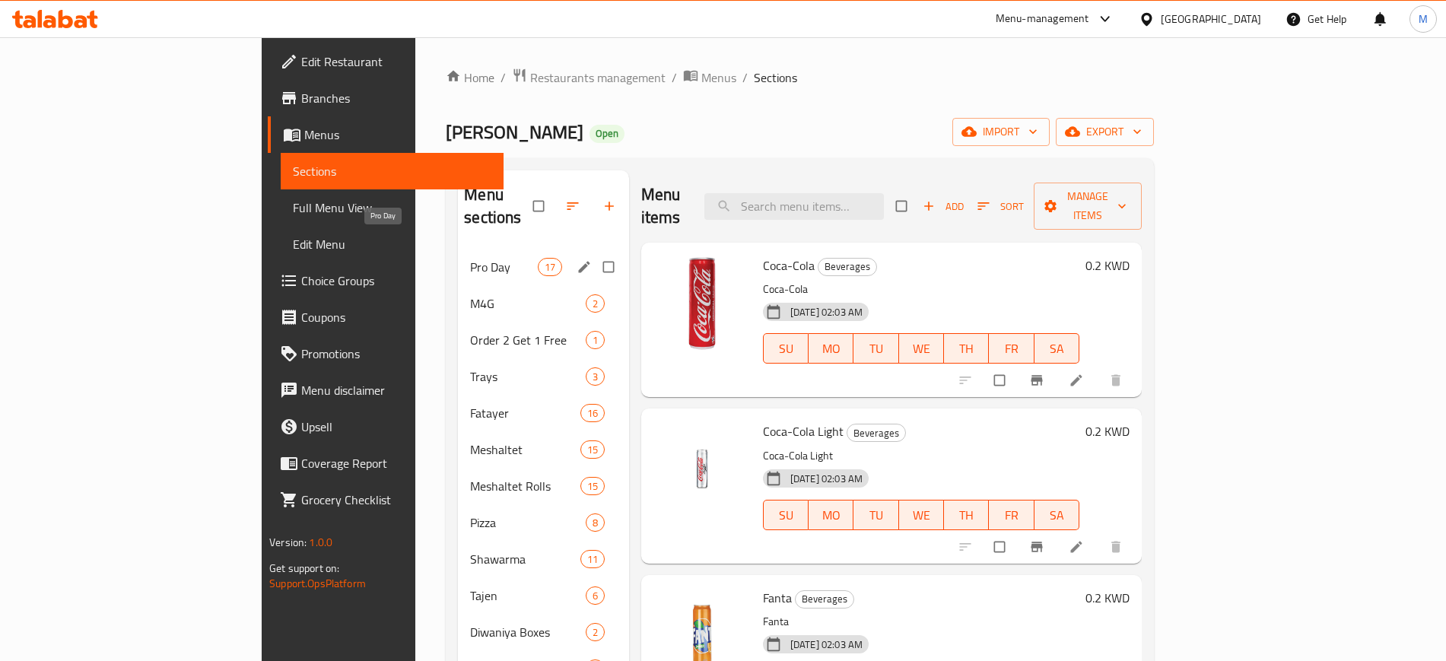
click at [470, 258] on span "Pro Day" at bounding box center [503, 267] width 67 height 18
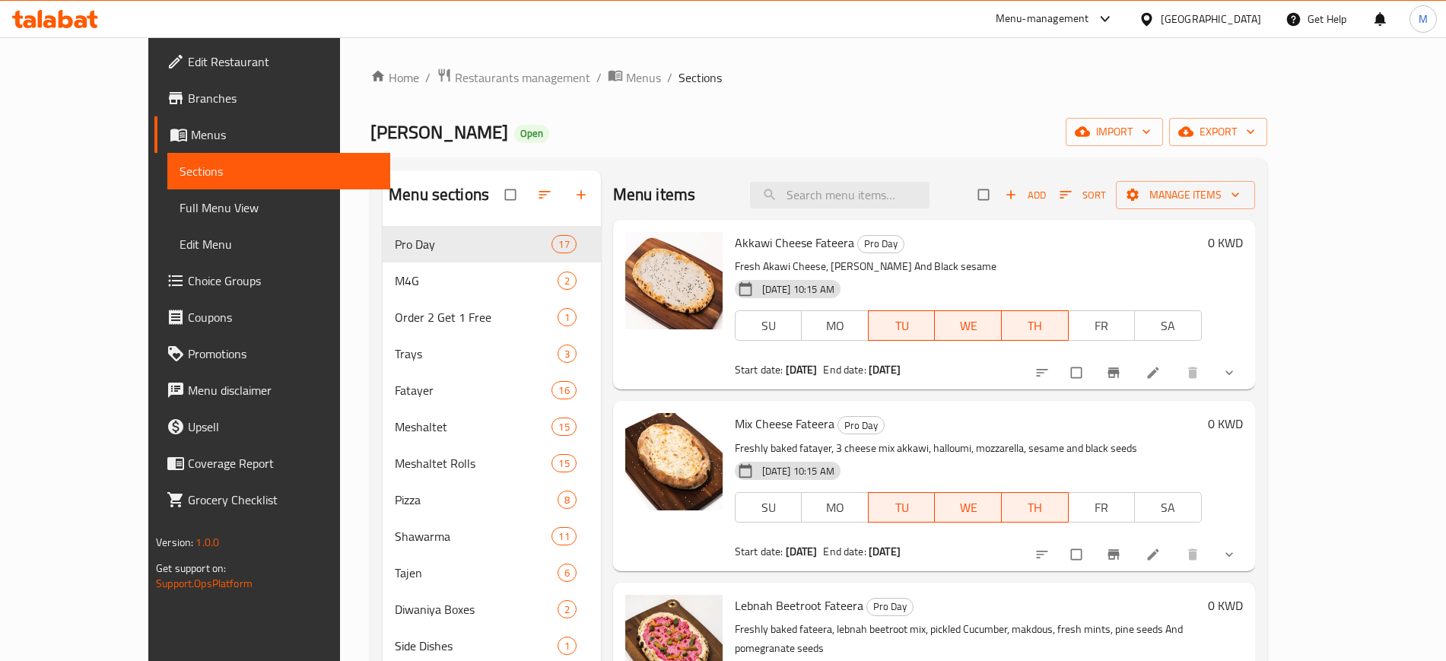
click at [466, 138] on div "Furn Al Salmiya Open import export" at bounding box center [818, 132] width 896 height 28
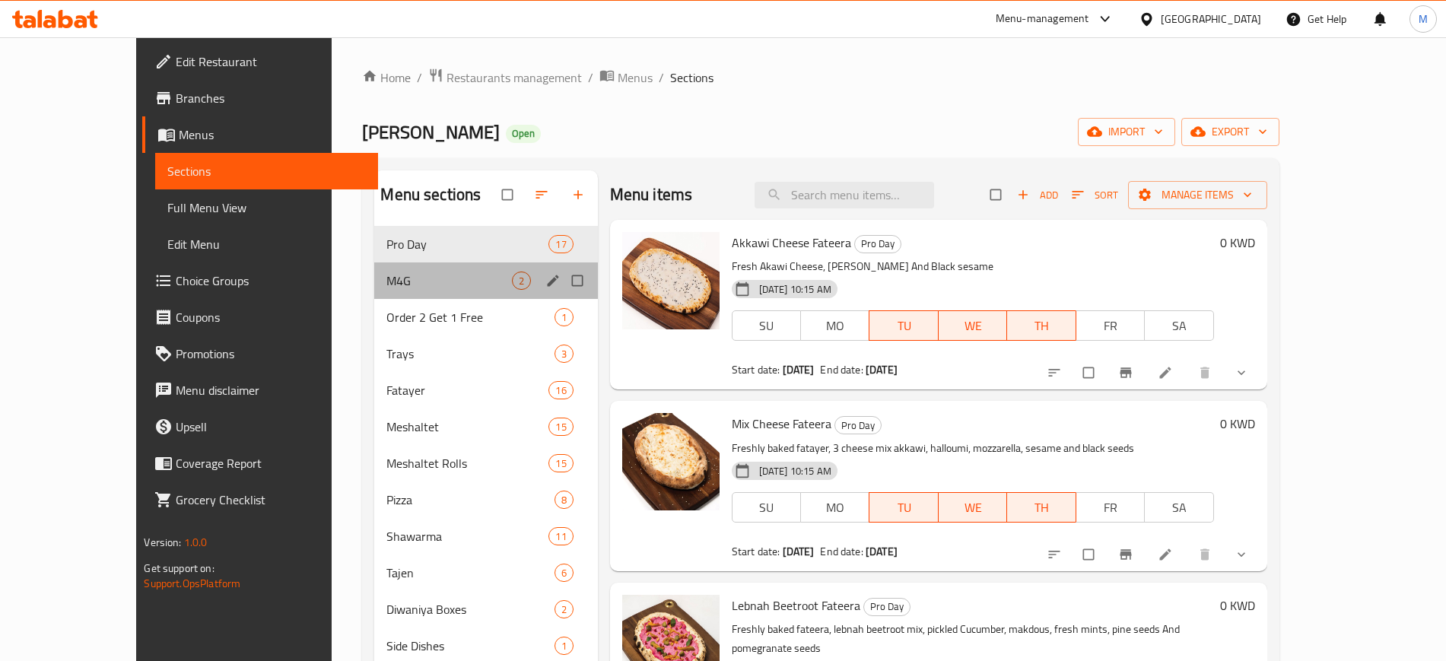
click at [417, 268] on div "M4G 2" at bounding box center [485, 280] width 223 height 36
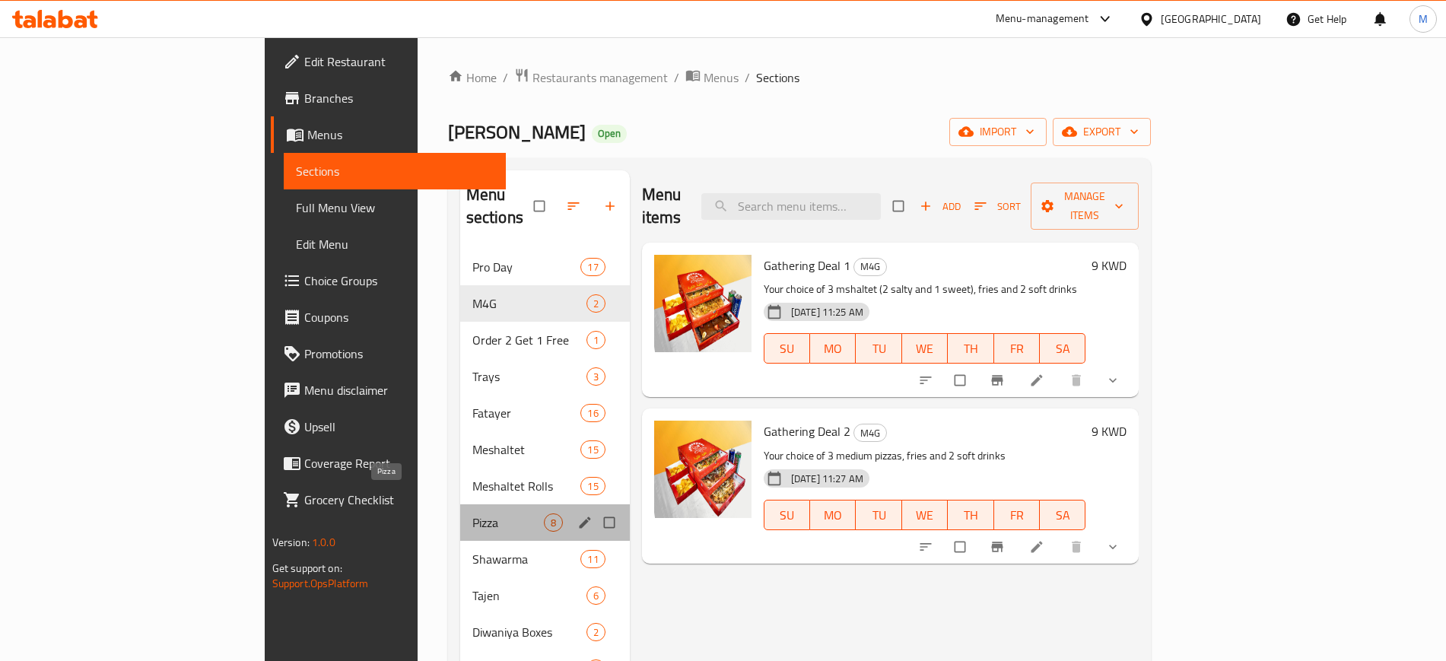
click at [472, 513] on span "Pizza" at bounding box center [507, 522] width 71 height 18
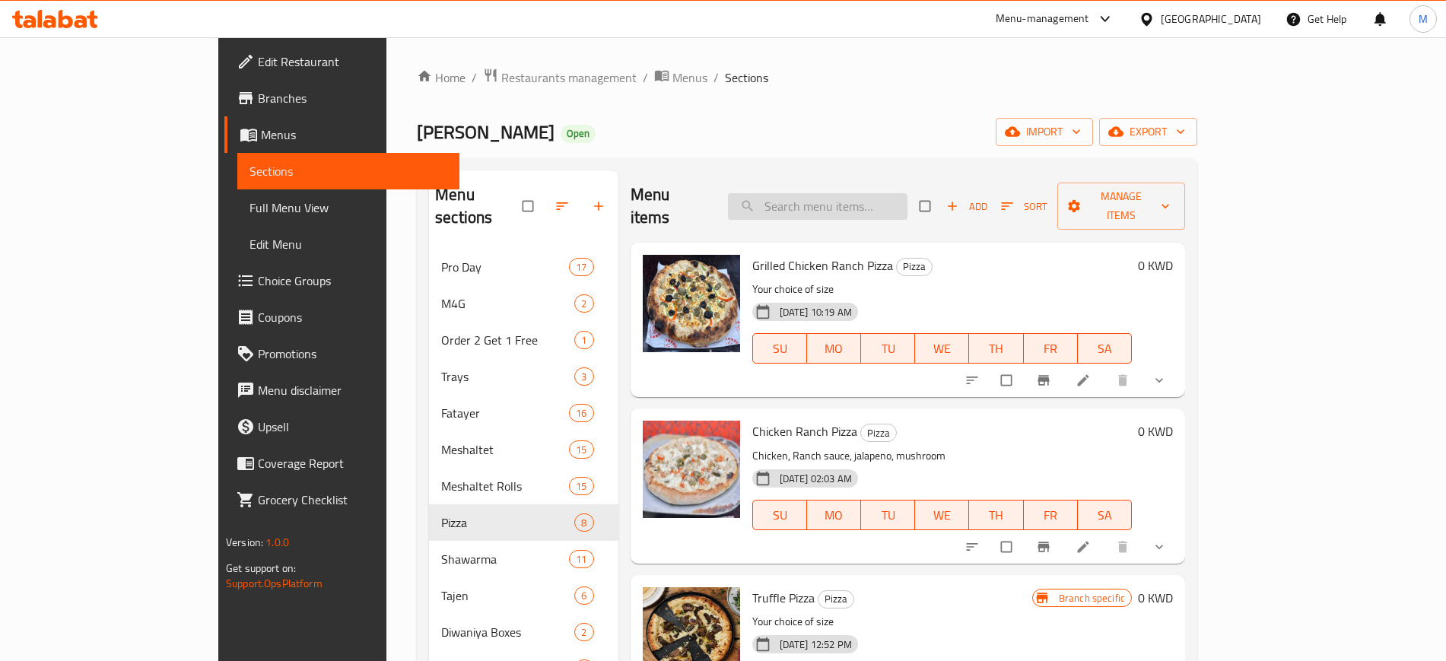
click at [874, 193] on input "search" at bounding box center [817, 206] width 179 height 27
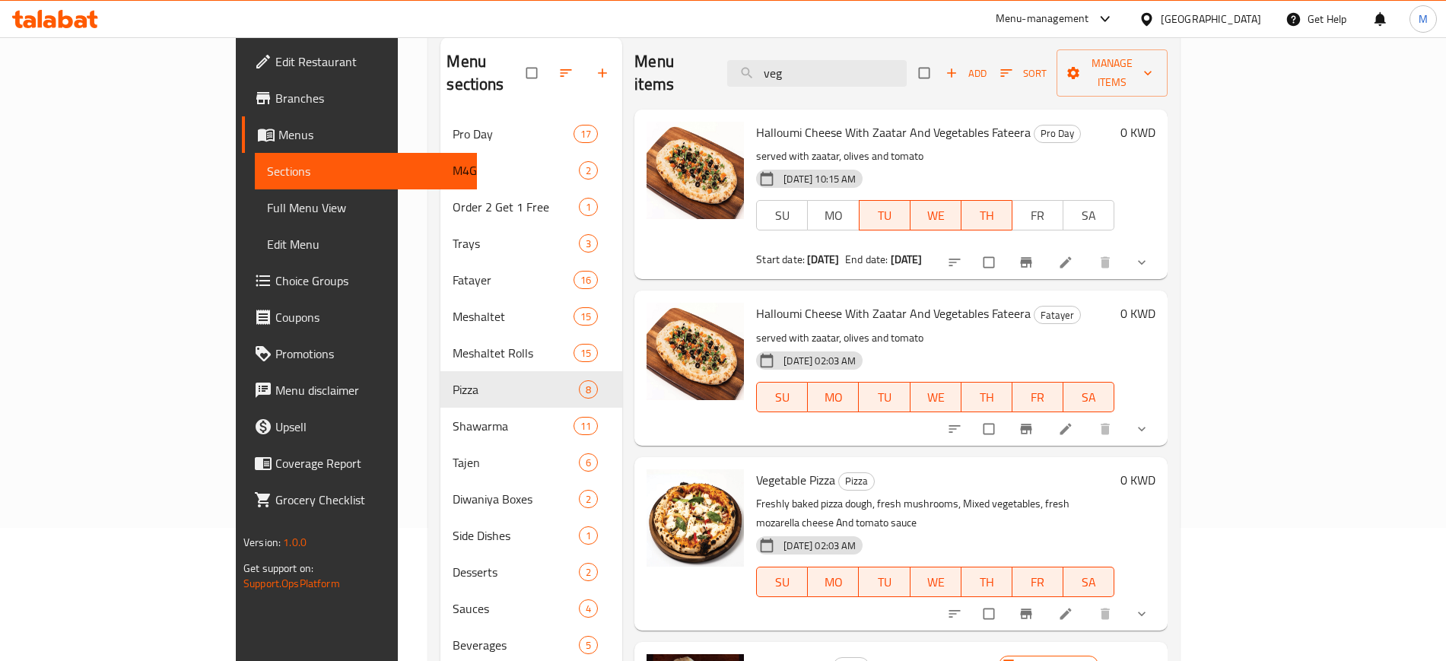
scroll to position [190, 0]
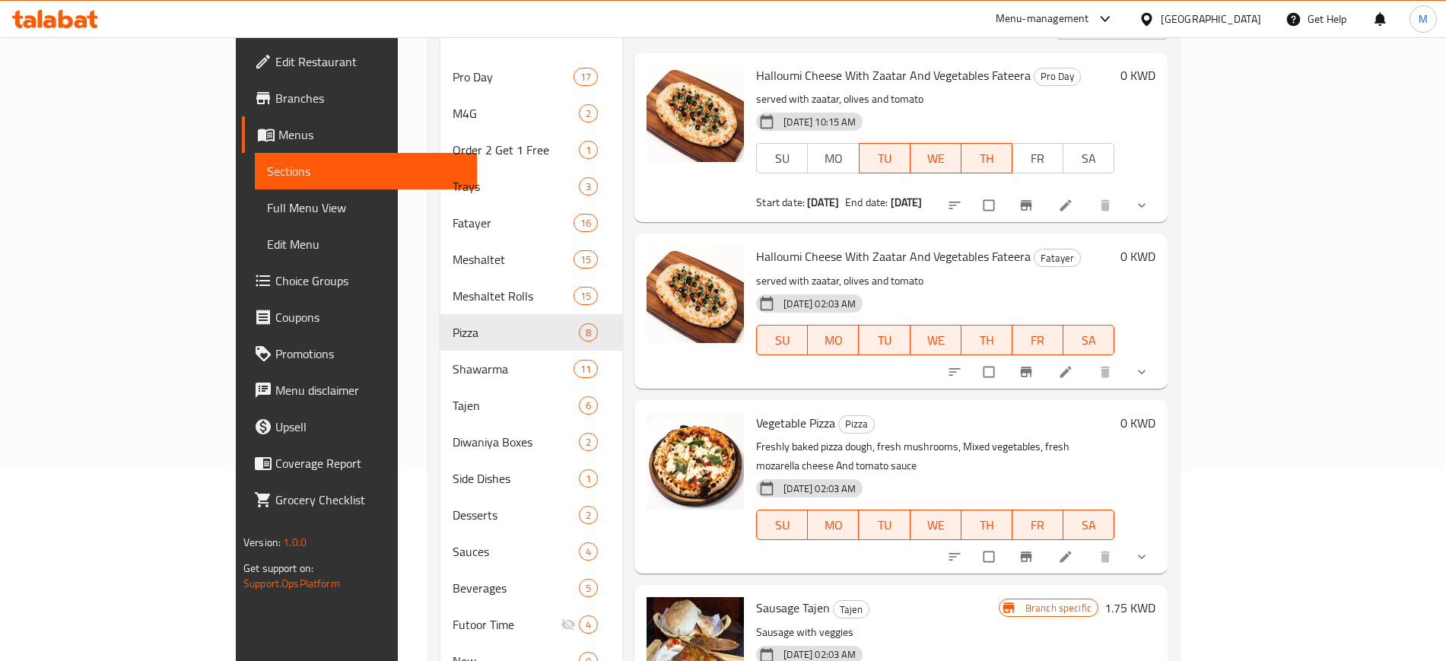
type input "veg"
click at [1073, 549] on icon at bounding box center [1065, 556] width 15 height 15
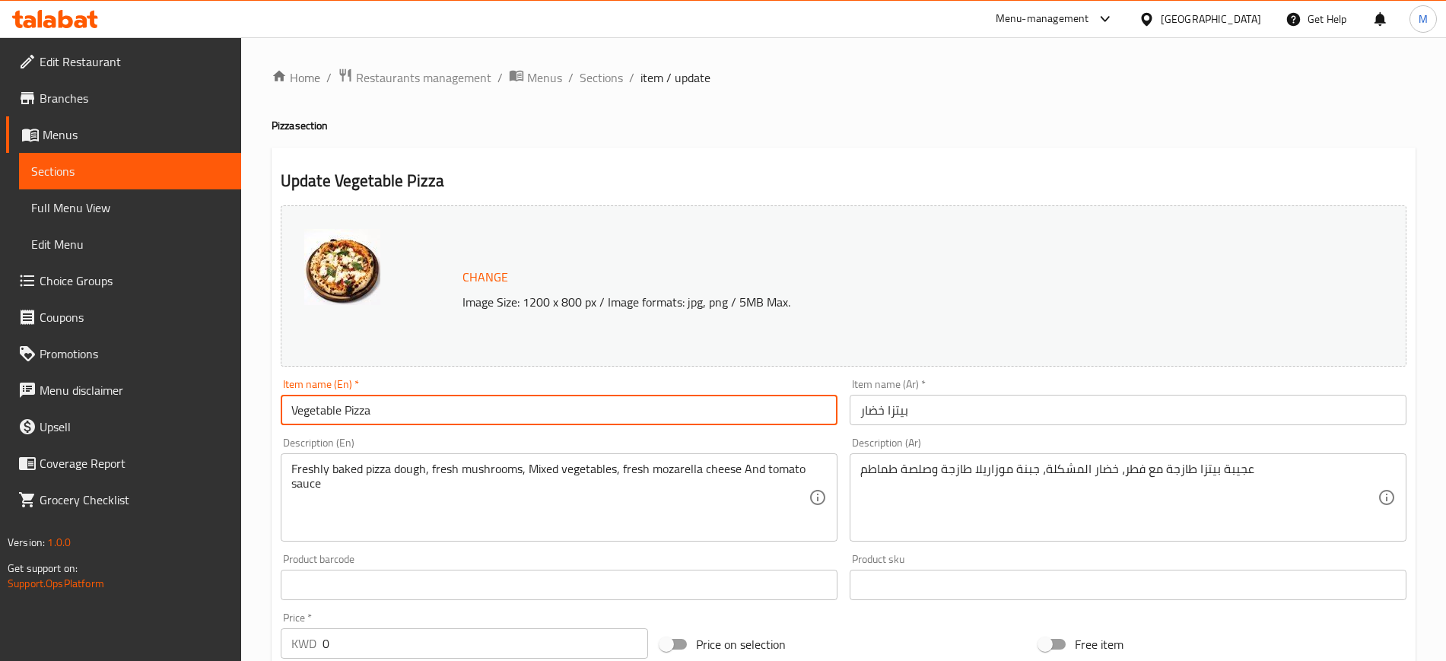
click at [343, 410] on input "Vegetable Pizza" at bounding box center [559, 410] width 557 height 30
click at [465, 410] on input "Vegetables Pizza" at bounding box center [559, 410] width 557 height 30
type input "Vegetables Pizza"
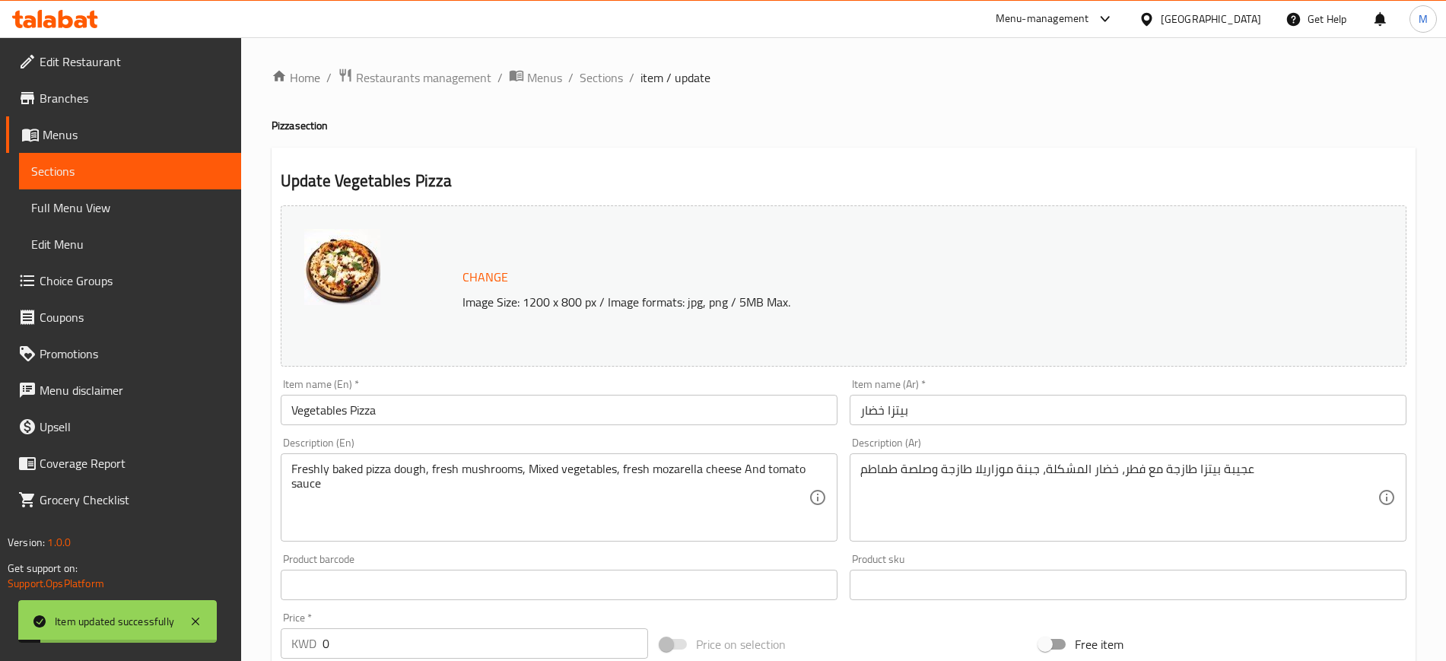
drag, startPoint x: 603, startPoint y: 71, endPoint x: 678, endPoint y: 113, distance: 85.8
click at [604, 71] on span "Sections" at bounding box center [600, 77] width 43 height 18
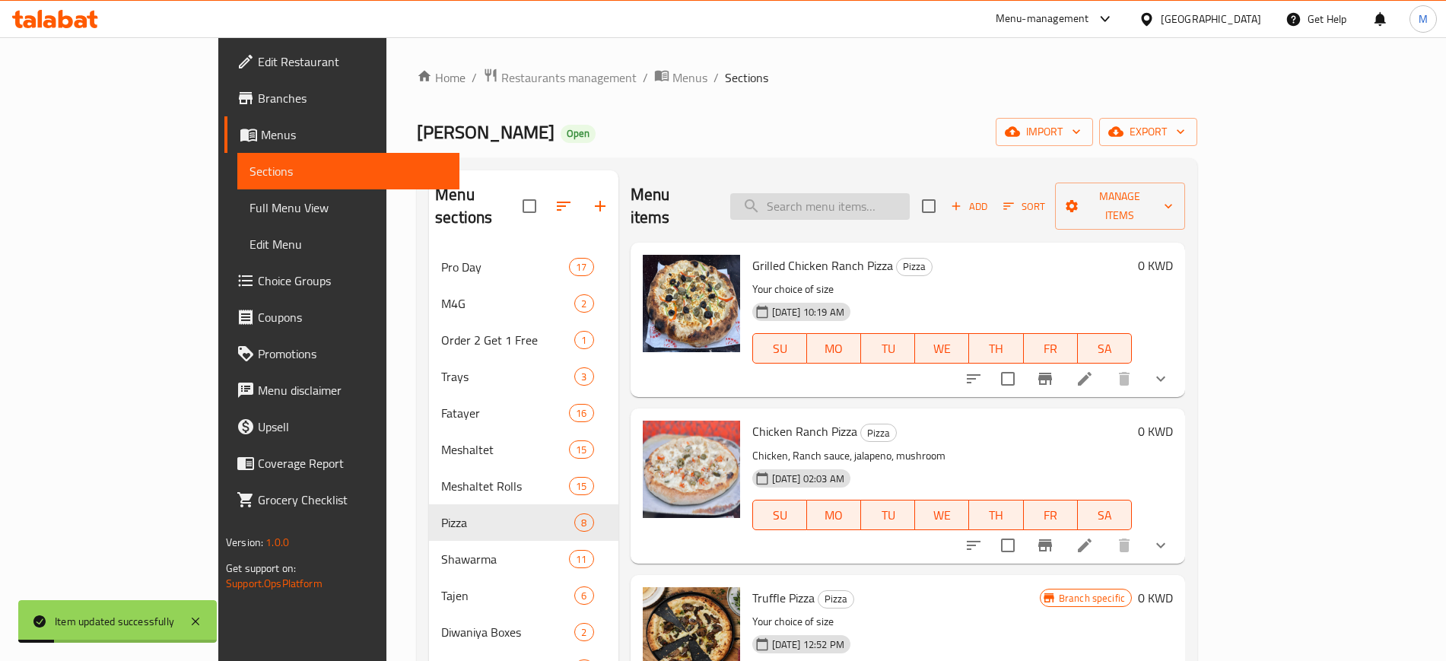
click at [868, 205] on input "search" at bounding box center [819, 206] width 179 height 27
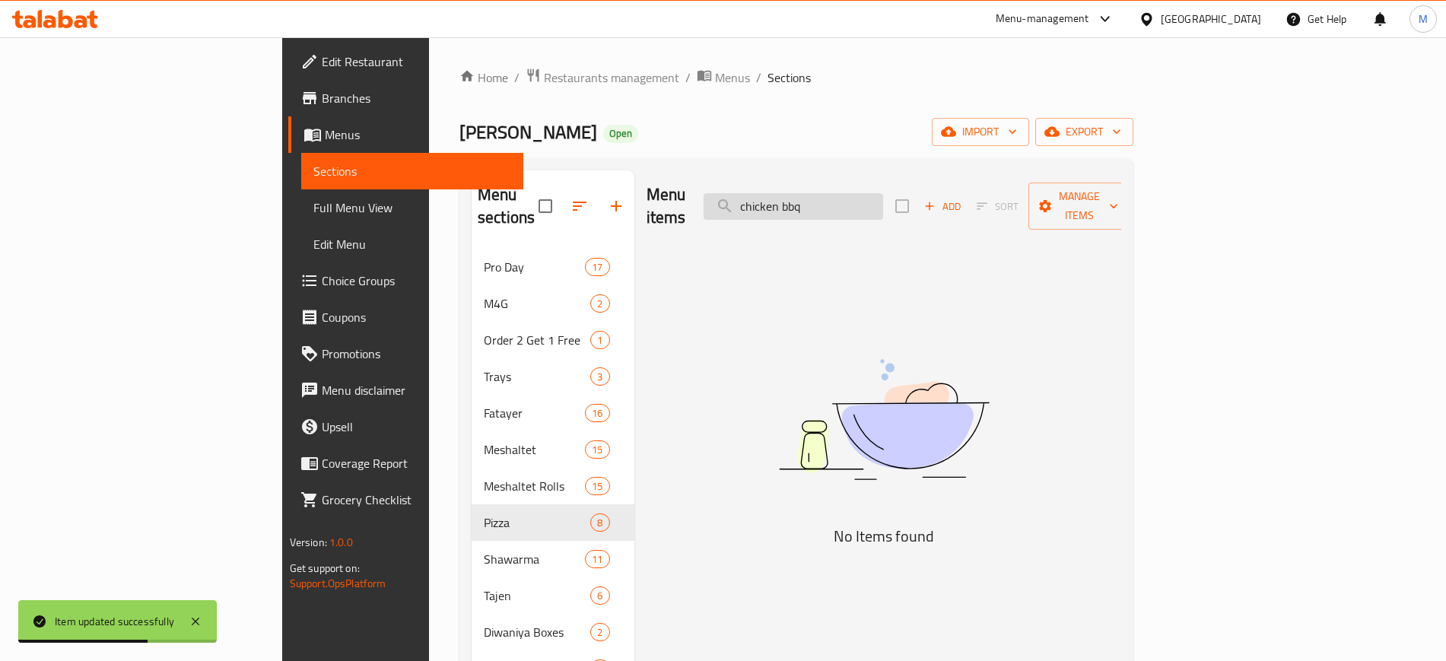
drag, startPoint x: 919, startPoint y: 195, endPoint x: 814, endPoint y: 204, distance: 106.1
click at [814, 204] on input "chicken bbq" at bounding box center [792, 206] width 179 height 27
drag, startPoint x: 906, startPoint y: 195, endPoint x: 762, endPoint y: 196, distance: 143.7
click at [762, 196] on div "Menu items bbq Add Sort Manage items" at bounding box center [883, 206] width 475 height 72
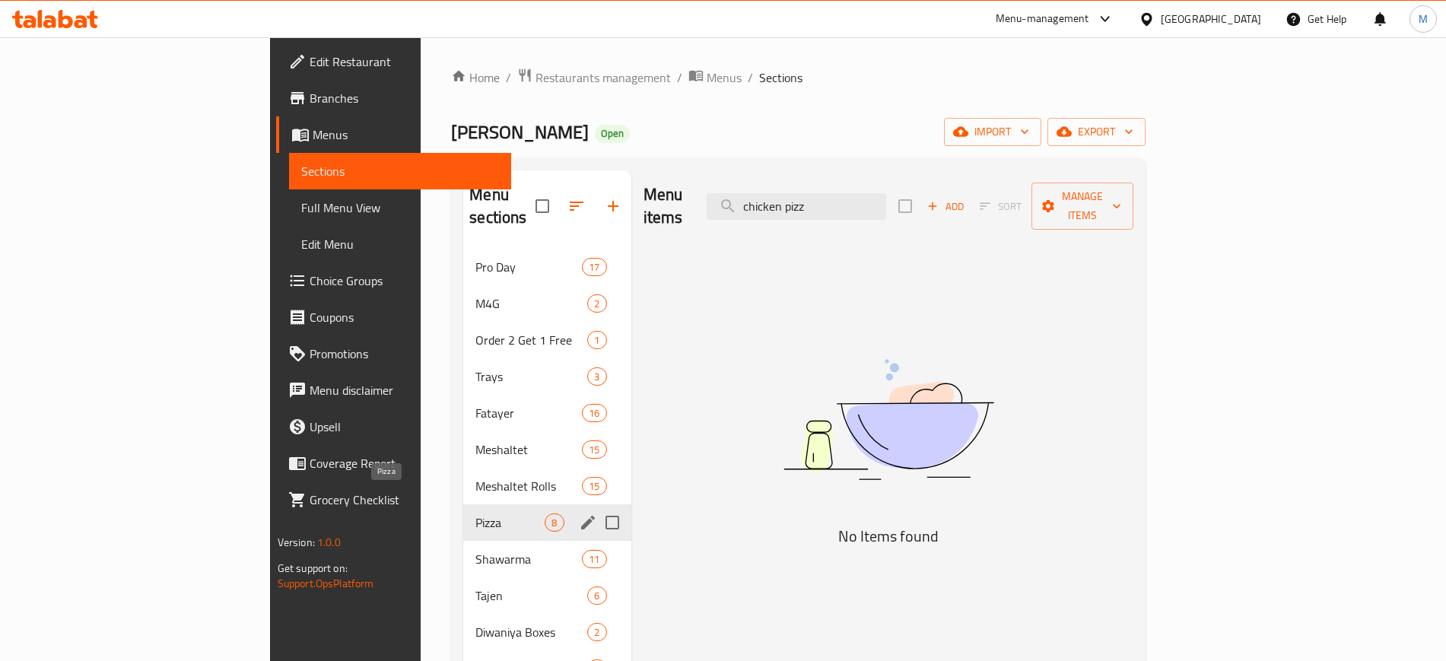
type input "chicken pizz"
click at [475, 513] on span "Pizza" at bounding box center [509, 522] width 69 height 18
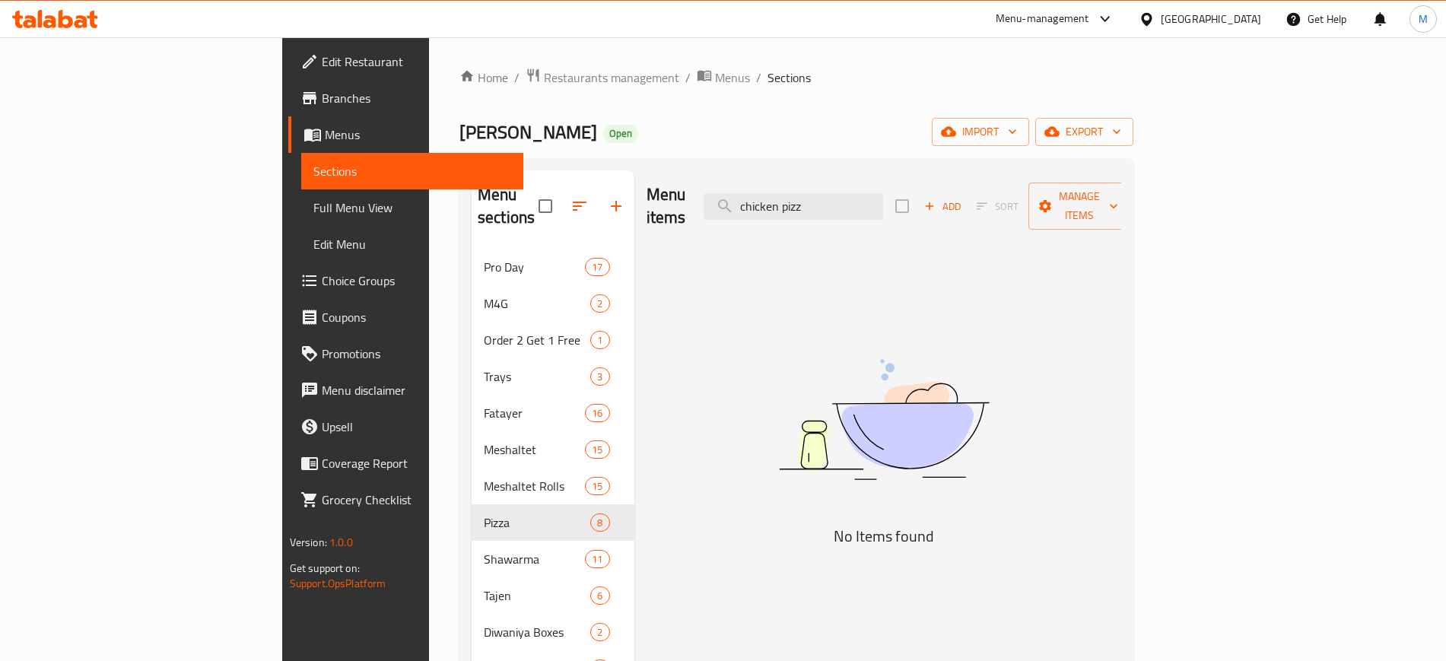
drag, startPoint x: 951, startPoint y: 187, endPoint x: 737, endPoint y: 210, distance: 215.6
click at [737, 210] on div "Menu items chicken pizz Add Sort Manage items" at bounding box center [883, 206] width 475 height 72
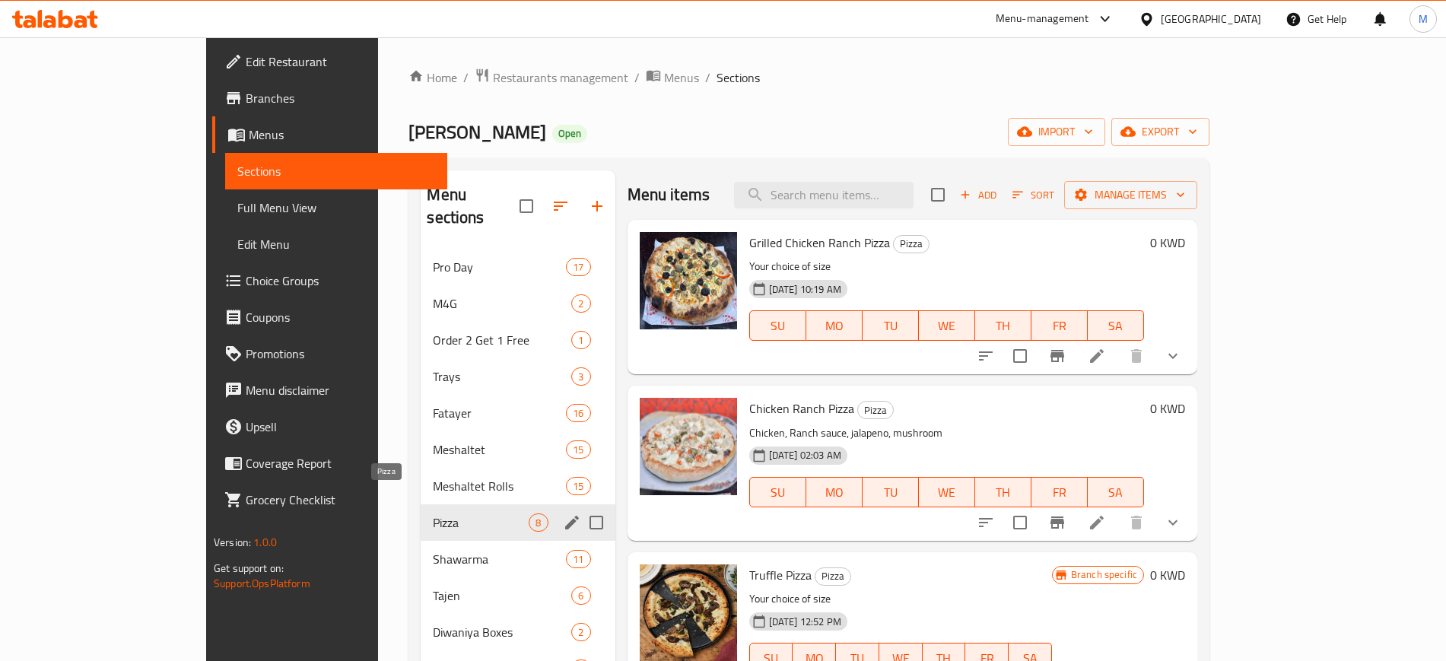
click at [433, 513] on span "Pizza" at bounding box center [481, 522] width 96 height 18
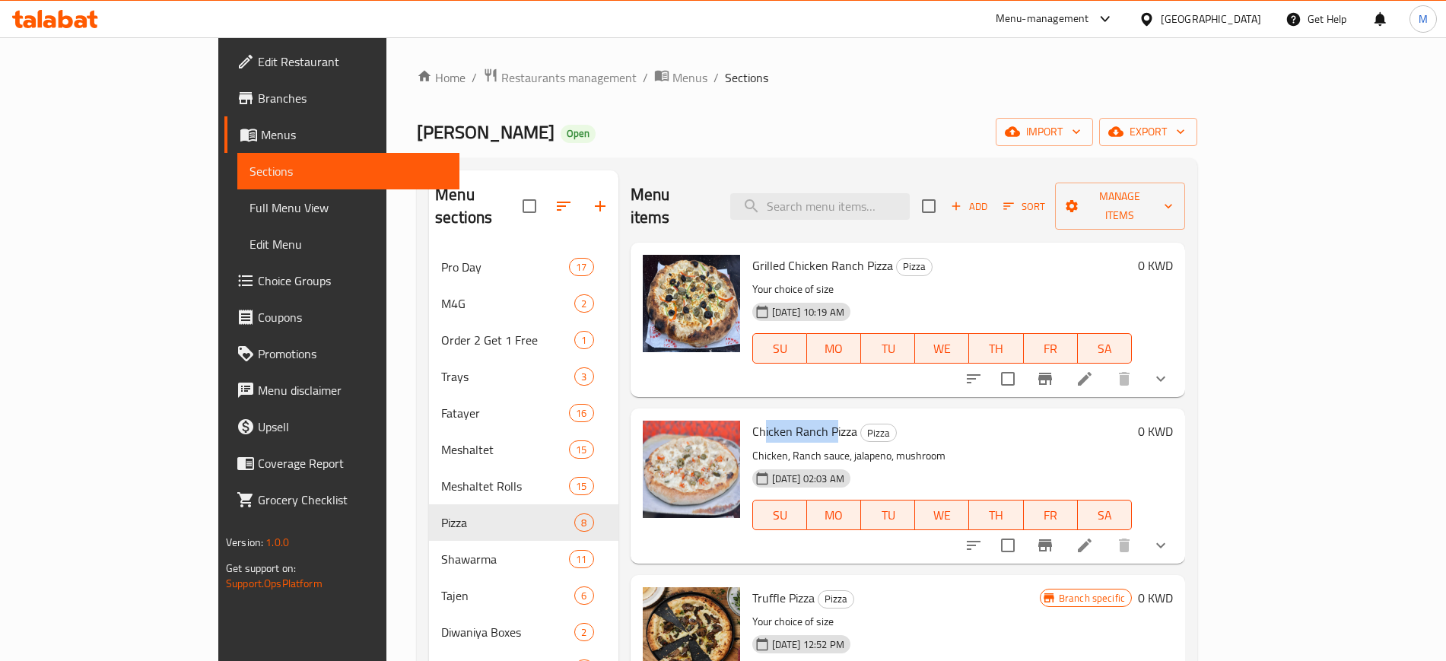
drag, startPoint x: 710, startPoint y: 407, endPoint x: 781, endPoint y: 405, distance: 70.8
click at [781, 420] on span "Chicken Ranch Pizza" at bounding box center [804, 431] width 105 height 23
drag, startPoint x: 716, startPoint y: 242, endPoint x: 820, endPoint y: 236, distance: 105.1
click at [820, 254] on span "Grilled Chicken Ranch Pizza" at bounding box center [822, 265] width 141 height 23
click at [922, 297] on div "[DATE] 10:19 AM SU MO TU WE TH FR SA" at bounding box center [942, 338] width 392 height 82
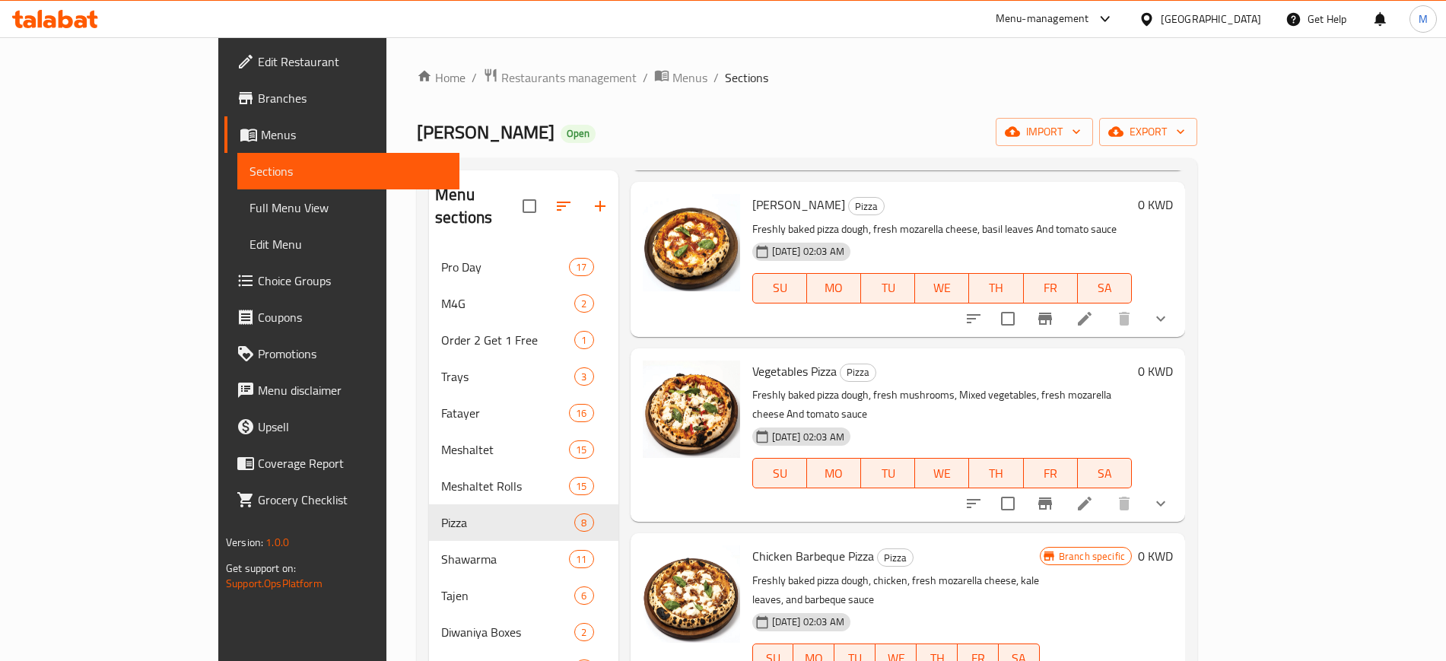
scroll to position [612, 0]
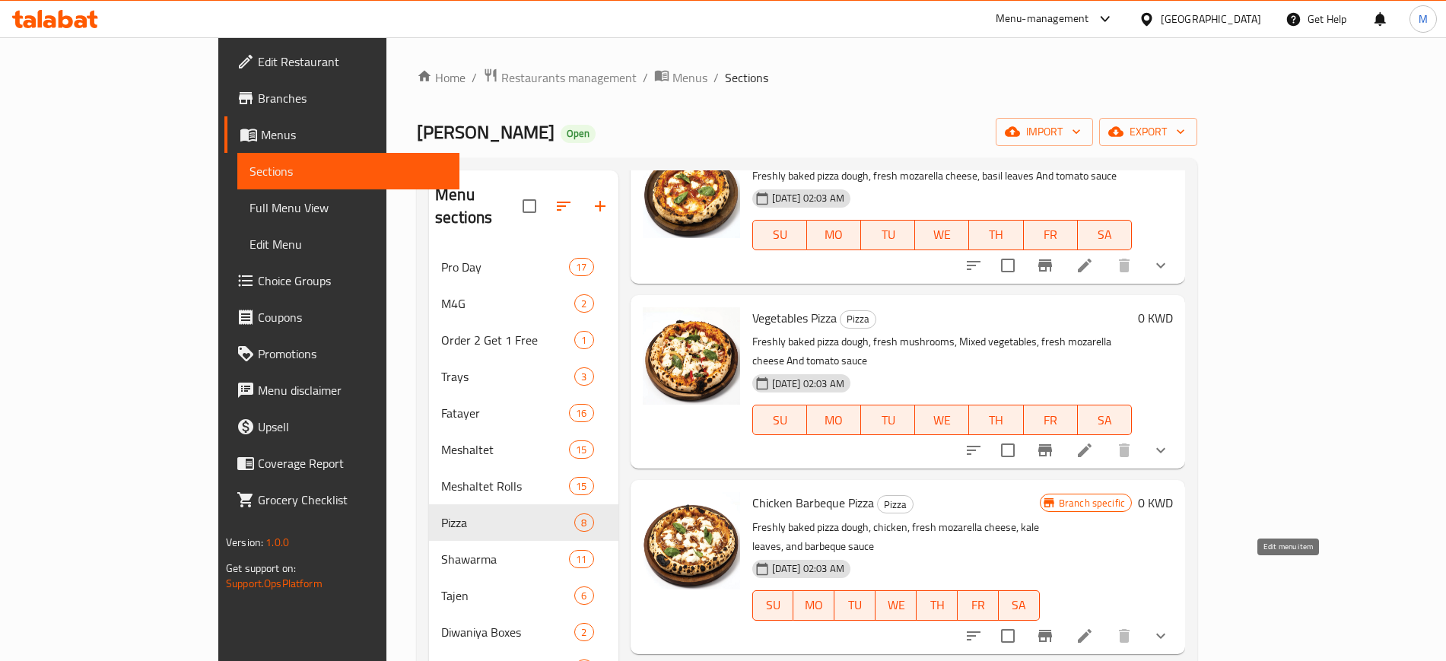
click at [1106, 622] on li at bounding box center [1084, 635] width 43 height 27
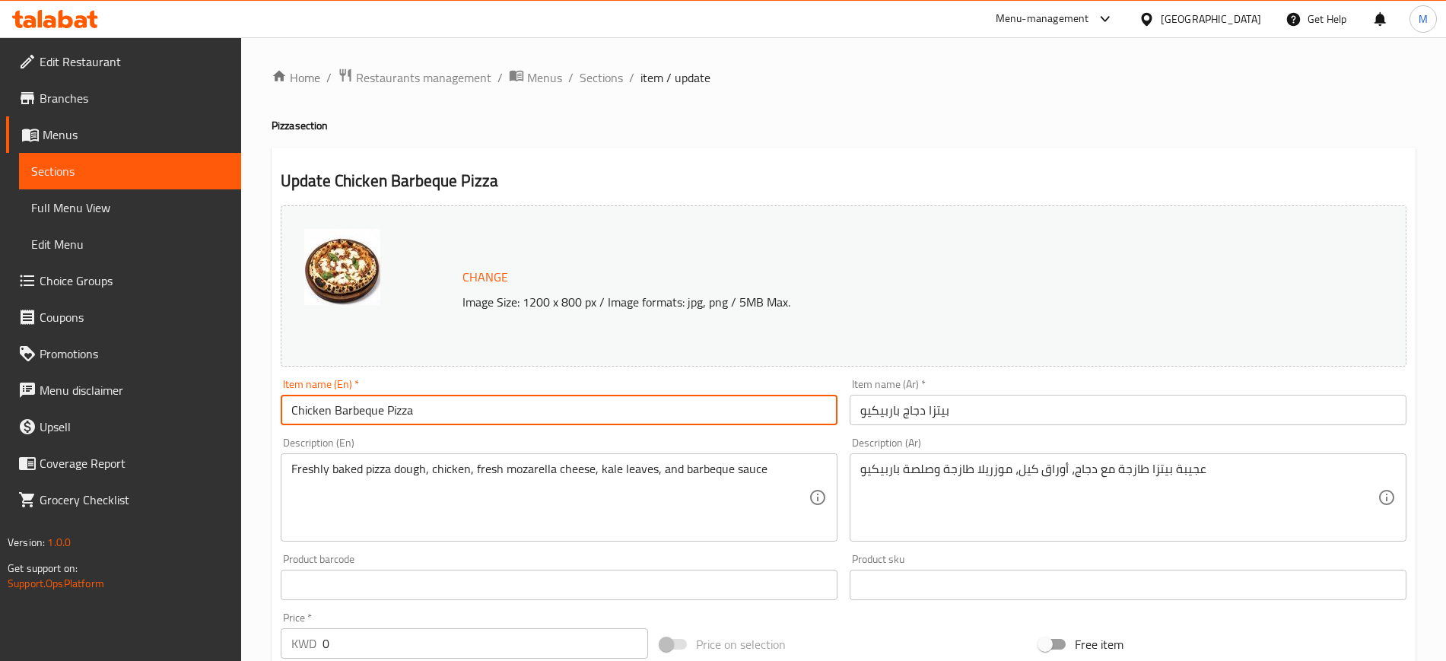
drag, startPoint x: 380, startPoint y: 413, endPoint x: 337, endPoint y: 410, distance: 43.4
click at [337, 410] on input "Chicken Barbeque Pizza" at bounding box center [559, 410] width 557 height 30
type input "Chicken BBQ Pizza"
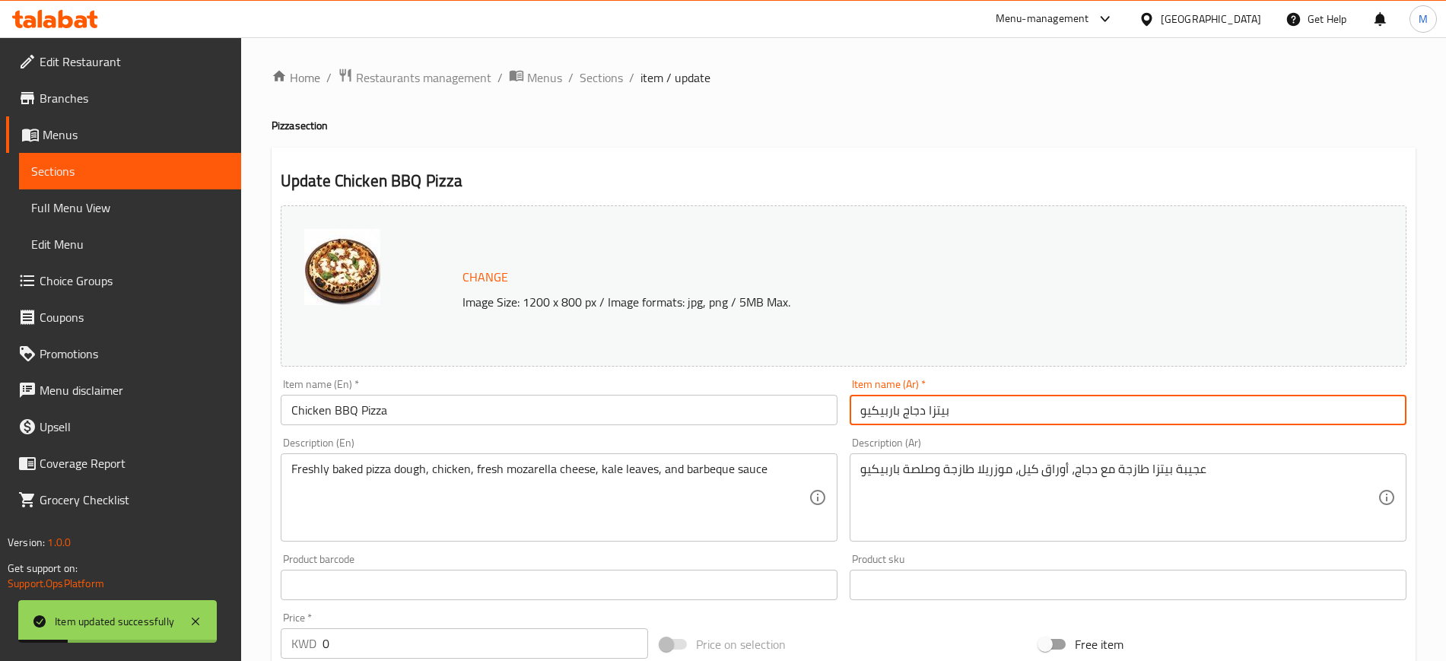
drag, startPoint x: 1028, startPoint y: 395, endPoint x: 834, endPoint y: 401, distance: 194.0
click at [834, 401] on div "Change Image Size: 1200 x 800 px / Image formats: jpg, png / 5MB Max. Item name…" at bounding box center [844, 538] width 1138 height 678
drag, startPoint x: 599, startPoint y: 83, endPoint x: 641, endPoint y: 106, distance: 47.6
click at [599, 81] on span "Sections" at bounding box center [600, 77] width 43 height 18
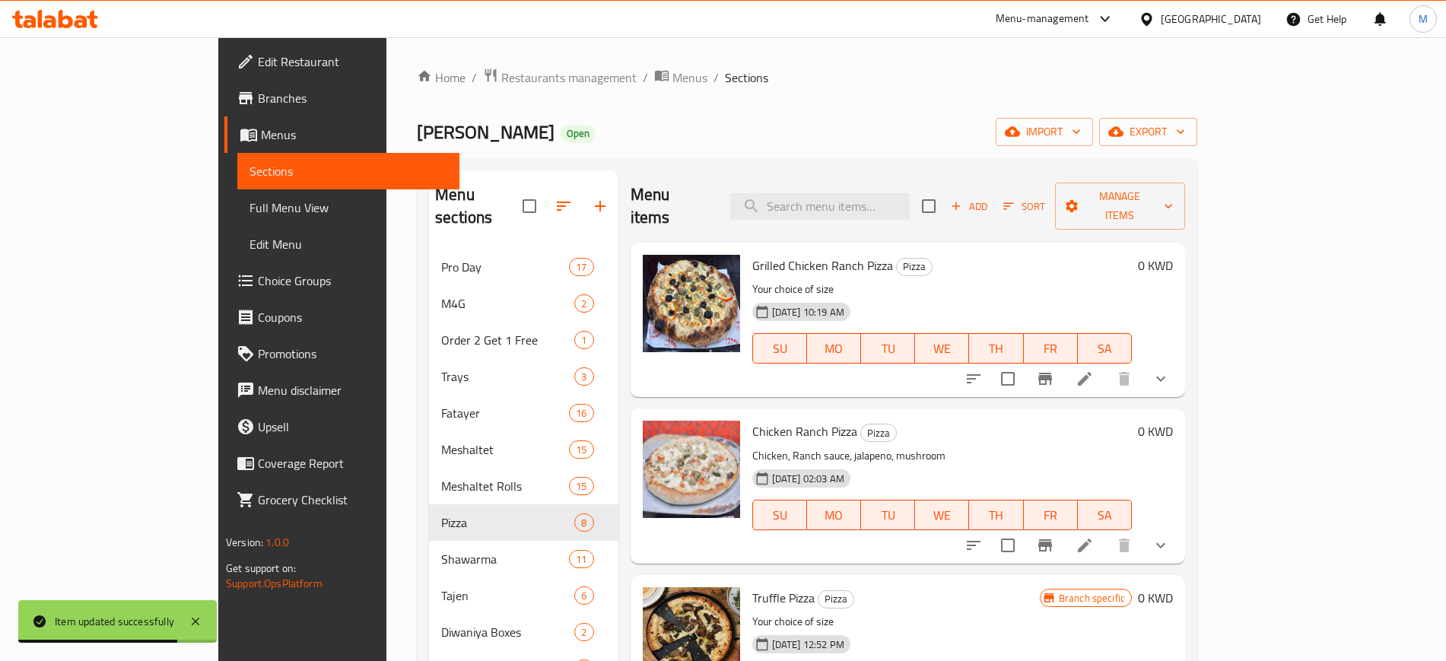
click at [258, 286] on span "Choice Groups" at bounding box center [352, 280] width 189 height 18
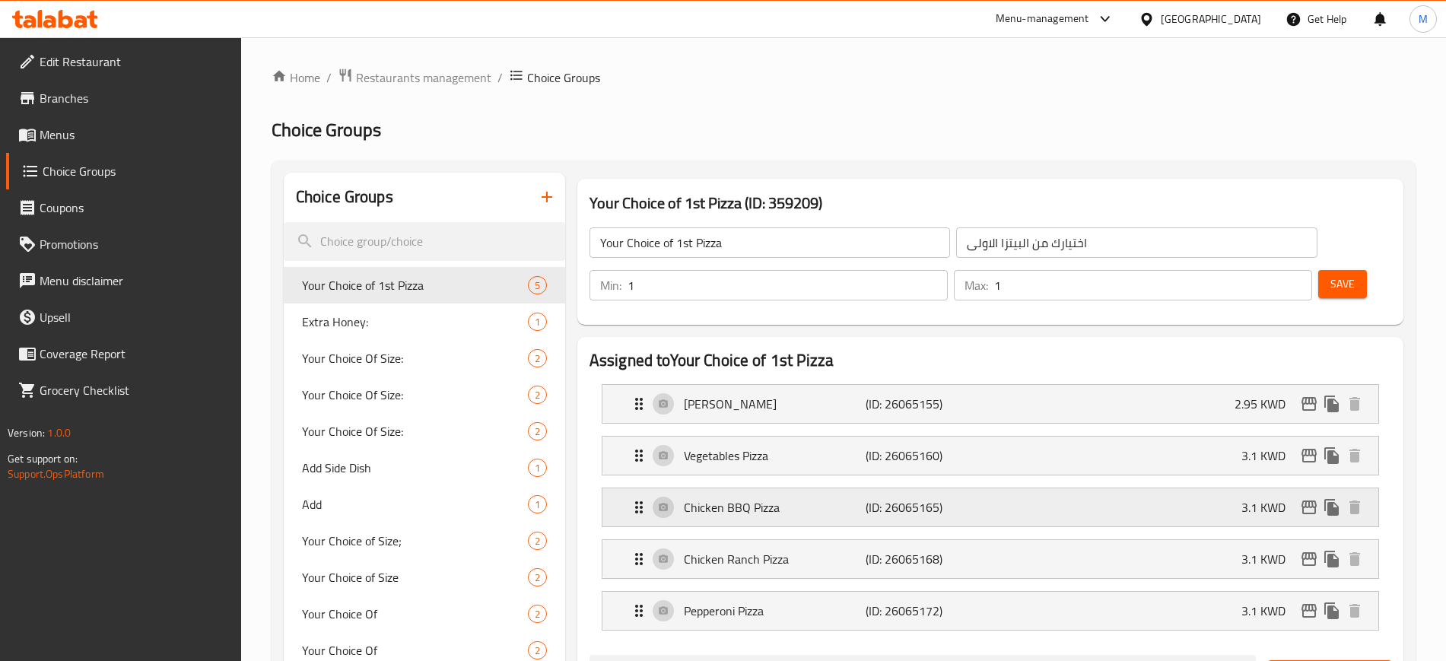
click at [798, 498] on p "Chicken BBQ Pizza" at bounding box center [775, 507] width 182 height 18
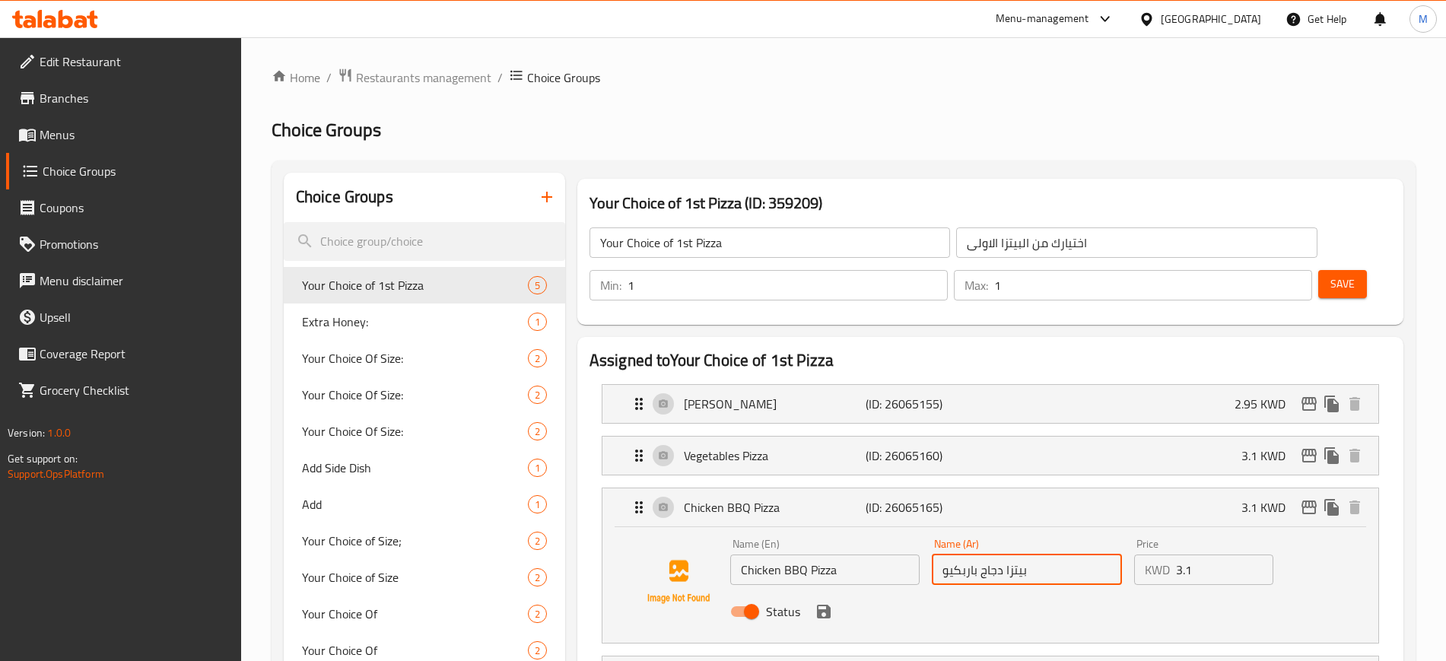
drag, startPoint x: 1065, startPoint y: 528, endPoint x: 902, endPoint y: 540, distance: 163.1
click at [902, 540] on div "Name (En) Chicken BBQ Pizza Name (En) Name (Ar) بيتزا دجاج باربكيو Name (Ar) Pr…" at bounding box center [1027, 582] width 606 height 100
paste input "text"
click at [821, 602] on icon "save" at bounding box center [823, 611] width 18 height 18
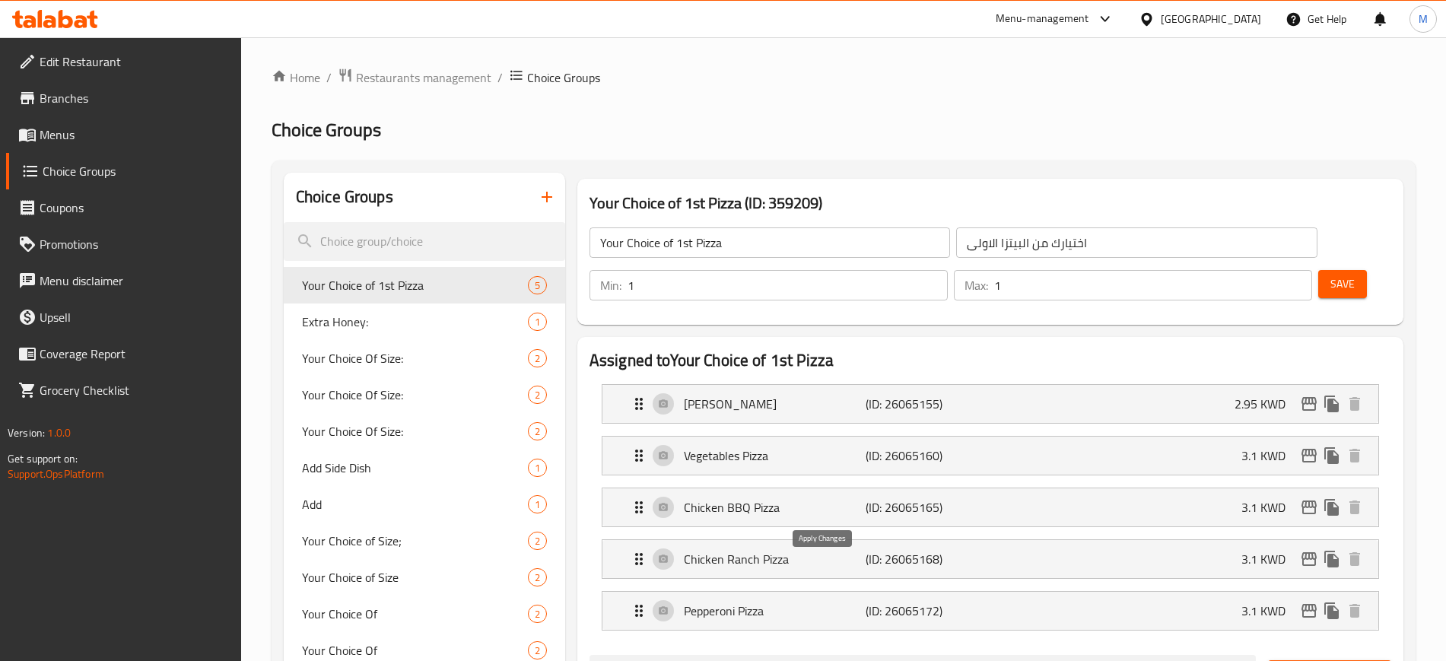
type input "بيتزا دجاج باربيكيو"
click at [1330, 275] on span "Save" at bounding box center [1342, 284] width 24 height 19
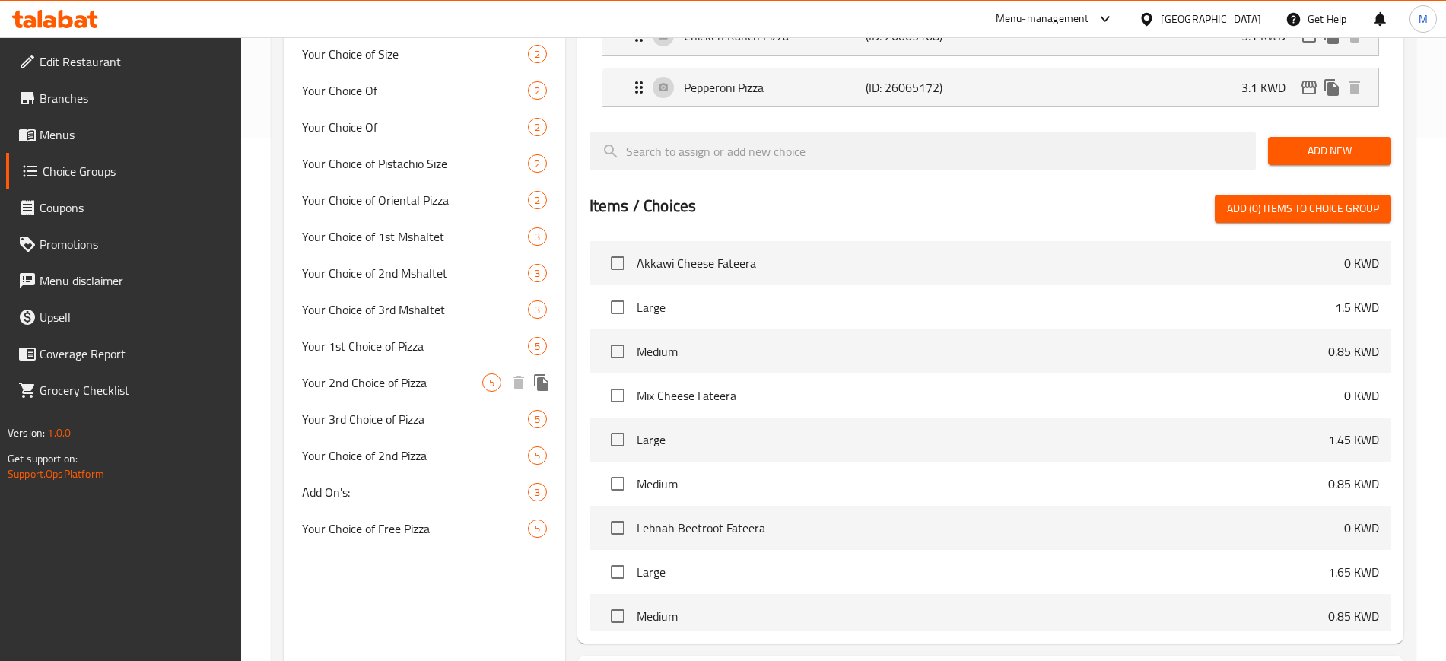
scroll to position [428, 0]
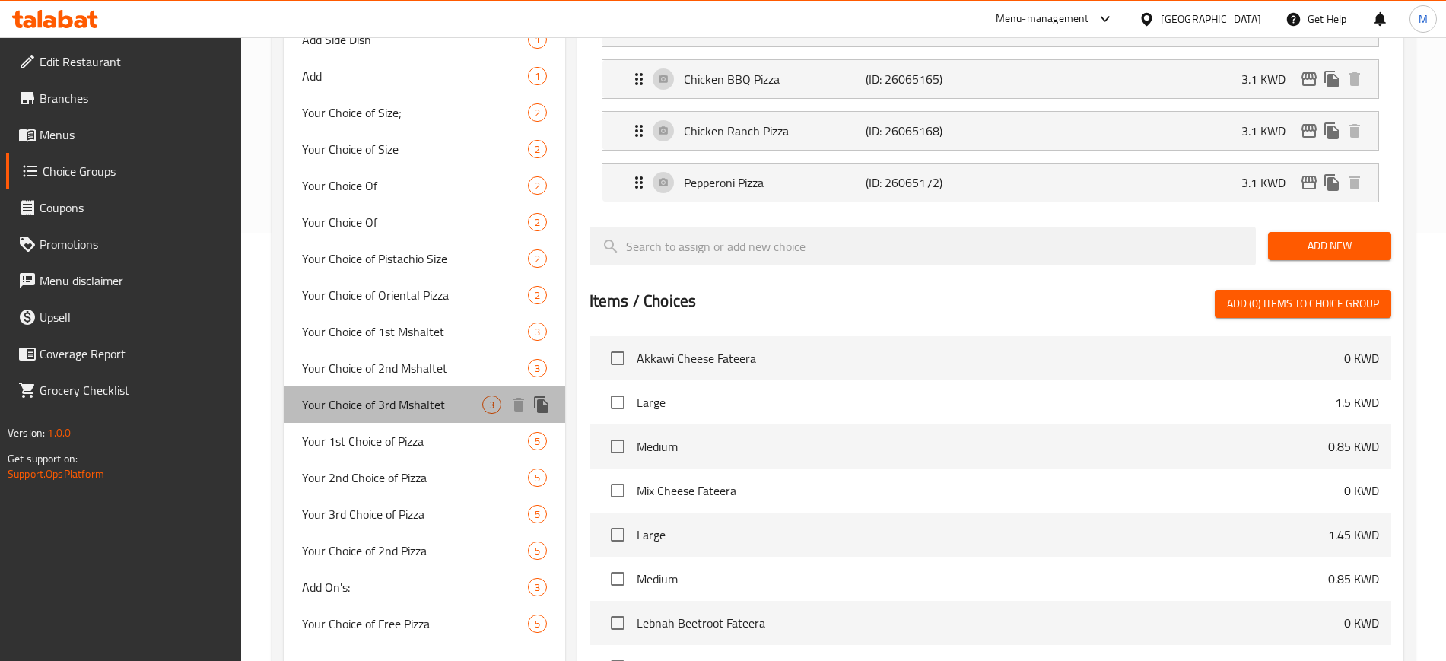
click at [420, 402] on span "Your Choice of 3rd Mshaltet" at bounding box center [392, 404] width 180 height 18
type input "Your Choice of 3rd Mshaltet"
type input "اختيارك من المشلتت الثالث"
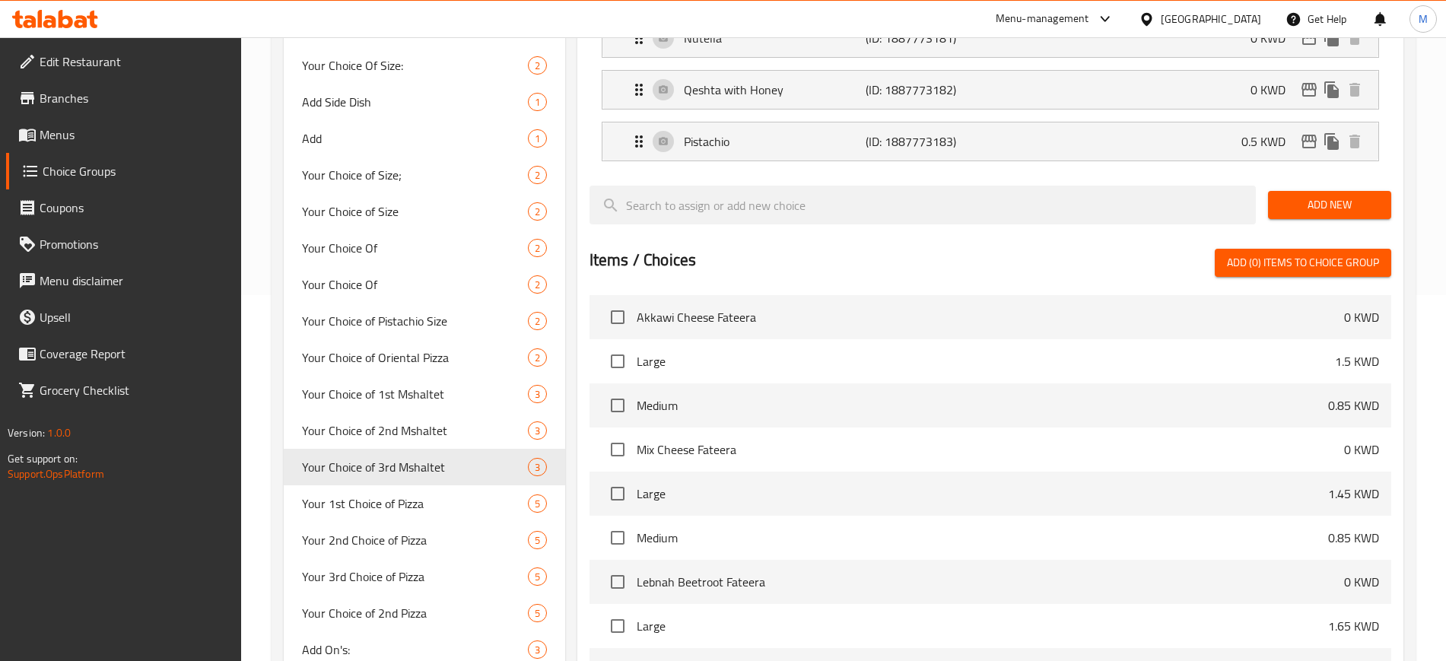
scroll to position [238, 0]
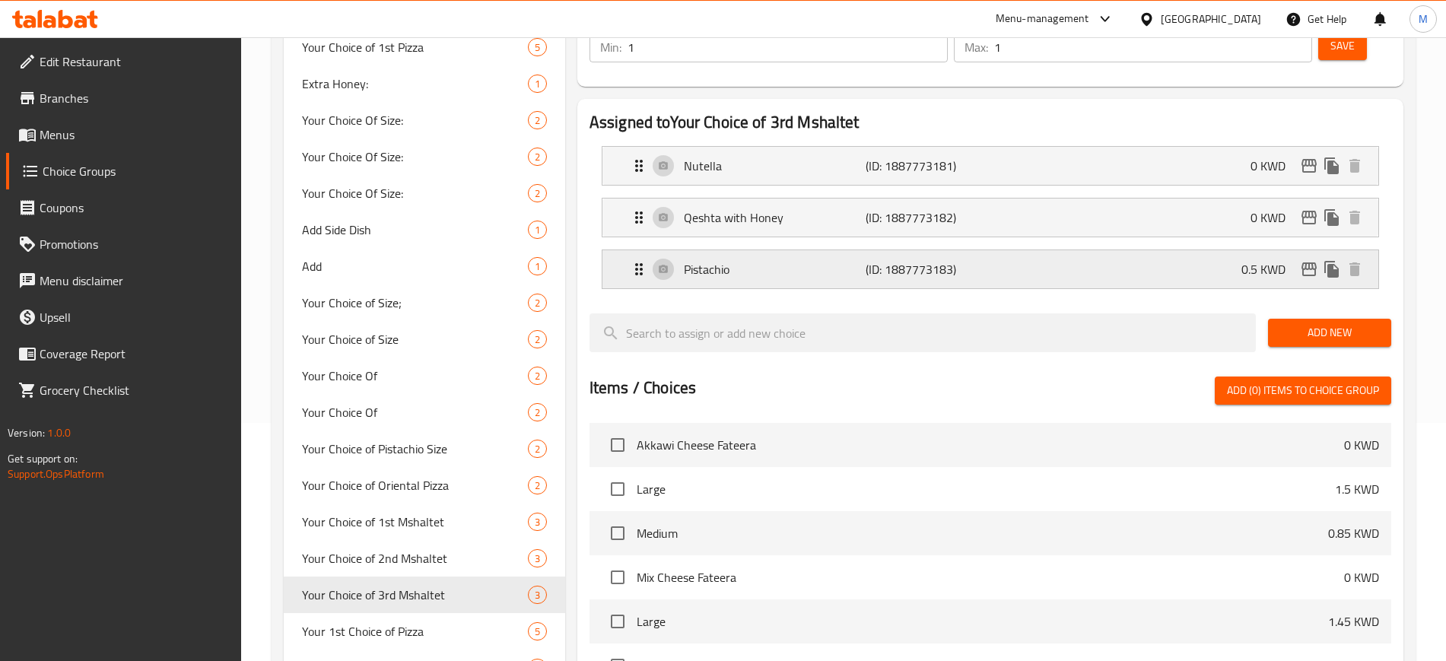
click at [1065, 250] on div "Pistachio (ID: 1887773183) 0.5 KWD" at bounding box center [995, 269] width 730 height 38
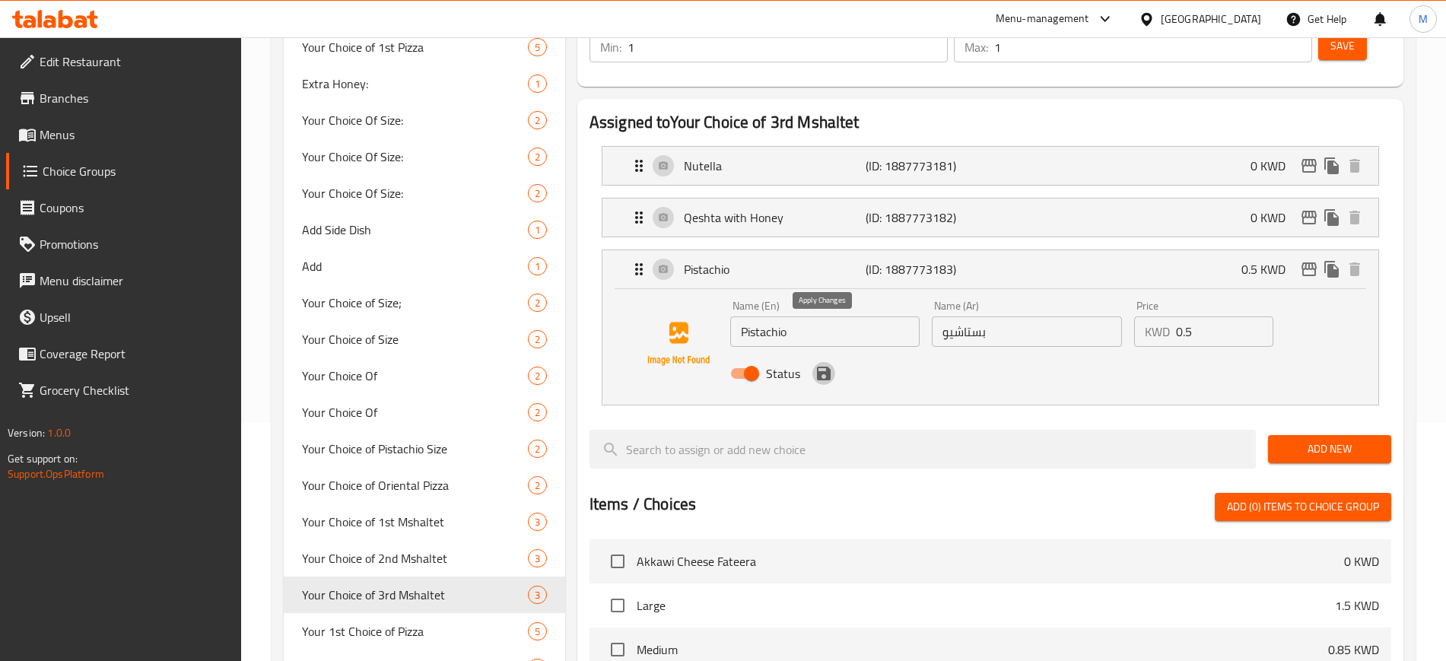
click at [824, 364] on icon "save" at bounding box center [823, 373] width 18 height 18
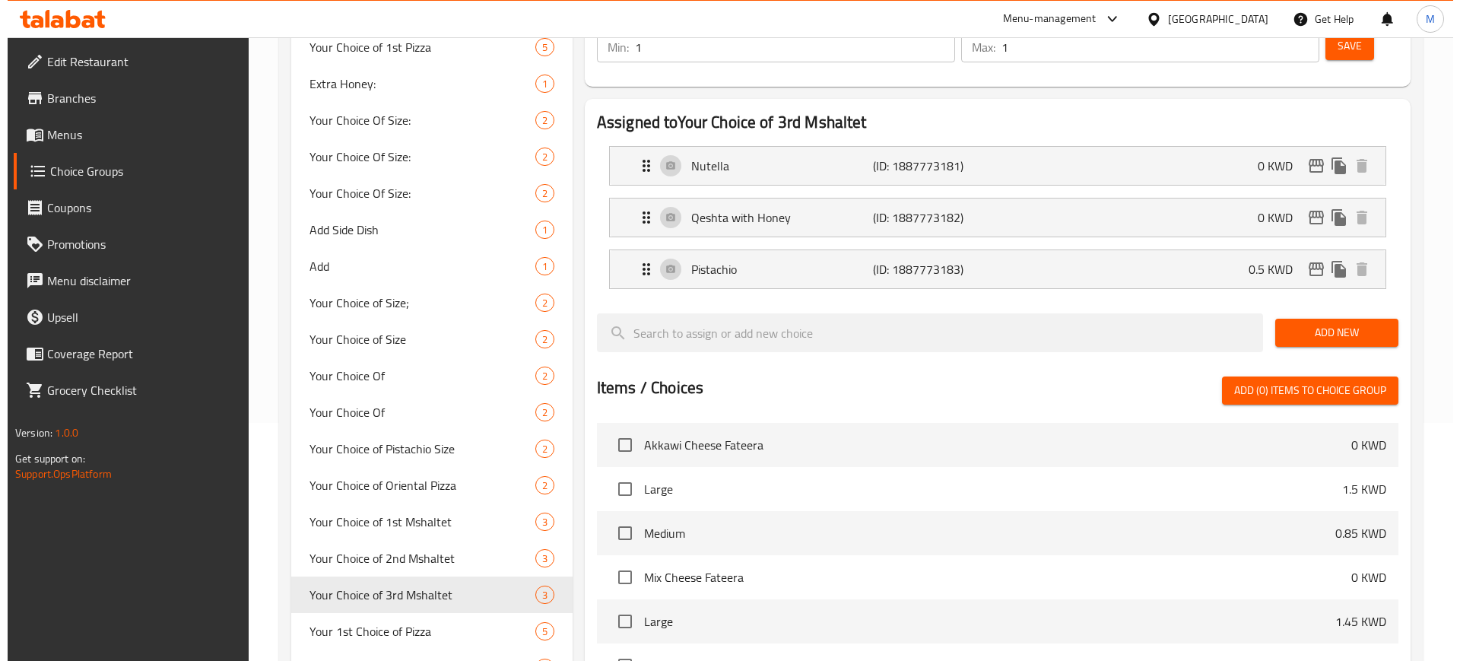
scroll to position [143, 0]
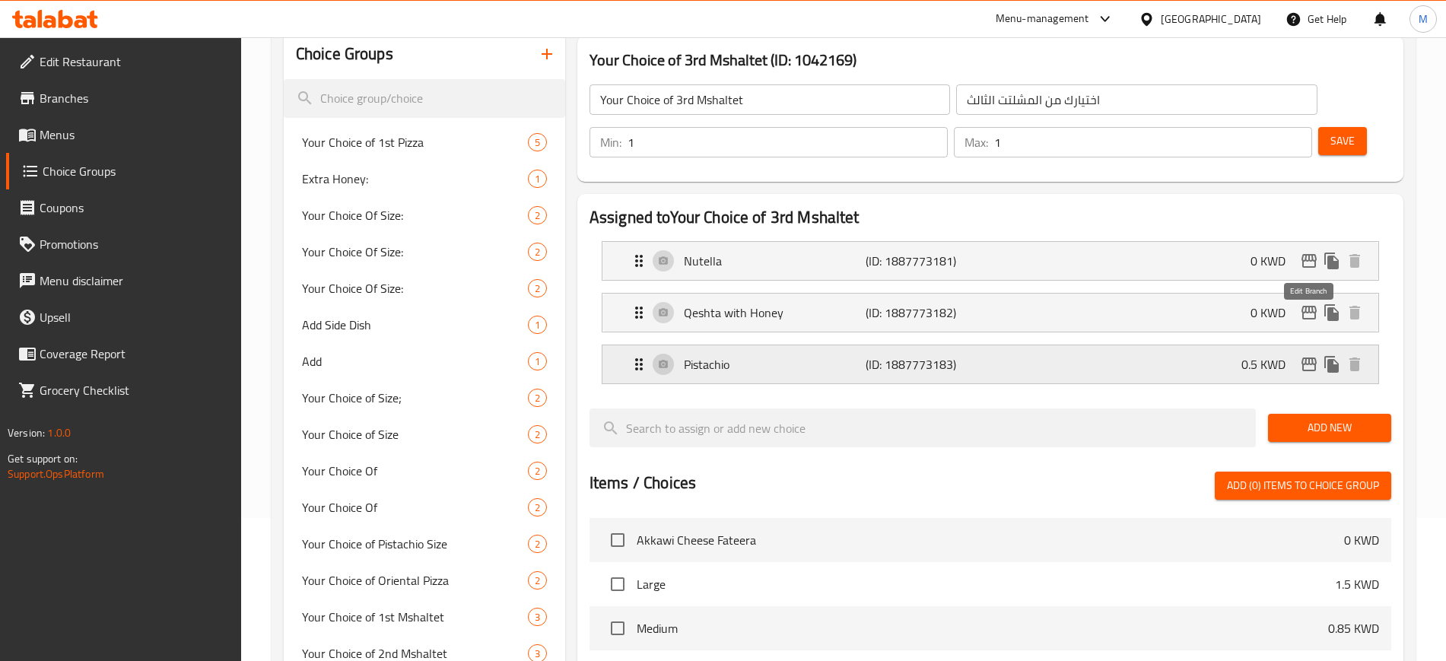
click at [1307, 355] on icon "edit" at bounding box center [1309, 364] width 18 height 18
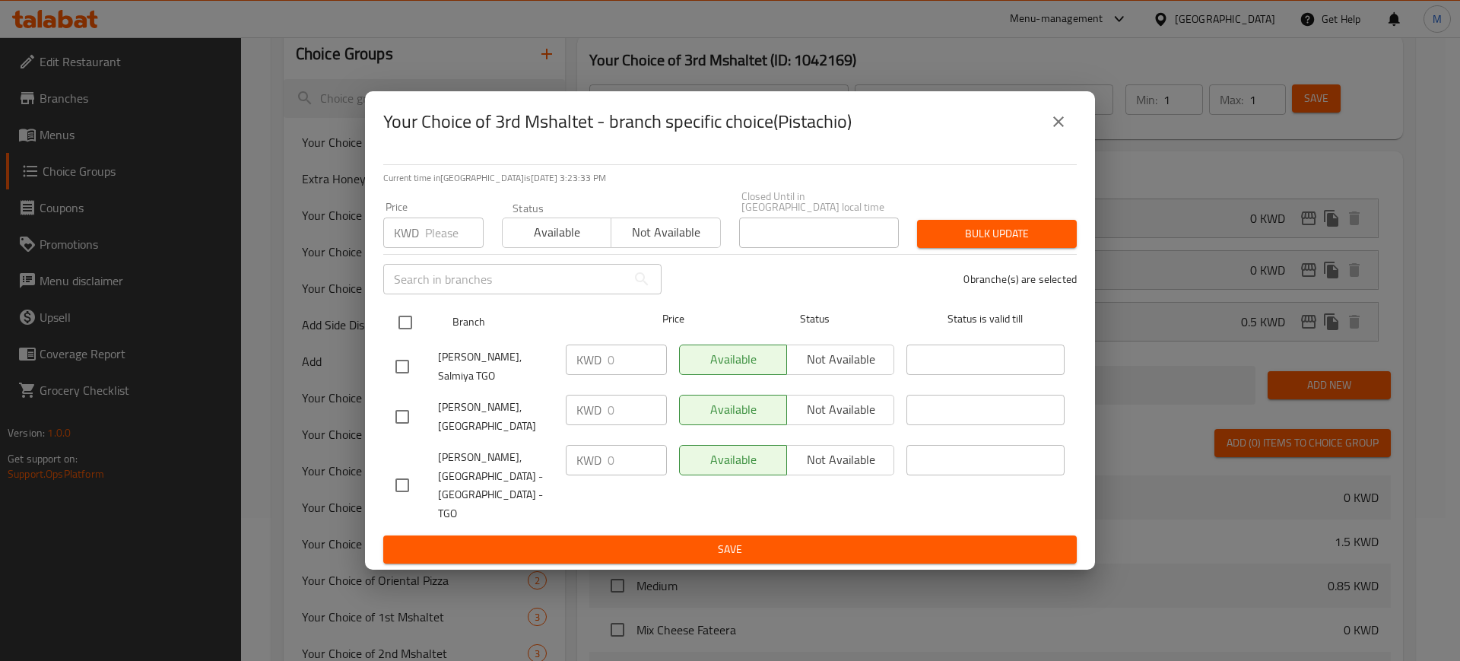
click at [402, 335] on input "checkbox" at bounding box center [405, 322] width 32 height 32
checkbox input "true"
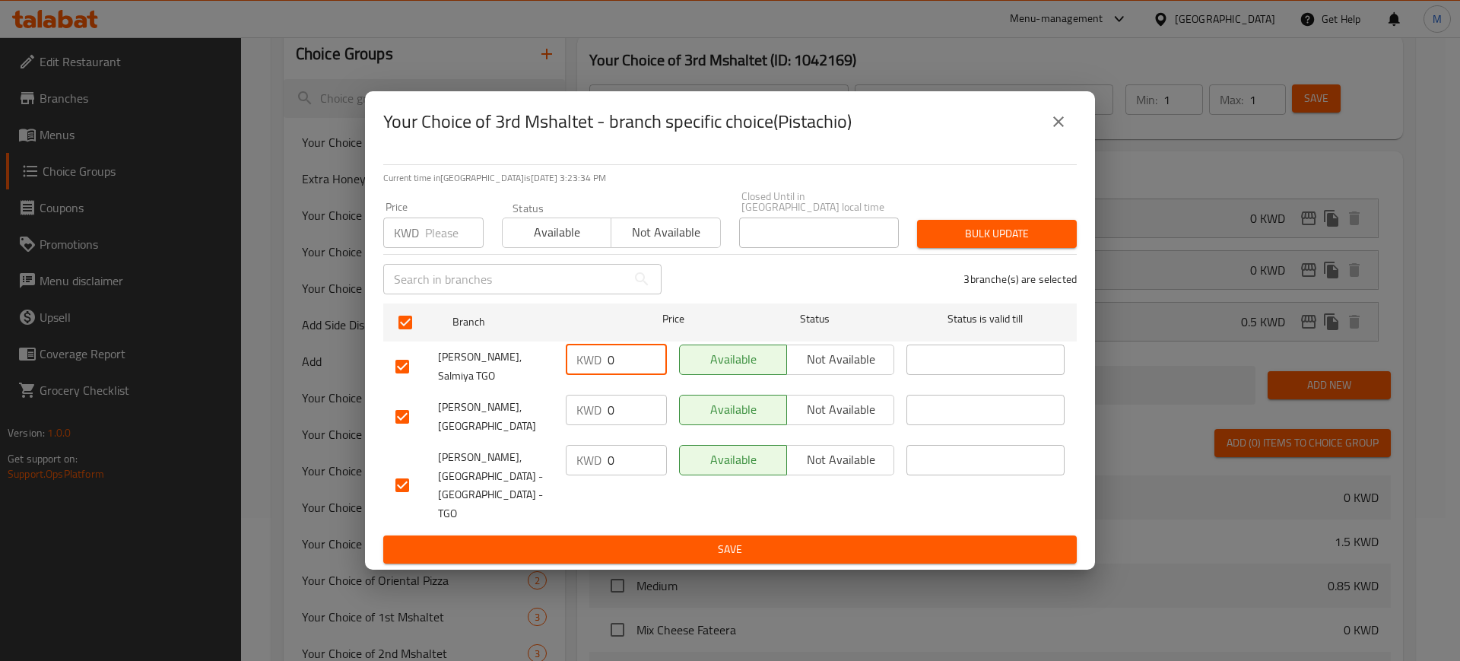
click at [633, 372] on input "0" at bounding box center [637, 359] width 59 height 30
type input "0.5"
click at [643, 425] on input "0" at bounding box center [637, 410] width 59 height 30
type input "0.5"
click at [634, 475] on input "0" at bounding box center [637, 460] width 59 height 30
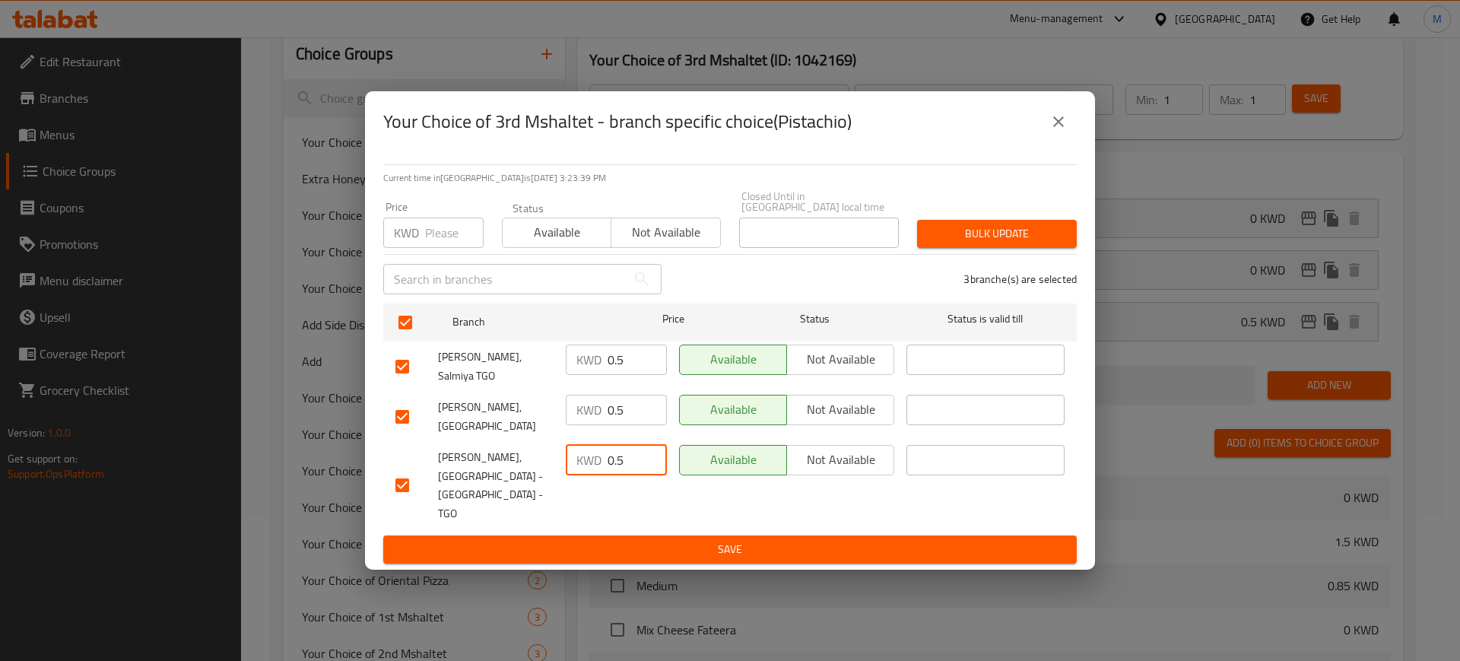
type input "0.5"
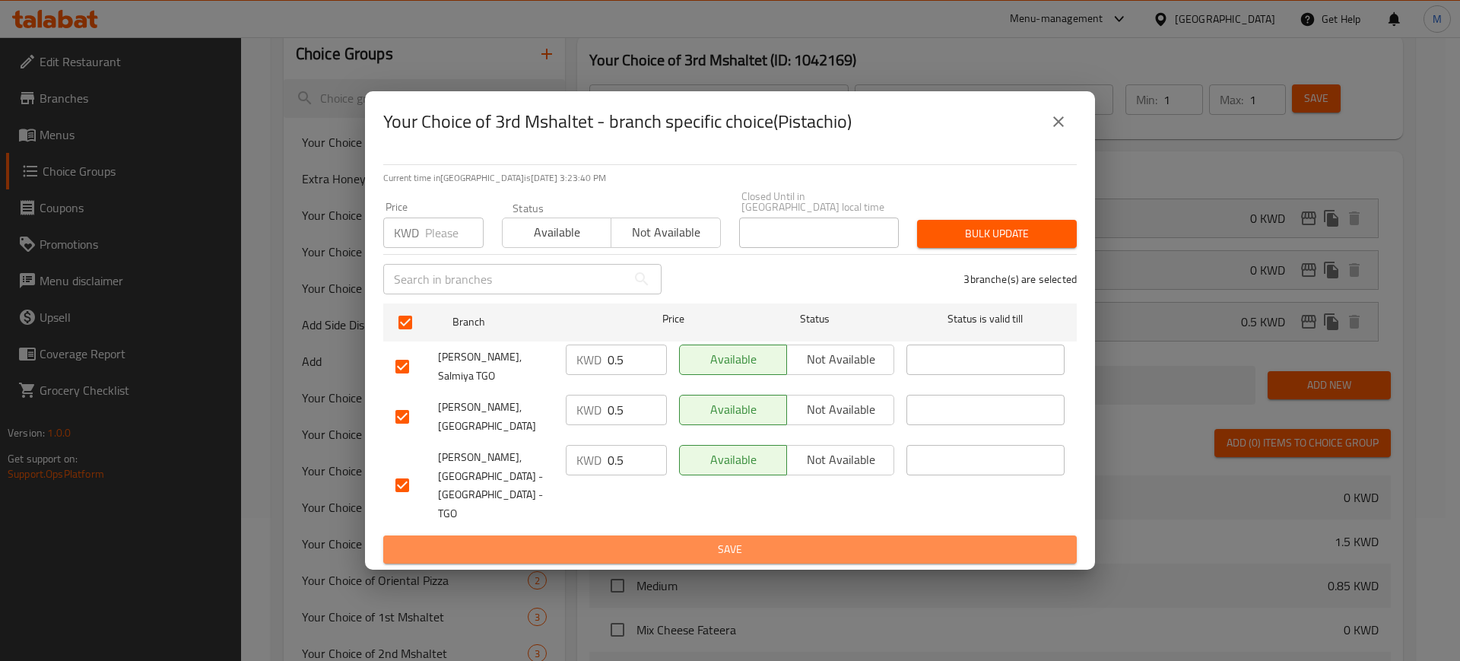
click at [674, 540] on span "Save" at bounding box center [729, 549] width 669 height 19
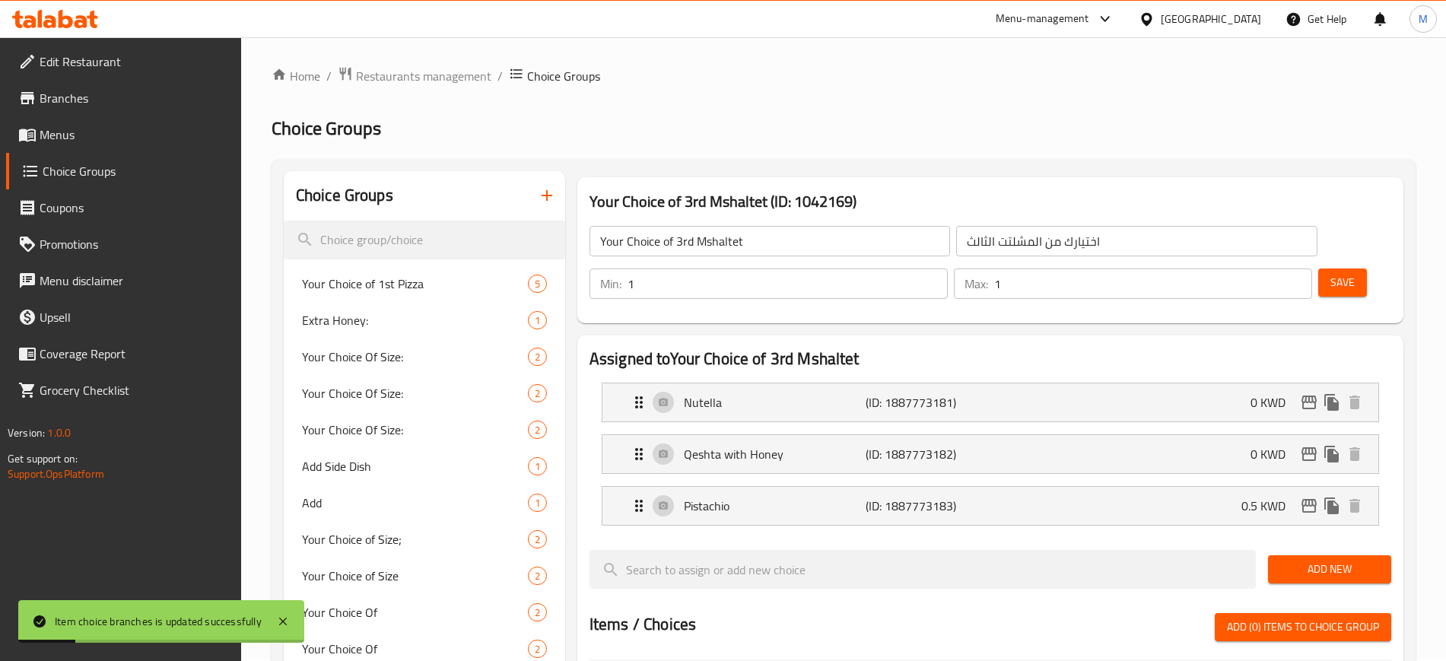
scroll to position [0, 0]
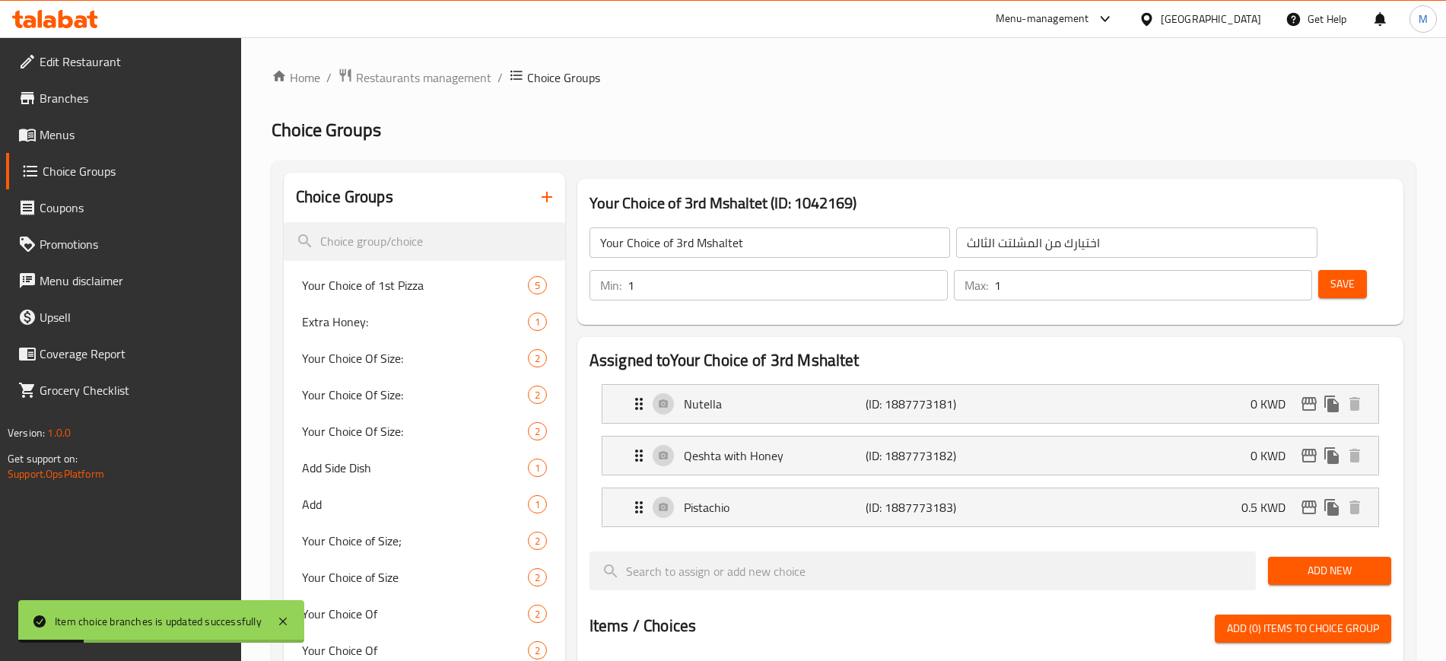
click at [1330, 275] on span "Save" at bounding box center [1342, 284] width 24 height 19
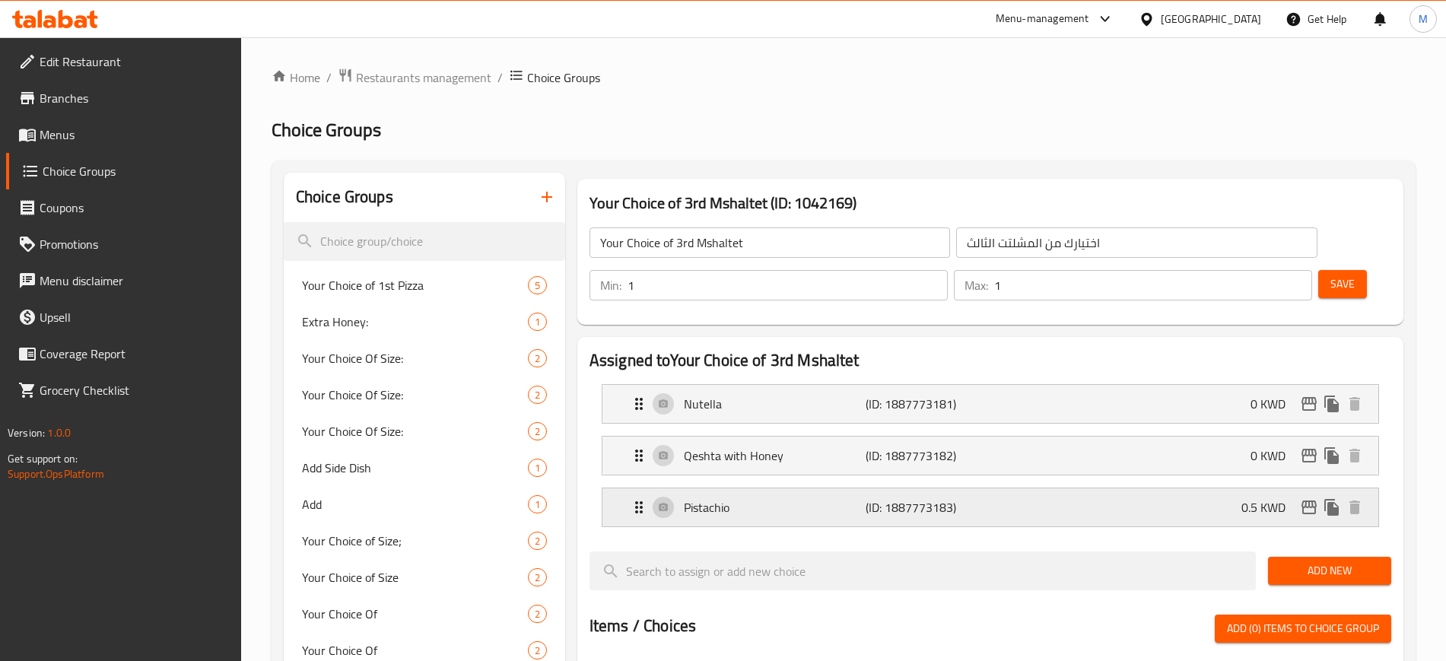
click at [1051, 488] on div "Pistachio (ID: 1887773183) 0.5 KWD" at bounding box center [995, 507] width 730 height 38
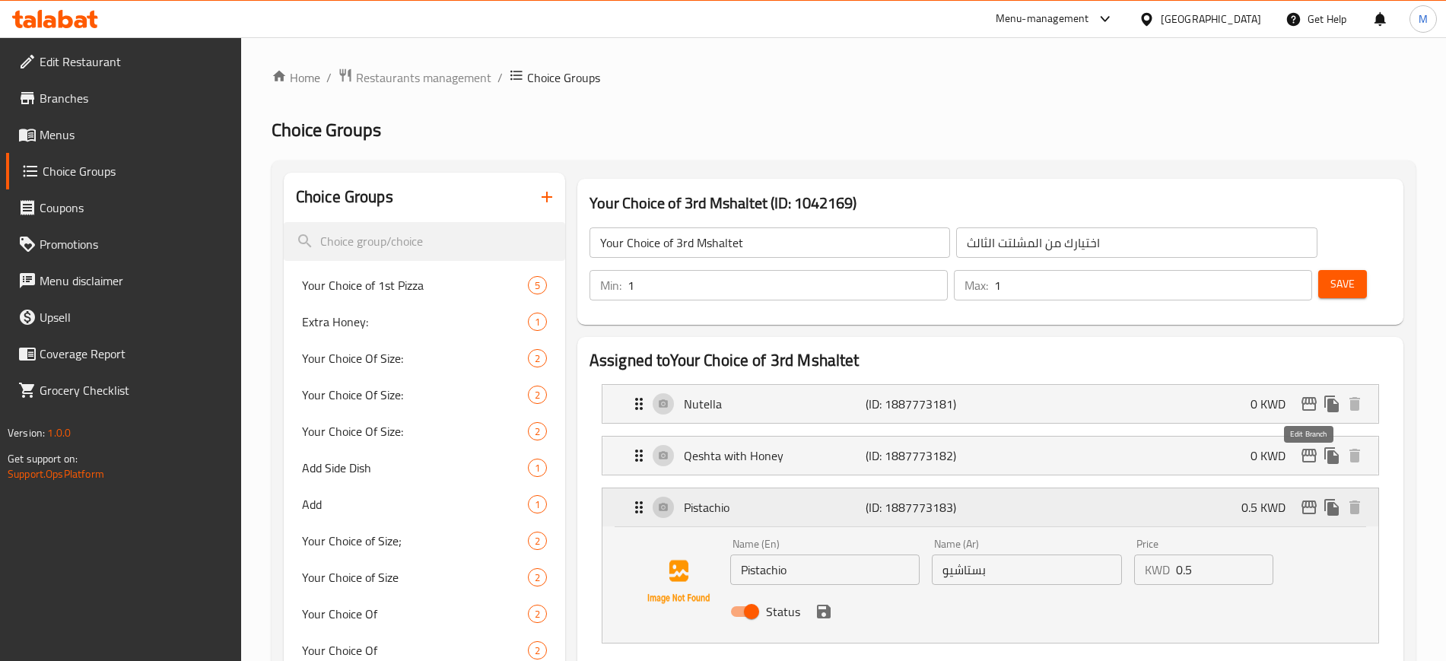
click at [1312, 500] on icon "edit" at bounding box center [1308, 507] width 15 height 14
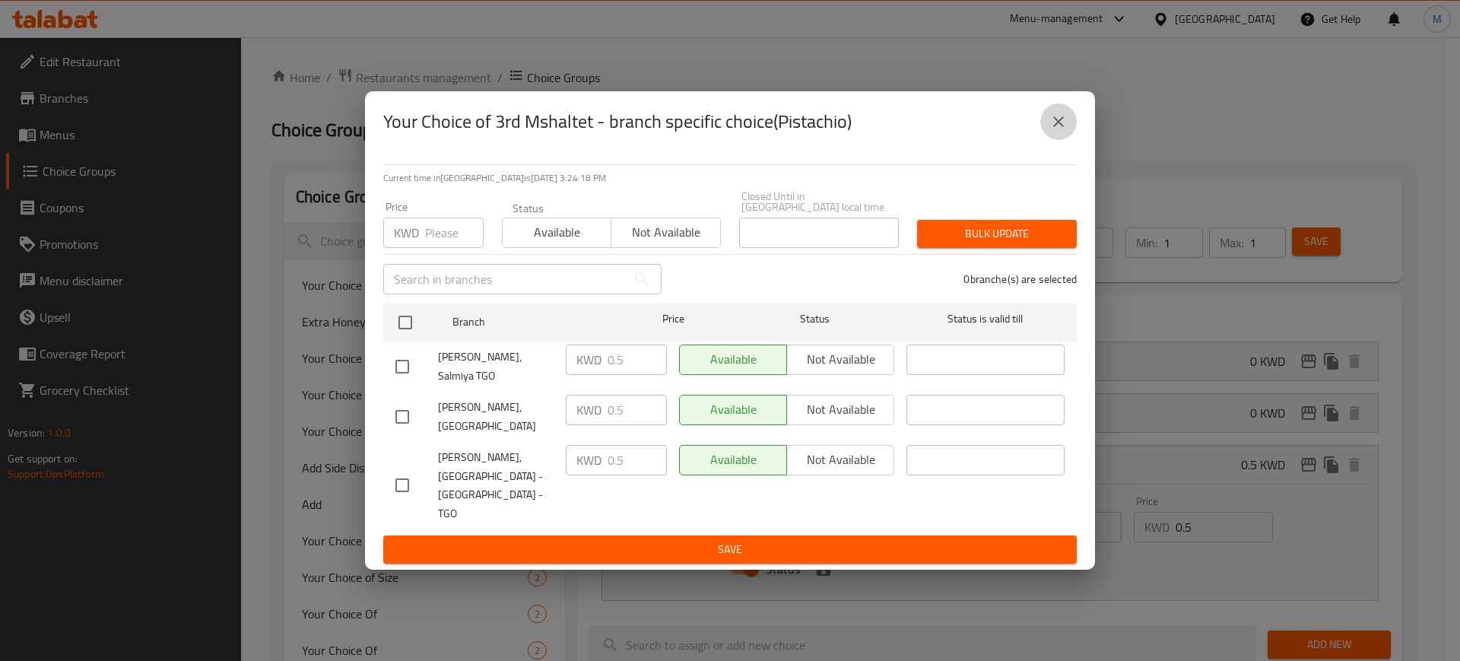
click at [1050, 131] on icon "close" at bounding box center [1058, 122] width 18 height 18
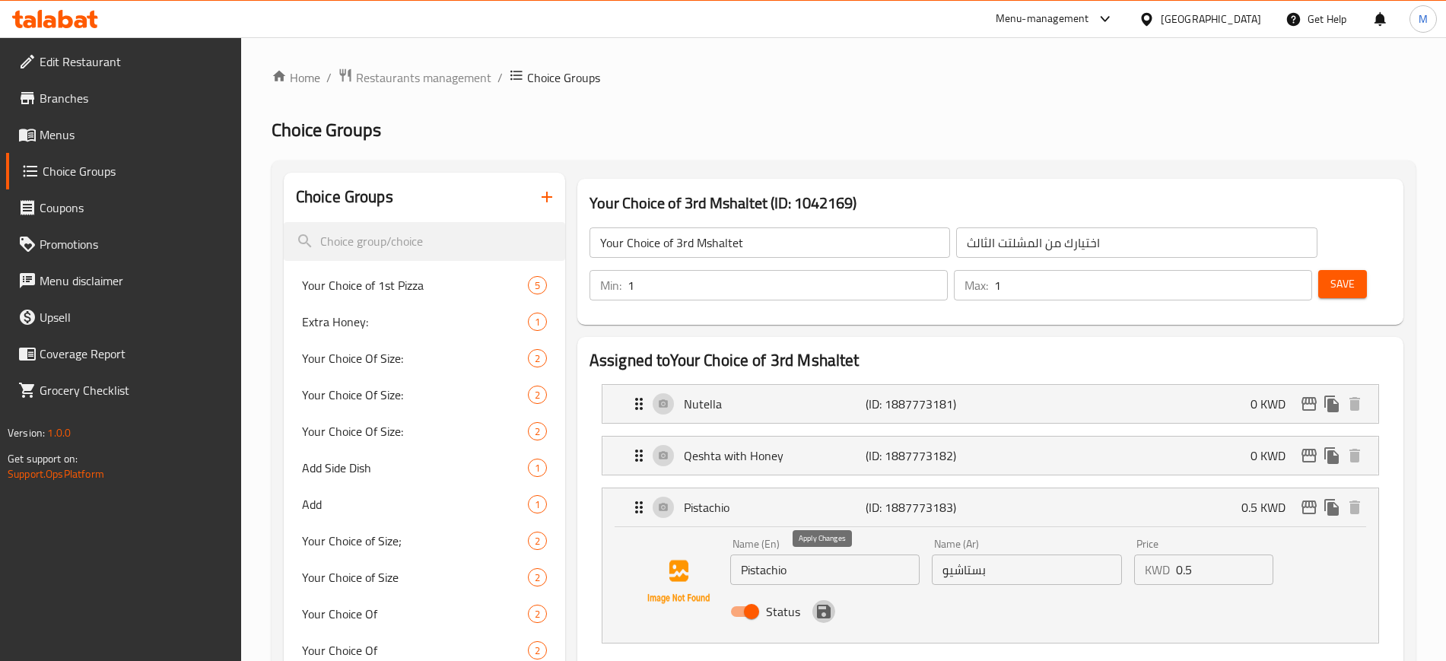
click at [828, 605] on icon "save" at bounding box center [824, 612] width 14 height 14
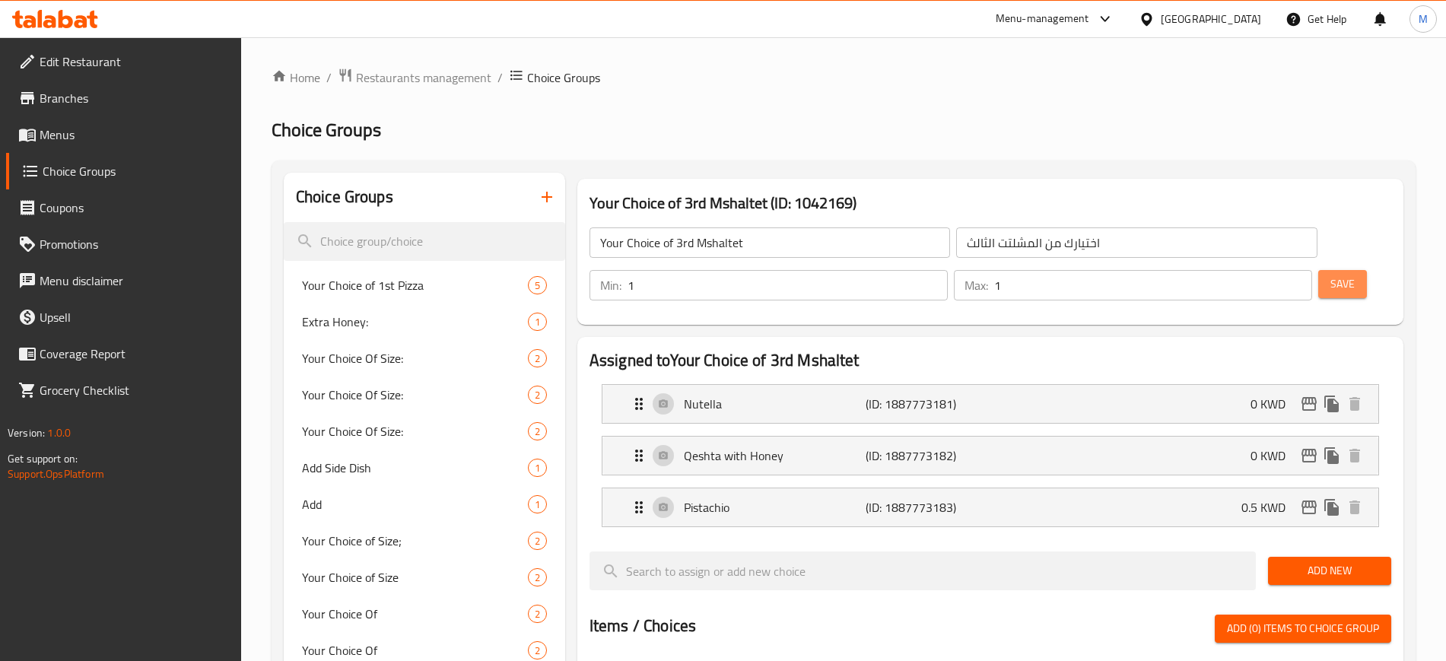
click at [1330, 275] on span "Save" at bounding box center [1342, 284] width 24 height 19
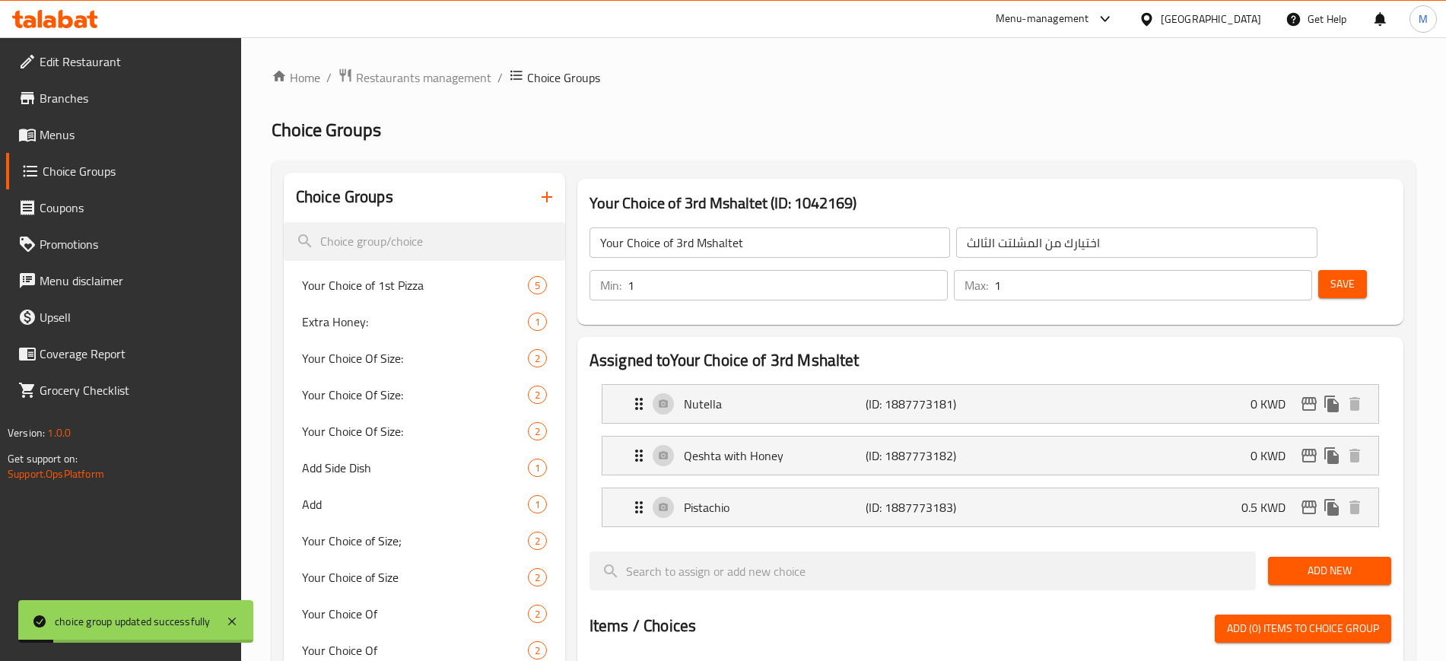
click at [67, 134] on span "Menus" at bounding box center [134, 134] width 189 height 18
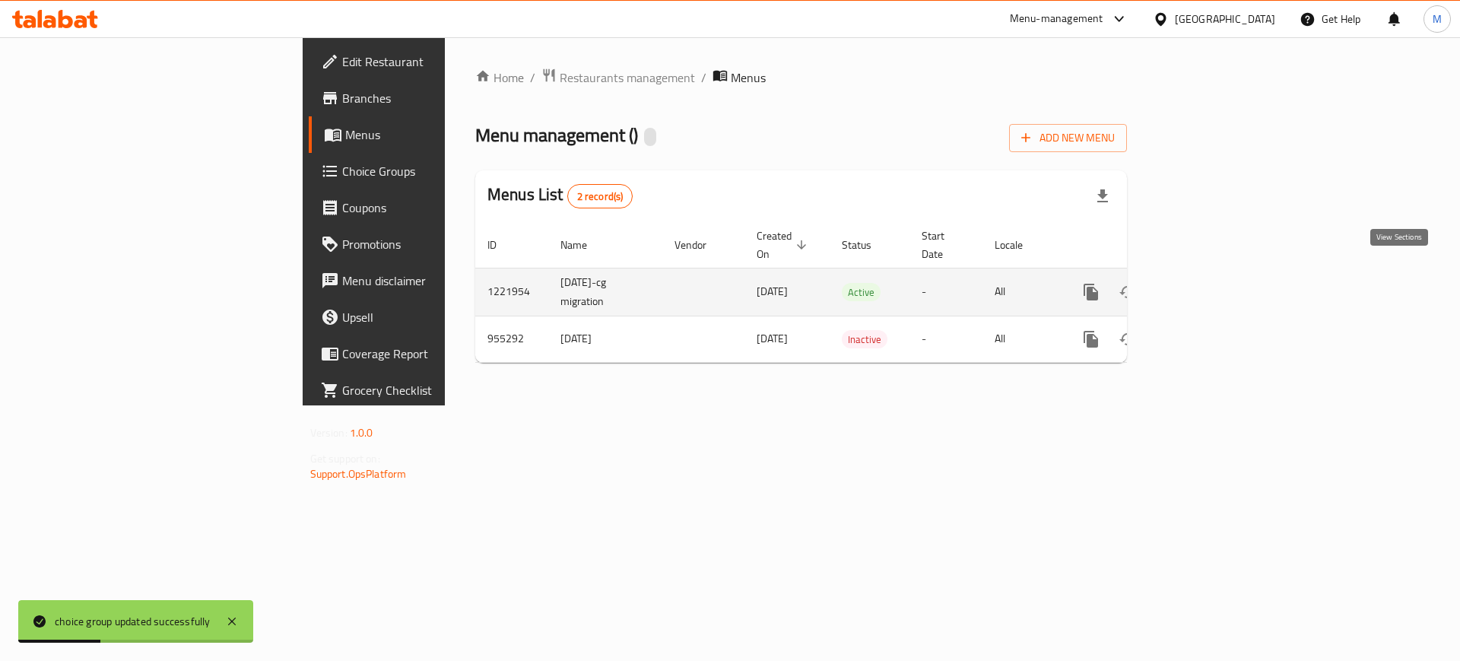
click at [1210, 283] on icon "enhanced table" at bounding box center [1201, 292] width 18 height 18
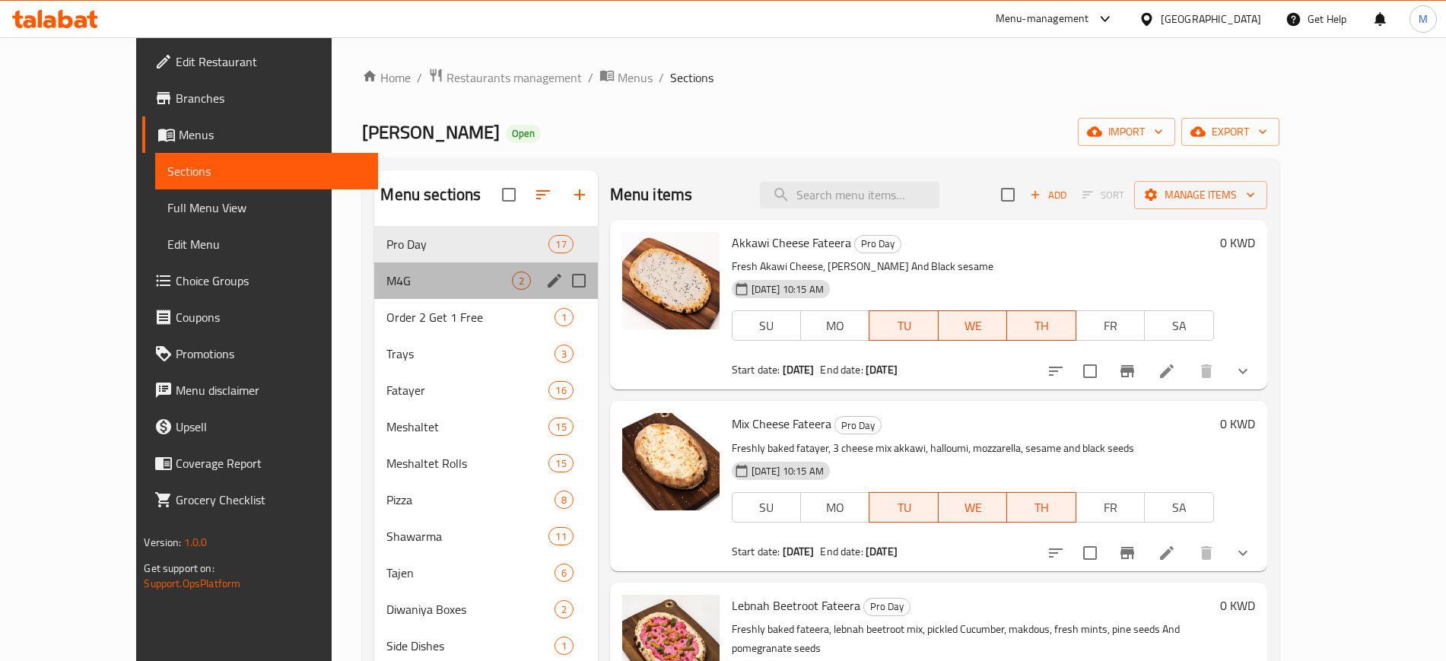
click at [378, 264] on div "M4G 2" at bounding box center [485, 280] width 223 height 36
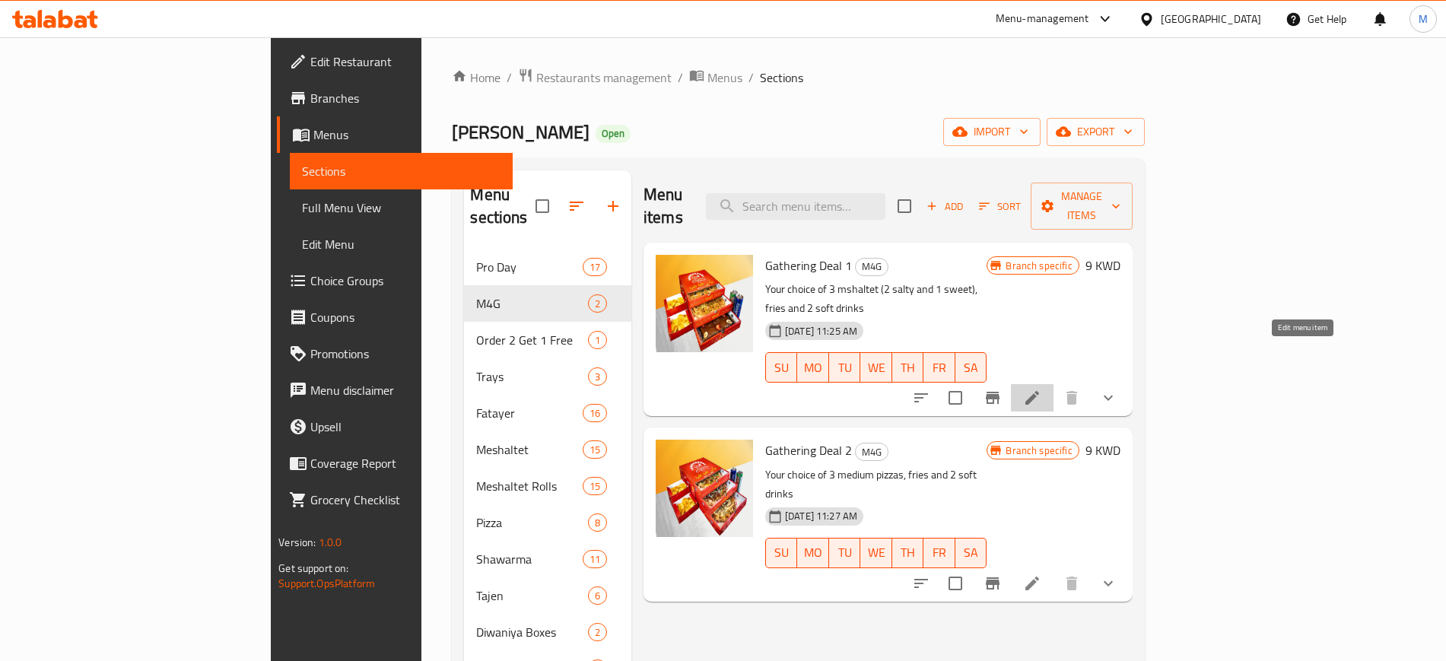
click at [1039, 391] on icon at bounding box center [1032, 398] width 14 height 14
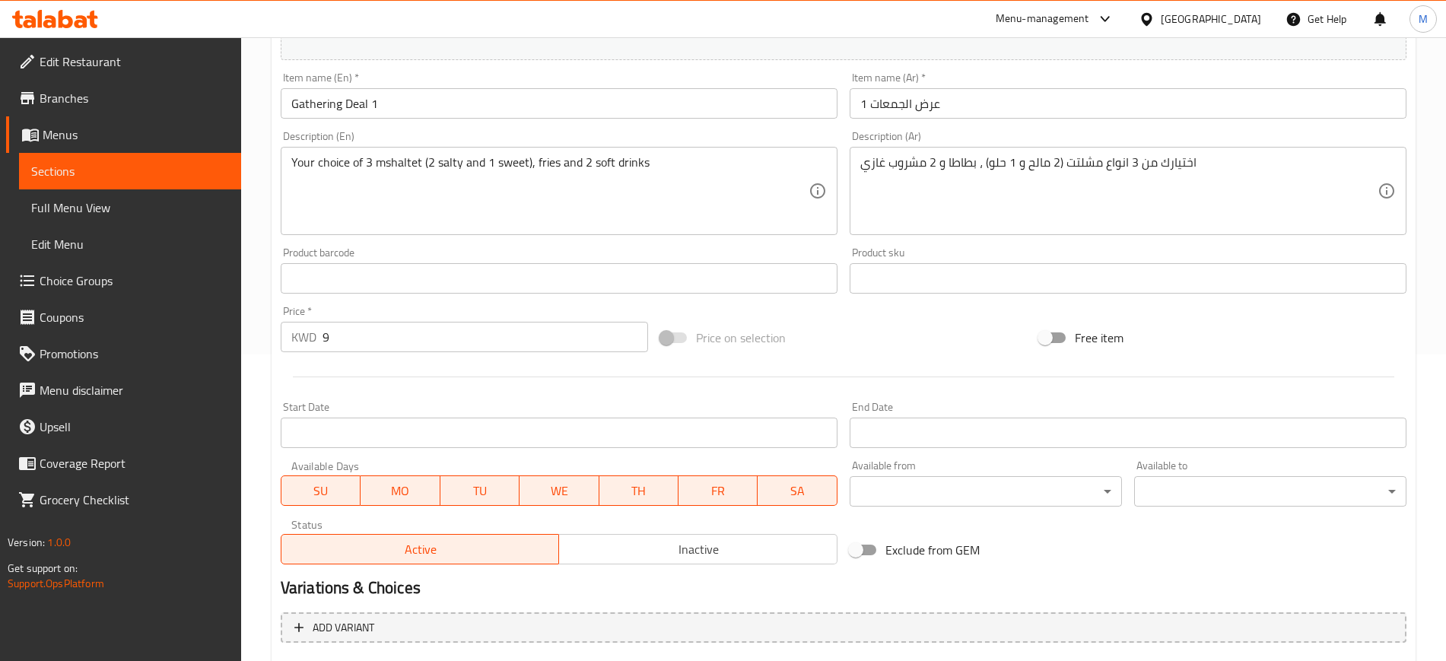
scroll to position [586, 0]
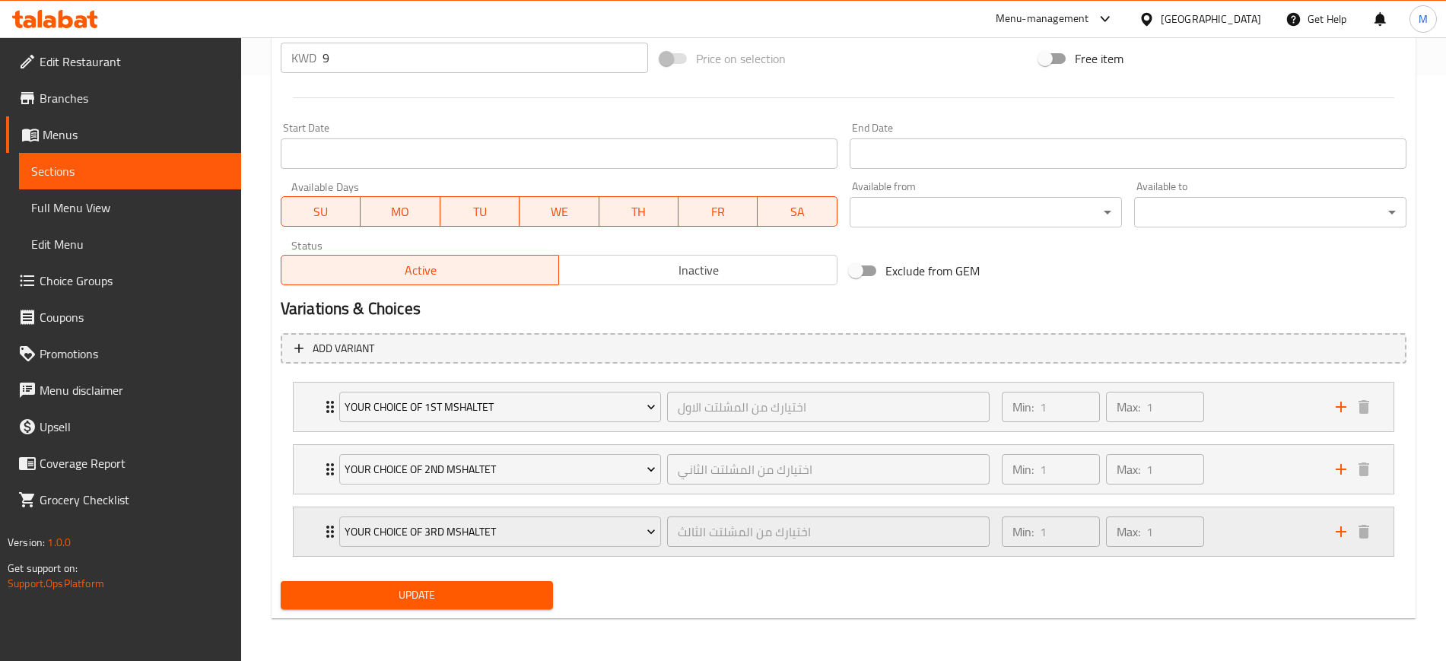
click at [1246, 528] on div "Min: 1 ​ Max: 1 ​" at bounding box center [1159, 531] width 334 height 49
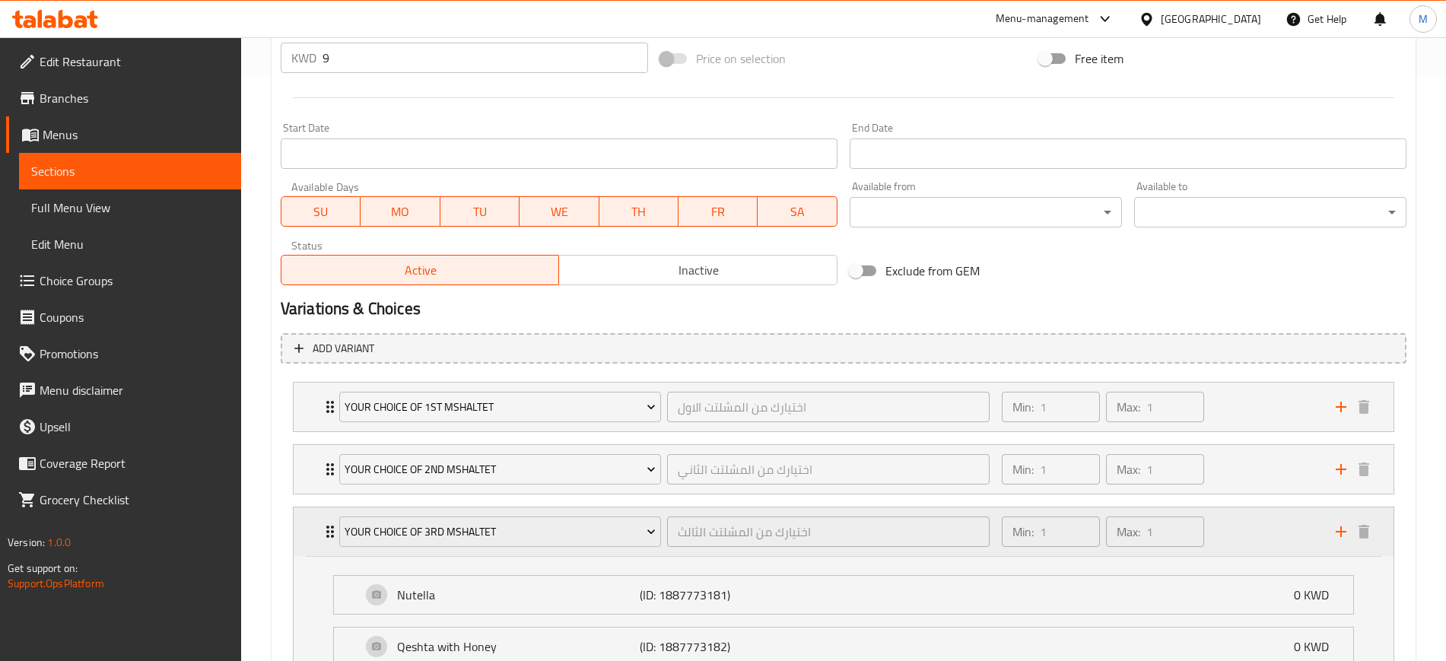
scroll to position [772, 0]
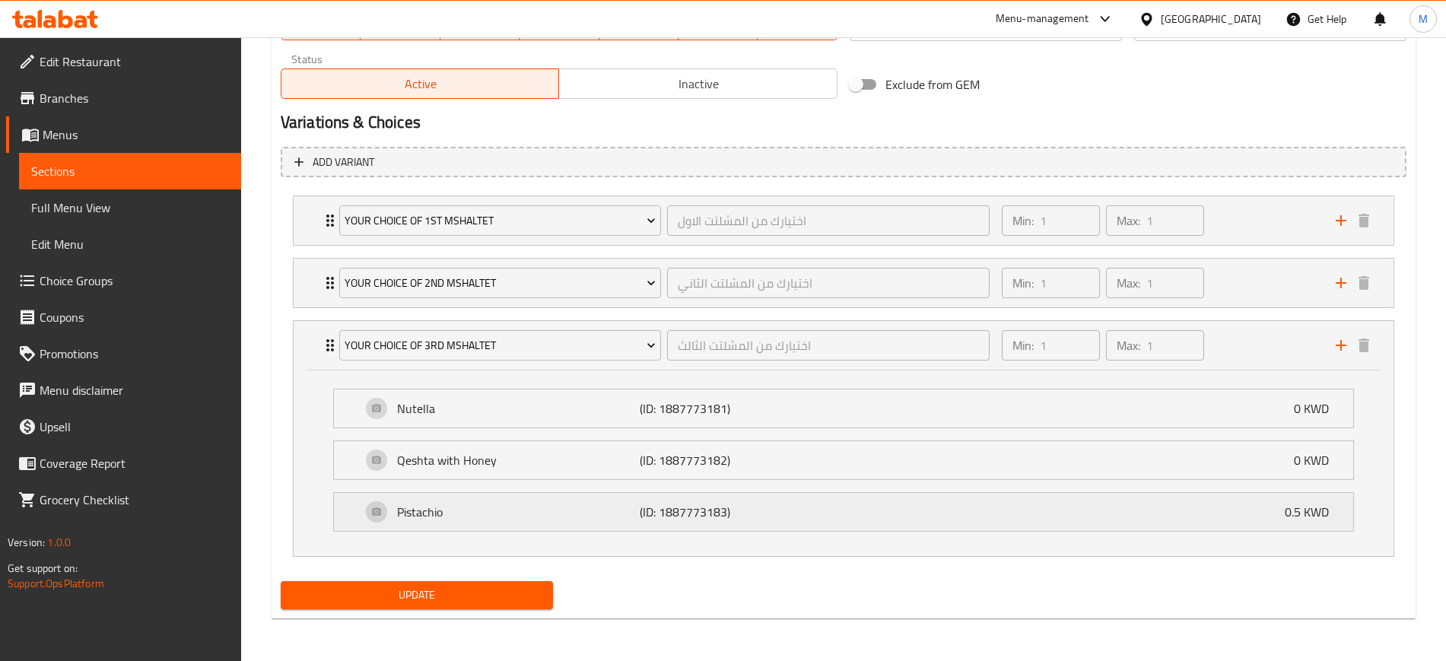
click at [1242, 512] on div "Pistachio (ID: 1887773183) 0.5 KWD" at bounding box center [847, 512] width 973 height 38
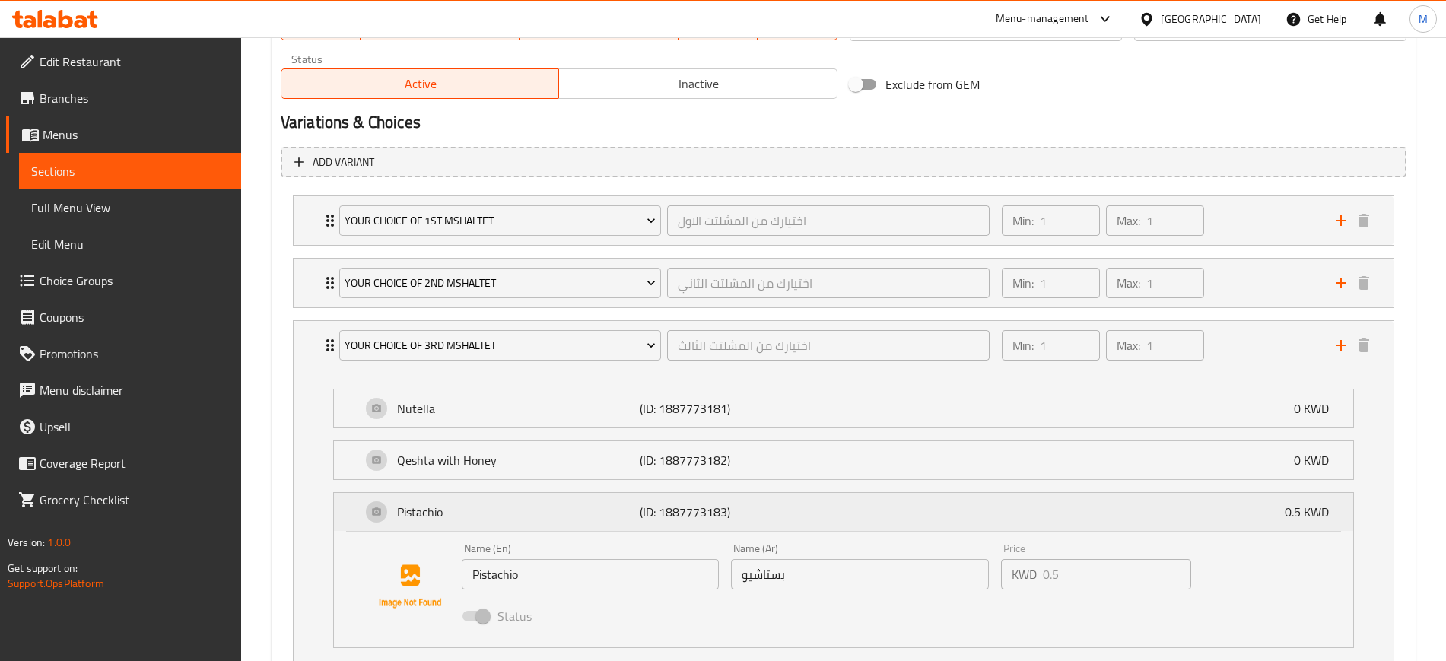
click at [1242, 512] on div "Pistachio (ID: 1887773183) 0.5 KWD" at bounding box center [847, 512] width 973 height 38
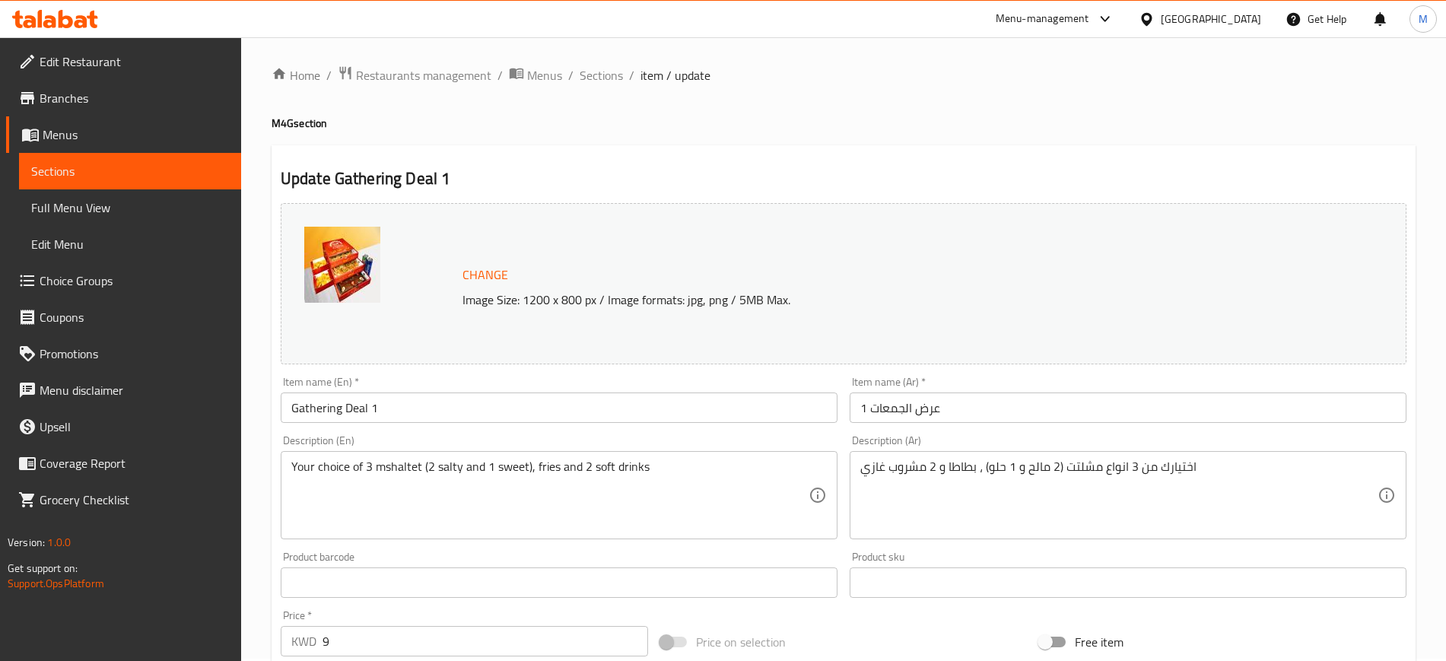
scroll to position [0, 0]
click at [589, 68] on span "Sections" at bounding box center [600, 77] width 43 height 18
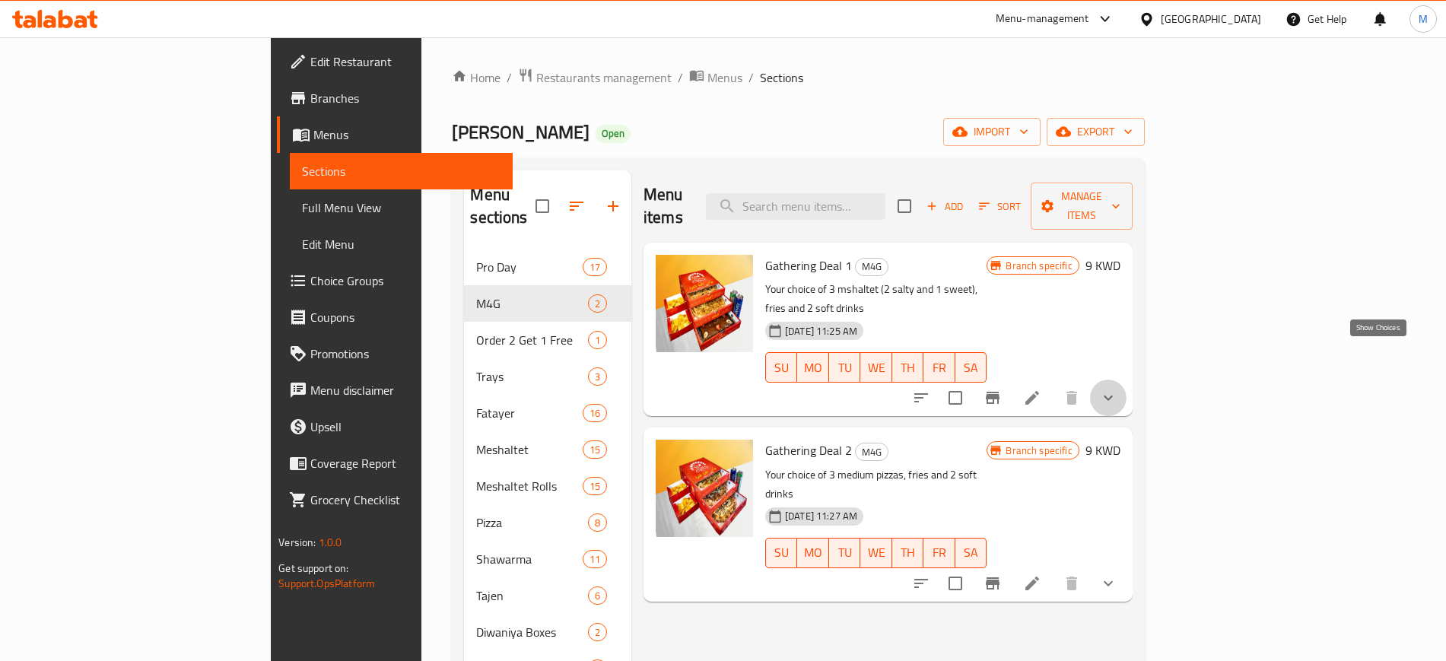
click at [1117, 389] on icon "show more" at bounding box center [1108, 398] width 18 height 18
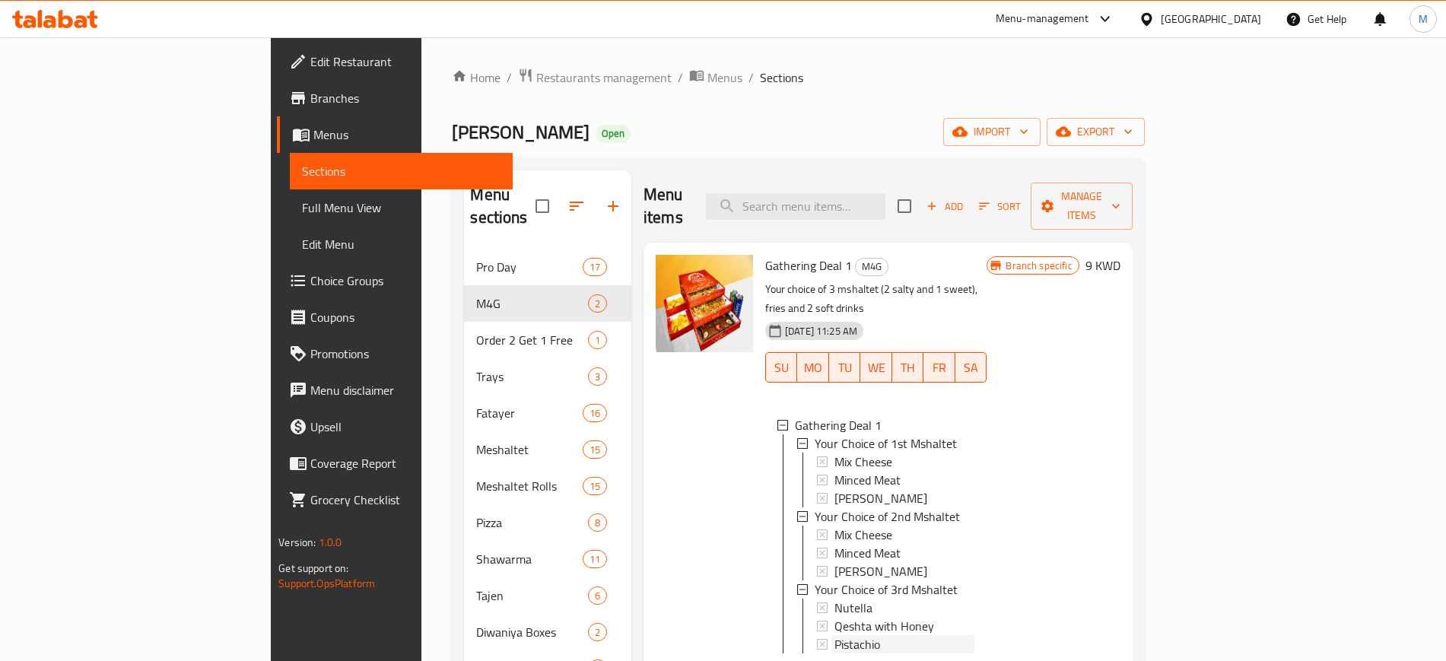
click at [834, 635] on span "Pistachio" at bounding box center [857, 644] width 46 height 18
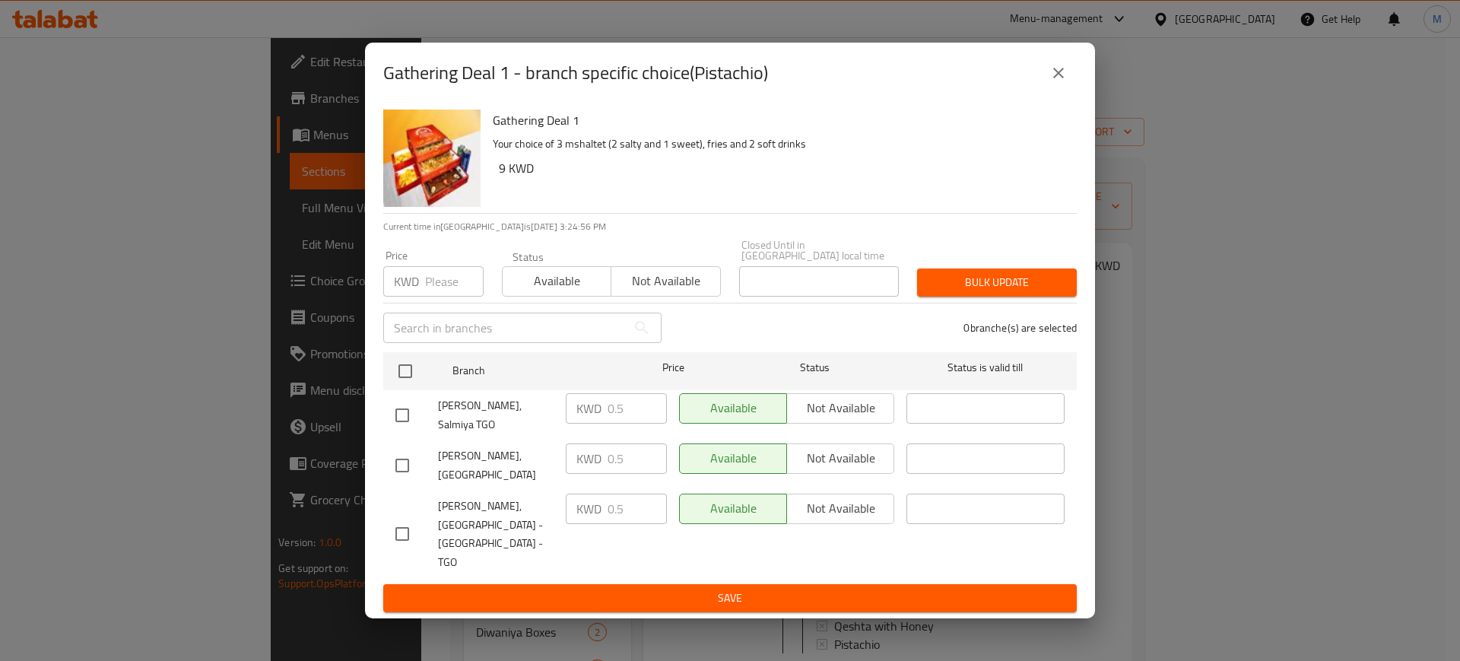
click at [1066, 82] on icon "close" at bounding box center [1058, 73] width 18 height 18
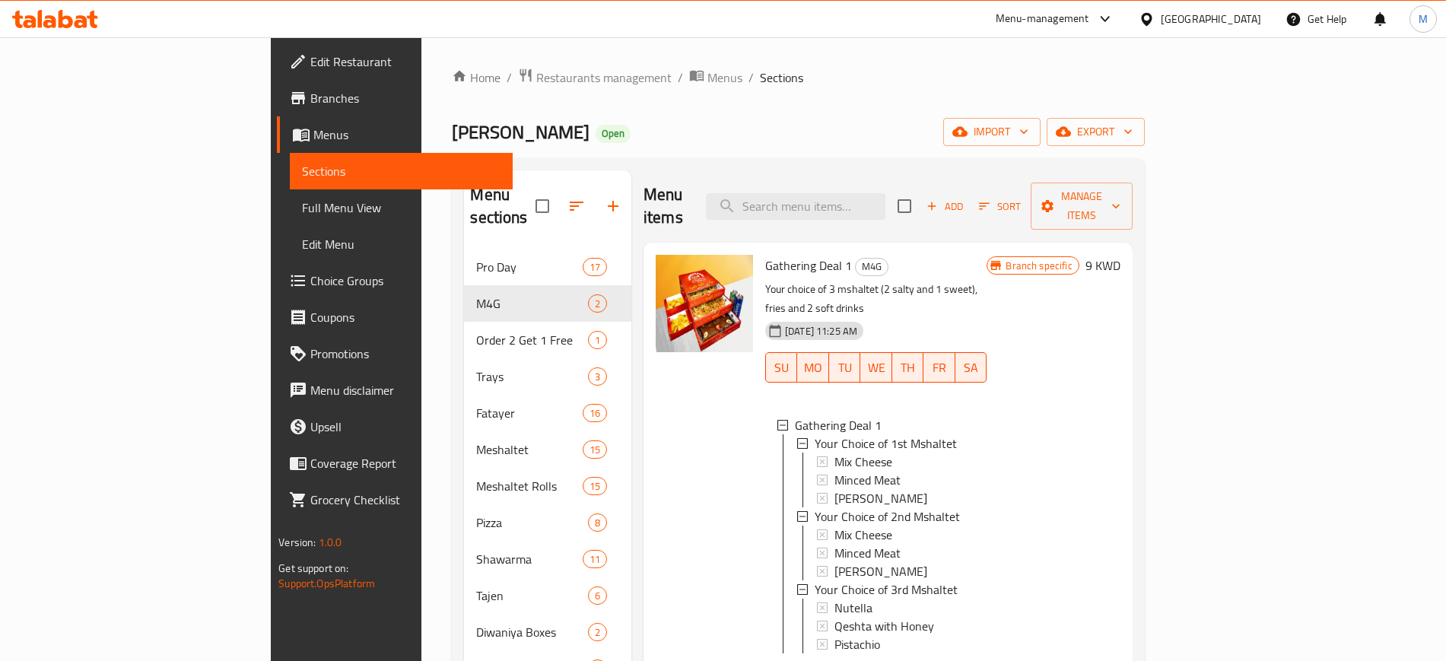
click at [66, 14] on icon at bounding box center [55, 19] width 86 height 18
